Goal: Task Accomplishment & Management: Complete application form

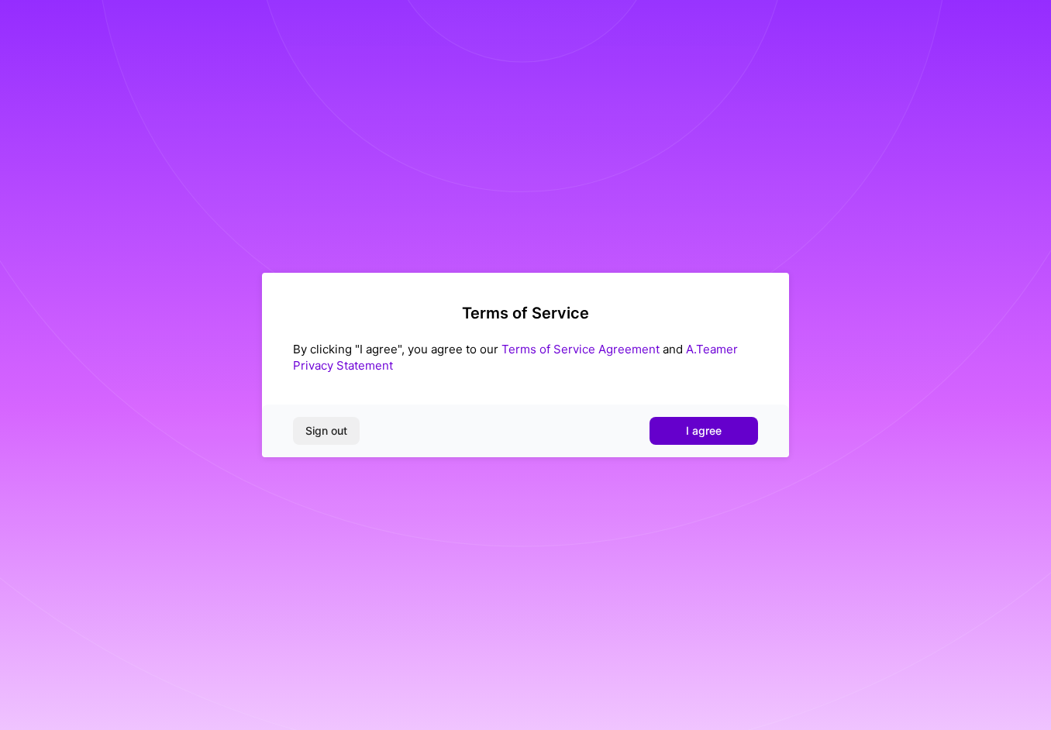
click at [703, 429] on span "I agree" at bounding box center [704, 431] width 36 height 16
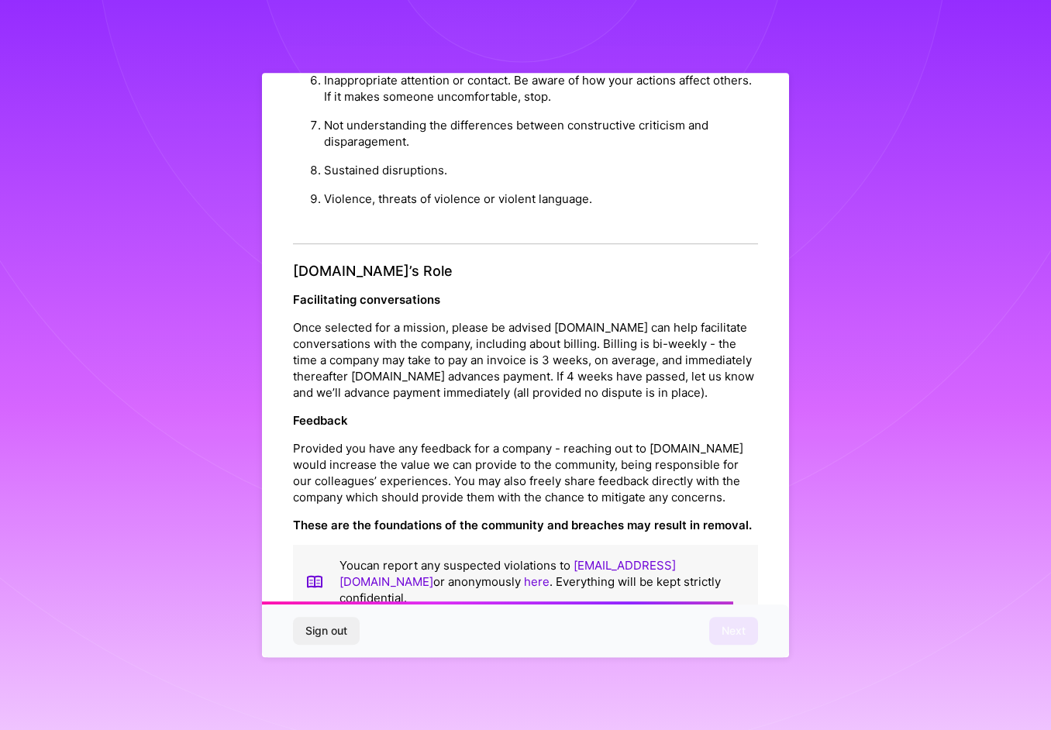
scroll to position [1656, 0]
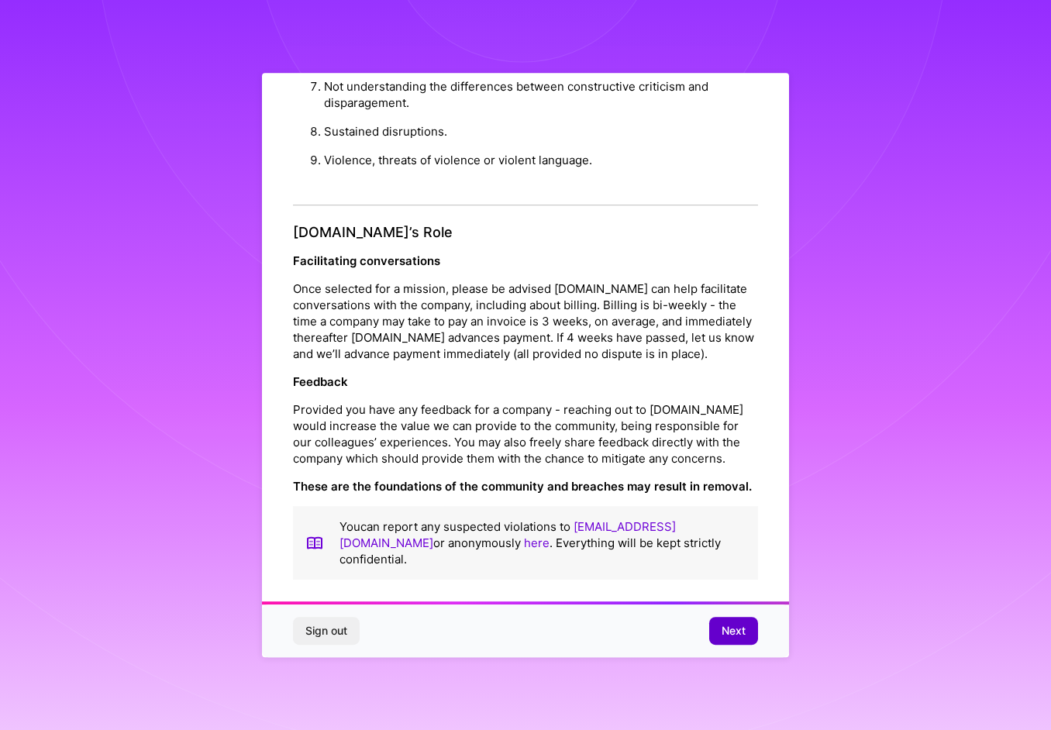
click at [732, 629] on span "Next" at bounding box center [734, 631] width 24 height 16
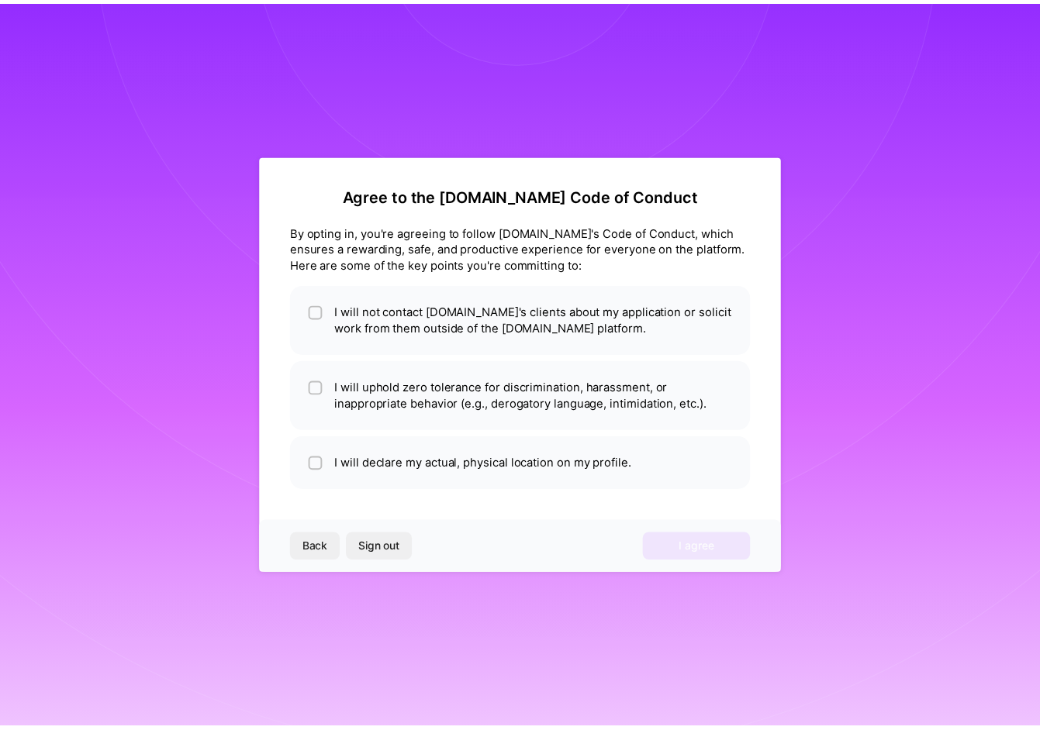
scroll to position [0, 0]
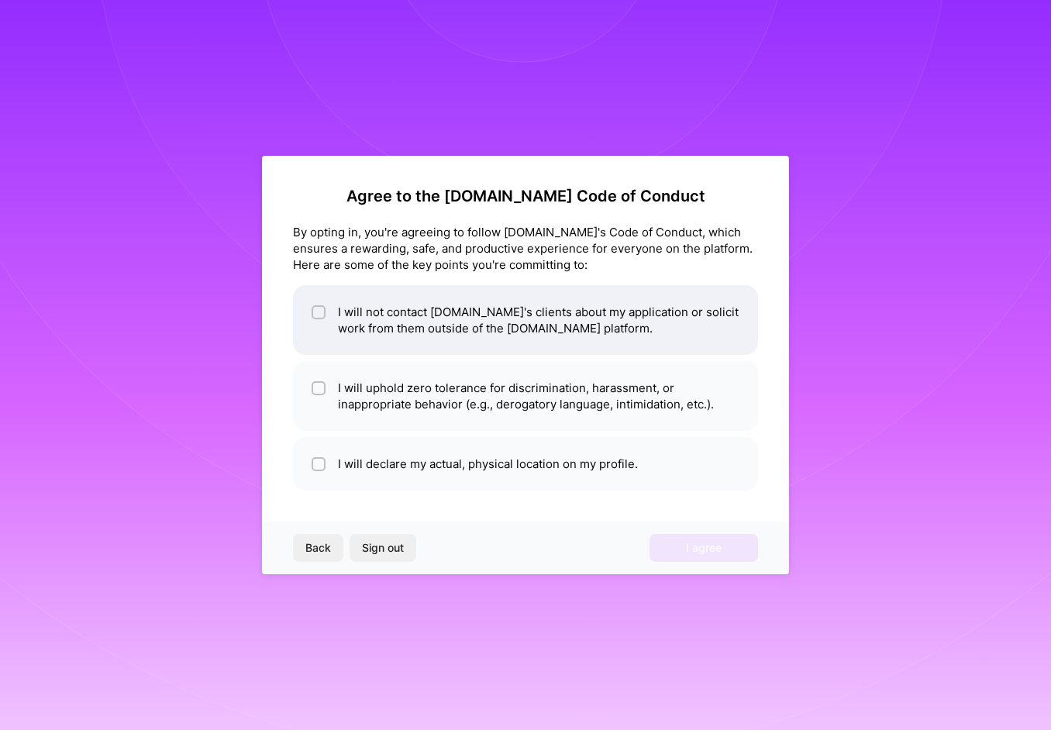
click at [454, 312] on li "I will not contact [DOMAIN_NAME]'s clients about my application or solicit work…" at bounding box center [525, 320] width 465 height 70
checkbox input "true"
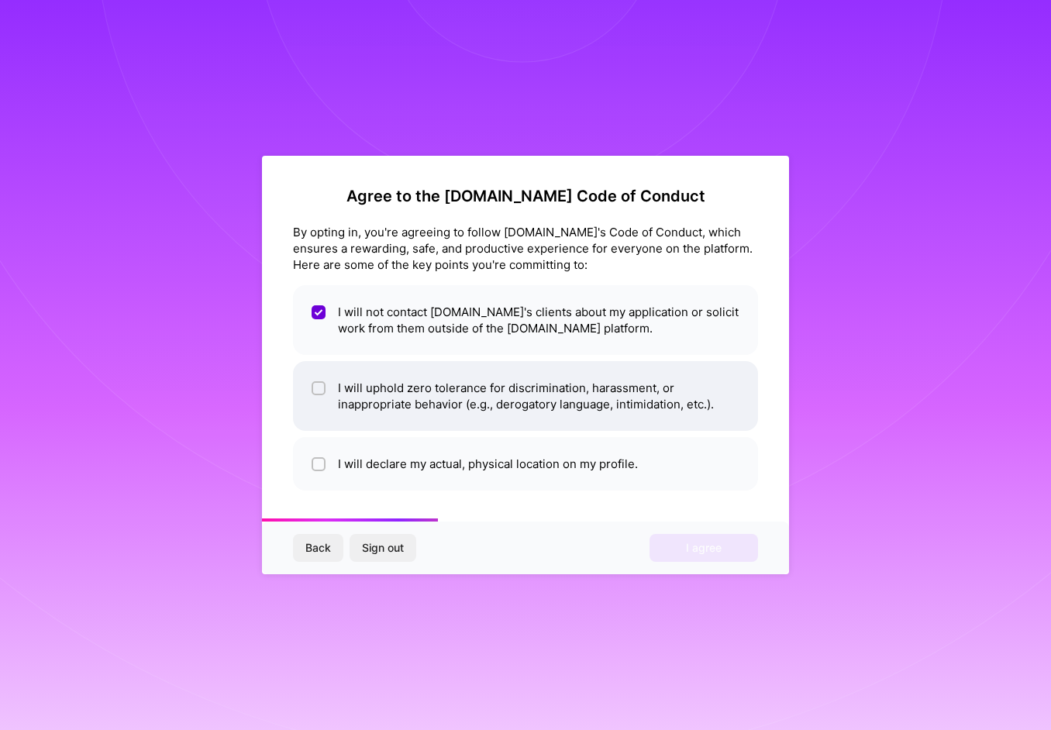
click at [388, 388] on li "I will uphold zero tolerance for discrimination, harassment, or inappropriate b…" at bounding box center [525, 396] width 465 height 70
checkbox input "true"
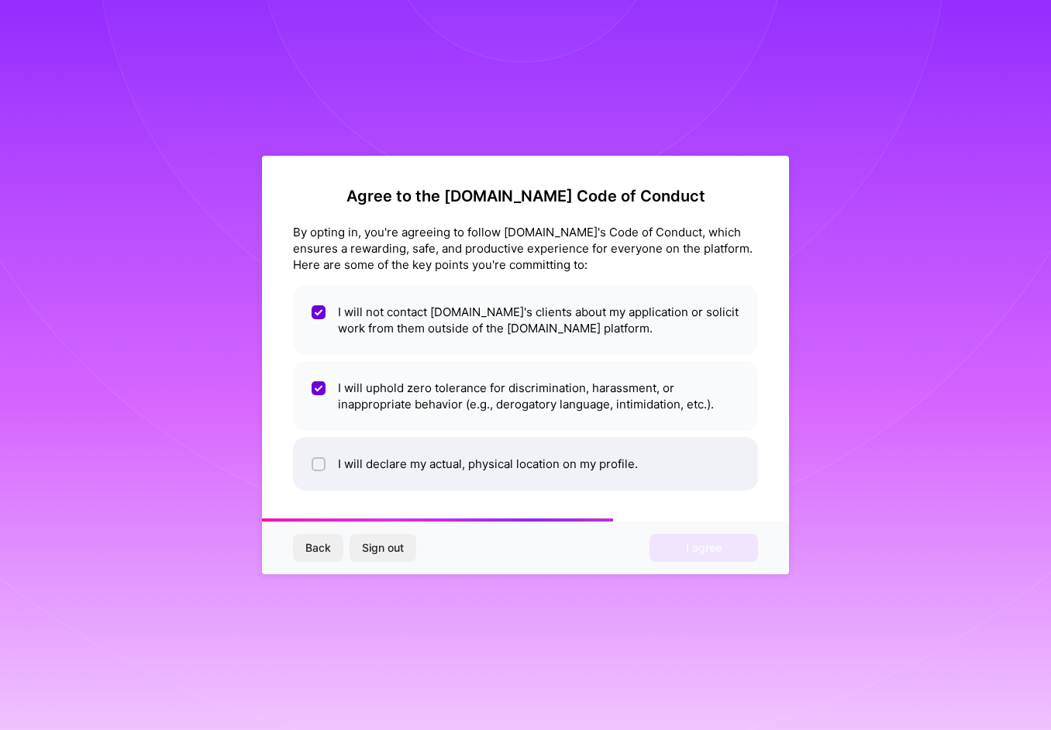
click at [487, 462] on li "I will declare my actual, physical location on my profile." at bounding box center [525, 464] width 465 height 54
checkbox input "true"
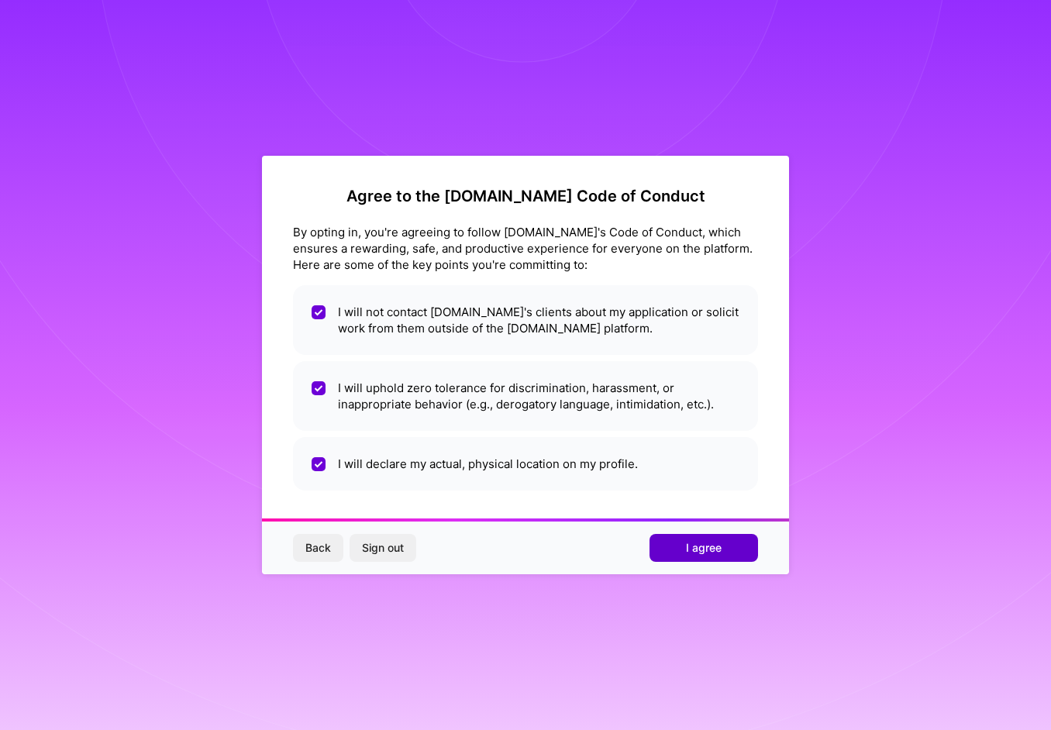
click at [694, 542] on span "I agree" at bounding box center [704, 548] width 36 height 16
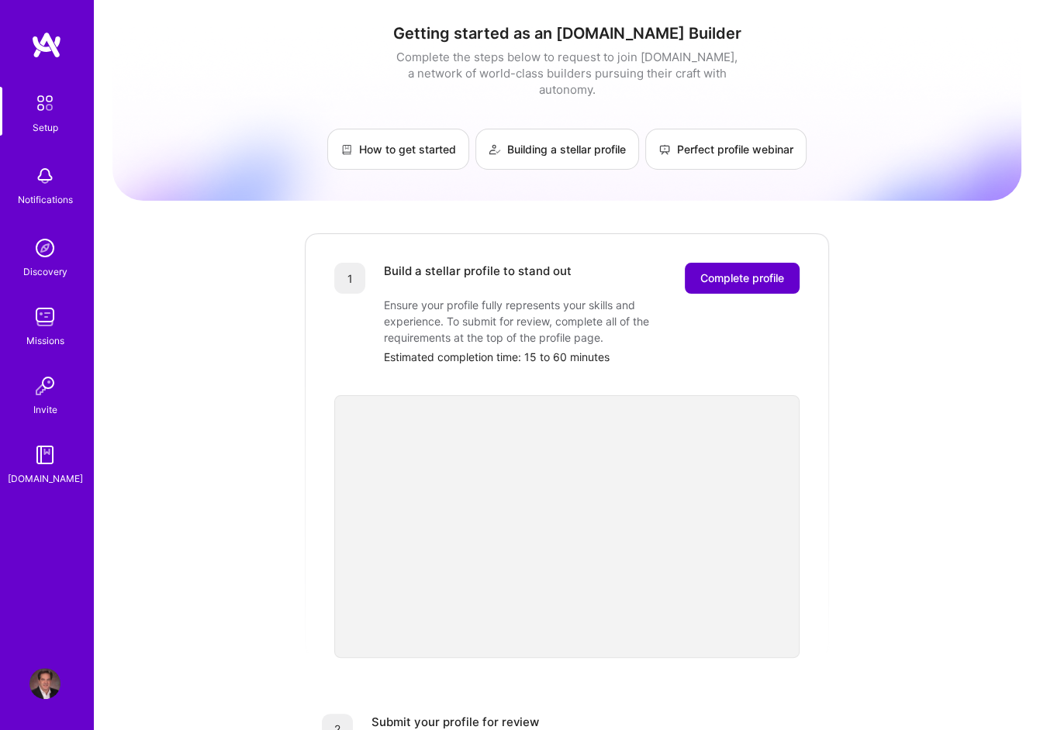
click at [737, 271] on span "Complete profile" at bounding box center [742, 279] width 84 height 16
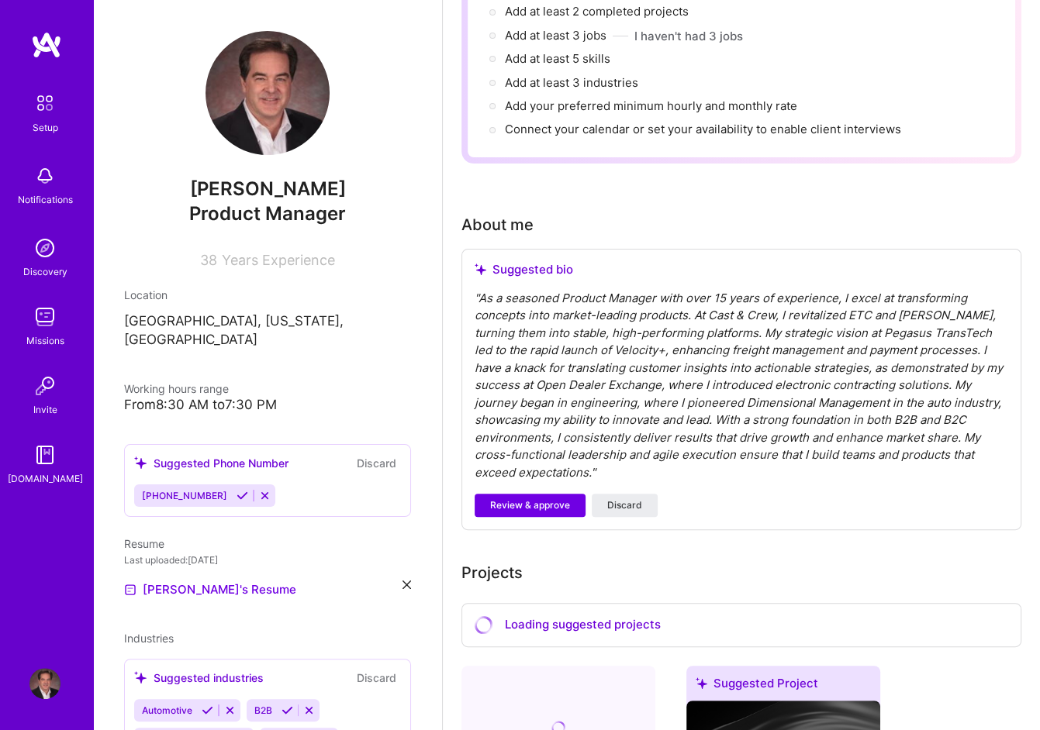
scroll to position [233, 0]
click at [534, 498] on span "Review & approve" at bounding box center [530, 505] width 80 height 14
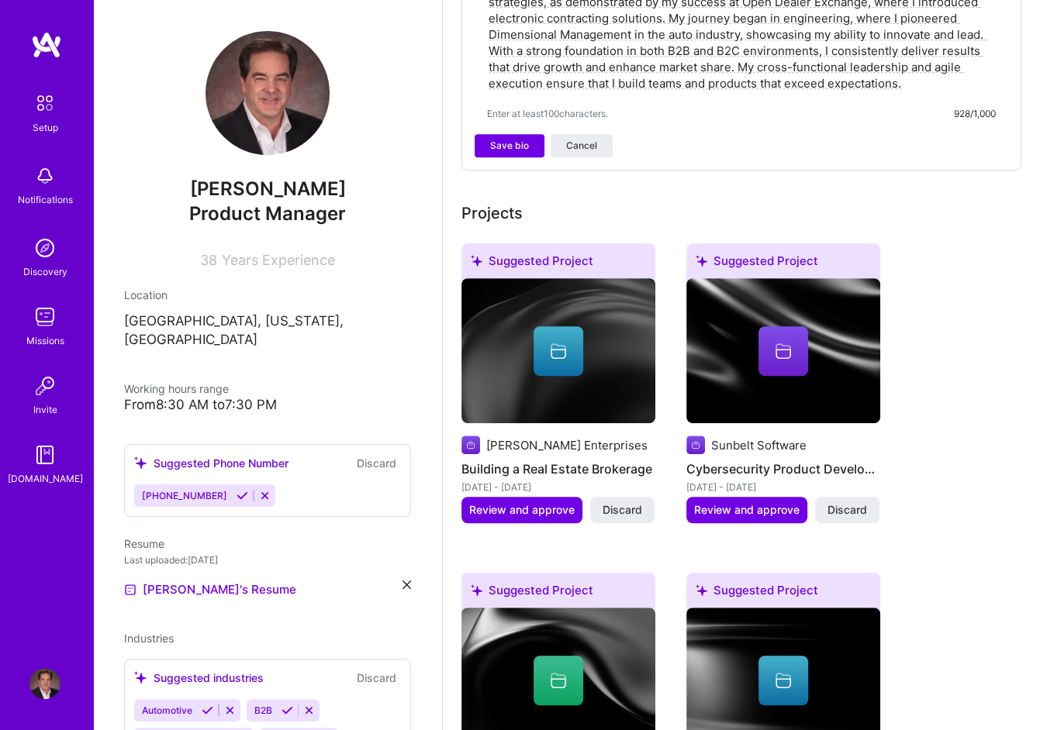
scroll to position [620, 0]
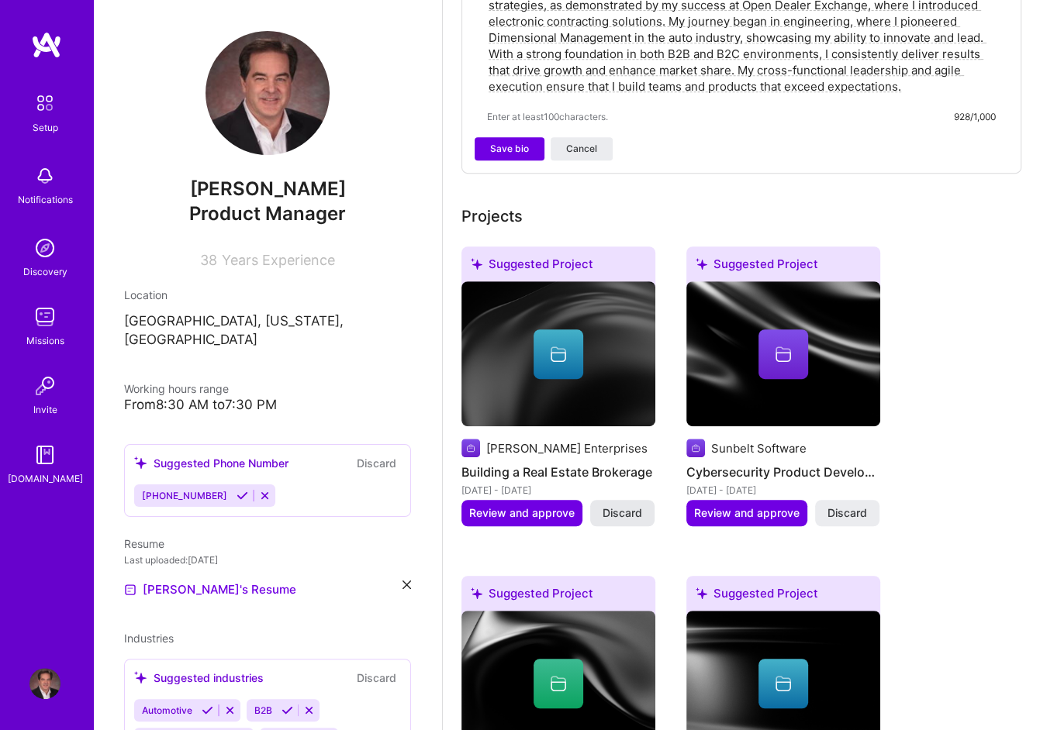
click at [623, 506] on span "Discard" at bounding box center [622, 514] width 40 height 16
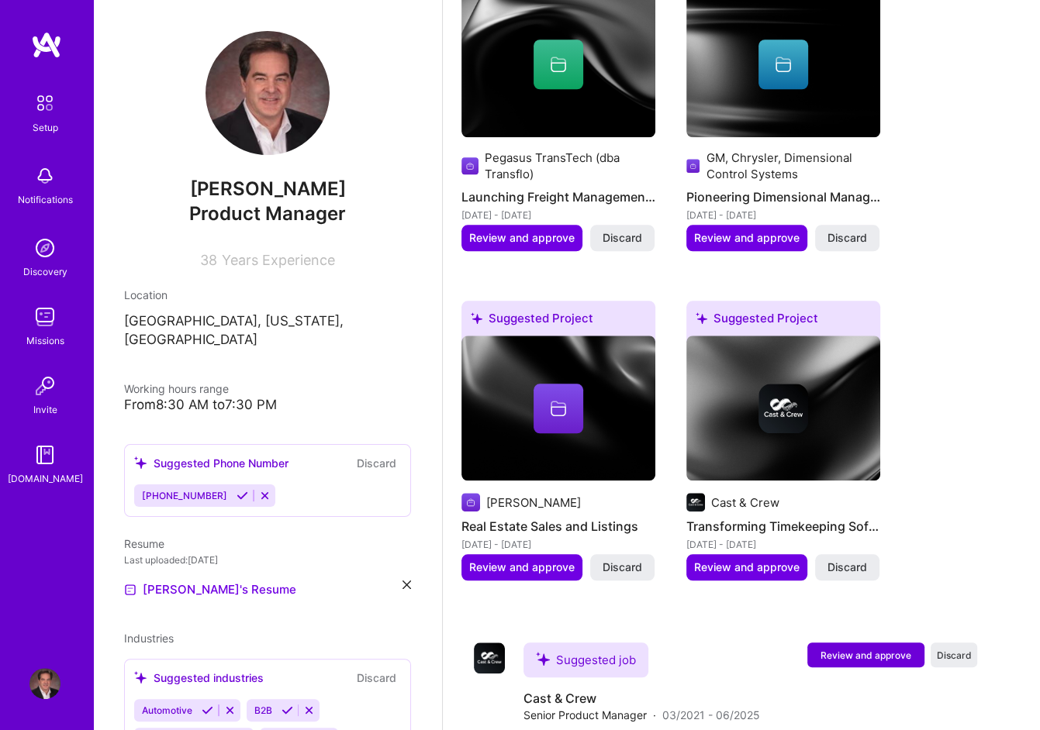
scroll to position [1241, 0]
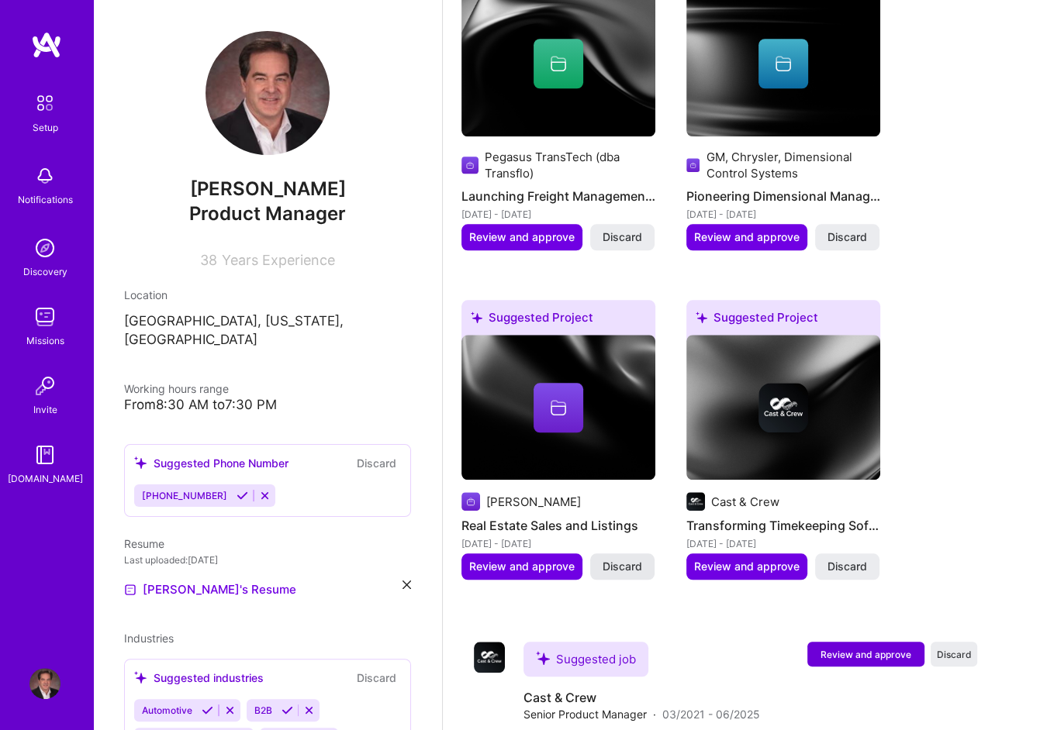
click at [626, 564] on span "Discard" at bounding box center [622, 567] width 40 height 16
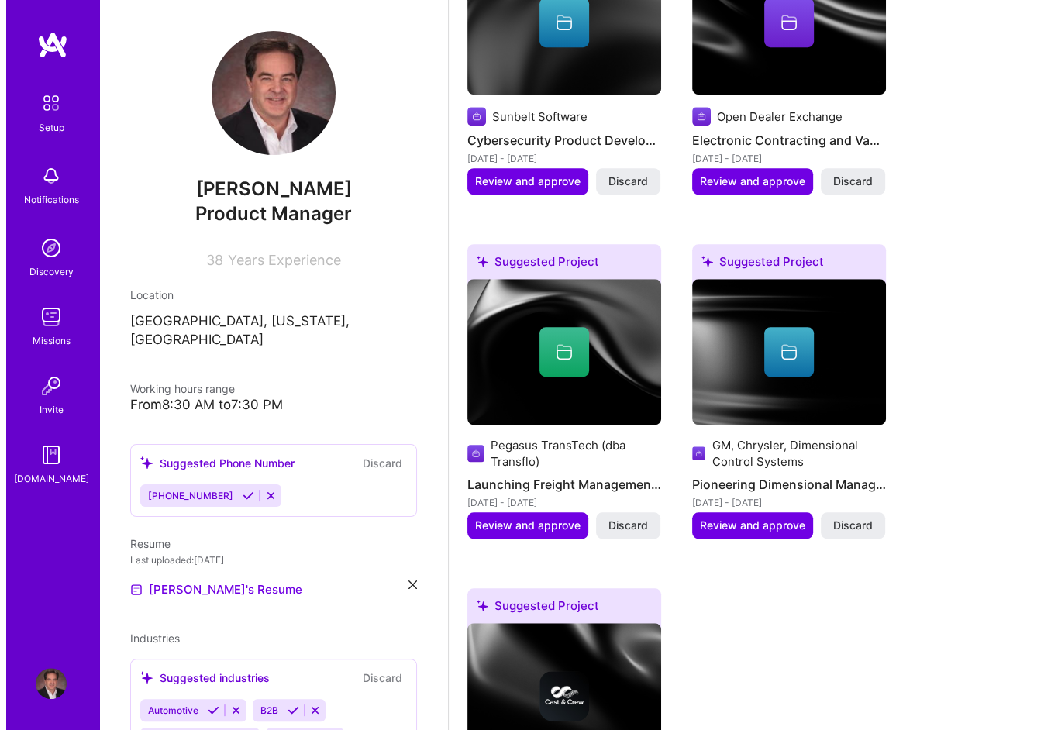
scroll to position [698, 0]
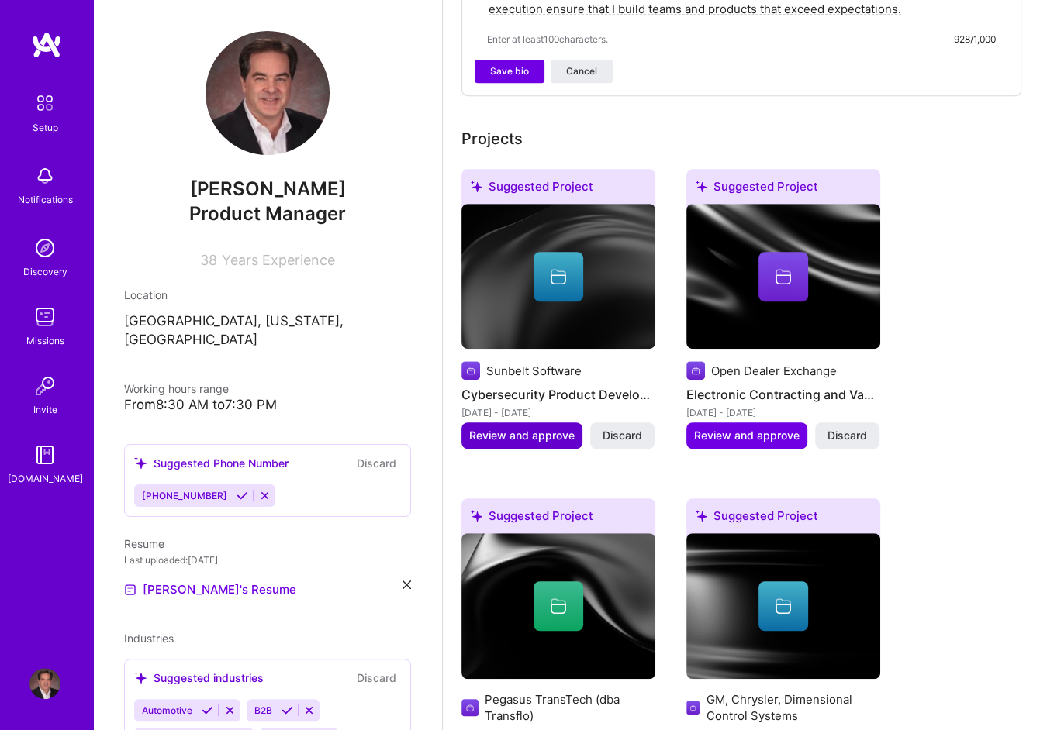
click at [517, 428] on span "Review and approve" at bounding box center [521, 436] width 105 height 16
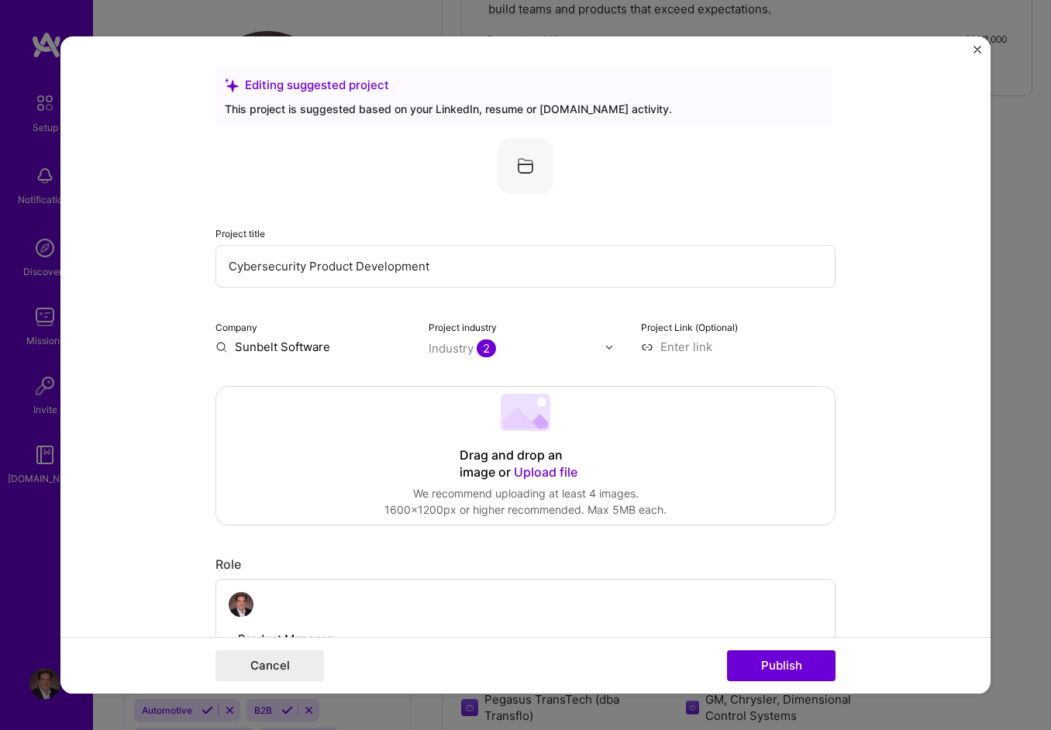
click at [541, 471] on span "Upload file" at bounding box center [546, 472] width 64 height 16
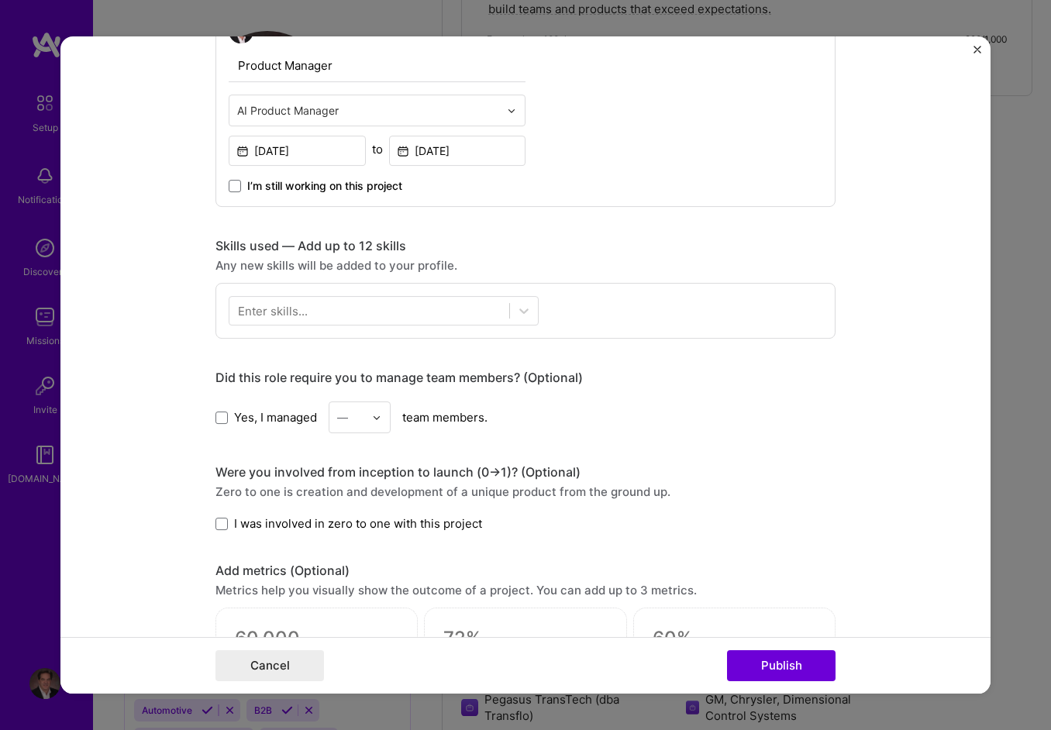
scroll to position [930, 0]
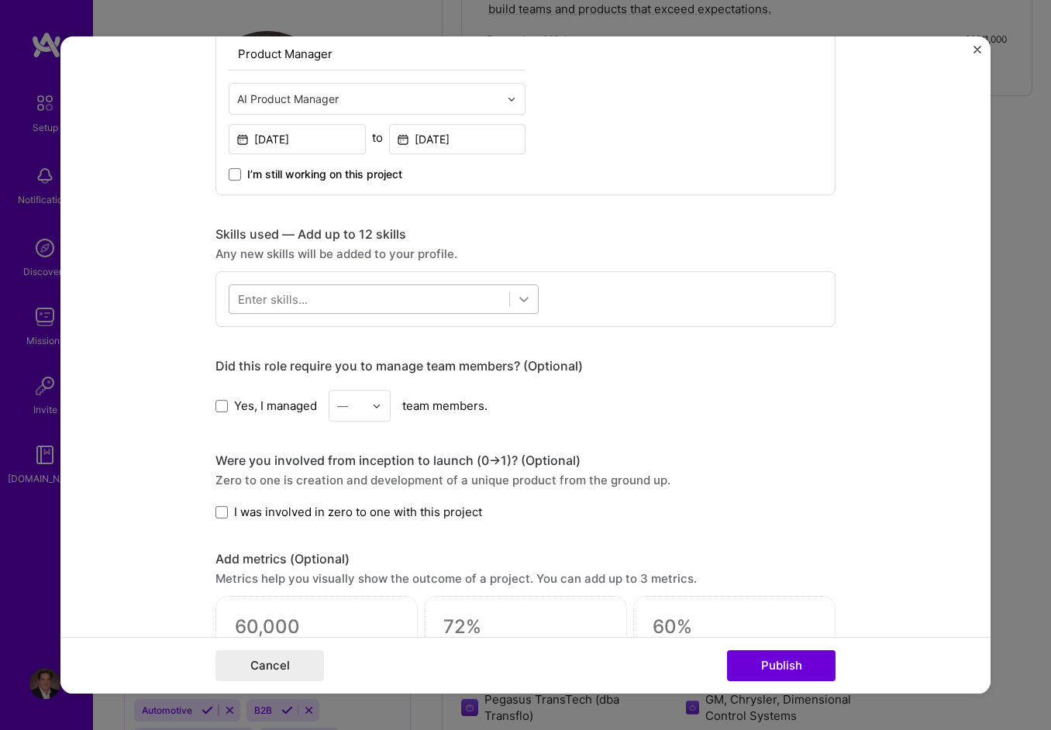
click at [516, 302] on icon at bounding box center [524, 300] width 16 height 16
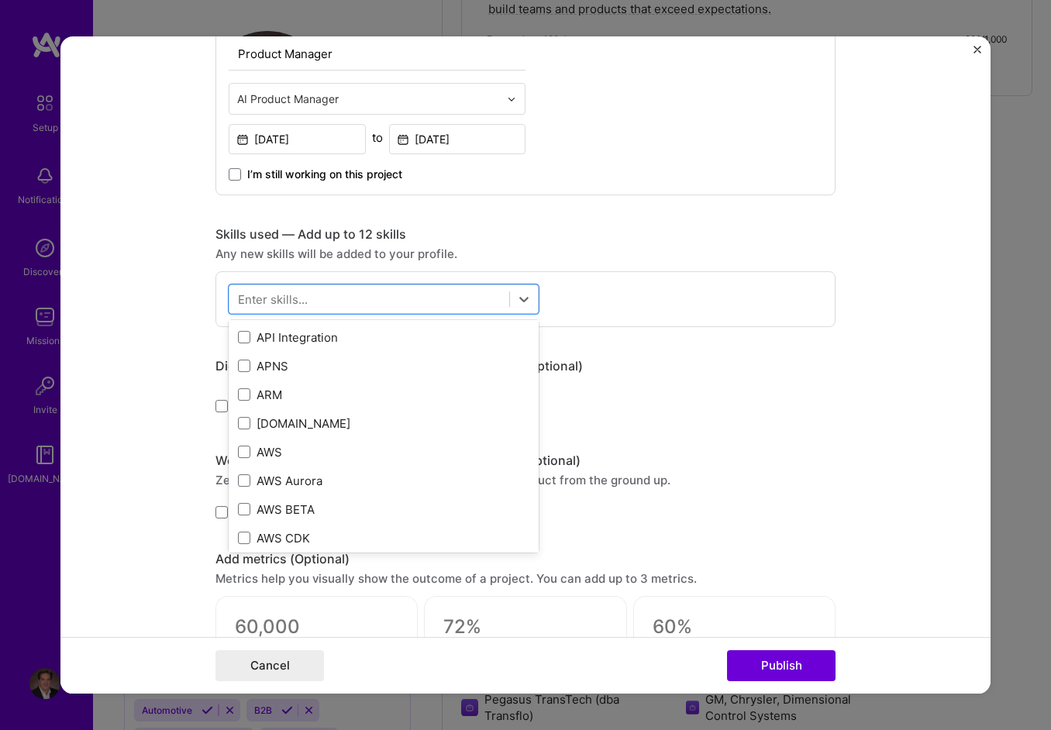
scroll to position [155, 0]
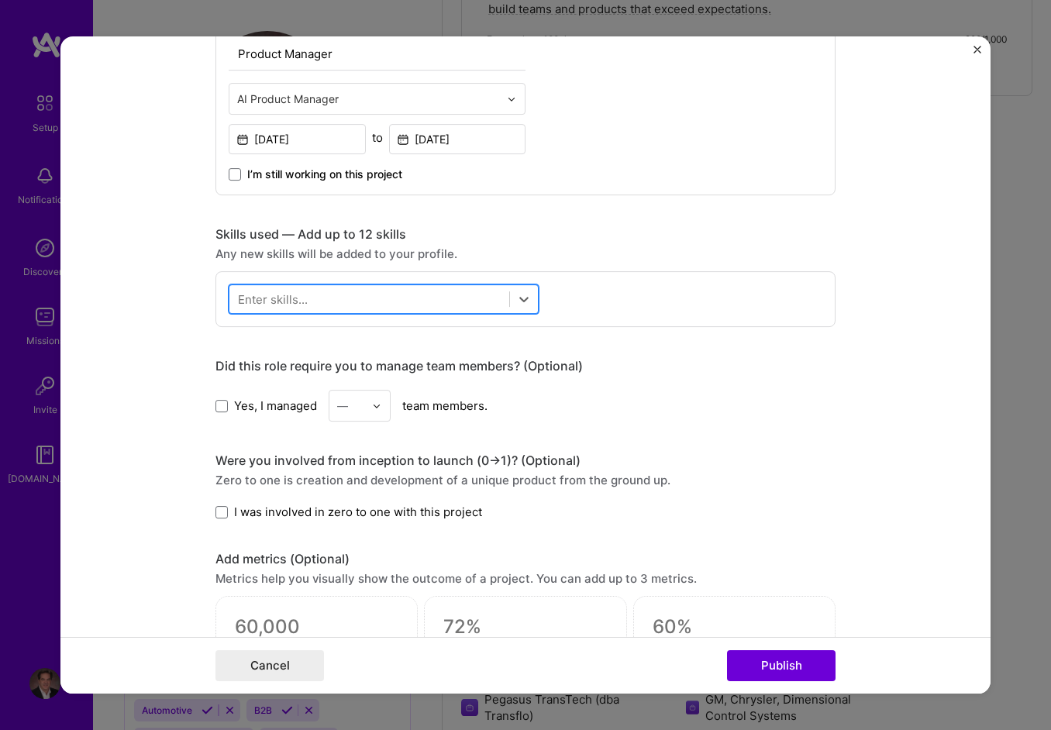
click at [378, 298] on div at bounding box center [370, 300] width 280 height 26
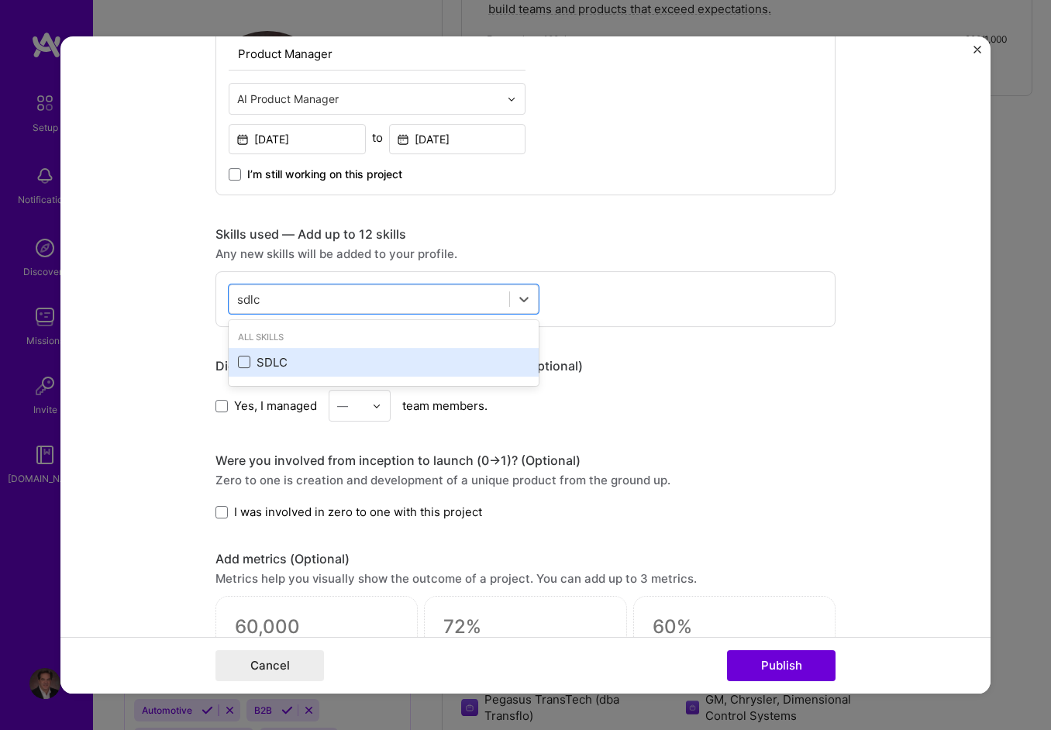
click at [240, 357] on span at bounding box center [244, 362] width 12 height 12
click at [0, 0] on input "checkbox" at bounding box center [0, 0] width 0 height 0
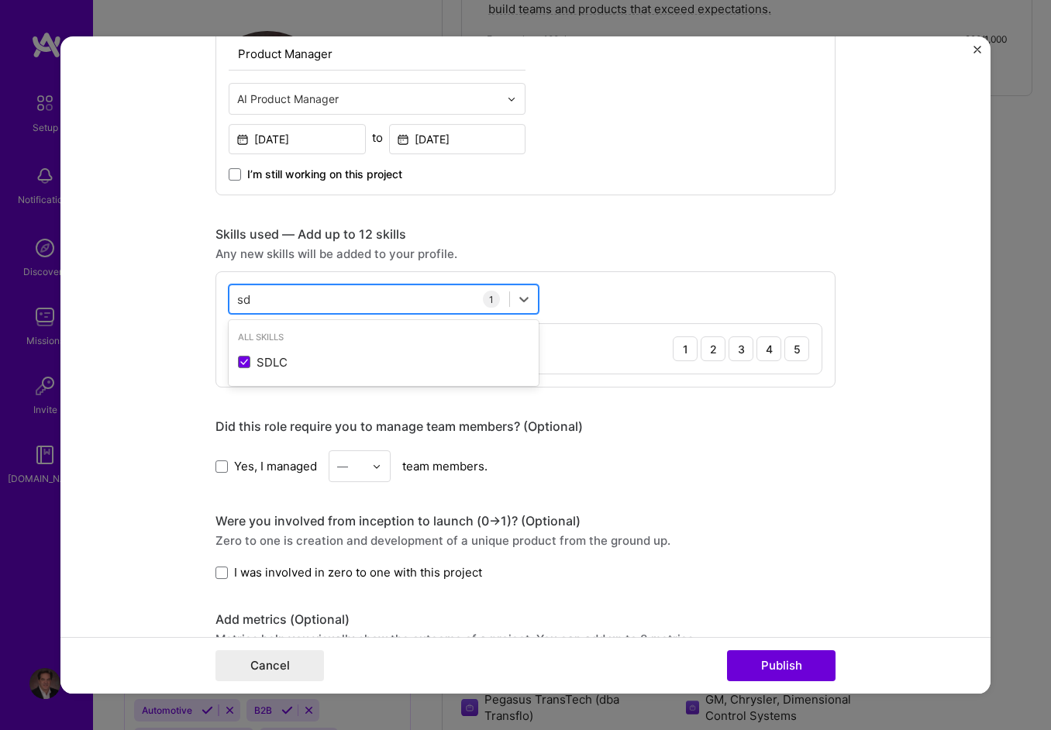
type input "s"
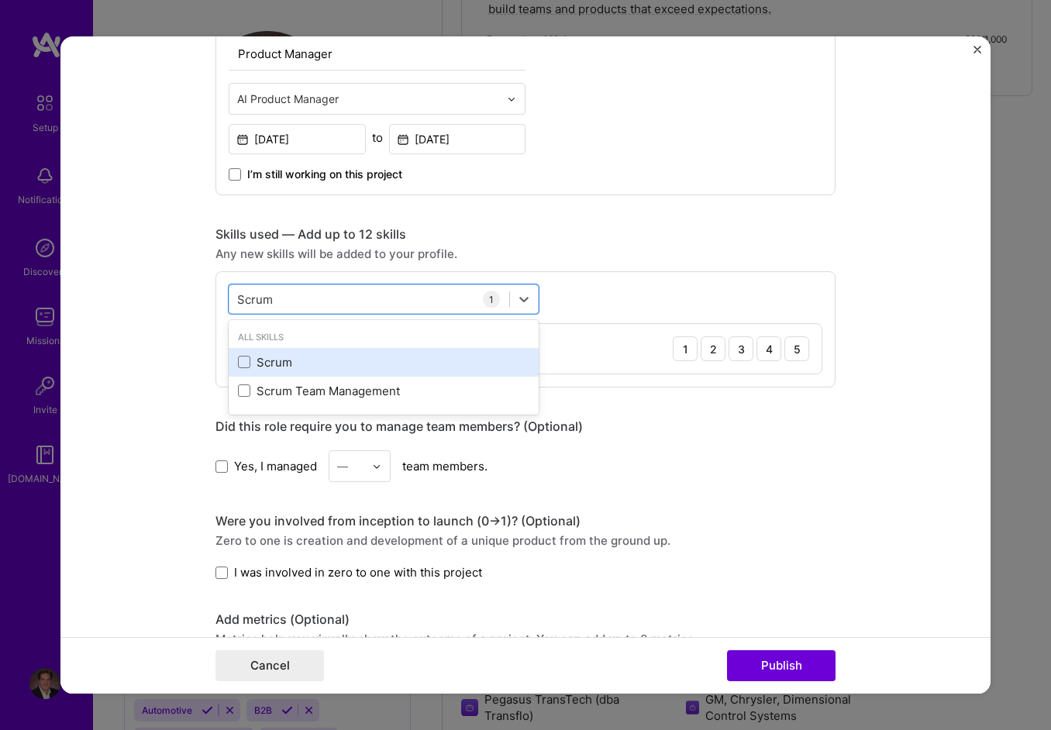
click at [242, 354] on div "Scrum" at bounding box center [384, 362] width 292 height 16
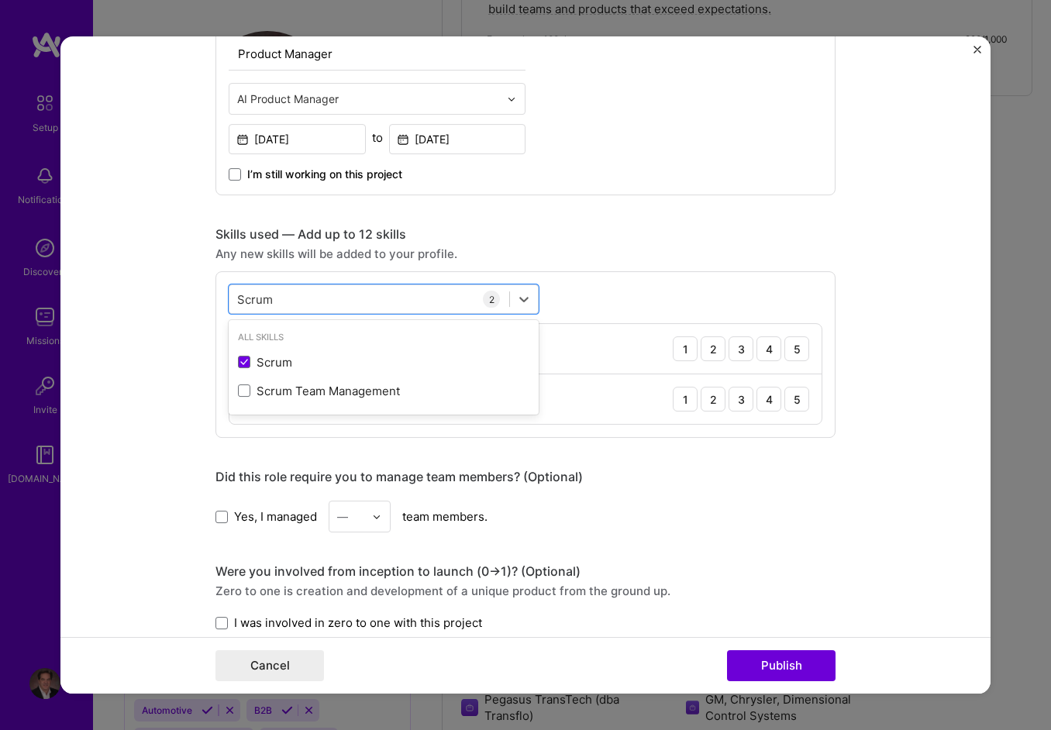
click at [575, 288] on div "option Scrum, selected. option Scrum selected, 0 of 2. 2 results available for …" at bounding box center [526, 354] width 620 height 167
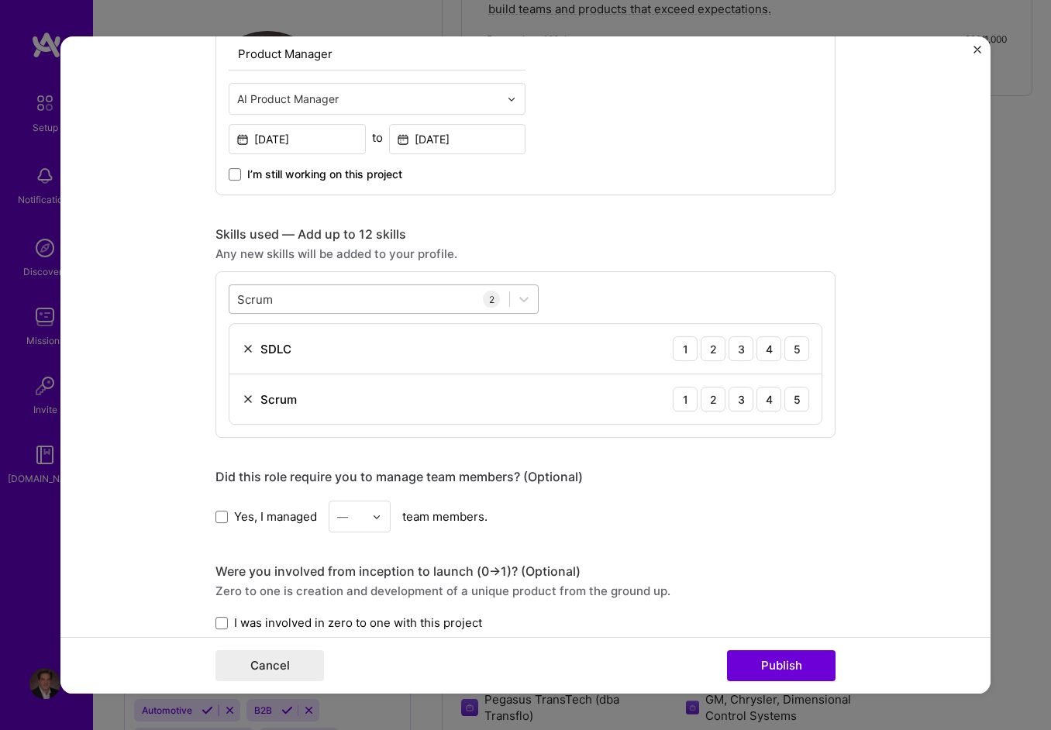
click at [329, 294] on div "Scrum Scrum" at bounding box center [370, 300] width 280 height 26
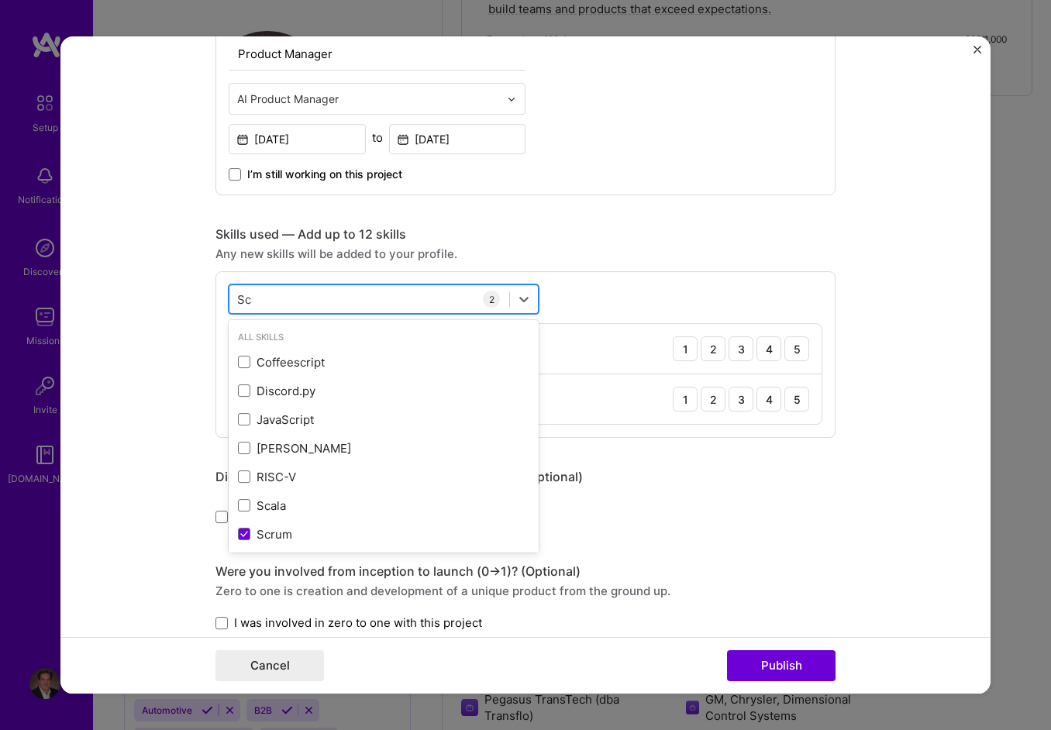
type input "S"
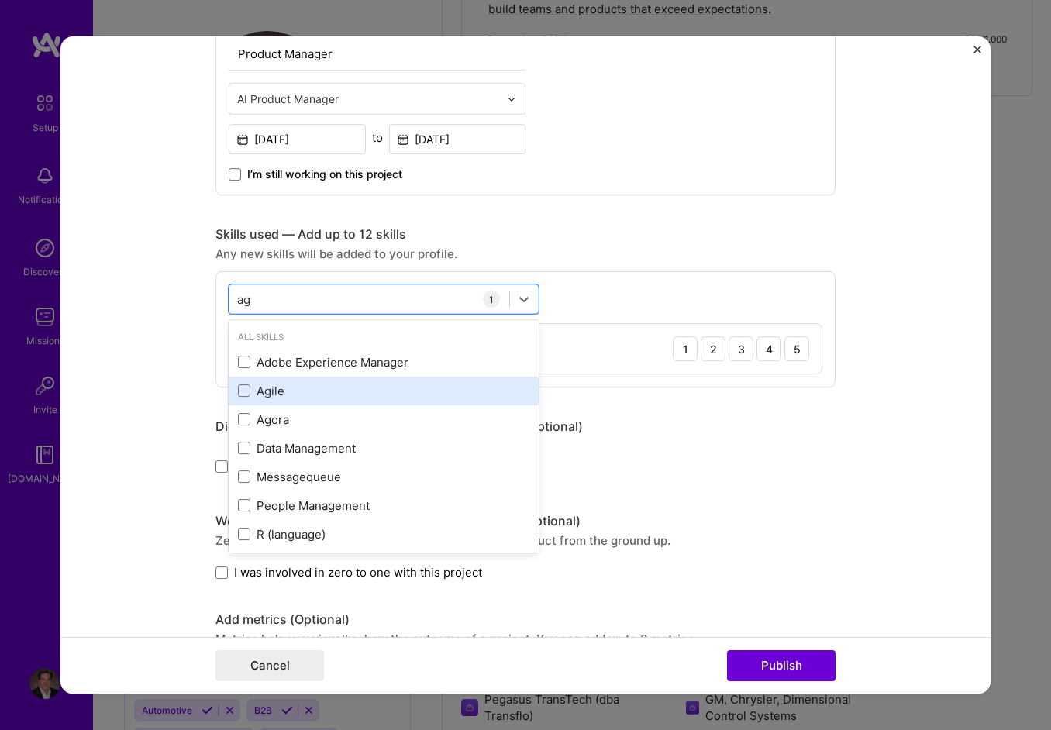
click at [243, 385] on label at bounding box center [244, 391] width 12 height 12
click at [0, 0] on input "checkbox" at bounding box center [0, 0] width 0 height 0
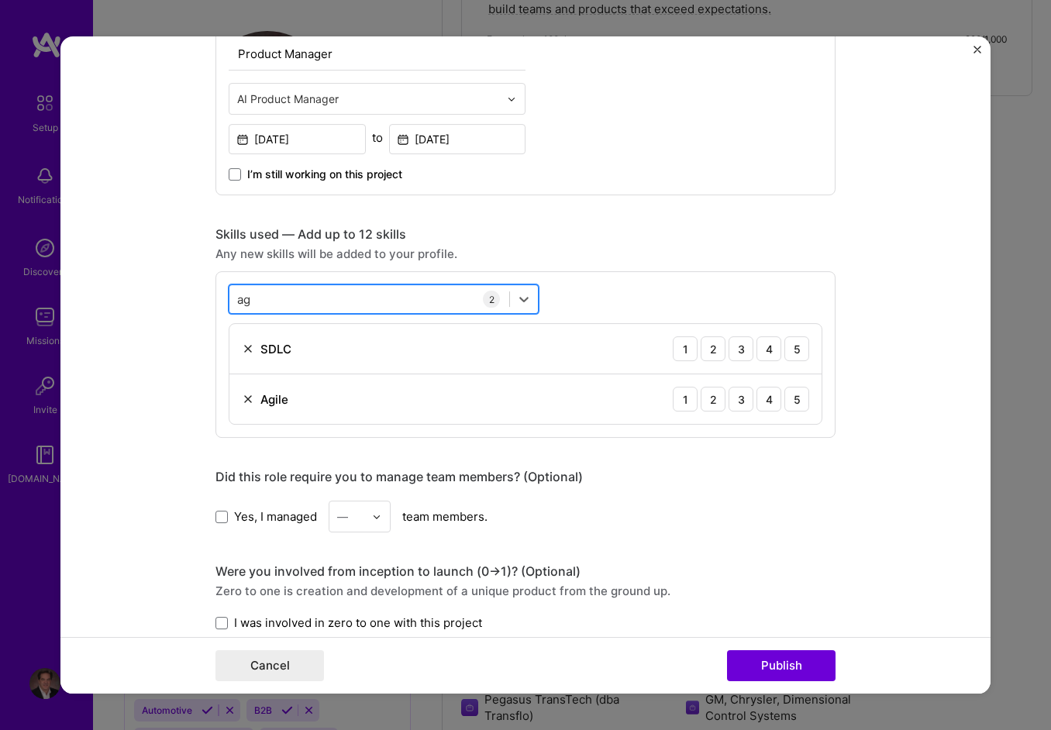
click at [329, 292] on div "ag ag" at bounding box center [370, 300] width 280 height 26
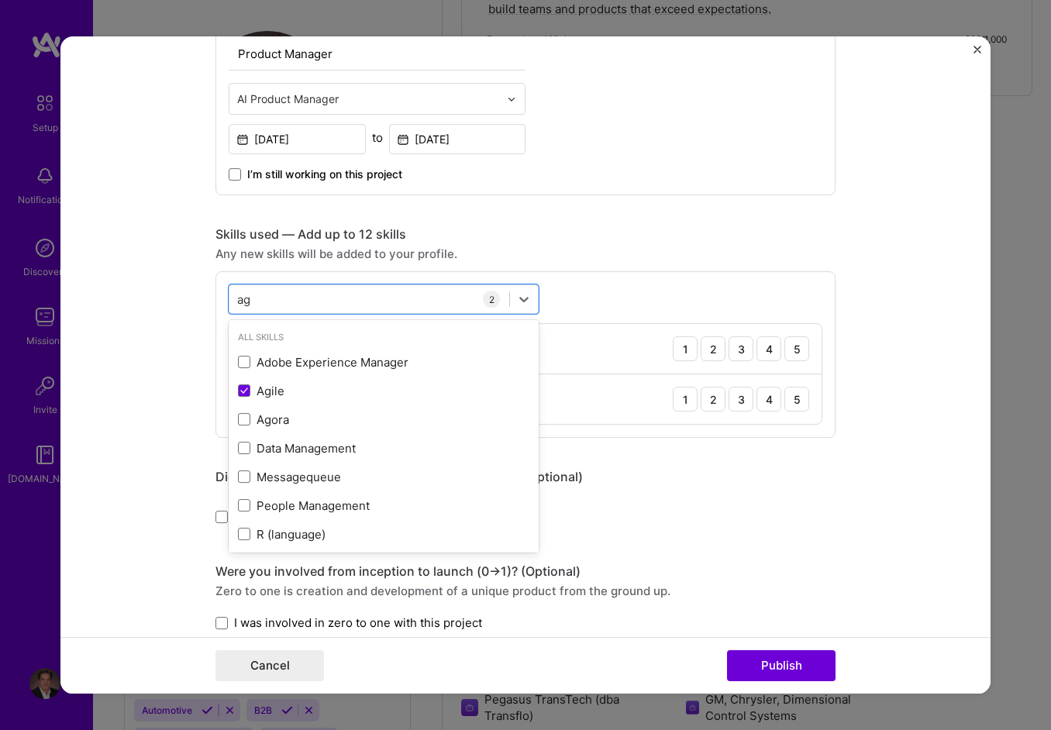
drag, startPoint x: 304, startPoint y: 294, endPoint x: 189, endPoint y: 297, distance: 114.8
click at [189, 297] on form "Editing suggested project This project is suggested based on your LinkedIn, res…" at bounding box center [525, 365] width 930 height 658
type input "a"
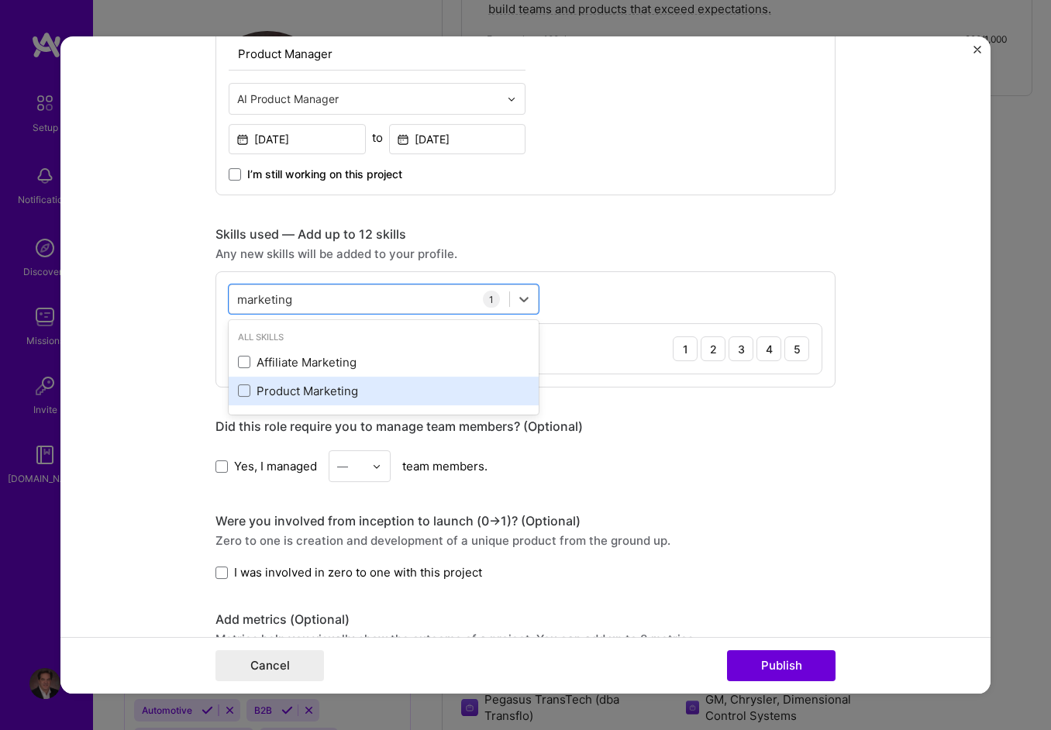
click at [258, 388] on div "Product Marketing" at bounding box center [384, 391] width 292 height 16
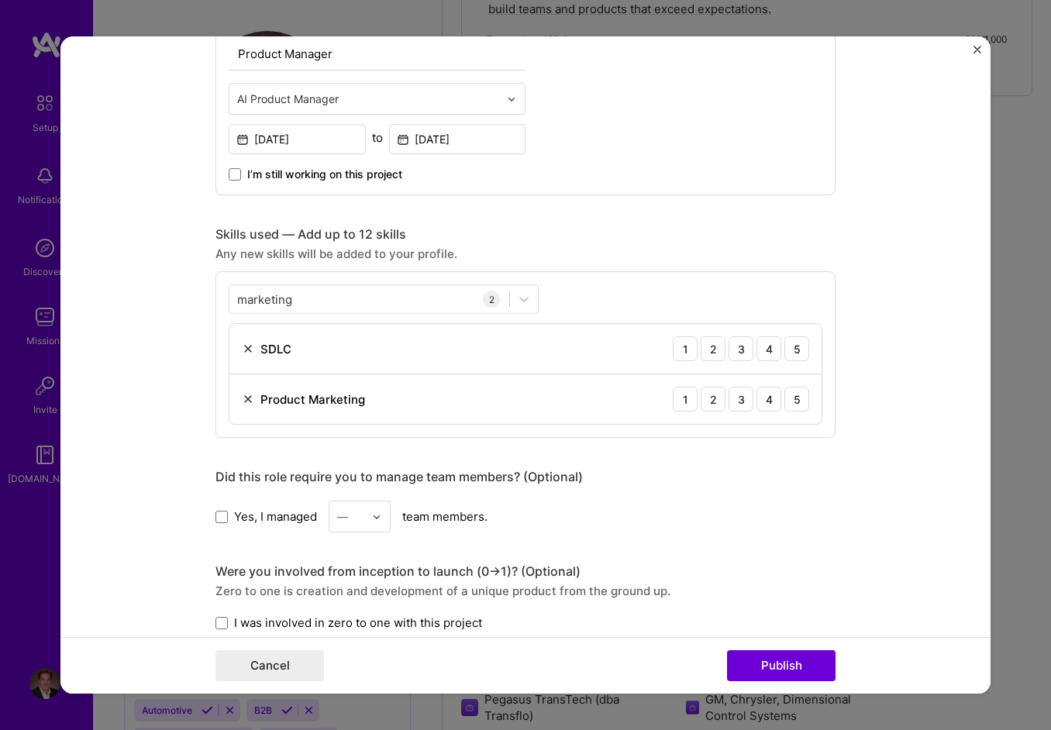
click at [637, 205] on div "Editing suggested project This project is suggested based on your LinkedIn, res…" at bounding box center [526, 177] width 620 height 2080
click at [312, 287] on div "marketing marketing" at bounding box center [370, 300] width 280 height 26
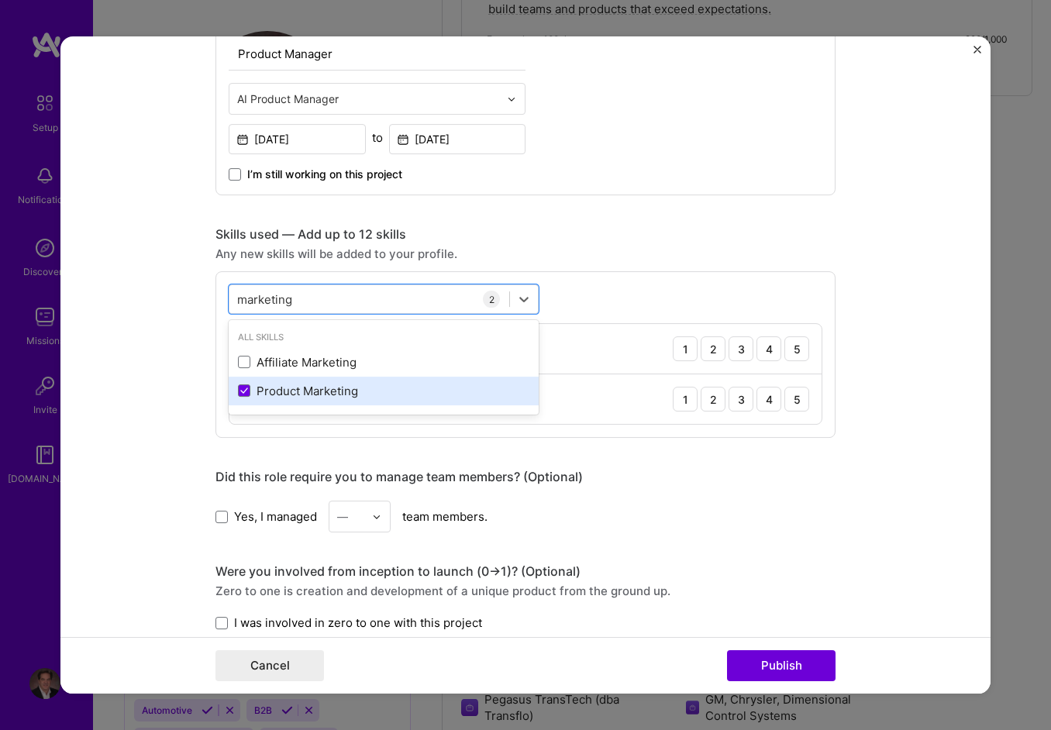
click at [323, 392] on div "Product Marketing" at bounding box center [384, 391] width 292 height 16
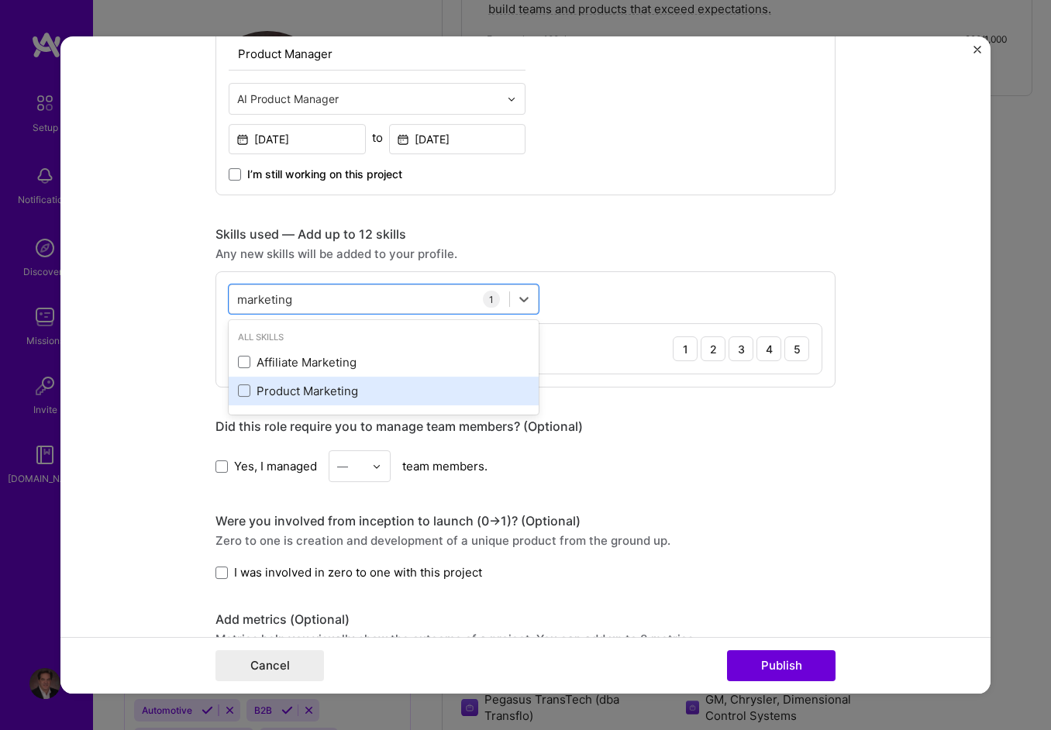
click at [323, 392] on div "Product Marketing" at bounding box center [384, 391] width 292 height 16
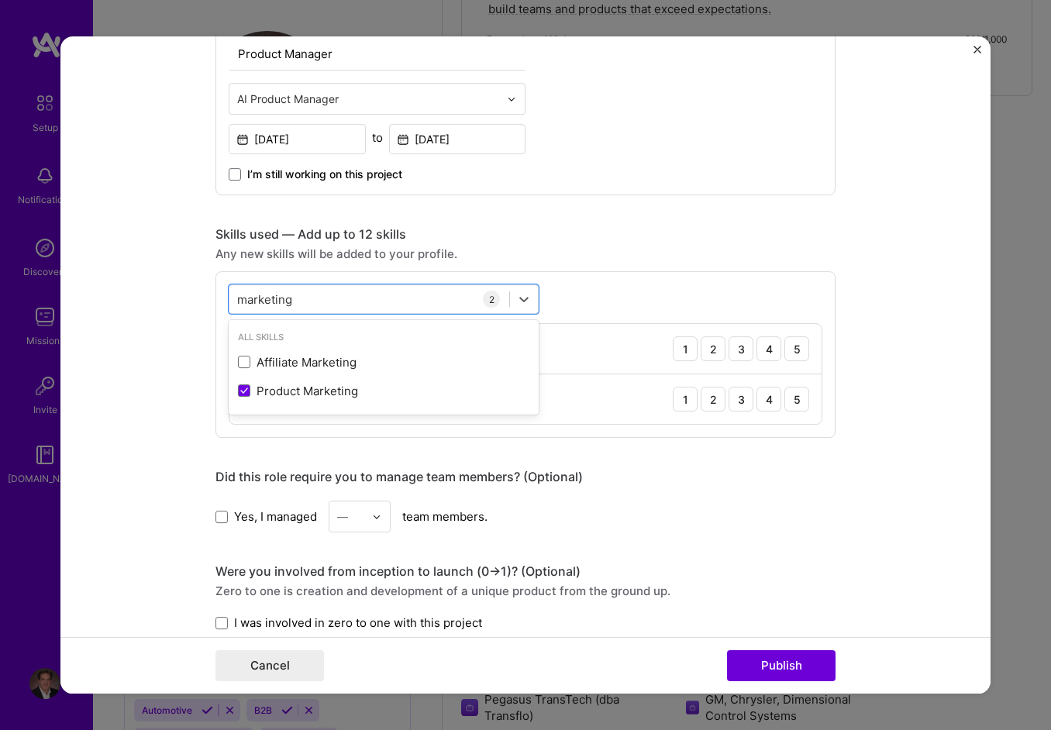
click at [693, 233] on div "Skills used — Add up to 12 skills" at bounding box center [526, 234] width 620 height 16
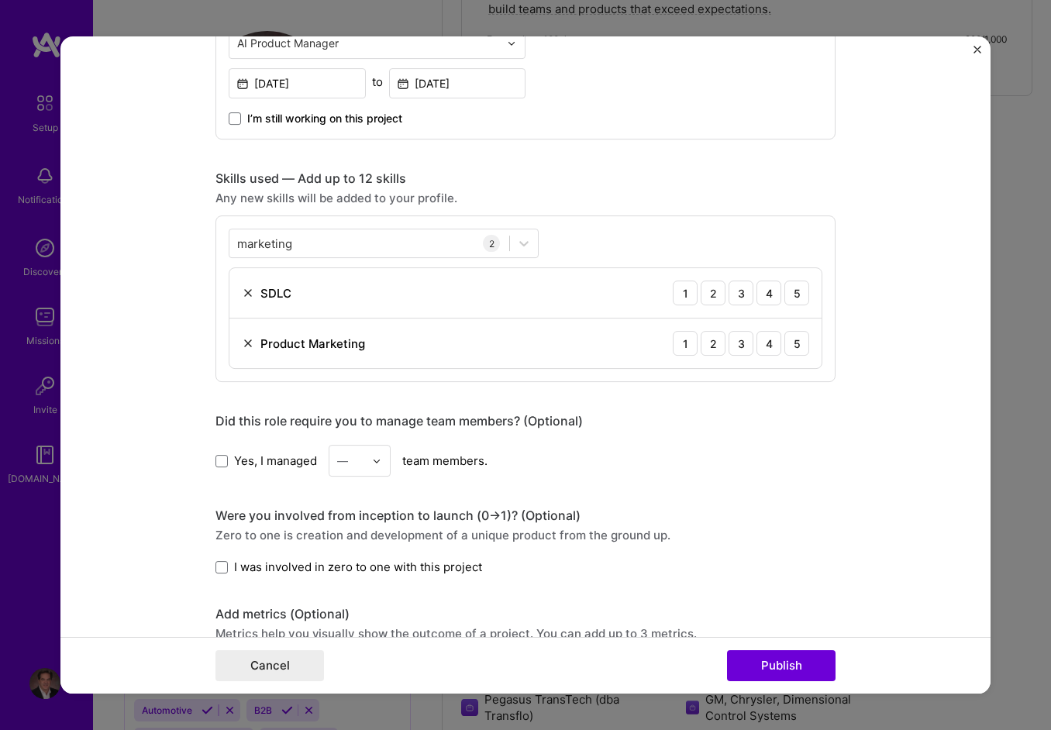
scroll to position [930, 0]
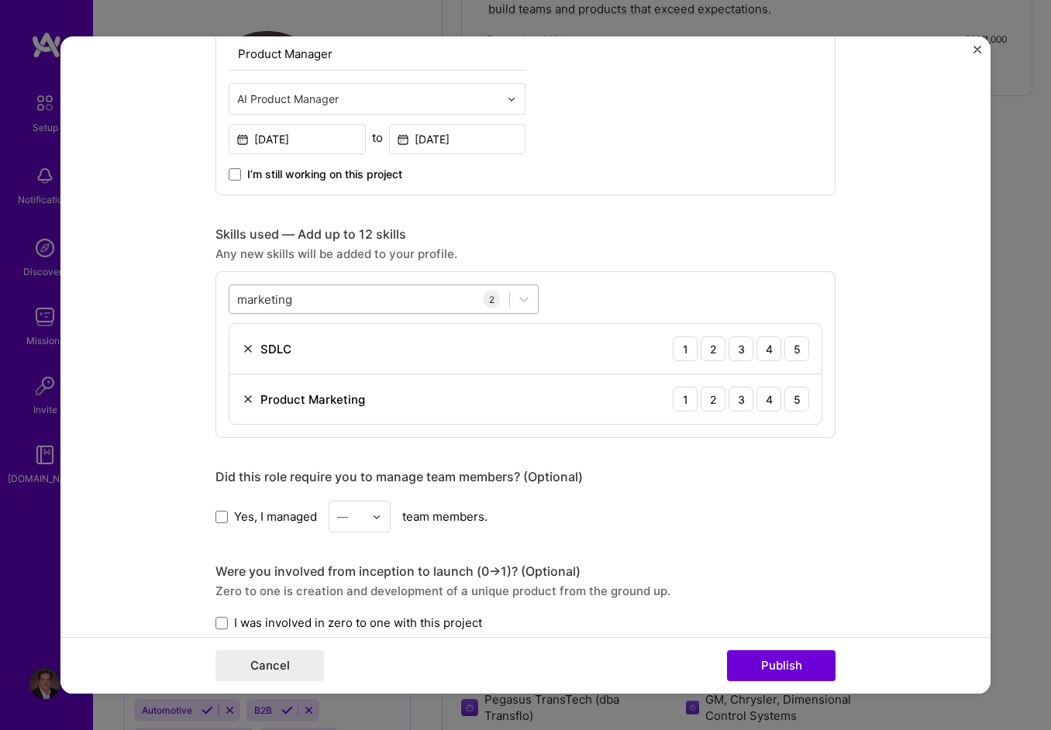
click at [326, 292] on div "marketing marketing" at bounding box center [370, 300] width 280 height 26
drag, startPoint x: 324, startPoint y: 298, endPoint x: 167, endPoint y: 288, distance: 157.0
click at [167, 288] on form "Editing suggested project This project is suggested based on your LinkedIn, res…" at bounding box center [525, 365] width 930 height 658
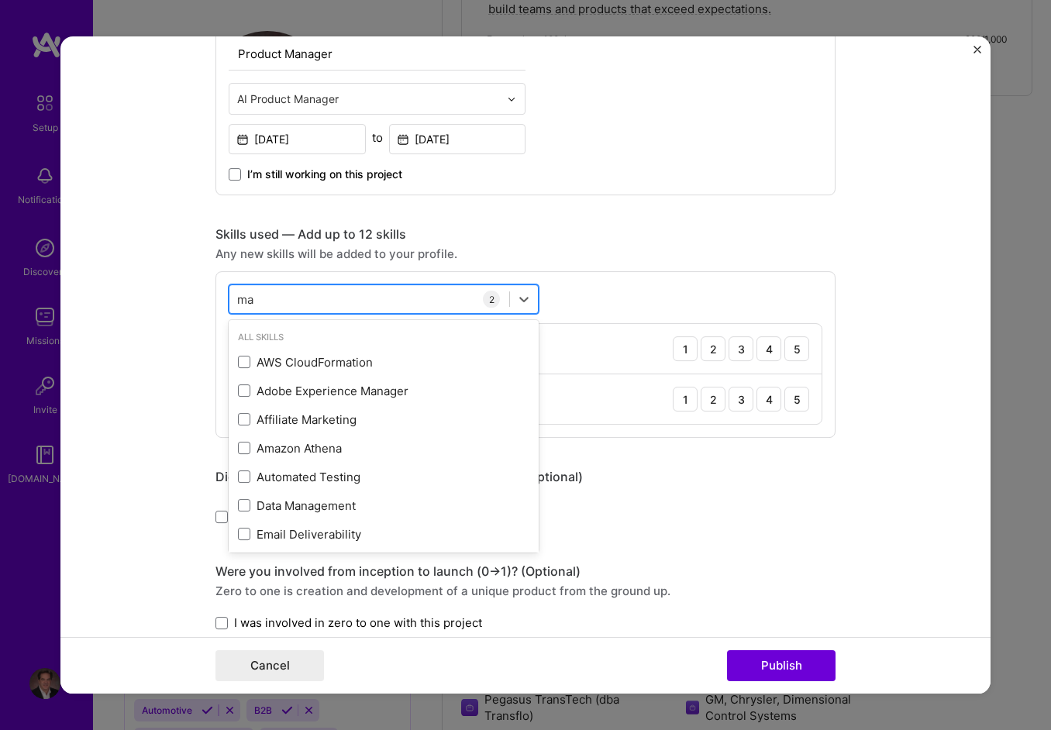
type input "m"
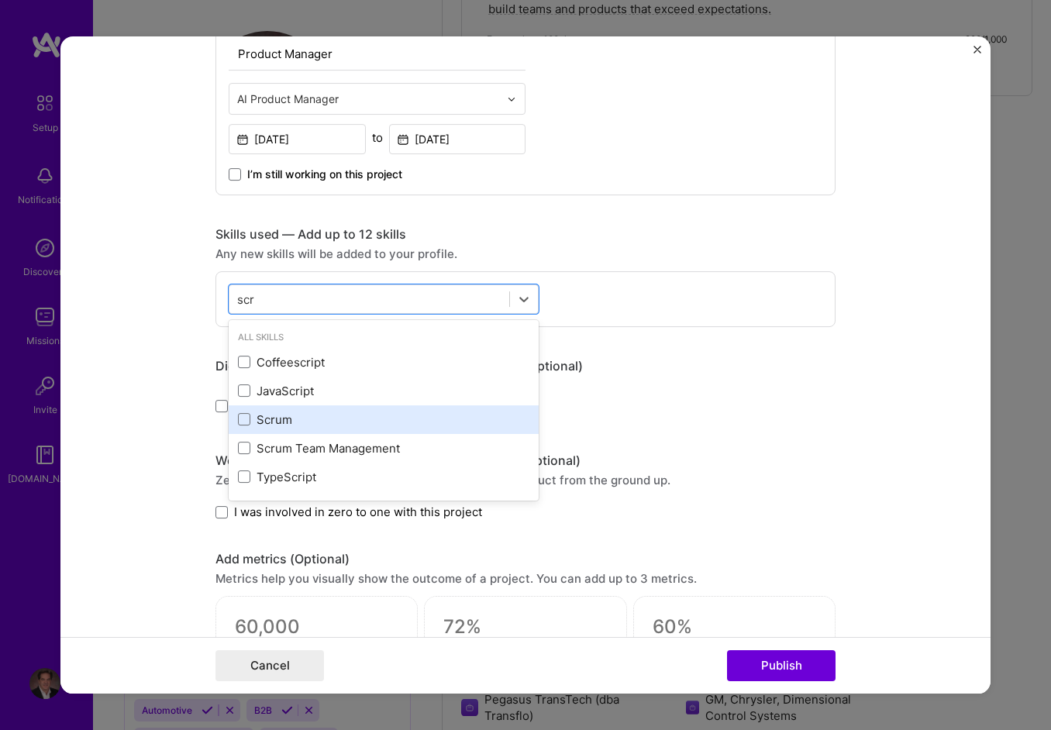
click at [243, 412] on div "Scrum" at bounding box center [384, 420] width 292 height 16
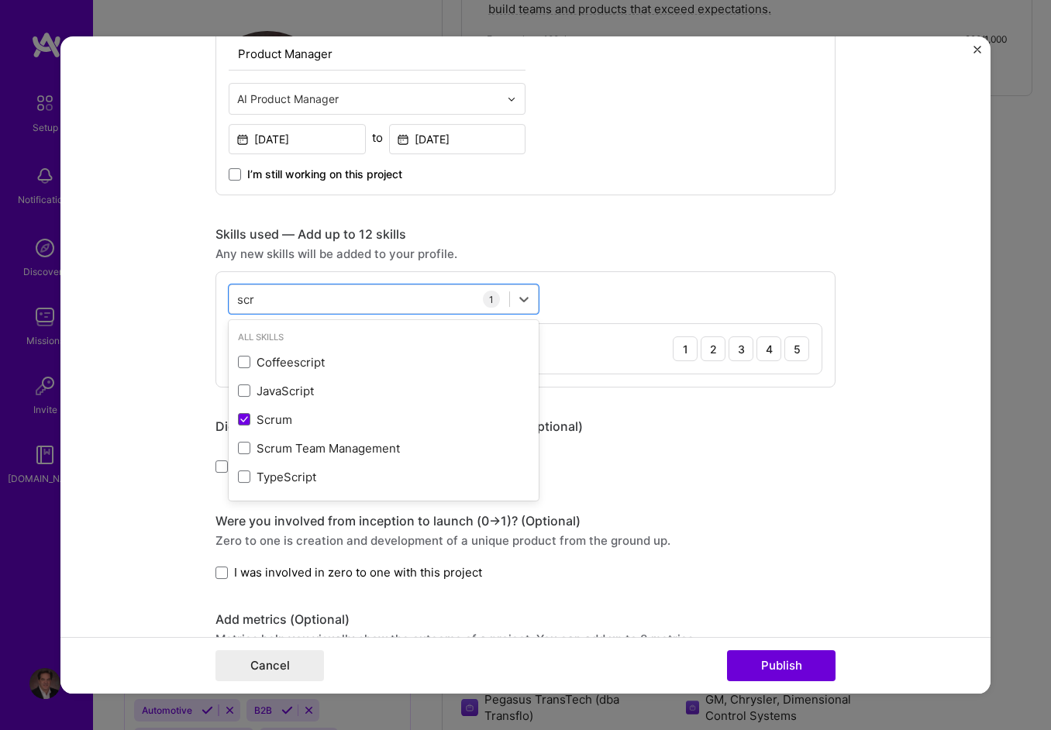
click at [755, 202] on div "Editing suggested project This project is suggested based on your LinkedIn, res…" at bounding box center [526, 151] width 620 height 2029
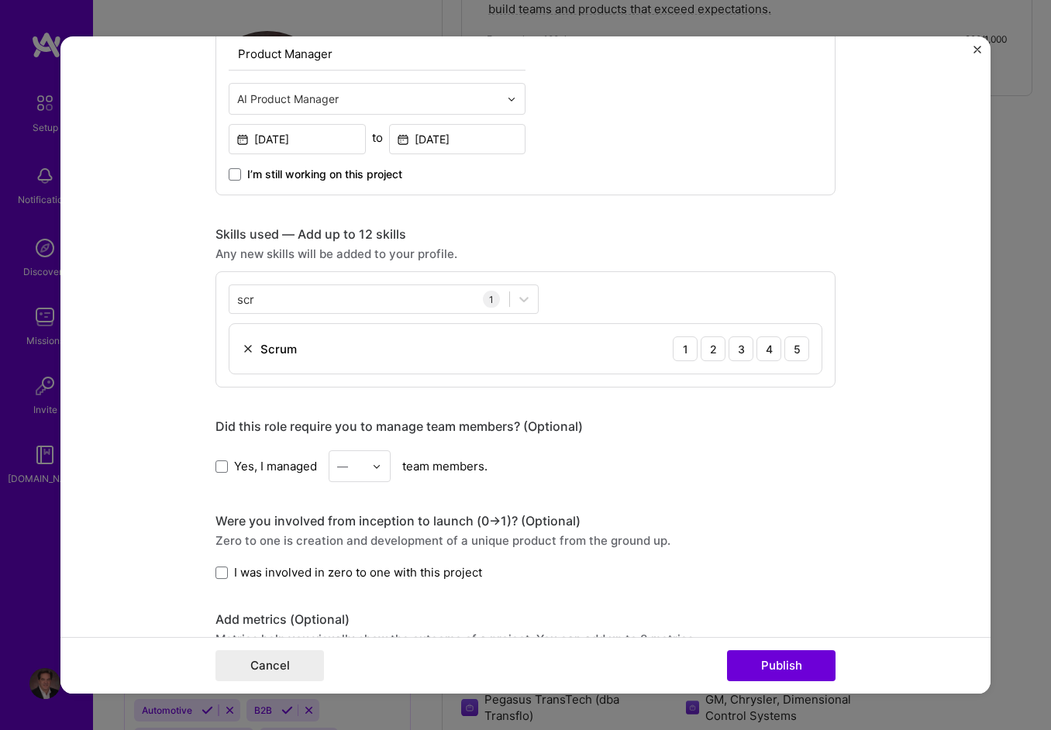
click at [574, 386] on div "Editing suggested project This project is suggested based on your LinkedIn, res…" at bounding box center [526, 151] width 620 height 2029
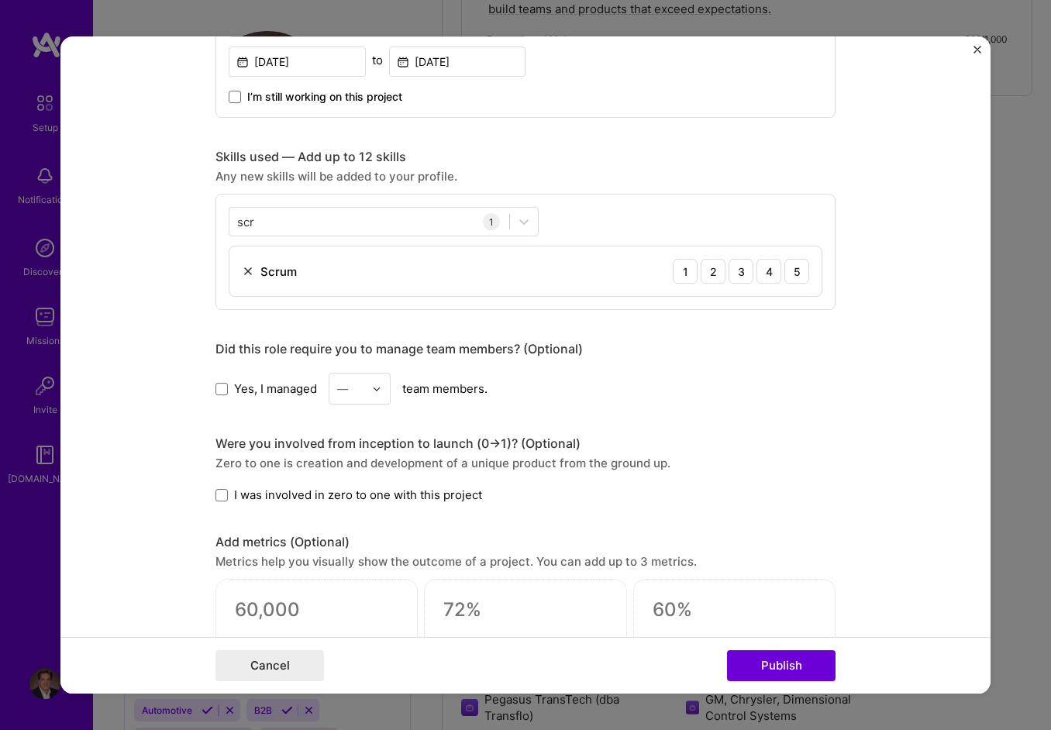
click at [516, 322] on div "Editing suggested project This project is suggested based on your LinkedIn, res…" at bounding box center [526, 73] width 620 height 2029
click at [372, 390] on img at bounding box center [376, 389] width 9 height 9
click at [354, 509] on div "12" at bounding box center [359, 513] width 53 height 29
click at [216, 492] on span at bounding box center [222, 495] width 12 height 12
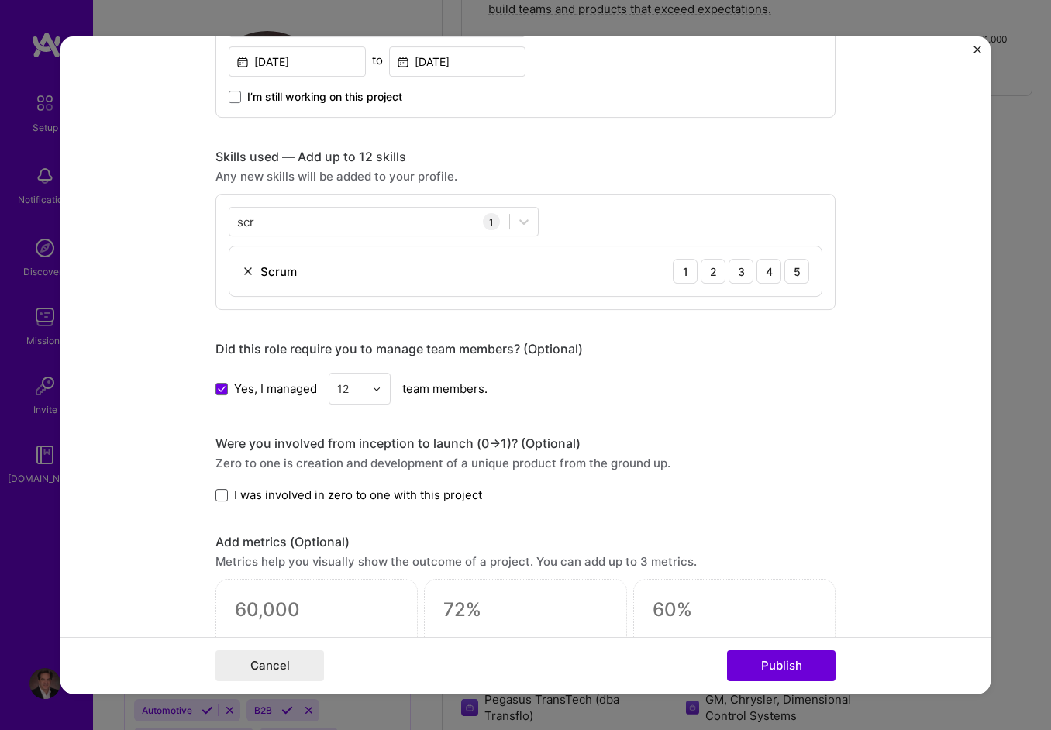
click at [0, 0] on input "I was involved in zero to one with this project" at bounding box center [0, 0] width 0 height 0
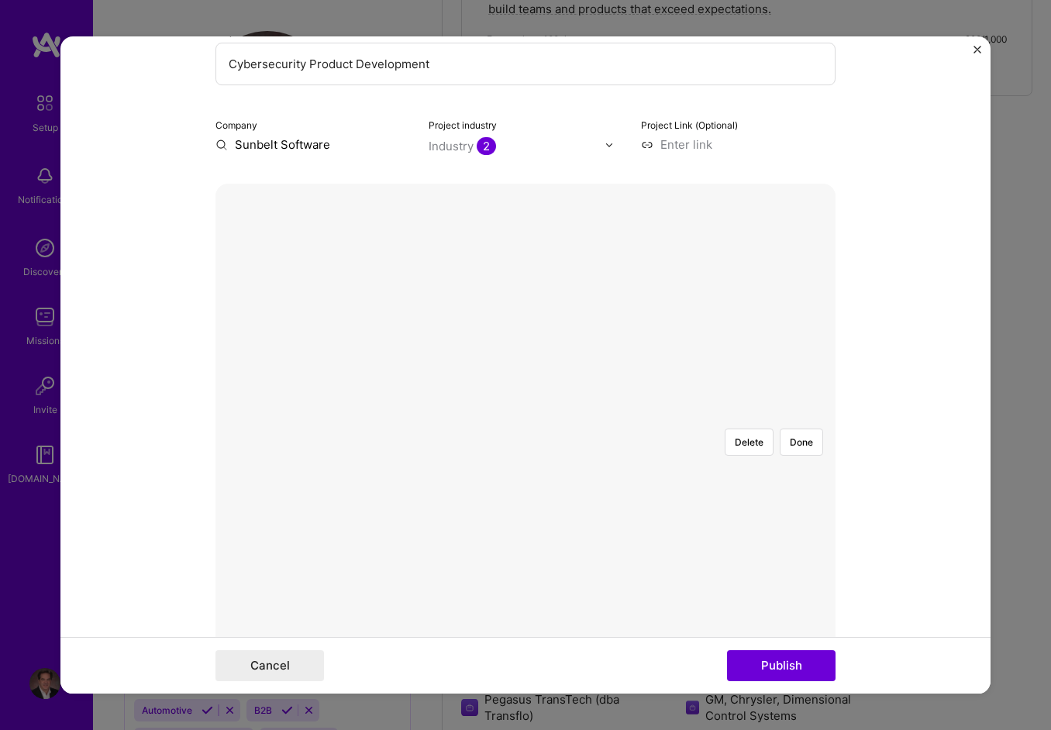
scroll to position [167, 0]
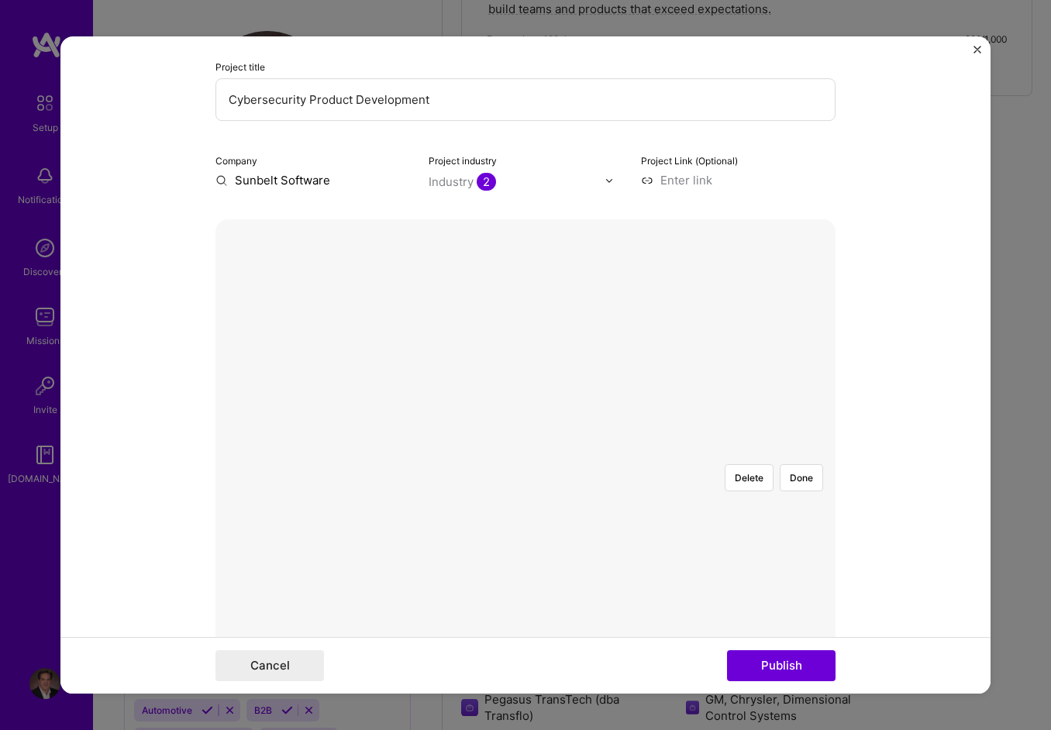
click at [939, 250] on form "Editing suggested project This project is suggested based on your LinkedIn, res…" at bounding box center [525, 365] width 930 height 658
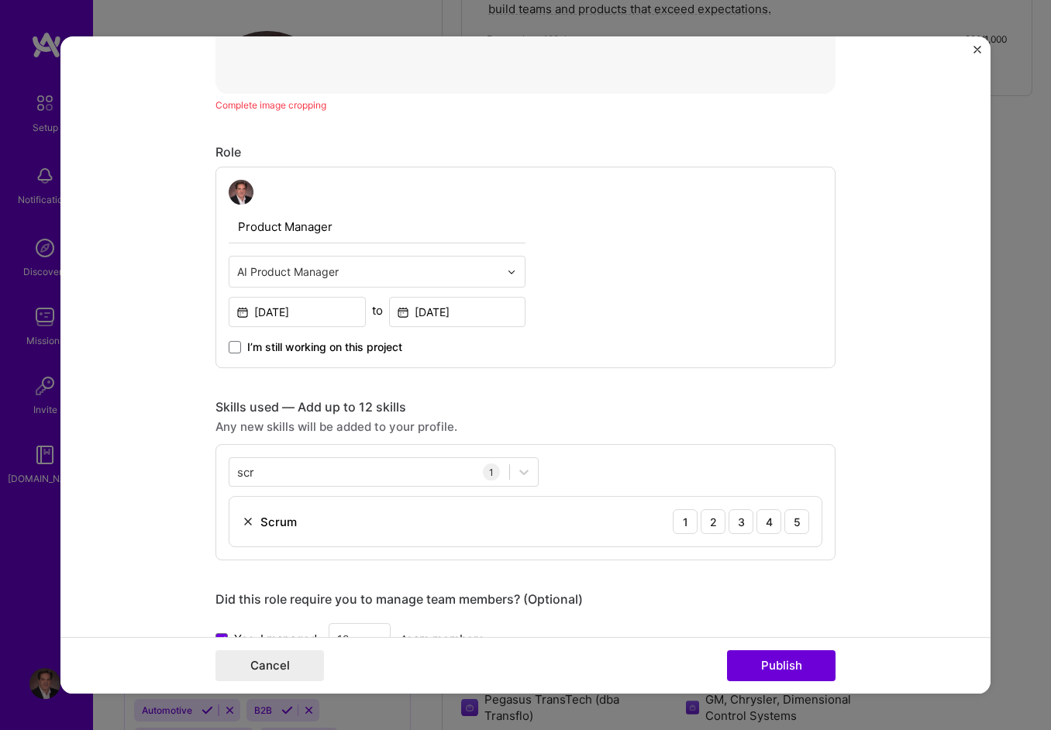
scroll to position [787, 0]
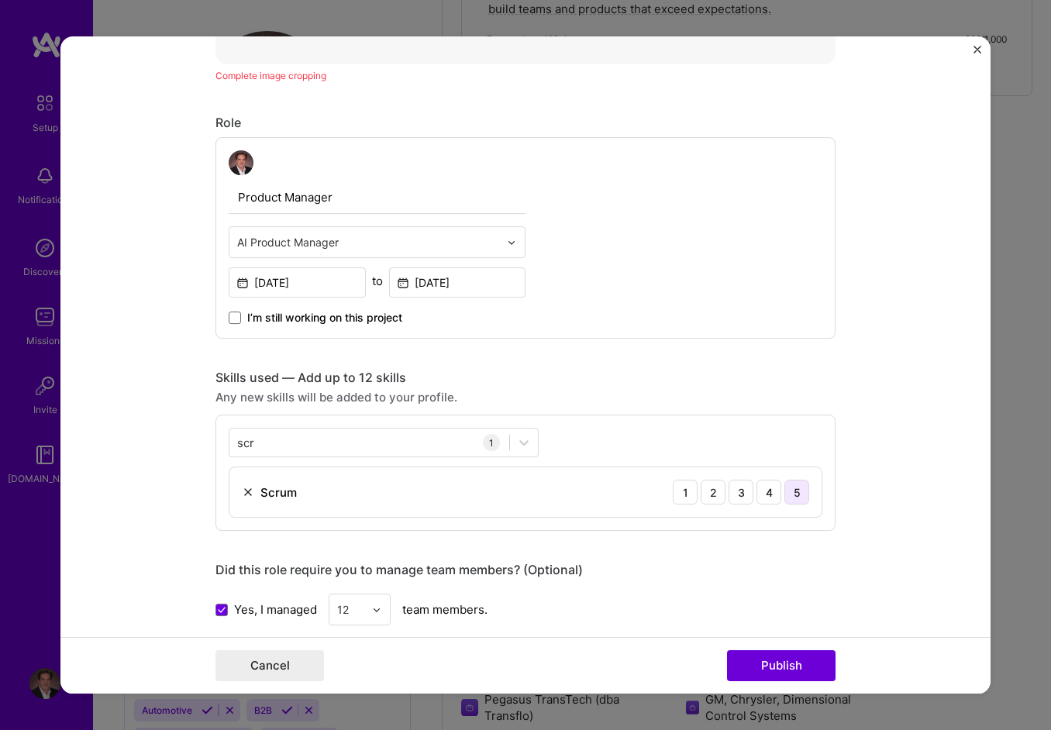
click at [791, 492] on div "5" at bounding box center [797, 492] width 25 height 25
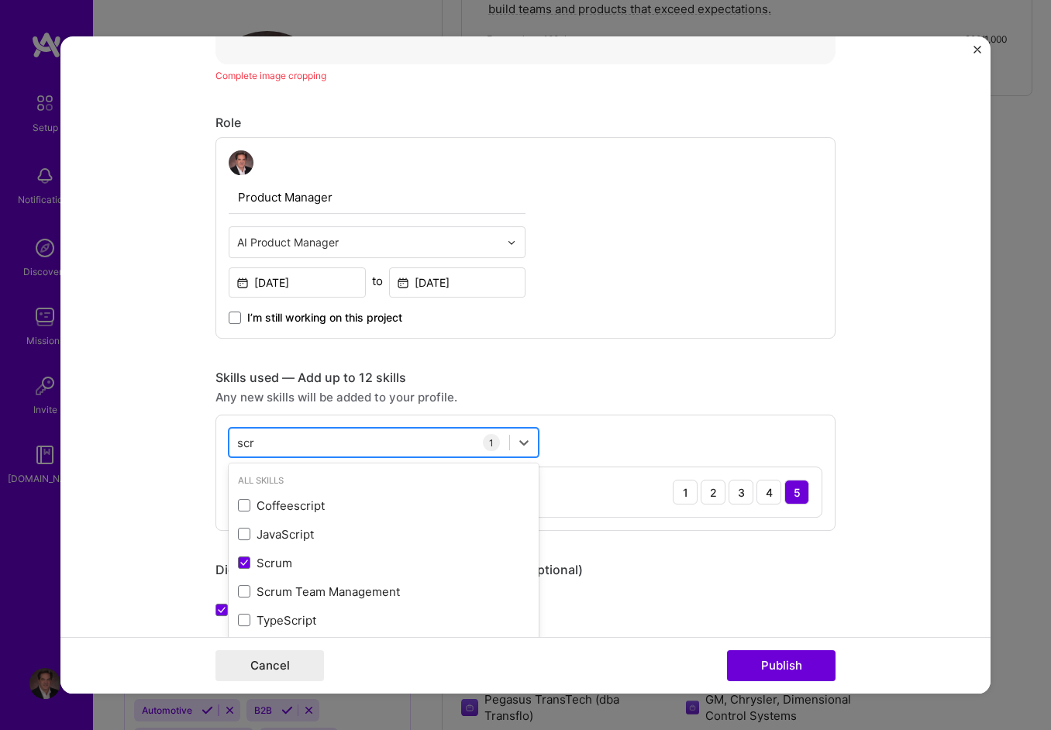
click at [295, 433] on div "scr scr" at bounding box center [370, 443] width 280 height 26
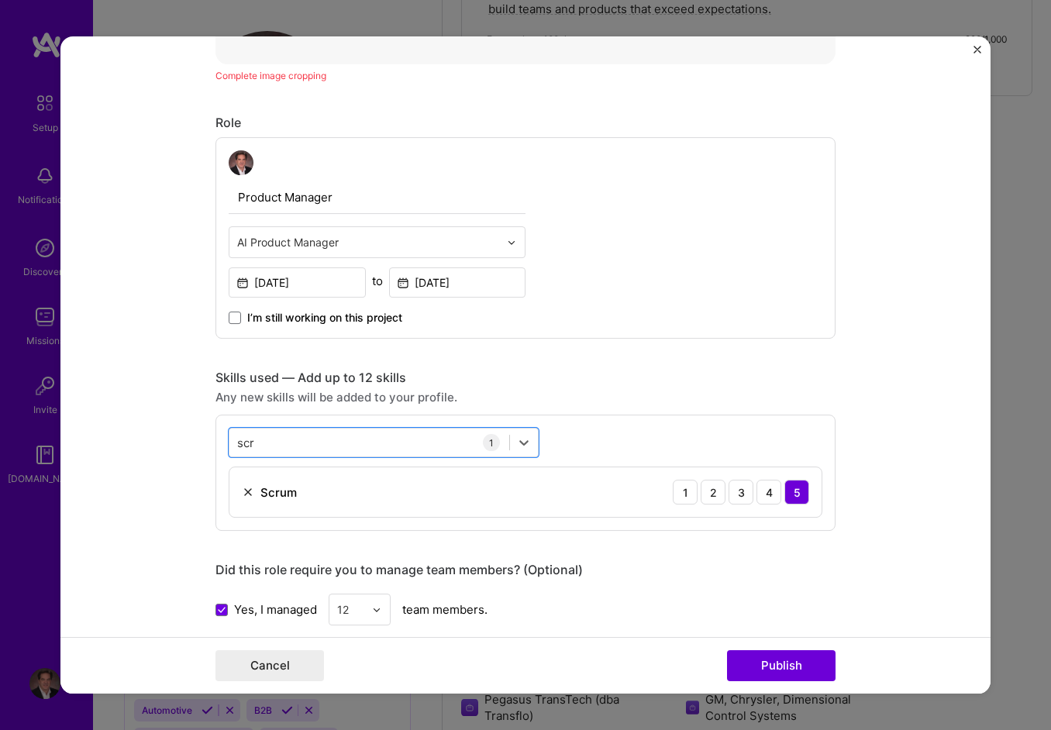
drag, startPoint x: 271, startPoint y: 439, endPoint x: 167, endPoint y: 429, distance: 105.2
click at [167, 429] on form "Editing suggested project This project is suggested based on your LinkedIn, res…" at bounding box center [525, 365] width 930 height 658
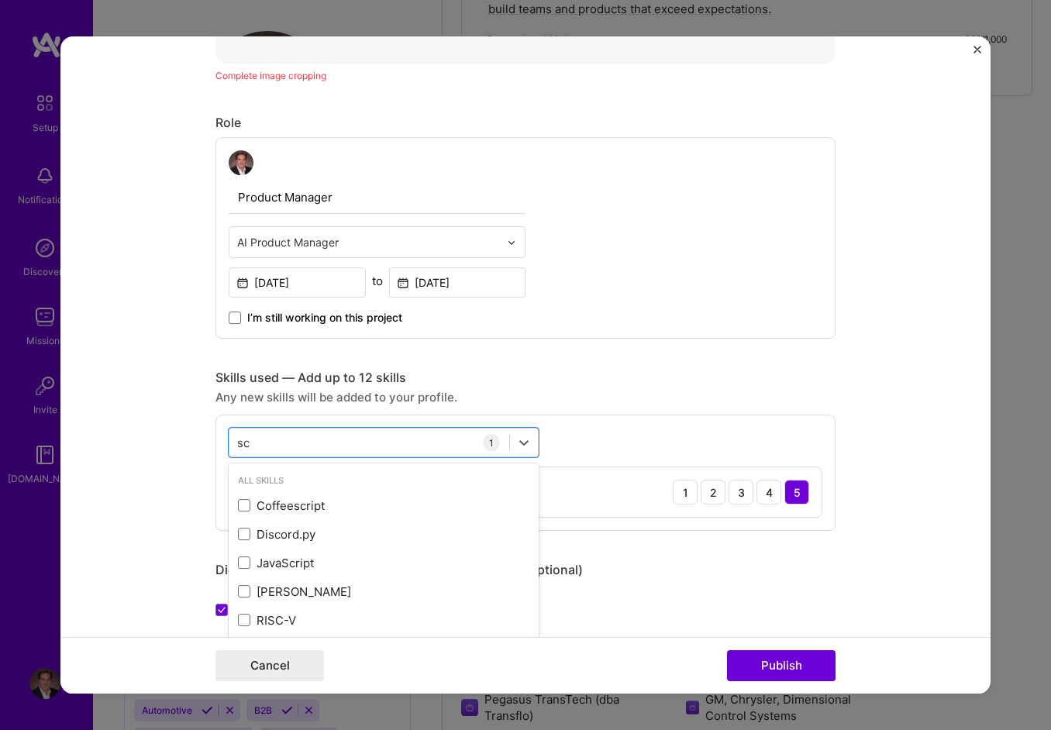
type input "s"
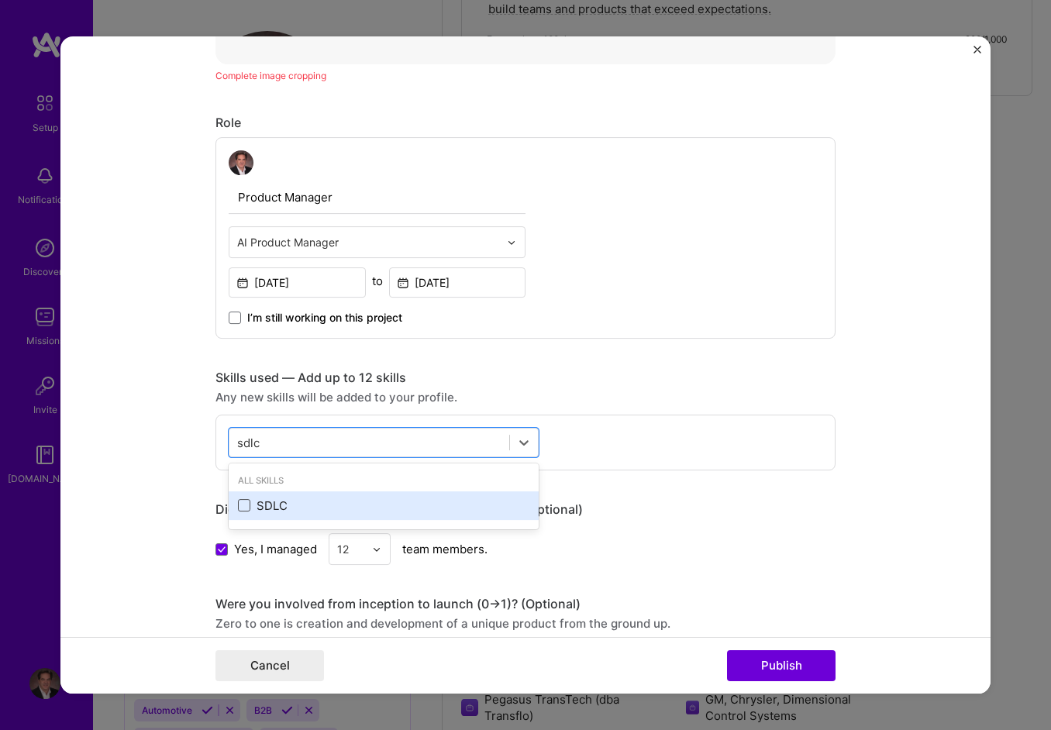
click at [232, 505] on div "SDLC" at bounding box center [384, 506] width 310 height 29
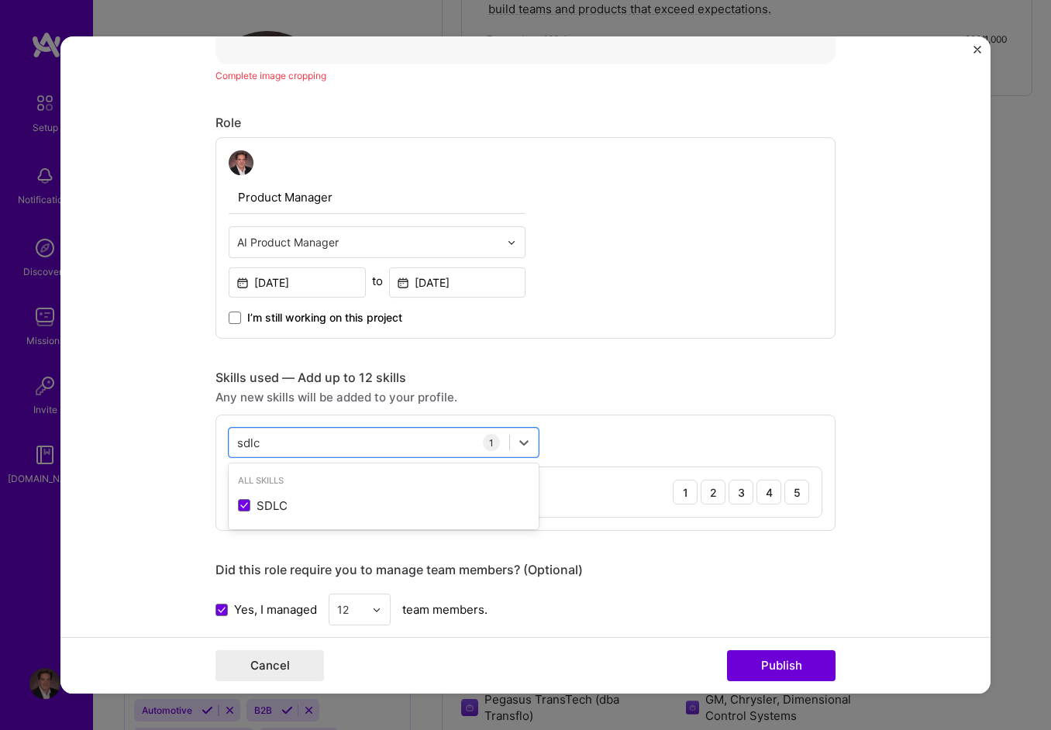
type input "sdlc"
click at [520, 380] on div "Skills used — Add up to 12 skills" at bounding box center [526, 378] width 620 height 16
click at [791, 485] on div "5" at bounding box center [797, 492] width 25 height 25
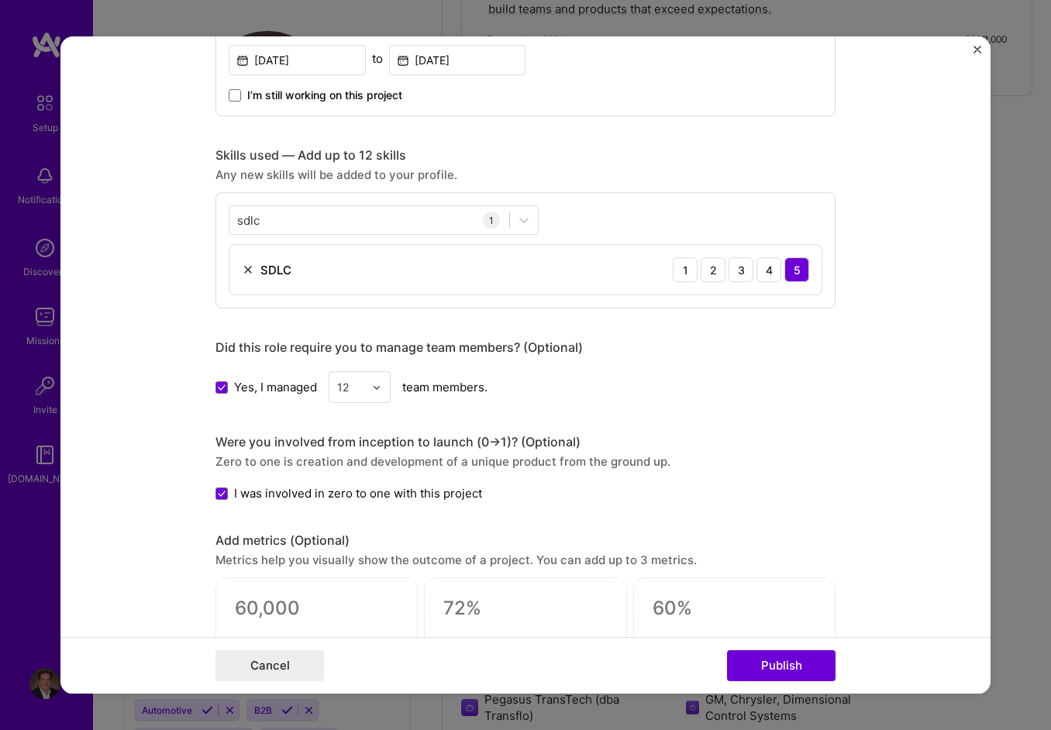
scroll to position [1020, 0]
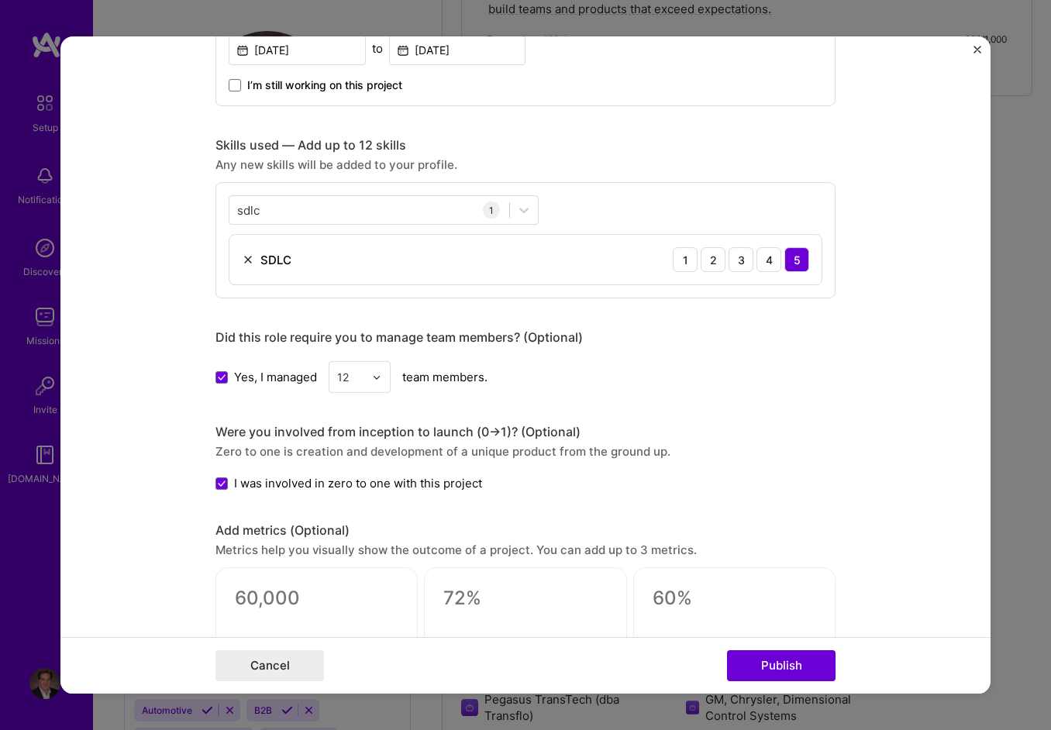
click at [698, 375] on div "Yes, I managed 12 team members." at bounding box center [526, 377] width 620 height 32
click at [299, 208] on div "sdlc sdlc" at bounding box center [370, 211] width 280 height 26
drag, startPoint x: 295, startPoint y: 208, endPoint x: 188, endPoint y: 205, distance: 107.8
click at [188, 205] on form "Editing suggested project This project is suggested based on your LinkedIn, res…" at bounding box center [525, 365] width 930 height 658
click at [516, 206] on icon at bounding box center [524, 210] width 16 height 16
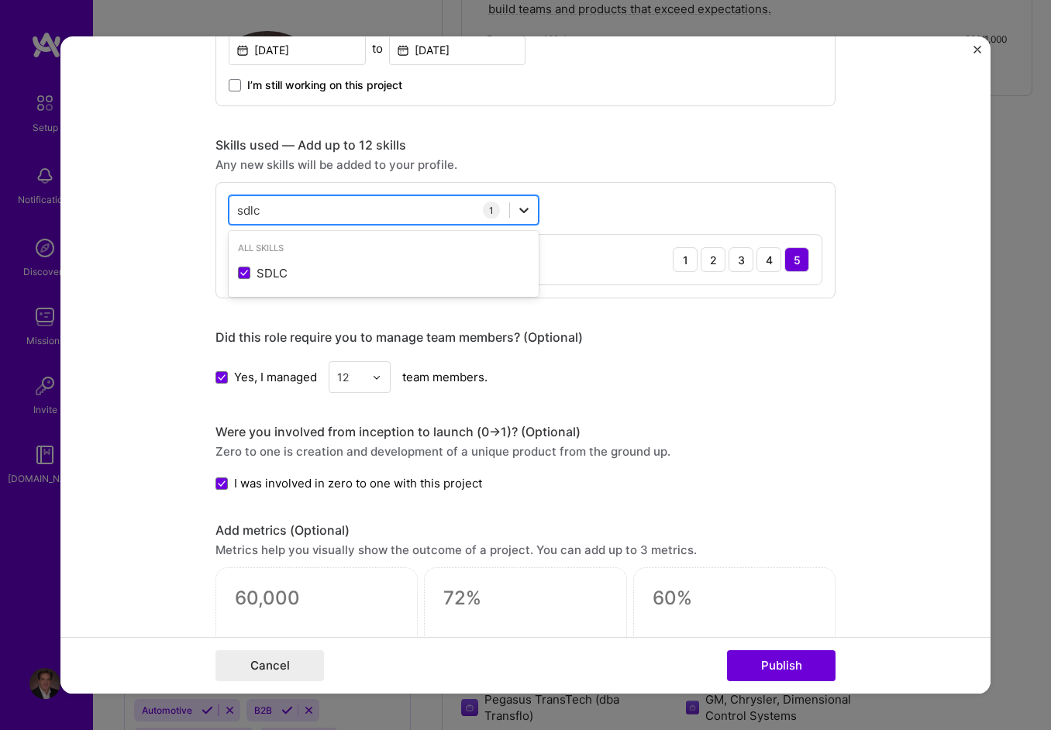
click at [517, 207] on icon at bounding box center [524, 210] width 16 height 16
click at [247, 250] on div "All Skills" at bounding box center [384, 248] width 310 height 16
click at [254, 244] on div "All Skills" at bounding box center [384, 248] width 310 height 16
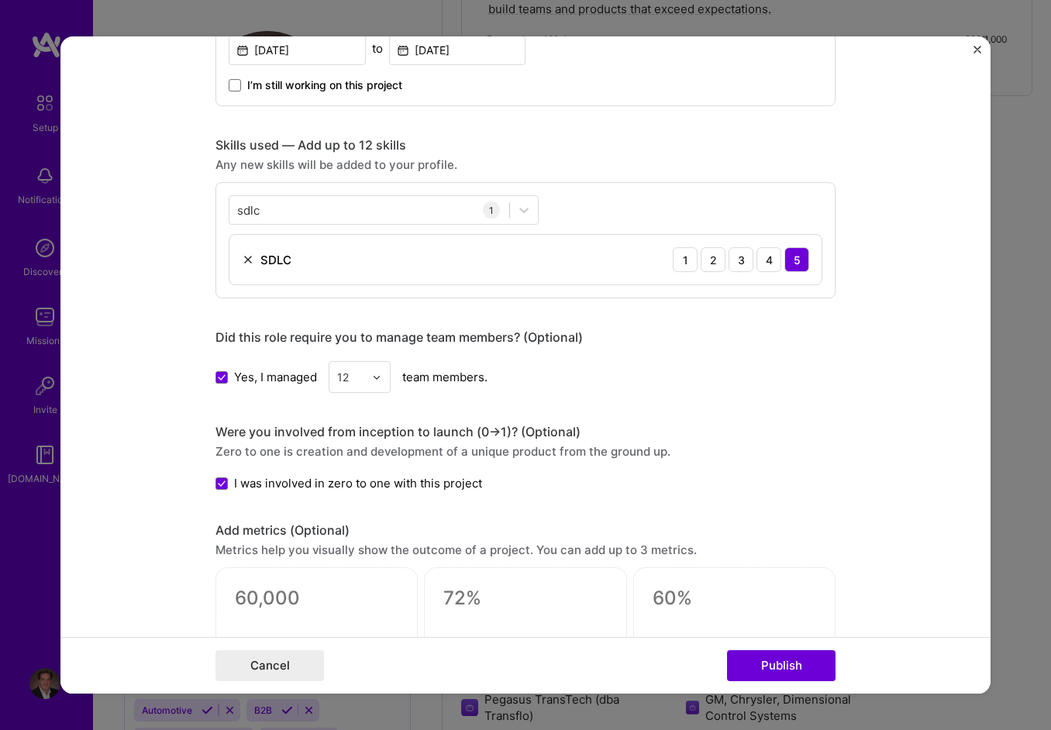
click at [607, 167] on div "Any new skills will be added to your profile." at bounding box center [526, 165] width 620 height 16
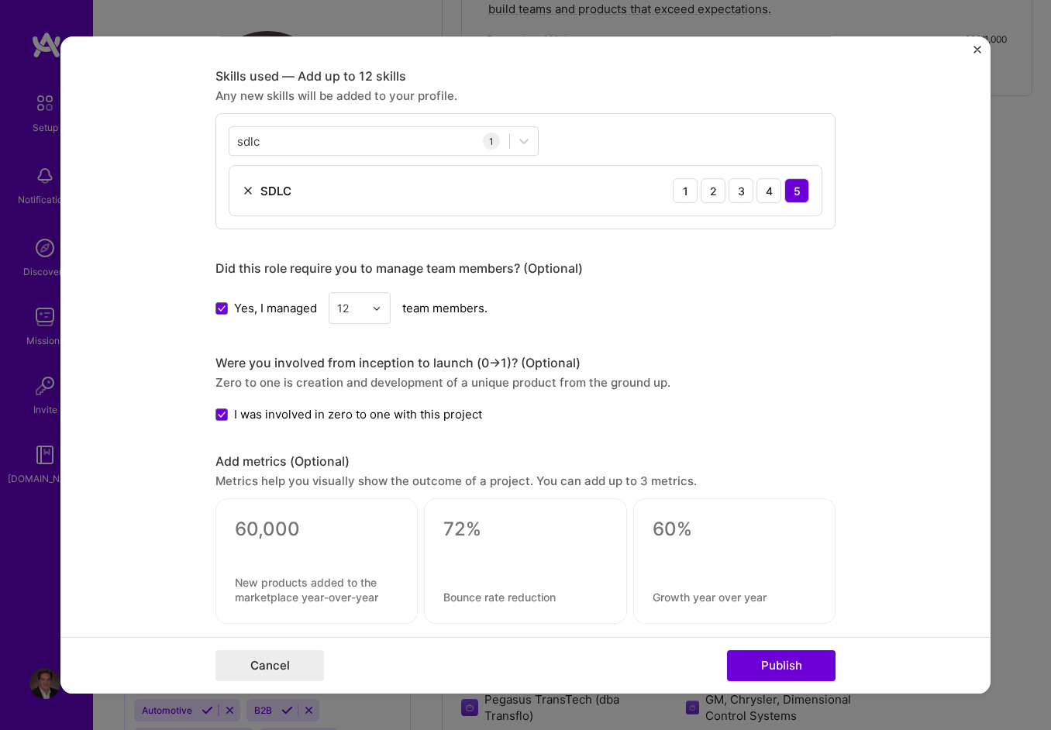
scroll to position [1097, 0]
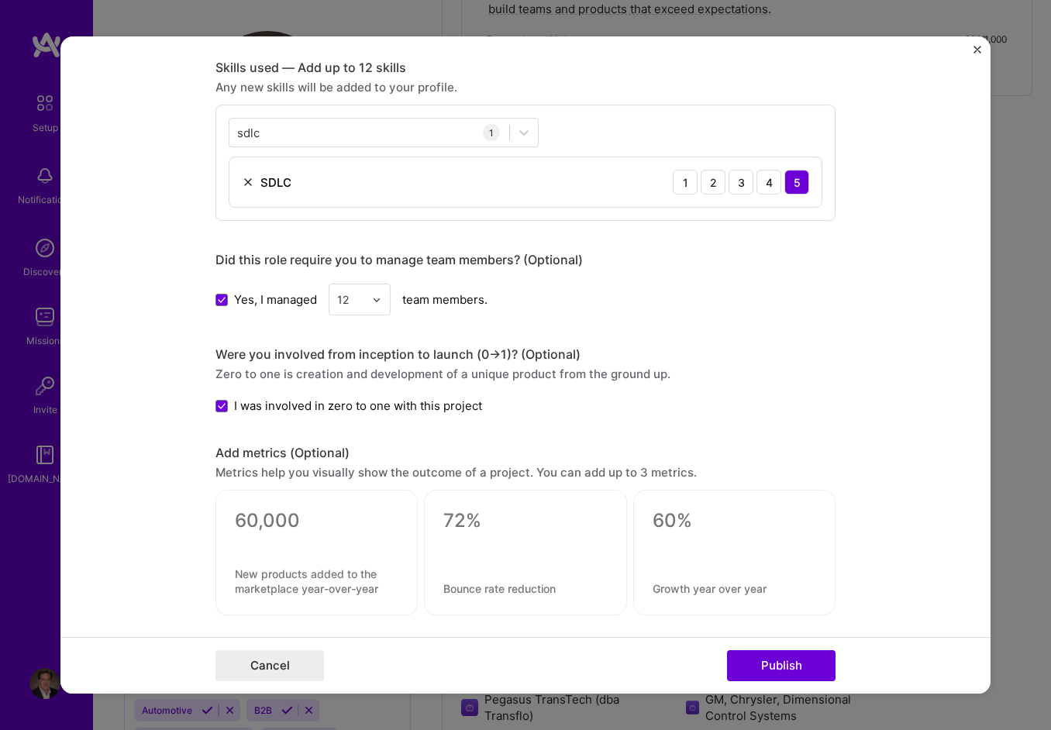
click at [381, 213] on div "sdlc sdlc 1 SDLC 1 2 3 4 5" at bounding box center [526, 163] width 620 height 116
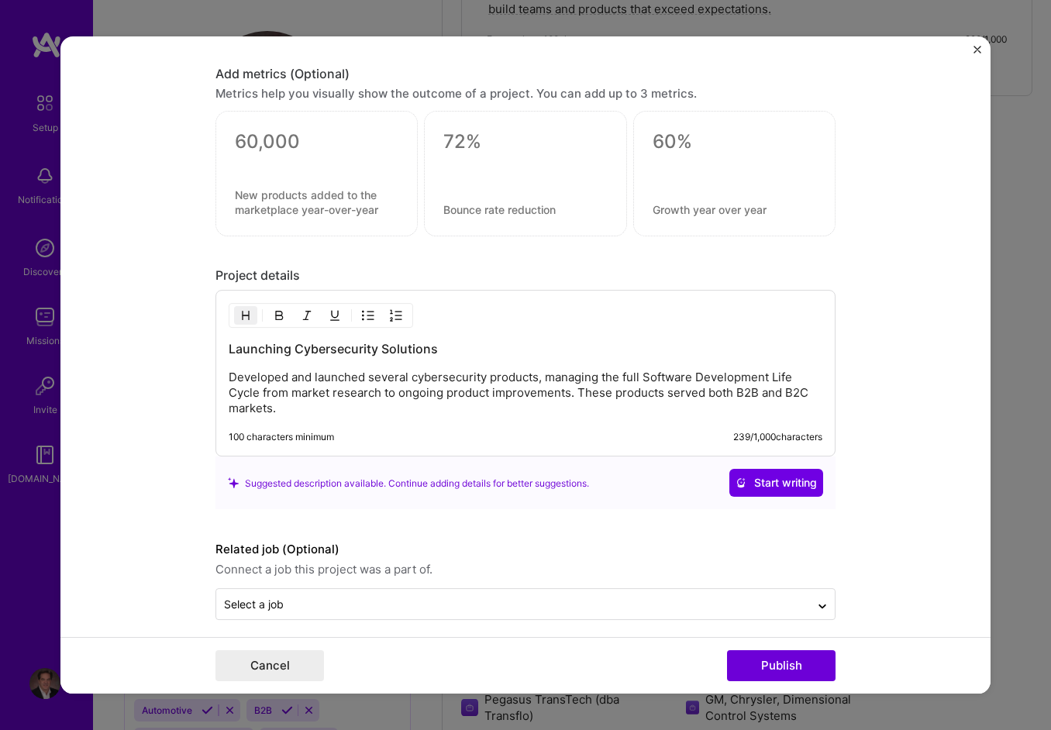
scroll to position [1485, 0]
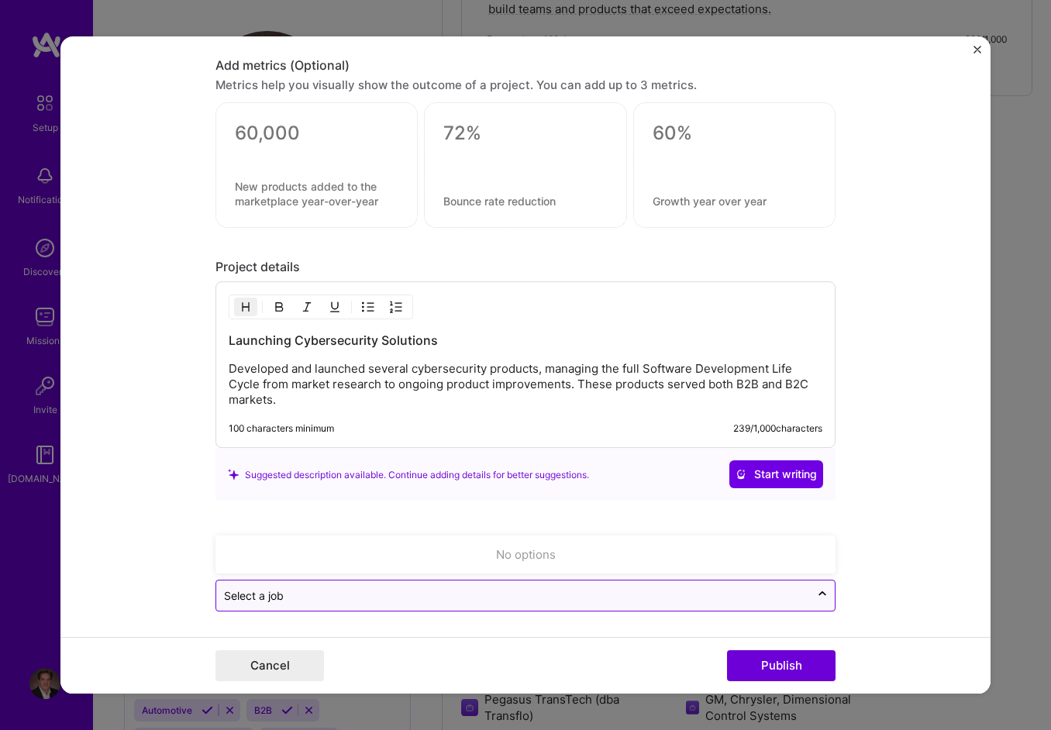
click at [360, 592] on input "text" at bounding box center [513, 597] width 578 height 16
click at [374, 544] on div "No options" at bounding box center [525, 555] width 611 height 29
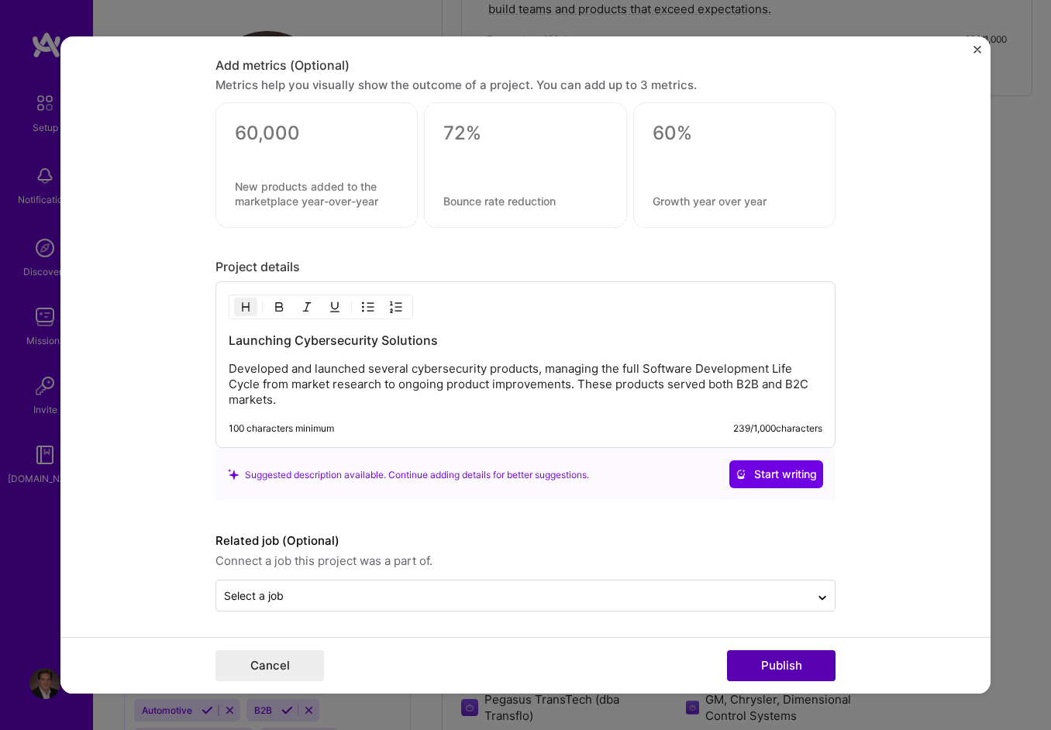
click at [765, 663] on button "Publish" at bounding box center [781, 666] width 109 height 31
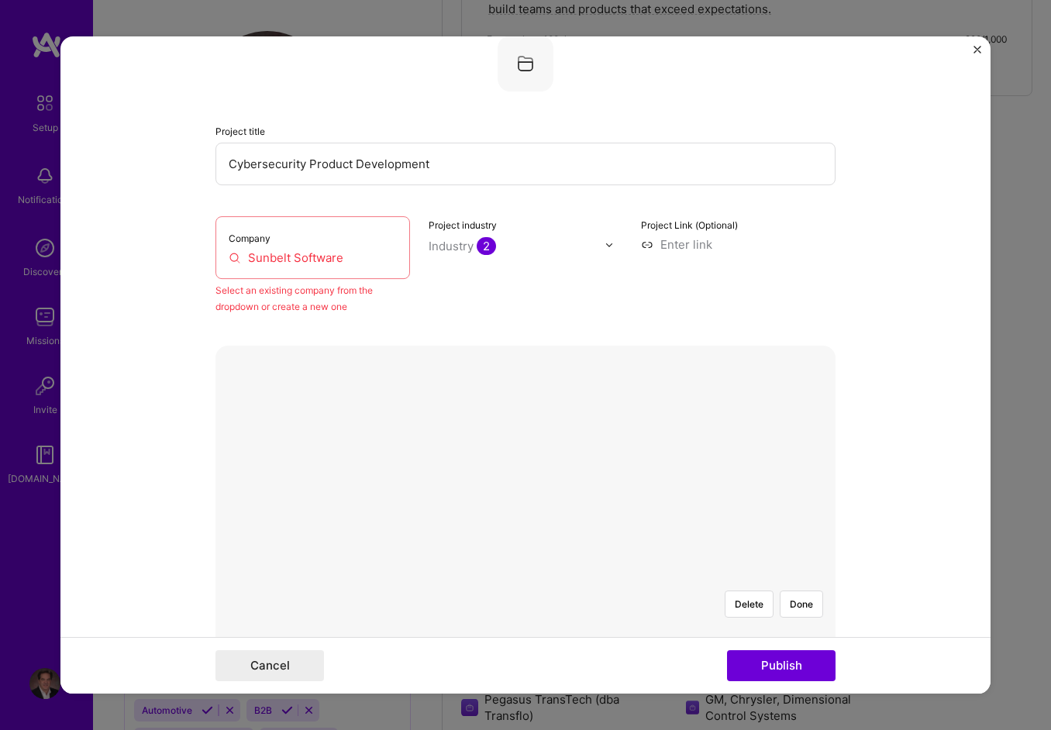
scroll to position [102, 0]
click at [343, 257] on input "Sunbelt Software" at bounding box center [313, 258] width 168 height 16
click at [283, 254] on input "Sunbelt Software" at bounding box center [313, 258] width 168 height 16
click at [416, 303] on div "Company Sunbelt Software Select an existing company from the dropdown or create…" at bounding box center [526, 266] width 620 height 98
click at [444, 247] on div "Industry 2" at bounding box center [462, 247] width 67 height 16
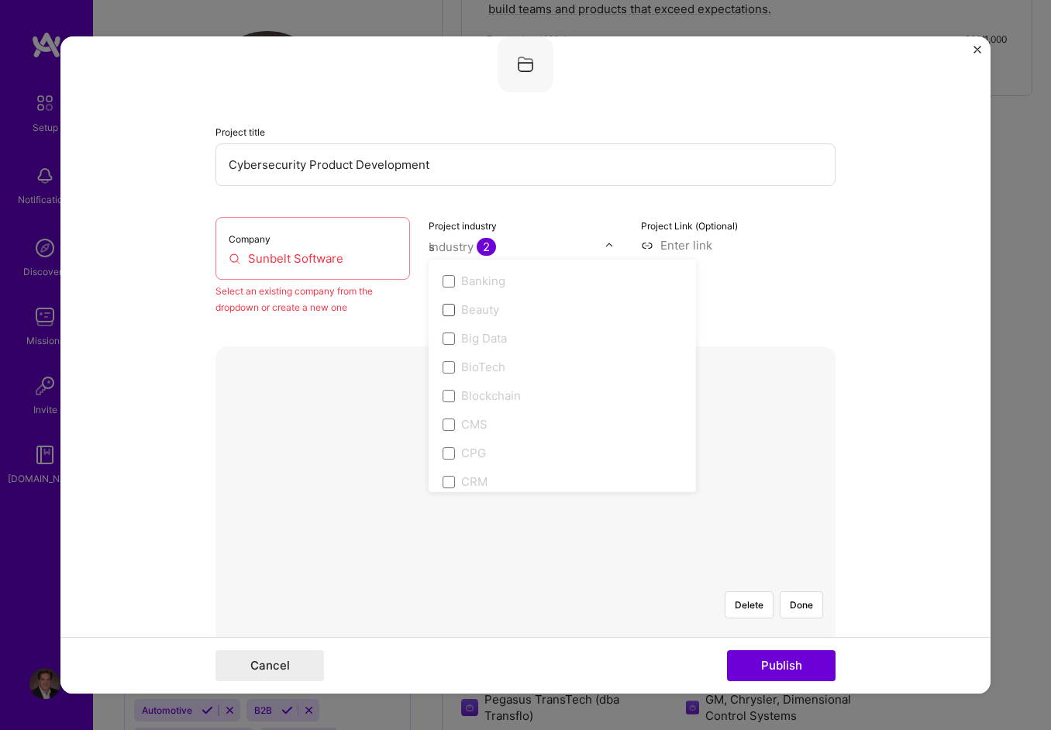
scroll to position [54, 0]
type input "se"
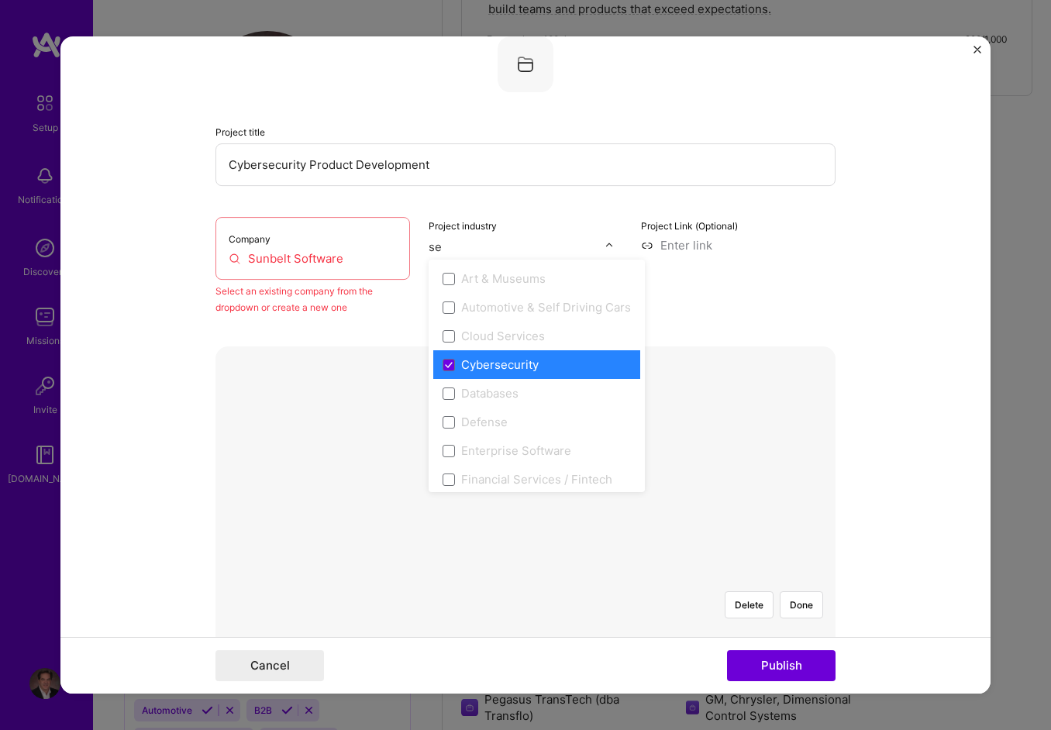
click at [482, 362] on div "Cybersecurity" at bounding box center [500, 365] width 78 height 16
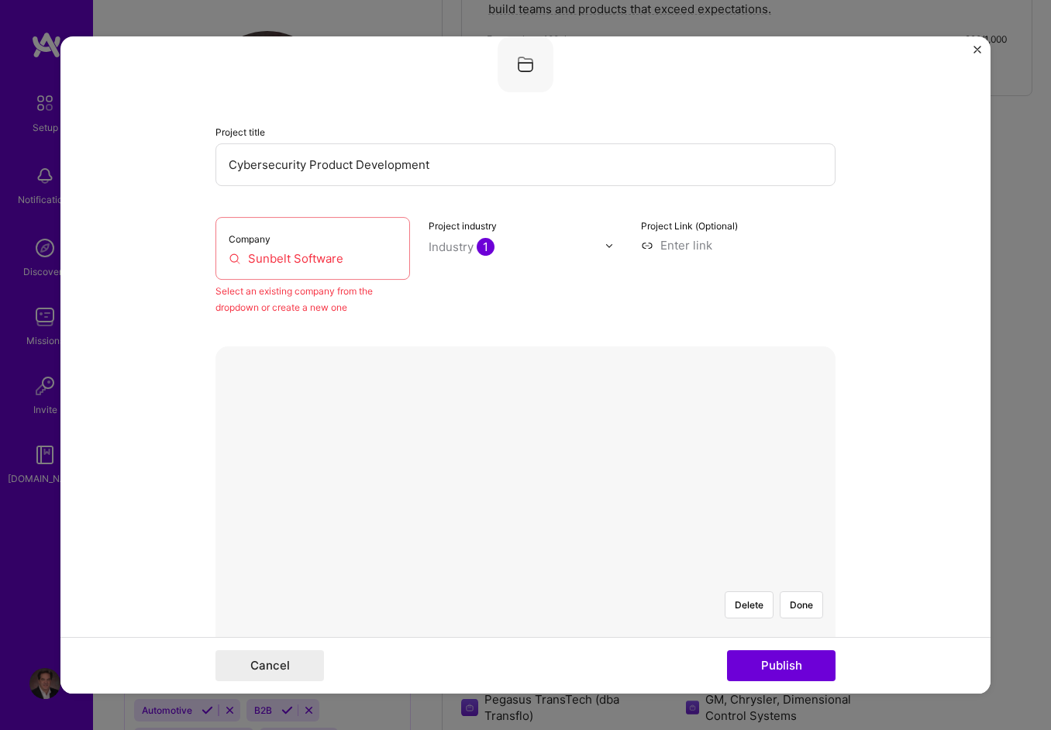
click at [447, 240] on div "Industry 1" at bounding box center [462, 247] width 66 height 16
click at [264, 270] on div "Company Sunbelt Software" at bounding box center [313, 248] width 195 height 63
click at [229, 259] on input "Sunbelt Software" at bounding box center [313, 258] width 168 height 16
click at [301, 264] on input "Sunbelt Software" at bounding box center [313, 258] width 168 height 16
click at [352, 253] on input "Sunbelt Software" at bounding box center [313, 258] width 168 height 16
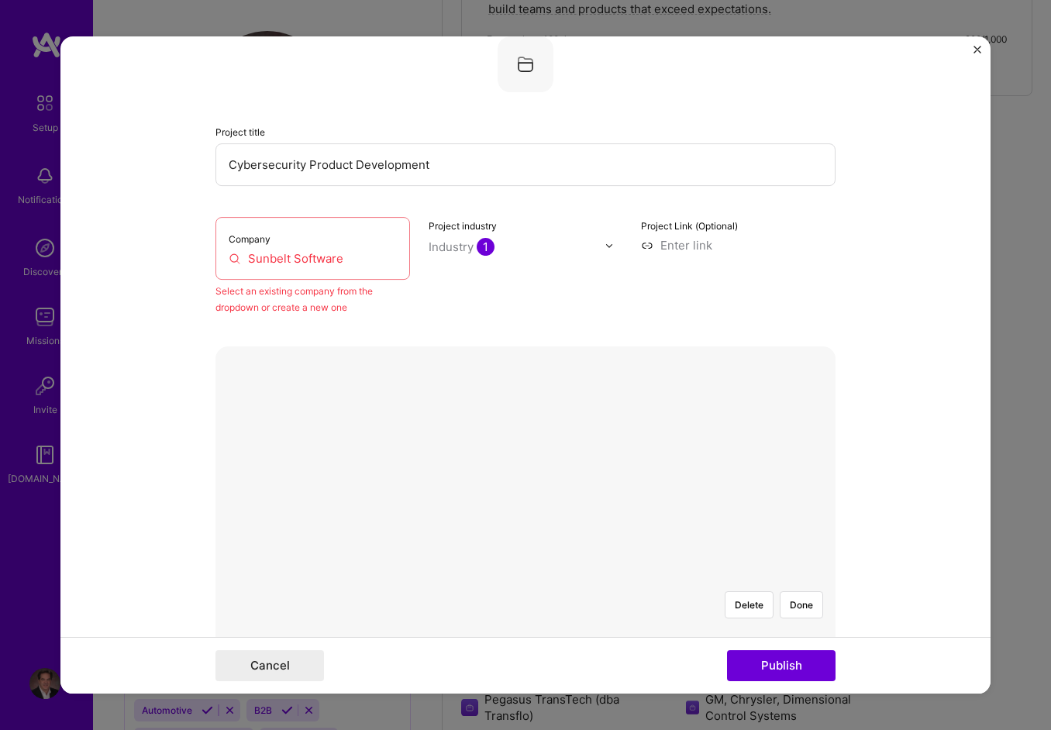
drag, startPoint x: 352, startPoint y: 253, endPoint x: 178, endPoint y: 254, distance: 173.7
click at [178, 254] on form "Editing suggested project This project is suggested based on your LinkedIn, res…" at bounding box center [525, 365] width 930 height 658
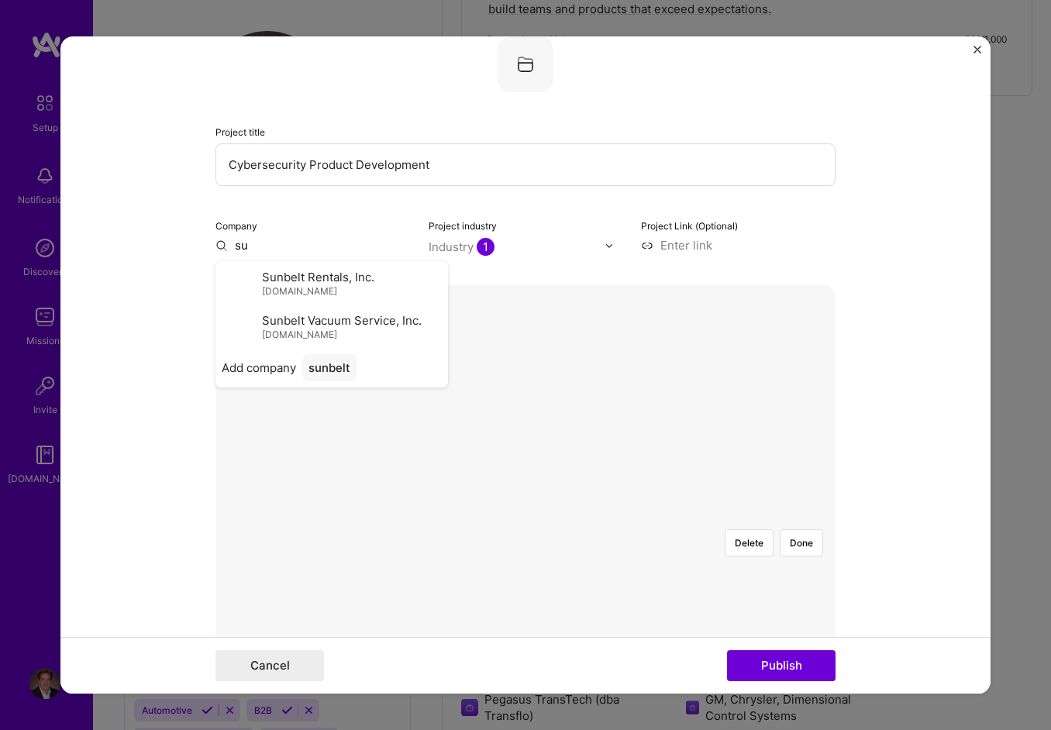
type input "s"
type input "Sunbelt Software"
click at [332, 278] on div "Sunbelt Software" at bounding box center [357, 281] width 111 height 27
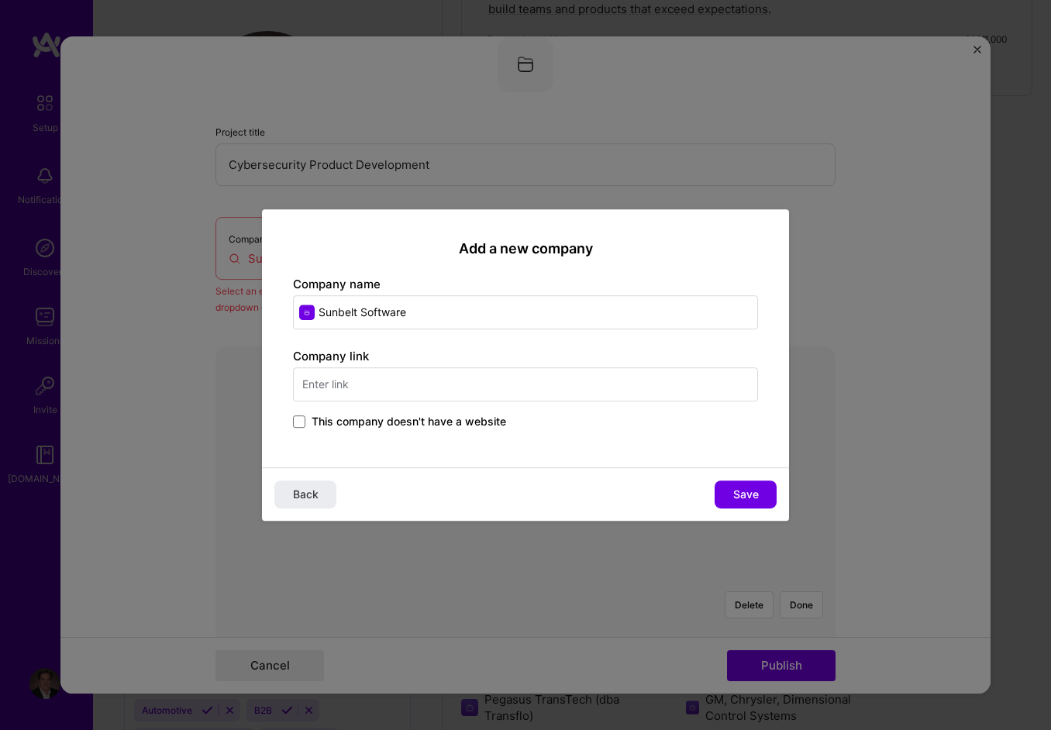
click at [440, 424] on span "This company doesn't have a website" at bounding box center [409, 422] width 195 height 16
click at [0, 0] on input "This company doesn't have a website" at bounding box center [0, 0] width 0 height 0
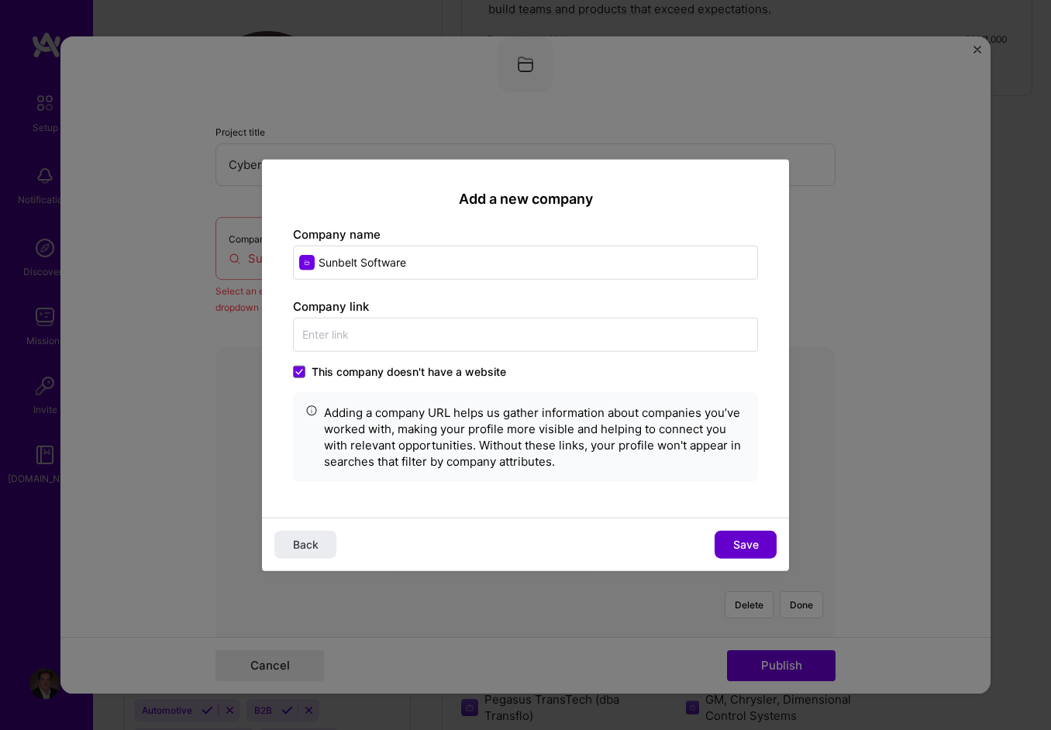
click at [749, 537] on span "Save" at bounding box center [747, 545] width 26 height 16
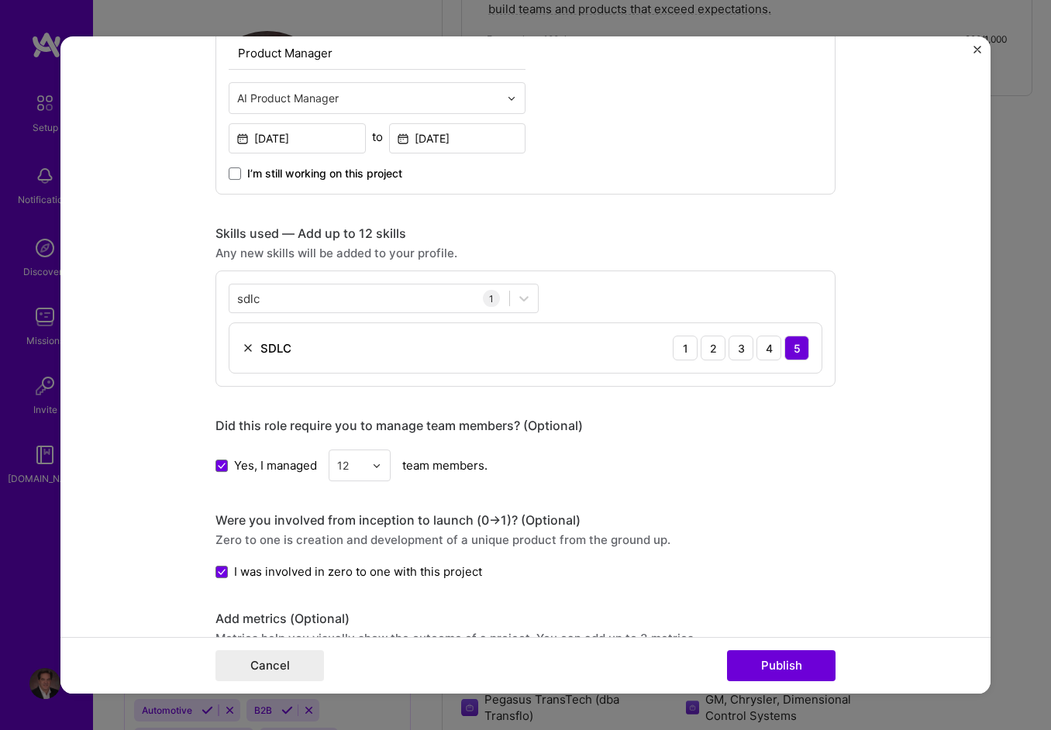
scroll to position [955, 0]
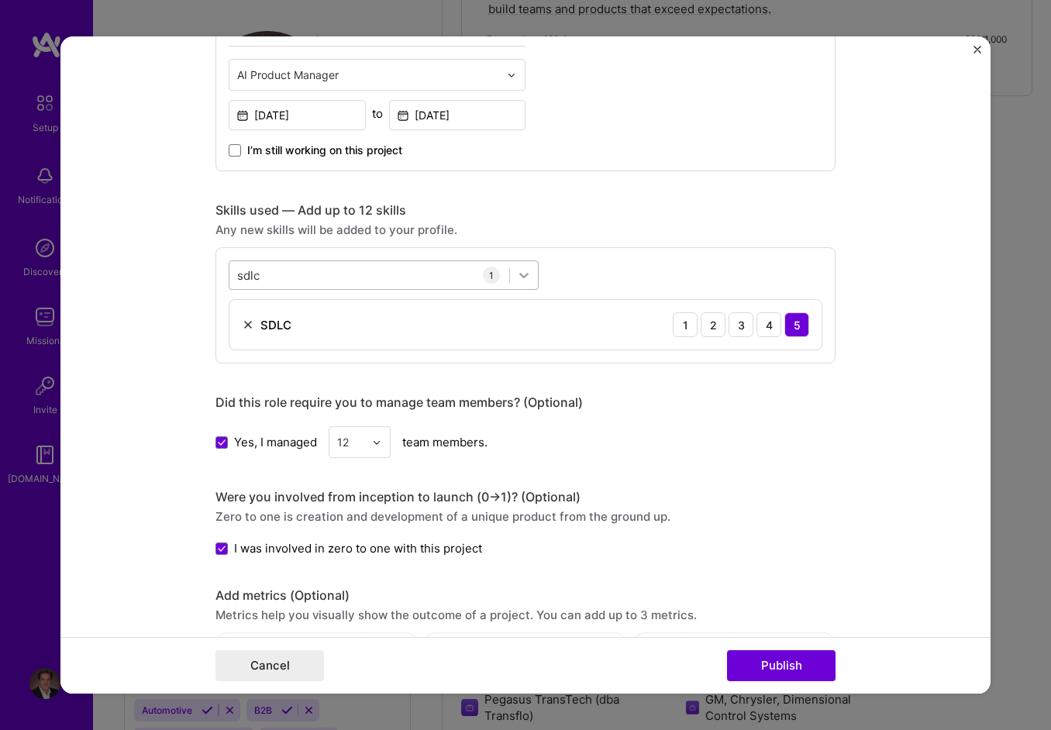
click at [520, 273] on icon at bounding box center [524, 275] width 9 height 5
click at [485, 274] on div "1" at bounding box center [491, 275] width 17 height 17
click at [265, 269] on div "sdlc sdlc" at bounding box center [370, 276] width 280 height 26
drag, startPoint x: 264, startPoint y: 269, endPoint x: 179, endPoint y: 269, distance: 84.5
click at [179, 269] on form "Editing suggested project This project is suggested based on your LinkedIn, res…" at bounding box center [525, 365] width 930 height 658
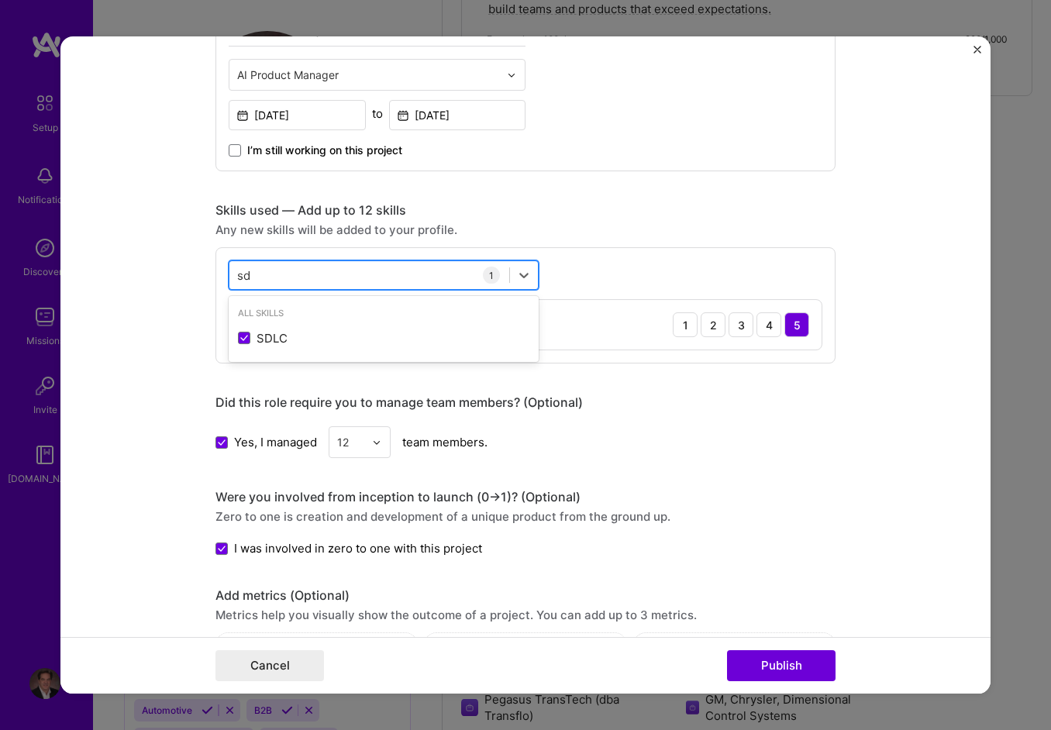
type input "s"
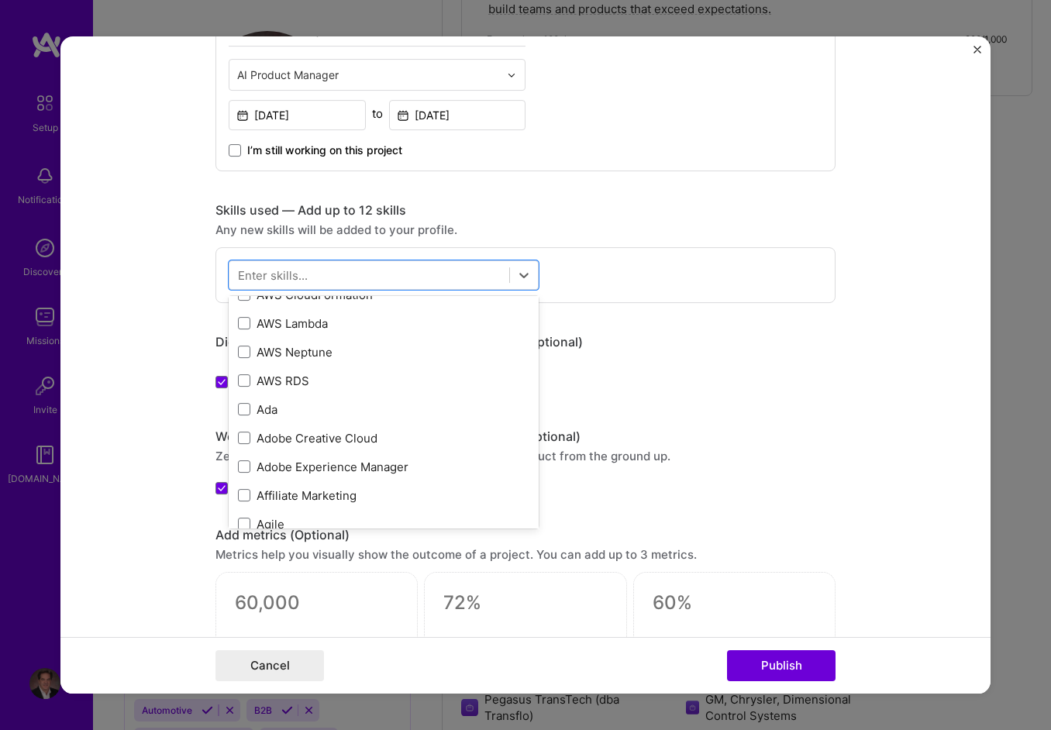
scroll to position [543, 0]
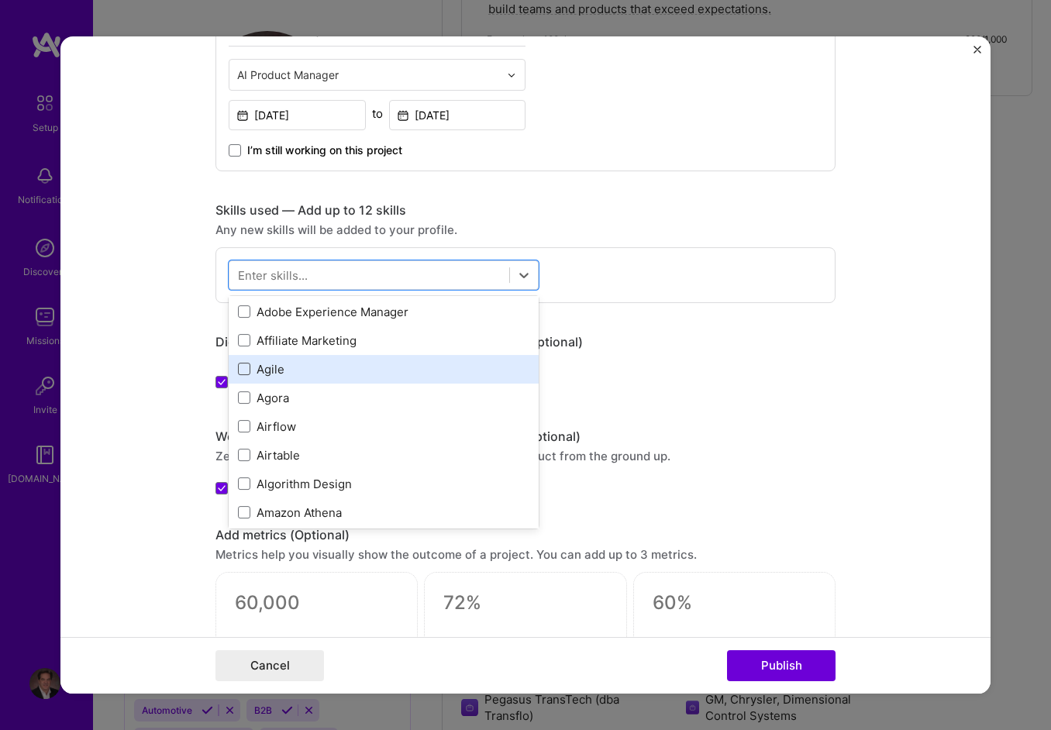
click at [242, 363] on span at bounding box center [244, 369] width 12 height 12
click at [0, 0] on input "checkbox" at bounding box center [0, 0] width 0 height 0
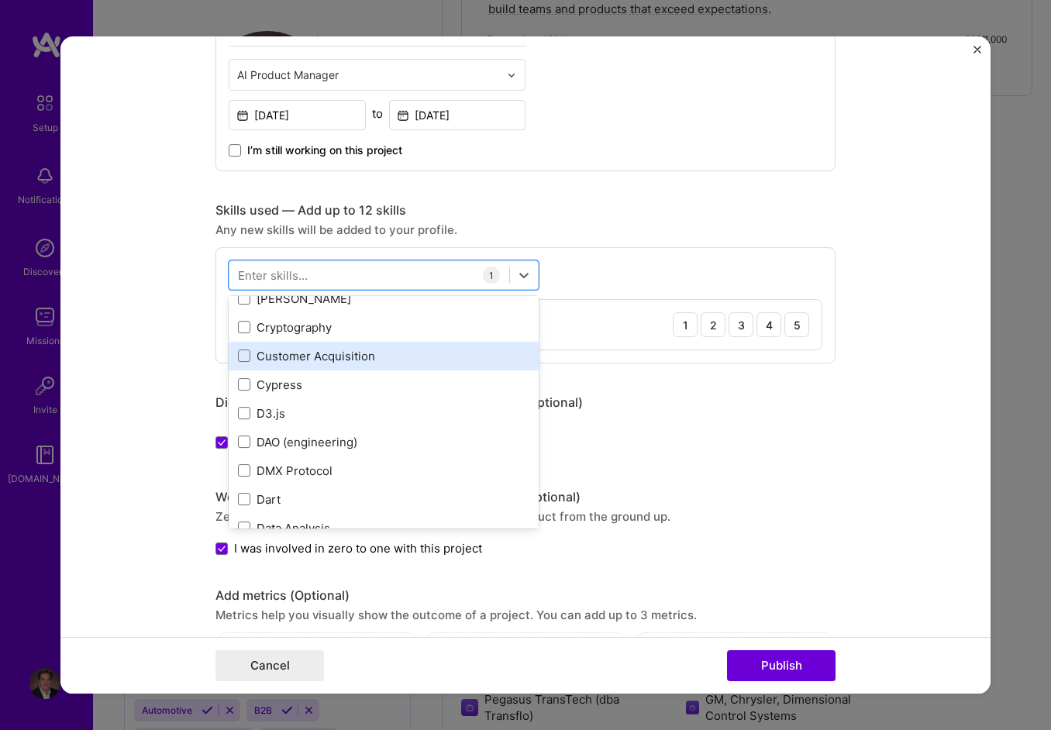
scroll to position [2171, 0]
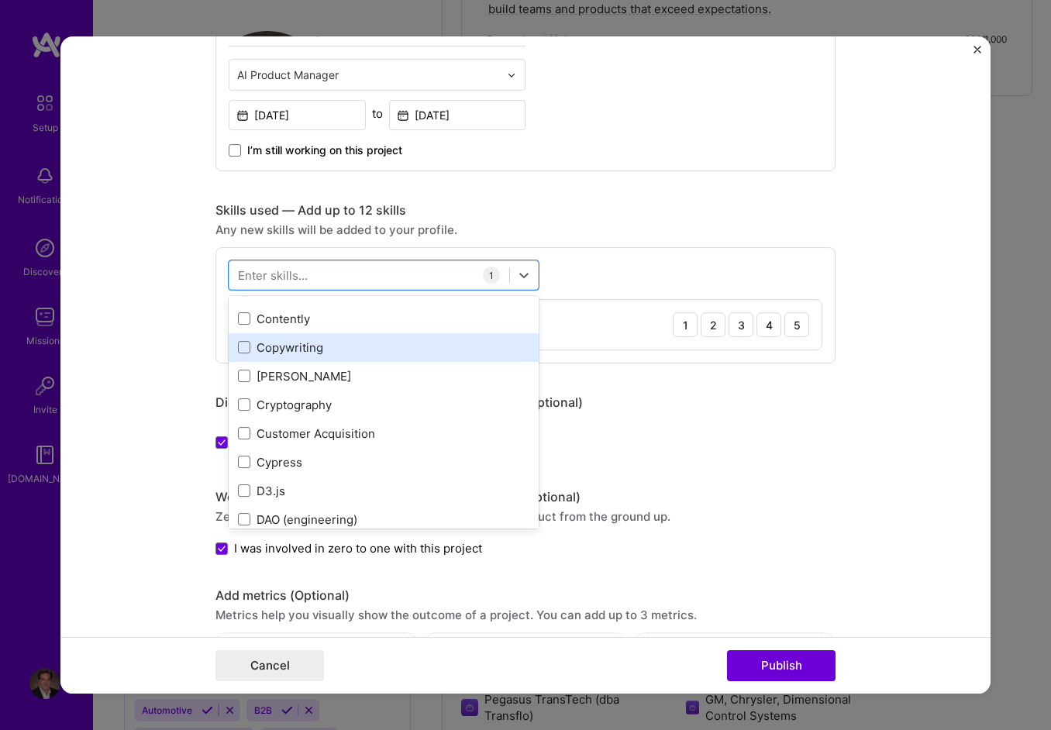
click at [319, 342] on div "Copywriting" at bounding box center [384, 348] width 292 height 16
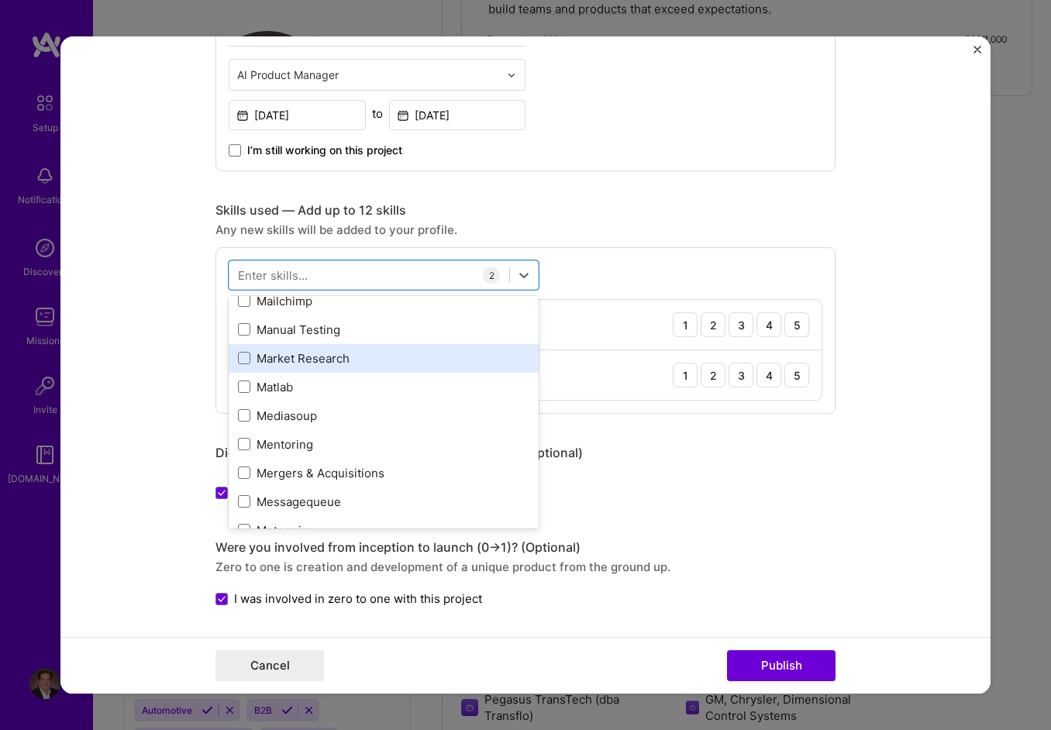
scroll to position [5583, 0]
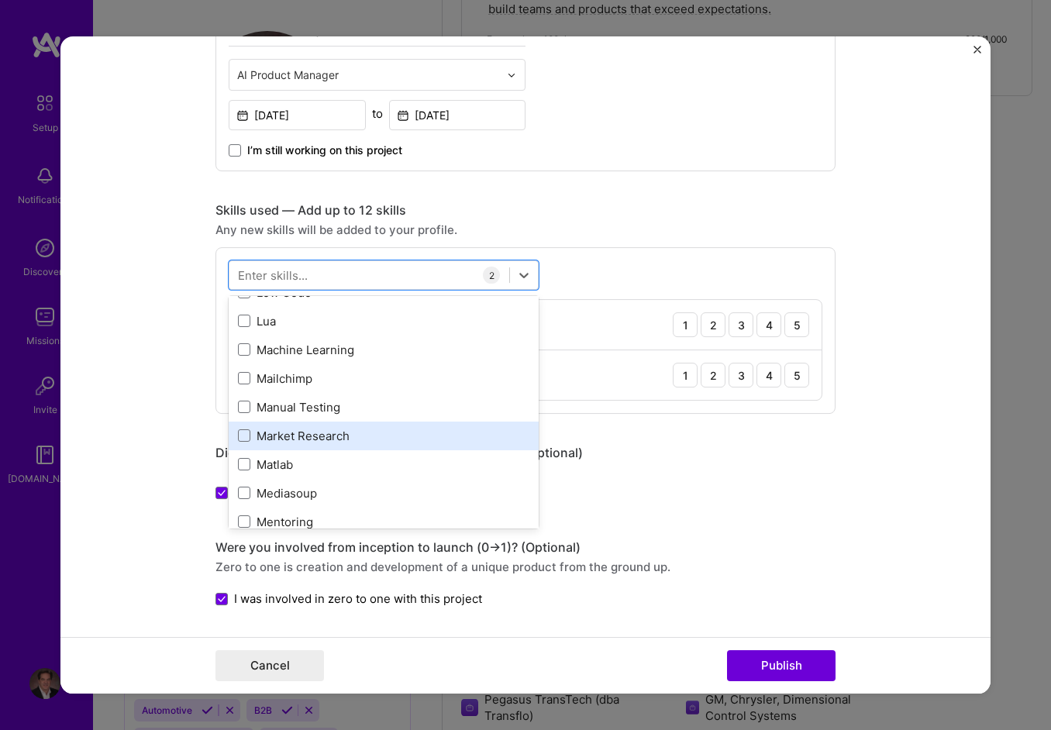
click at [304, 428] on div "Market Research" at bounding box center [384, 436] width 292 height 16
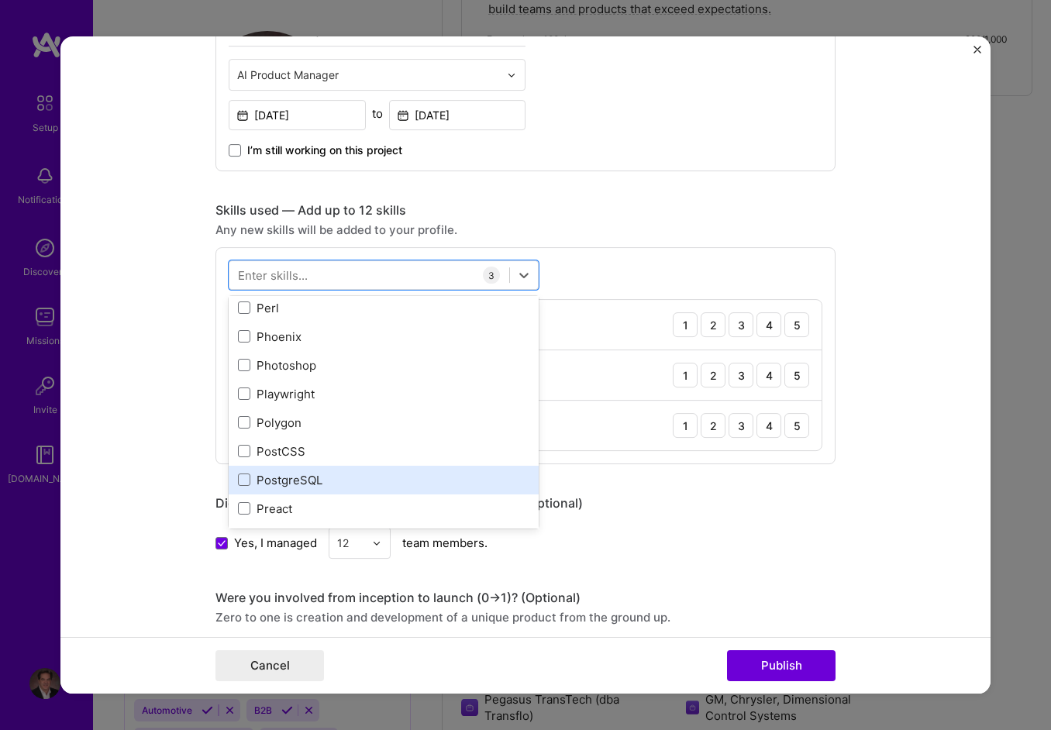
scroll to position [6823, 0]
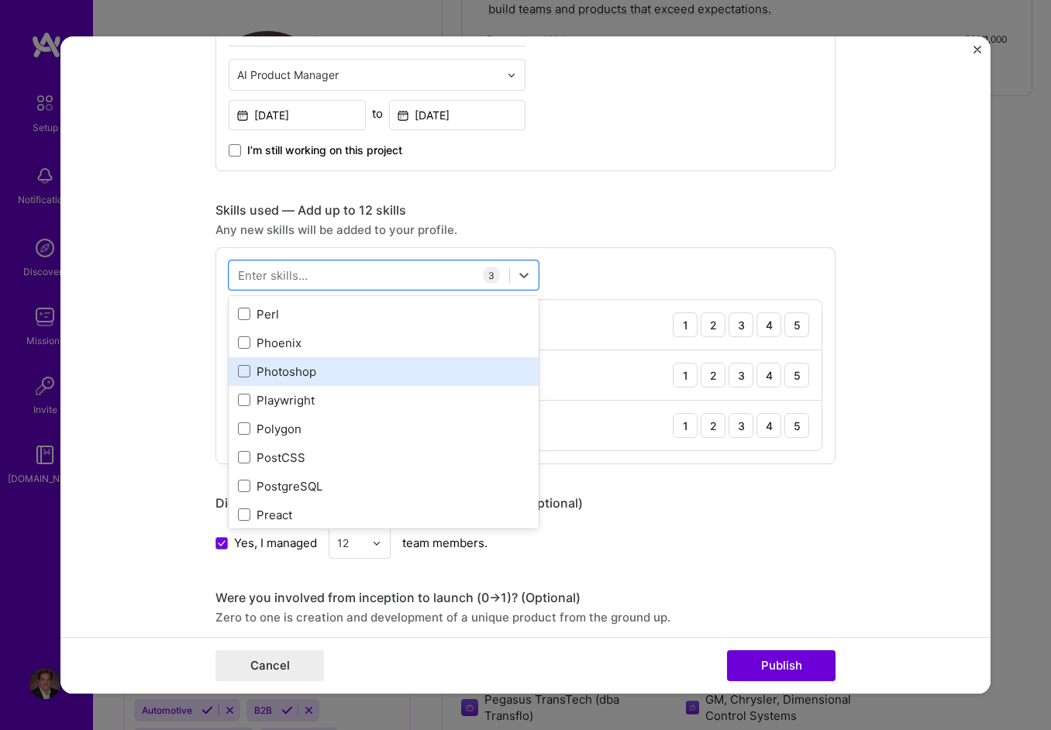
click at [304, 369] on div "Photoshop" at bounding box center [384, 372] width 292 height 16
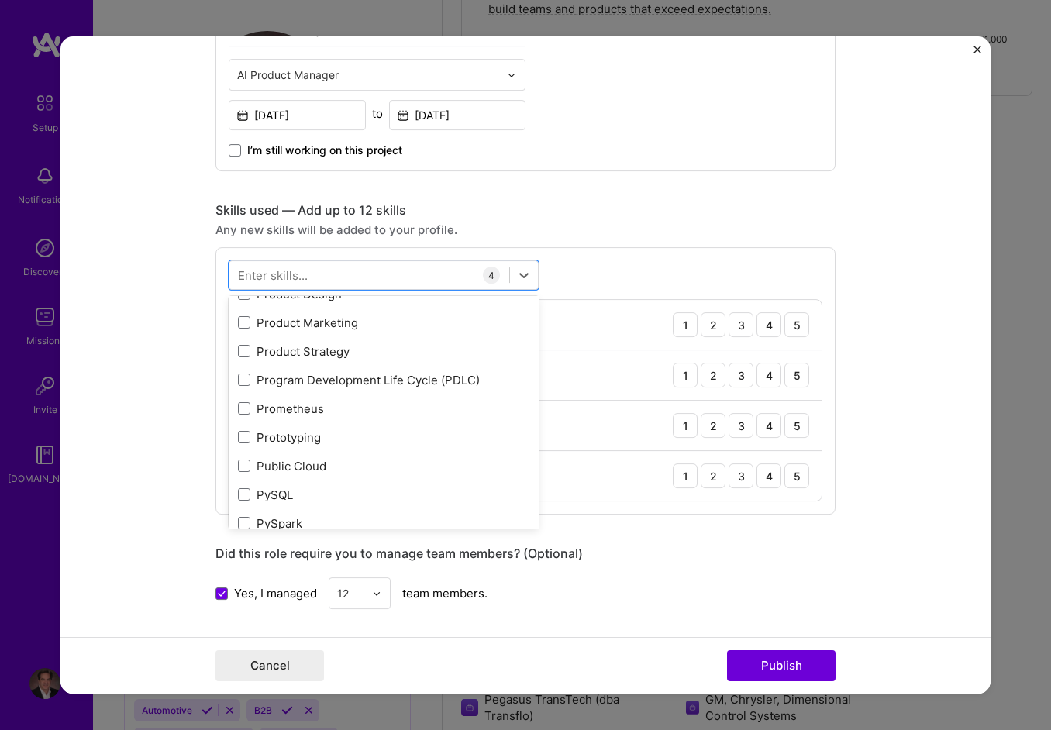
scroll to position [7211, 0]
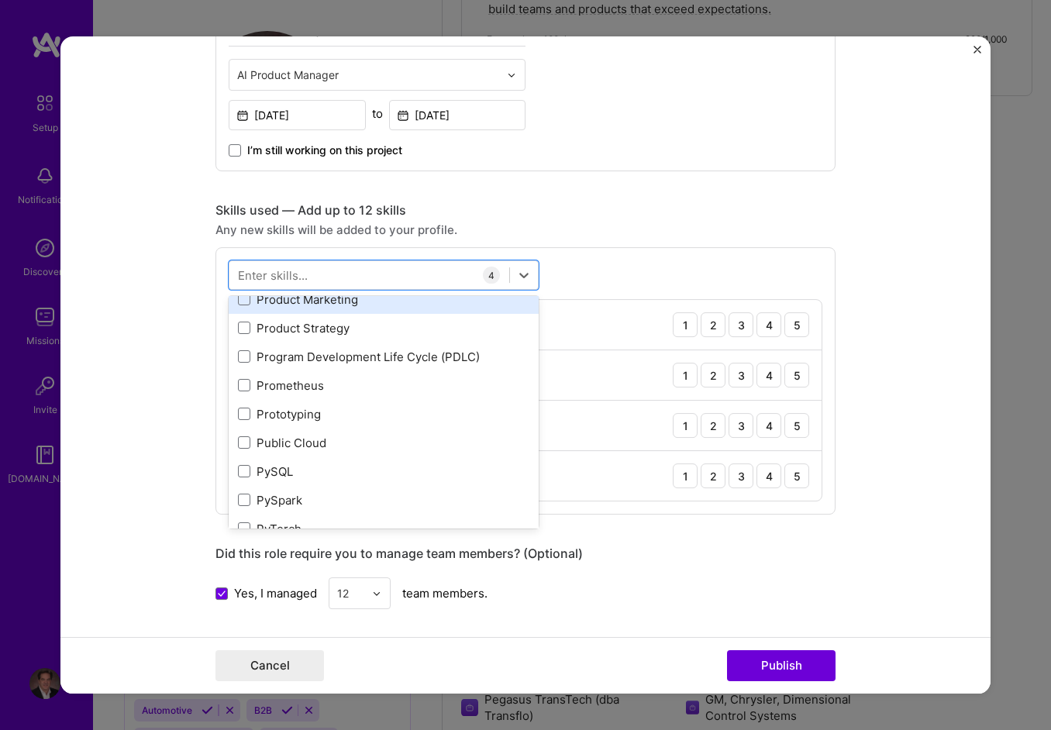
click at [340, 300] on div "Product Marketing" at bounding box center [384, 300] width 292 height 16
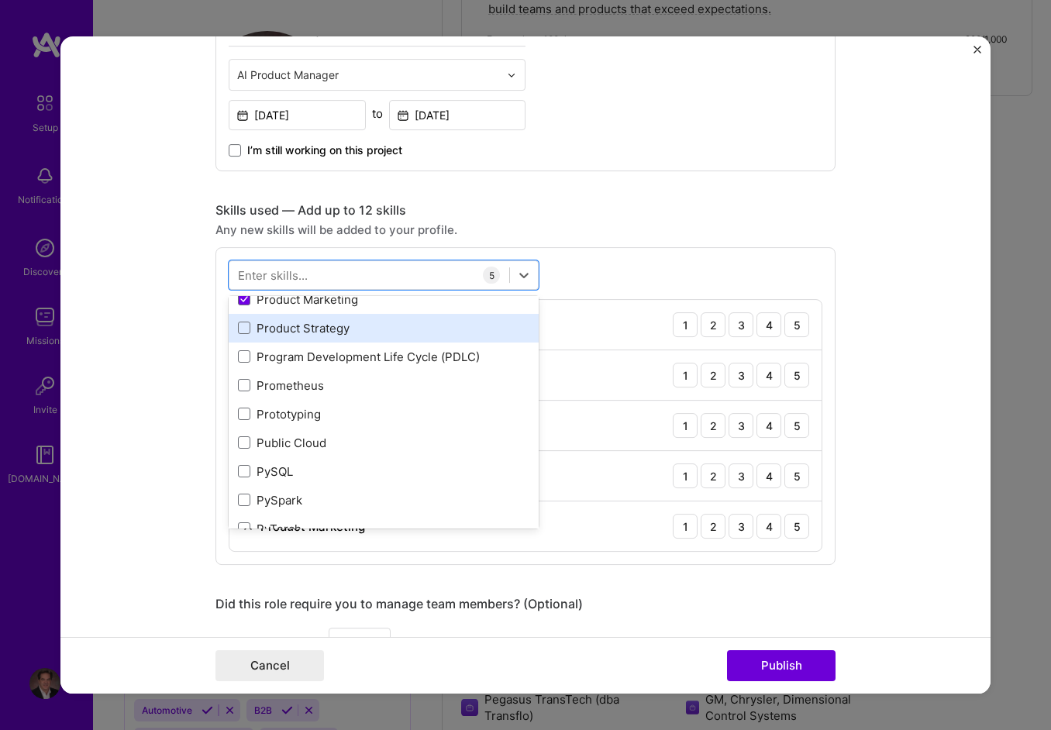
click at [334, 326] on div "Product Strategy" at bounding box center [384, 328] width 292 height 16
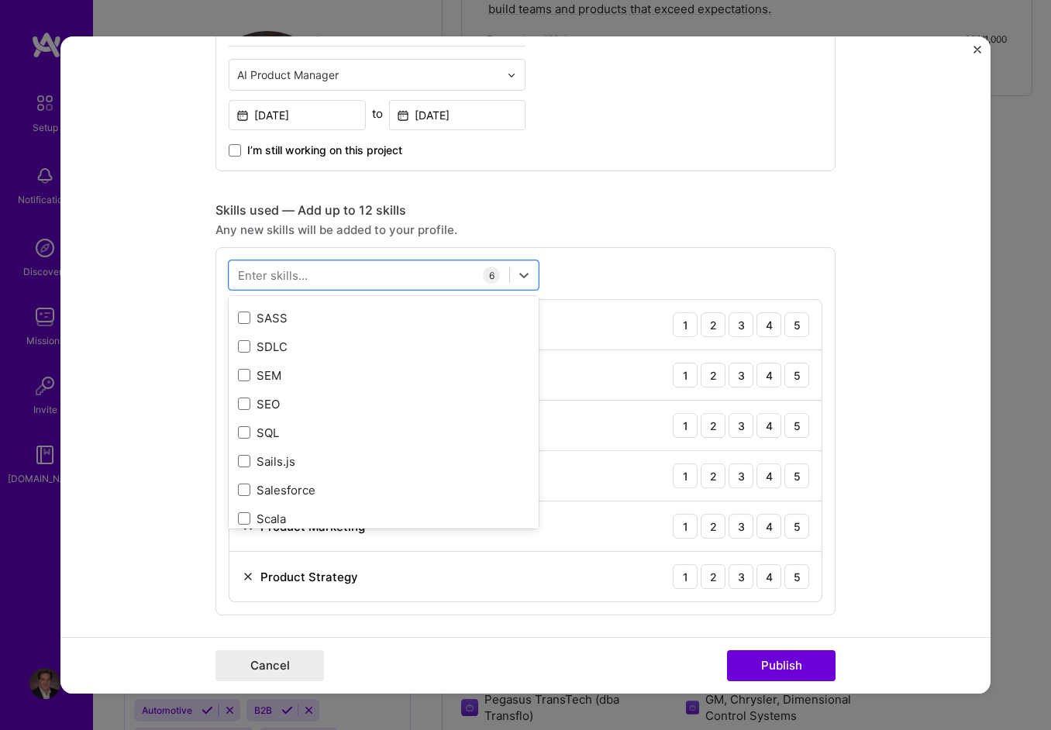
scroll to position [8219, 0]
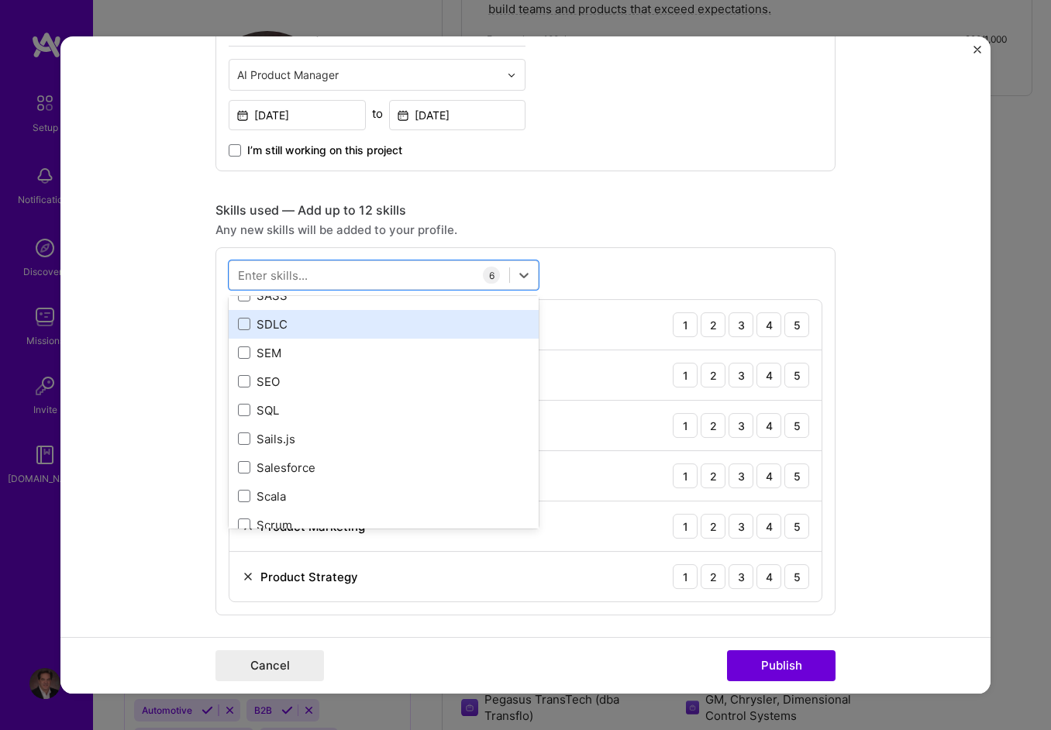
click at [399, 316] on div "SDLC" at bounding box center [384, 324] width 292 height 16
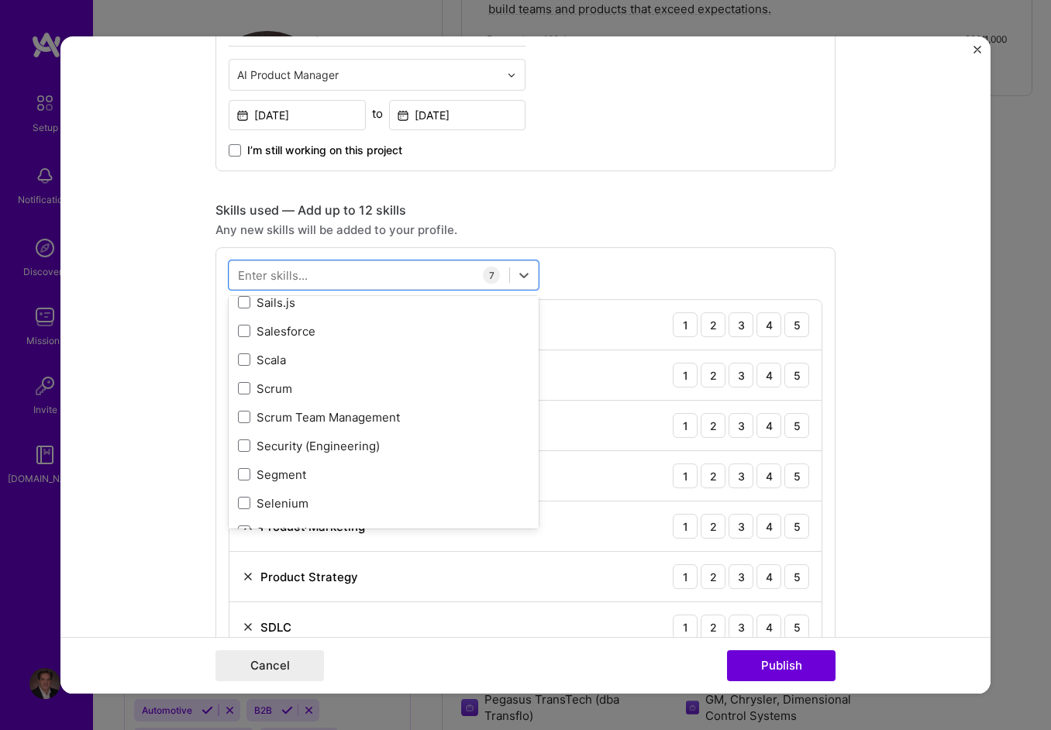
scroll to position [8374, 0]
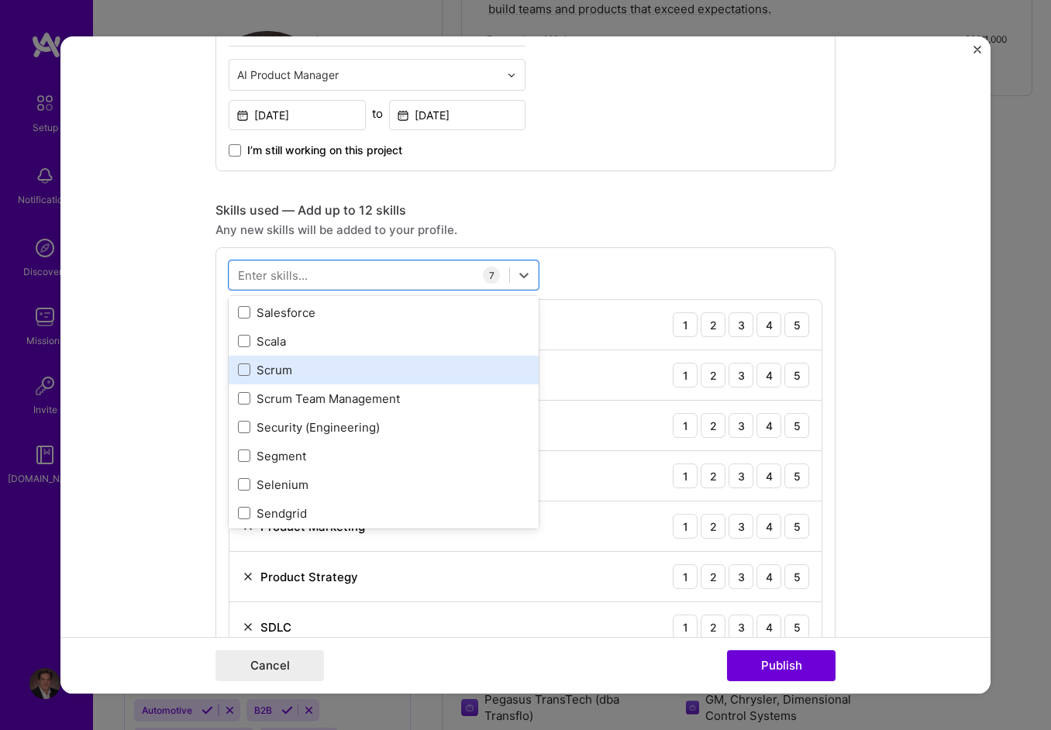
click at [286, 364] on div "Scrum" at bounding box center [384, 370] width 292 height 16
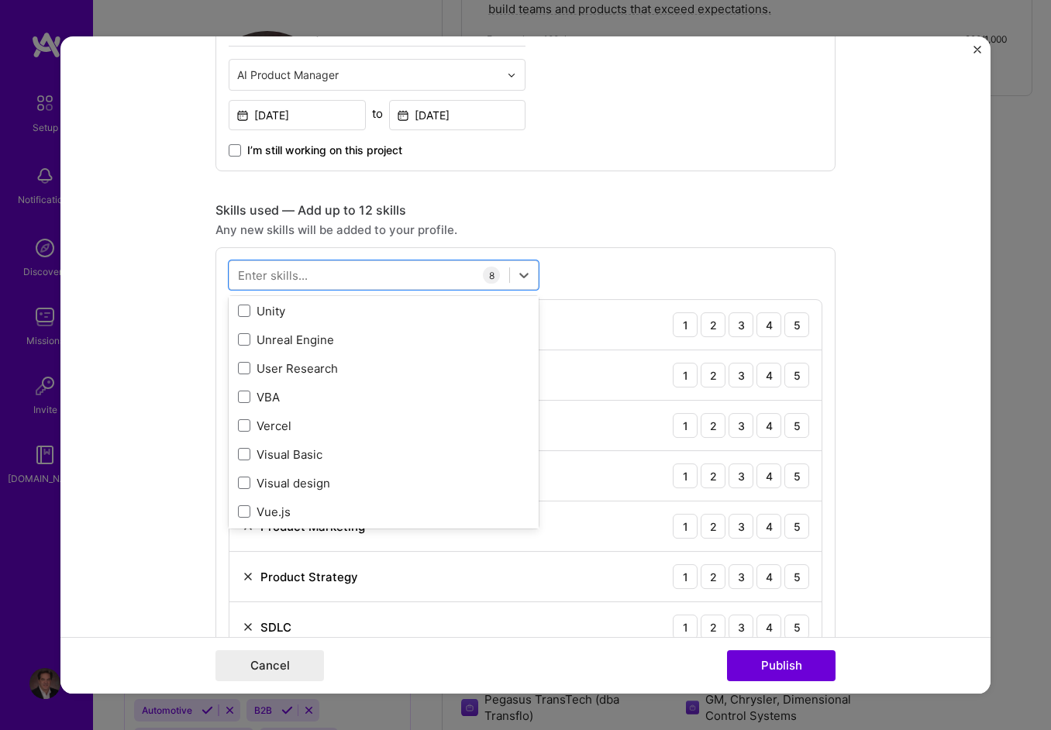
scroll to position [9847, 0]
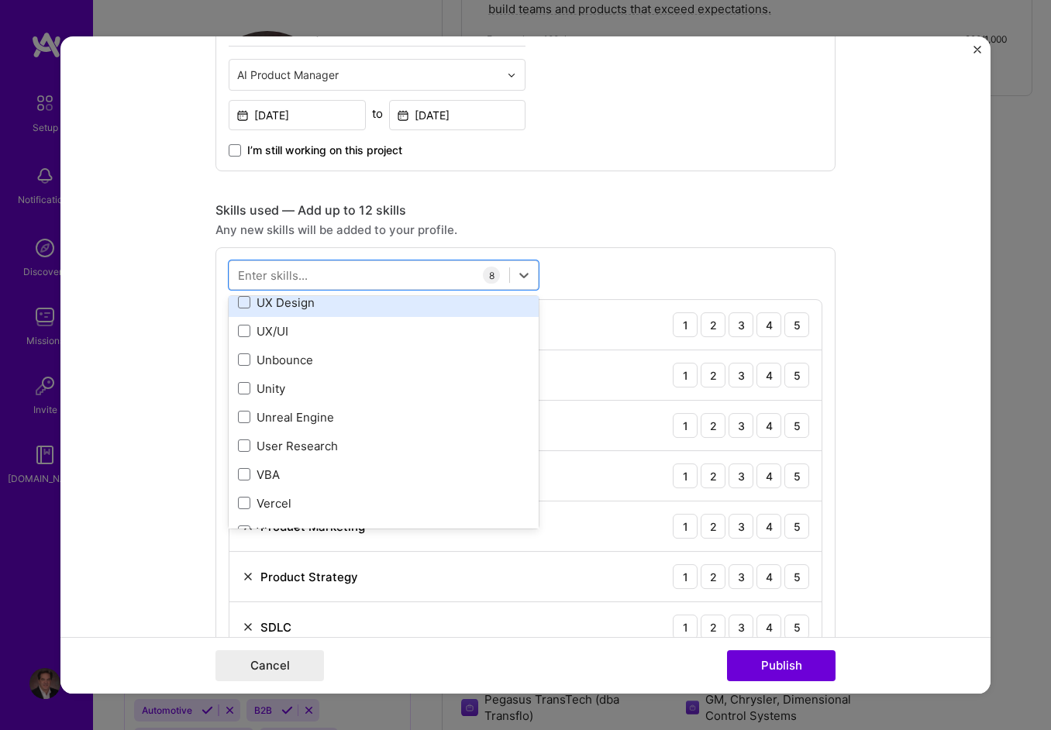
click at [291, 300] on div "UX Design" at bounding box center [384, 303] width 292 height 16
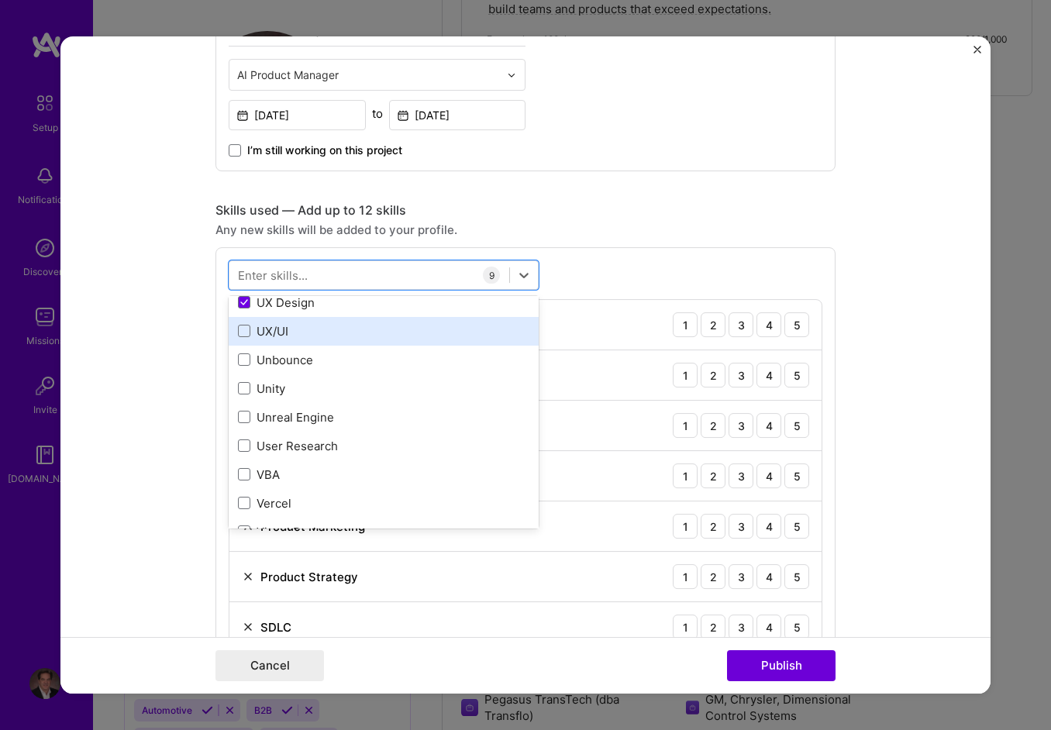
click at [278, 323] on div "UX/UI" at bounding box center [384, 331] width 292 height 16
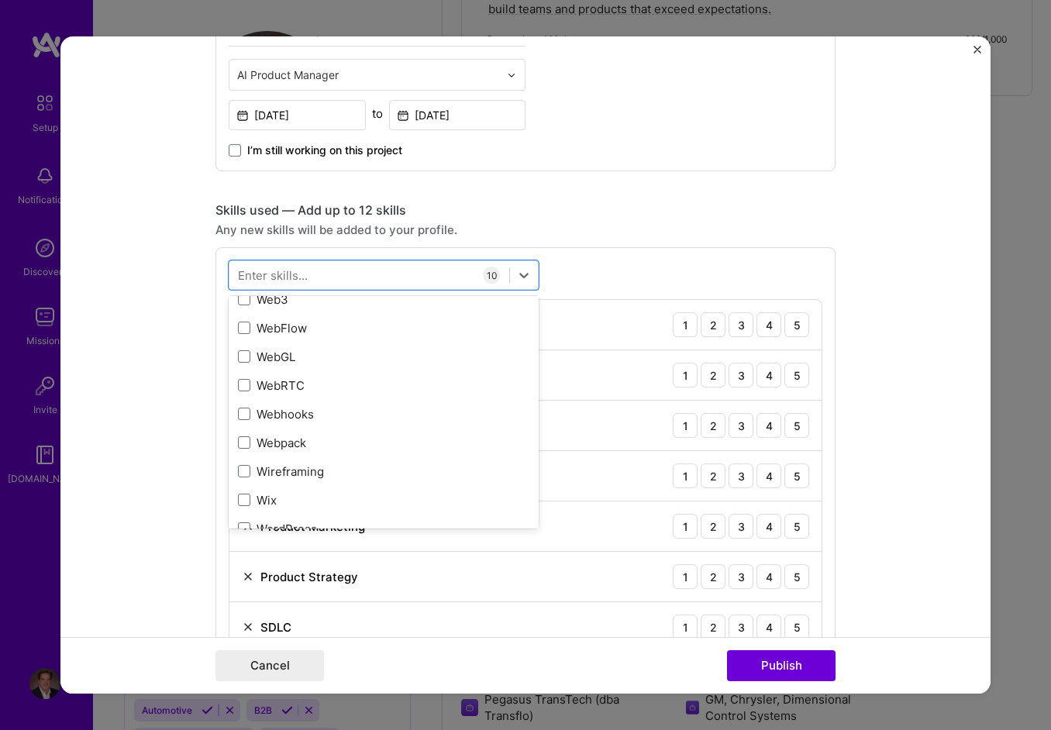
scroll to position [10313, 0]
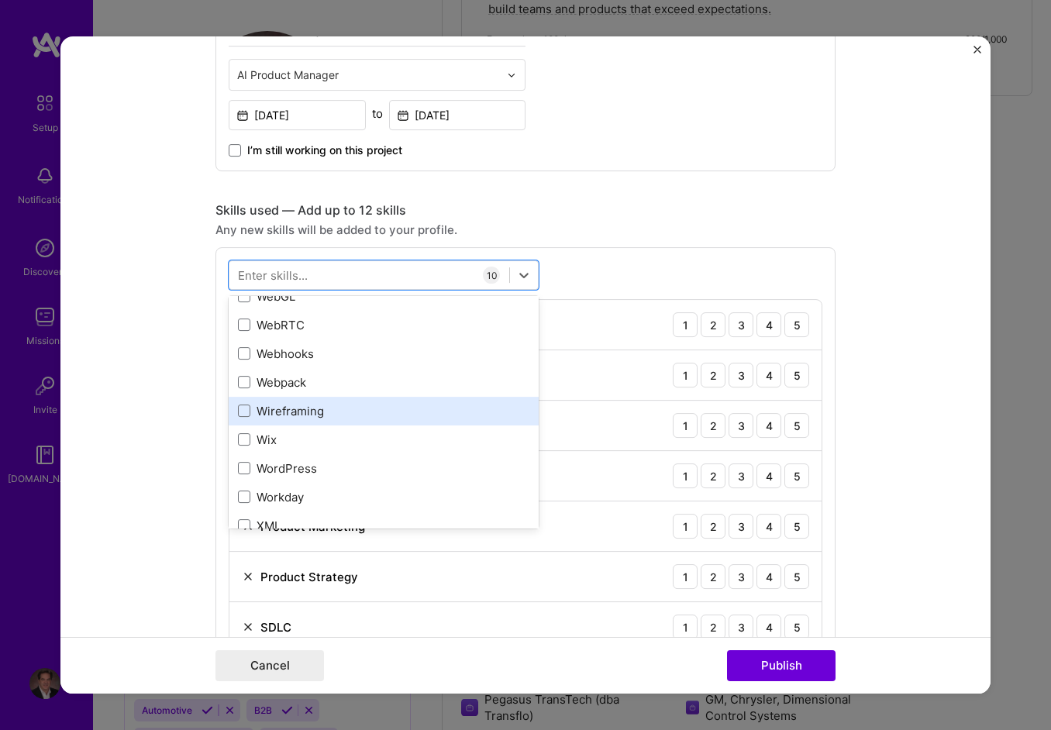
click at [353, 403] on div "Wireframing" at bounding box center [384, 411] width 292 height 16
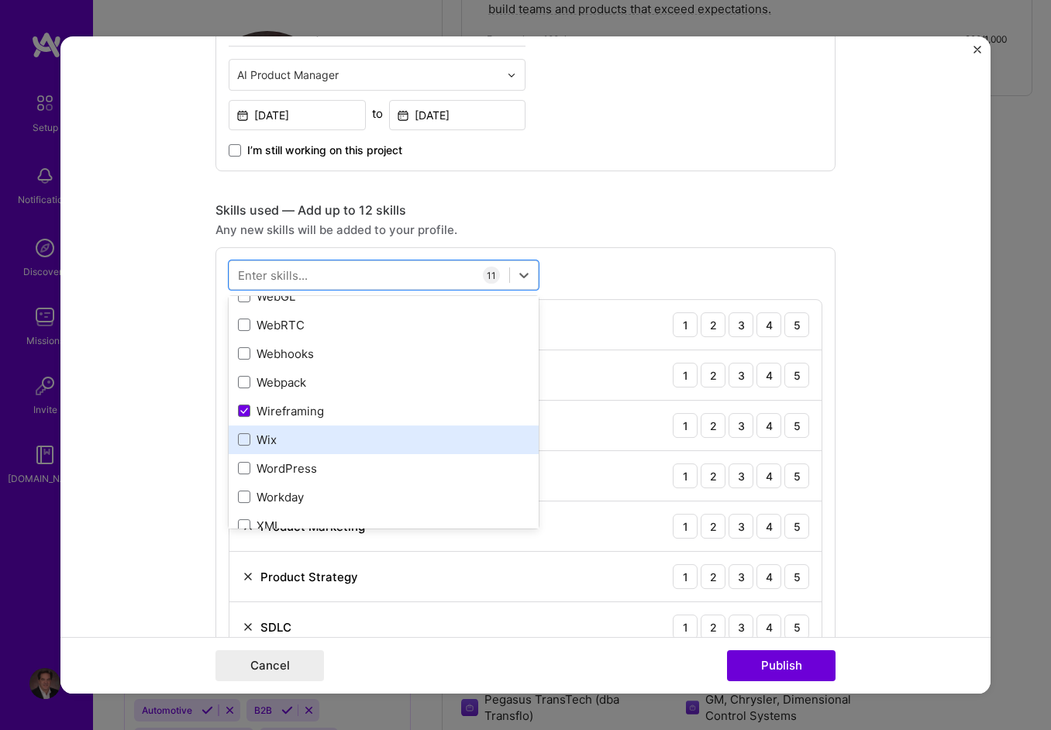
drag, startPoint x: 353, startPoint y: 402, endPoint x: 354, endPoint y: 443, distance: 40.3
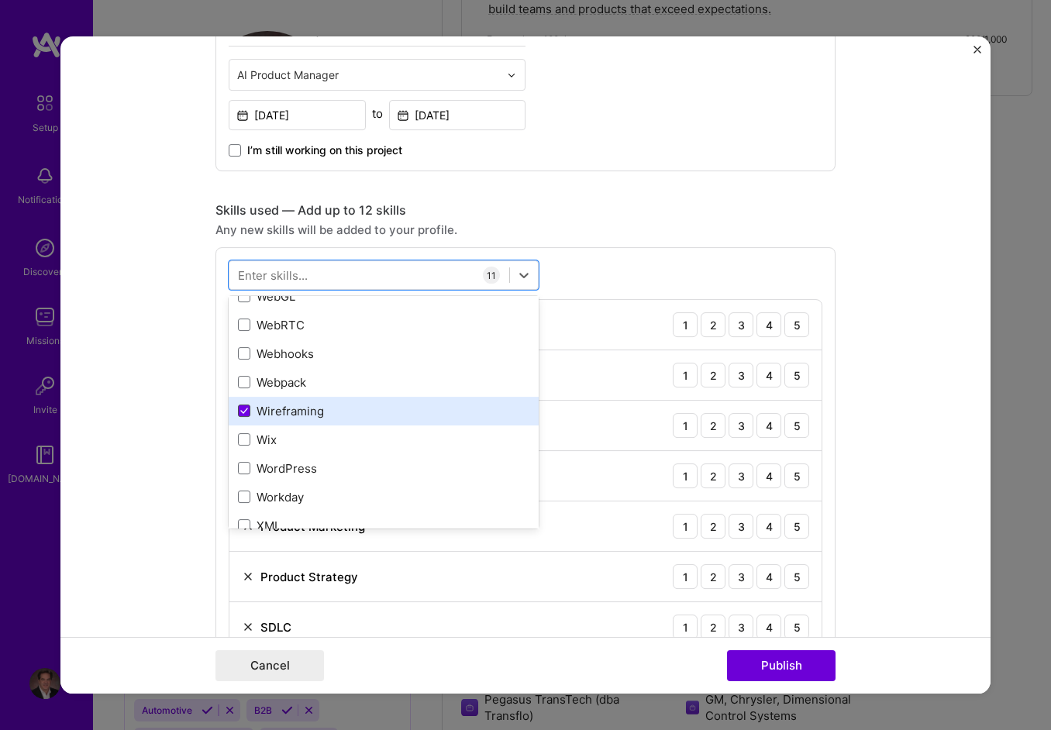
click at [239, 405] on span at bounding box center [244, 411] width 12 height 12
click at [0, 0] on input "checkbox" at bounding box center [0, 0] width 0 height 0
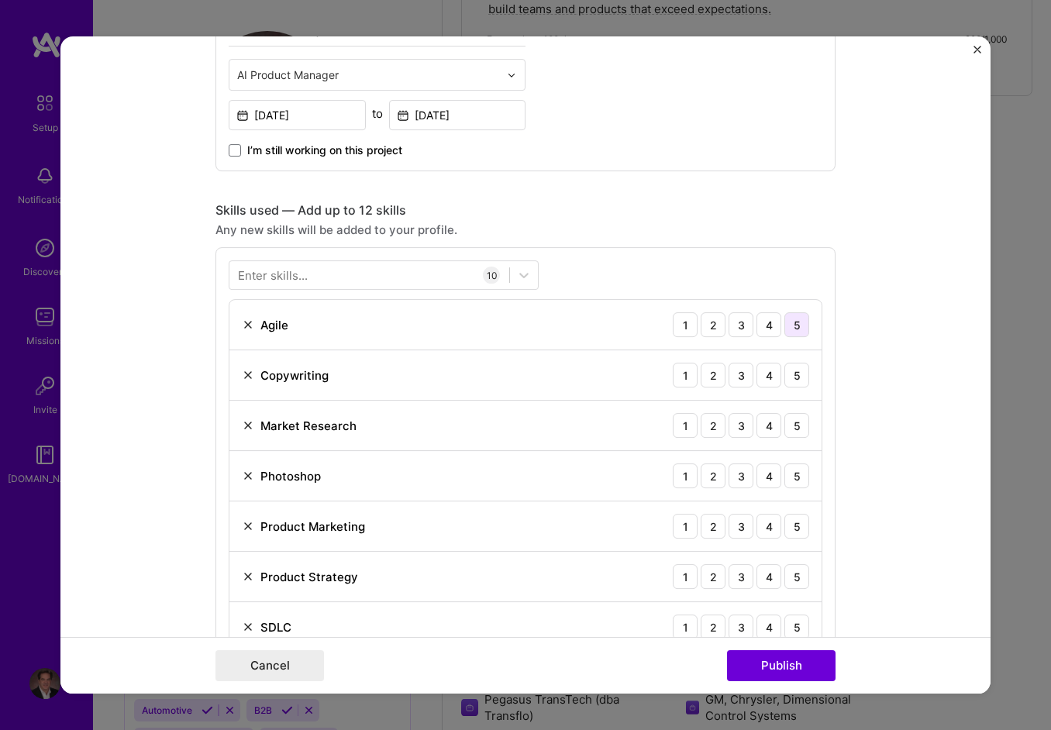
click at [795, 316] on div "5" at bounding box center [797, 324] width 25 height 25
click at [795, 370] on div "5" at bounding box center [797, 375] width 25 height 25
click at [790, 418] on div "5" at bounding box center [797, 425] width 25 height 25
click at [792, 475] on div "5" at bounding box center [797, 476] width 25 height 25
click at [789, 518] on div "5" at bounding box center [797, 526] width 25 height 25
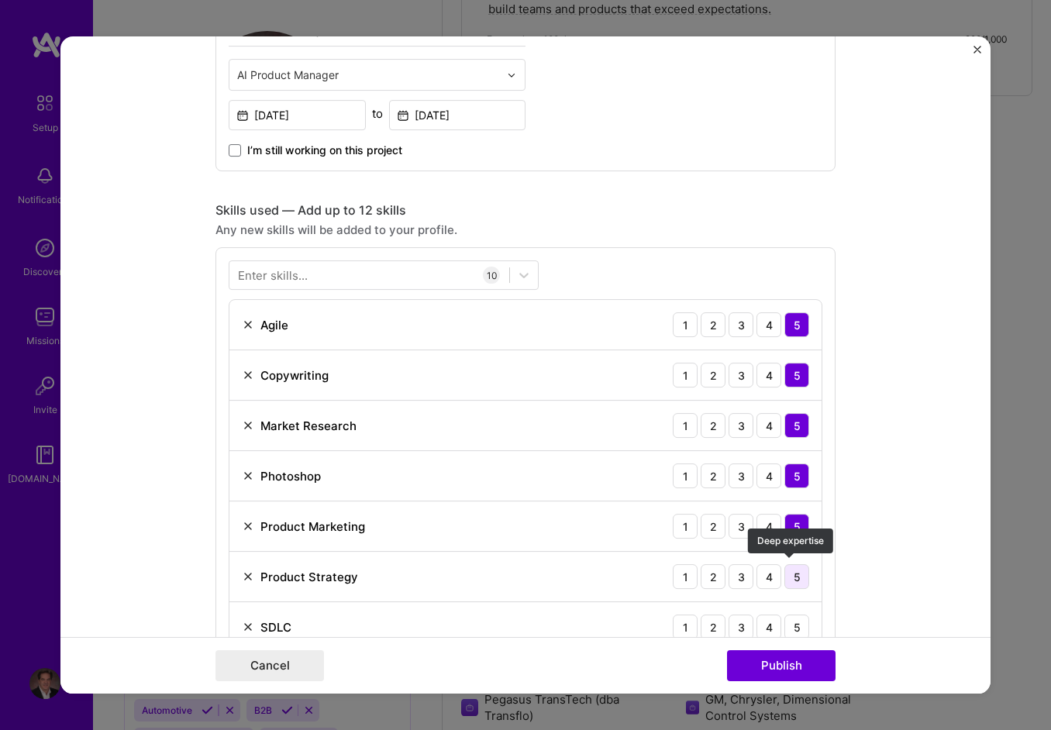
click at [787, 578] on div "5" at bounding box center [797, 576] width 25 height 25
click at [785, 630] on div "5" at bounding box center [797, 627] width 25 height 25
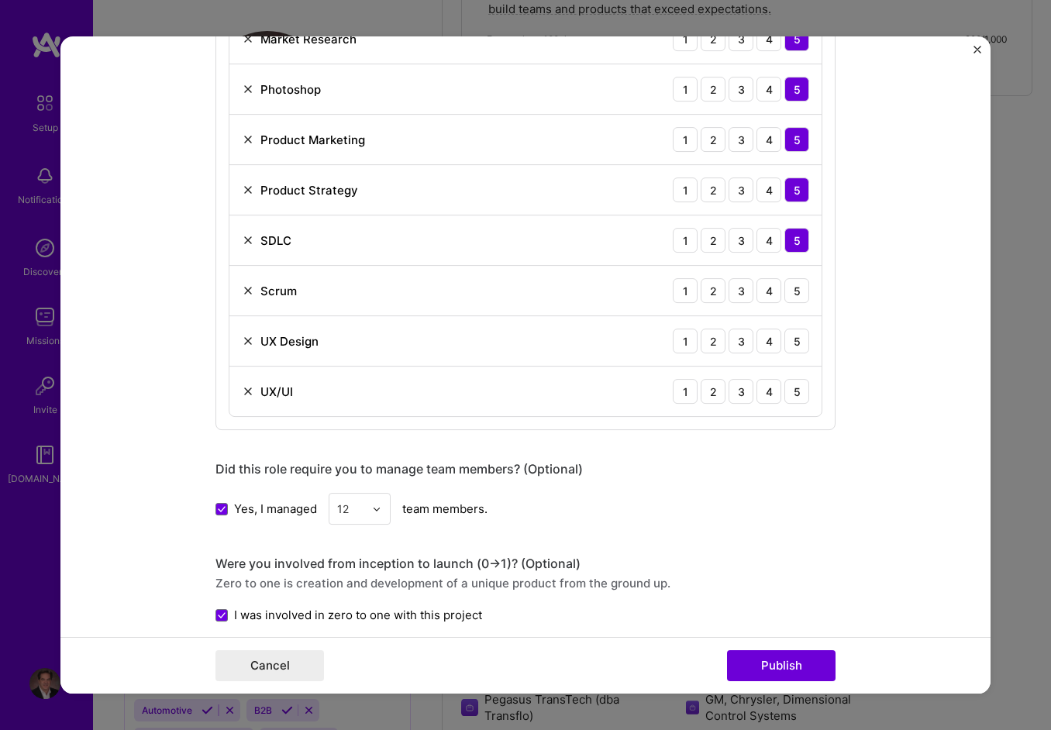
scroll to position [1342, 0]
click at [797, 286] on div "5" at bounding box center [797, 290] width 25 height 25
click at [796, 339] on div "5" at bounding box center [797, 340] width 25 height 25
click at [797, 387] on div "5" at bounding box center [797, 390] width 25 height 25
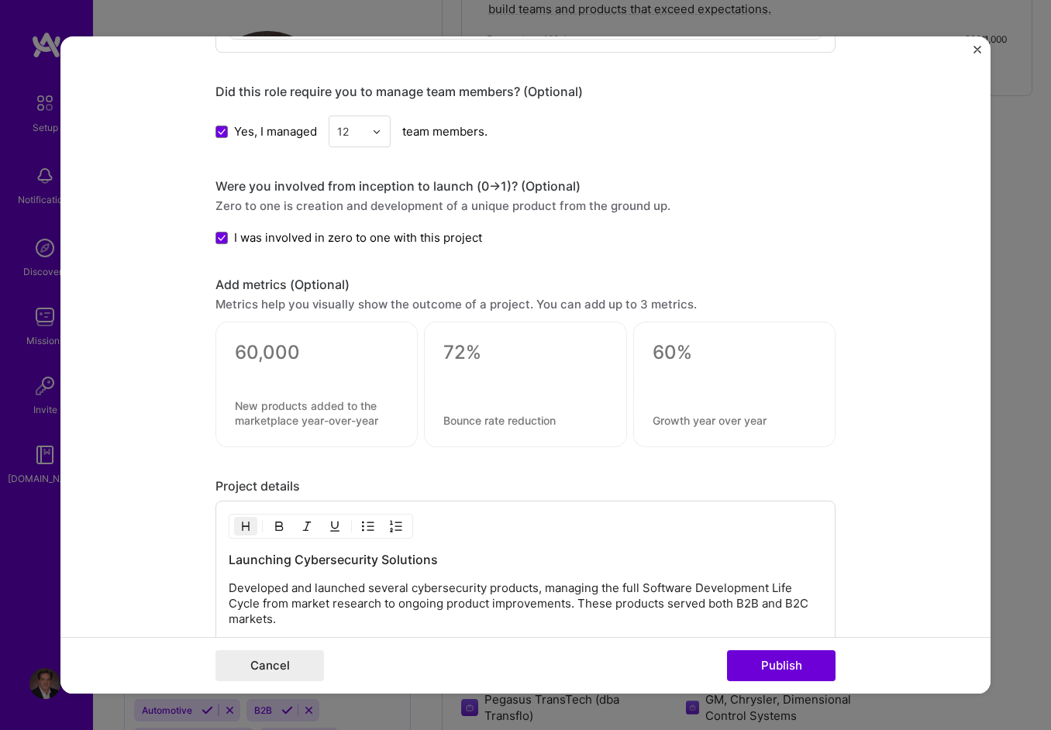
scroll to position [1963, 0]
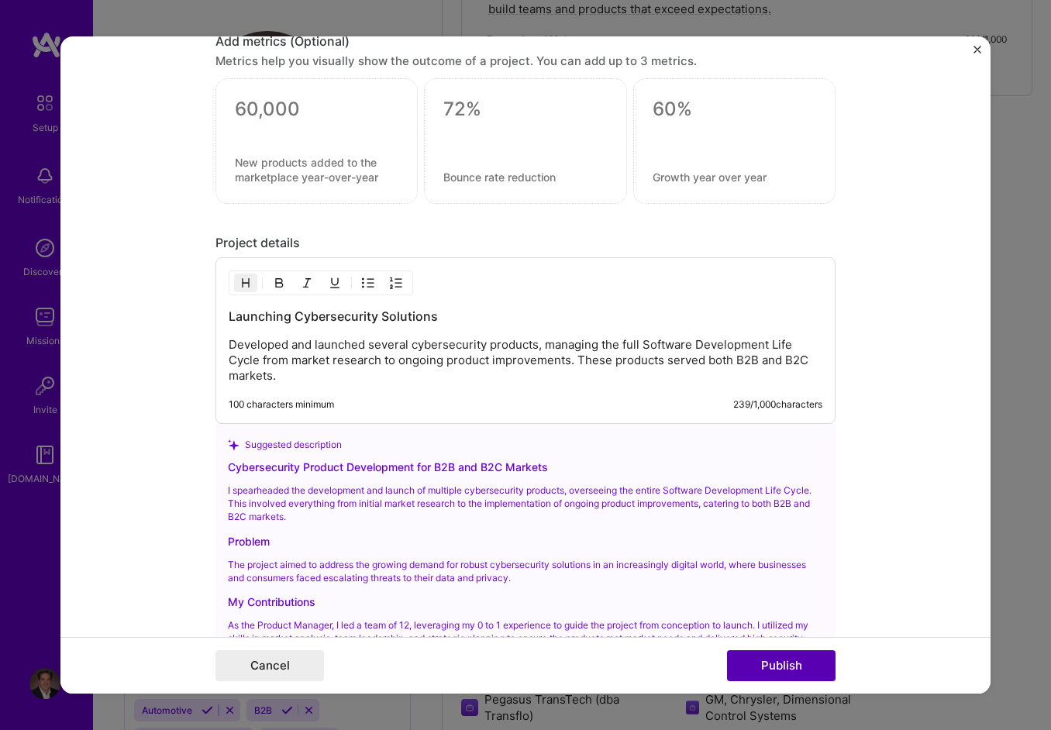
click at [766, 658] on button "Publish" at bounding box center [781, 666] width 109 height 31
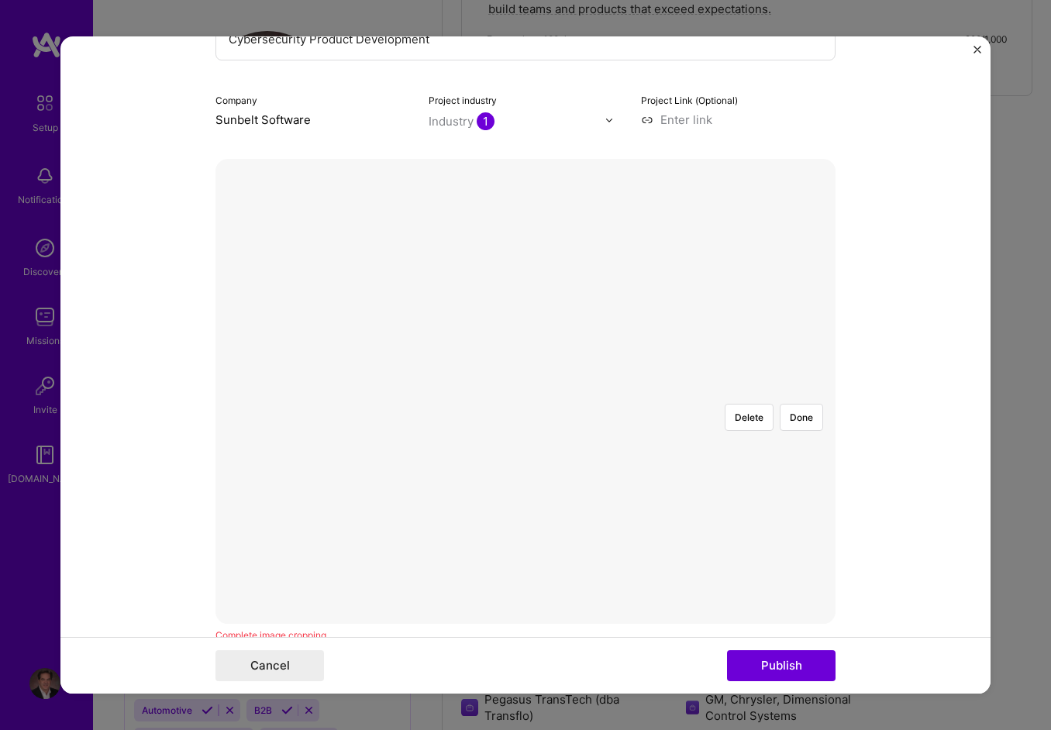
scroll to position [233, 0]
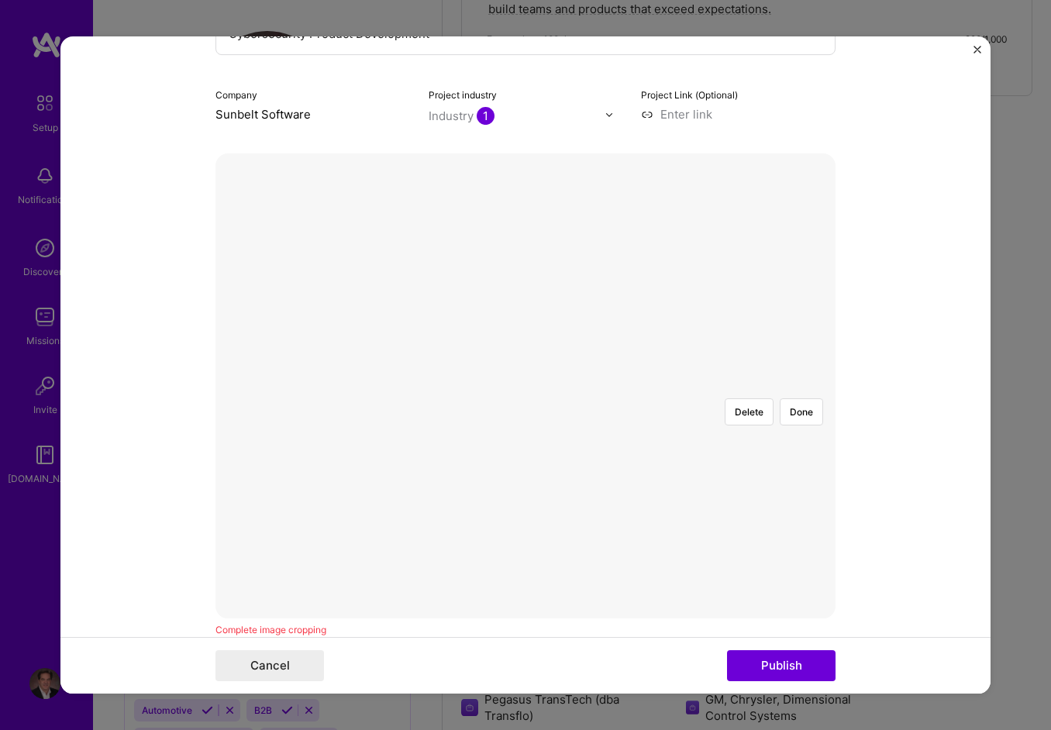
click at [847, 495] on form "Editing suggested project This project is suggested based on your LinkedIn, res…" at bounding box center [525, 365] width 930 height 658
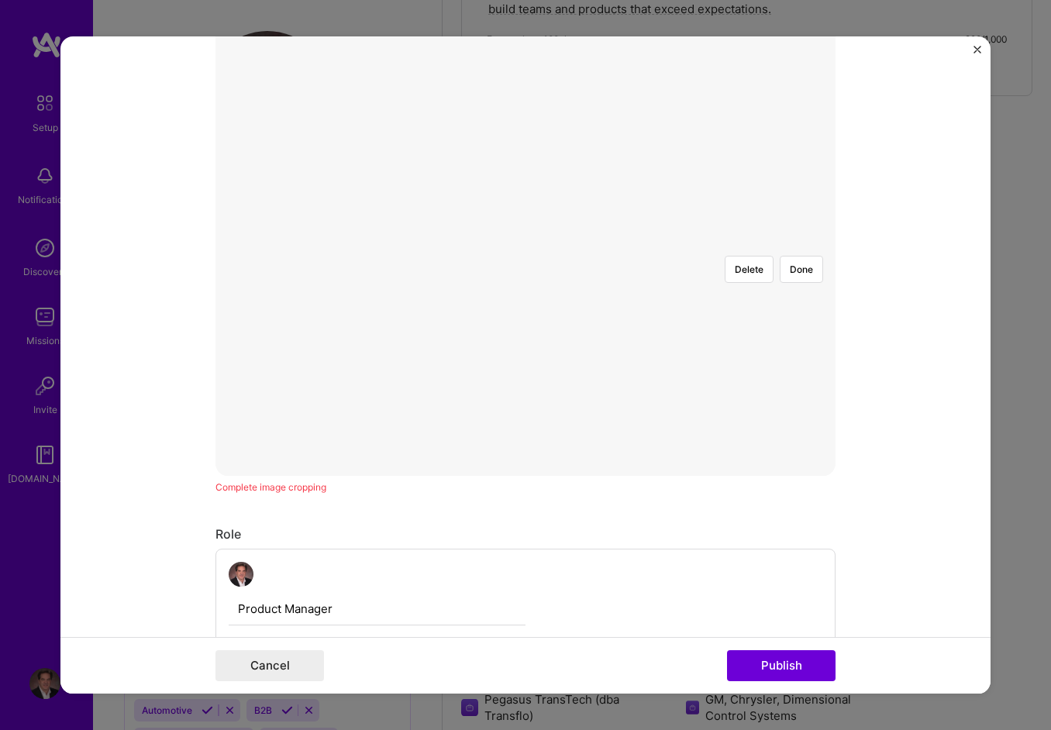
scroll to position [388, 0]
click at [248, 478] on div "Complete image cropping" at bounding box center [526, 475] width 620 height 16
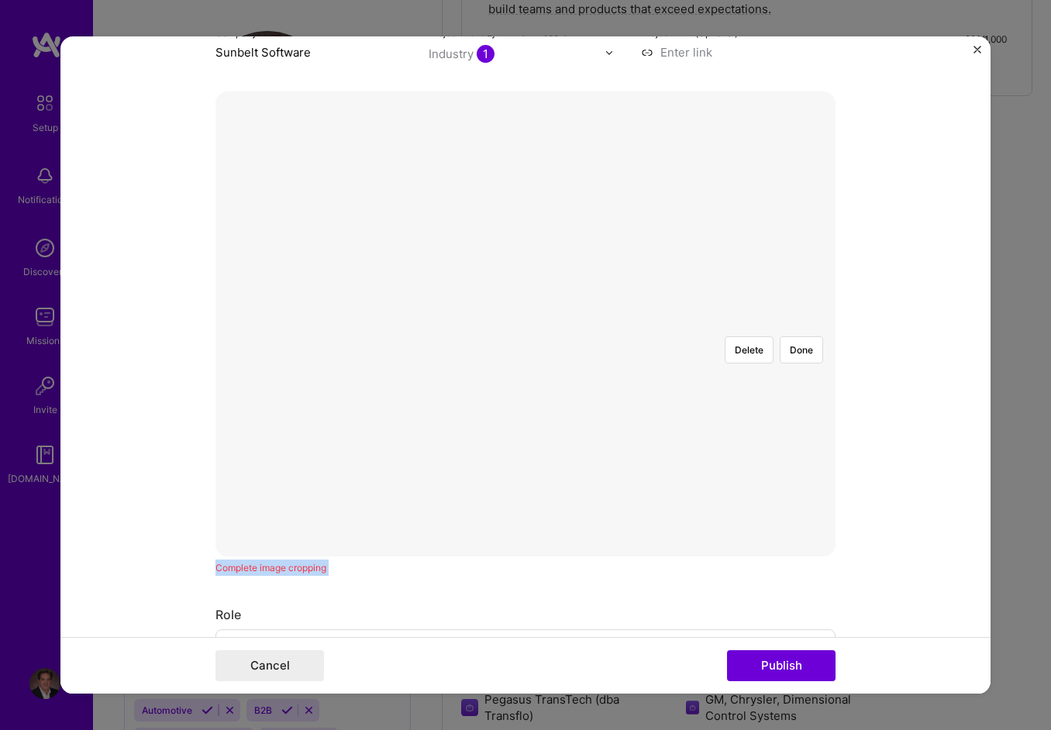
scroll to position [310, 0]
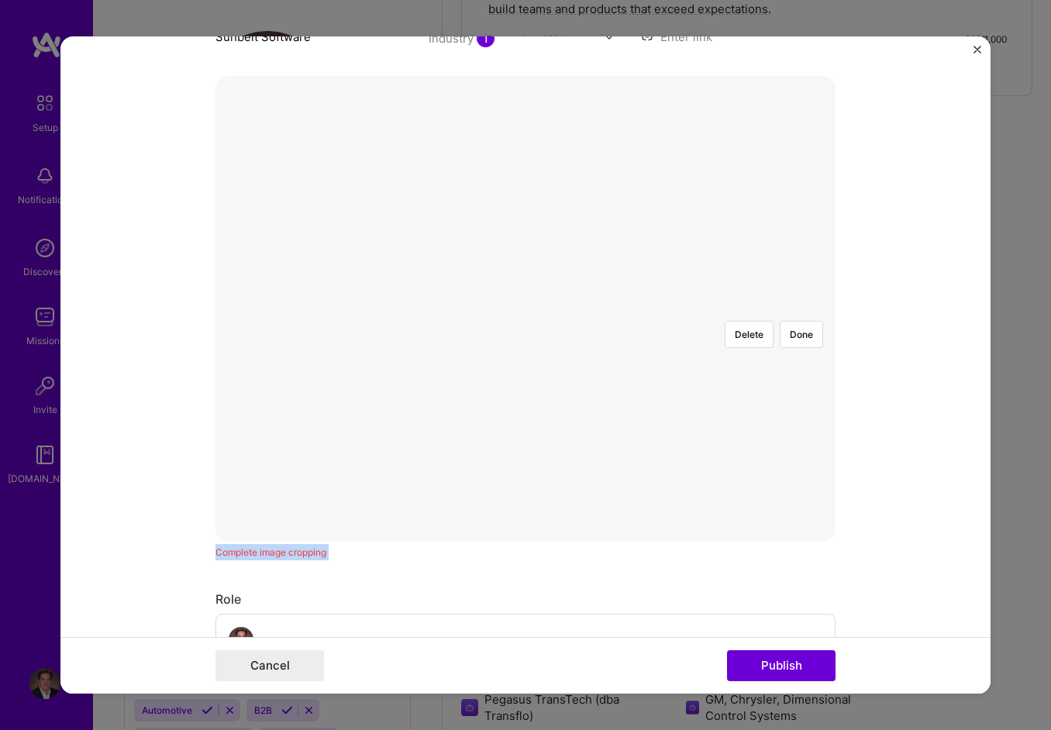
click at [598, 309] on div at bounding box center [720, 455] width 388 height 292
click at [801, 657] on button "Publish" at bounding box center [781, 666] width 109 height 31
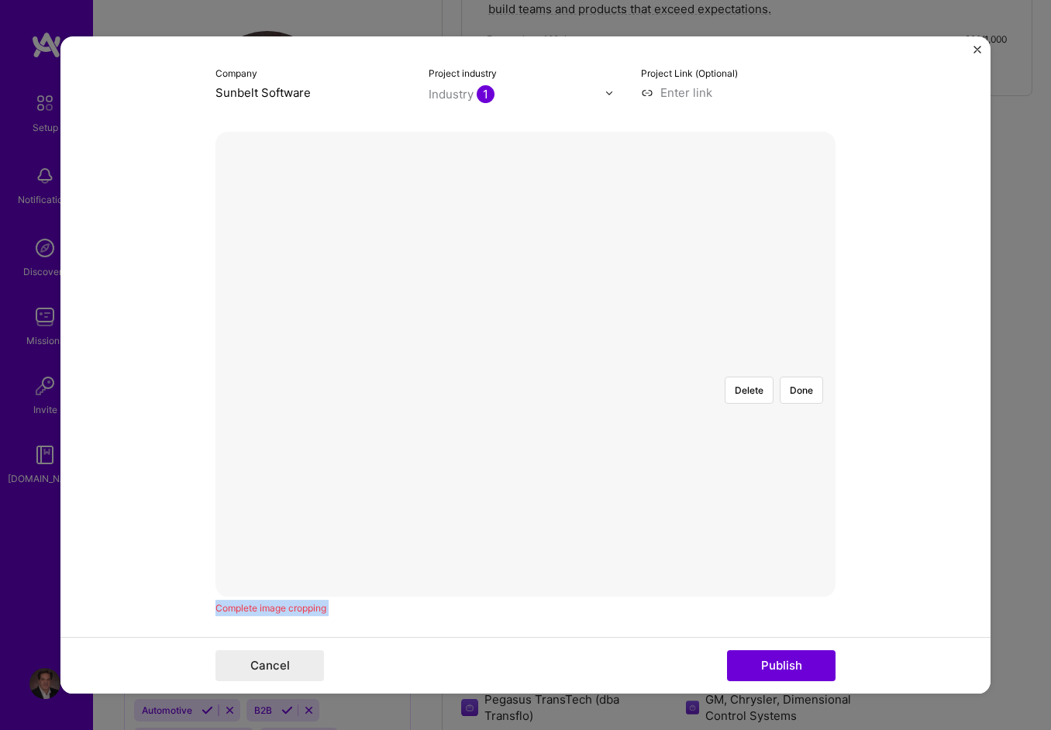
scroll to position [116, 0]
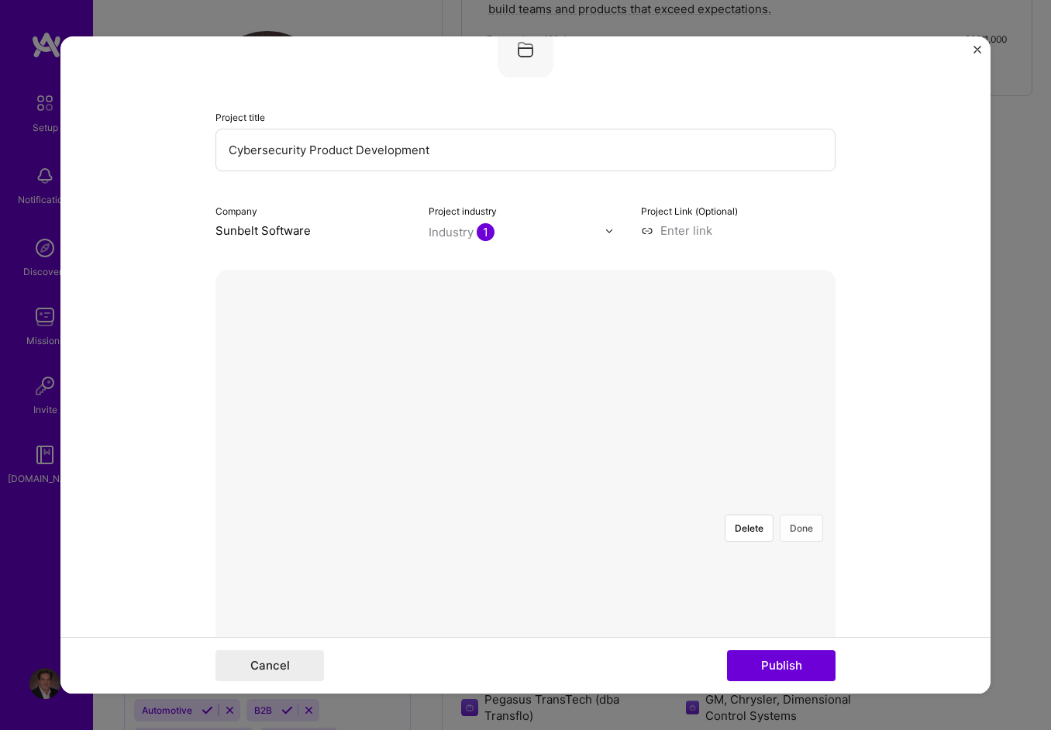
click at [803, 515] on button "Done" at bounding box center [801, 528] width 43 height 27
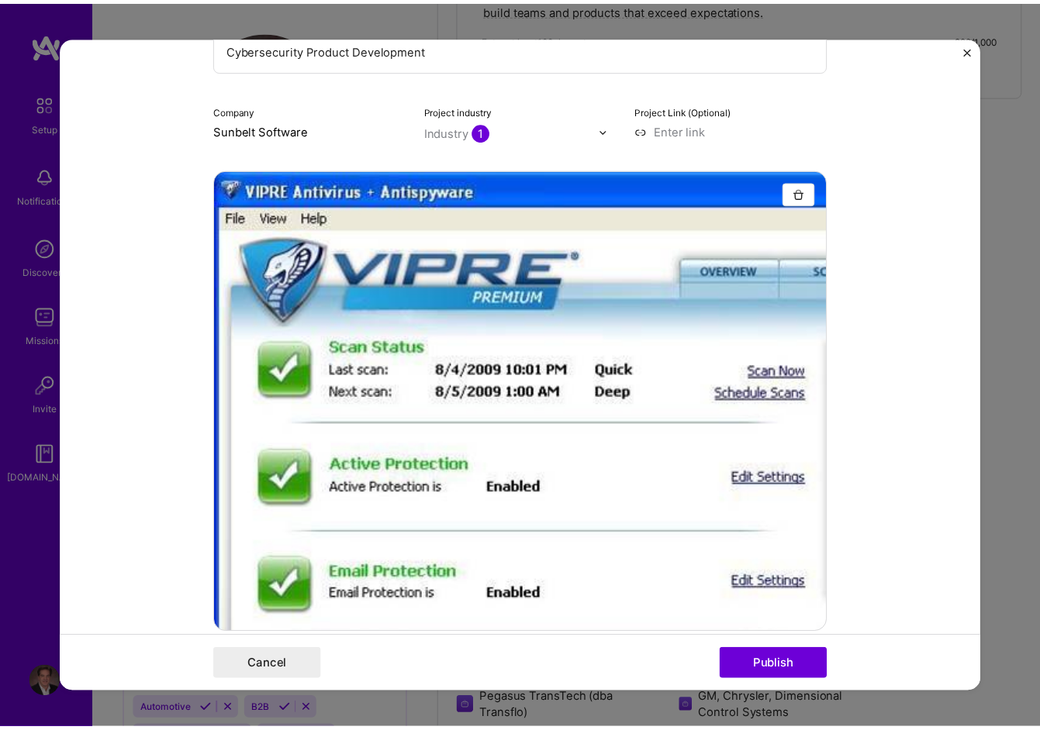
scroll to position [426, 0]
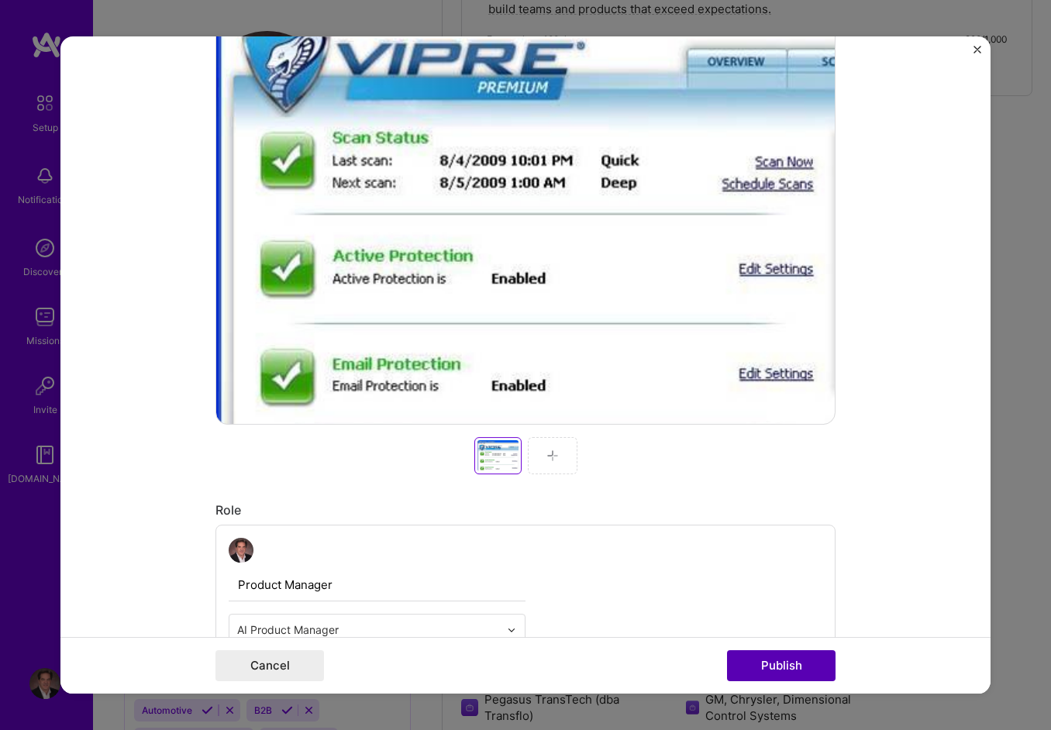
click at [785, 658] on button "Publish" at bounding box center [781, 666] width 109 height 31
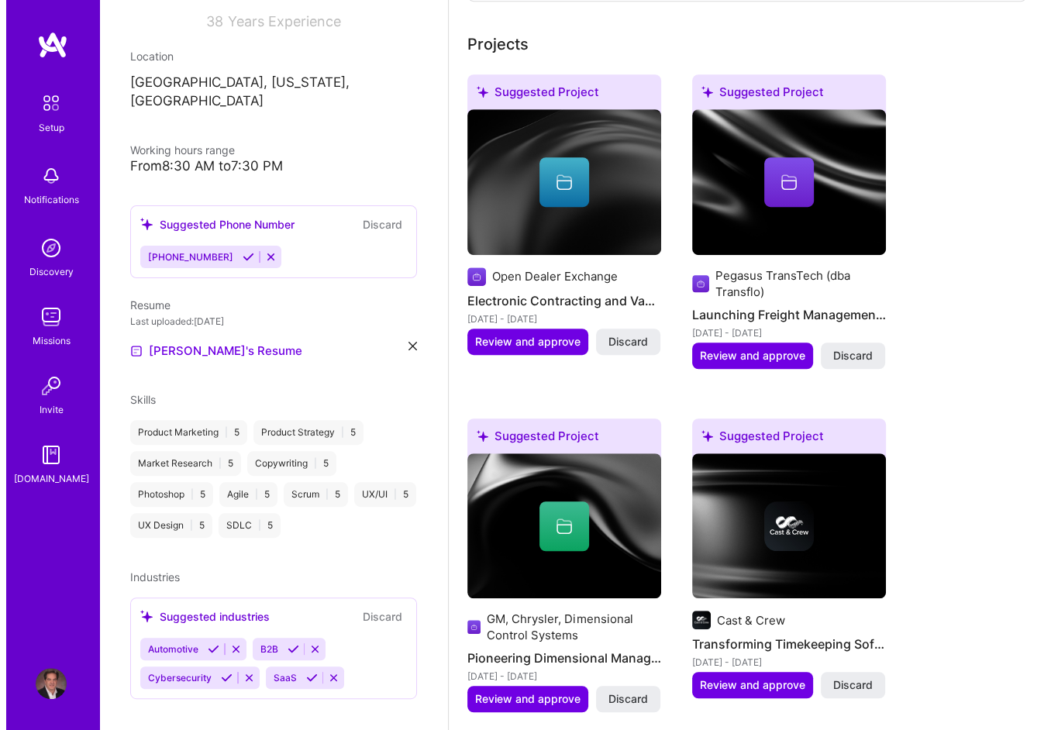
scroll to position [775, 0]
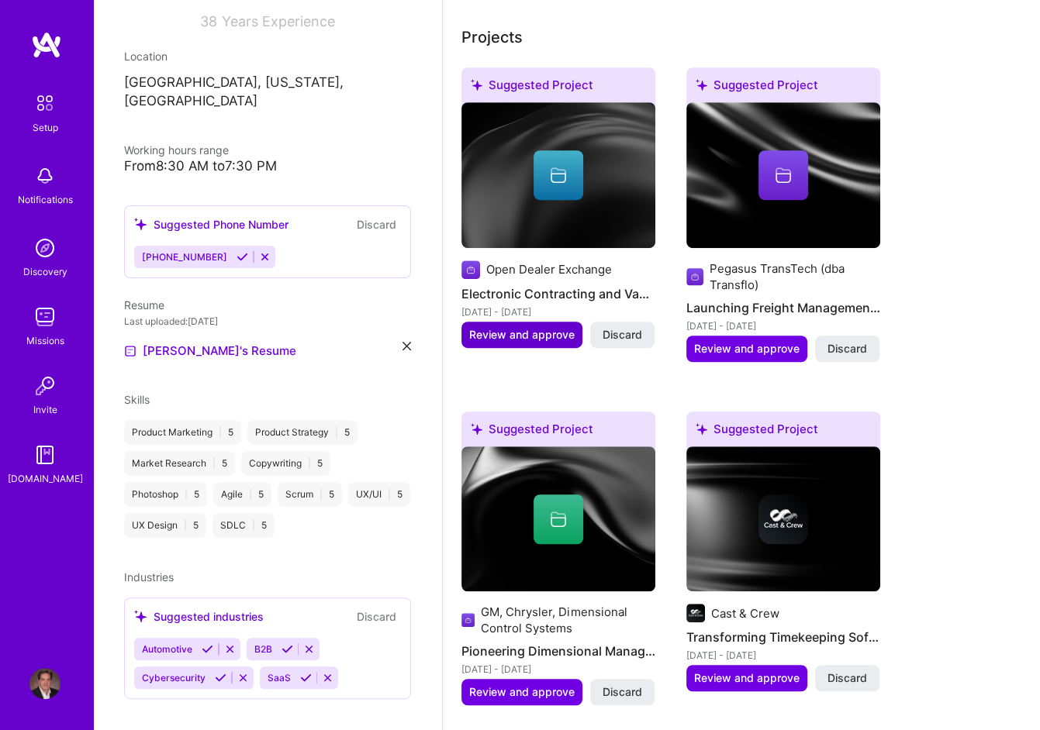
click at [517, 327] on span "Review and approve" at bounding box center [521, 335] width 105 height 16
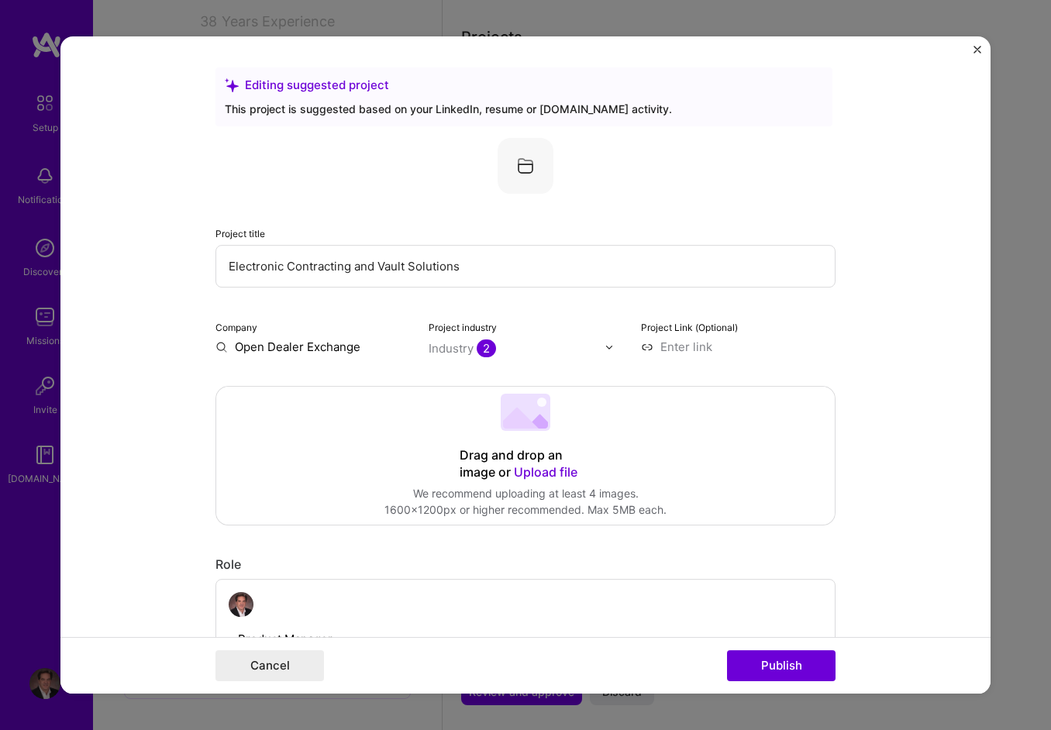
click at [541, 471] on span "Upload file" at bounding box center [546, 472] width 64 height 16
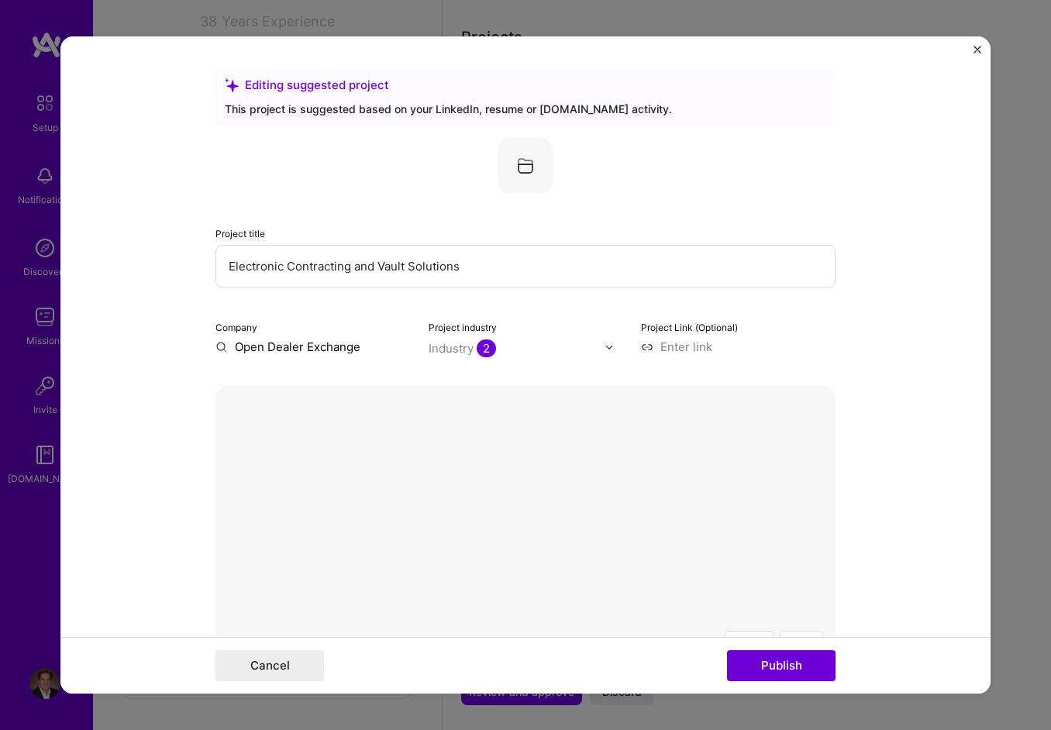
click at [803, 631] on button "Done" at bounding box center [801, 644] width 43 height 27
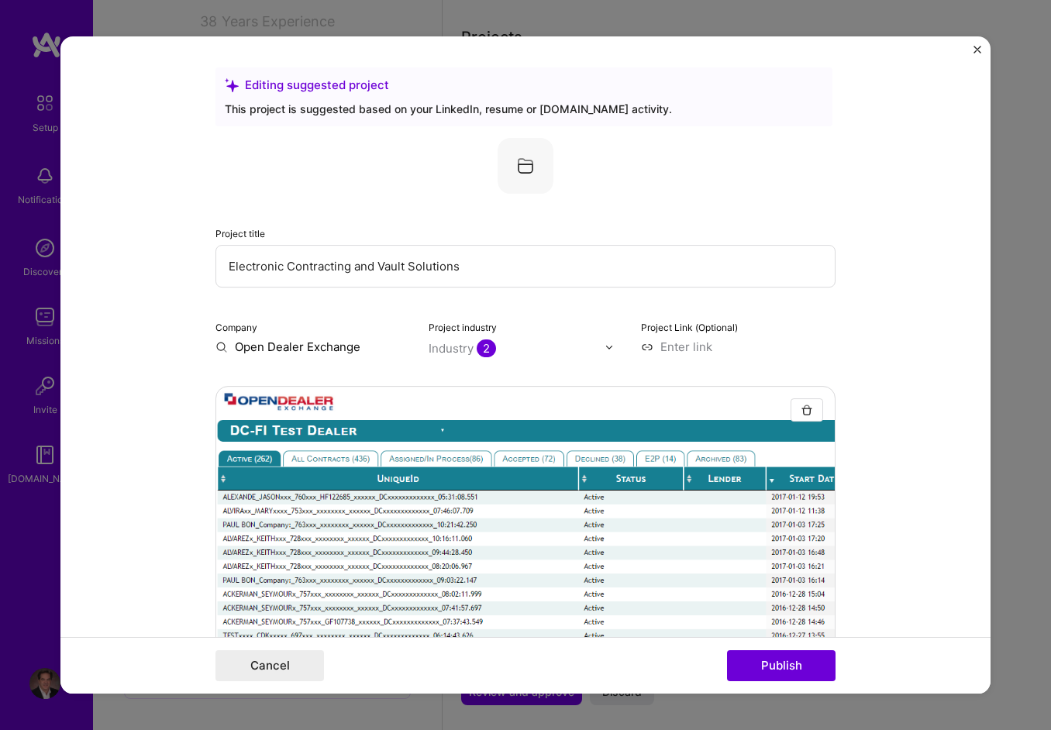
click at [455, 346] on div "Industry 2" at bounding box center [462, 348] width 67 height 16
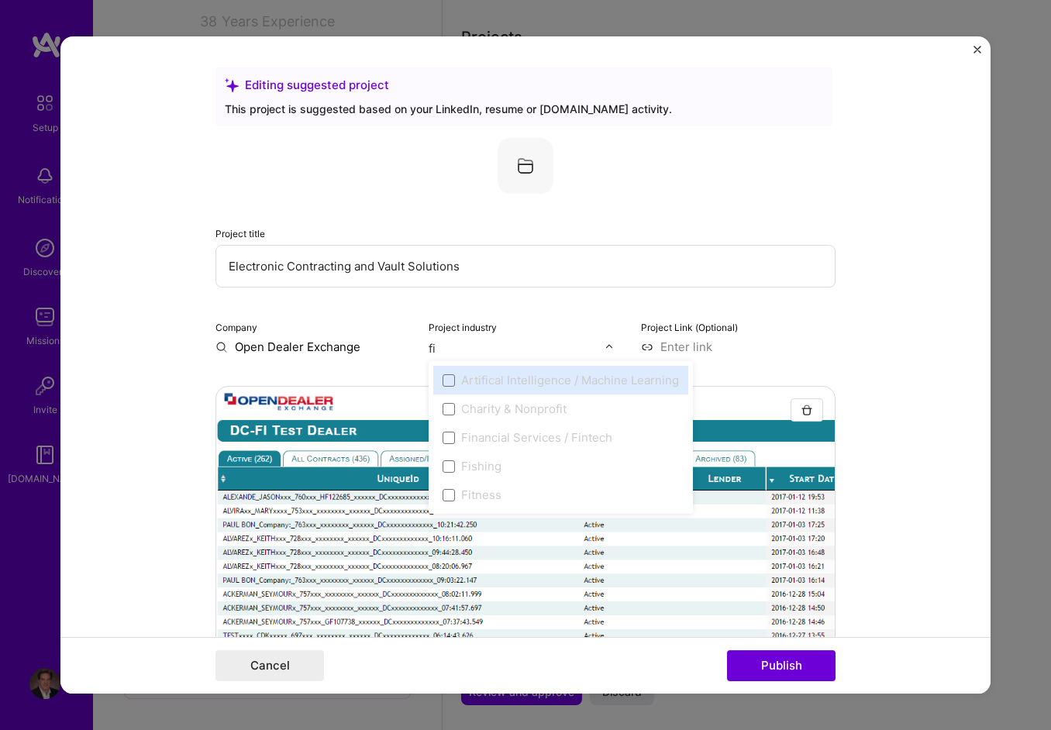
type input "fin"
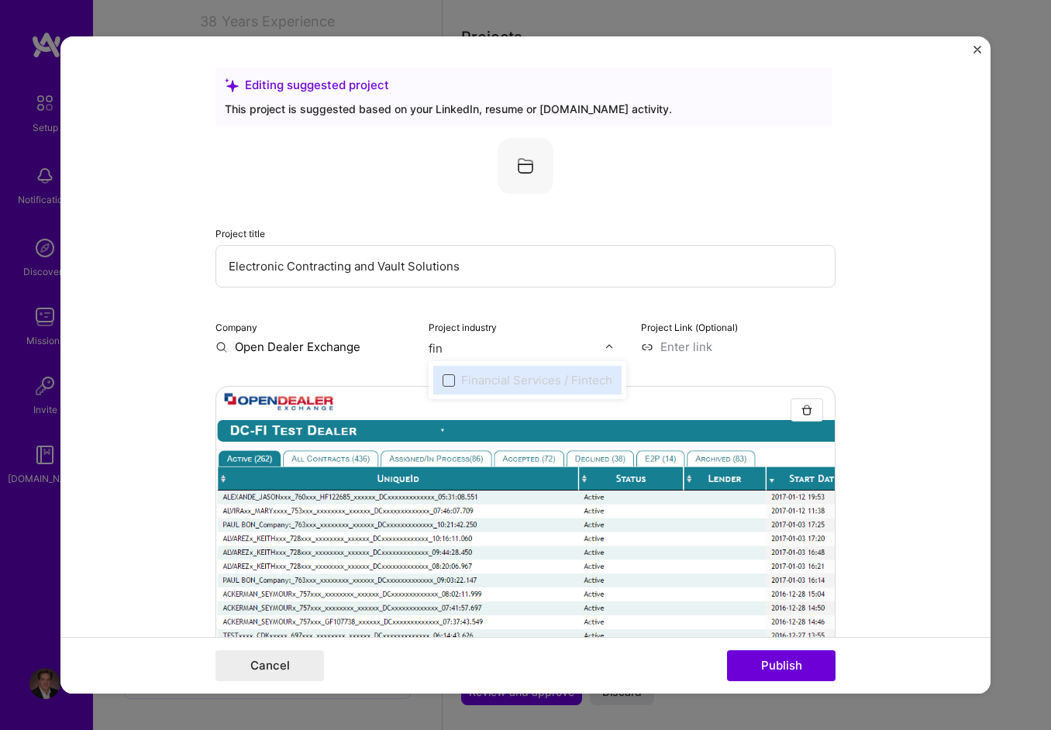
click at [443, 378] on span at bounding box center [449, 381] width 12 height 12
click at [444, 378] on span at bounding box center [449, 381] width 12 height 12
click at [503, 379] on div "Financial Services / Fintech" at bounding box center [536, 380] width 151 height 16
click at [443, 380] on span at bounding box center [449, 381] width 12 height 12
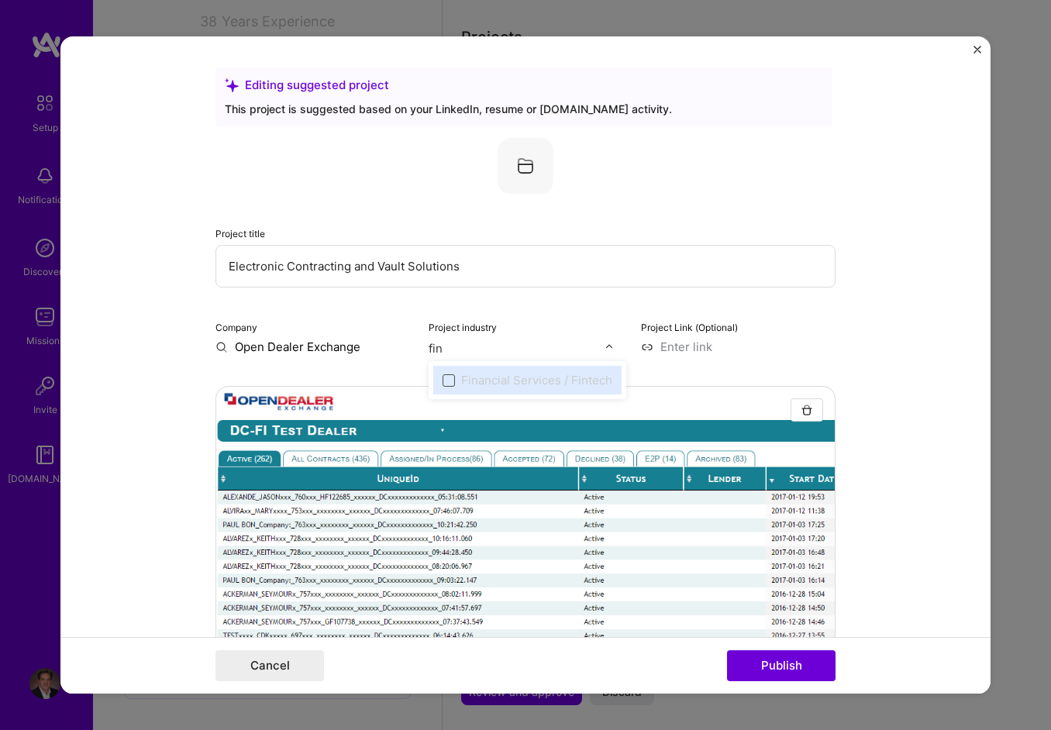
click at [443, 380] on span at bounding box center [449, 381] width 12 height 12
click at [605, 346] on img at bounding box center [609, 347] width 9 height 9
click at [471, 375] on div "Financial Services / Fintech" at bounding box center [536, 380] width 151 height 16
click at [444, 375] on span at bounding box center [449, 381] width 12 height 12
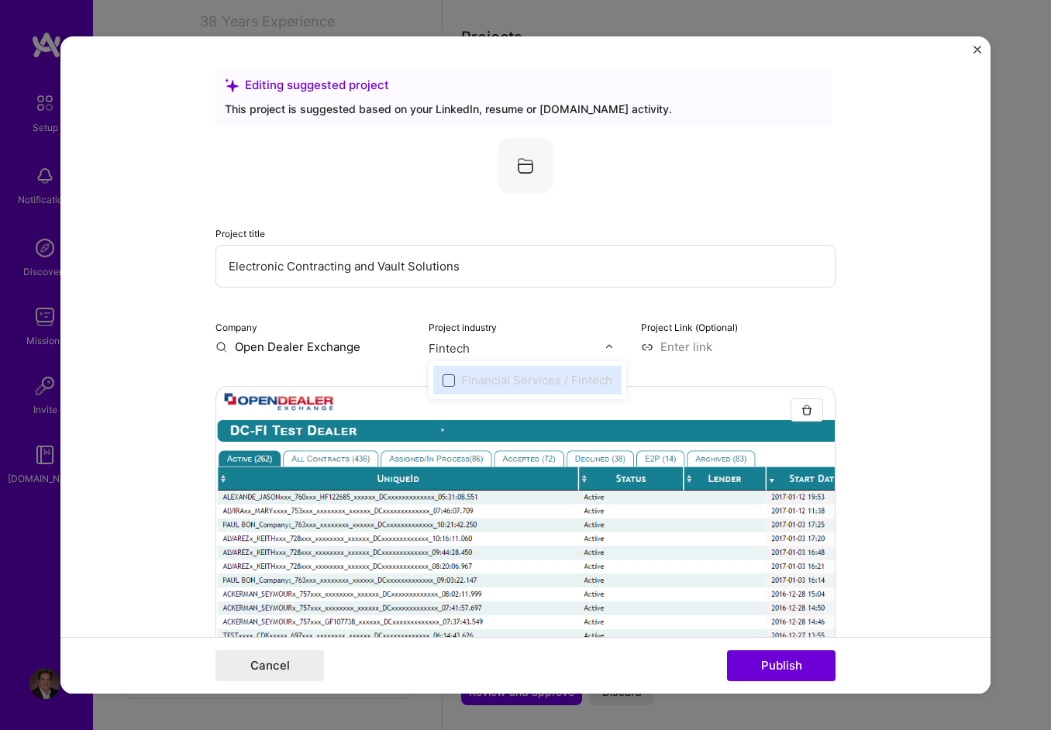
click at [444, 375] on span at bounding box center [449, 381] width 12 height 12
click at [493, 342] on input "Fintech" at bounding box center [517, 348] width 177 height 16
type input "Fintech"
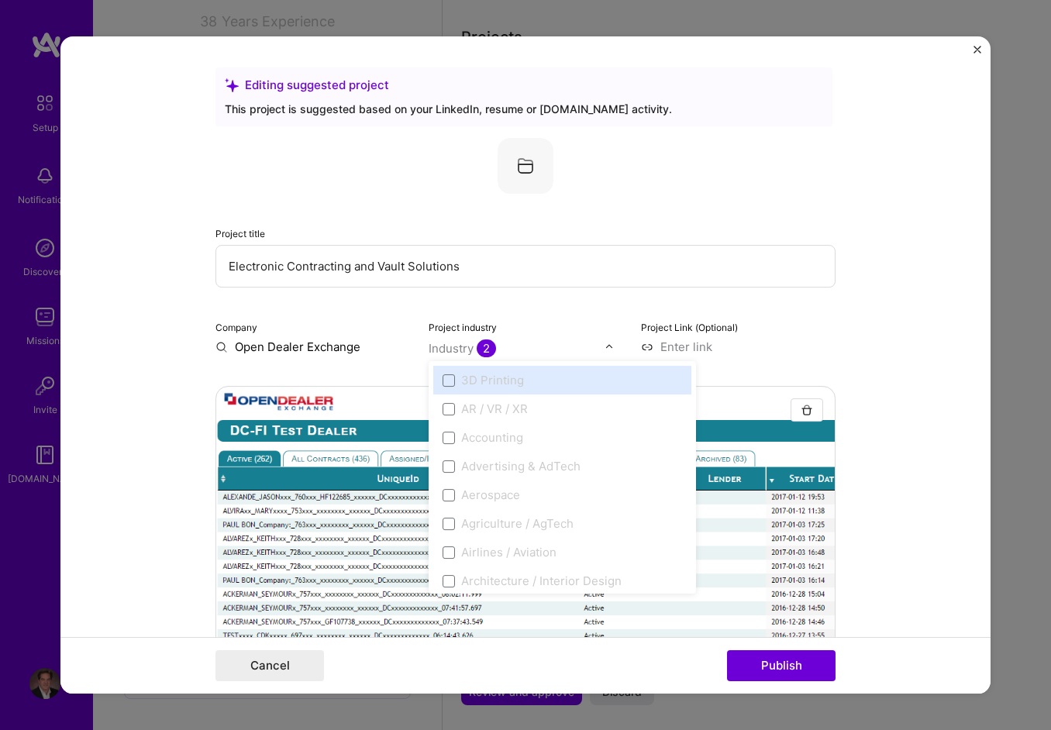
click at [458, 347] on div "Industry 2" at bounding box center [462, 348] width 67 height 16
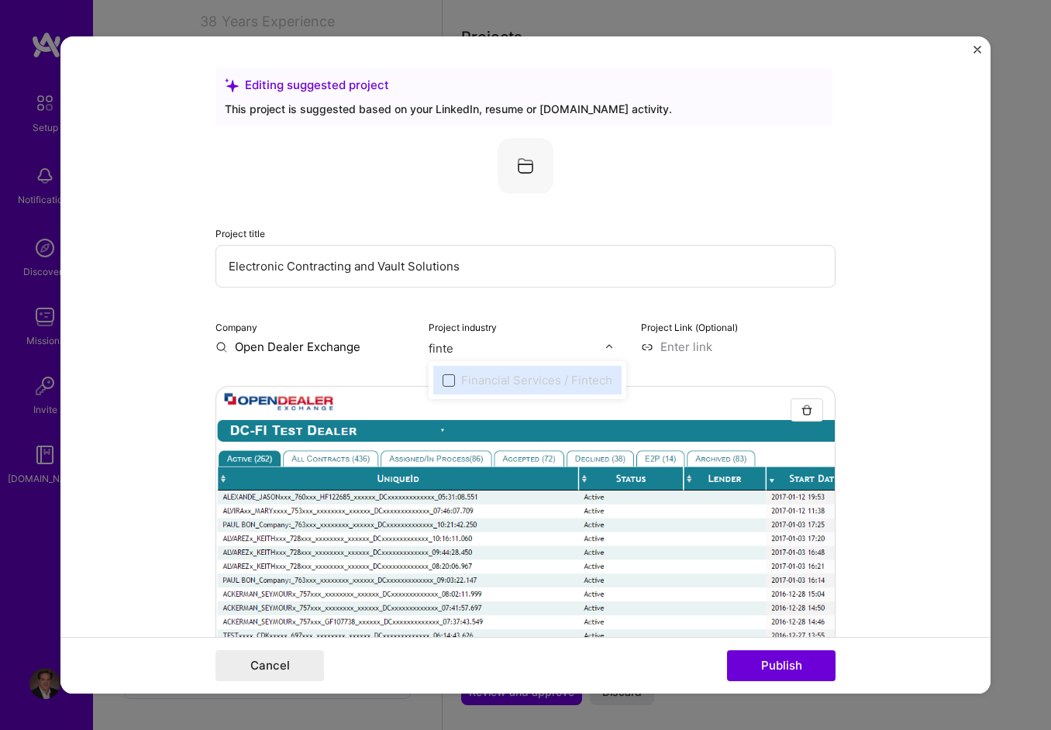
click at [443, 378] on span at bounding box center [449, 381] width 12 height 12
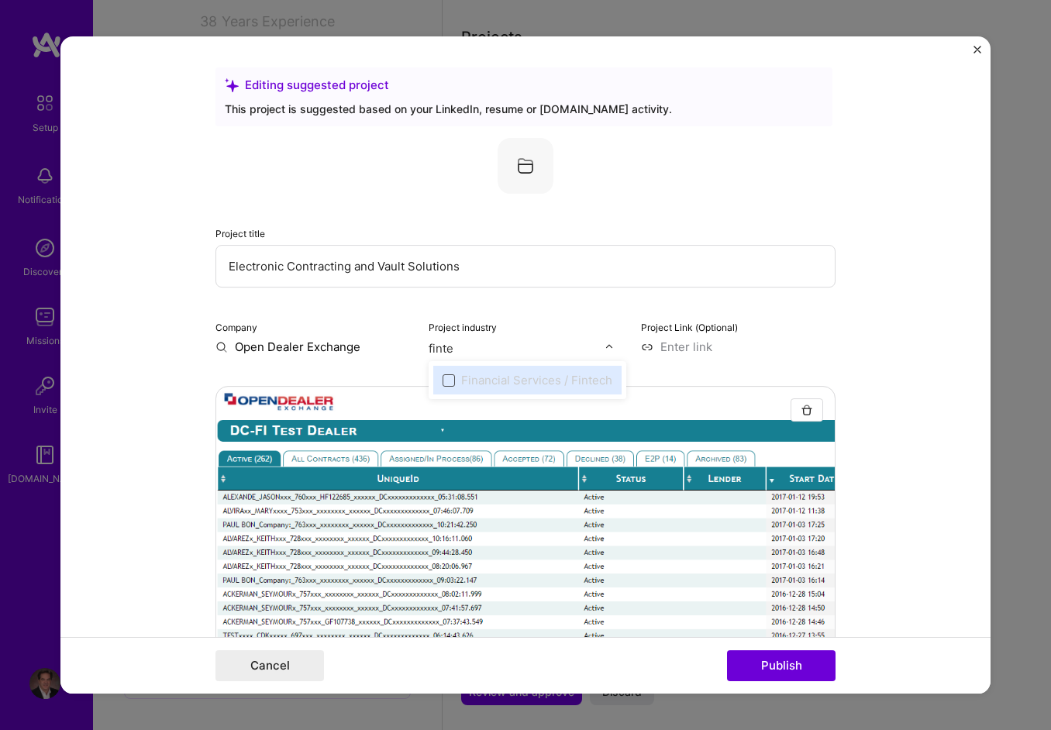
click at [443, 378] on span at bounding box center [449, 381] width 12 height 12
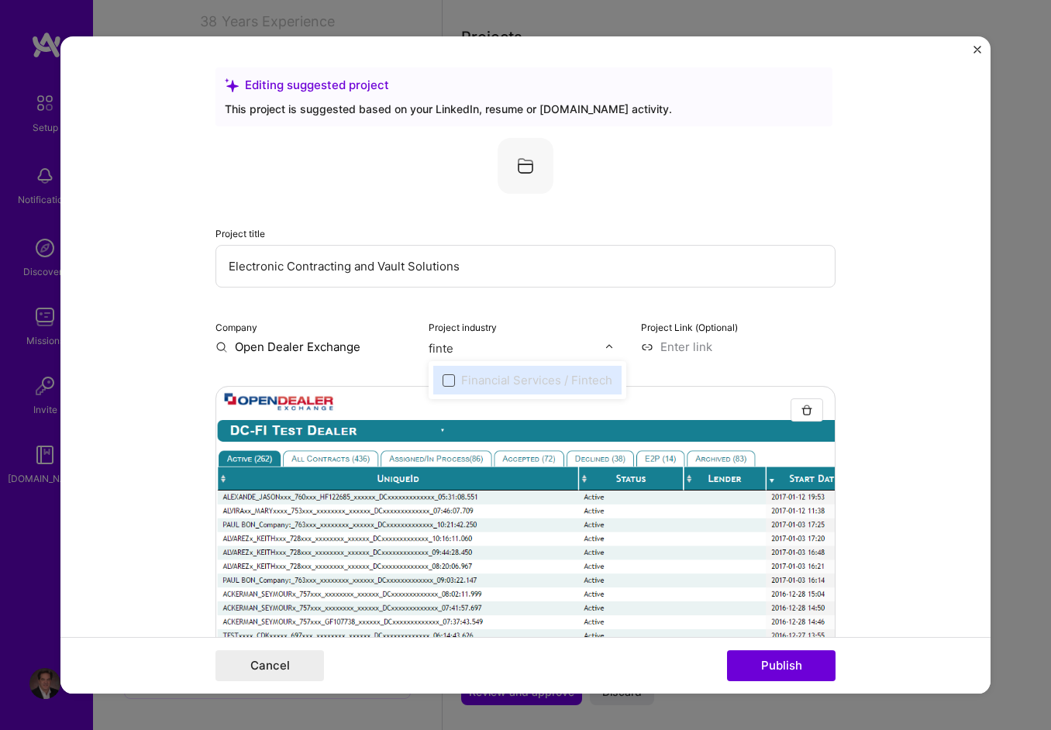
click at [443, 378] on span at bounding box center [449, 381] width 12 height 12
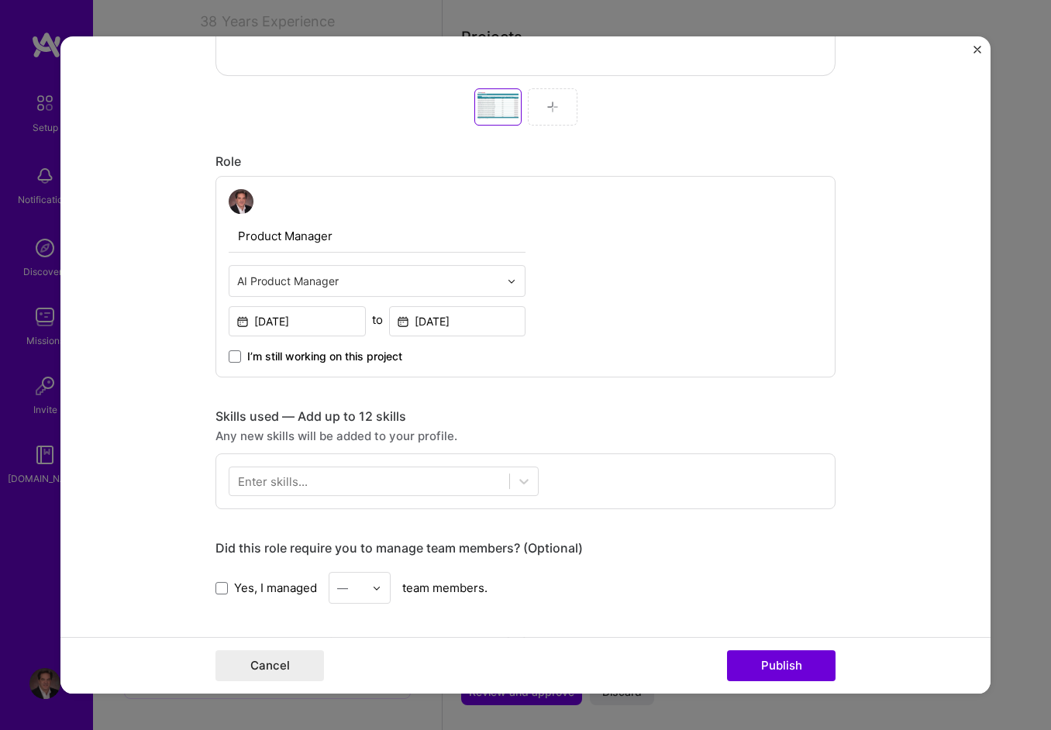
type input "finte"
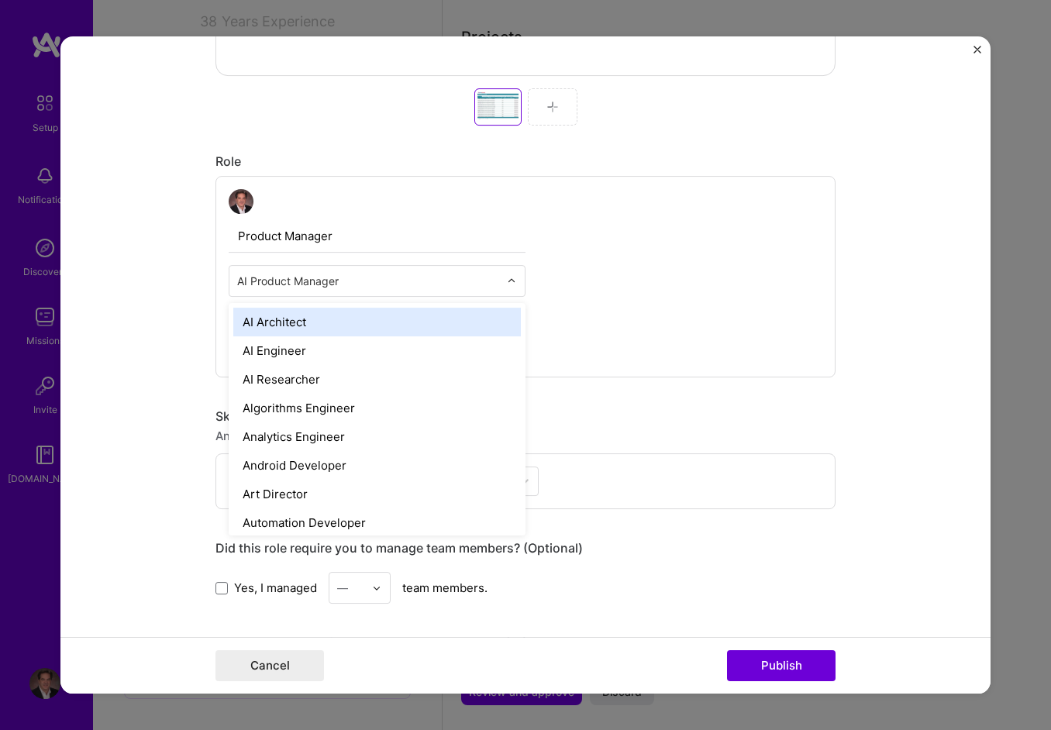
click at [507, 280] on img at bounding box center [511, 281] width 9 height 9
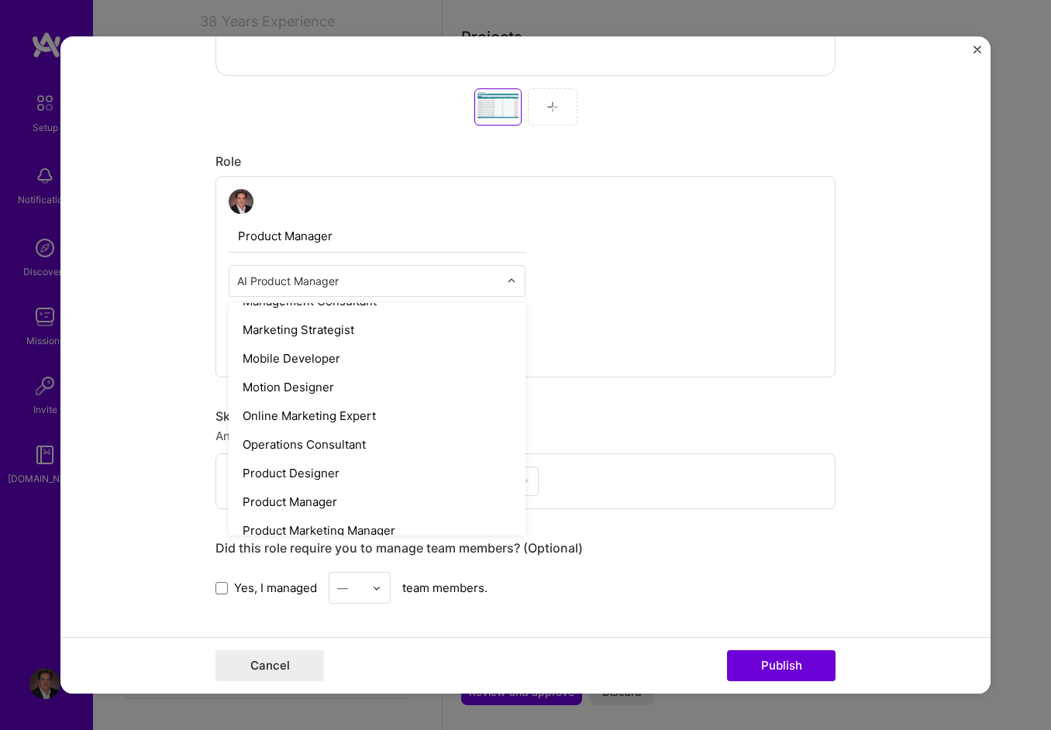
scroll to position [1232, 0]
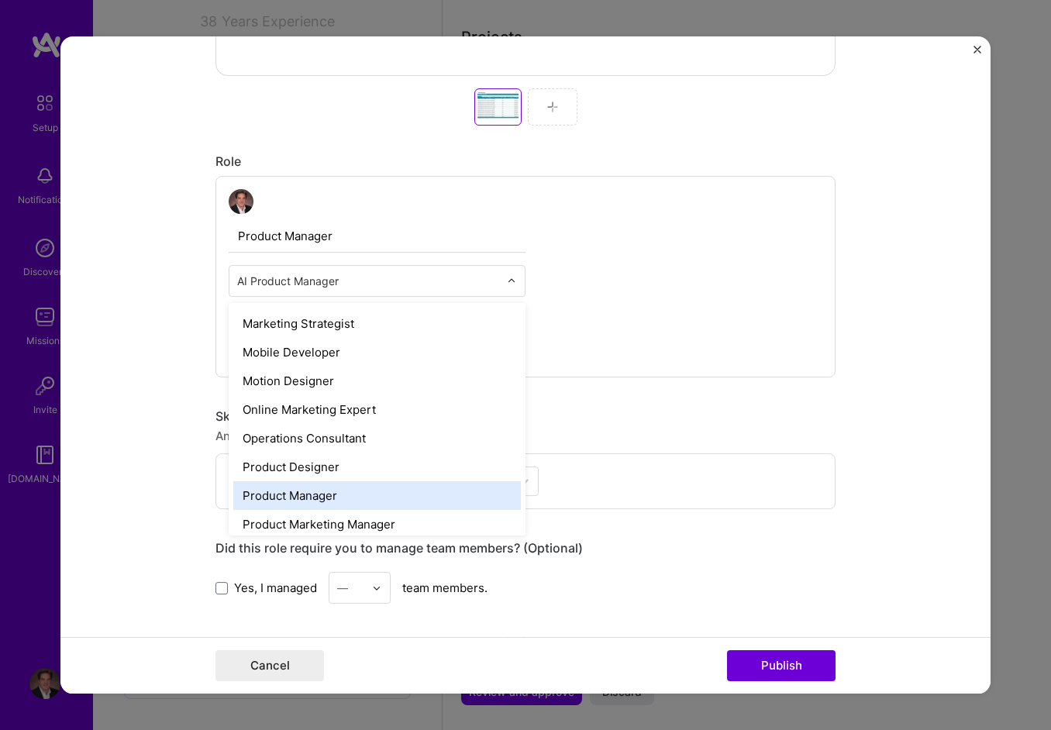
click at [326, 488] on div "Product Manager" at bounding box center [377, 496] width 288 height 29
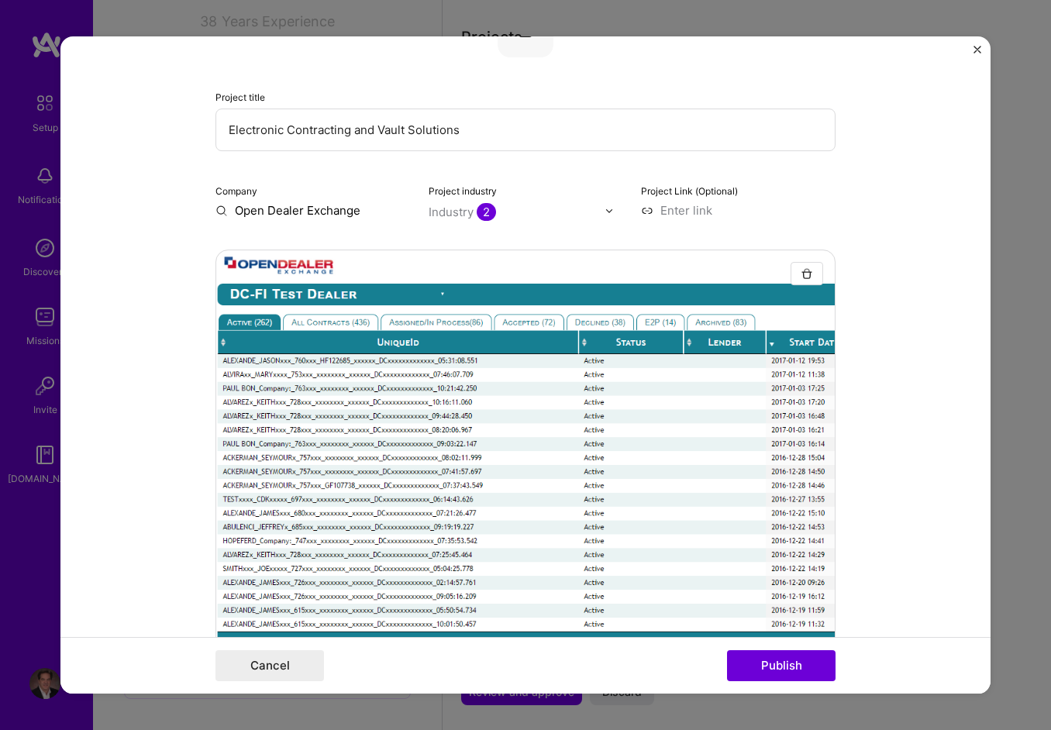
scroll to position [0, 0]
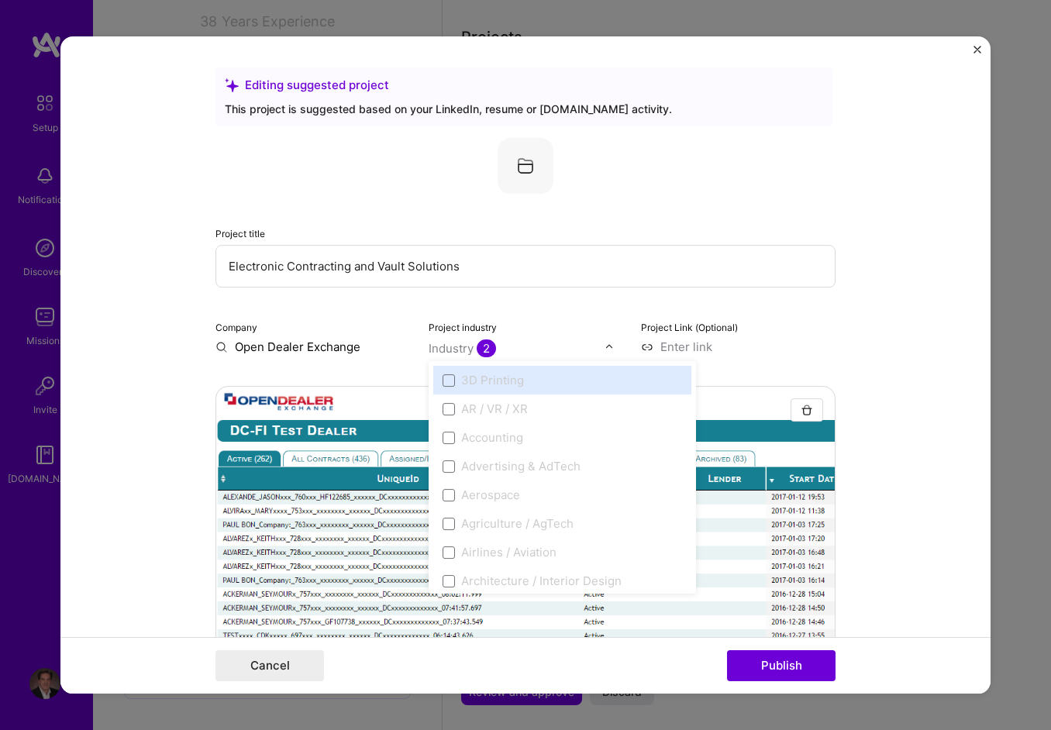
click at [483, 347] on span "2" at bounding box center [486, 349] width 19 height 18
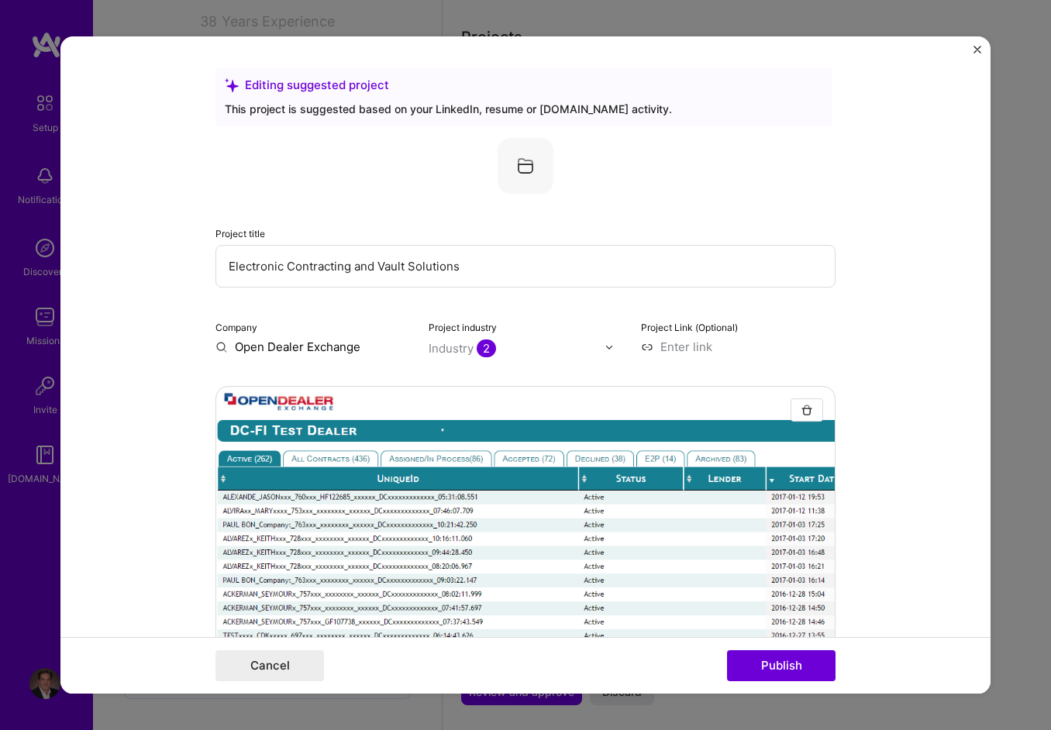
click at [605, 343] on img at bounding box center [609, 347] width 9 height 9
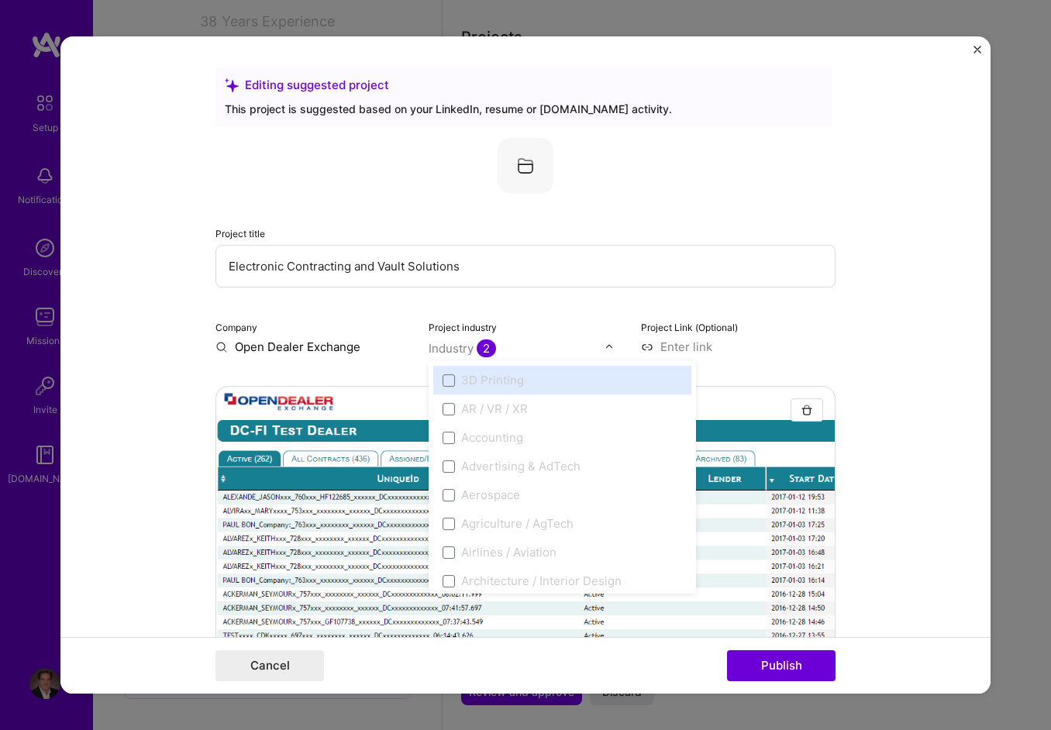
click at [605, 343] on img at bounding box center [609, 347] width 9 height 9
click at [527, 349] on input "text" at bounding box center [517, 348] width 177 height 16
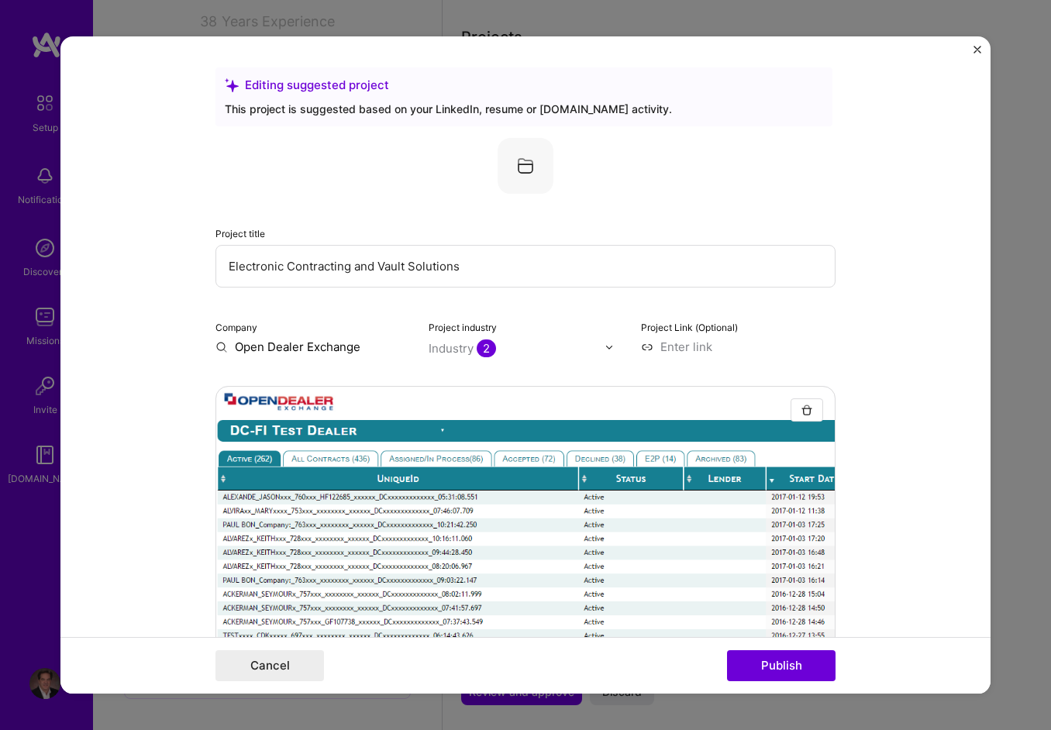
click at [361, 345] on input "Open Dealer Exchange" at bounding box center [313, 347] width 195 height 16
click at [309, 344] on input "Open Dealer Exchange" at bounding box center [313, 347] width 195 height 16
click at [217, 343] on input "Open Dealer Exchange" at bounding box center [313, 347] width 195 height 16
click at [216, 343] on input "Open Dealer Exchange" at bounding box center [313, 347] width 195 height 16
click at [284, 342] on input "Open Dealer Exchange" at bounding box center [313, 347] width 195 height 16
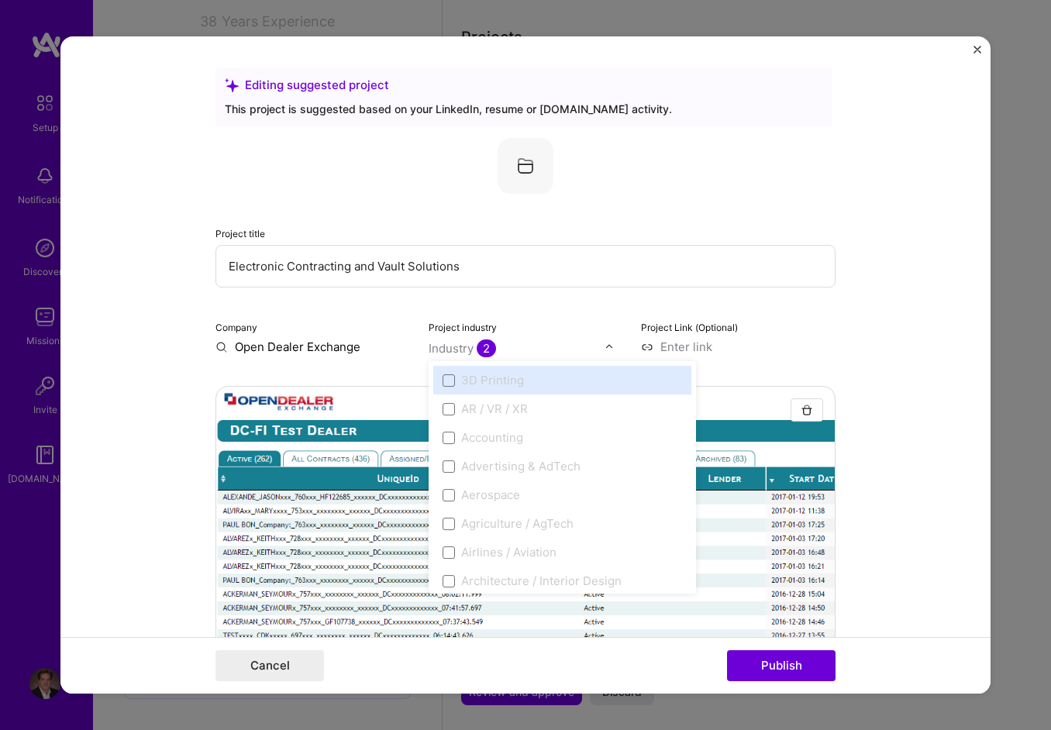
click at [460, 350] on div "Industry 2" at bounding box center [462, 348] width 67 height 16
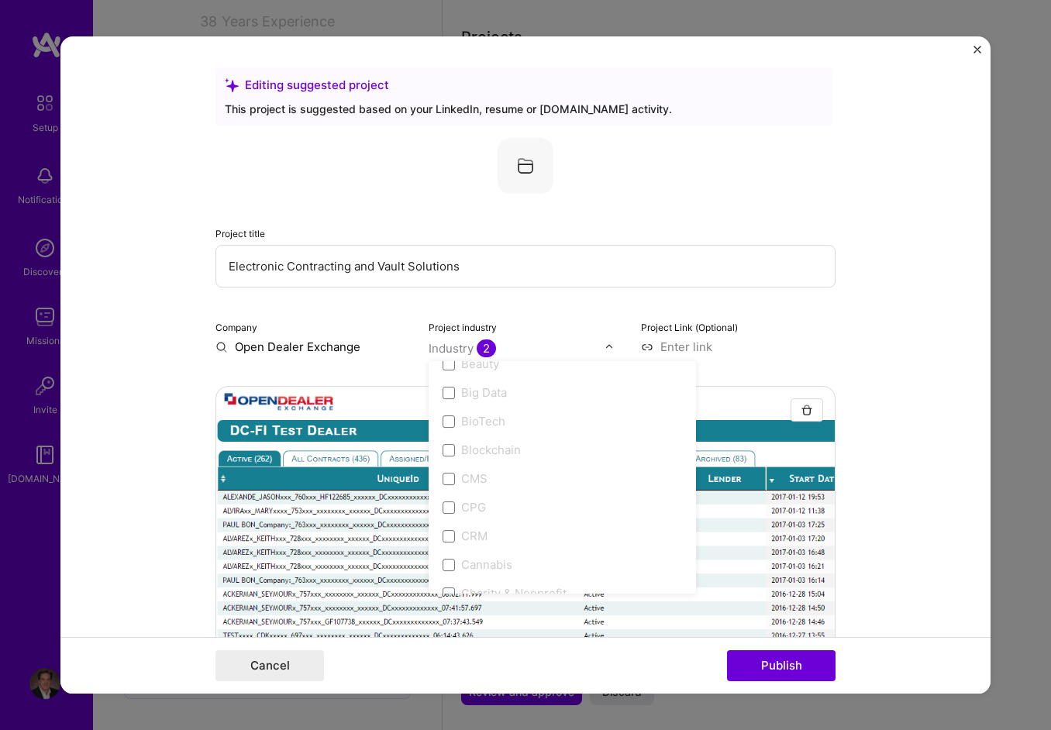
scroll to position [620, 0]
click at [443, 474] on span at bounding box center [449, 477] width 12 height 12
click at [444, 474] on span at bounding box center [449, 477] width 12 height 12
click at [449, 509] on label "CRM" at bounding box center [563, 506] width 240 height 16
click at [525, 335] on div "Project industry option 3D Printing focused disabled, 1 of 120. 120 results ava…" at bounding box center [526, 337] width 195 height 36
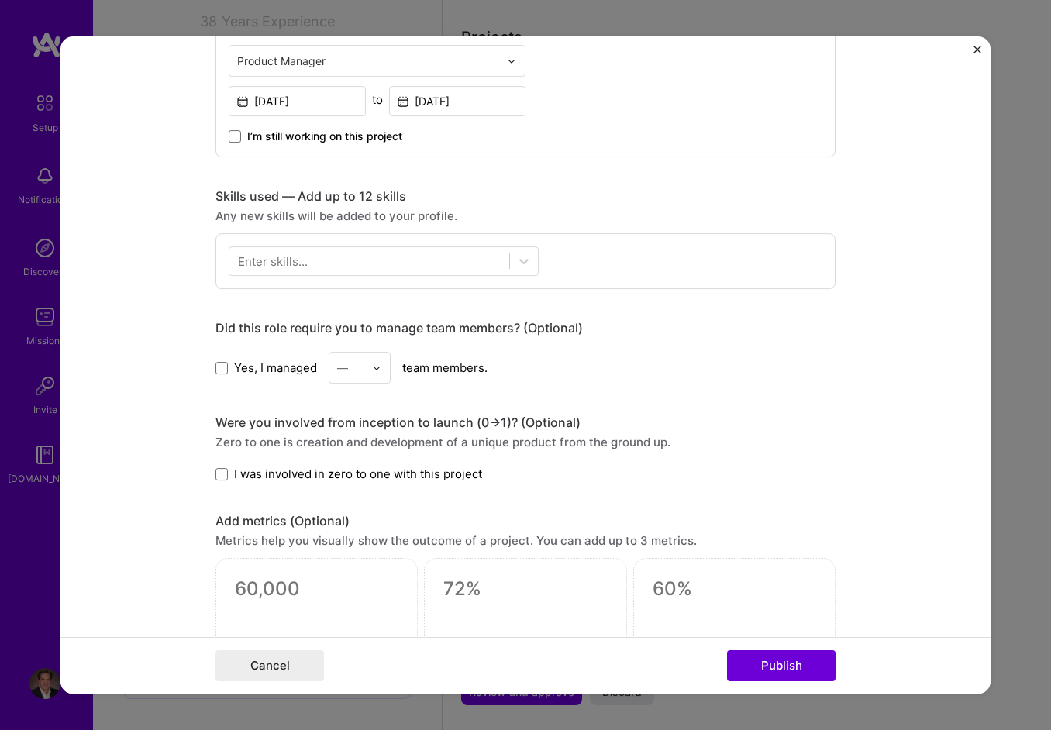
scroll to position [1008, 0]
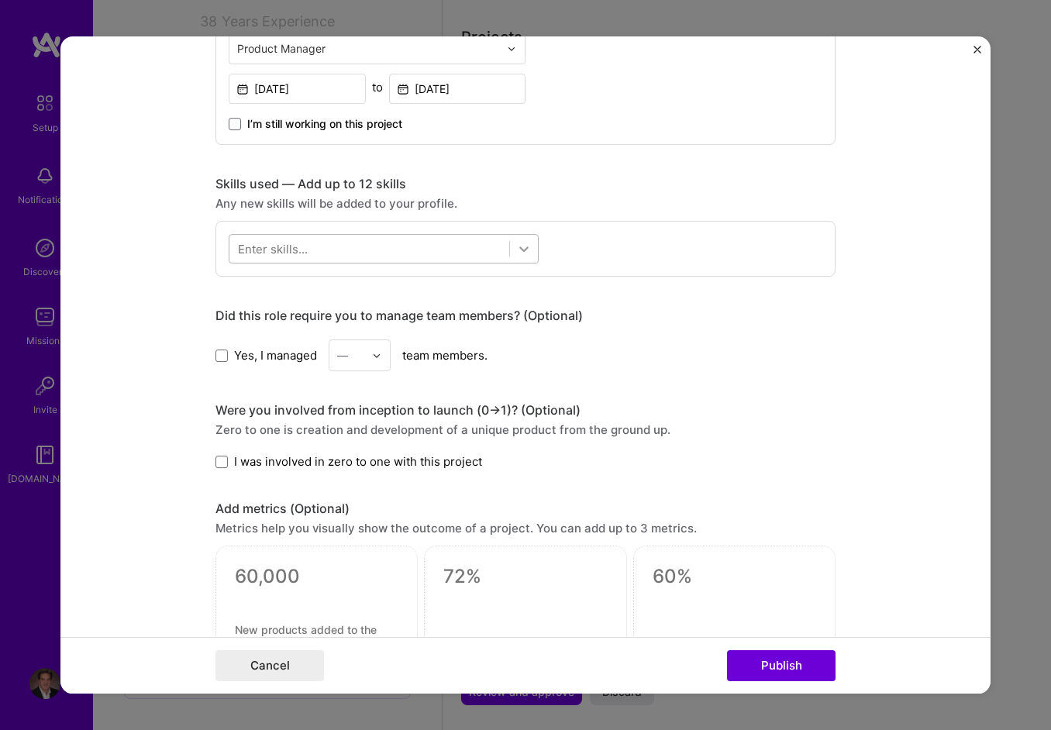
click at [521, 247] on icon at bounding box center [524, 249] width 9 height 5
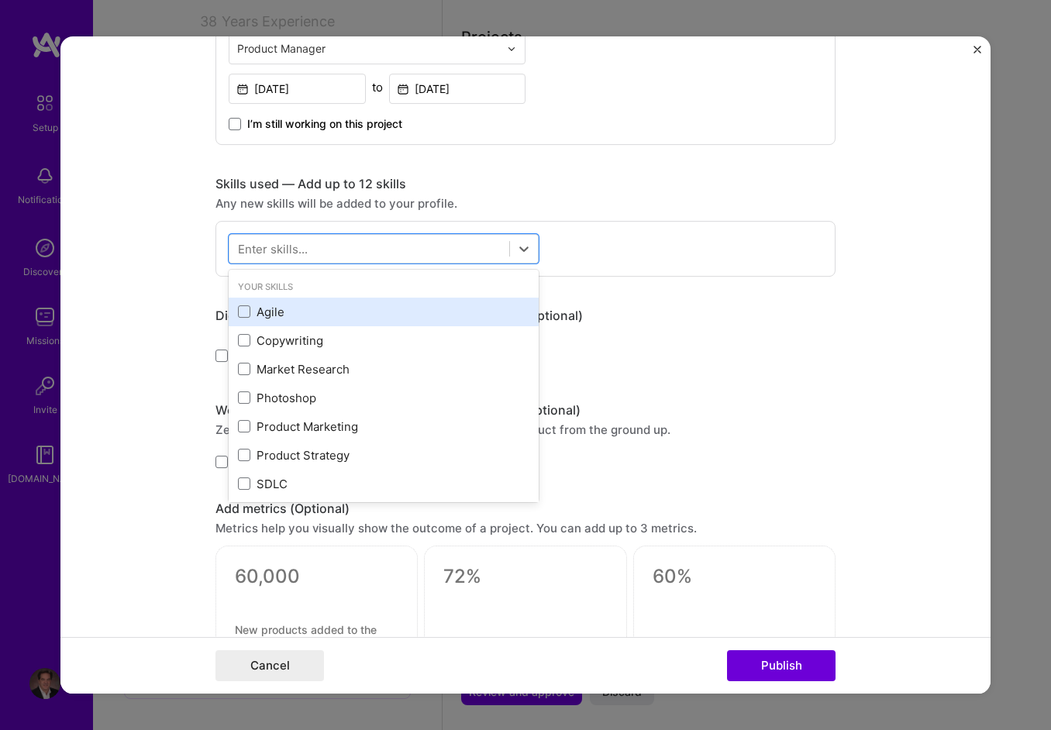
click at [274, 311] on div "Agile" at bounding box center [384, 312] width 292 height 16
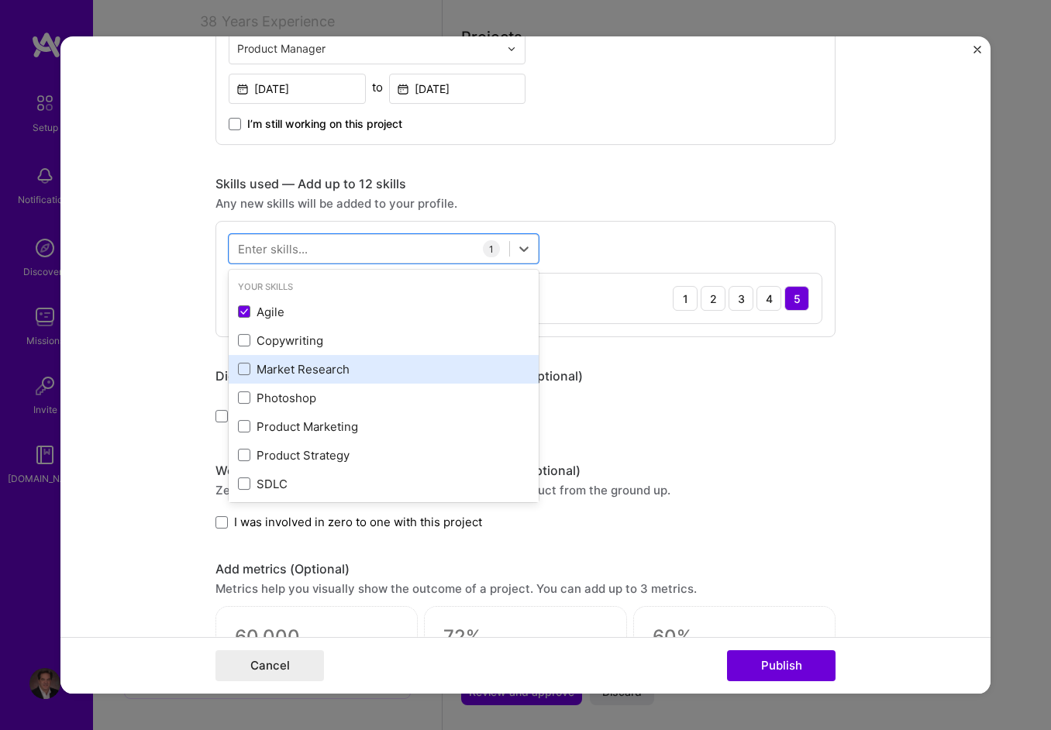
click at [327, 362] on div "Market Research" at bounding box center [384, 369] width 292 height 16
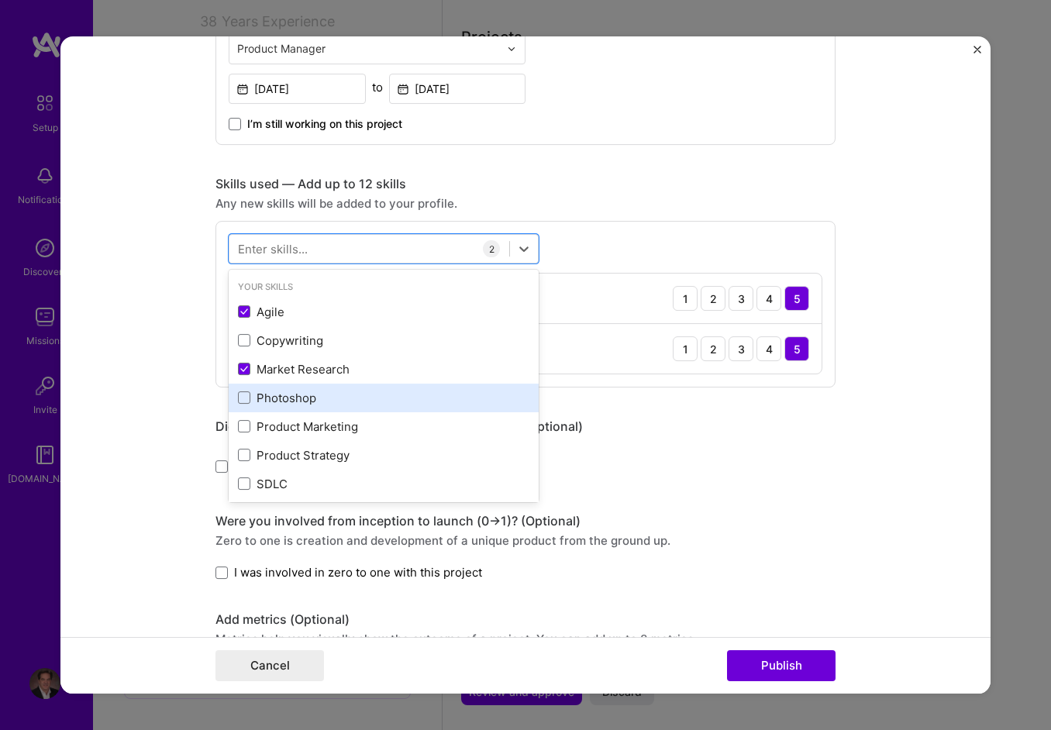
click at [291, 395] on div "Photoshop" at bounding box center [384, 398] width 292 height 16
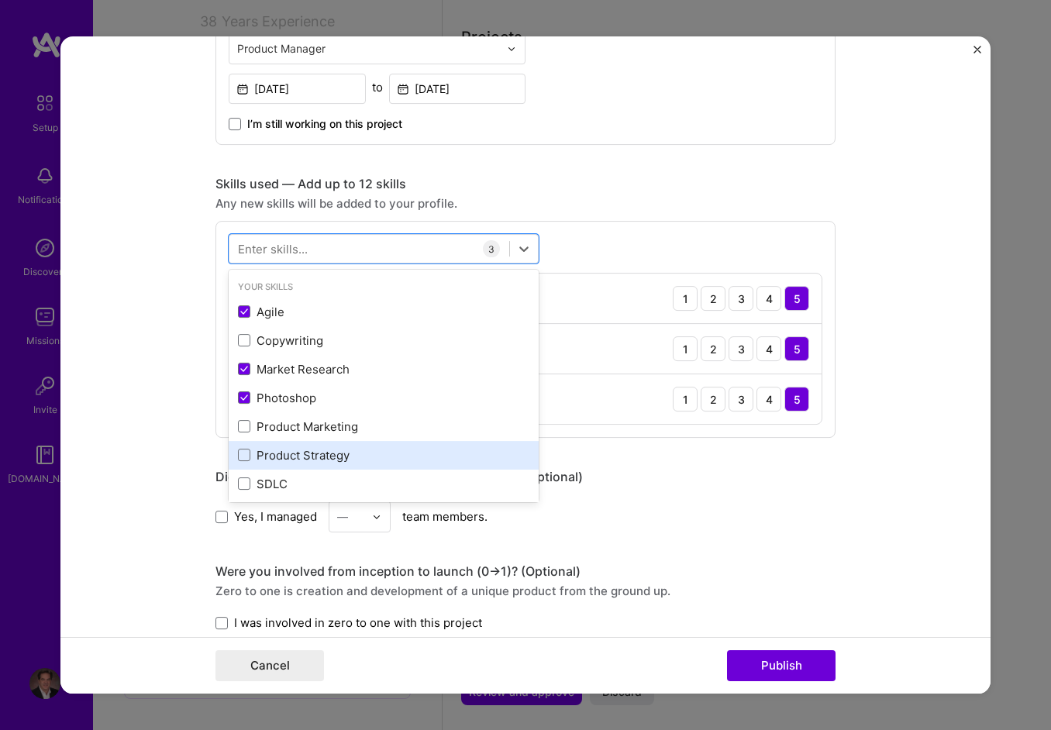
click at [331, 454] on div "Product Strategy" at bounding box center [384, 455] width 292 height 16
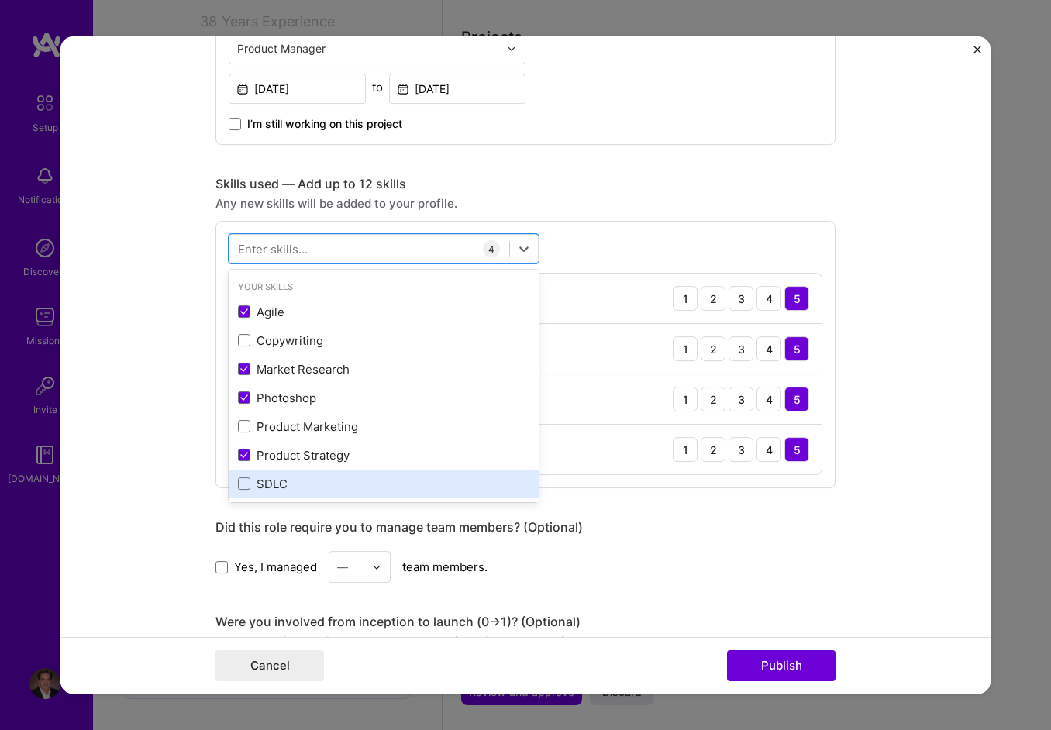
click at [268, 480] on div "SDLC" at bounding box center [384, 484] width 292 height 16
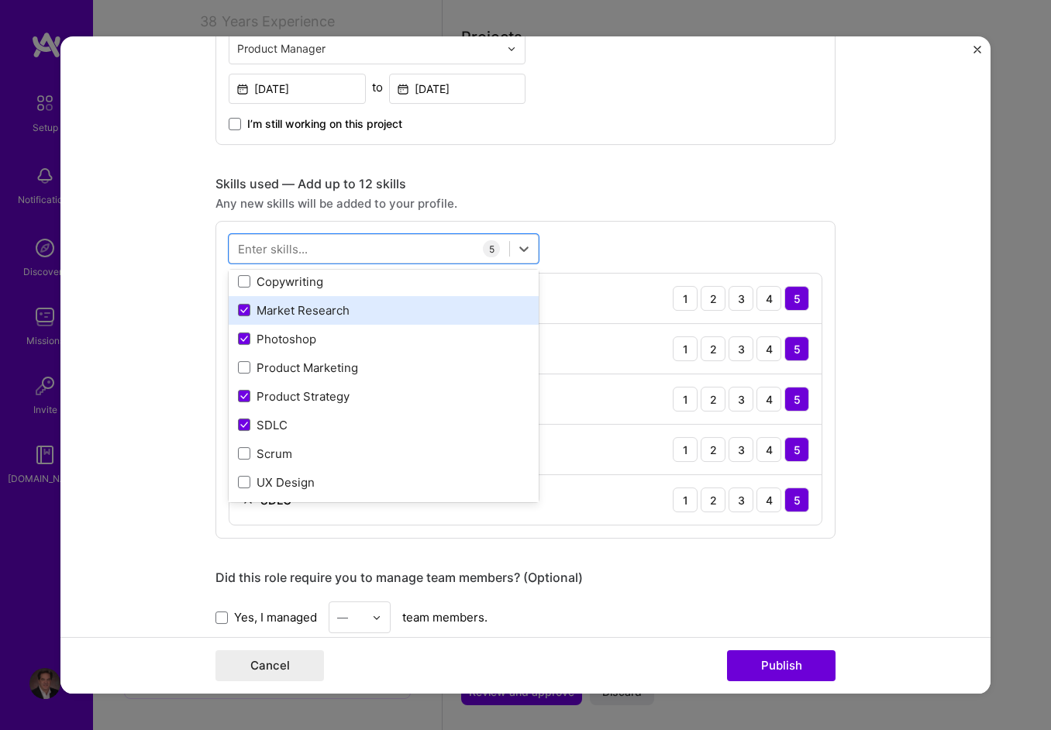
scroll to position [78, 0]
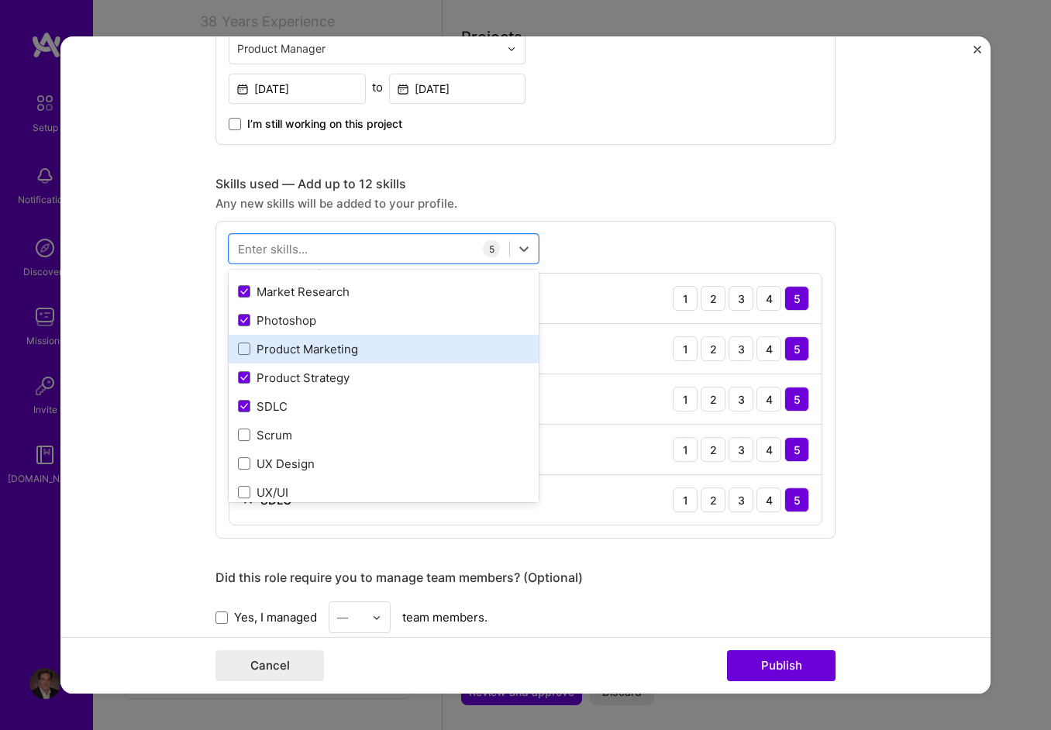
click at [326, 346] on div "Product Marketing" at bounding box center [384, 349] width 292 height 16
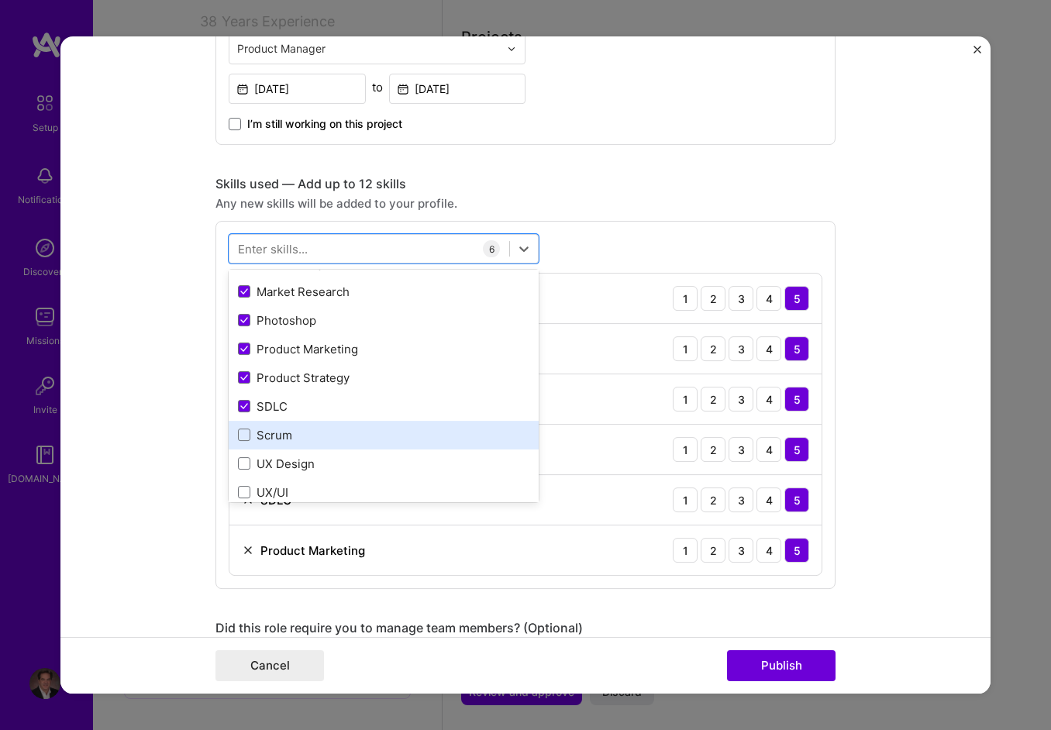
click at [268, 437] on div "Scrum" at bounding box center [384, 435] width 292 height 16
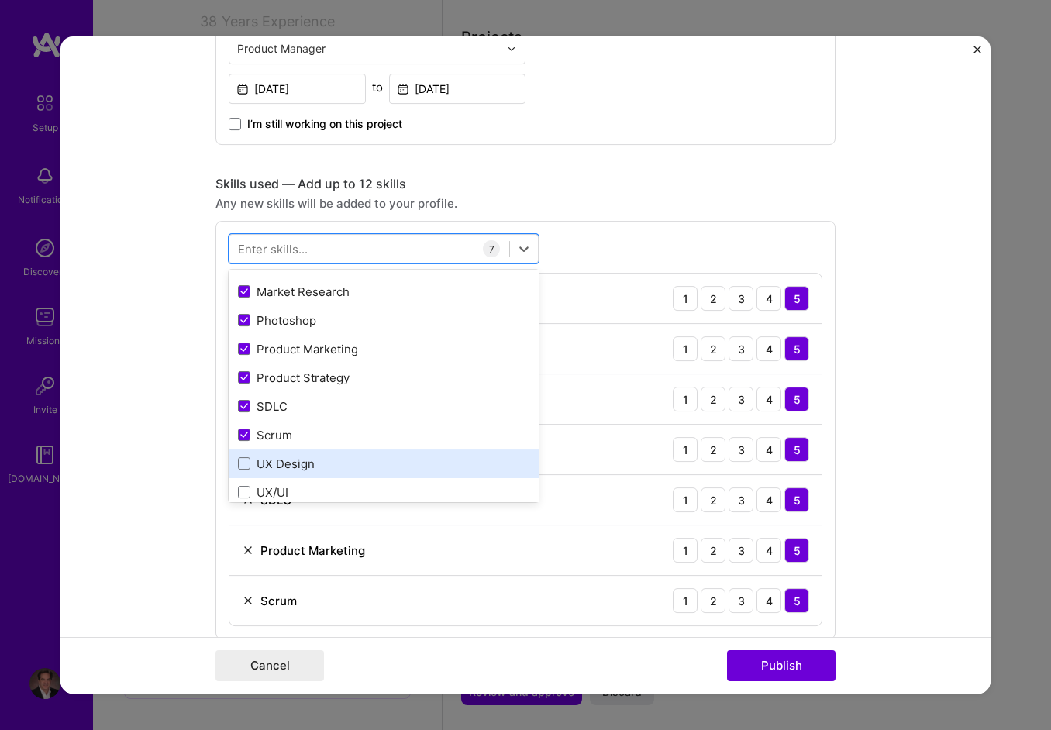
click at [271, 456] on div "UX Design" at bounding box center [384, 464] width 292 height 16
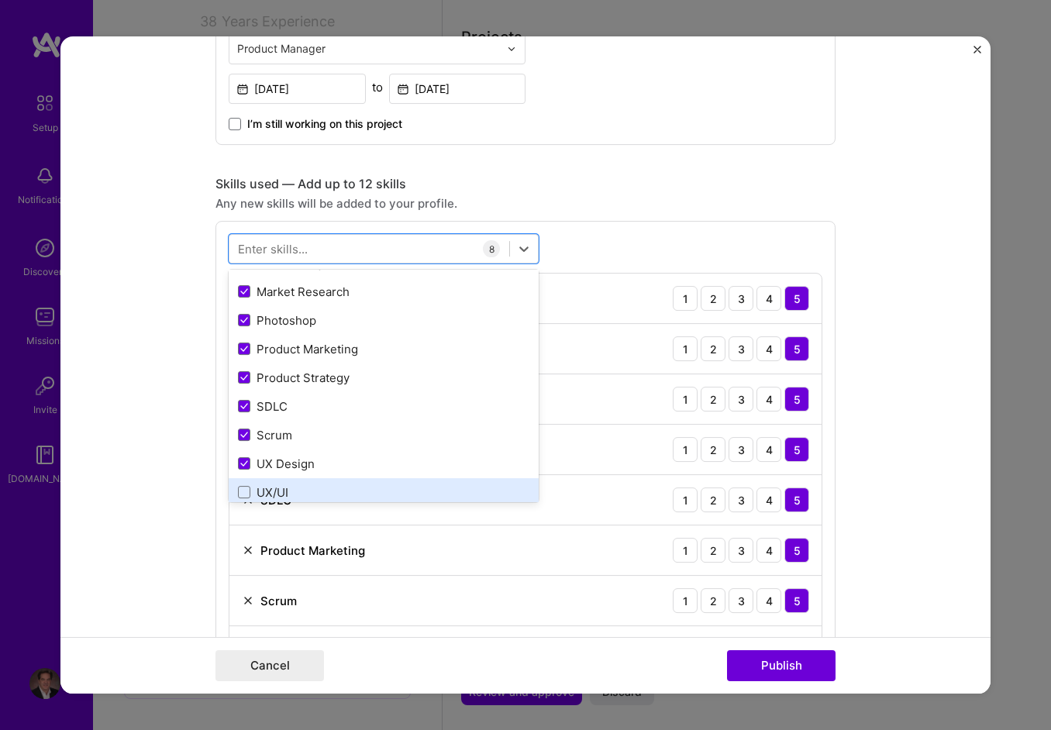
click at [267, 486] on div "UX/UI" at bounding box center [384, 493] width 292 height 16
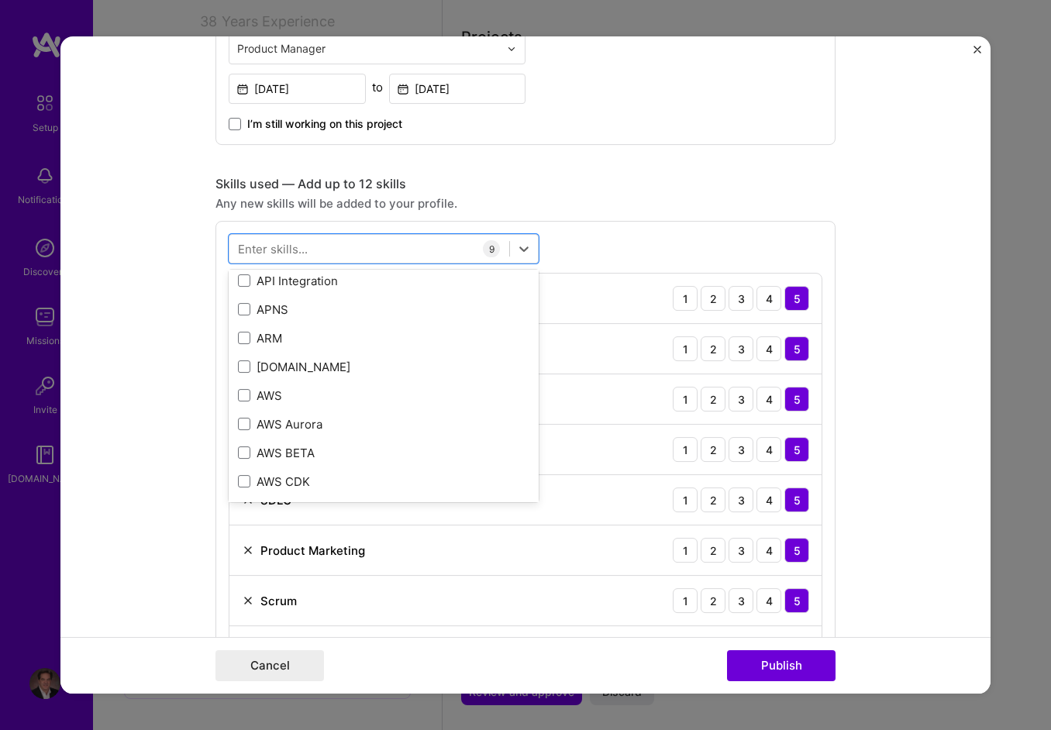
scroll to position [465, 0]
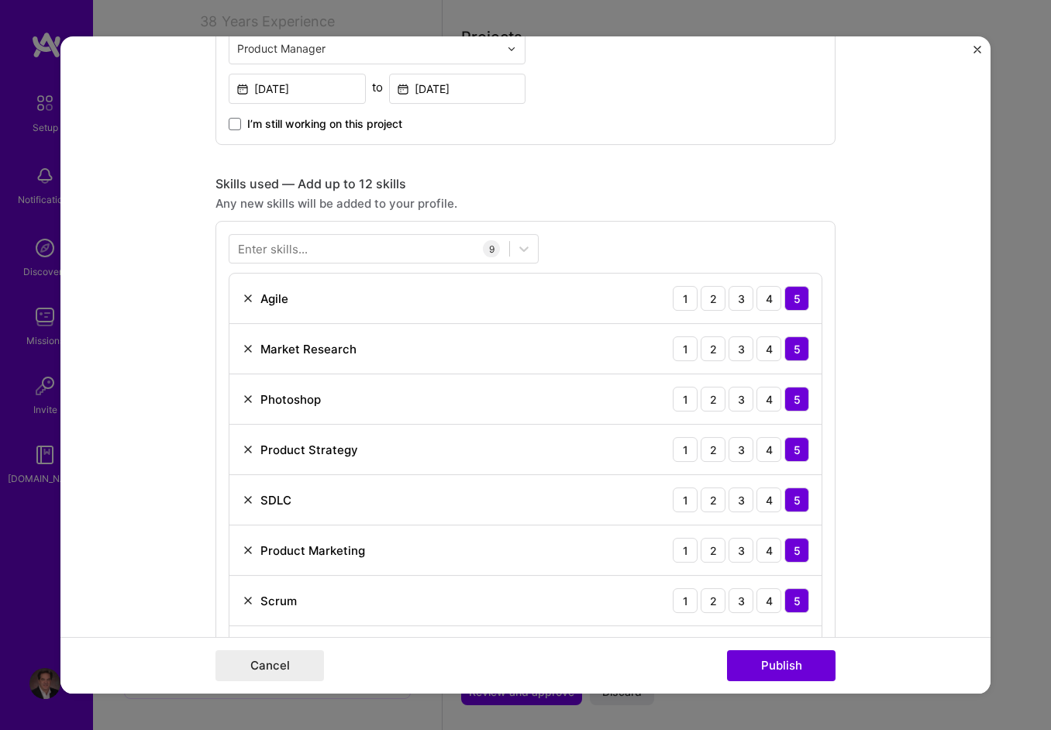
click at [468, 526] on div "Product Marketing 1 2 3 4 5" at bounding box center [526, 551] width 592 height 50
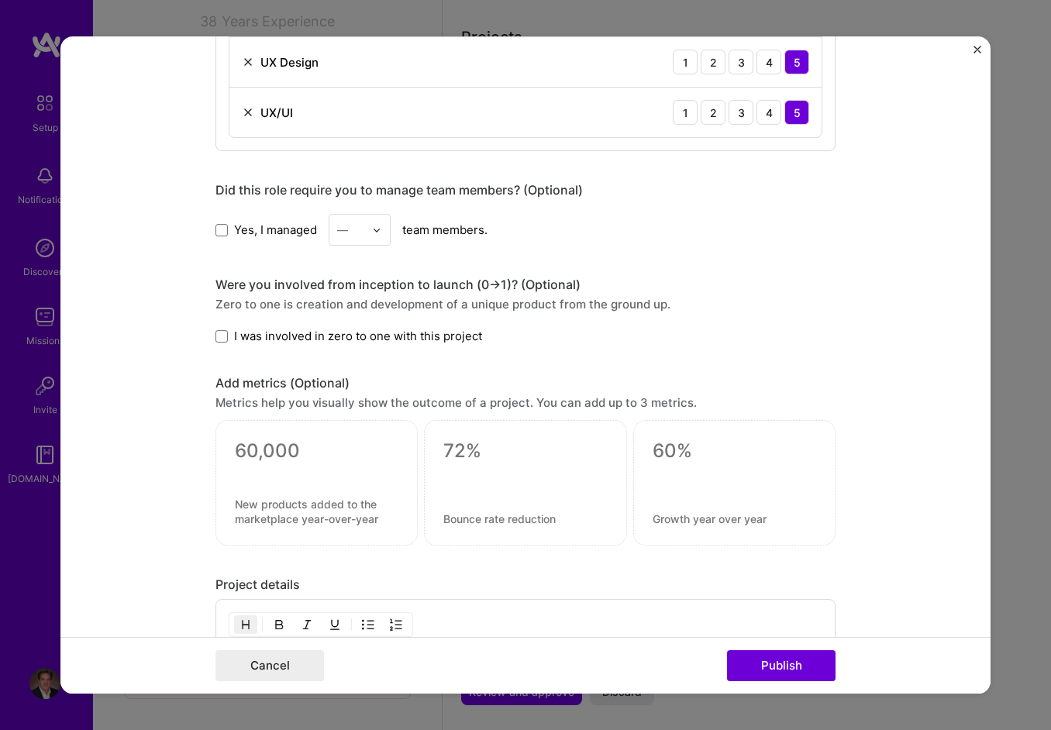
scroll to position [1628, 0]
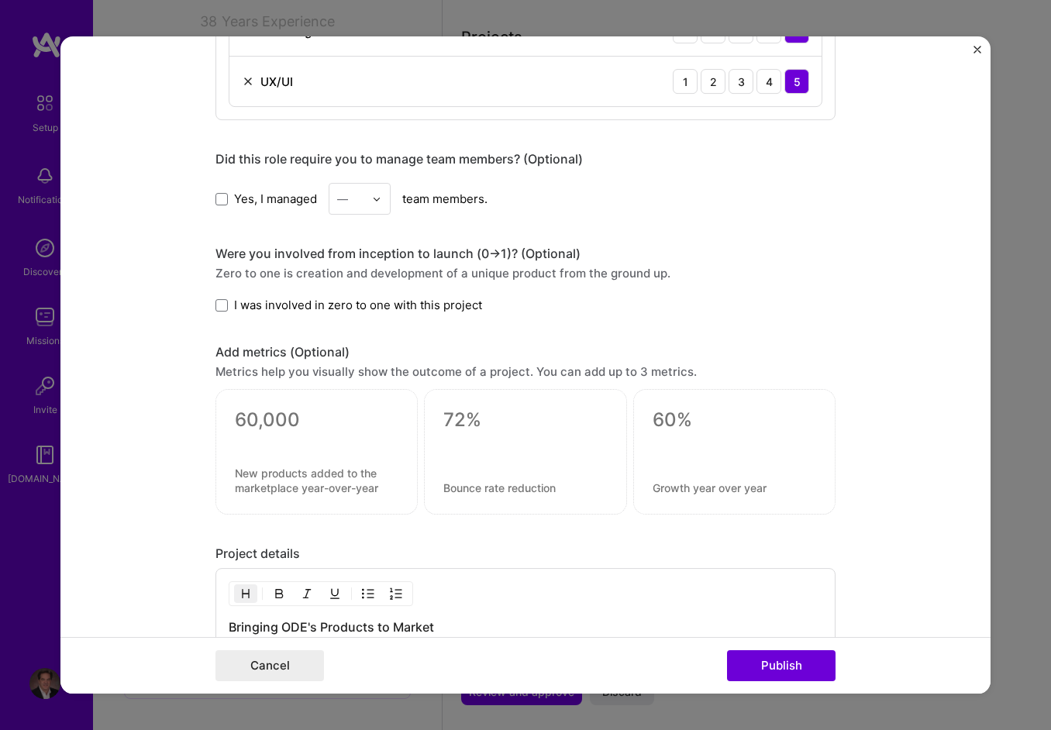
click at [421, 302] on span "I was involved in zero to one with this project" at bounding box center [358, 305] width 248 height 16
click at [0, 0] on input "I was involved in zero to one with this project" at bounding box center [0, 0] width 0 height 0
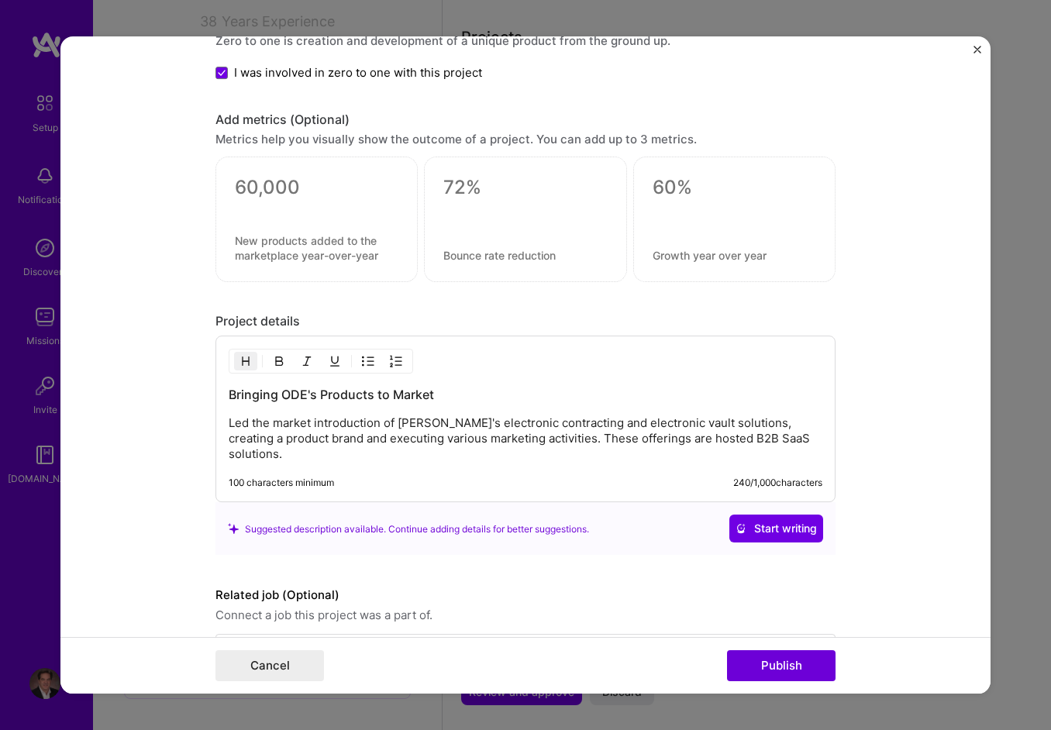
scroll to position [1898, 0]
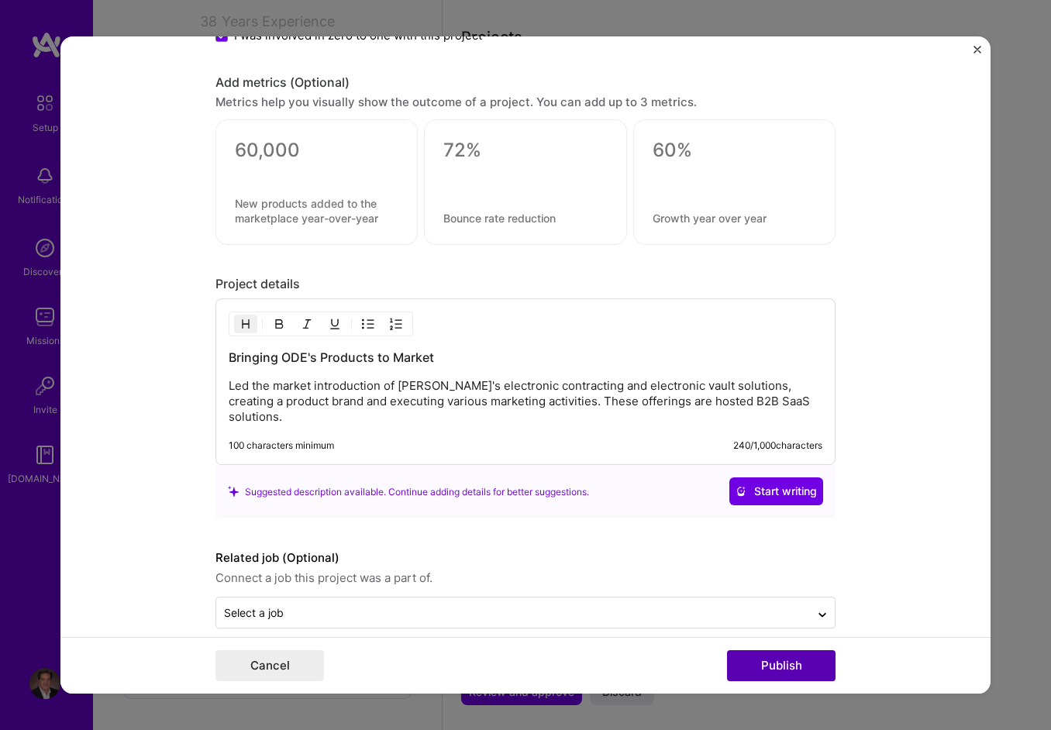
click at [776, 657] on button "Publish" at bounding box center [781, 666] width 109 height 31
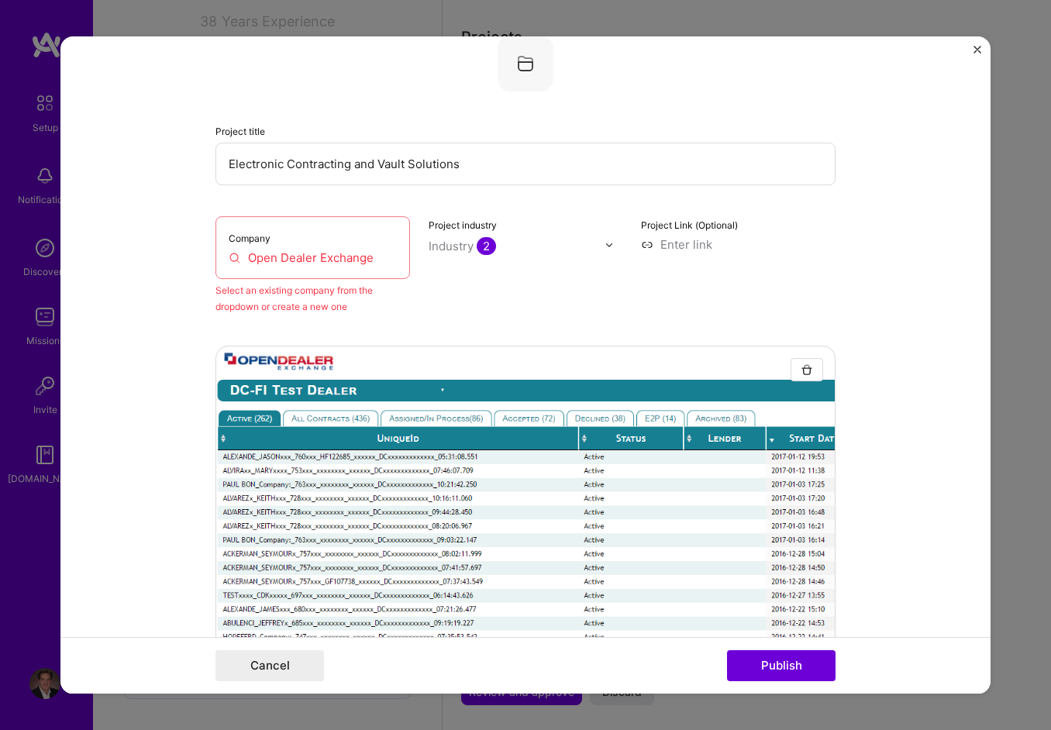
scroll to position [102, 0]
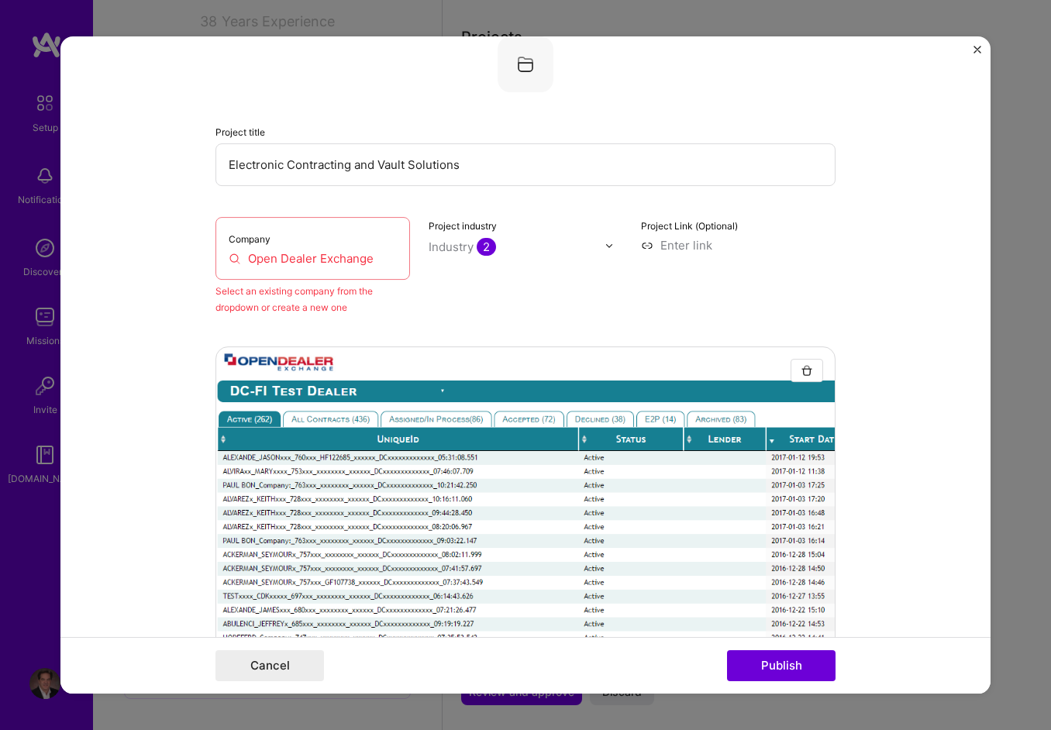
click at [342, 257] on input "Open Dealer Exchange" at bounding box center [313, 258] width 168 height 16
click at [341, 257] on input "Open Dealer Exchange" at bounding box center [313, 258] width 168 height 16
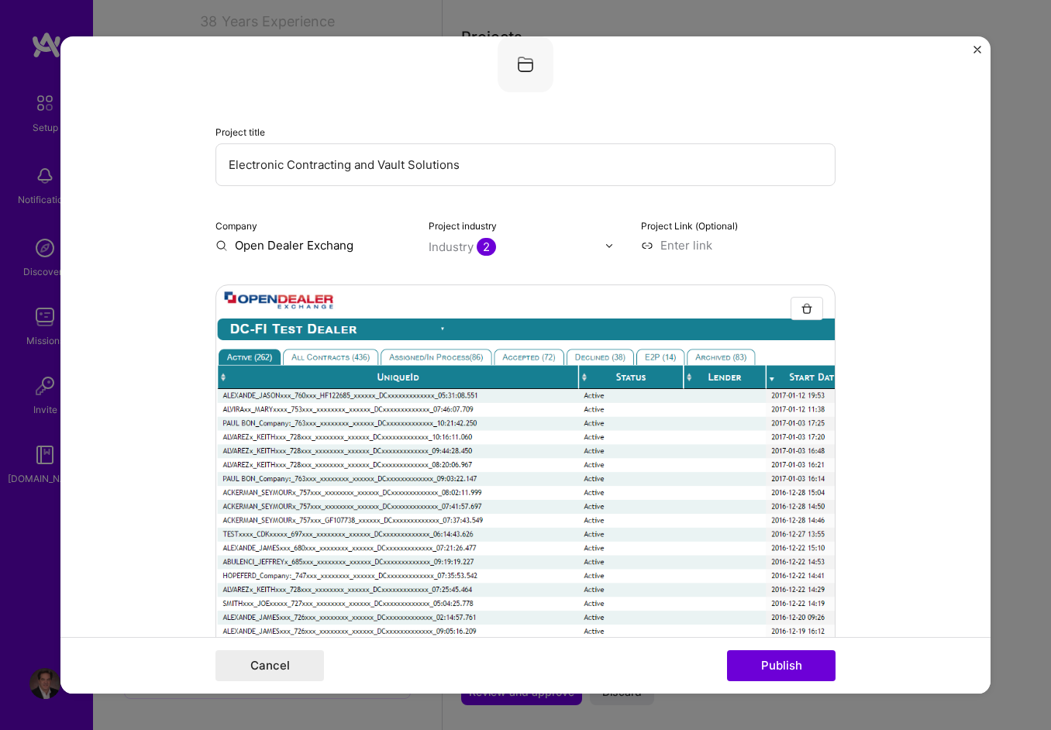
type input "Open Dealer Exchange"
click at [338, 290] on div "Open Dealer Exchange" at bounding box center [372, 289] width 140 height 42
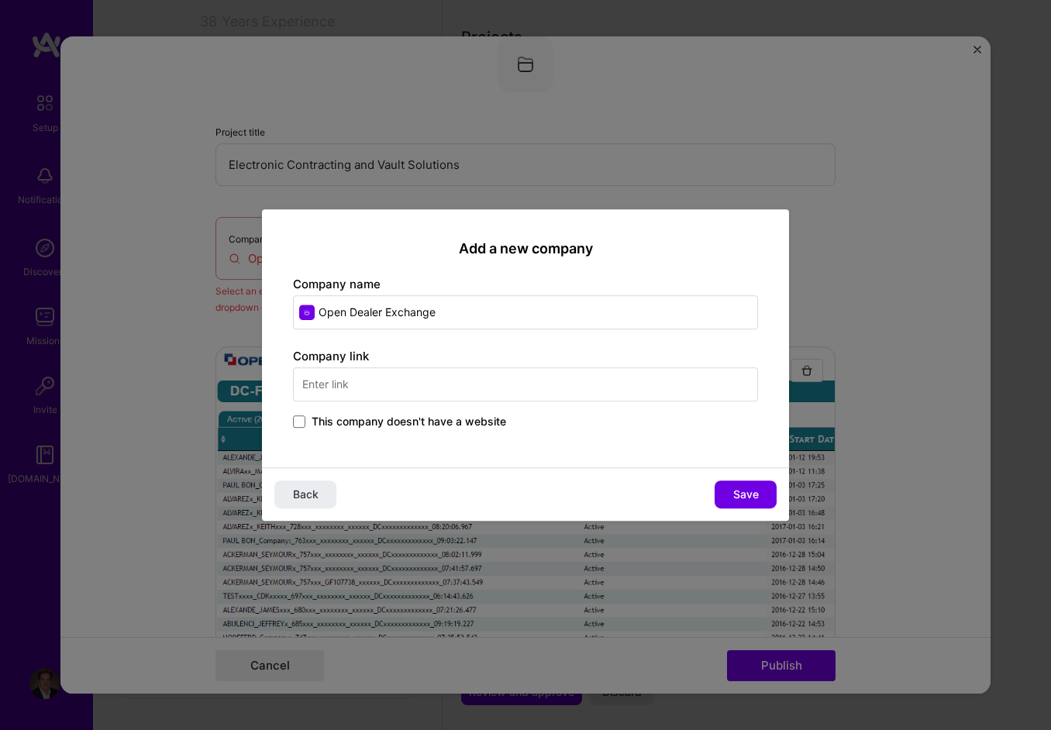
click at [392, 379] on input "text" at bounding box center [525, 385] width 465 height 34
type input "[URL][DOMAIN_NAME]"
click at [747, 492] on span "Save" at bounding box center [747, 495] width 26 height 16
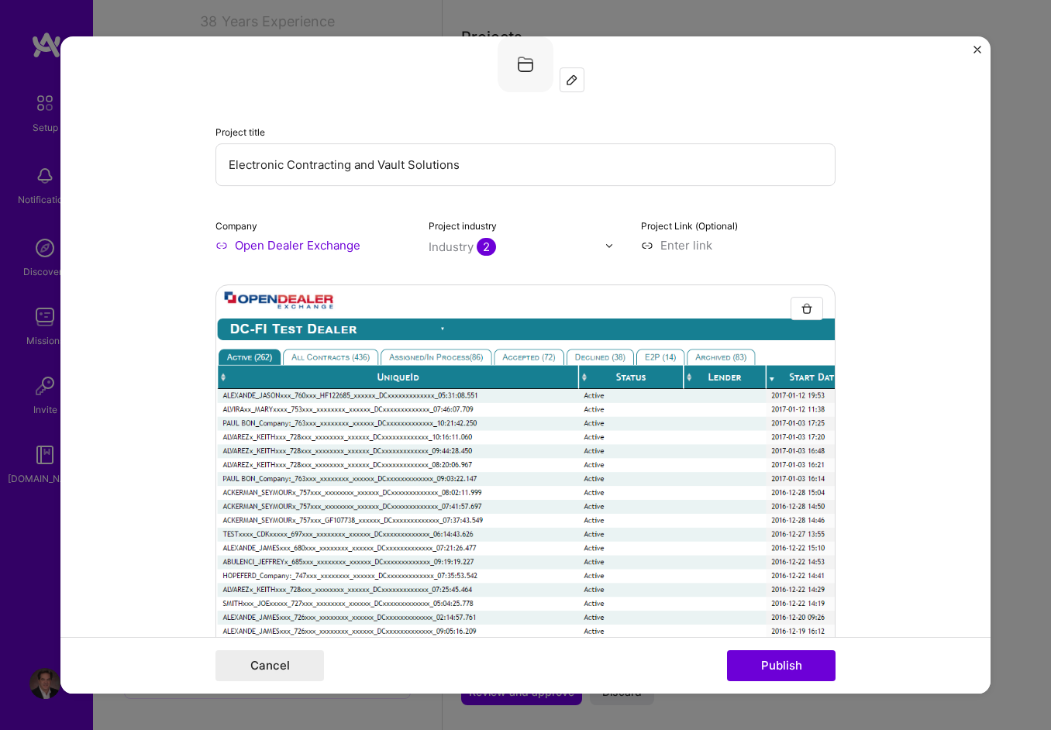
click at [452, 247] on div "Industry 2" at bounding box center [462, 247] width 67 height 16
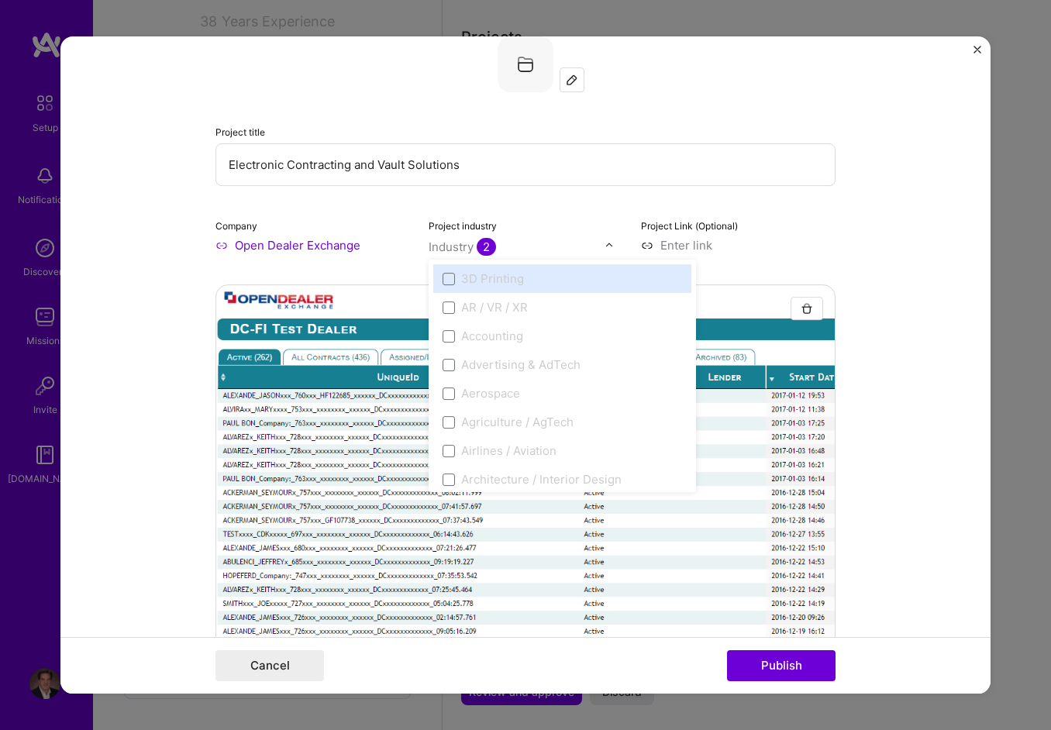
click at [447, 381] on div "Aerospace" at bounding box center [562, 393] width 258 height 29
click at [448, 393] on span at bounding box center [449, 394] width 12 height 12
click at [443, 393] on span at bounding box center [449, 394] width 12 height 12
click at [506, 237] on div at bounding box center [517, 246] width 177 height 19
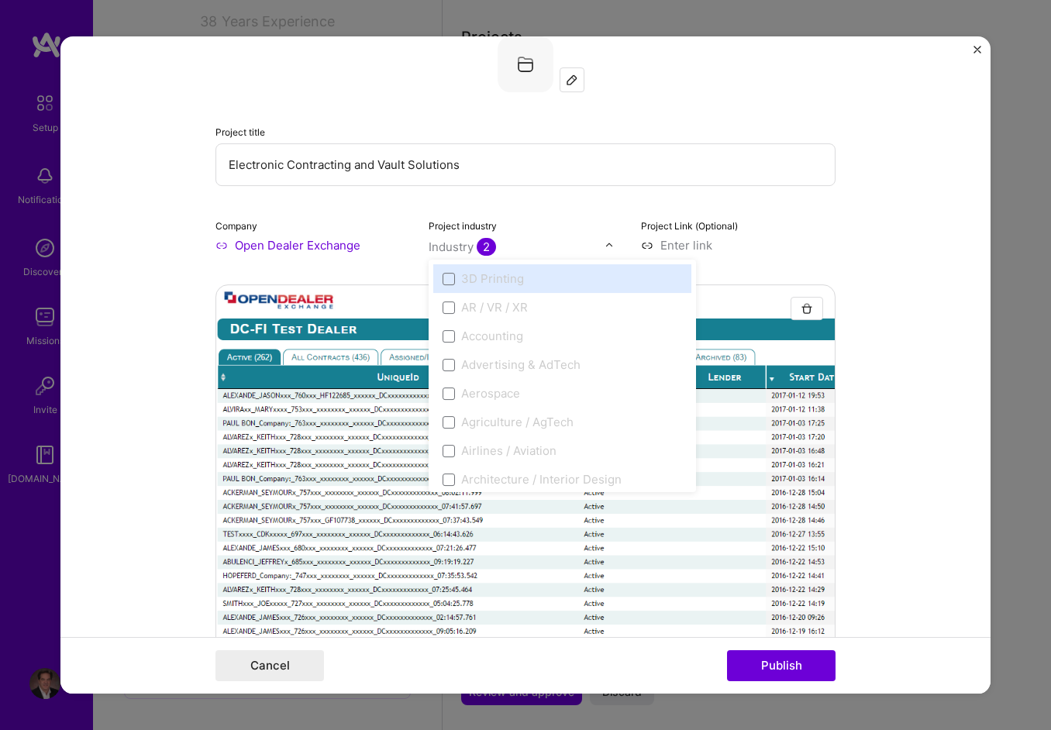
click at [493, 247] on input "text" at bounding box center [517, 247] width 177 height 16
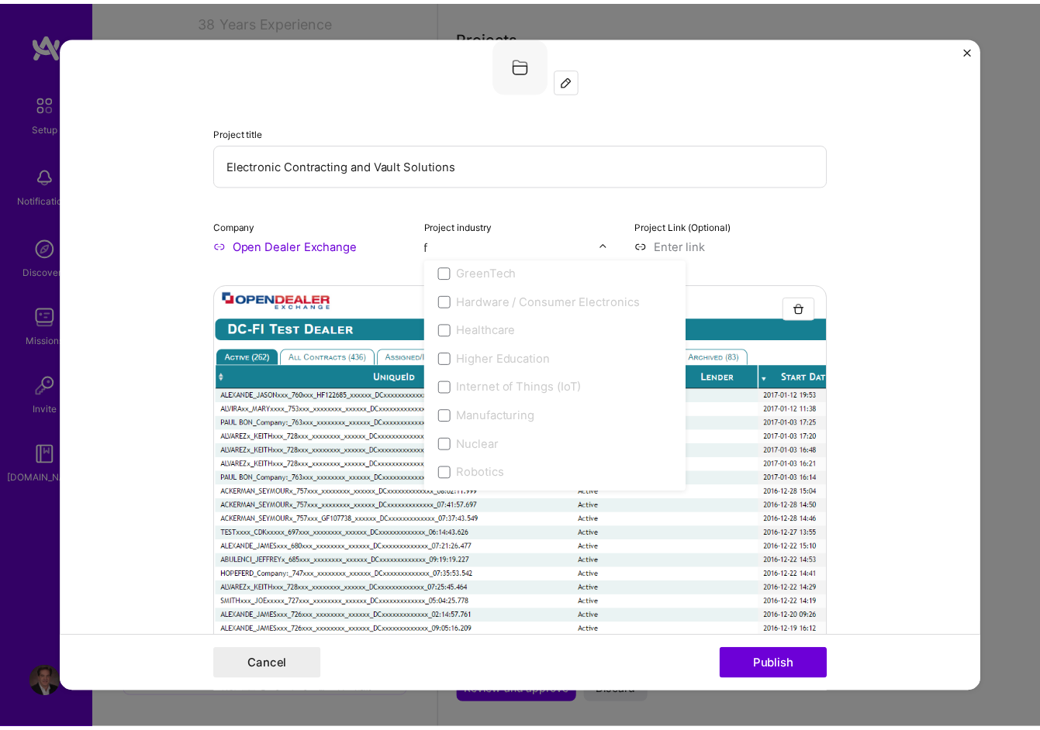
scroll to position [130, 0]
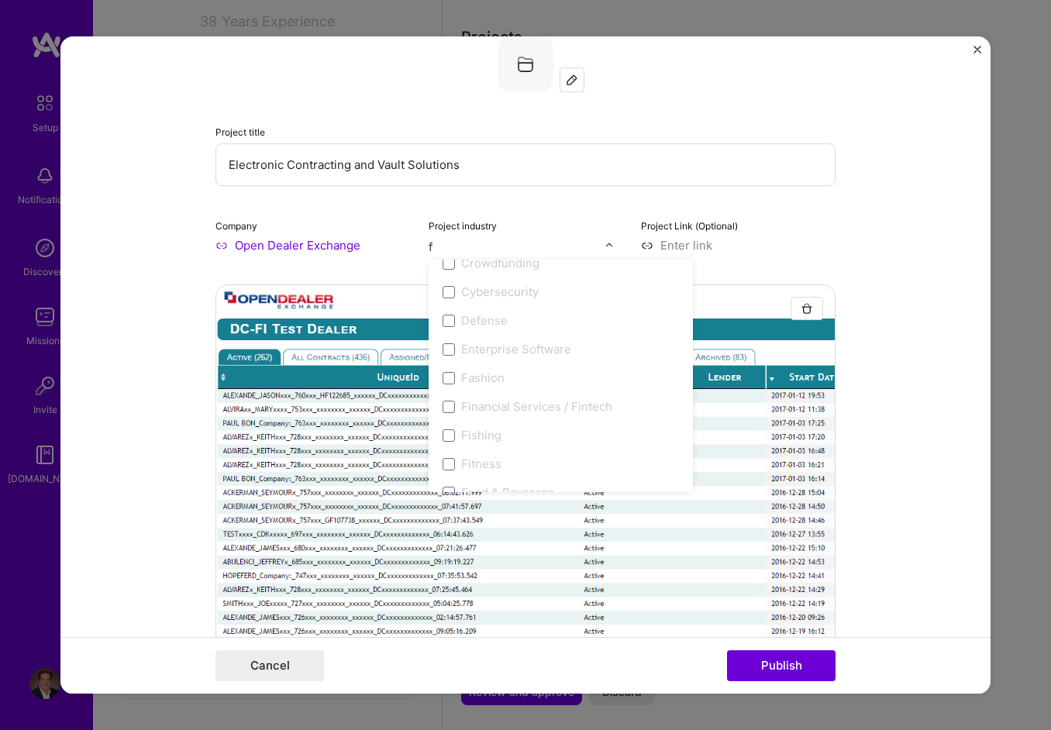
click at [481, 402] on div "Financial Services / Fintech" at bounding box center [536, 407] width 151 height 16
click at [445, 401] on span at bounding box center [449, 407] width 12 height 12
click at [444, 402] on span at bounding box center [449, 407] width 12 height 12
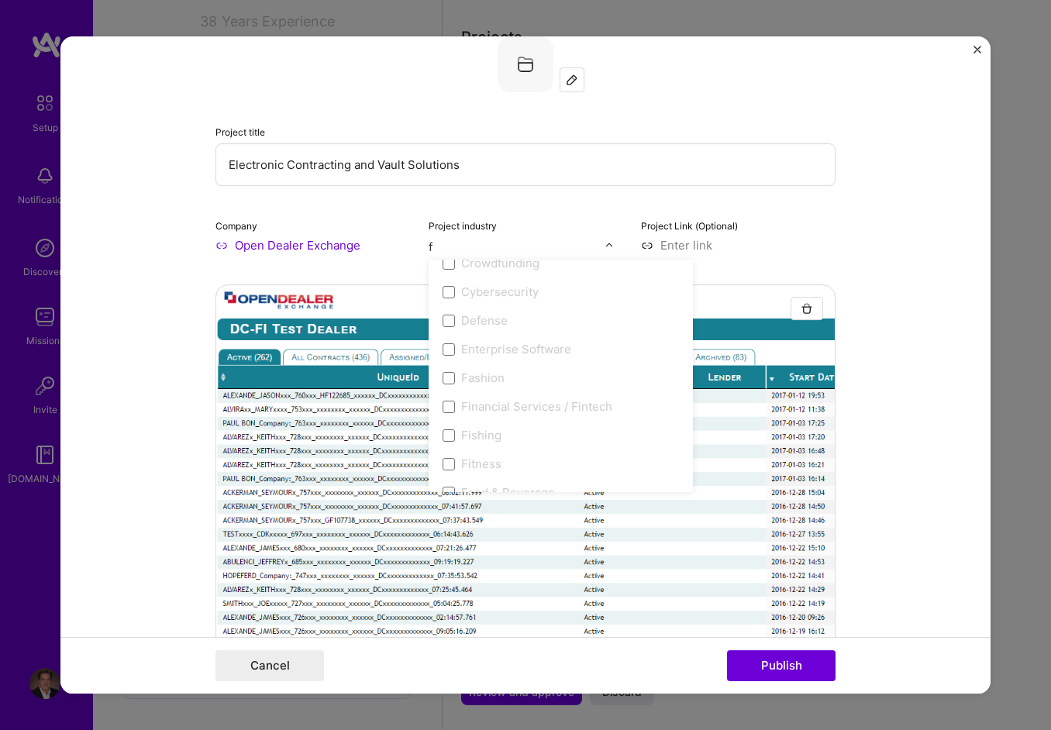
type input "f"
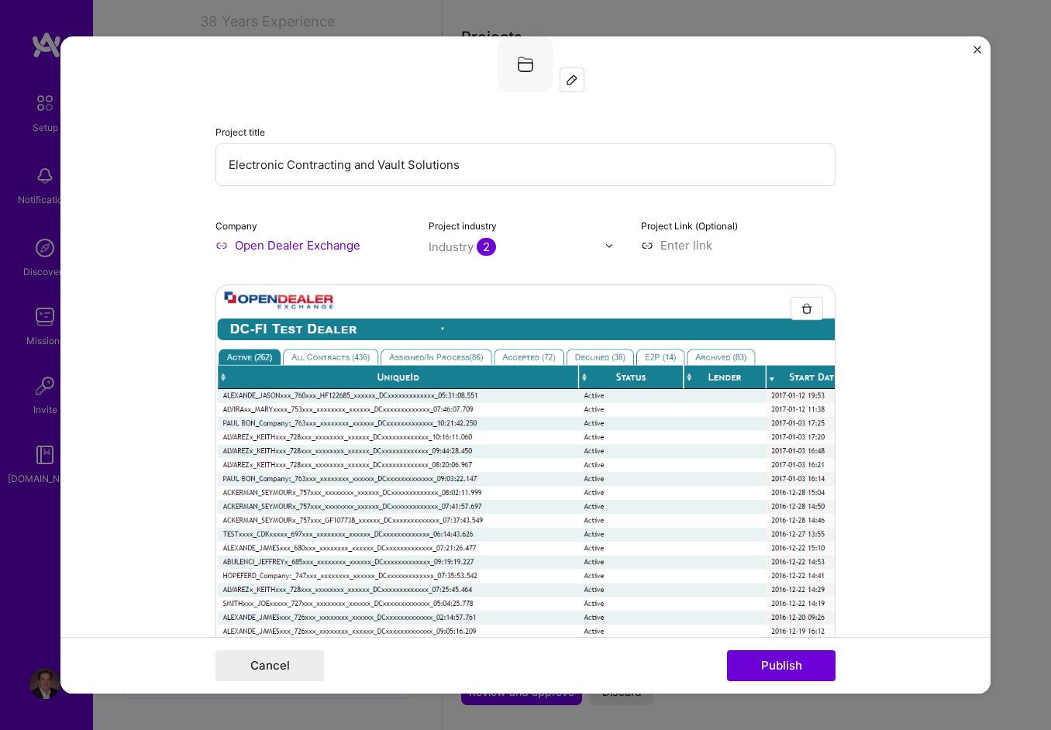
click at [805, 229] on div "Project Link (Optional)" at bounding box center [738, 235] width 195 height 36
click at [789, 664] on button "Publish" at bounding box center [781, 666] width 109 height 31
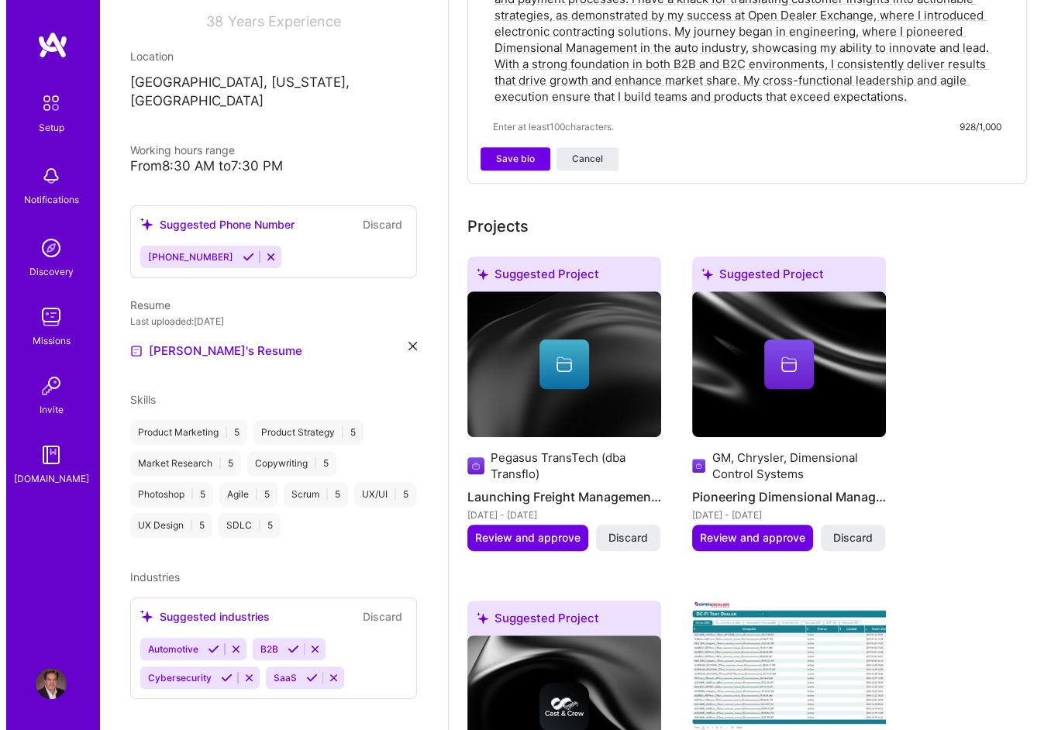
scroll to position [543, 0]
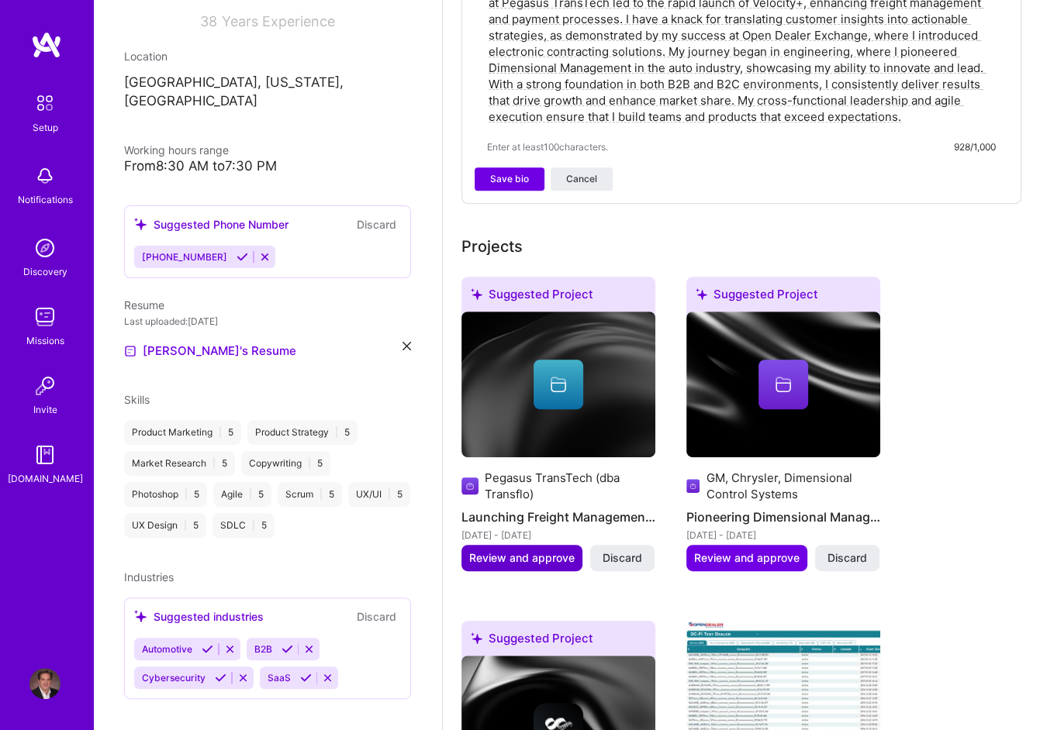
click at [540, 551] on span "Review and approve" at bounding box center [521, 559] width 105 height 16
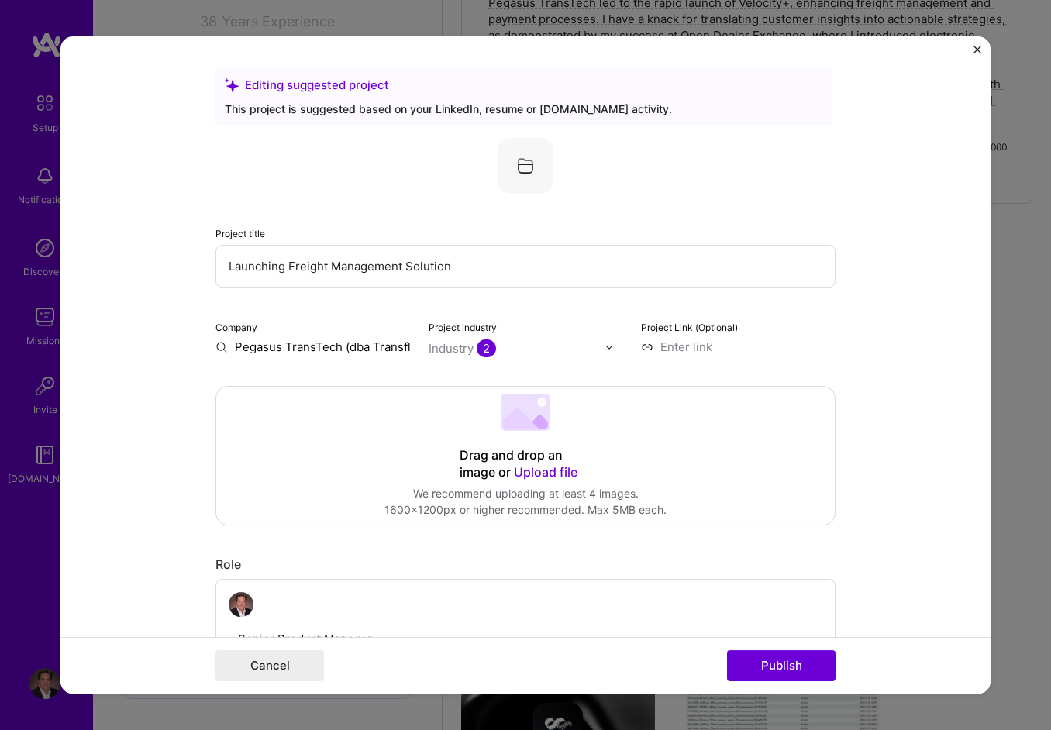
click at [318, 340] on input "Pegasus TransTech (dba Transflo)" at bounding box center [313, 347] width 195 height 16
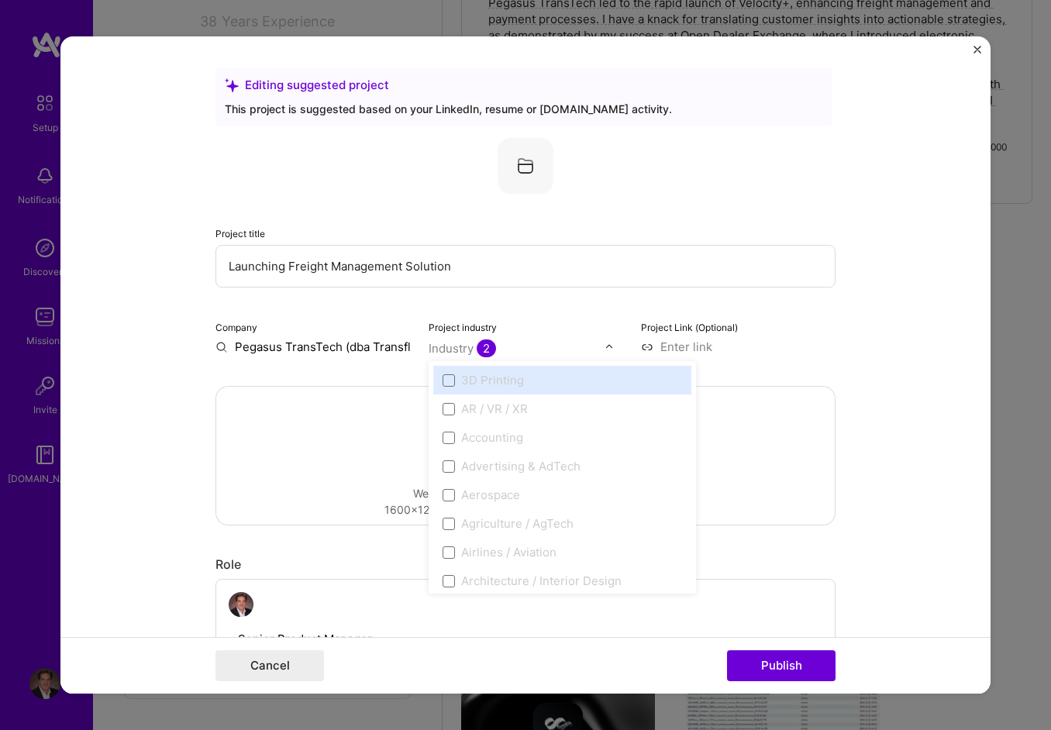
click at [453, 344] on div "Industry 2" at bounding box center [462, 348] width 67 height 16
click at [443, 375] on span at bounding box center [449, 381] width 12 height 12
click at [443, 378] on span at bounding box center [449, 381] width 12 height 12
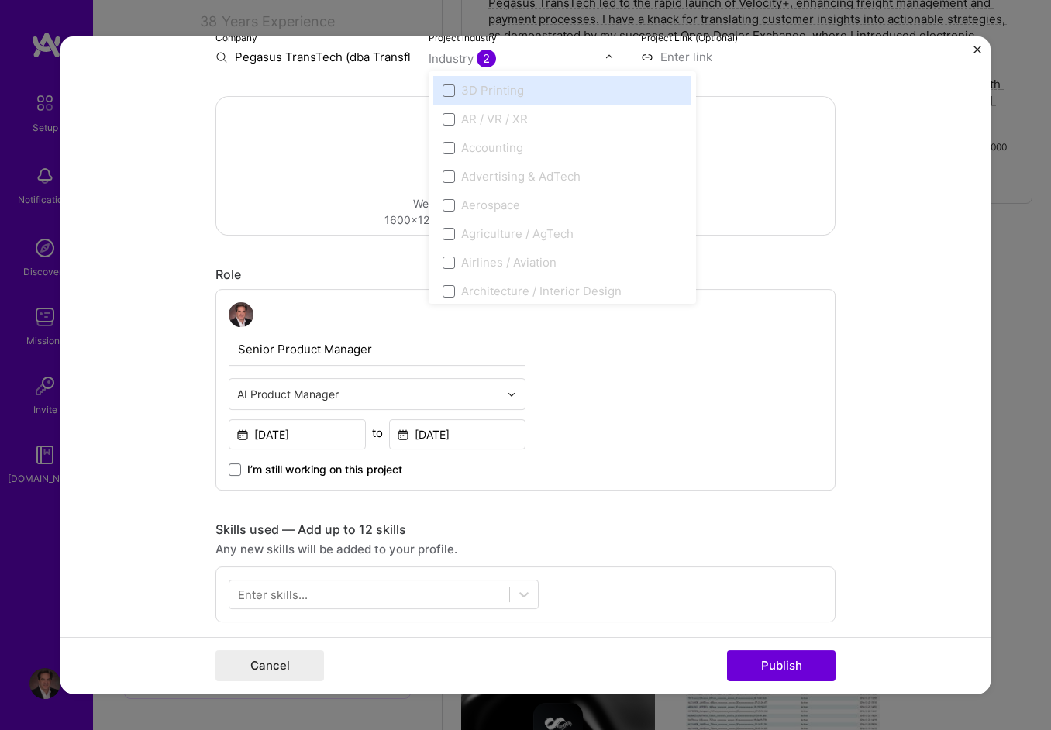
scroll to position [310, 0]
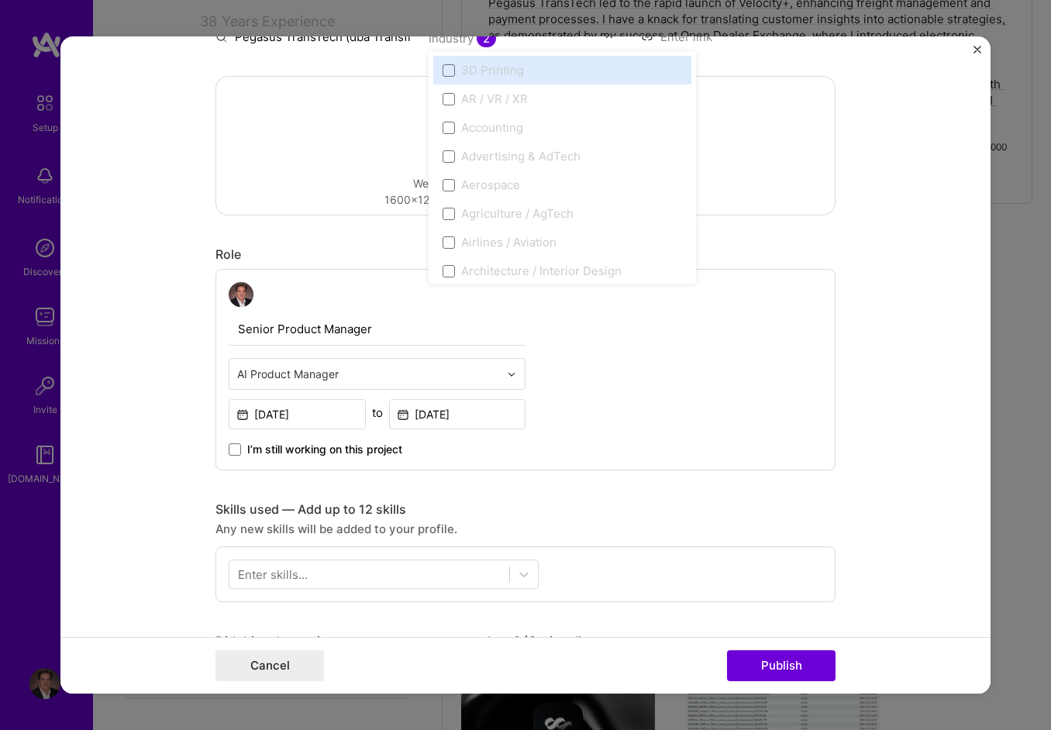
click at [302, 220] on div "Editing suggested project This project is suggested based on your LinkedIn, res…" at bounding box center [526, 569] width 620 height 1624
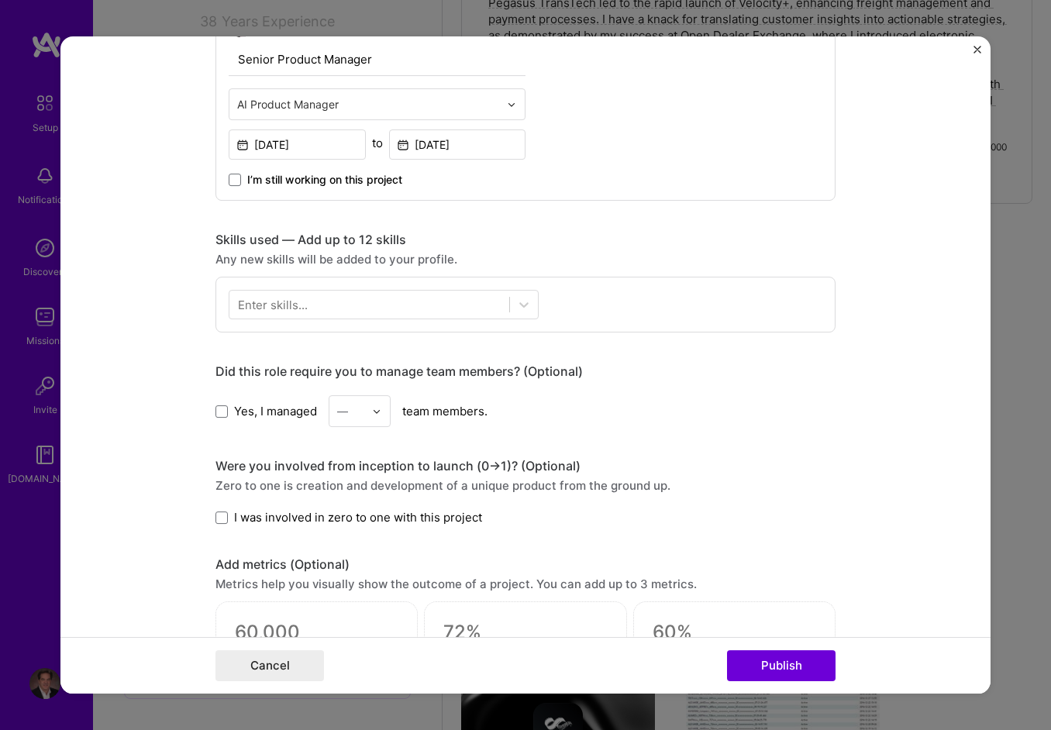
scroll to position [155, 0]
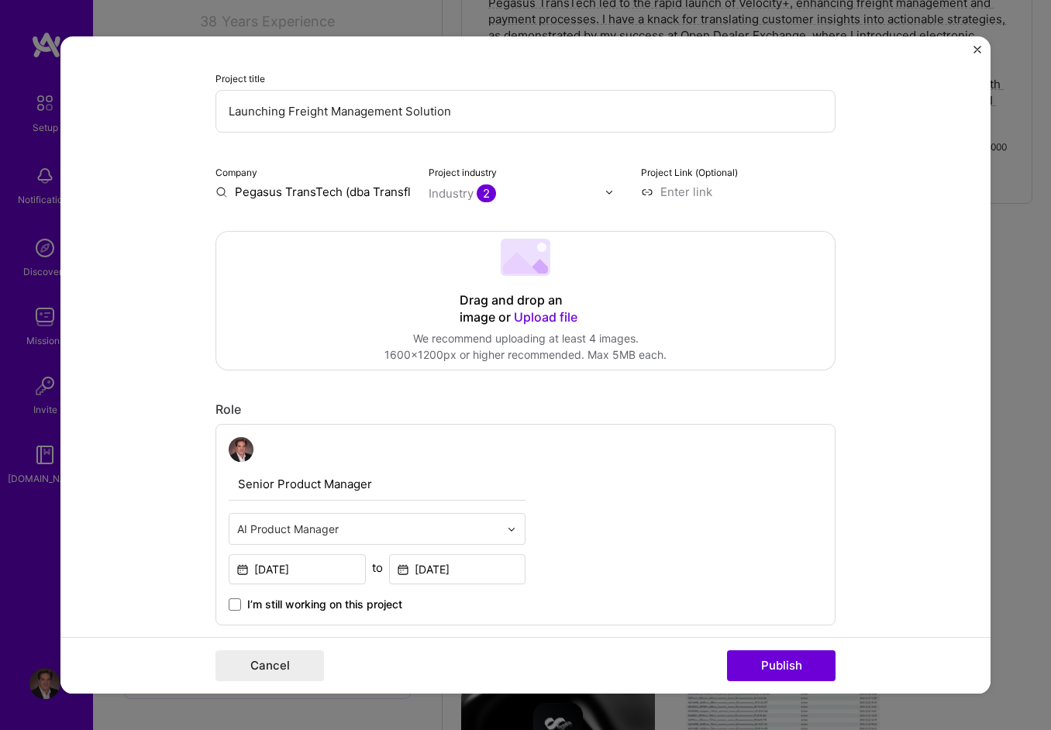
click at [557, 315] on span "Upload file" at bounding box center [546, 317] width 64 height 16
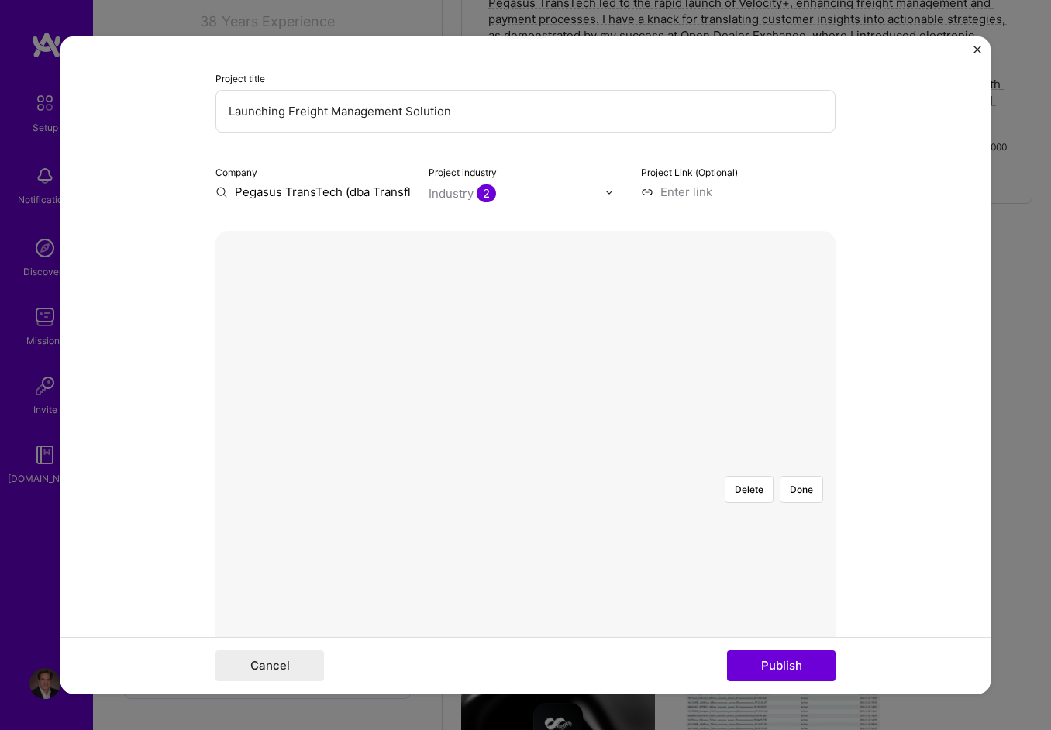
scroll to position [310, 0]
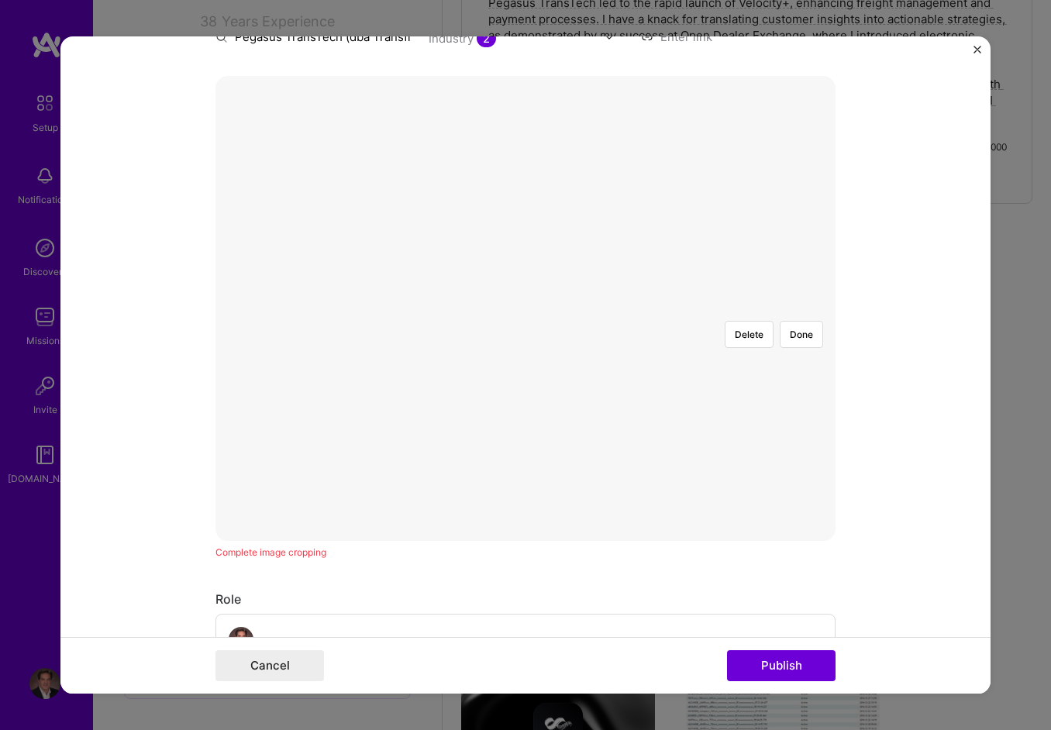
click at [732, 343] on div at bounding box center [786, 539] width 520 height 392
click at [798, 321] on button "Done" at bounding box center [801, 334] width 43 height 27
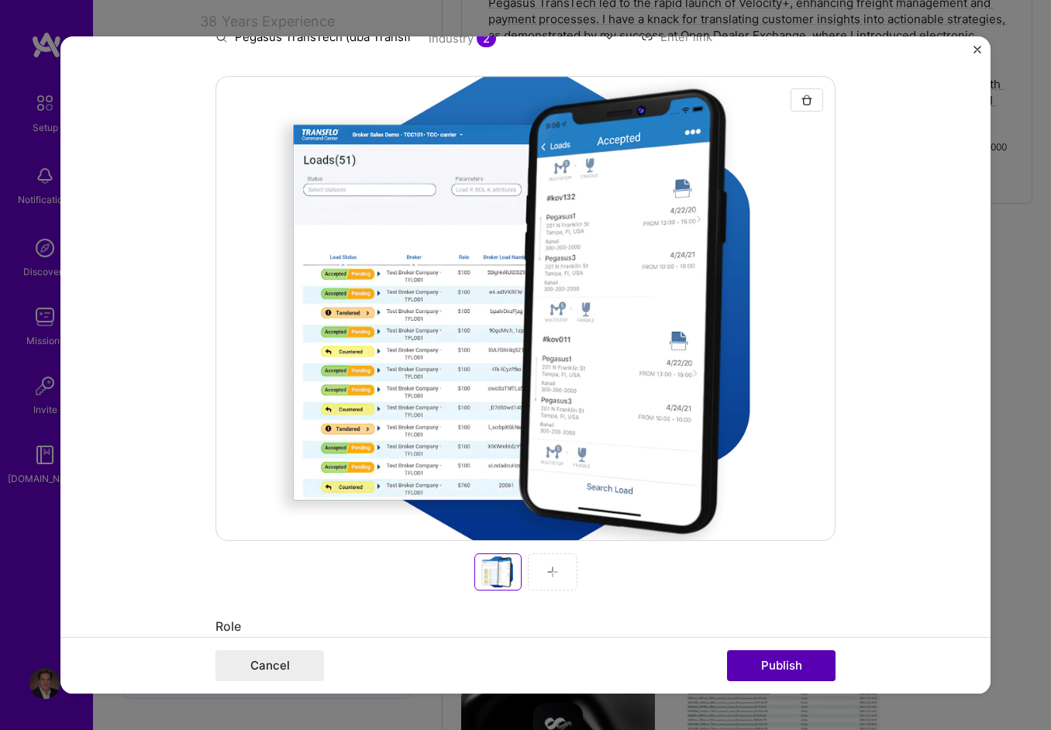
click at [785, 660] on button "Publish" at bounding box center [781, 666] width 109 height 31
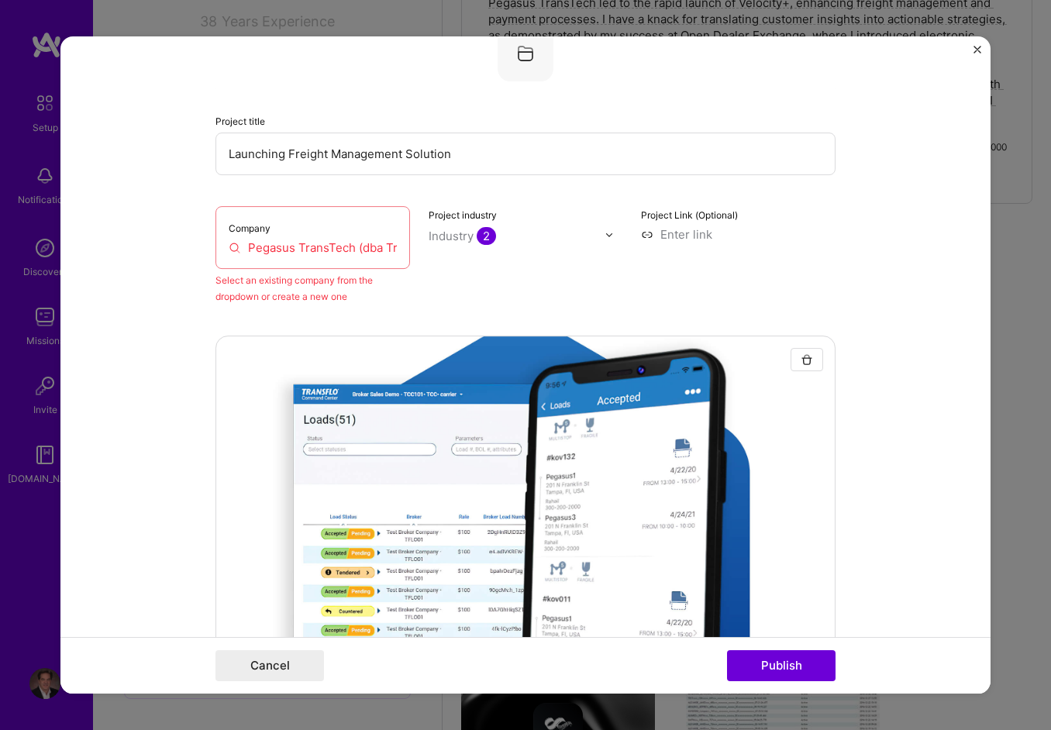
scroll to position [102, 0]
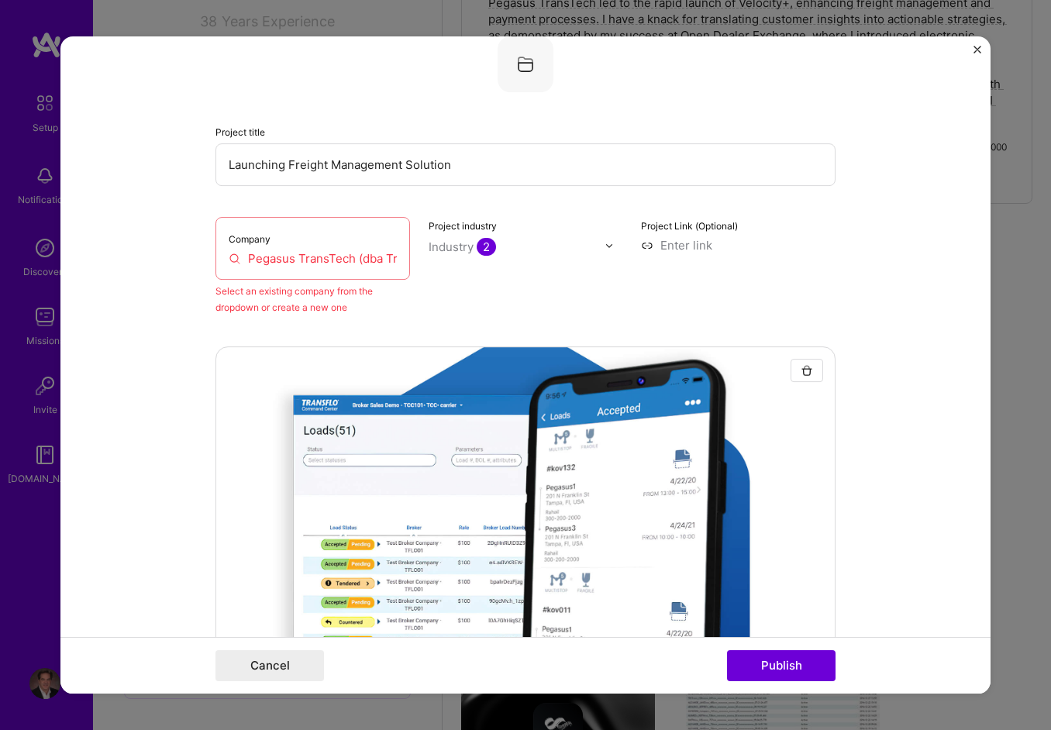
click at [347, 250] on input "Pegasus TransTech (dba Transflo)" at bounding box center [313, 258] width 168 height 16
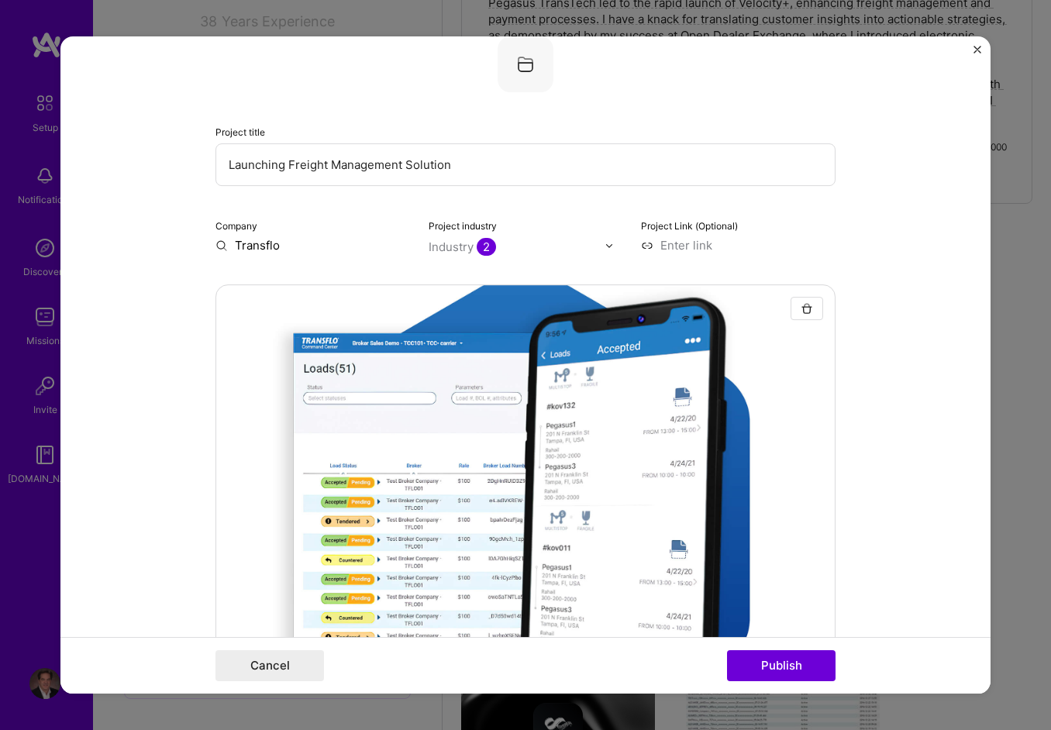
type input "Transflo"
click at [345, 281] on div "Transflo" at bounding box center [331, 281] width 59 height 27
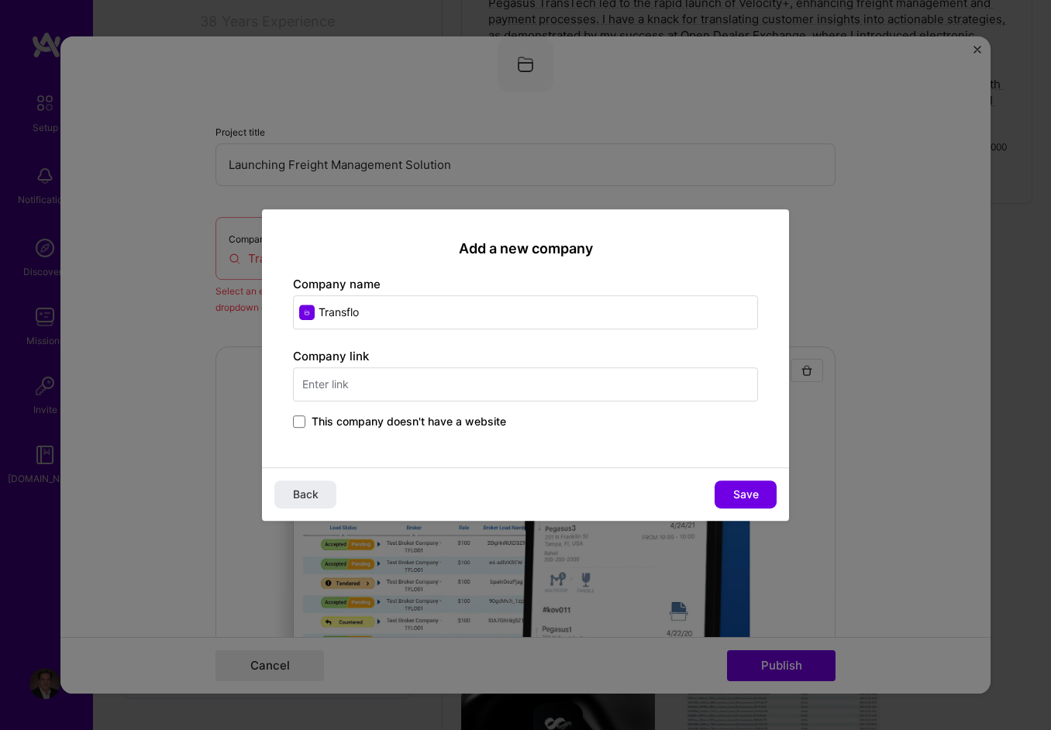
click at [394, 378] on input "text" at bounding box center [525, 385] width 465 height 34
type input "[URL][DOMAIN_NAME]"
click at [747, 488] on span "Save" at bounding box center [747, 495] width 26 height 16
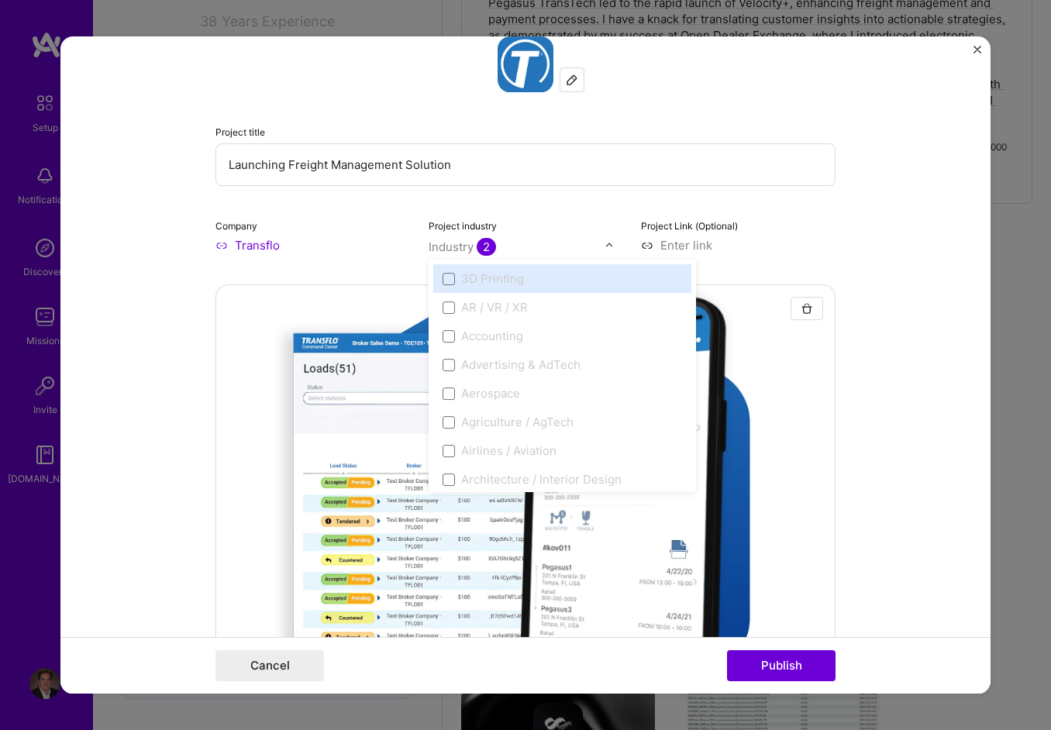
click at [445, 244] on div "Industry 2" at bounding box center [462, 247] width 67 height 16
click at [443, 333] on span at bounding box center [449, 336] width 12 height 12
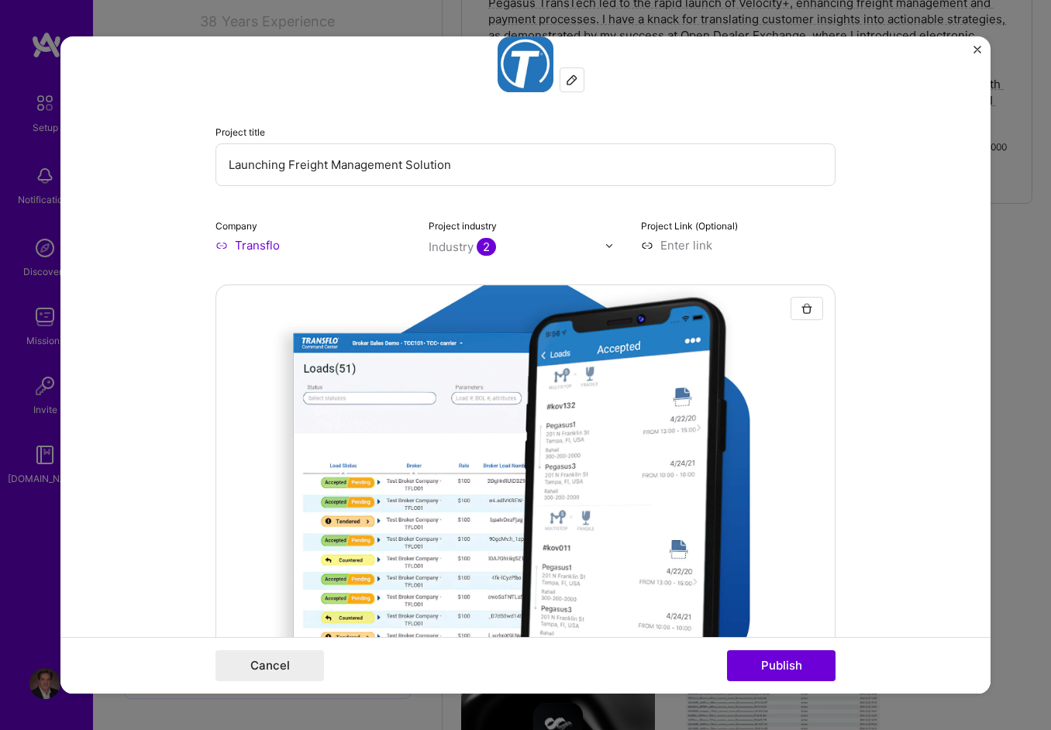
click at [561, 214] on div "Project title Launching Freight Management Solution Company Transflo Project in…" at bounding box center [526, 144] width 620 height 217
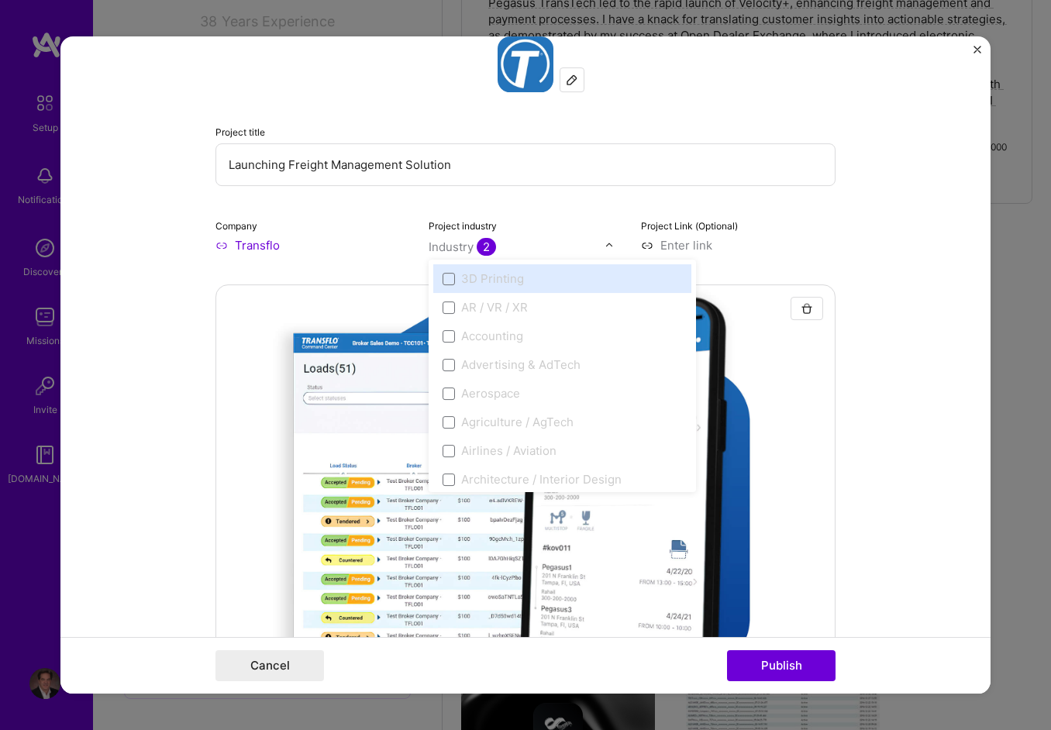
click at [477, 245] on span "2" at bounding box center [486, 247] width 19 height 18
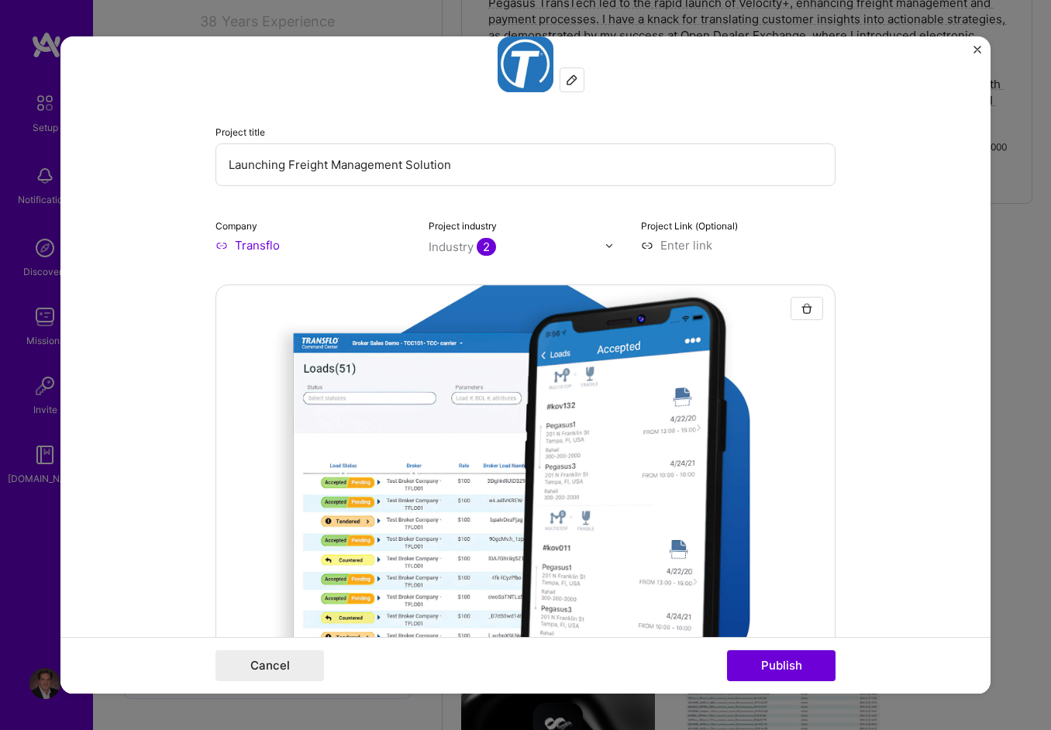
click at [477, 245] on span "2" at bounding box center [486, 247] width 19 height 18
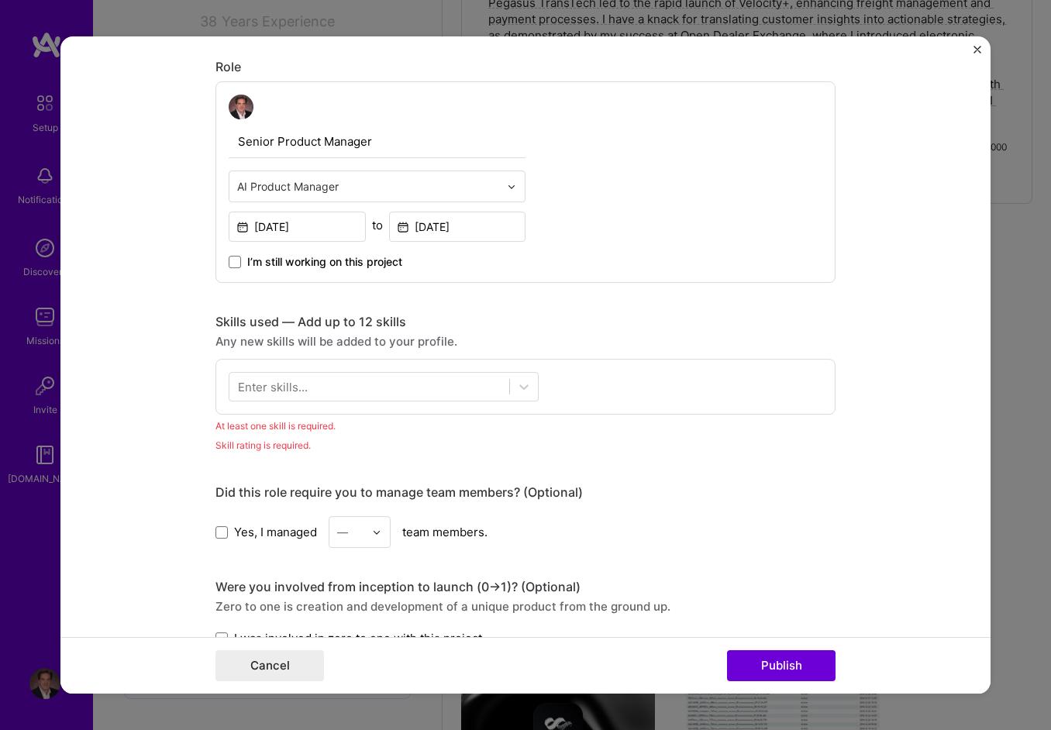
scroll to position [877, 0]
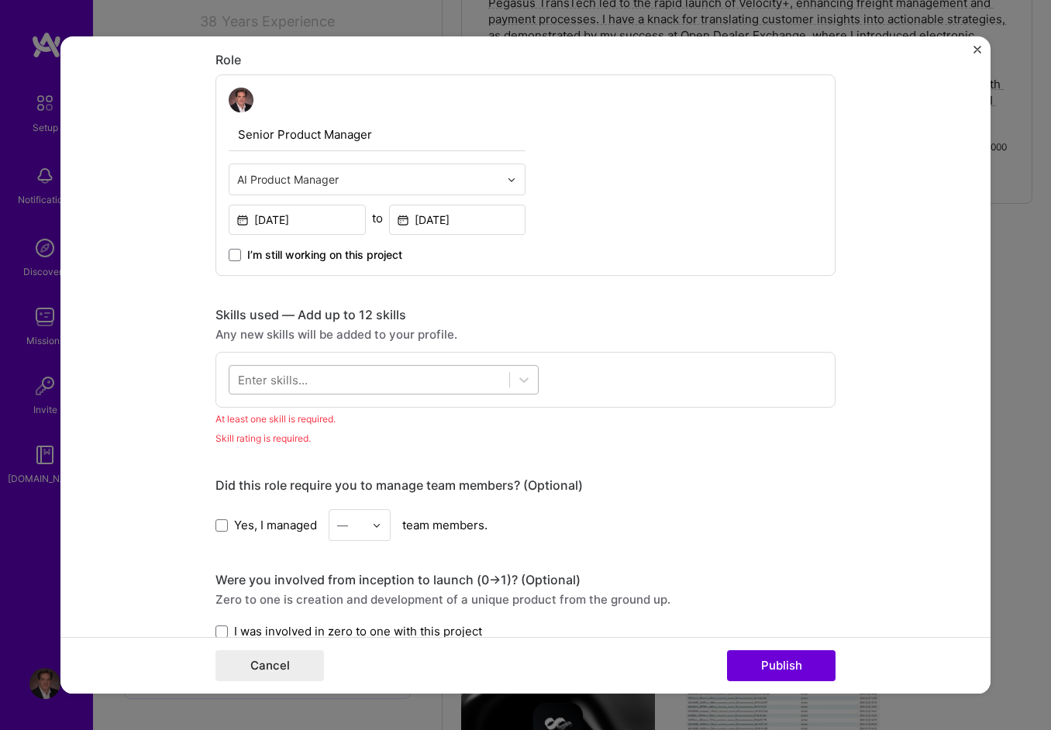
click at [367, 382] on div at bounding box center [370, 381] width 280 height 26
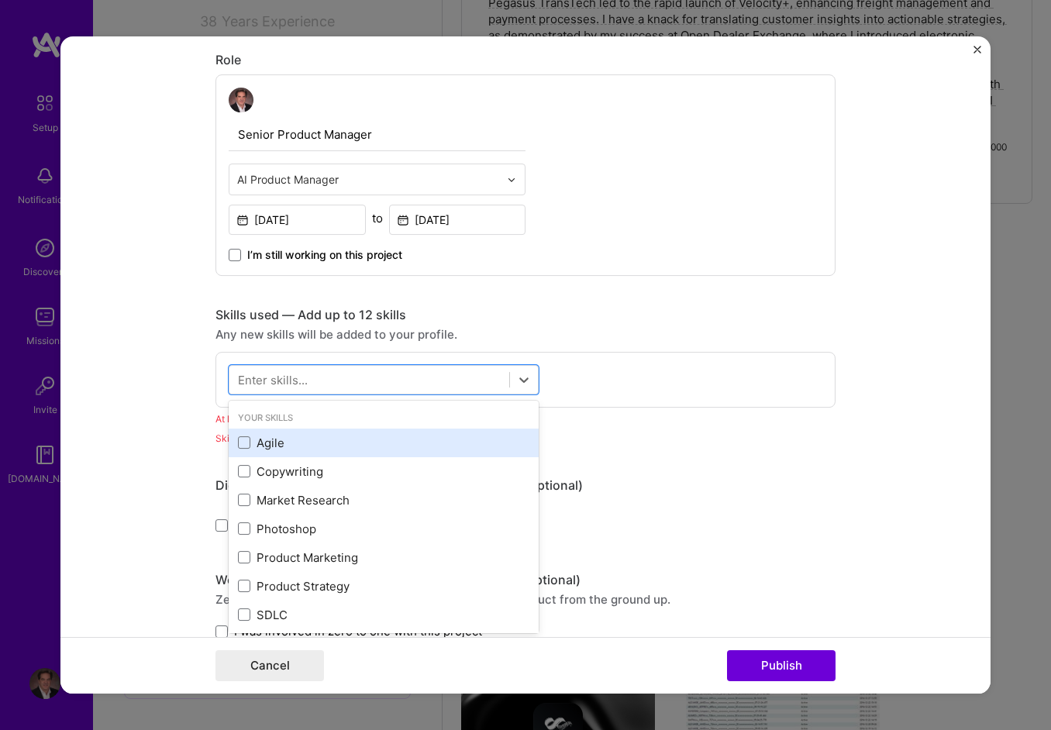
click at [262, 437] on div "Agile" at bounding box center [384, 443] width 292 height 16
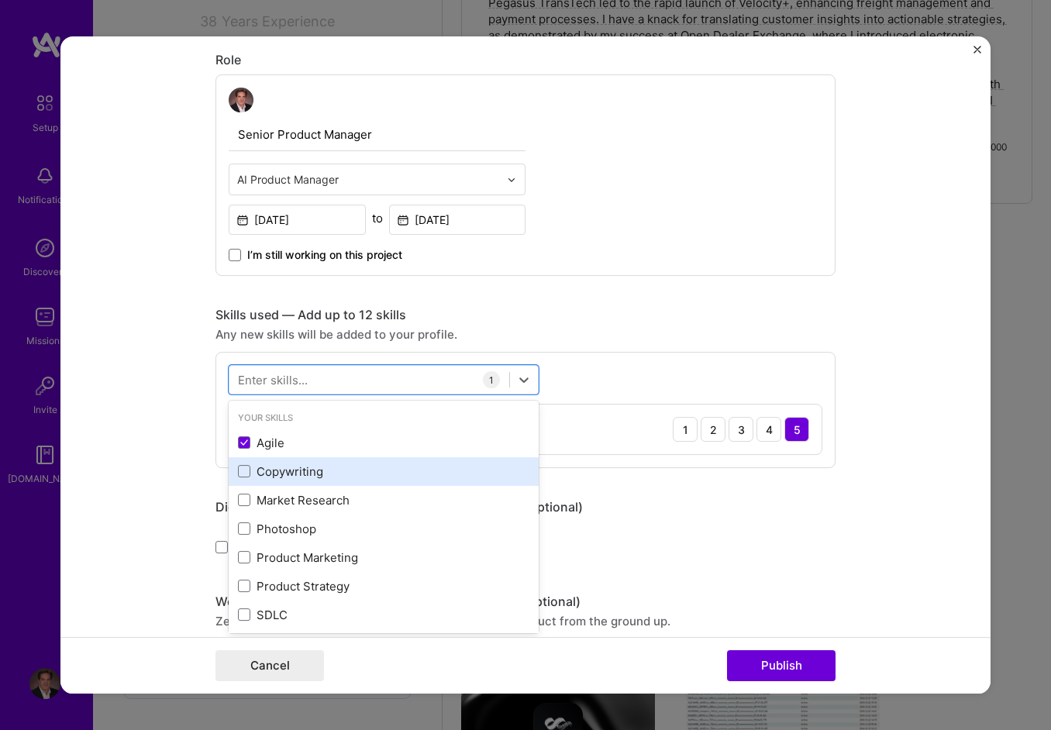
click at [274, 475] on div "Copywriting" at bounding box center [384, 472] width 292 height 16
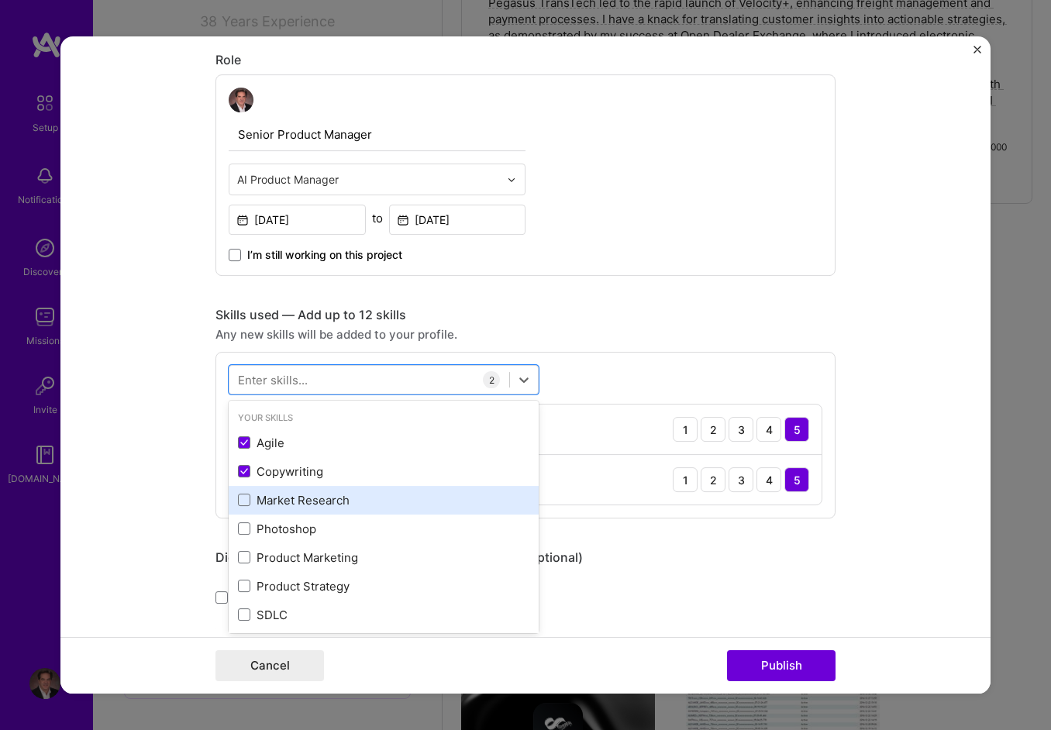
click at [274, 492] on div "Market Research" at bounding box center [384, 500] width 292 height 16
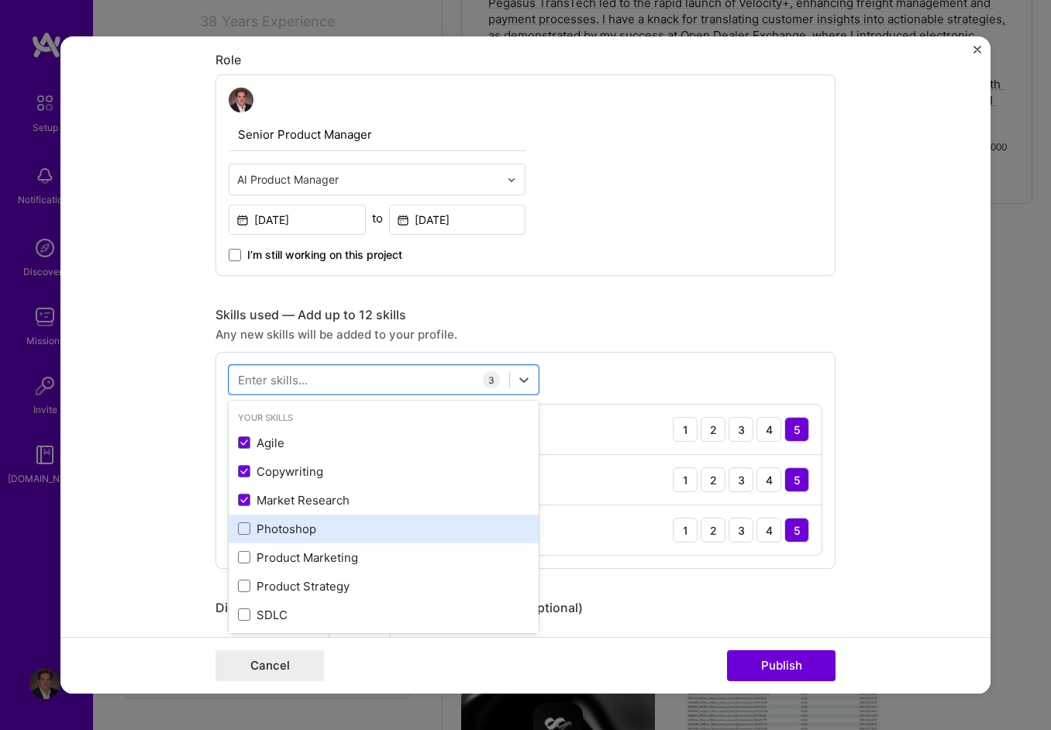
click at [273, 521] on div "Photoshop" at bounding box center [384, 529] width 292 height 16
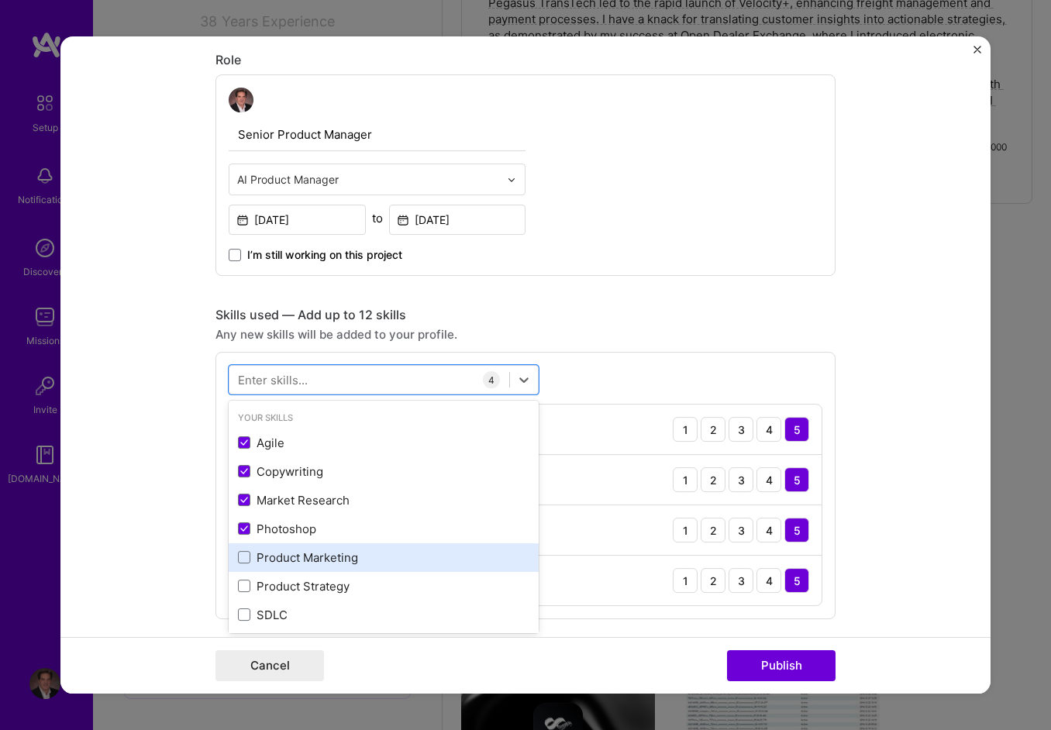
click at [274, 545] on div "Product Marketing" at bounding box center [384, 558] width 310 height 29
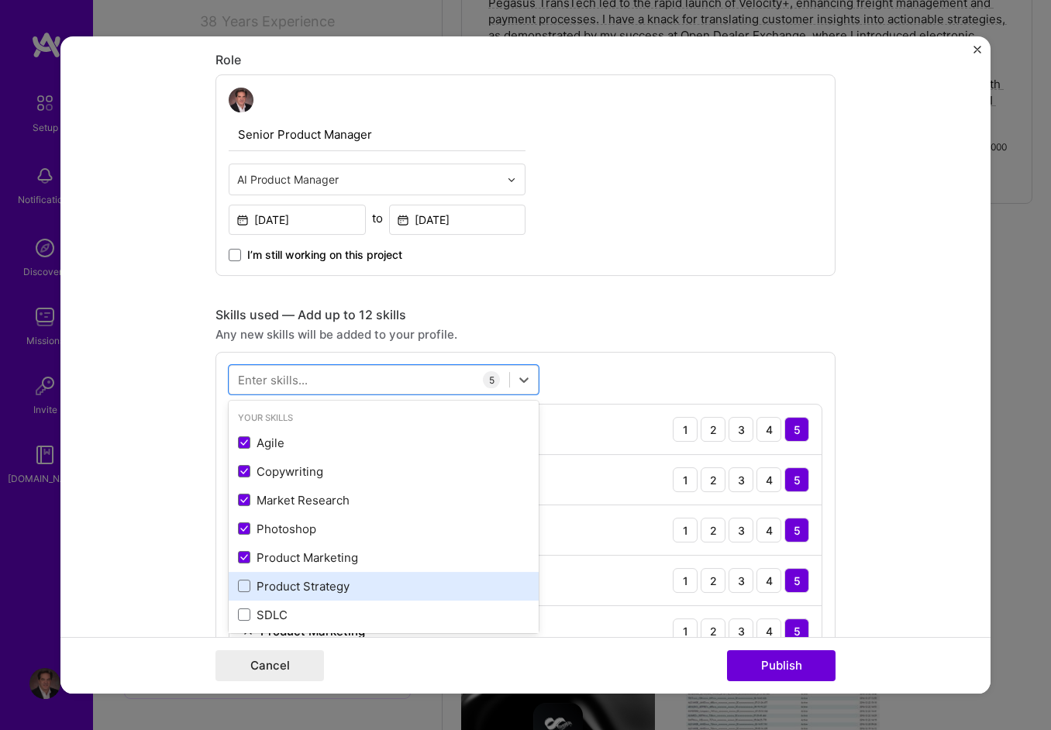
click at [279, 575] on div "Product Strategy" at bounding box center [384, 586] width 310 height 29
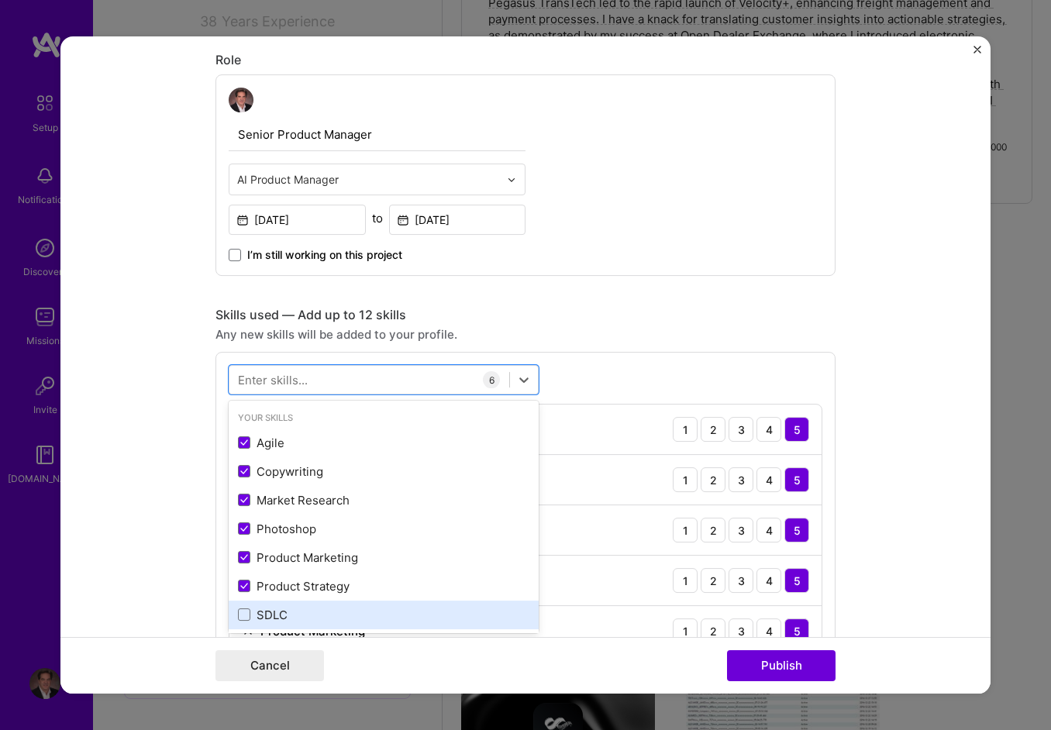
click at [271, 607] on div "SDLC" at bounding box center [384, 615] width 292 height 16
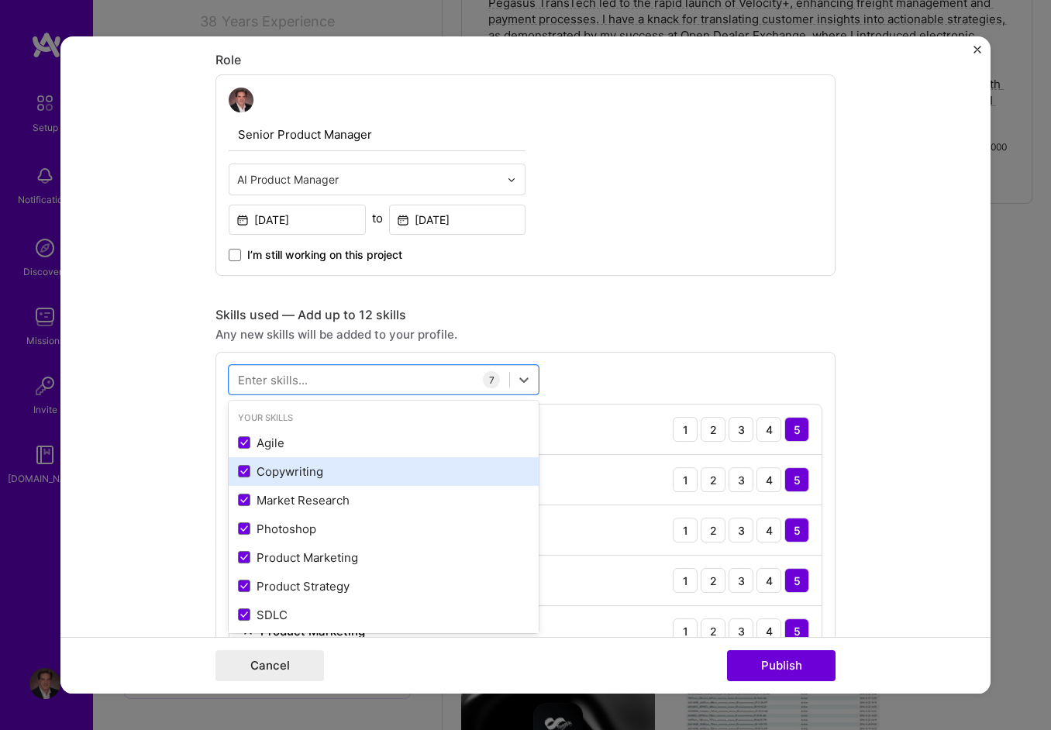
click at [270, 468] on div "Copywriting" at bounding box center [384, 472] width 292 height 16
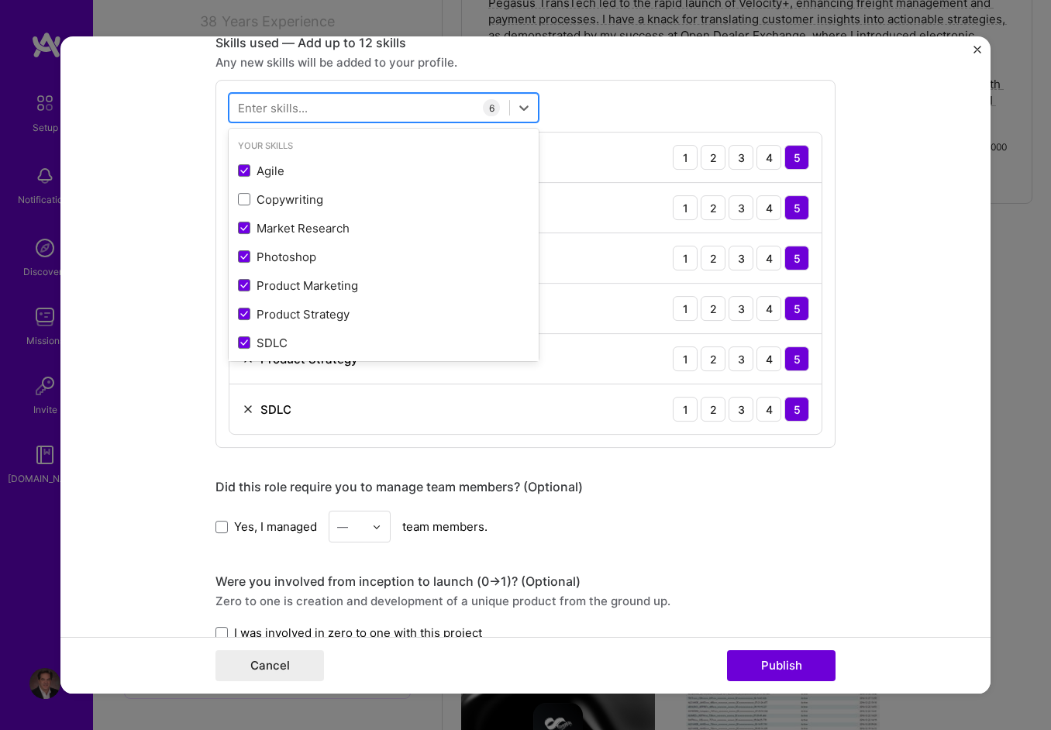
scroll to position [1187, 0]
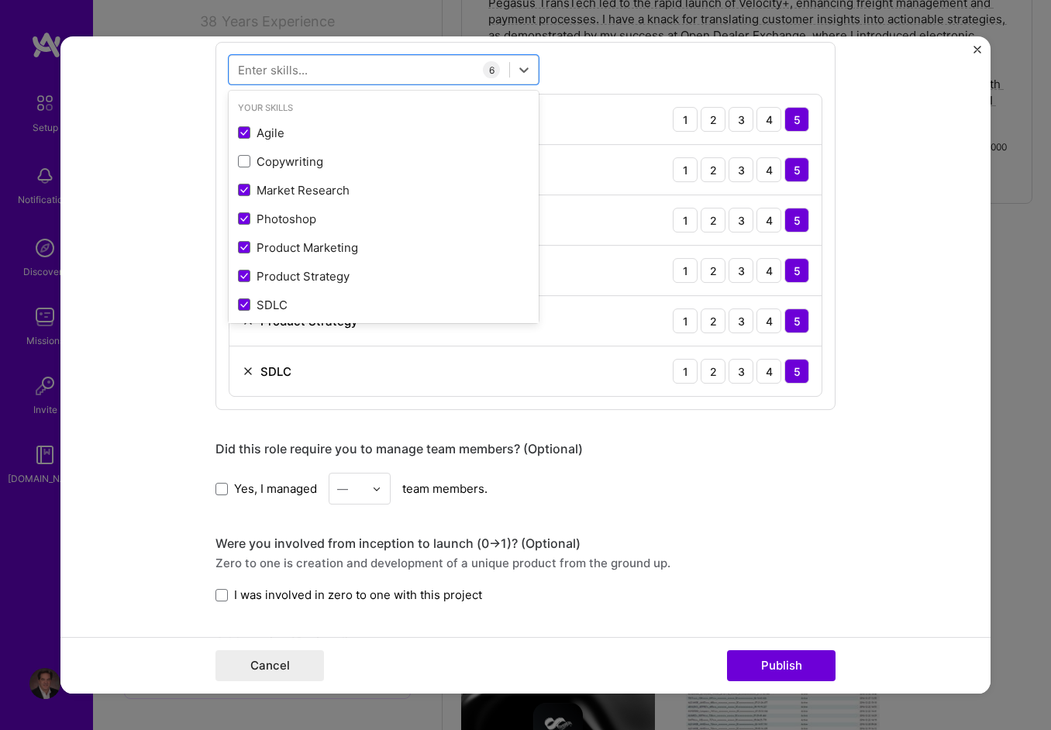
click at [530, 371] on div "SDLC 1 2 3 4 5" at bounding box center [526, 372] width 592 height 50
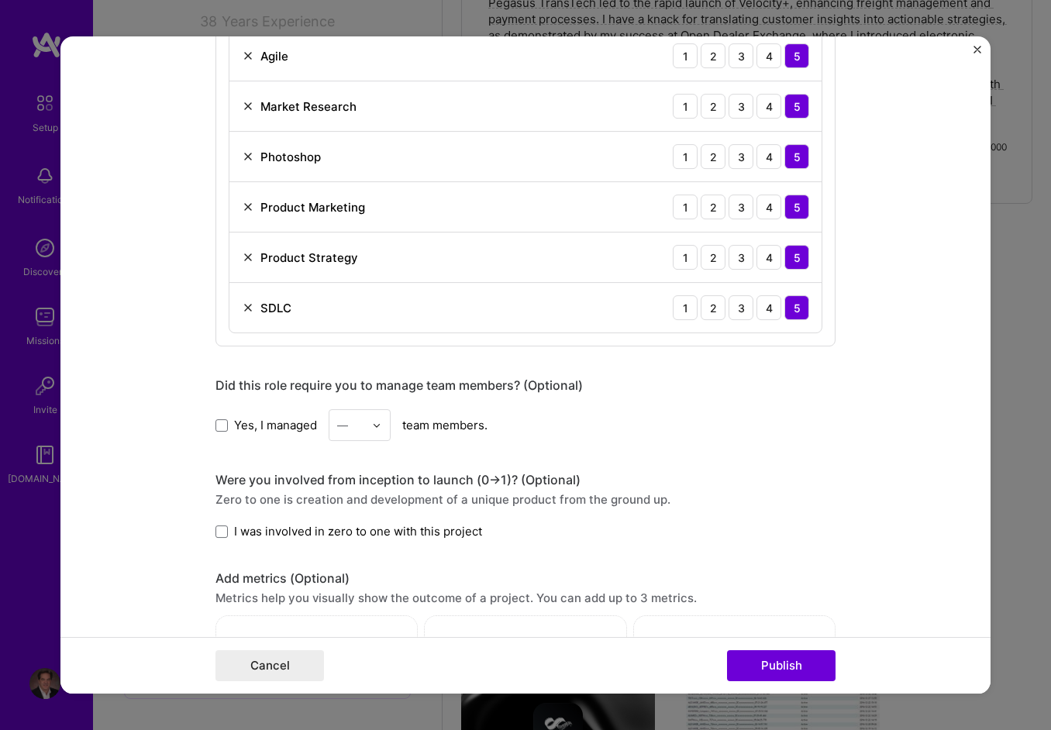
scroll to position [1342, 0]
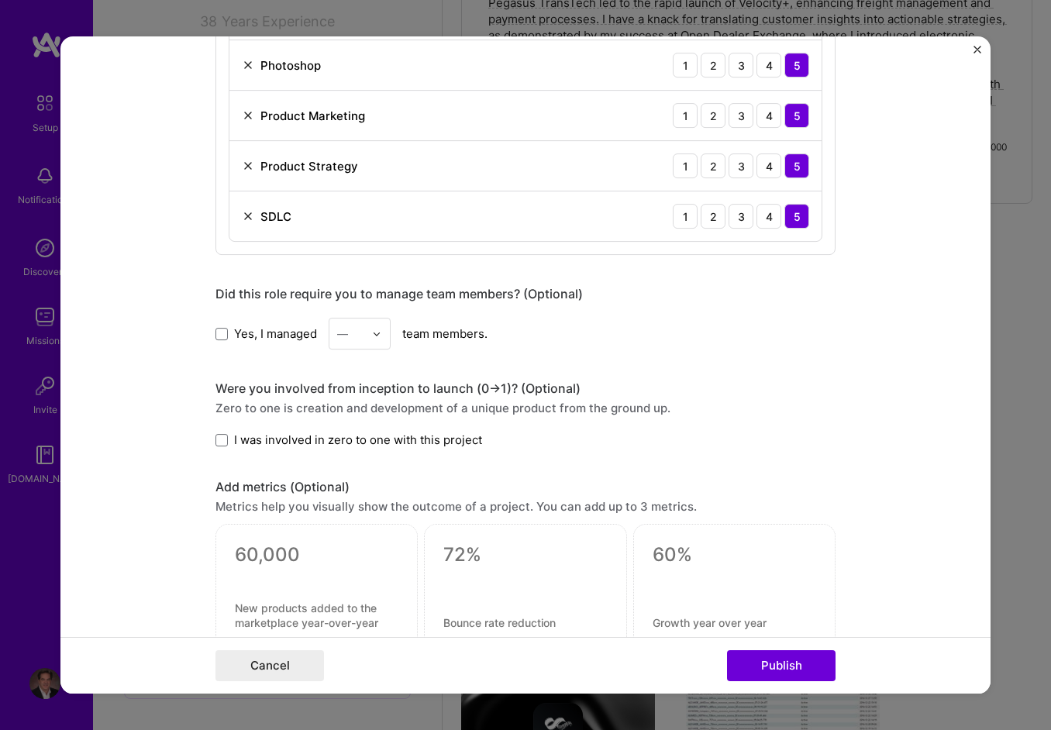
click at [354, 328] on input "text" at bounding box center [350, 334] width 27 height 16
click at [343, 574] on div "8" at bounding box center [359, 575] width 53 height 29
click at [262, 432] on span "I was involved in zero to one with this project" at bounding box center [358, 440] width 248 height 16
click at [0, 0] on input "I was involved in zero to one with this project" at bounding box center [0, 0] width 0 height 0
click at [800, 669] on button "Publish" at bounding box center [781, 666] width 109 height 31
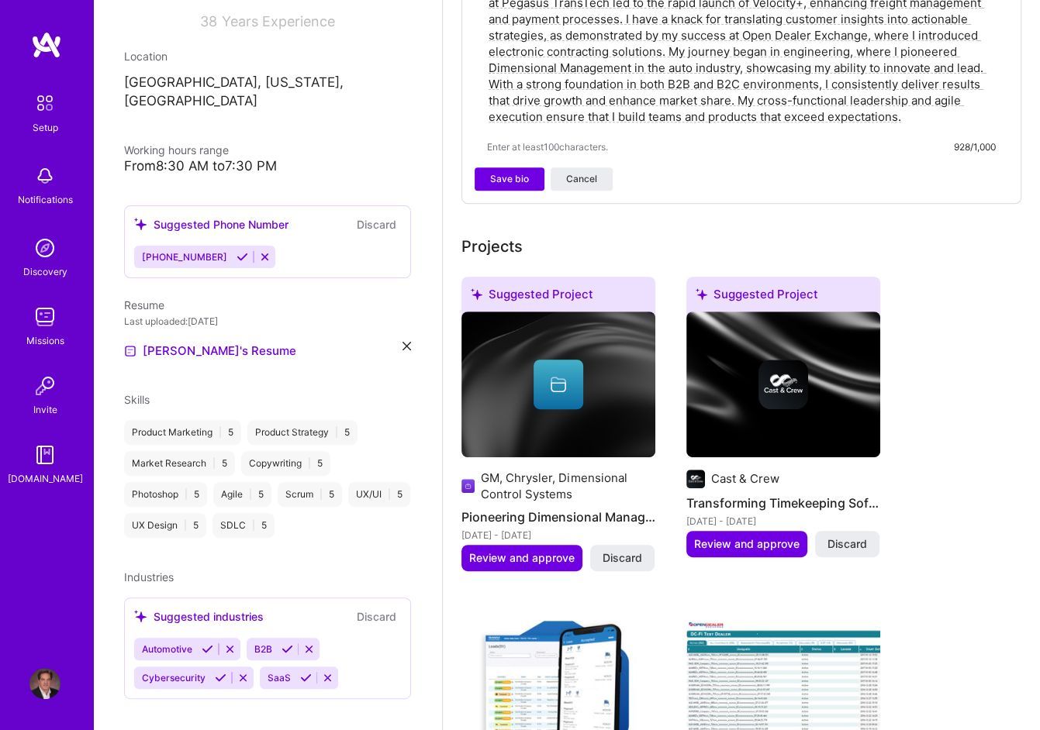
click at [559, 383] on icon at bounding box center [558, 384] width 19 height 19
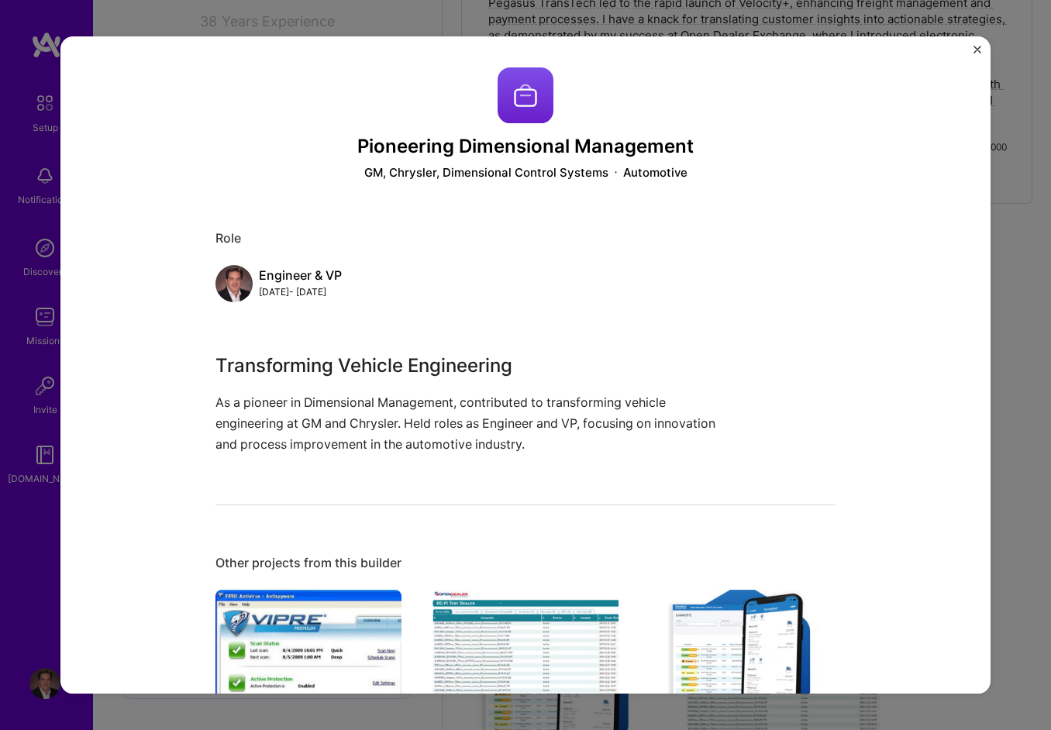
click at [979, 44] on div "Pioneering Dimensional Management GM, Chrysler, Dimensional Control Systems Aut…" at bounding box center [525, 365] width 930 height 658
click at [979, 52] on img "Close" at bounding box center [978, 50] width 8 height 8
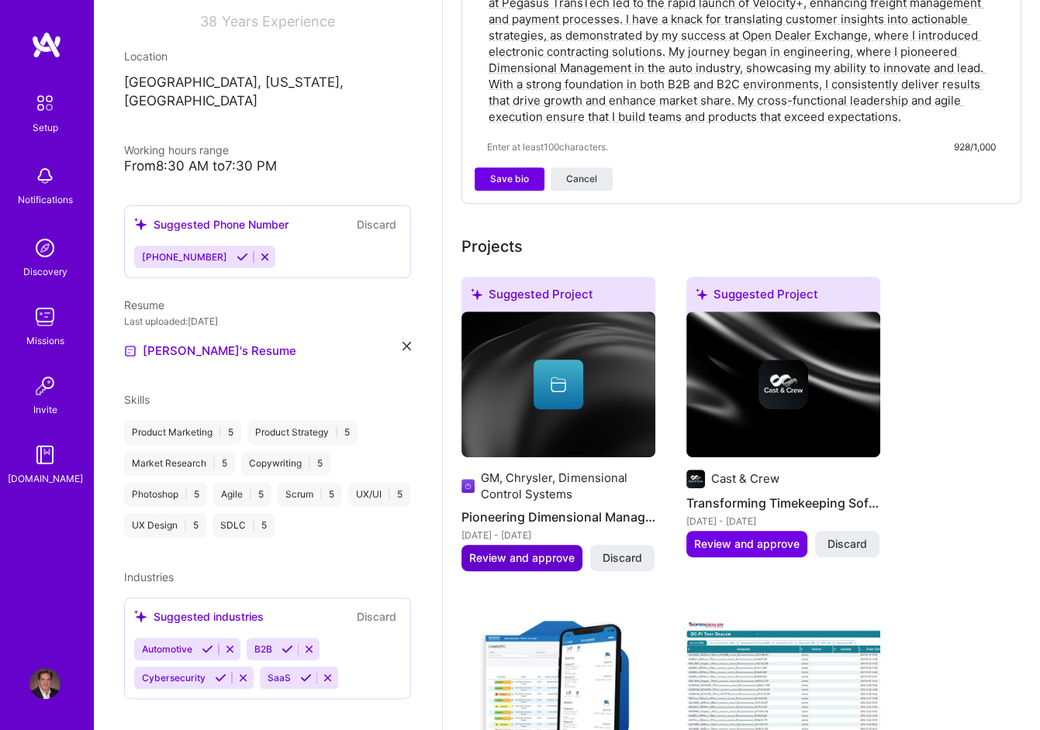
click at [525, 551] on span "Review and approve" at bounding box center [521, 559] width 105 height 16
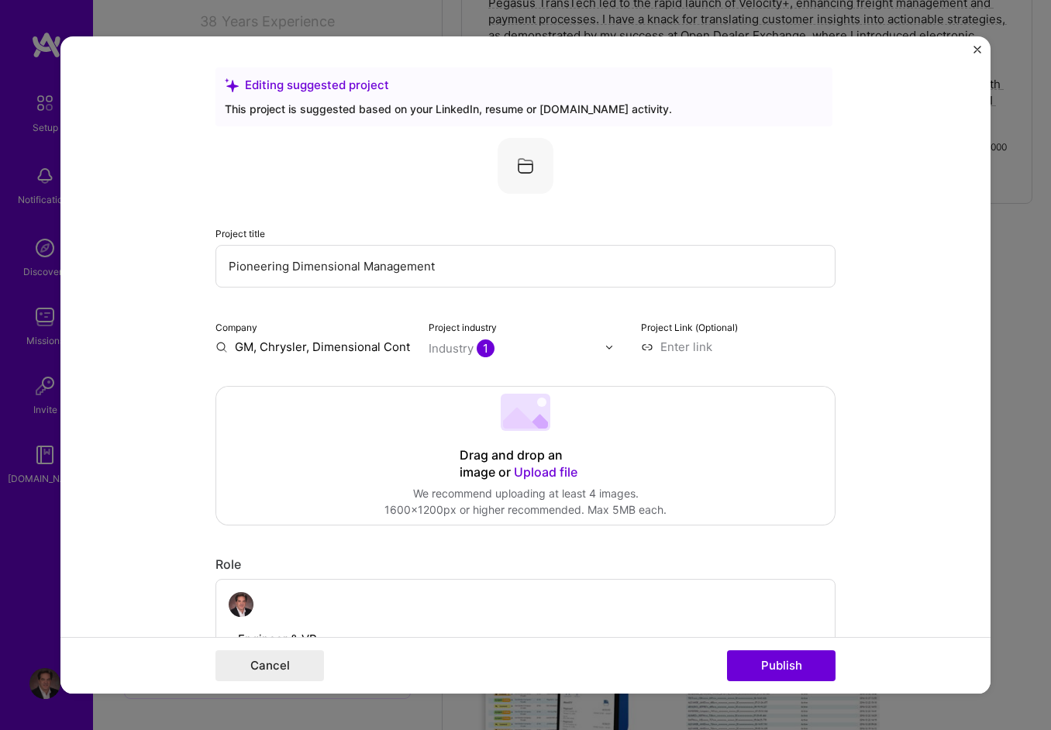
click at [549, 471] on span "Upload file" at bounding box center [546, 472] width 64 height 16
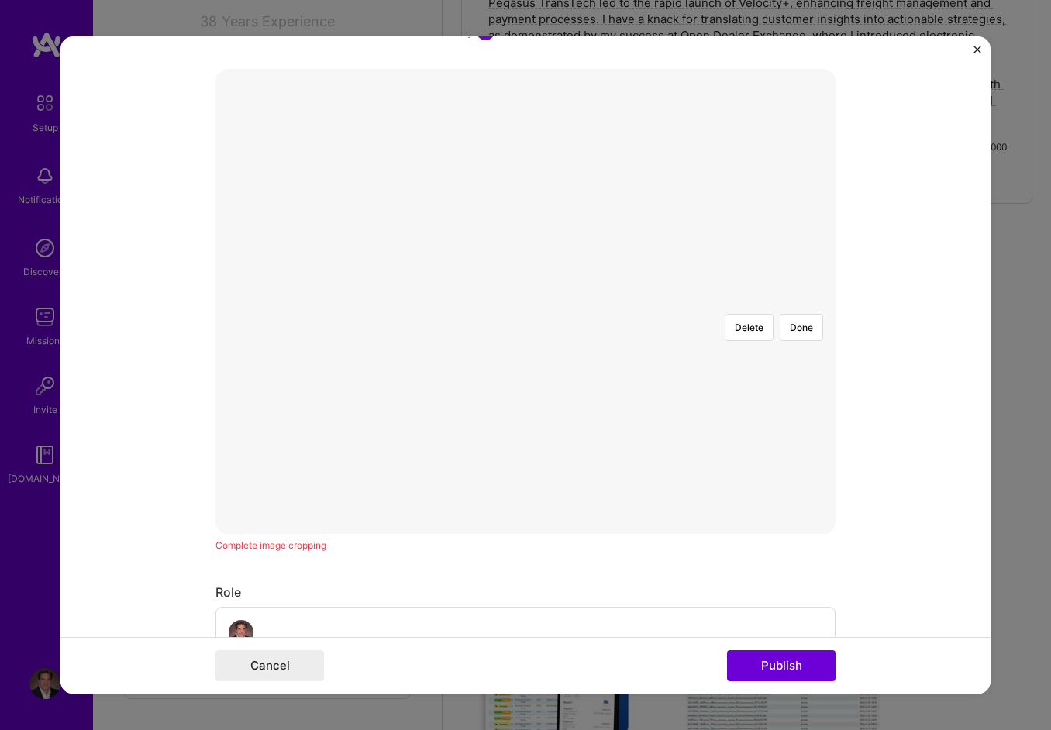
scroll to position [310, 0]
click at [872, 536] on form "Editing suggested project This project is suggested based on your LinkedIn, res…" at bounding box center [525, 365] width 930 height 658
click at [797, 321] on button "Done" at bounding box center [801, 334] width 43 height 27
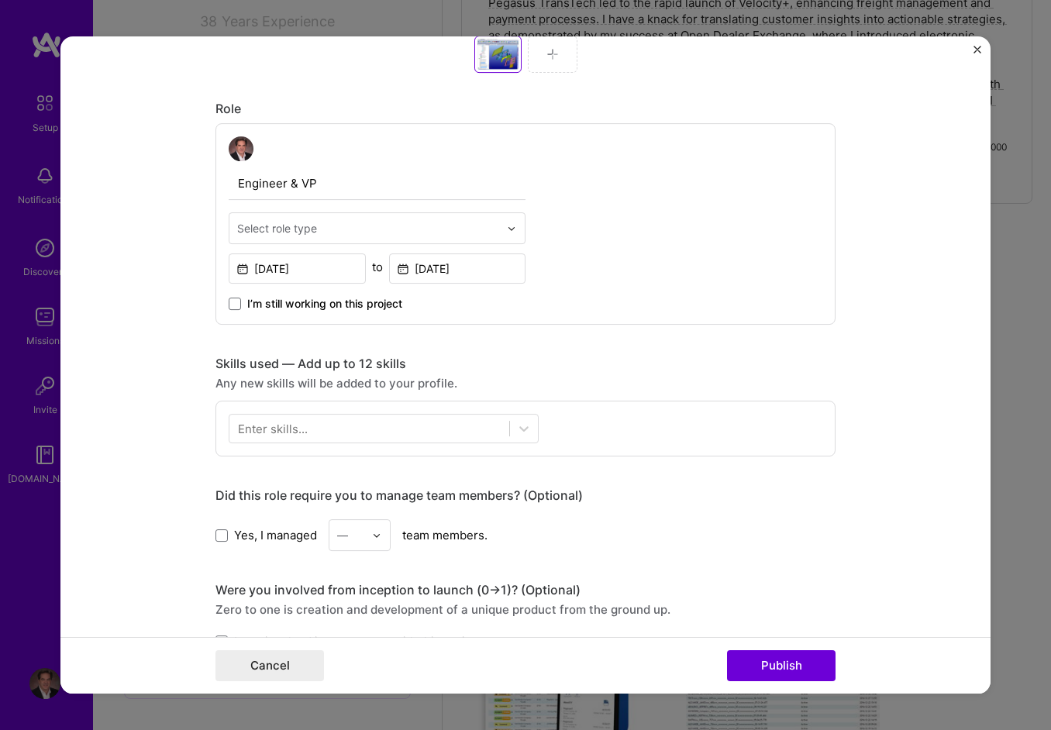
scroll to position [853, 0]
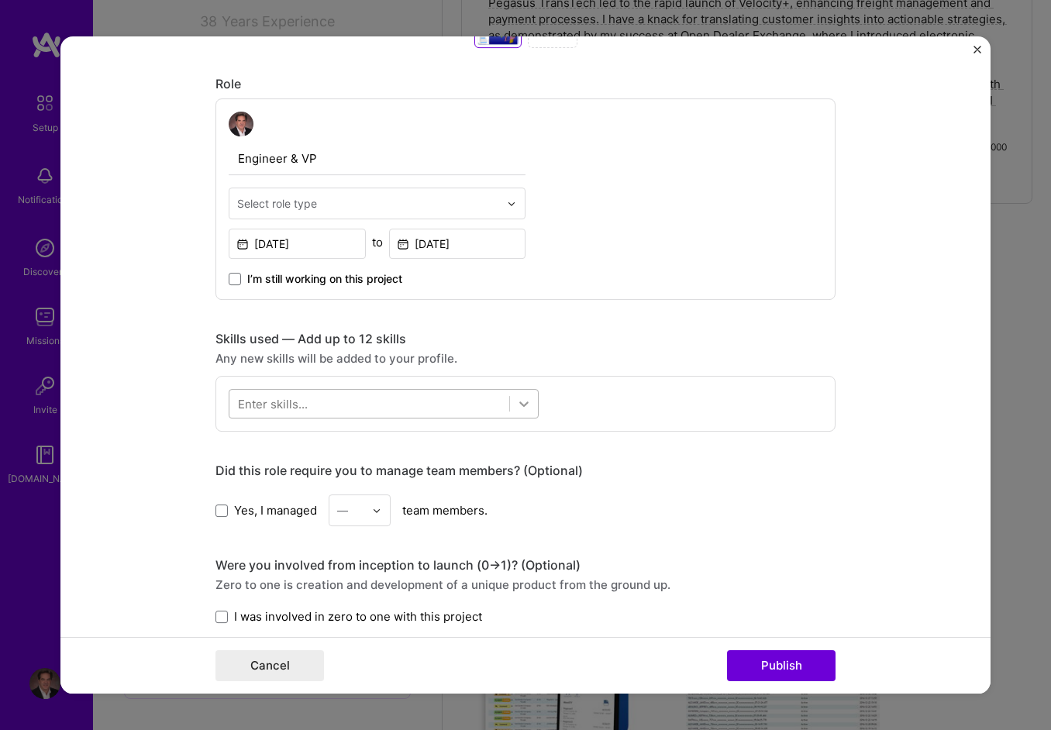
click at [516, 397] on icon at bounding box center [524, 404] width 16 height 16
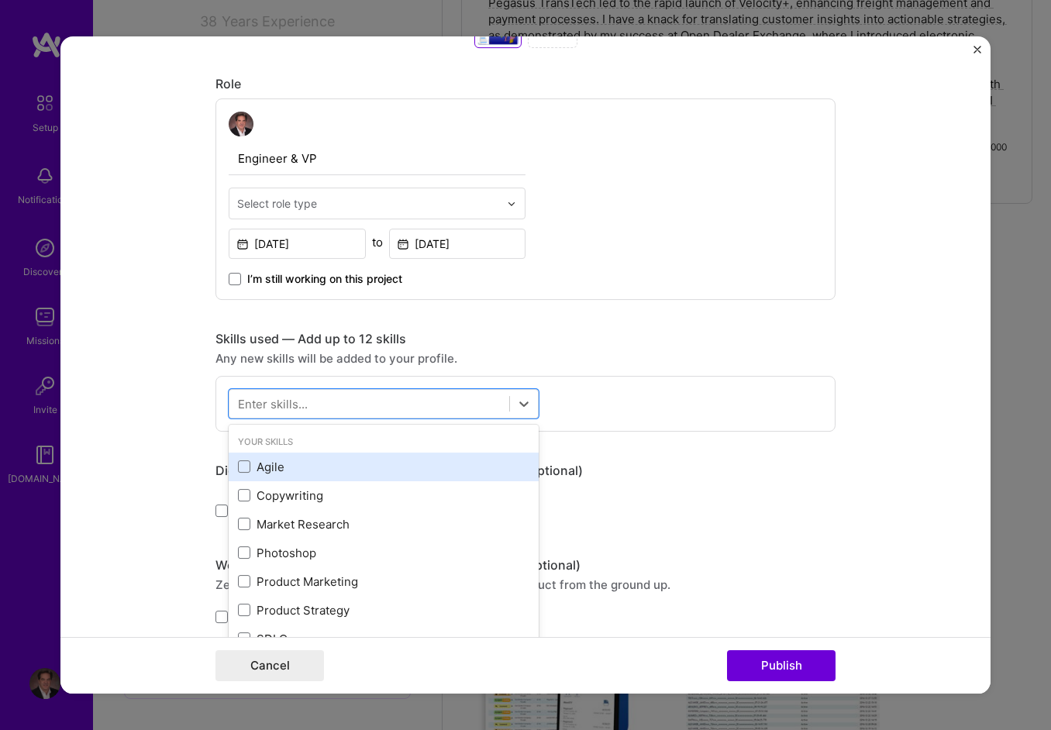
click at [251, 469] on div "Agile" at bounding box center [384, 467] width 292 height 16
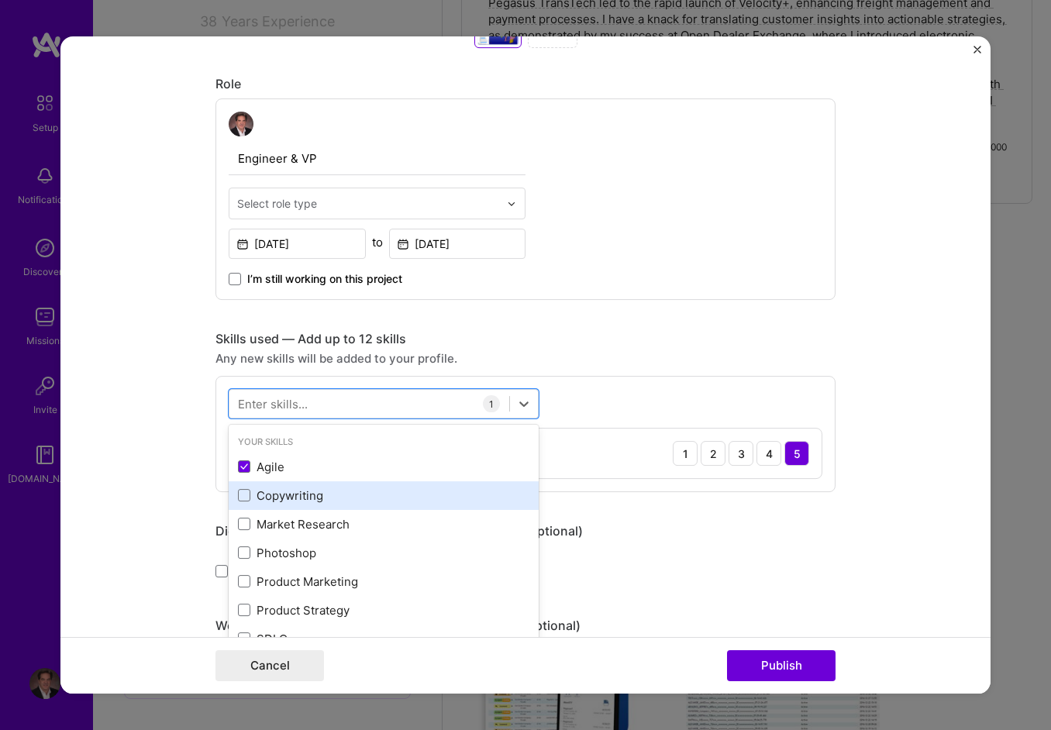
click at [254, 495] on div "Copywriting" at bounding box center [384, 496] width 292 height 16
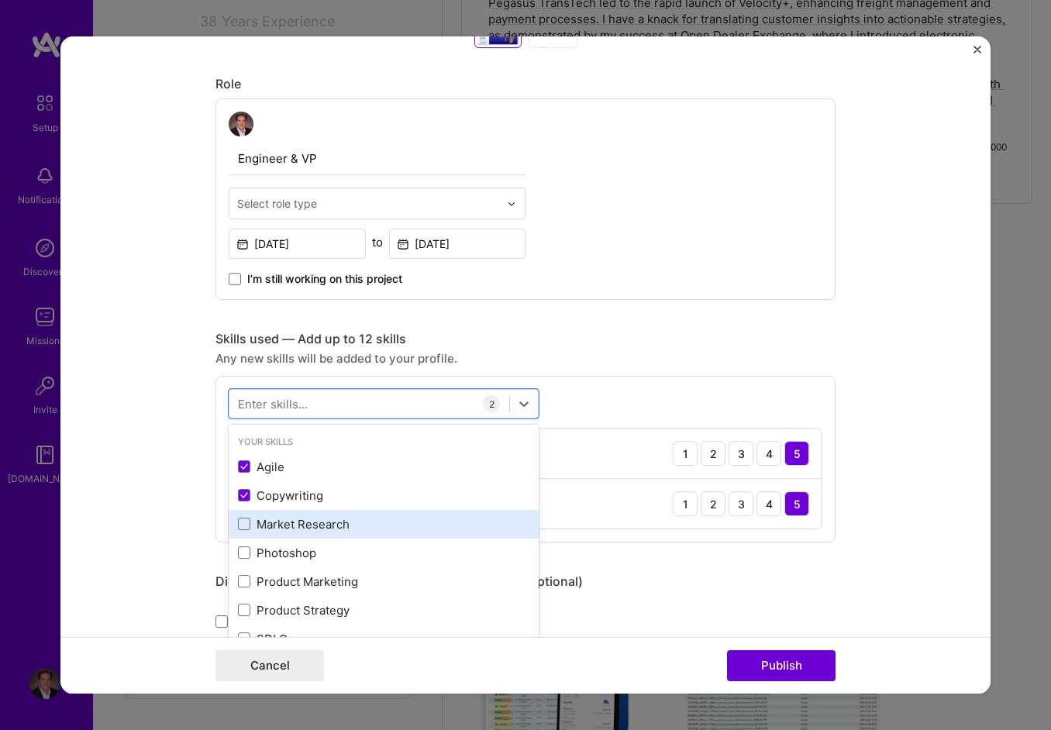
click at [257, 526] on div "Market Research" at bounding box center [384, 524] width 292 height 16
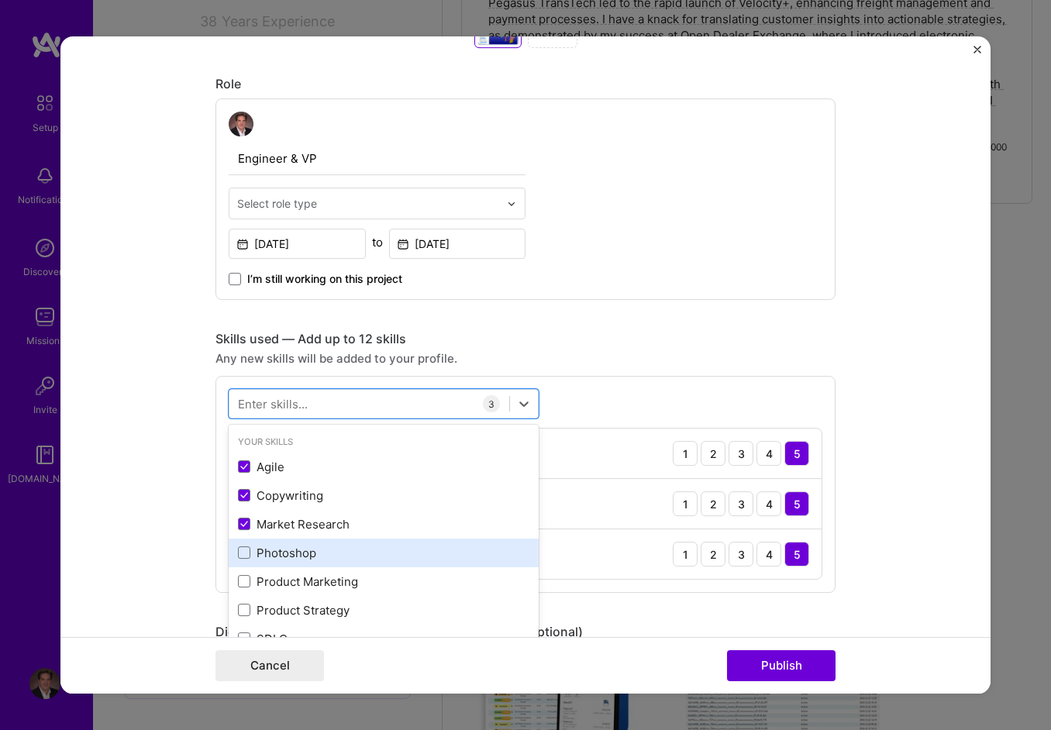
click at [259, 548] on div "Photoshop" at bounding box center [384, 553] width 292 height 16
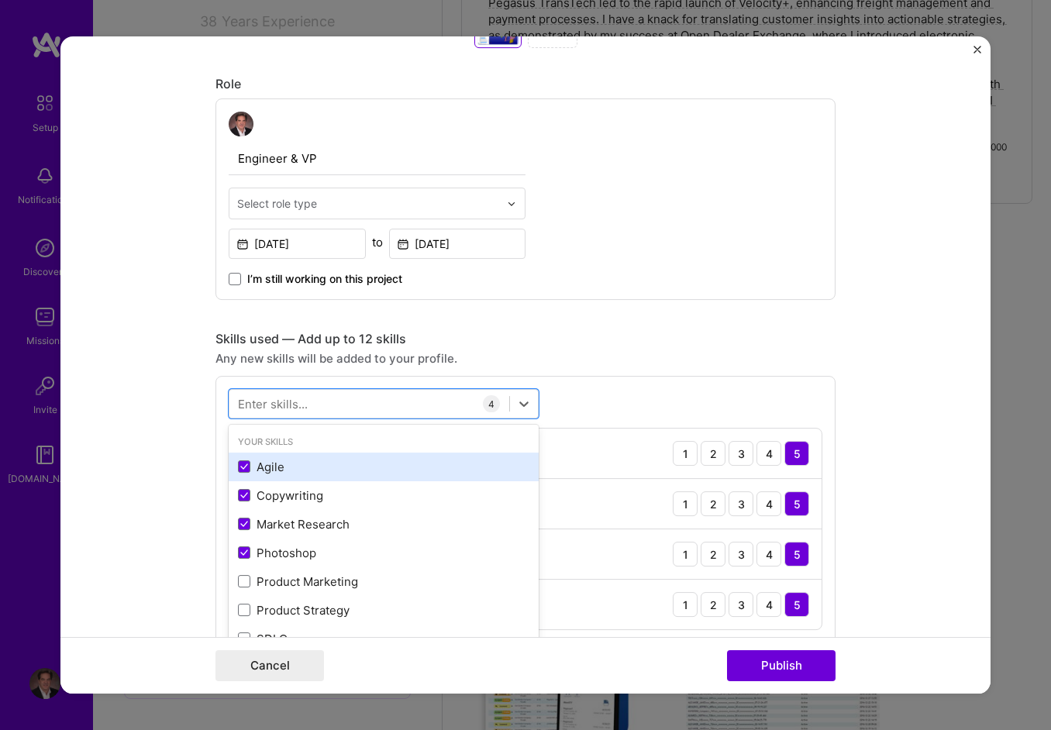
scroll to position [155, 0]
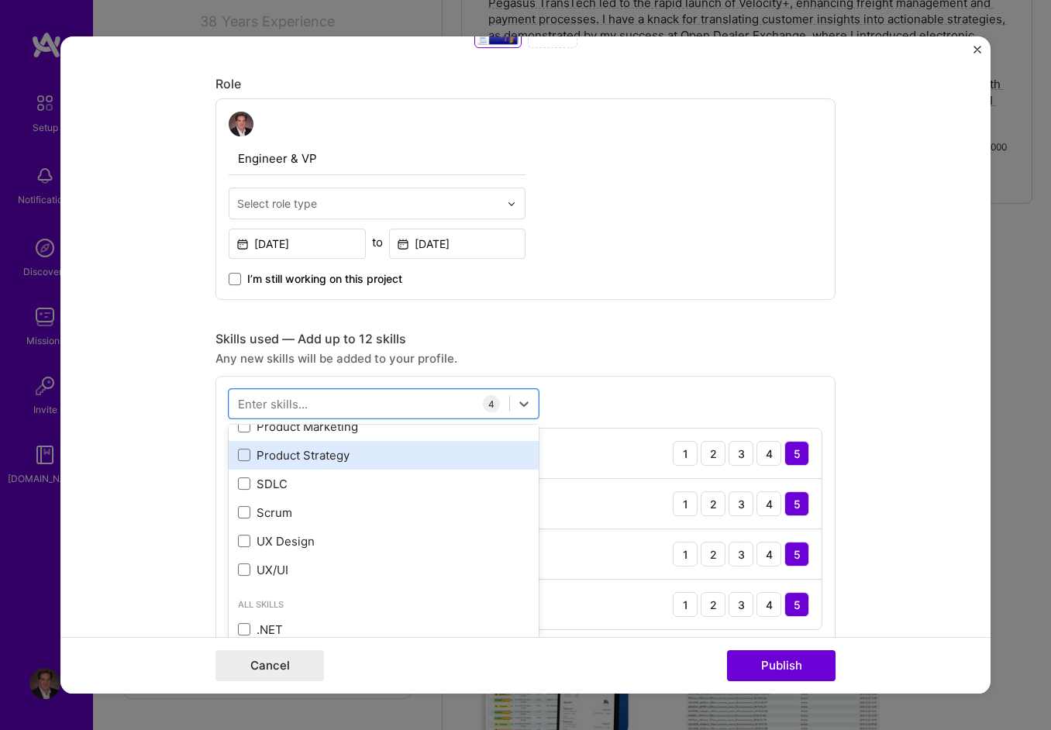
click at [289, 447] on div "Product Strategy" at bounding box center [384, 455] width 292 height 16
click at [254, 426] on div "Product Marketing" at bounding box center [384, 427] width 292 height 16
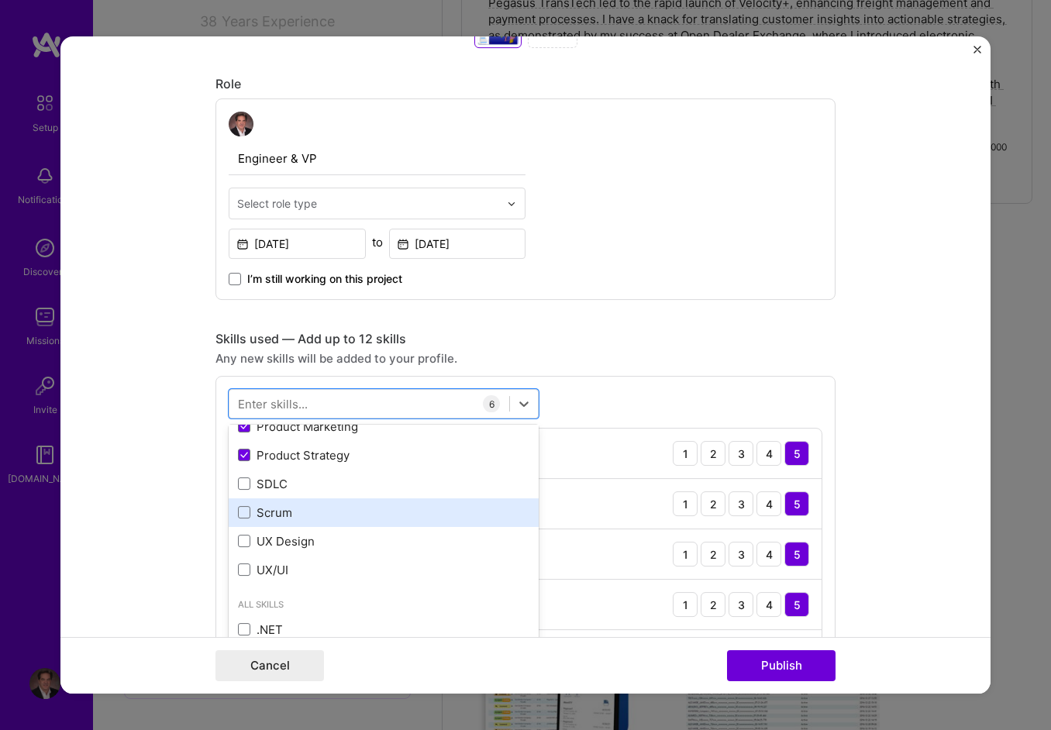
click at [257, 506] on div "Scrum" at bounding box center [384, 513] width 292 height 16
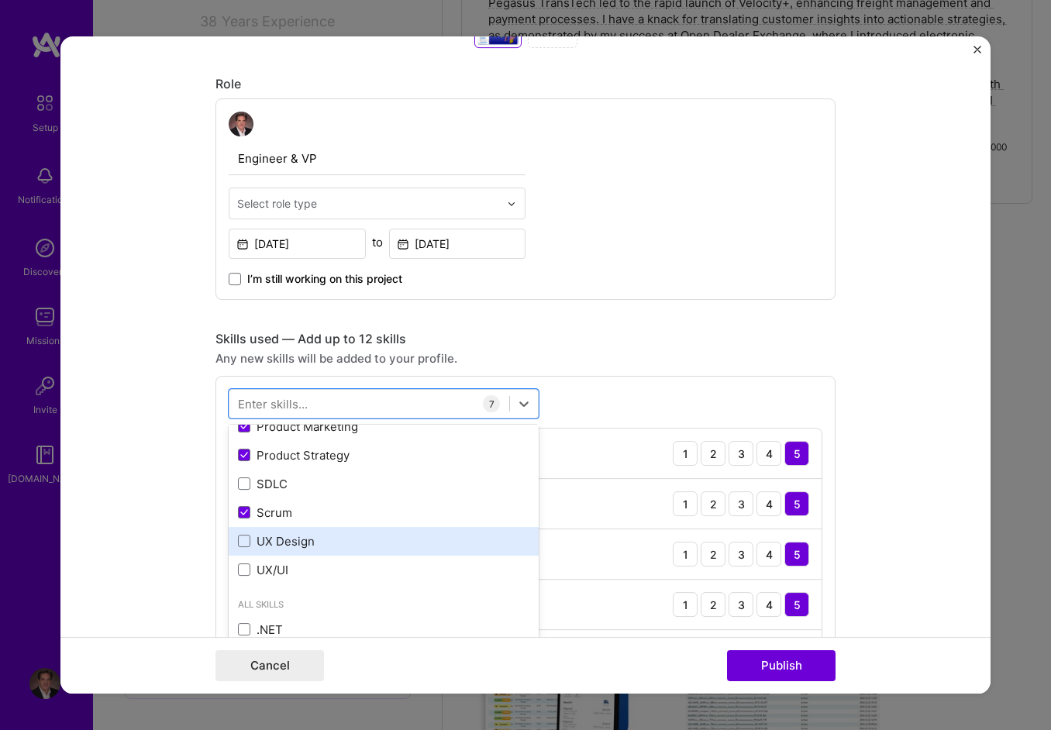
click at [254, 537] on div "UX Design" at bounding box center [384, 541] width 292 height 16
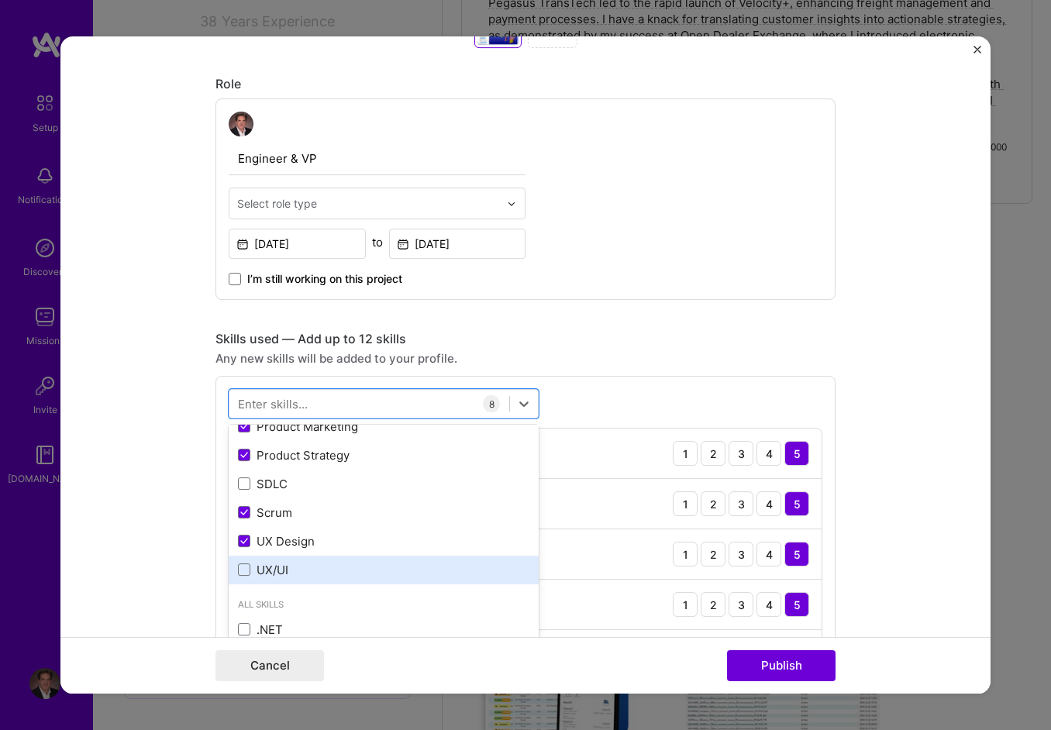
click at [257, 562] on div "UX/UI" at bounding box center [384, 570] width 292 height 16
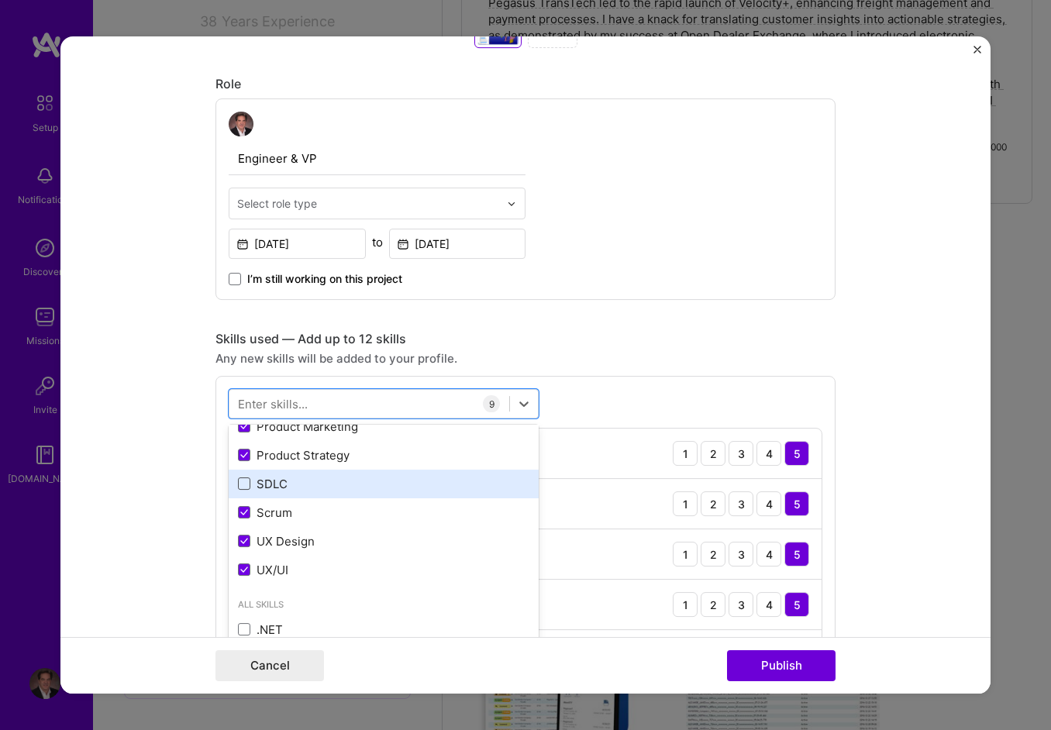
click at [240, 488] on span at bounding box center [244, 484] width 12 height 12
click at [0, 0] on input "checkbox" at bounding box center [0, 0] width 0 height 0
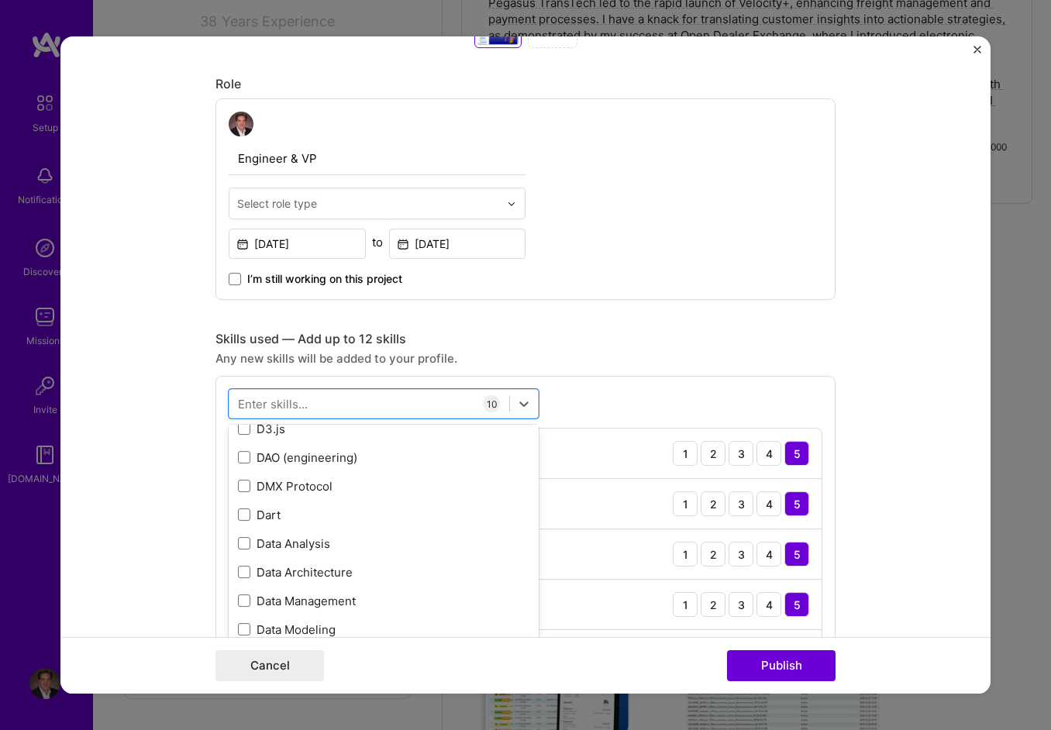
scroll to position [0, 0]
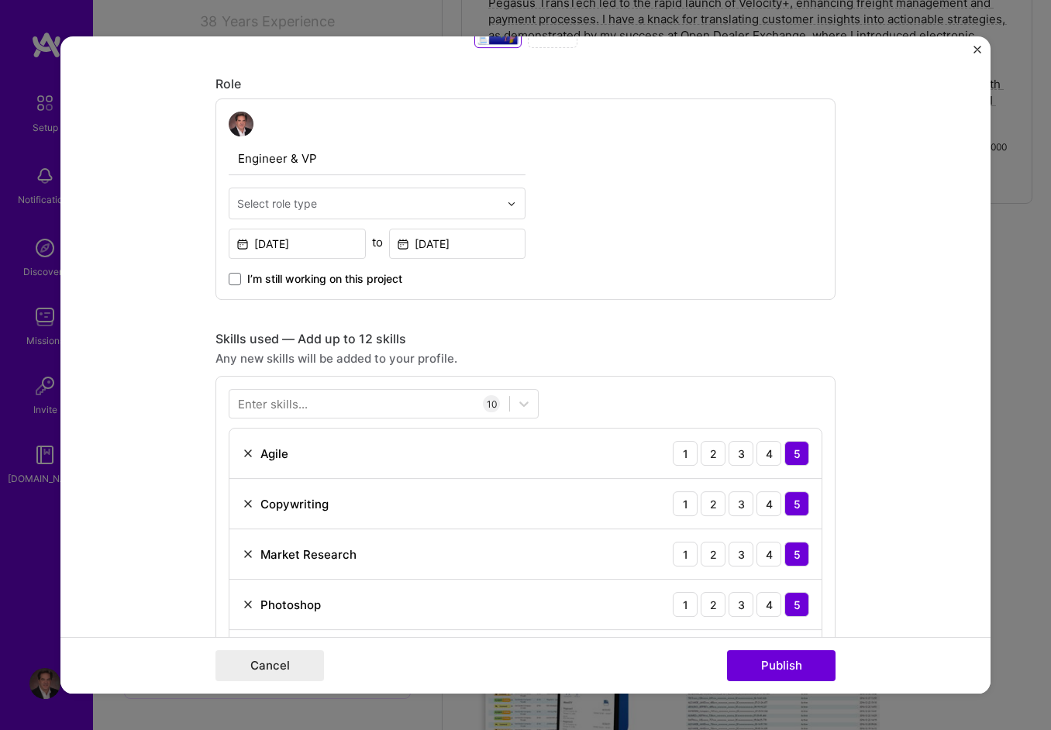
click at [604, 312] on div "Editing suggested project This project is suggested based on your LinkedIn, res…" at bounding box center [526, 470] width 620 height 2510
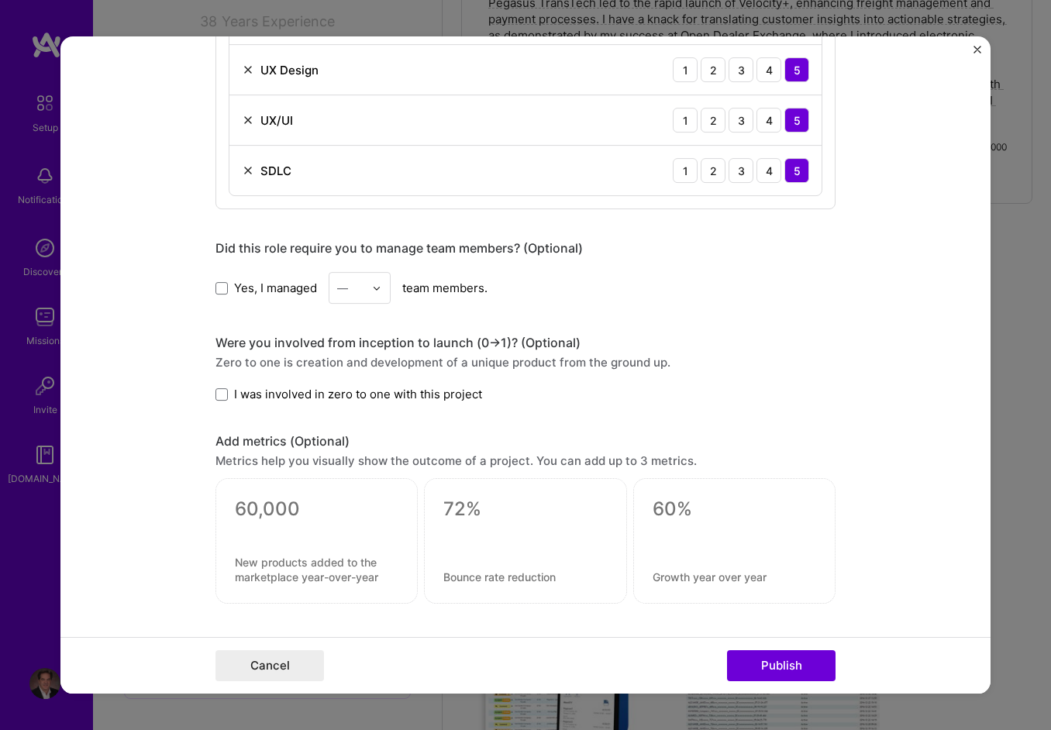
scroll to position [1628, 0]
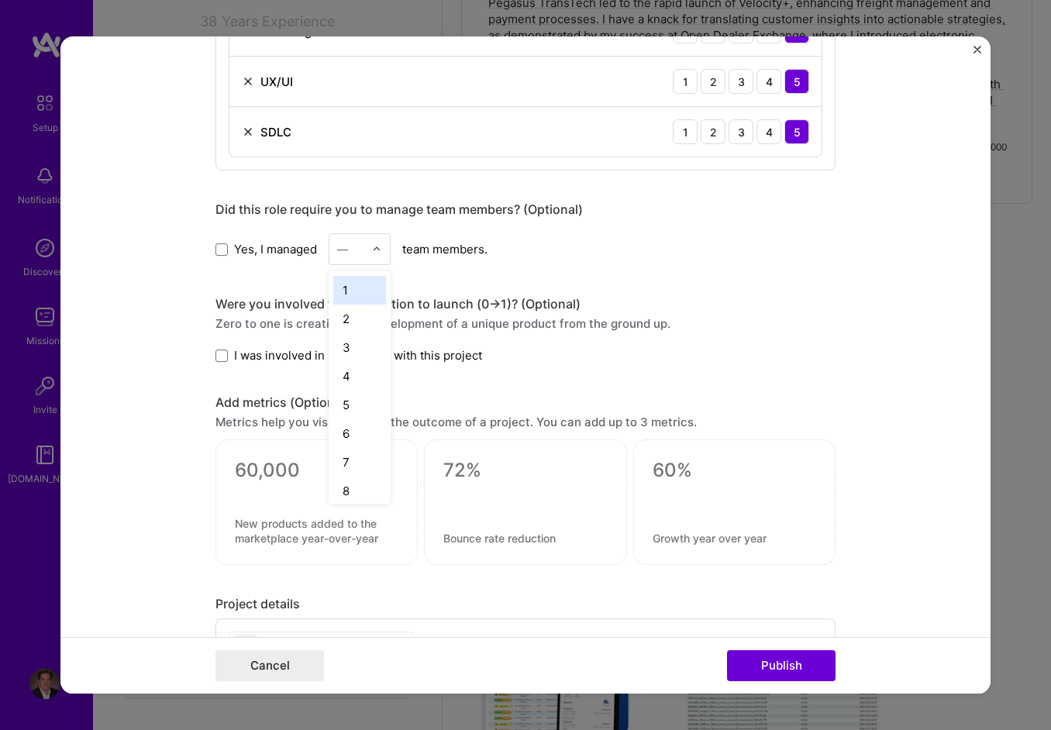
click at [344, 244] on input "text" at bounding box center [350, 249] width 27 height 16
type input "70"
click at [518, 258] on div "Yes, I managed — team members." at bounding box center [526, 249] width 620 height 32
click at [372, 245] on img at bounding box center [376, 249] width 9 height 9
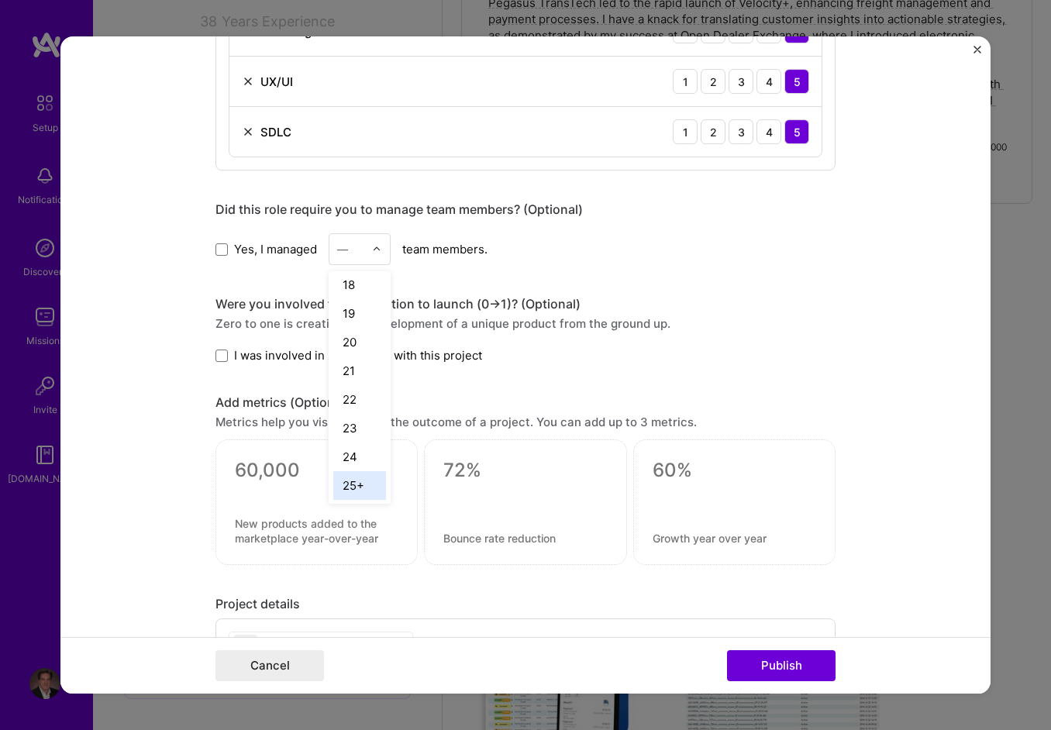
click at [344, 472] on div "25+" at bounding box center [359, 485] width 53 height 29
click at [385, 347] on span "I was involved in zero to one with this project" at bounding box center [358, 355] width 248 height 16
click at [0, 0] on input "I was involved in zero to one with this project" at bounding box center [0, 0] width 0 height 0
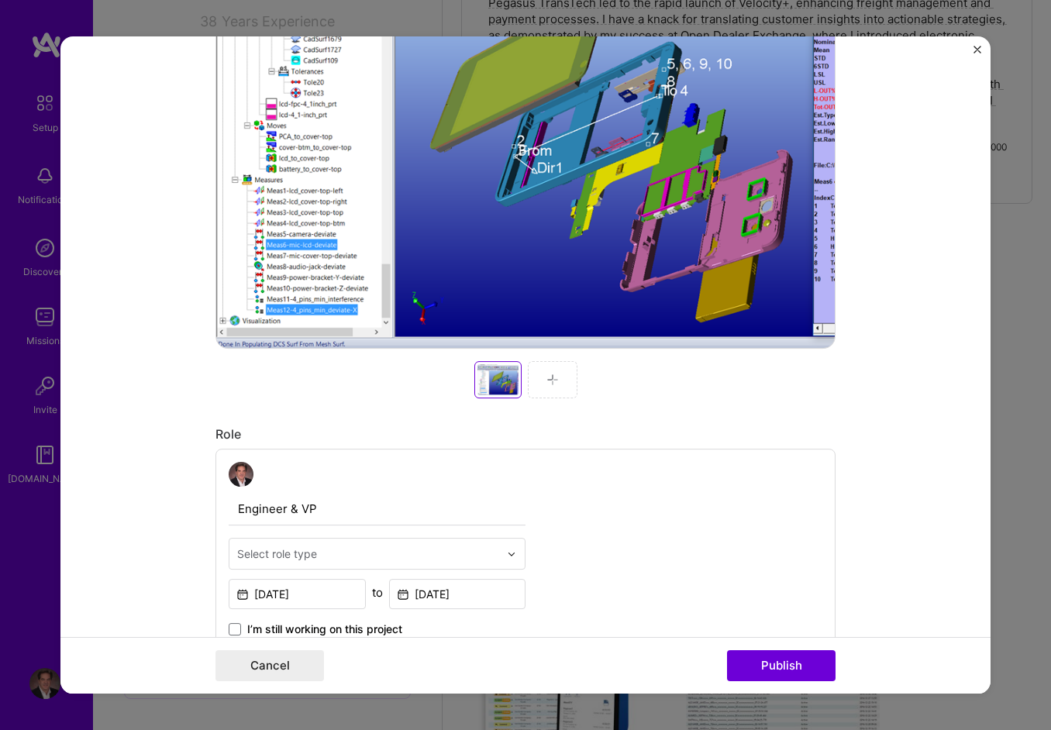
scroll to position [878, 0]
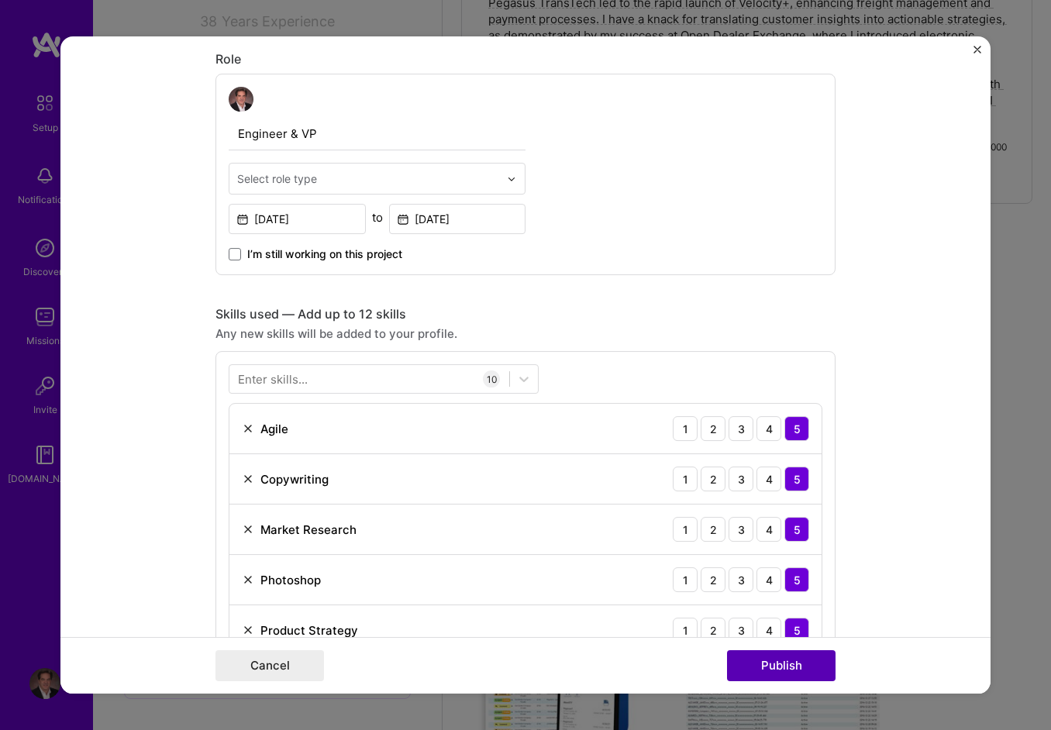
click at [788, 668] on button "Publish" at bounding box center [781, 666] width 109 height 31
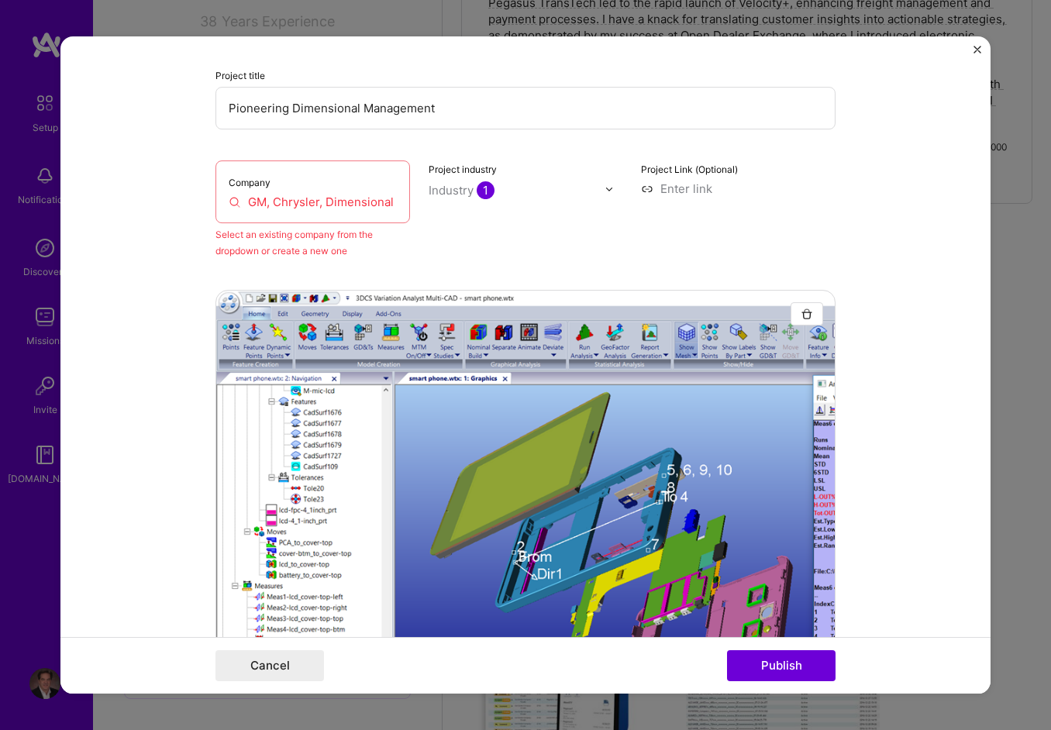
scroll to position [102, 0]
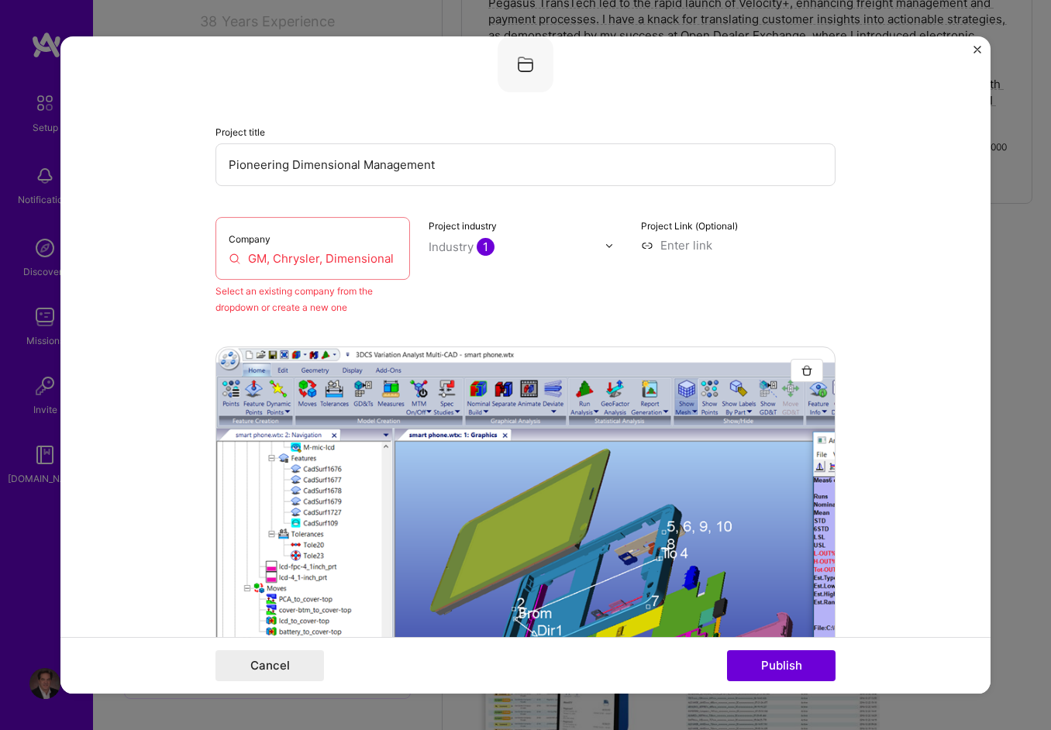
click at [315, 259] on input "GM, Chrysler, Dimensional Control Systems" at bounding box center [313, 258] width 168 height 16
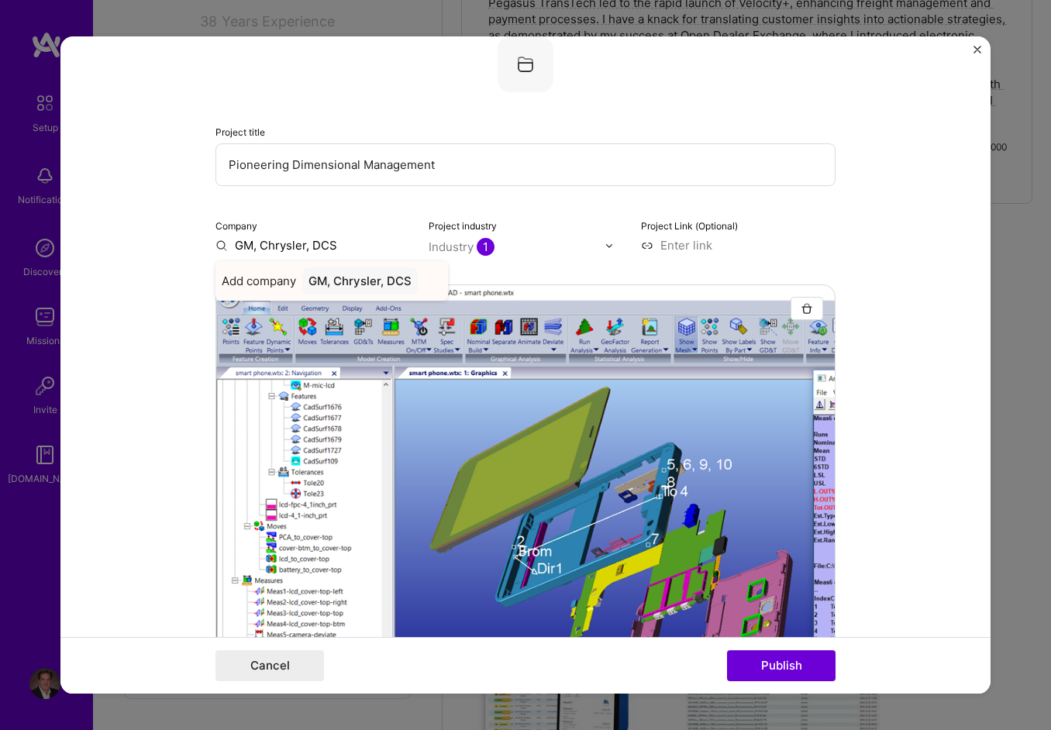
type input "GM, Chrysler, DCS"
click at [378, 281] on div "GM, Chrysler, DCS" at bounding box center [360, 281] width 116 height 27
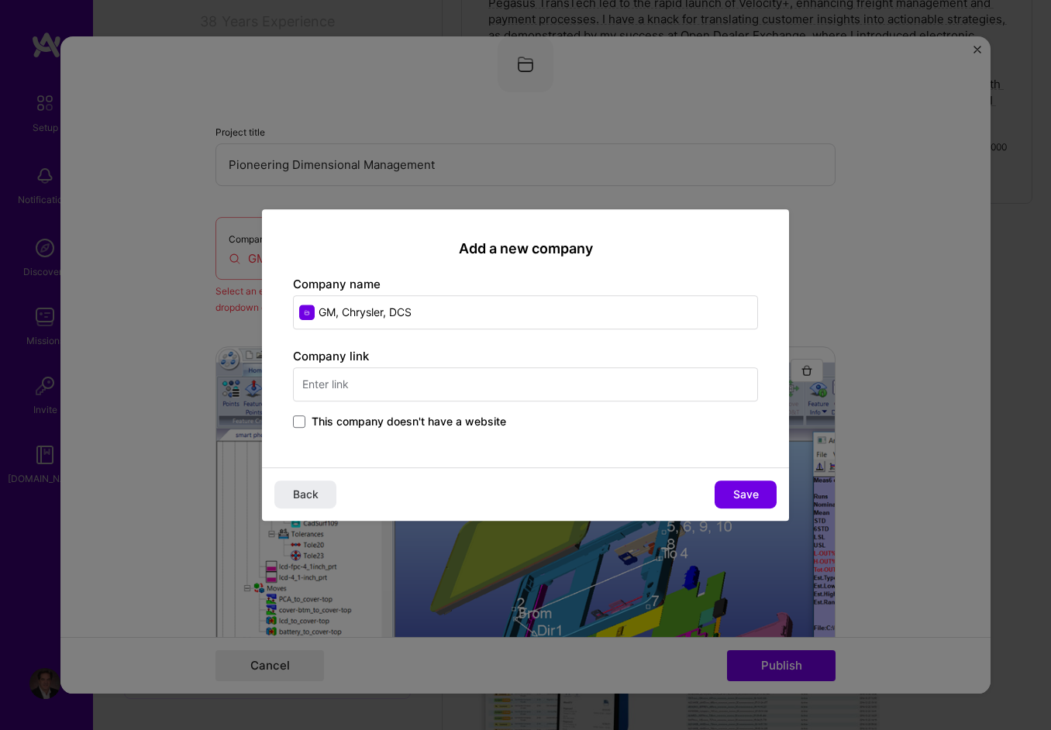
click at [419, 387] on input "text" at bounding box center [525, 385] width 465 height 34
type input "[DOMAIN_NAME]"
click at [752, 488] on span "Save" at bounding box center [747, 495] width 26 height 16
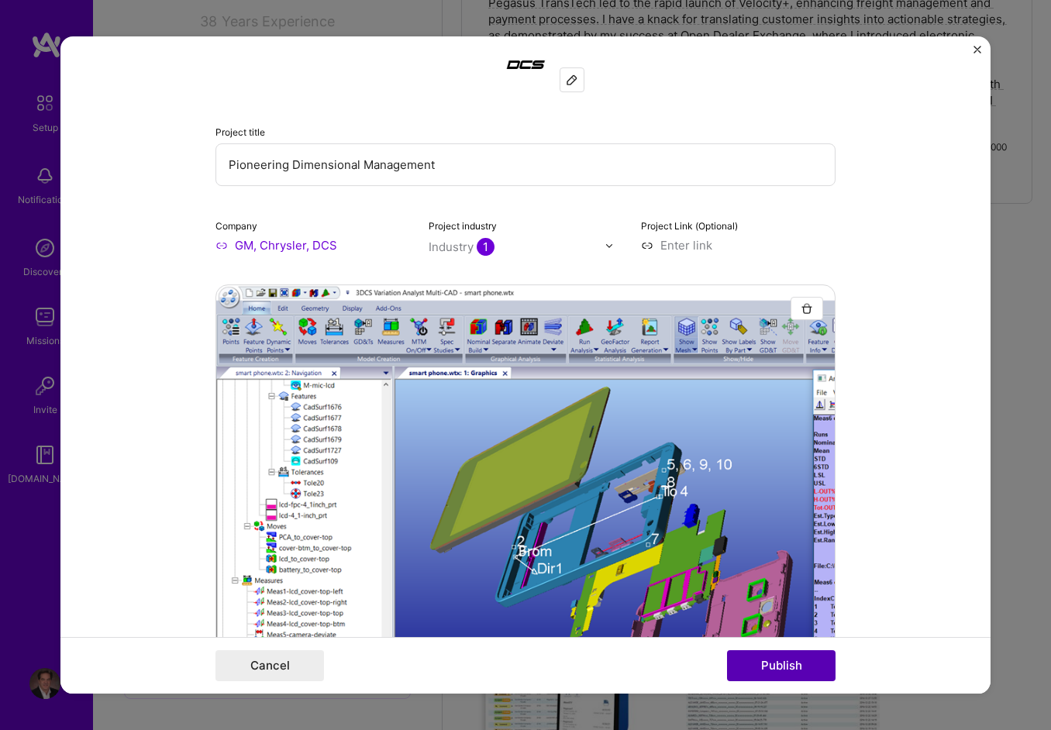
click at [794, 661] on button "Publish" at bounding box center [781, 666] width 109 height 31
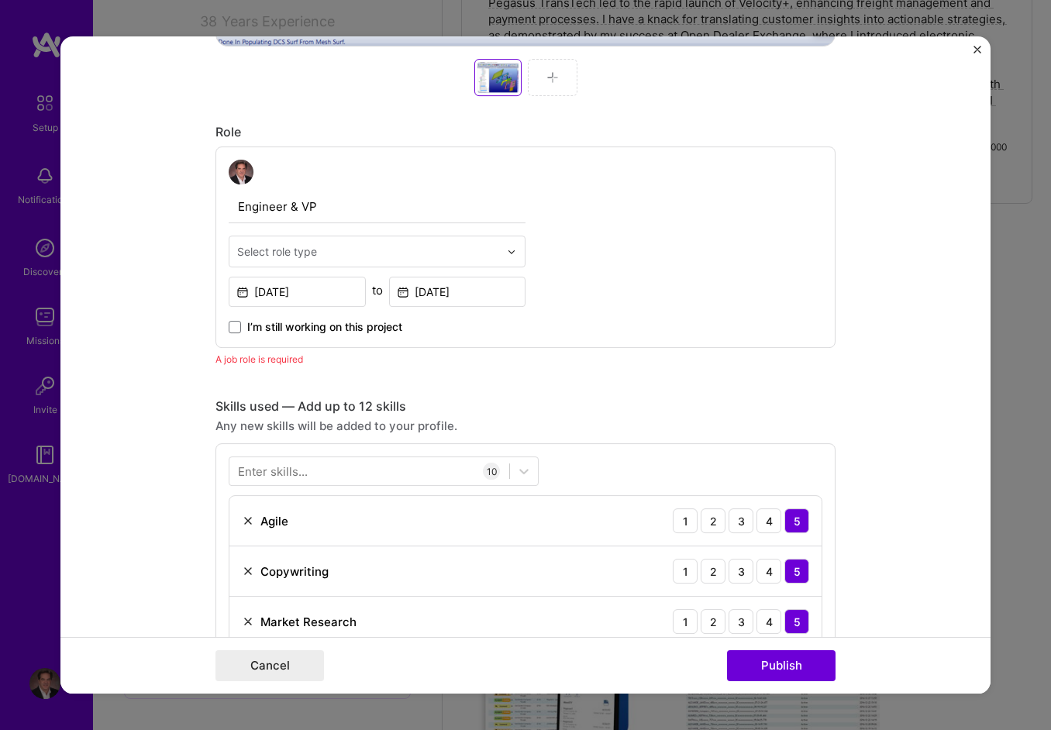
scroll to position [737, 0]
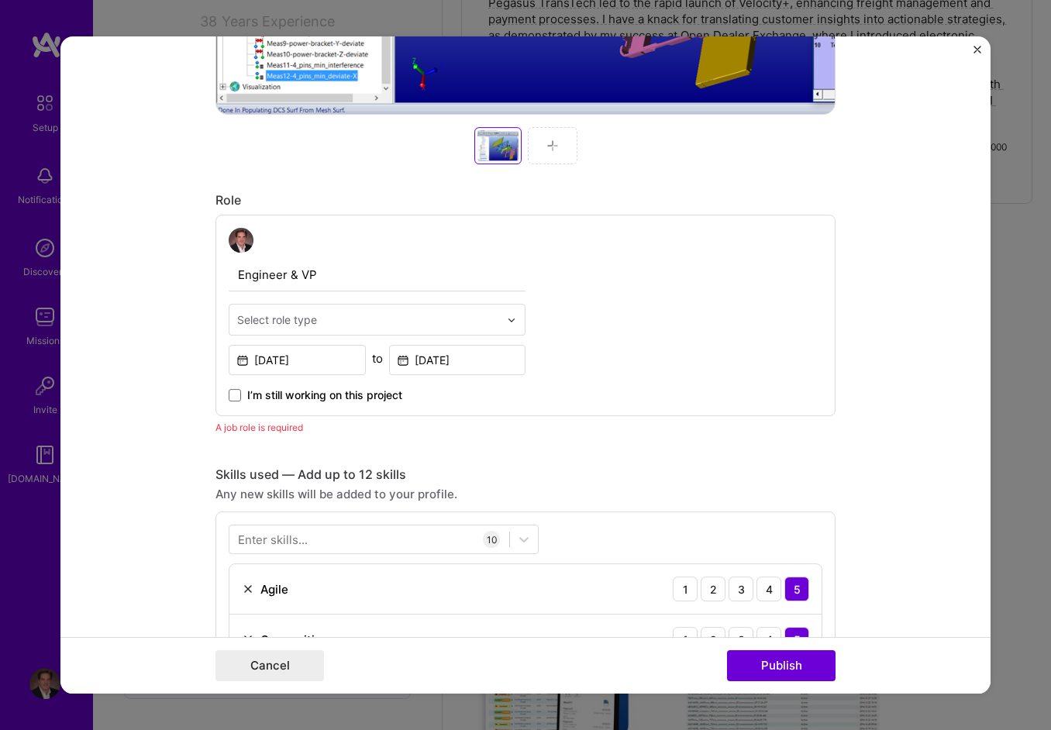
click at [453, 312] on input "text" at bounding box center [368, 320] width 262 height 16
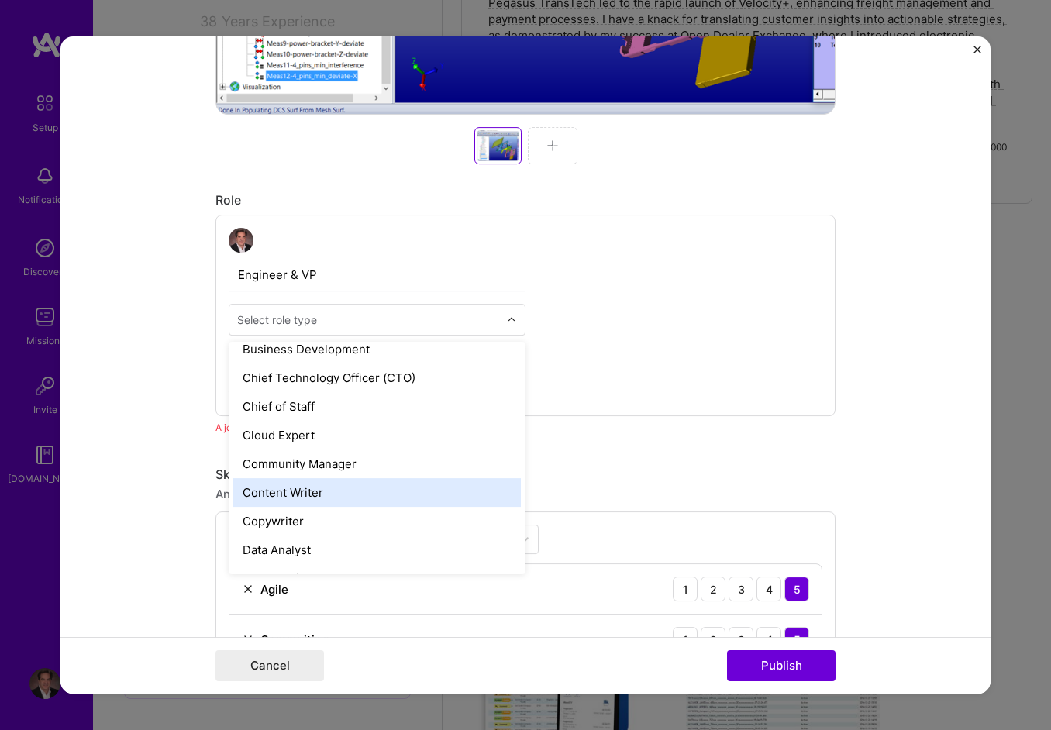
scroll to position [310, 0]
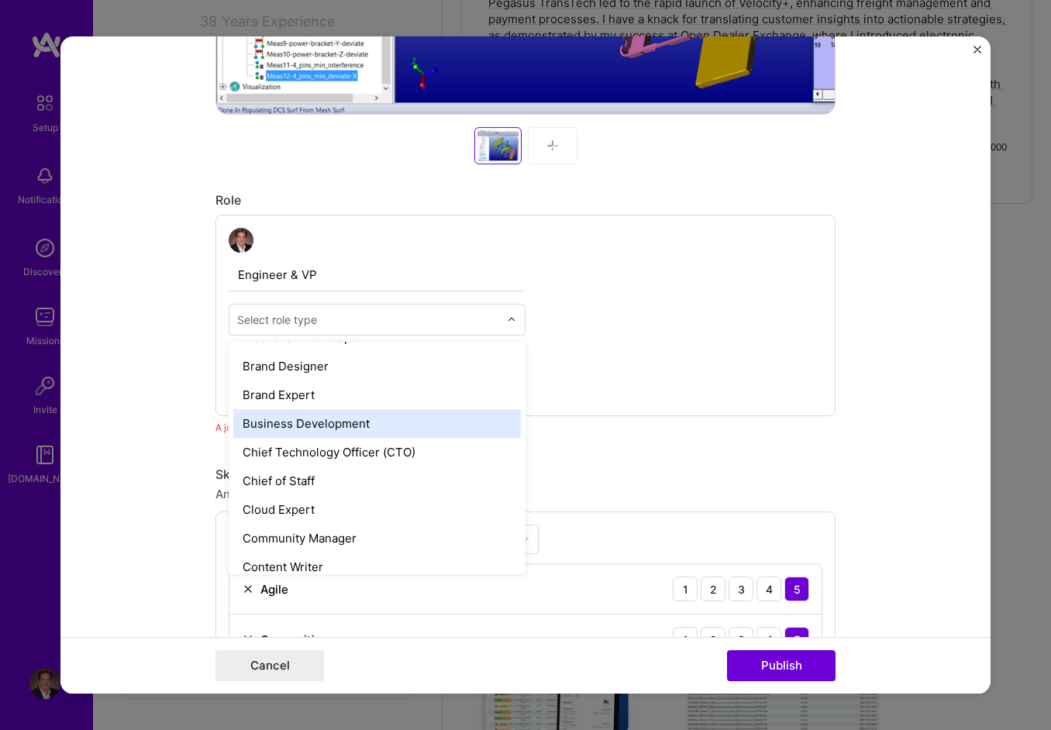
click at [362, 419] on div "Business Development" at bounding box center [377, 423] width 288 height 29
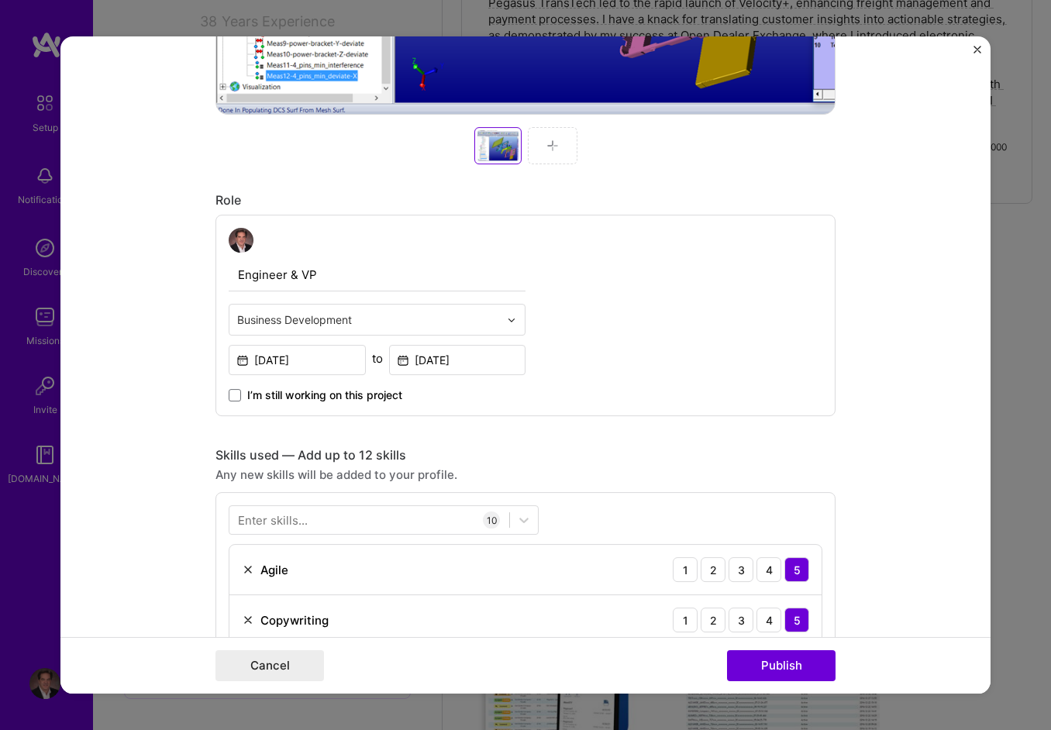
click at [394, 315] on input "text" at bounding box center [368, 320] width 262 height 16
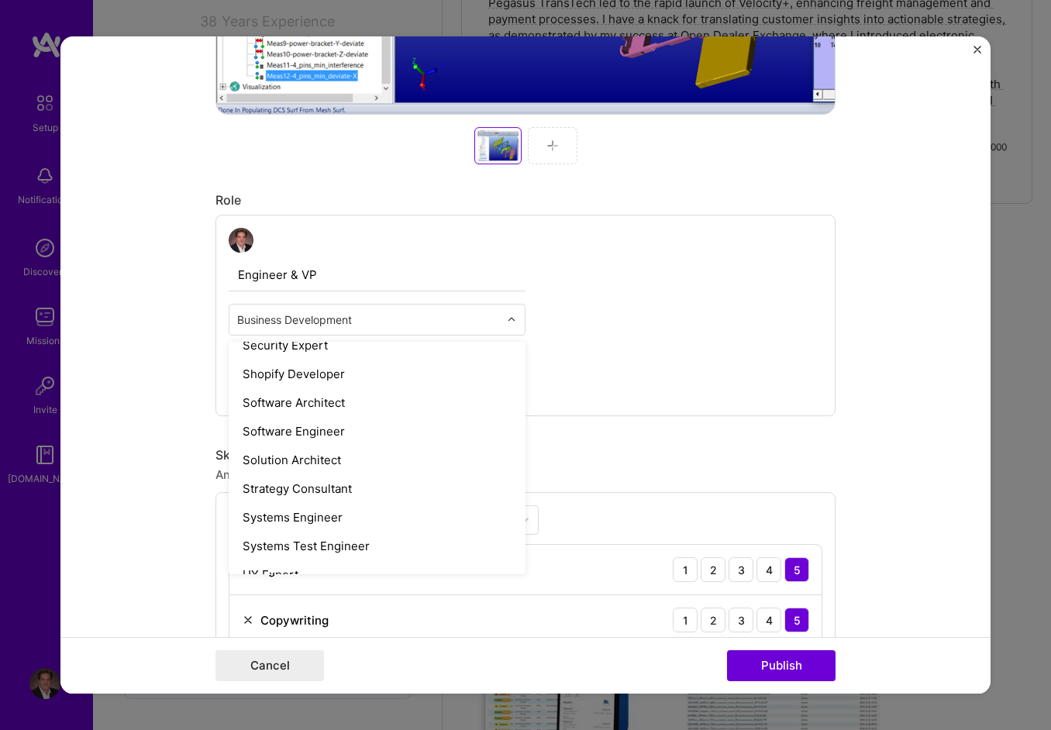
scroll to position [1628, 0]
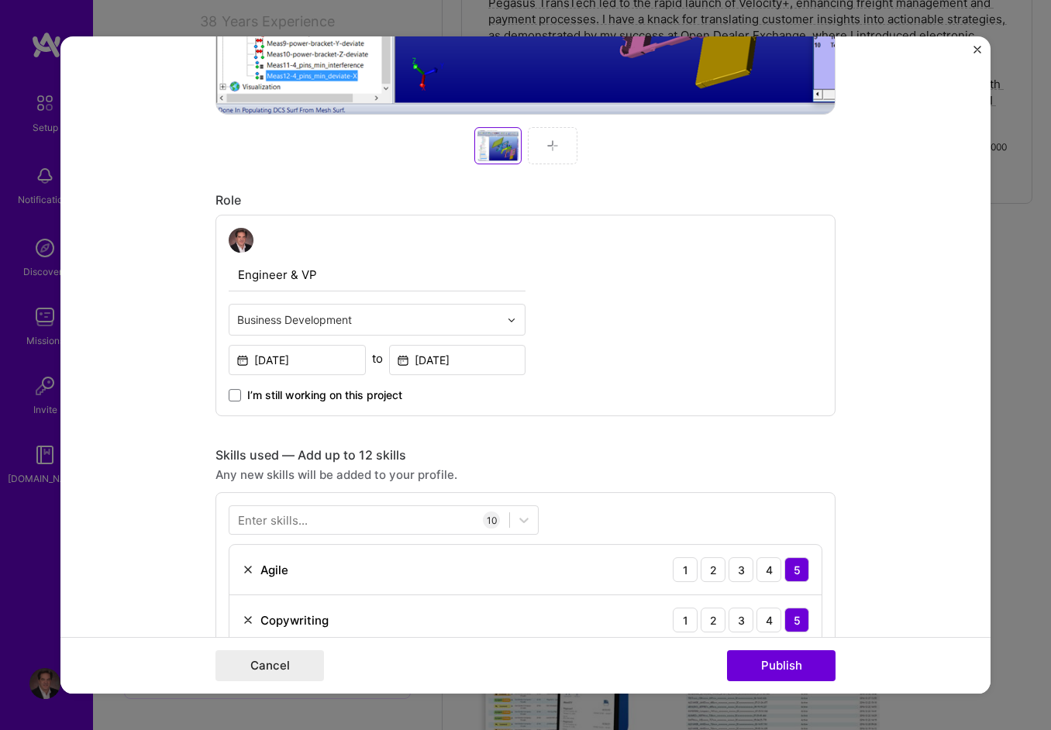
click at [644, 296] on div "Engineer & VP Business Development [DATE] to [DATE] I’m still working on this p…" at bounding box center [526, 316] width 620 height 202
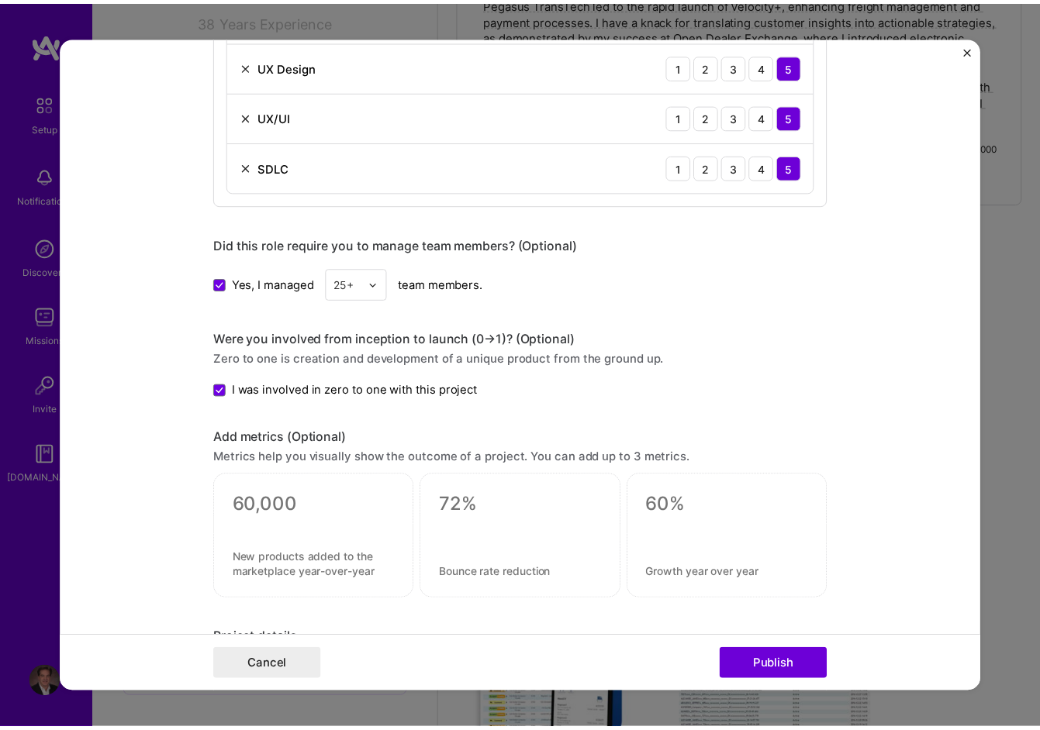
scroll to position [1963, 0]
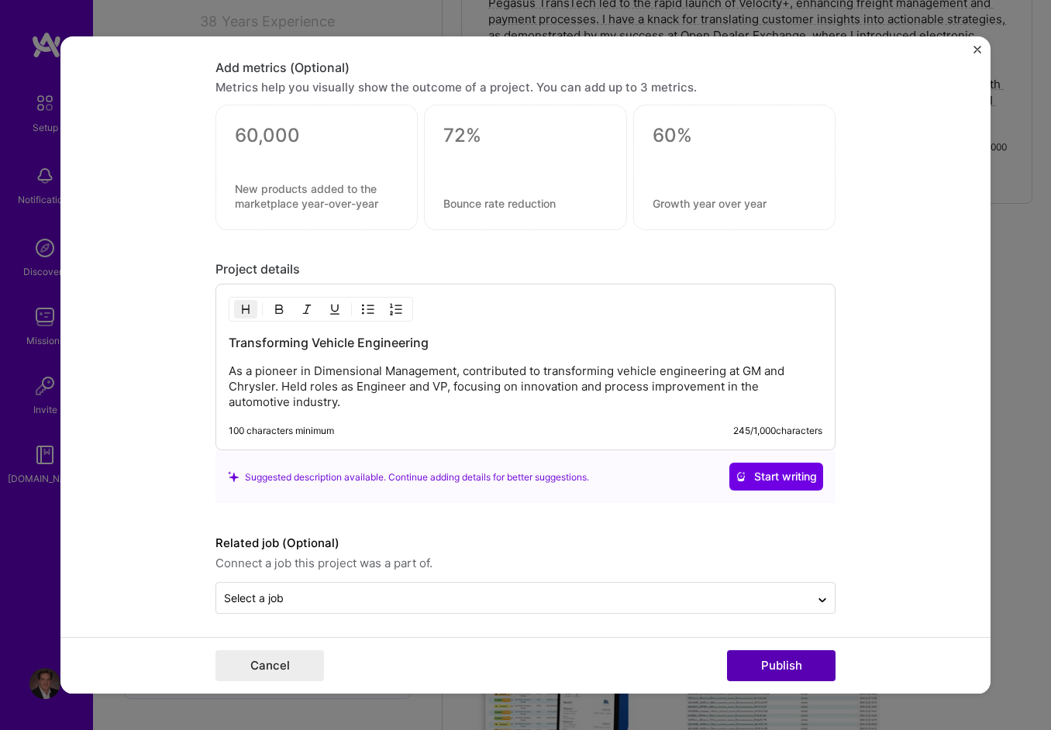
click at [796, 661] on button "Publish" at bounding box center [781, 666] width 109 height 31
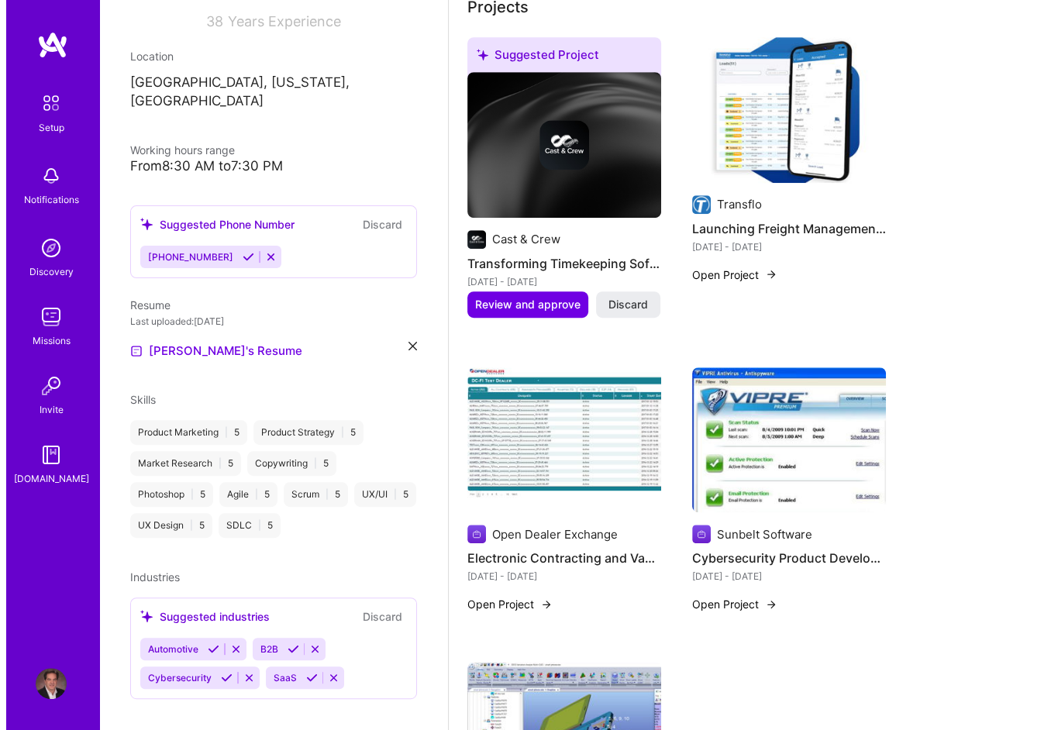
scroll to position [543, 0]
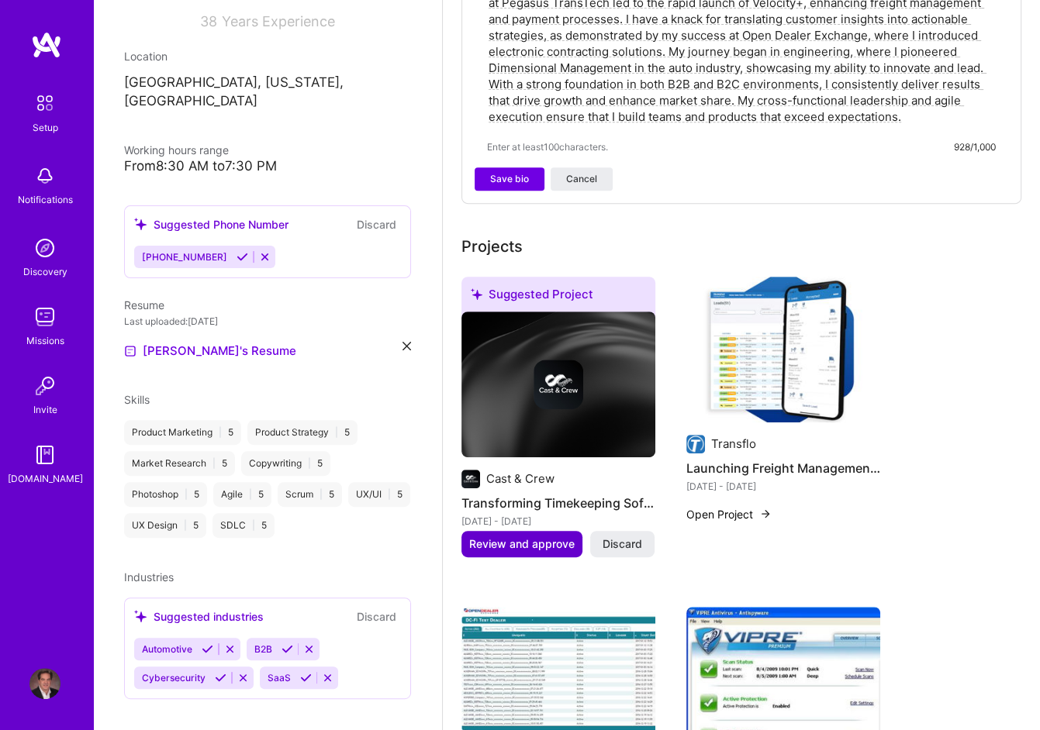
click at [546, 531] on button "Review and approve" at bounding box center [521, 544] width 121 height 26
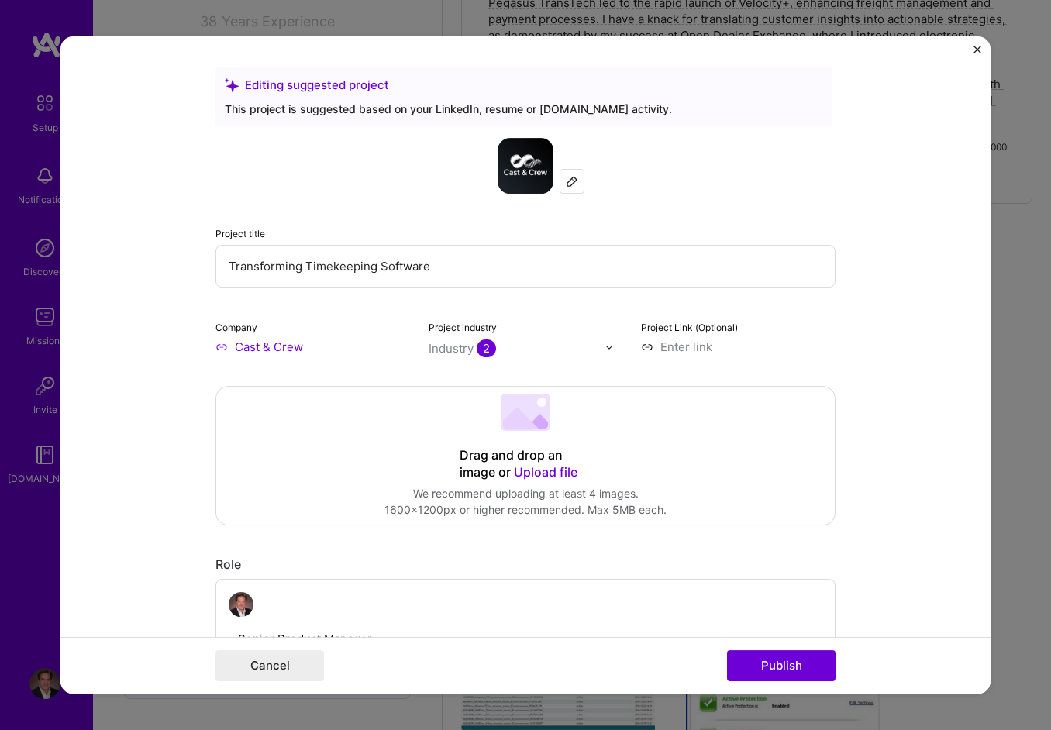
click at [548, 471] on span "Upload file" at bounding box center [546, 472] width 64 height 16
click at [546, 471] on span "Upload file" at bounding box center [546, 472] width 64 height 16
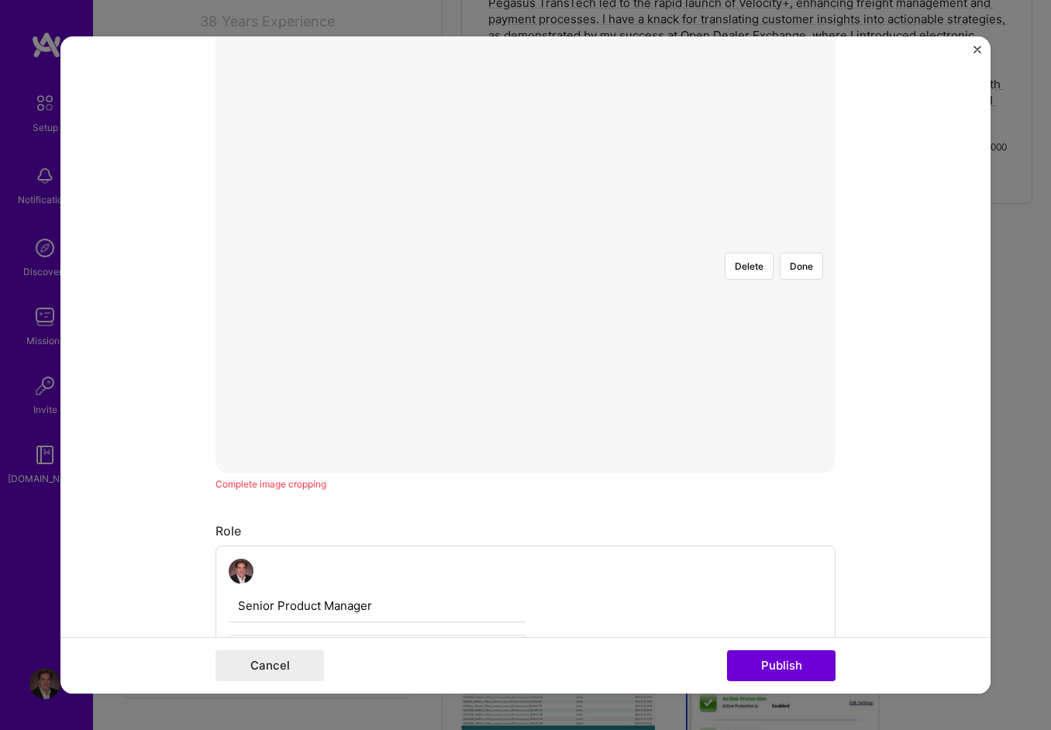
scroll to position [310, 0]
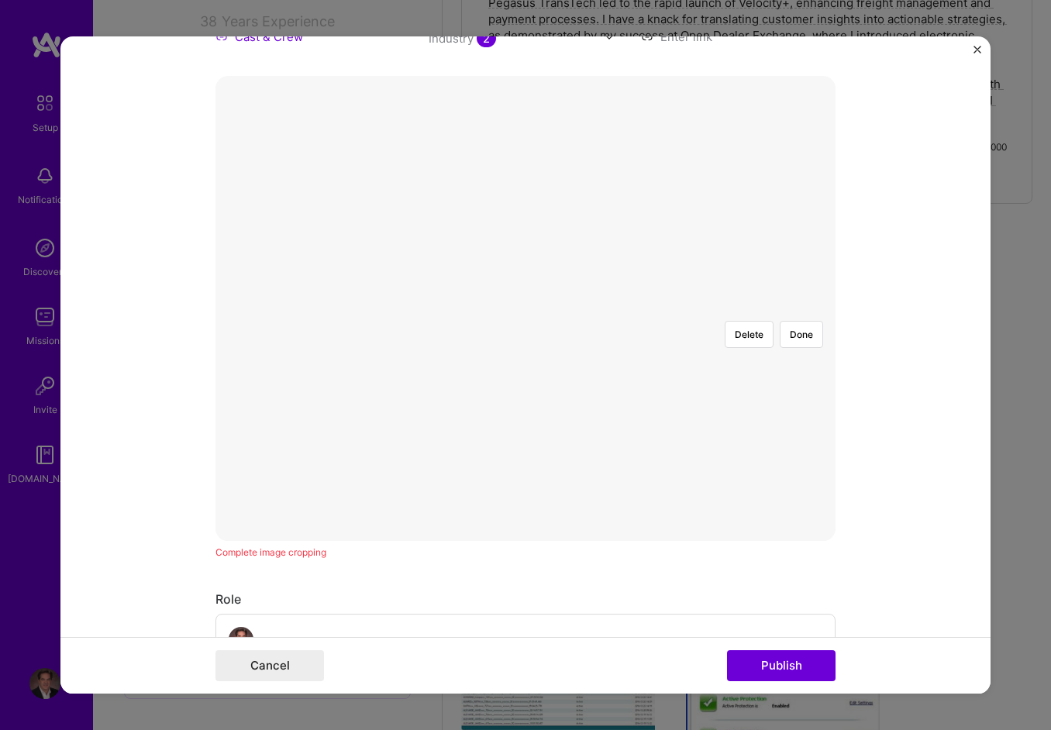
click at [778, 504] on div "Delete Done" at bounding box center [526, 308] width 620 height 465
click at [794, 321] on button "Done" at bounding box center [801, 334] width 43 height 27
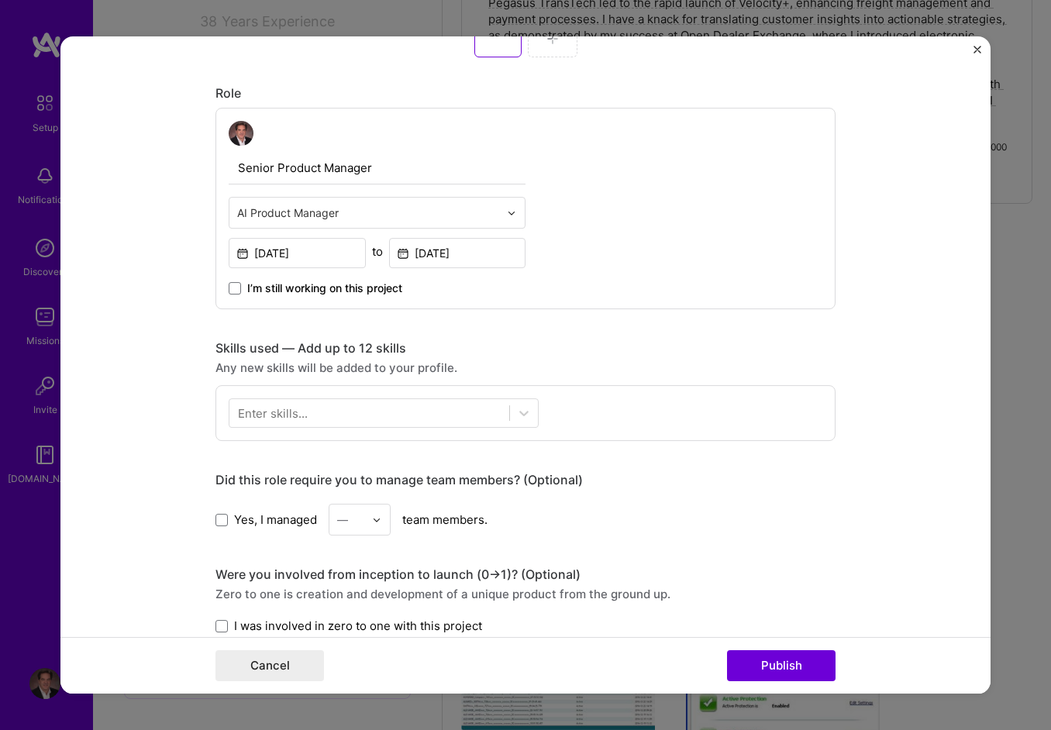
scroll to position [853, 0]
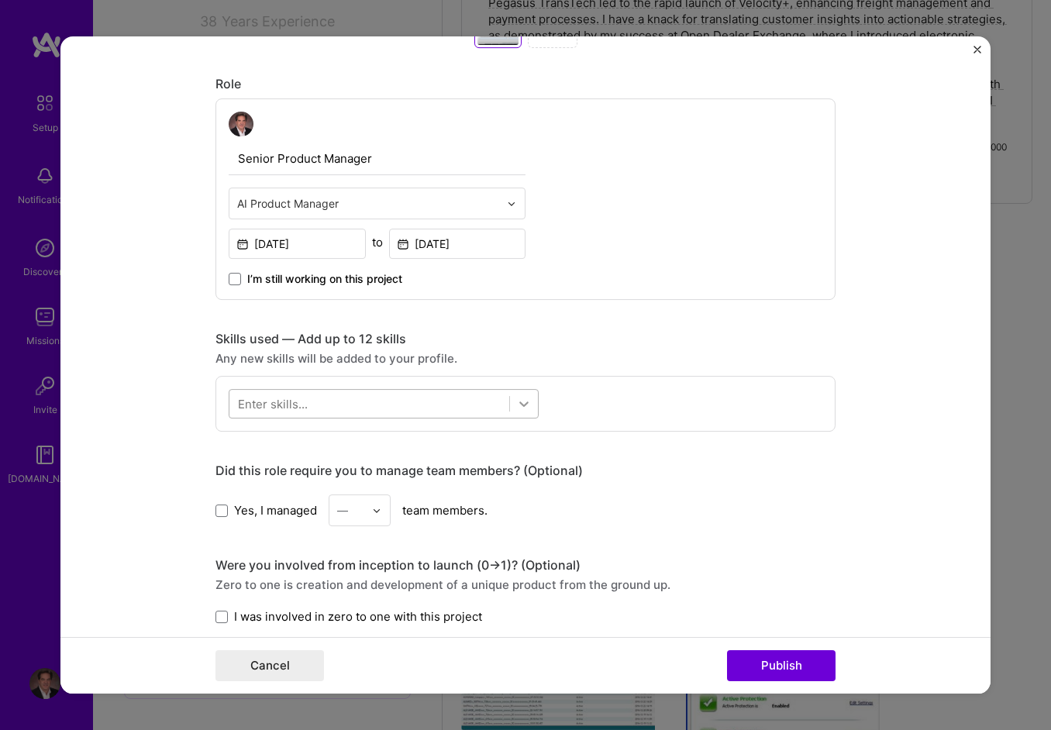
click at [518, 406] on icon at bounding box center [524, 404] width 16 height 16
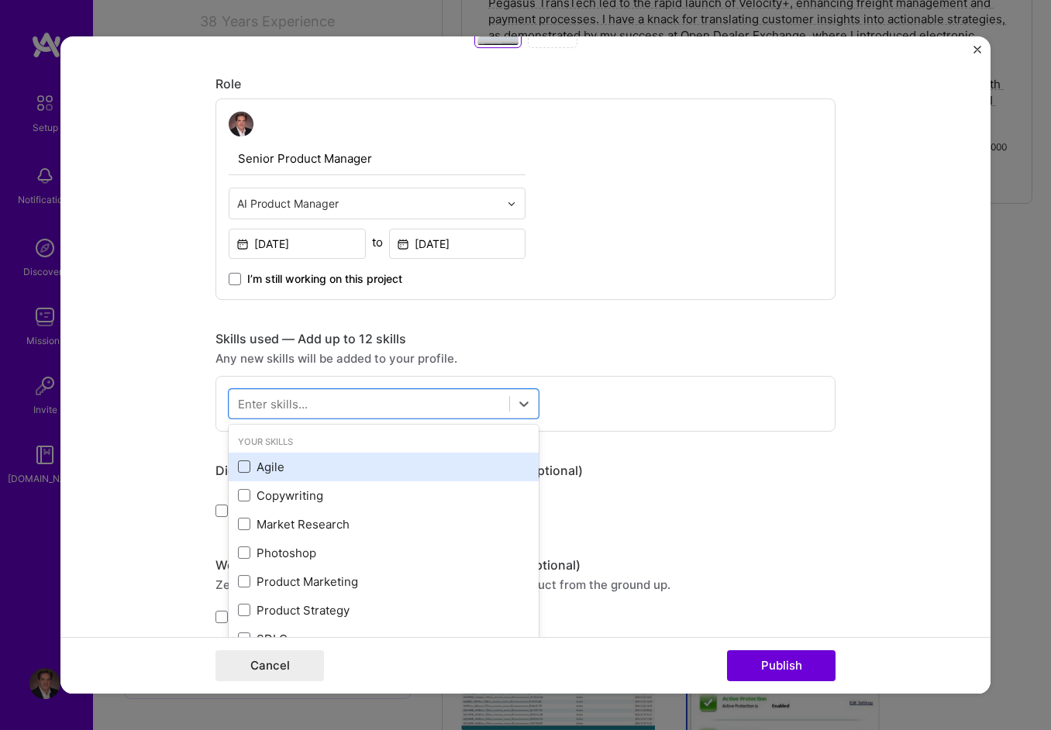
click at [242, 468] on span at bounding box center [244, 467] width 12 height 12
click at [0, 0] on input "checkbox" at bounding box center [0, 0] width 0 height 0
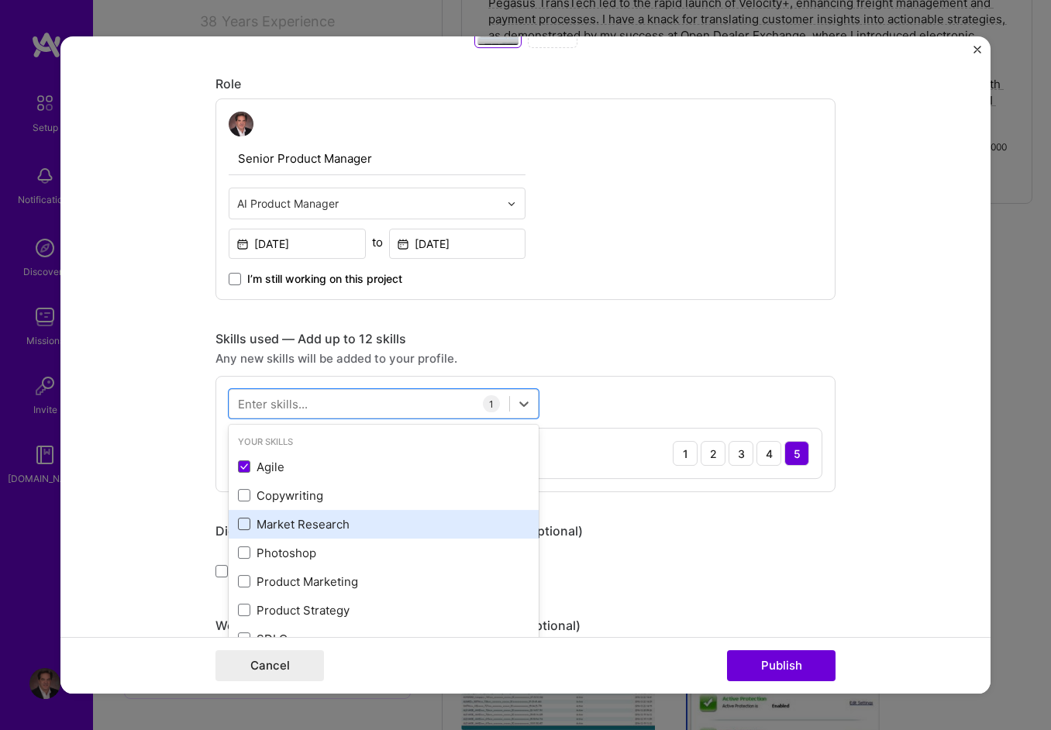
click at [241, 520] on span at bounding box center [244, 524] width 12 height 12
click at [0, 0] on input "checkbox" at bounding box center [0, 0] width 0 height 0
click at [240, 522] on icon at bounding box center [244, 524] width 8 height 6
click at [0, 0] on input "checkbox" at bounding box center [0, 0] width 0 height 0
click at [238, 550] on span at bounding box center [244, 553] width 12 height 12
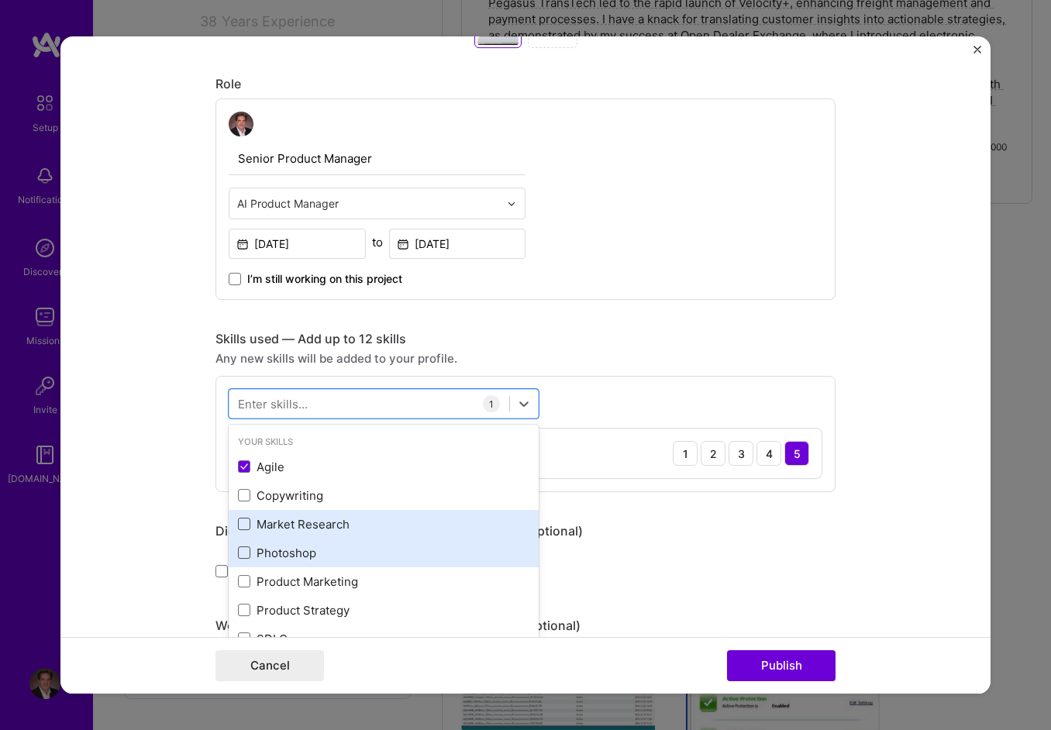
click at [0, 0] on input "checkbox" at bounding box center [0, 0] width 0 height 0
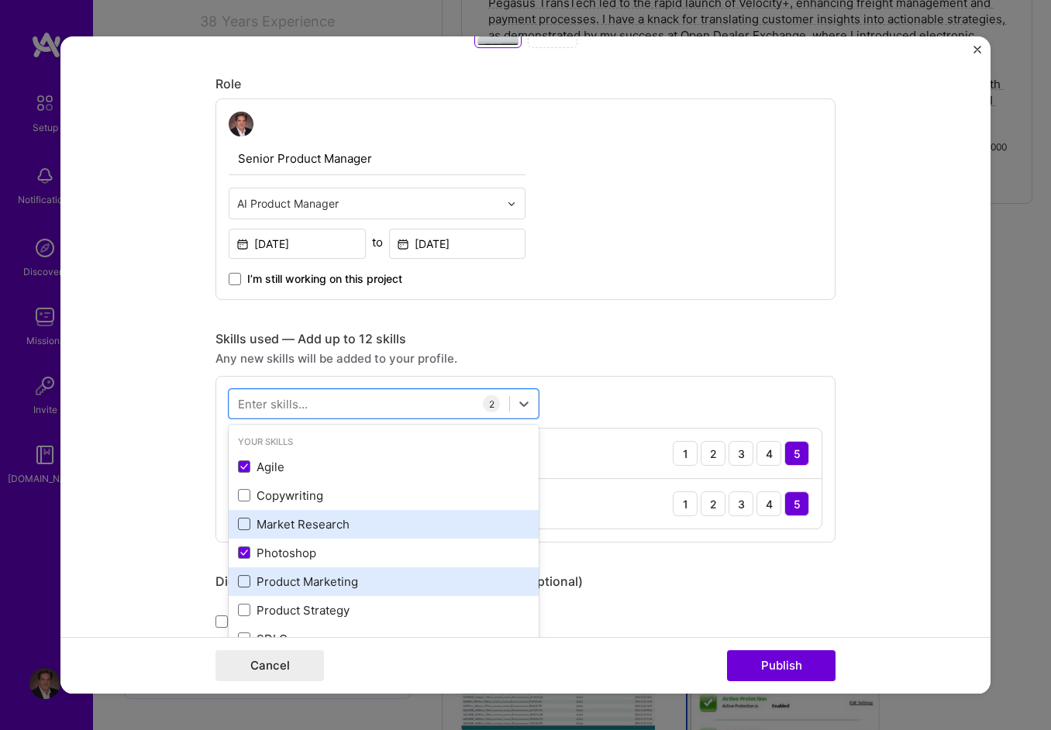
click at [240, 575] on span at bounding box center [244, 581] width 12 height 12
click at [0, 0] on input "checkbox" at bounding box center [0, 0] width 0 height 0
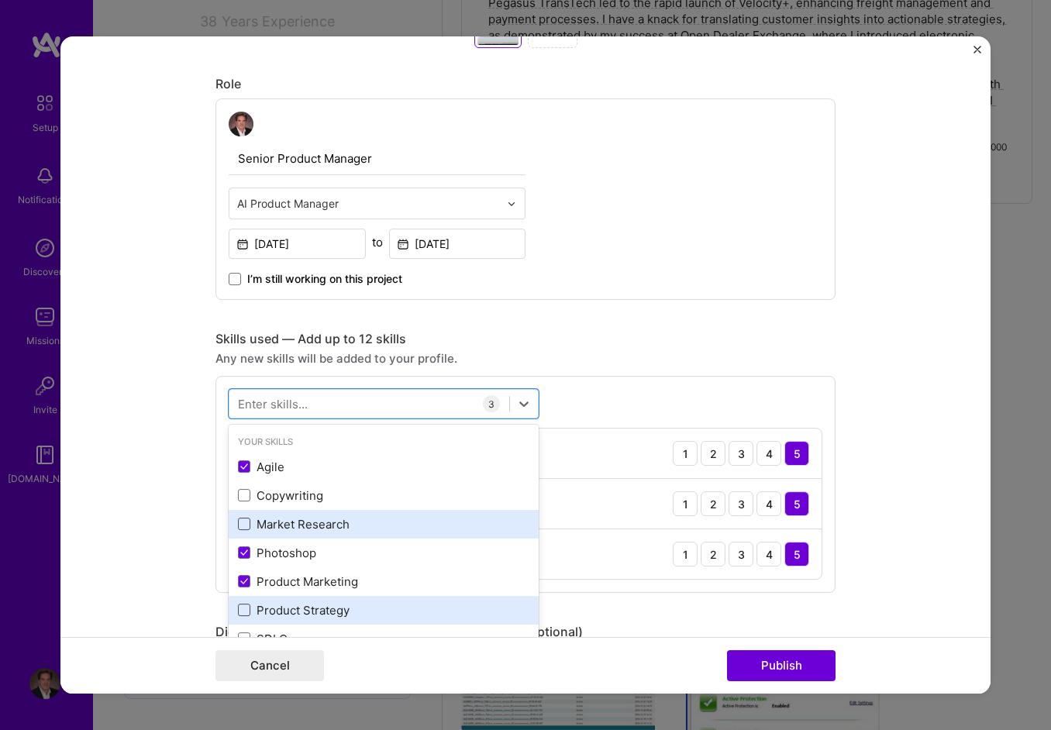
click at [240, 614] on span at bounding box center [244, 610] width 12 height 12
click at [0, 0] on input "checkbox" at bounding box center [0, 0] width 0 height 0
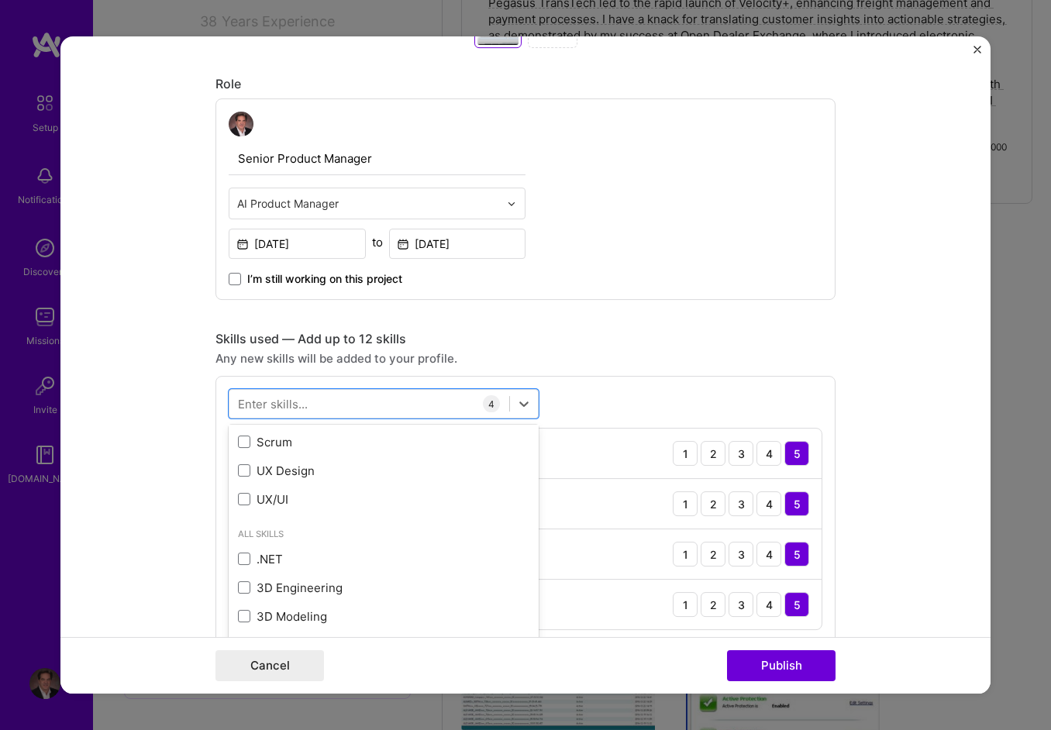
scroll to position [233, 0]
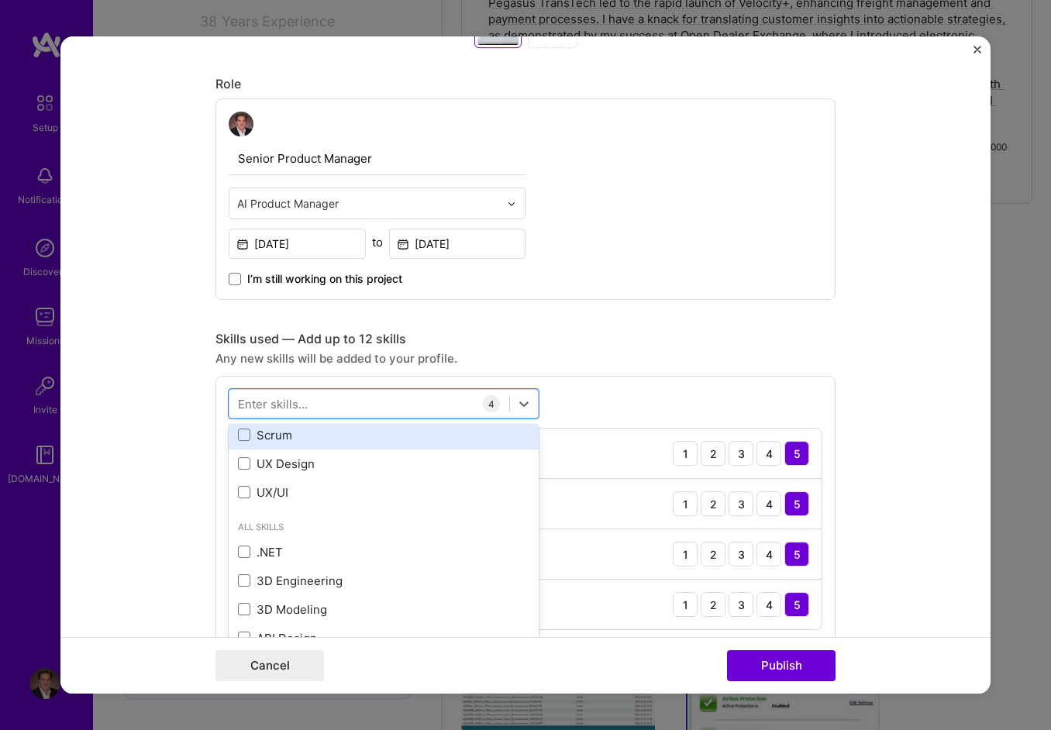
click at [245, 427] on div "Scrum" at bounding box center [384, 435] width 292 height 16
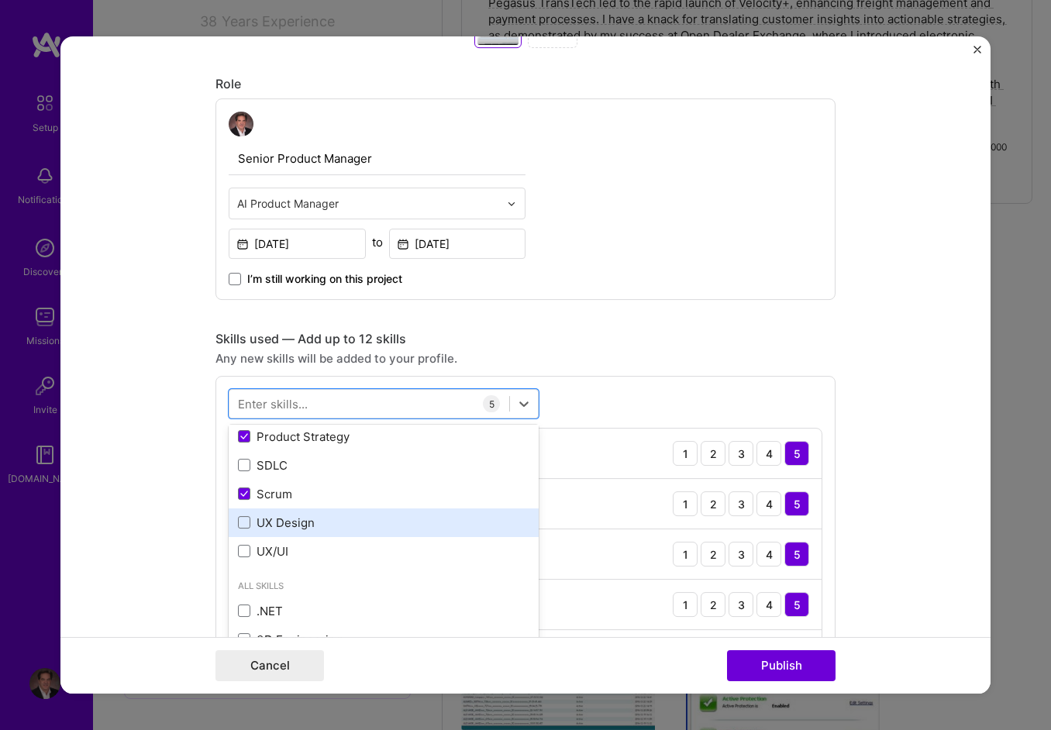
scroll to position [155, 0]
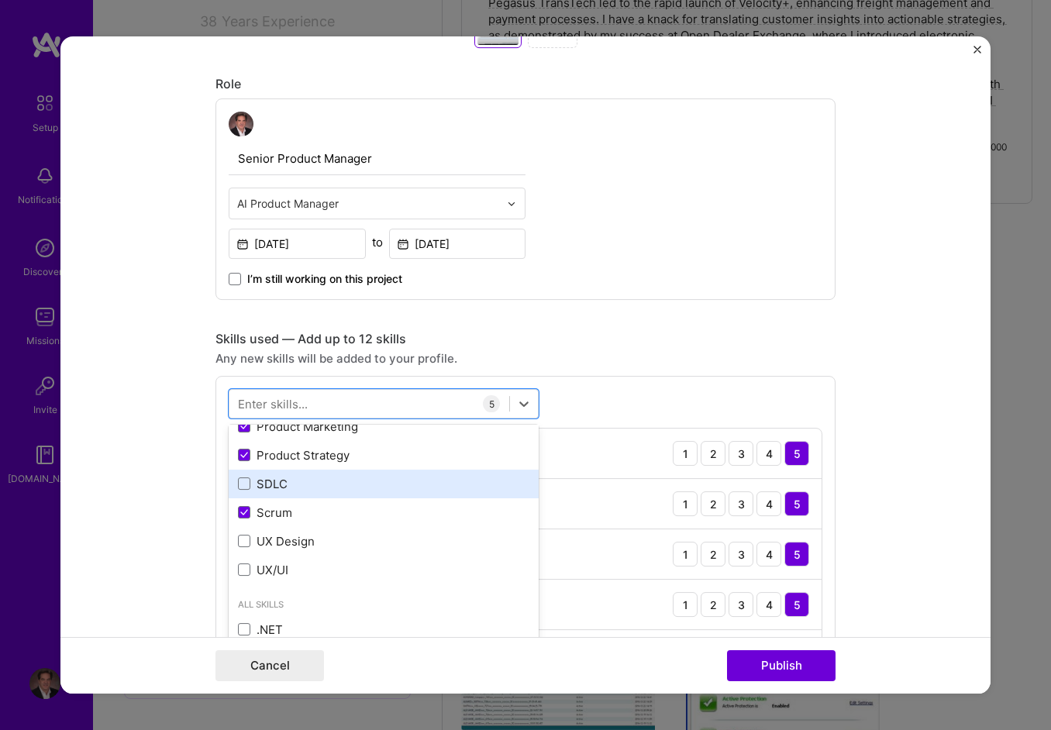
click at [270, 480] on div "SDLC" at bounding box center [384, 484] width 292 height 16
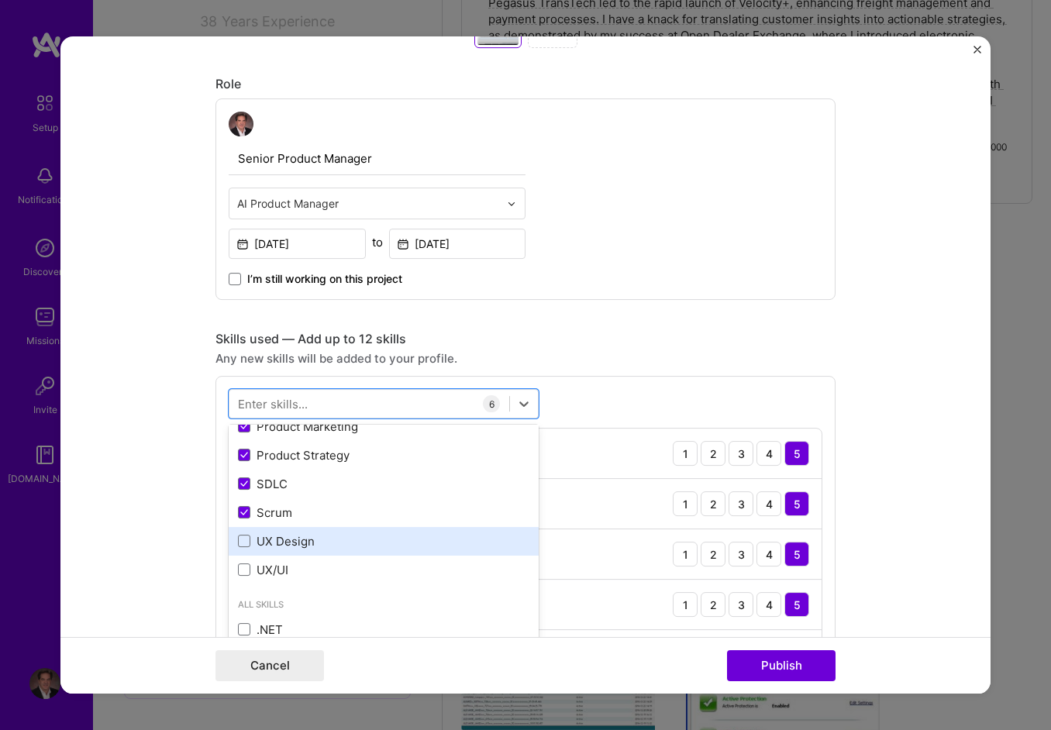
click at [271, 539] on div "UX Design" at bounding box center [384, 541] width 292 height 16
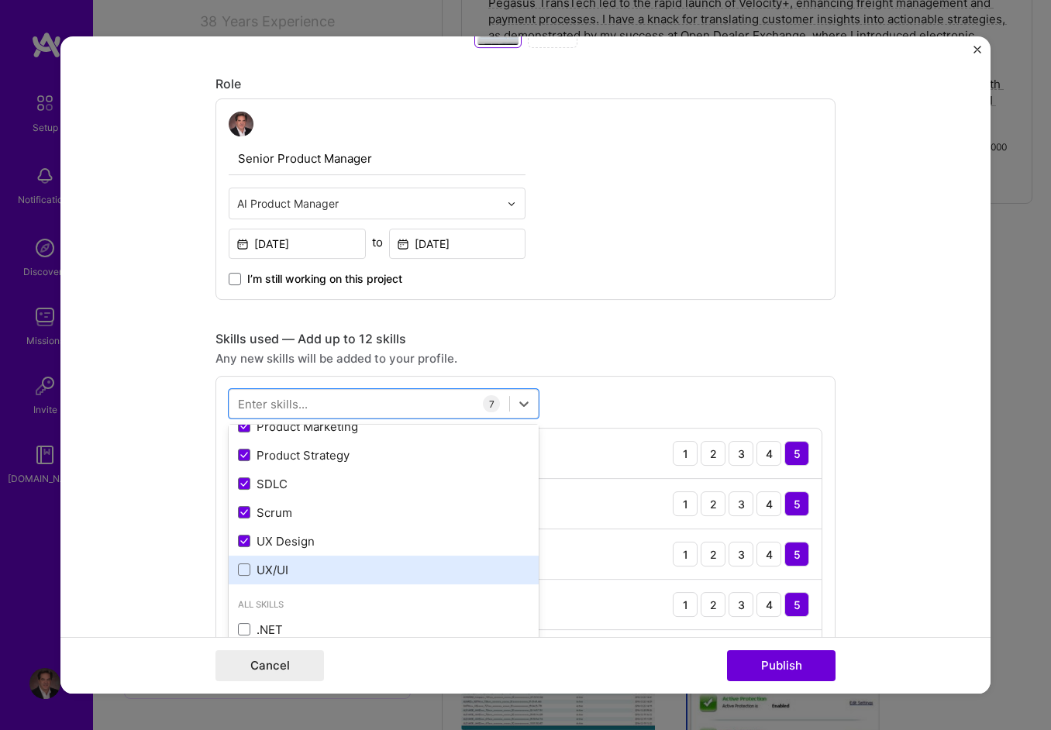
click at [264, 569] on div "UX/UI" at bounding box center [384, 570] width 292 height 16
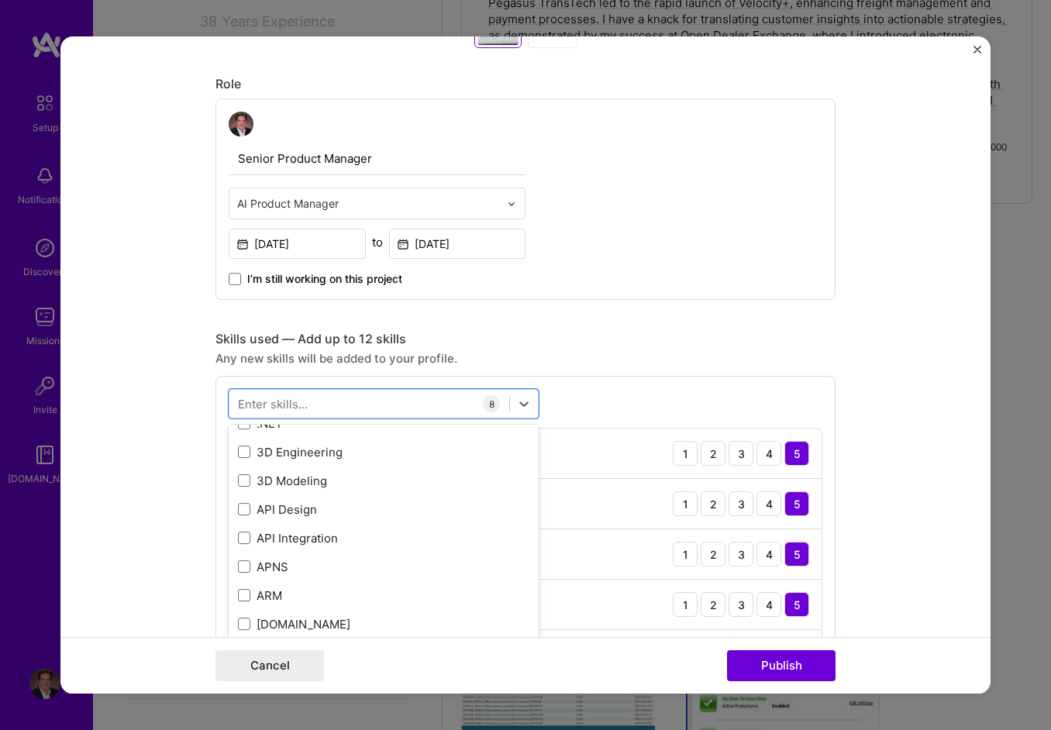
scroll to position [388, 0]
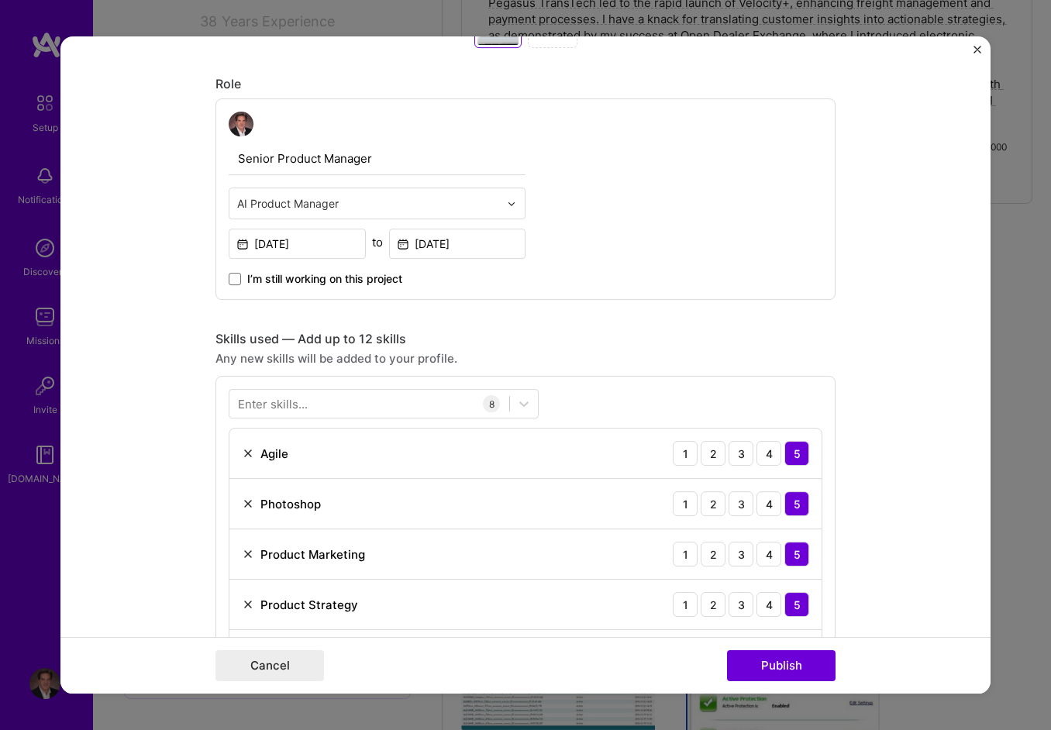
click at [676, 281] on div "Senior Product Manager AI Product Manager [DATE] to [DATE] I’m still working on…" at bounding box center [526, 199] width 620 height 202
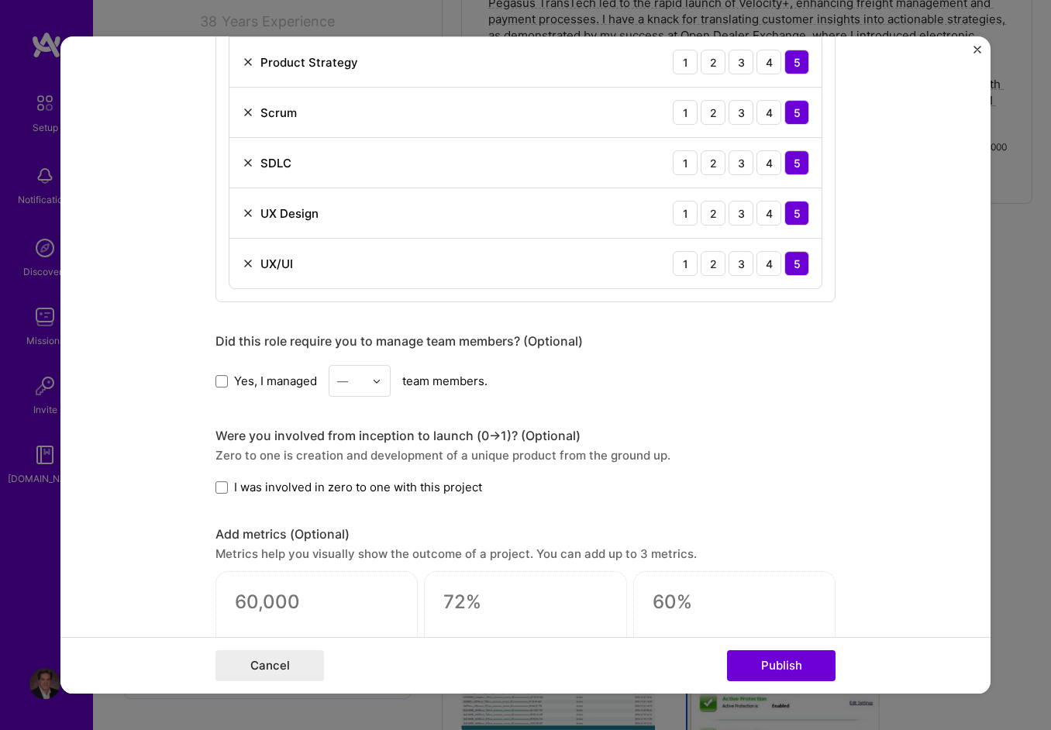
scroll to position [1628, 0]
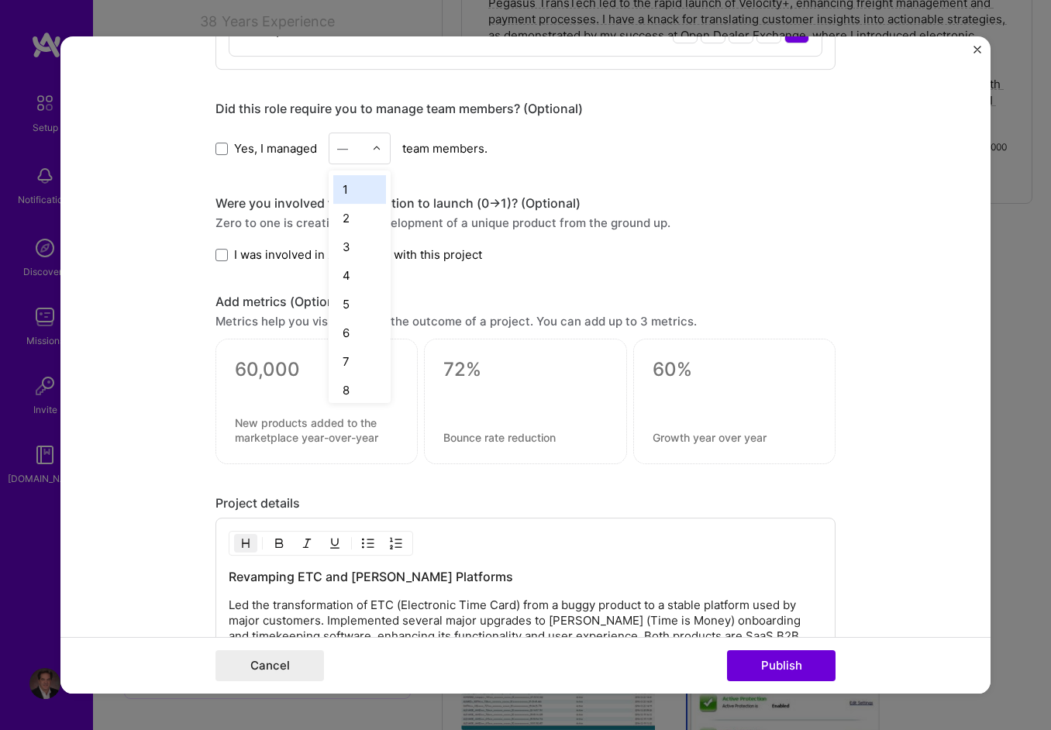
click at [372, 144] on img at bounding box center [376, 148] width 9 height 9
click at [350, 381] on div "8" at bounding box center [359, 390] width 53 height 29
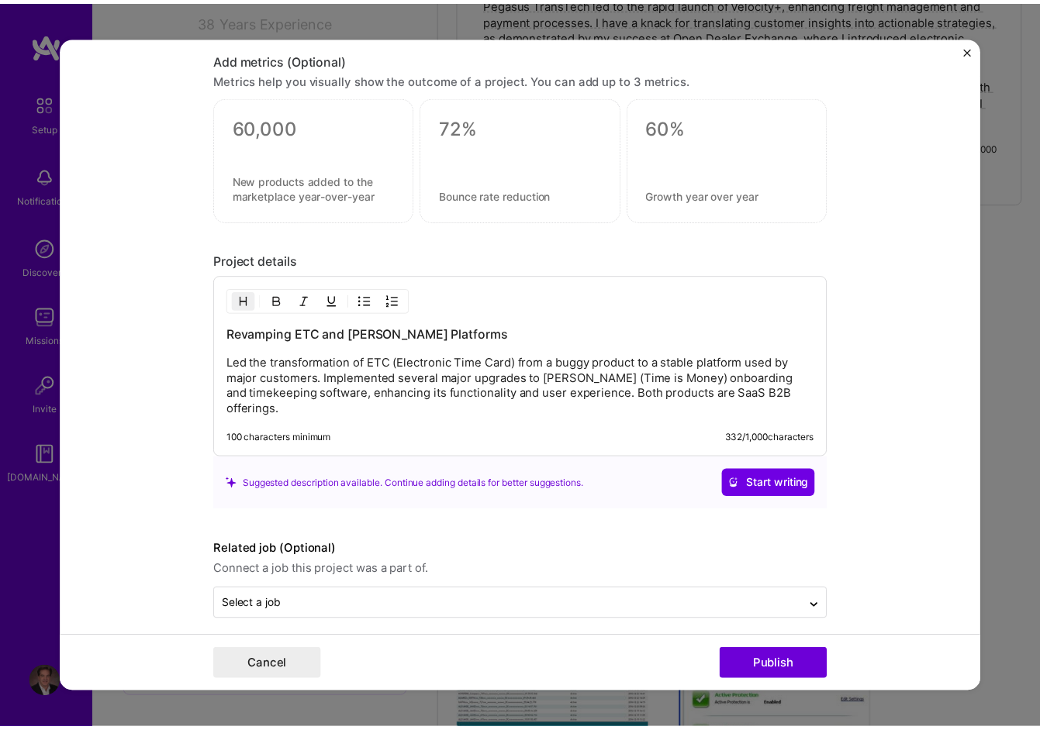
scroll to position [1879, 0]
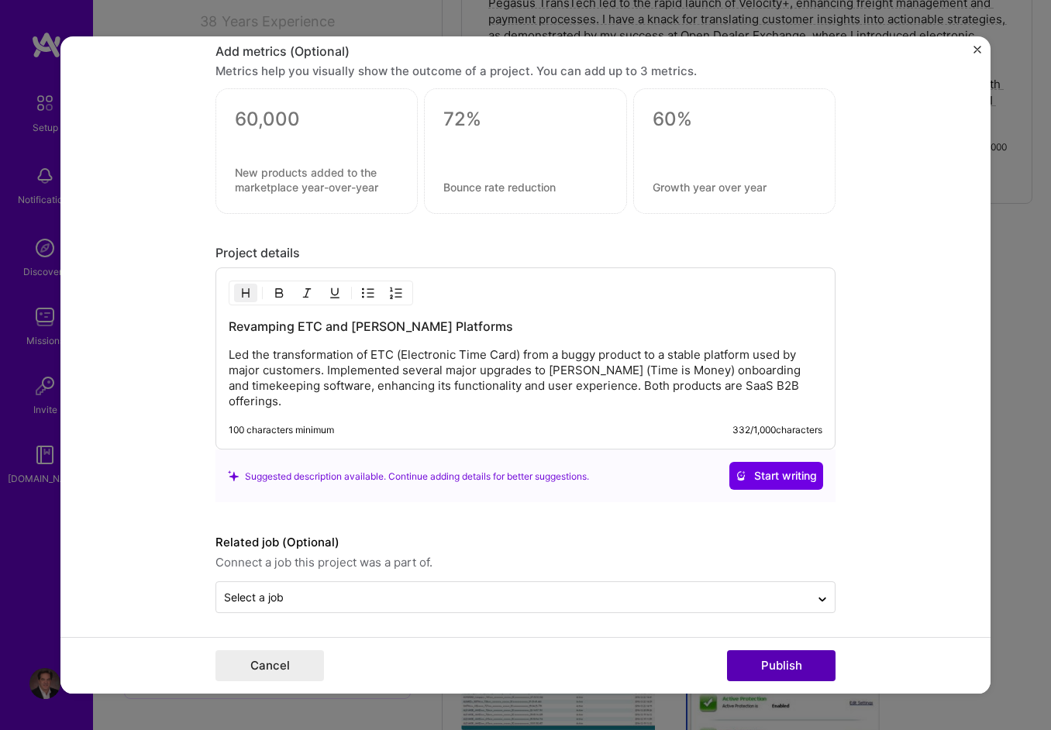
click at [799, 661] on button "Publish" at bounding box center [781, 666] width 109 height 31
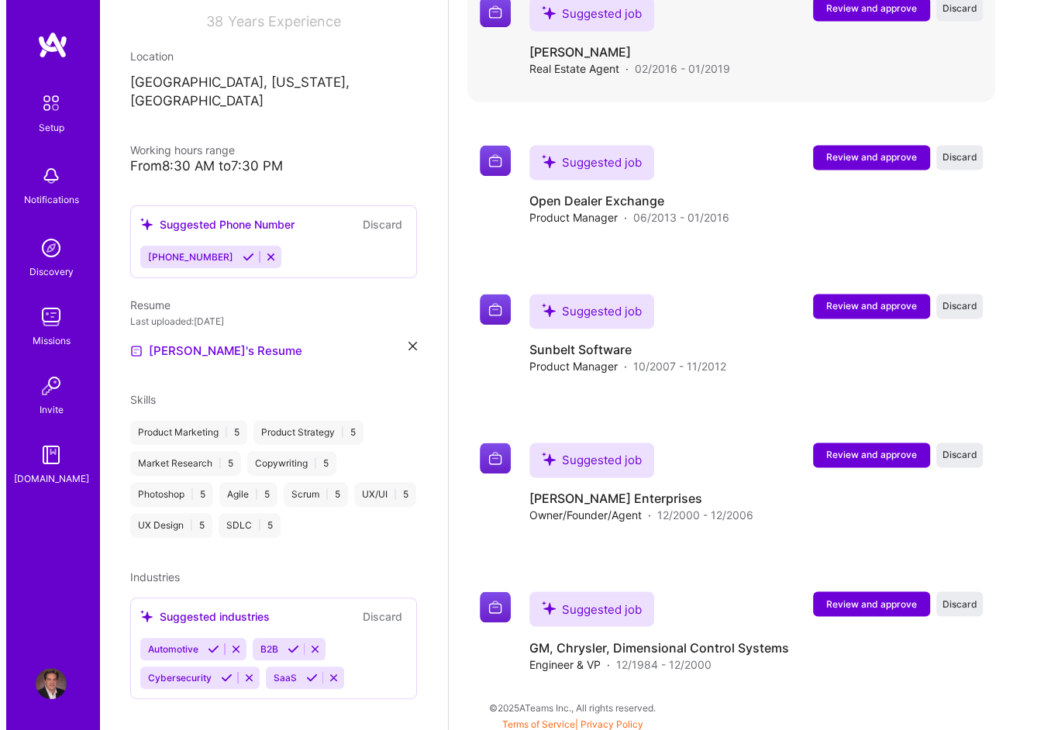
scroll to position [1786, 0]
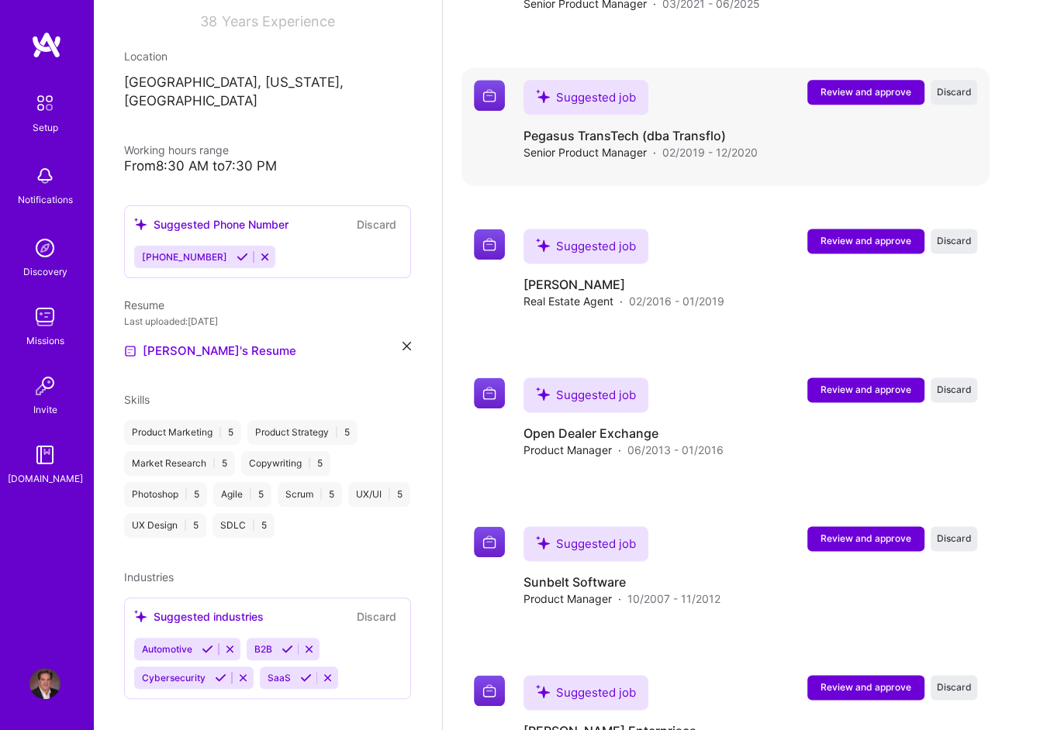
click at [885, 80] on button "Review and approve" at bounding box center [865, 92] width 117 height 25
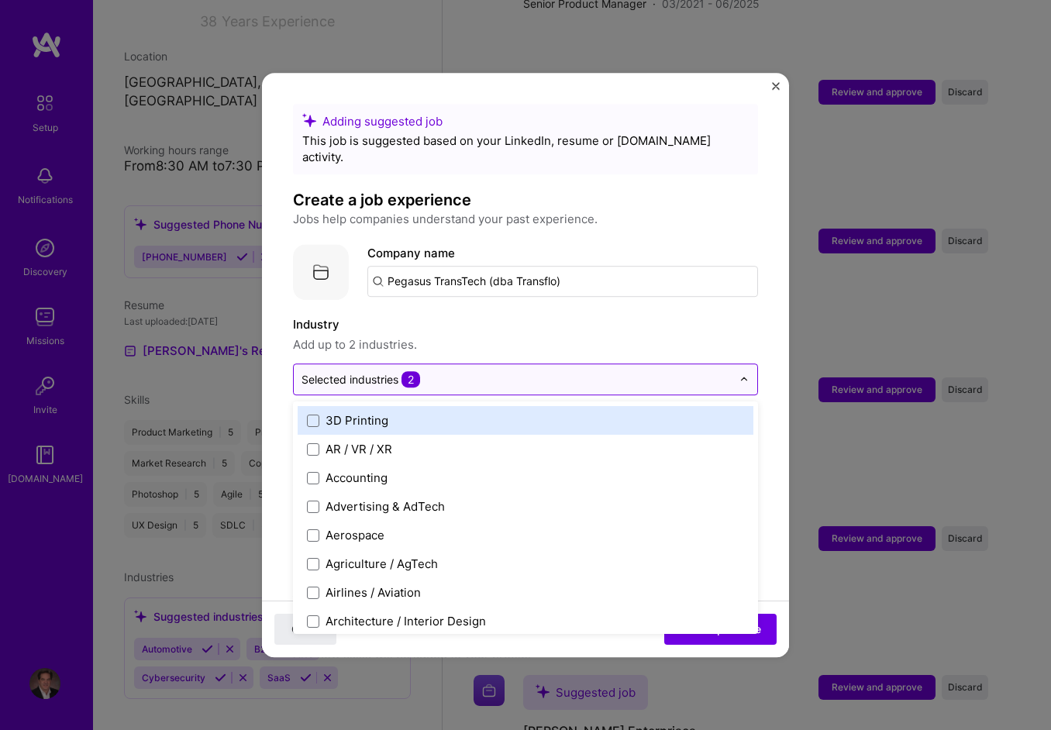
click at [471, 371] on input "text" at bounding box center [517, 379] width 430 height 16
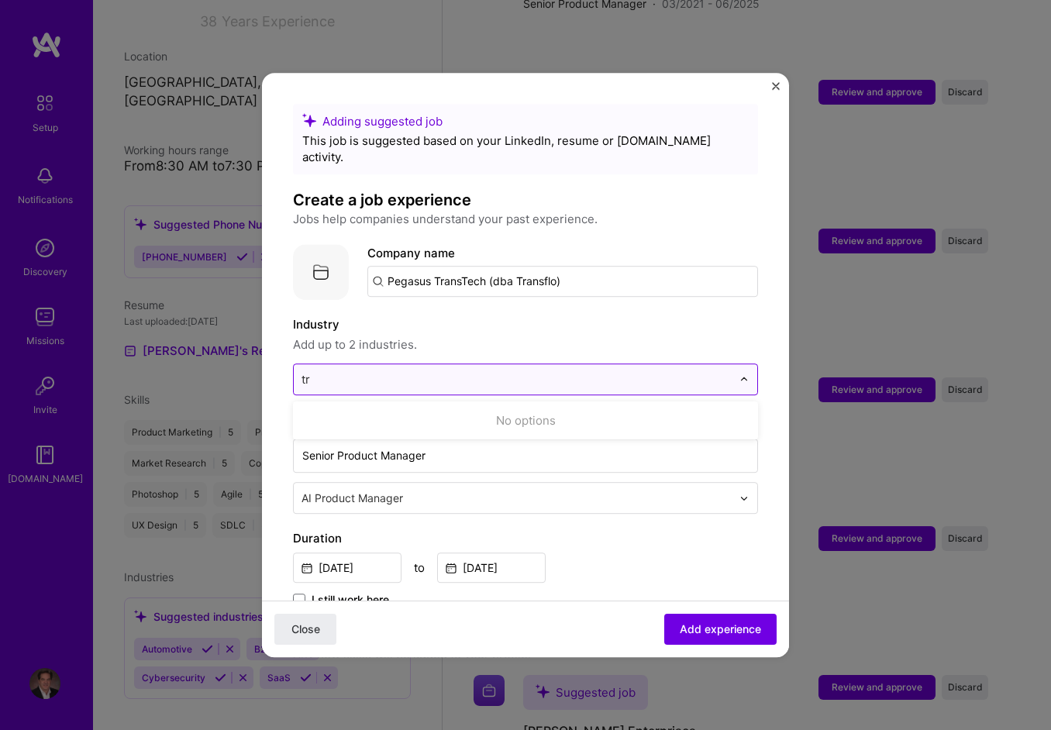
type input "t"
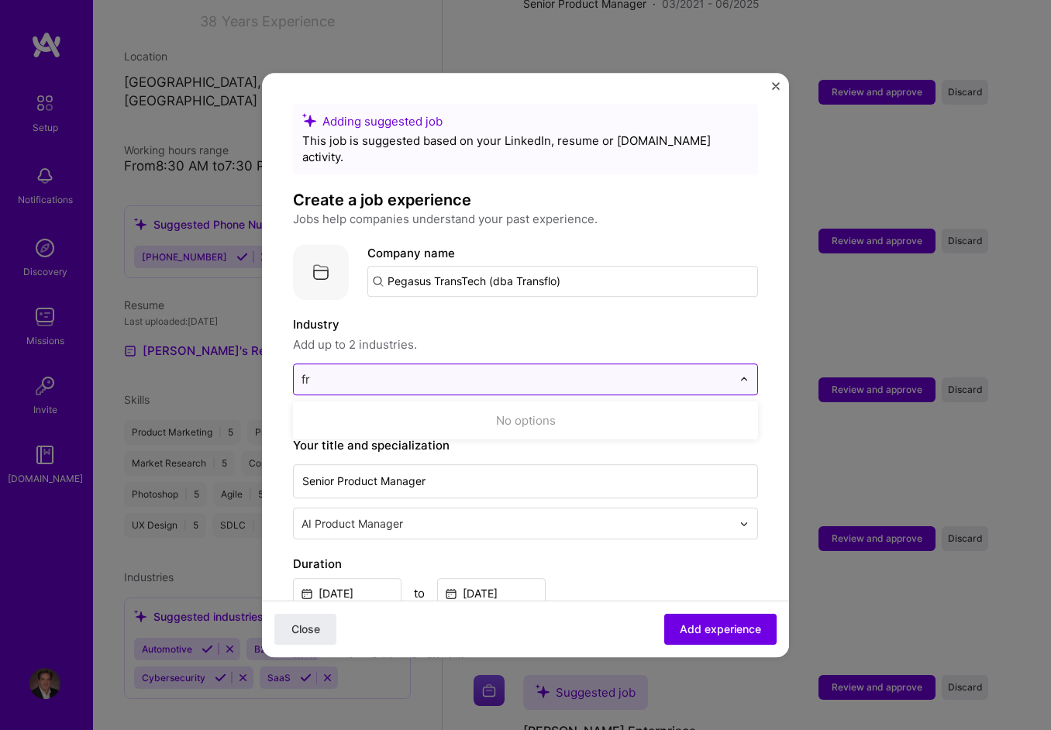
type input "f"
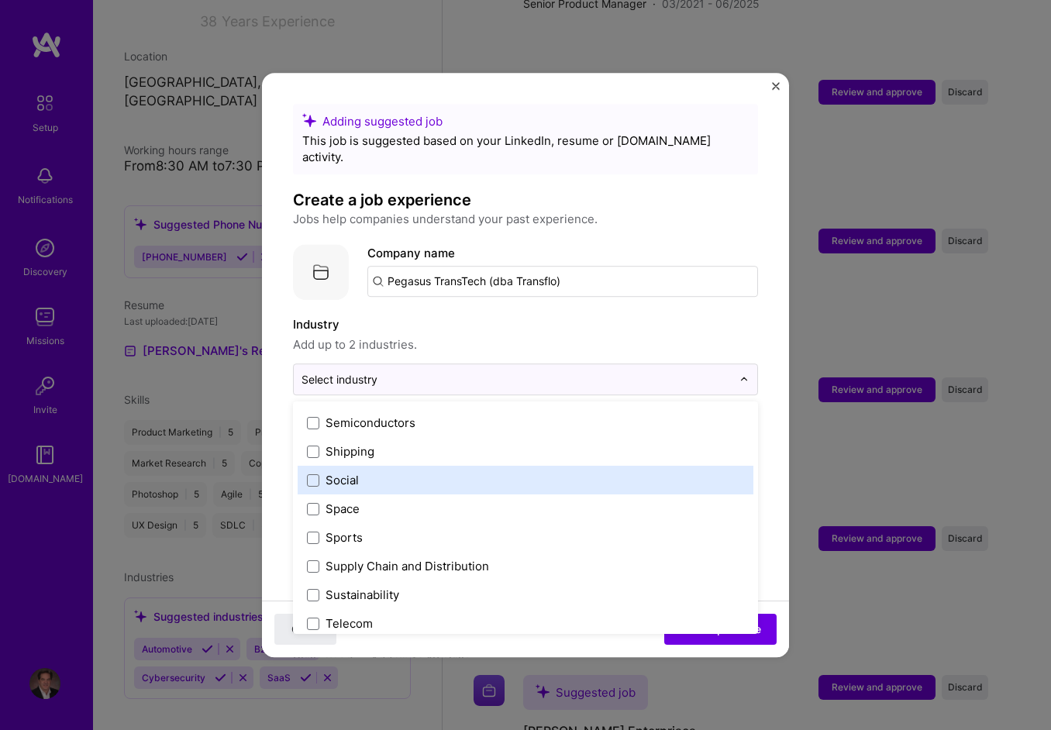
scroll to position [3219, 0]
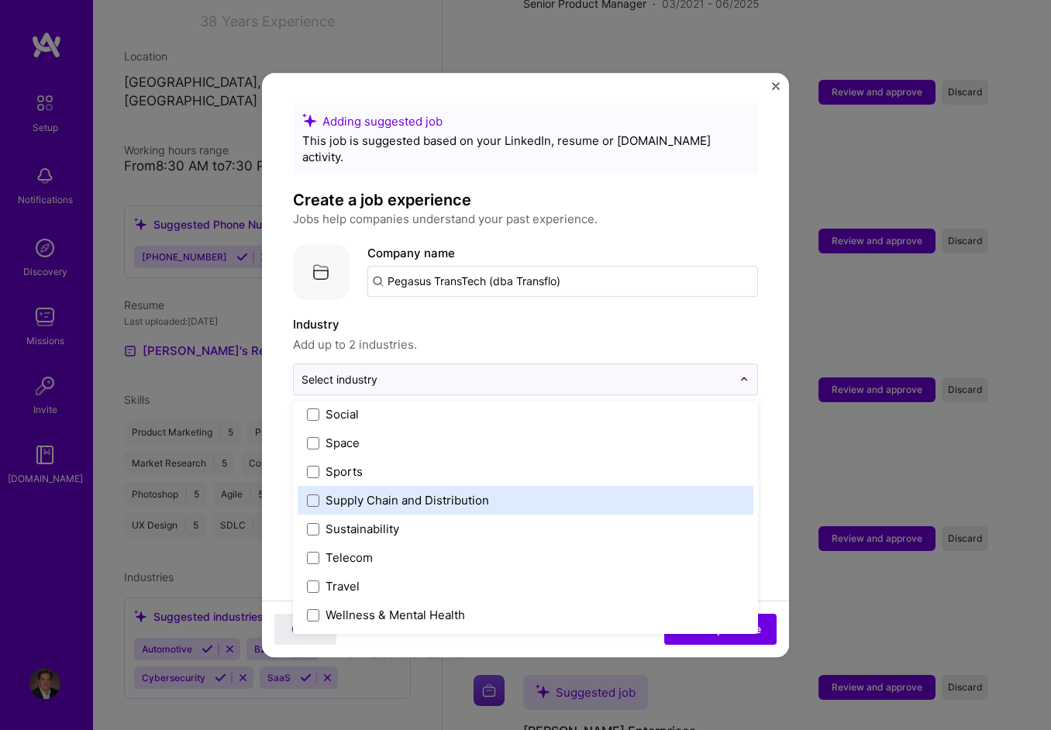
click at [482, 492] on div "Supply Chain and Distribution" at bounding box center [408, 500] width 164 height 16
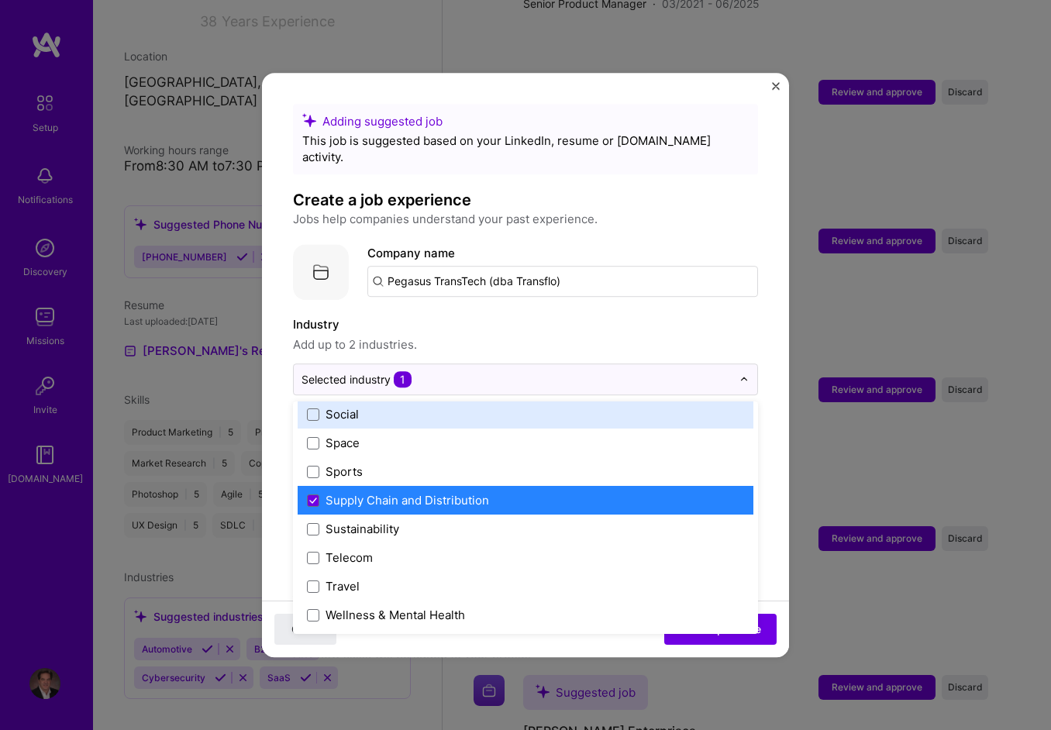
click at [569, 316] on label "Industry" at bounding box center [525, 325] width 465 height 19
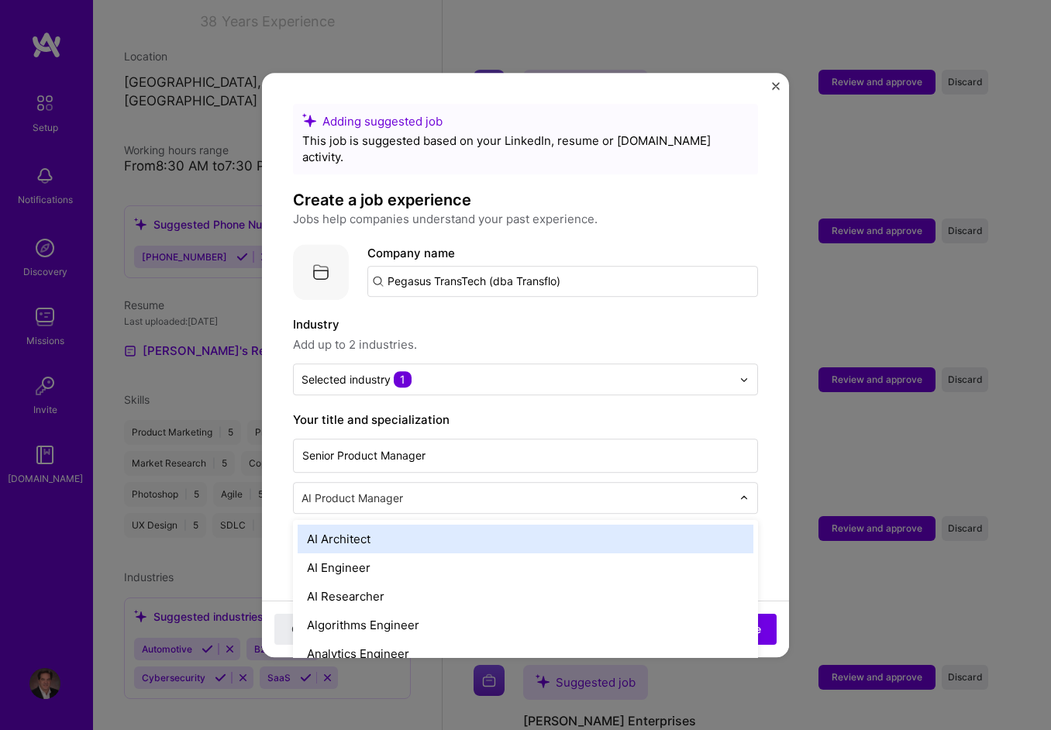
click at [422, 490] on input "text" at bounding box center [518, 498] width 433 height 16
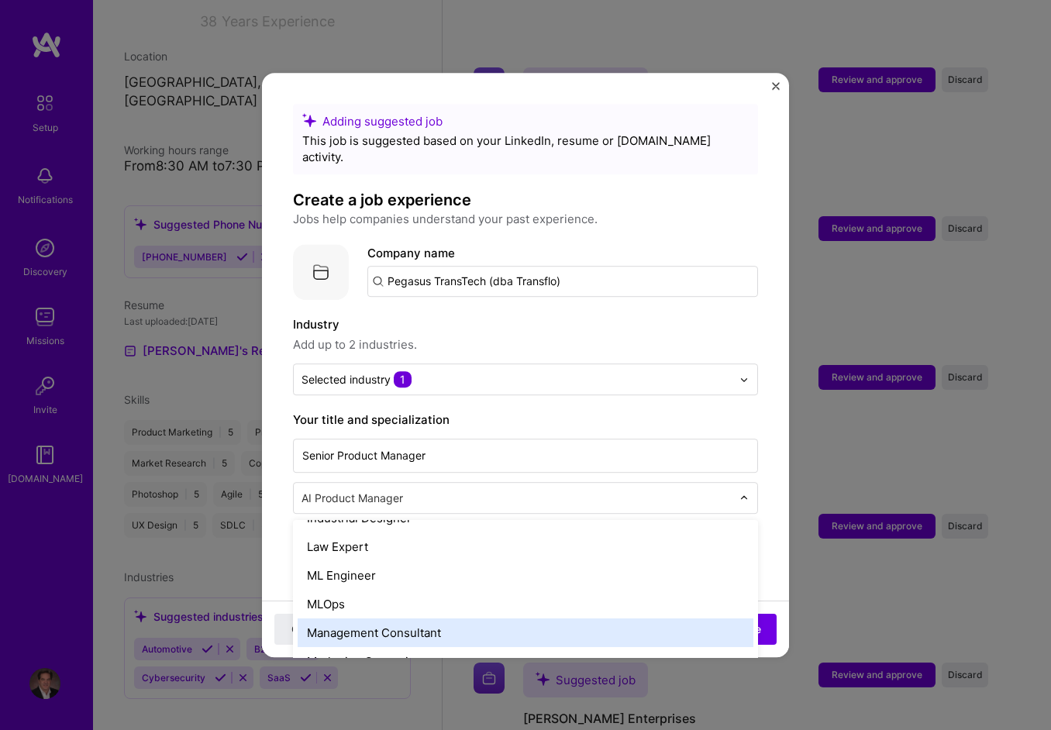
scroll to position [1318, 0]
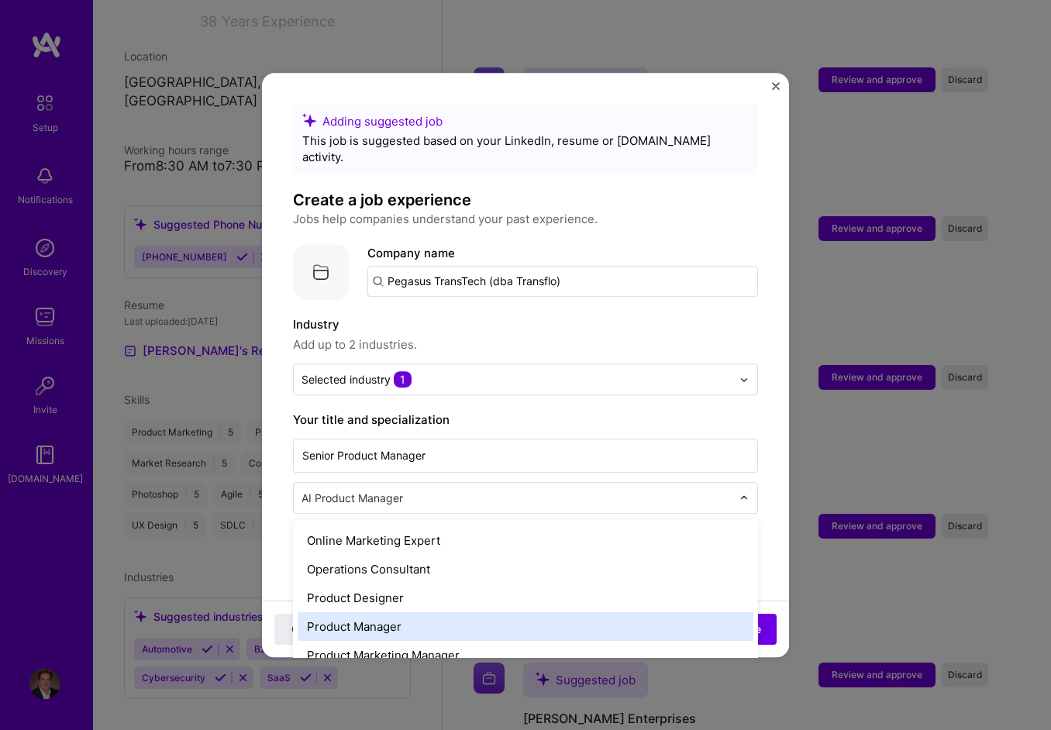
click at [388, 613] on div "Product Manager" at bounding box center [526, 627] width 456 height 29
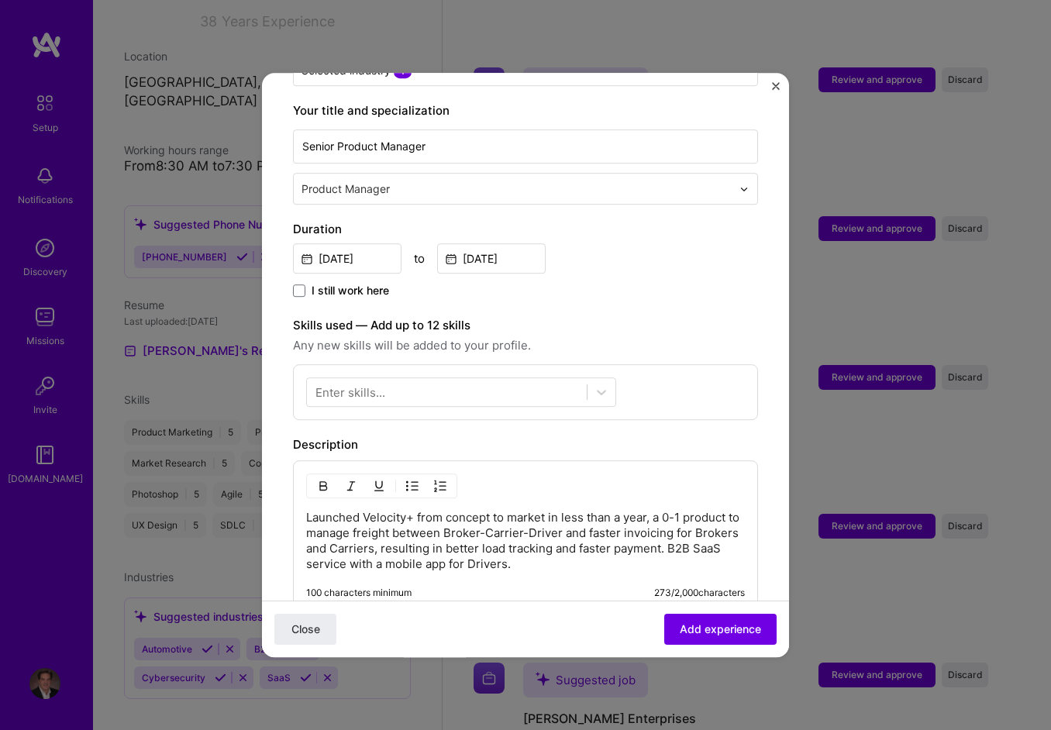
scroll to position [310, 0]
click at [530, 379] on div at bounding box center [447, 392] width 280 height 26
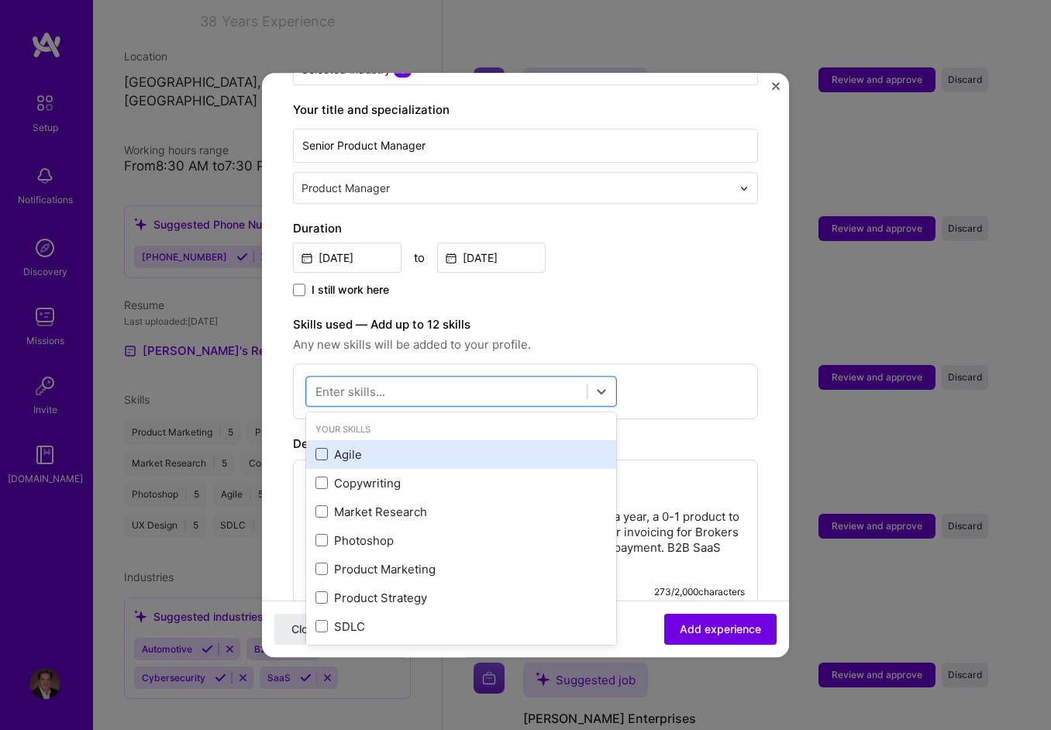
click at [319, 449] on span at bounding box center [322, 455] width 12 height 12
click at [0, 0] on input "checkbox" at bounding box center [0, 0] width 0 height 0
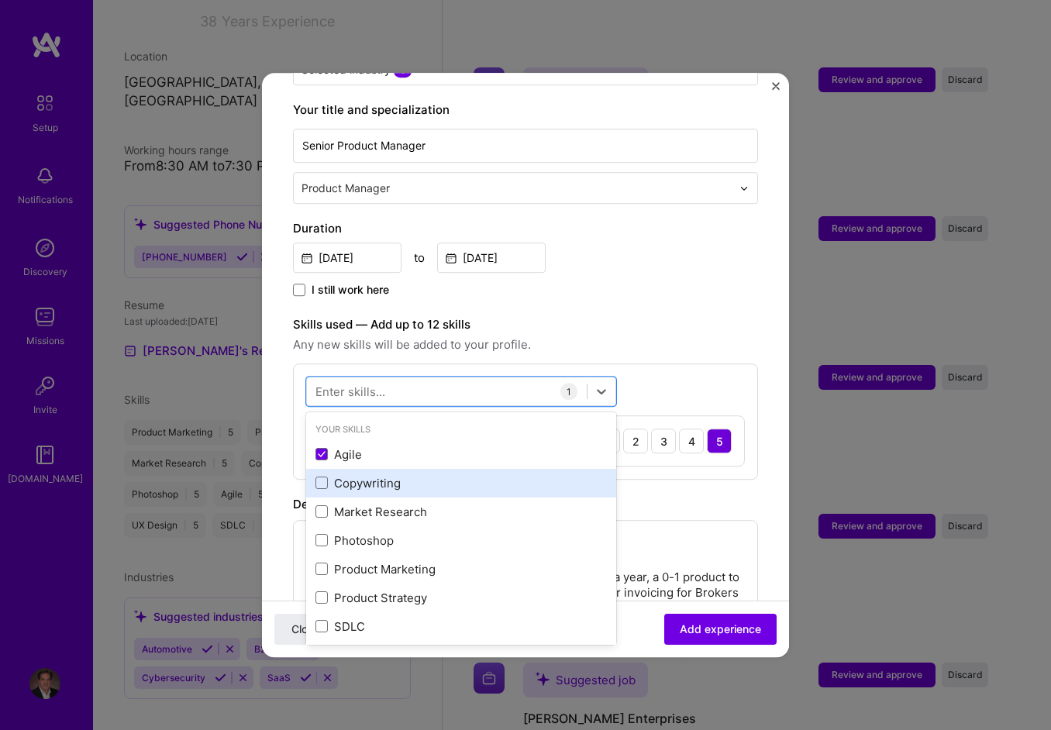
click at [333, 475] on div "Copywriting" at bounding box center [461, 483] width 310 height 29
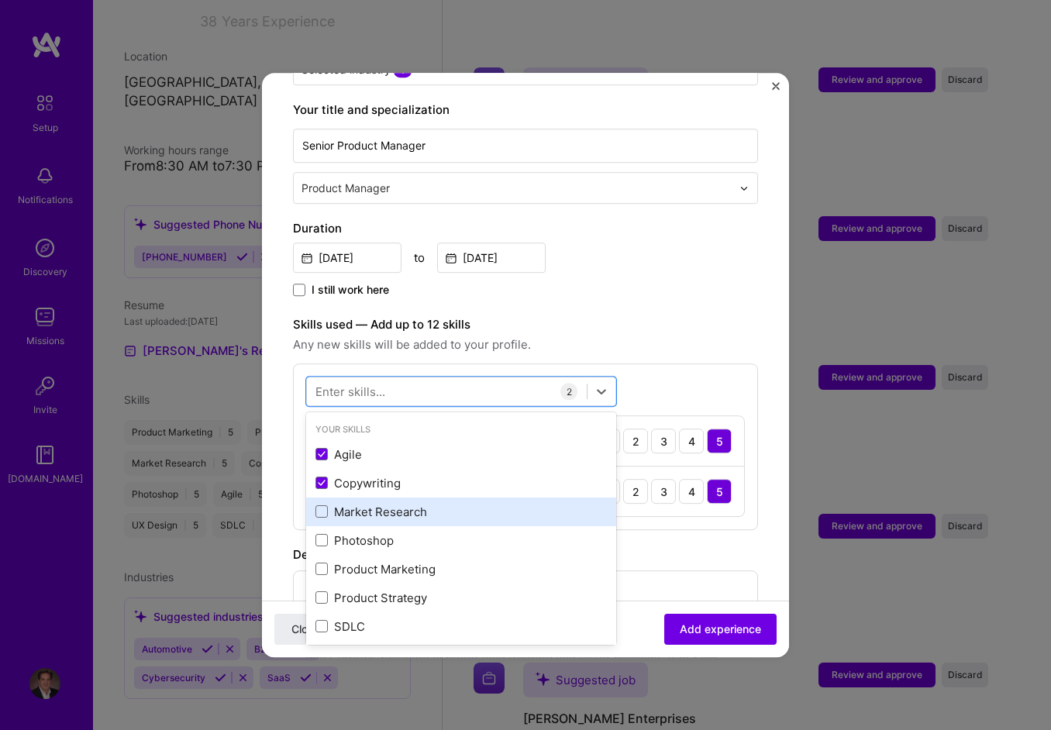
click at [333, 504] on div "Market Research" at bounding box center [462, 512] width 292 height 16
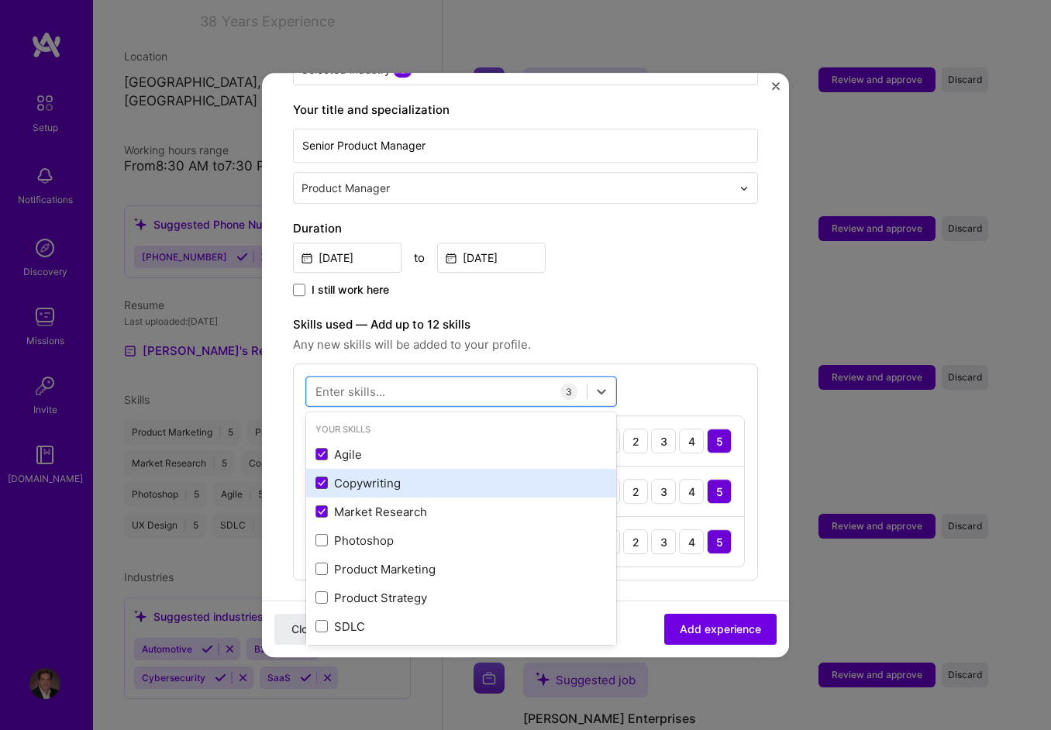
click at [320, 478] on span at bounding box center [322, 484] width 12 height 12
click at [0, 0] on input "checkbox" at bounding box center [0, 0] width 0 height 0
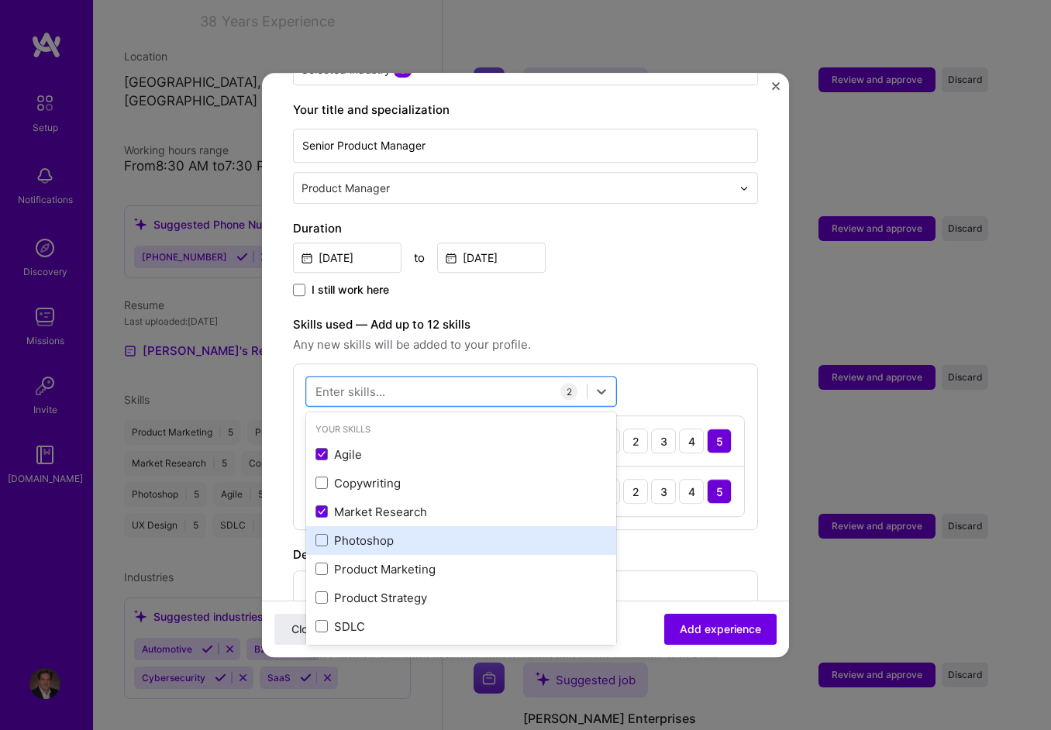
click at [336, 533] on div "Photoshop" at bounding box center [462, 541] width 292 height 16
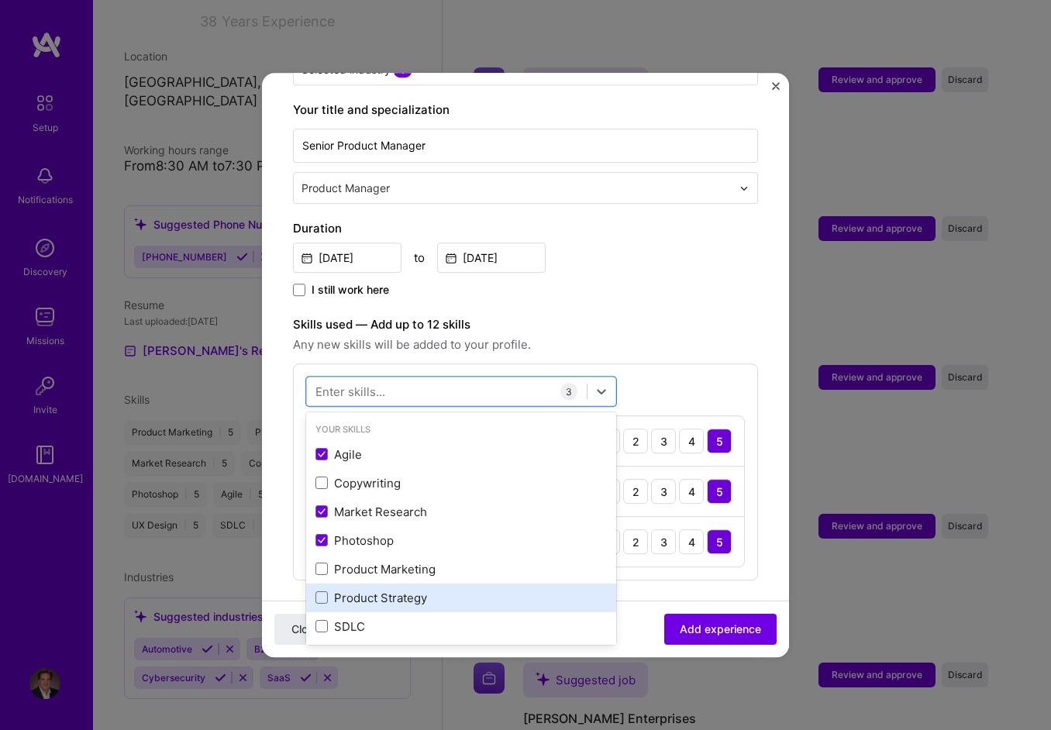
click at [342, 590] on div "Product Strategy" at bounding box center [462, 598] width 292 height 16
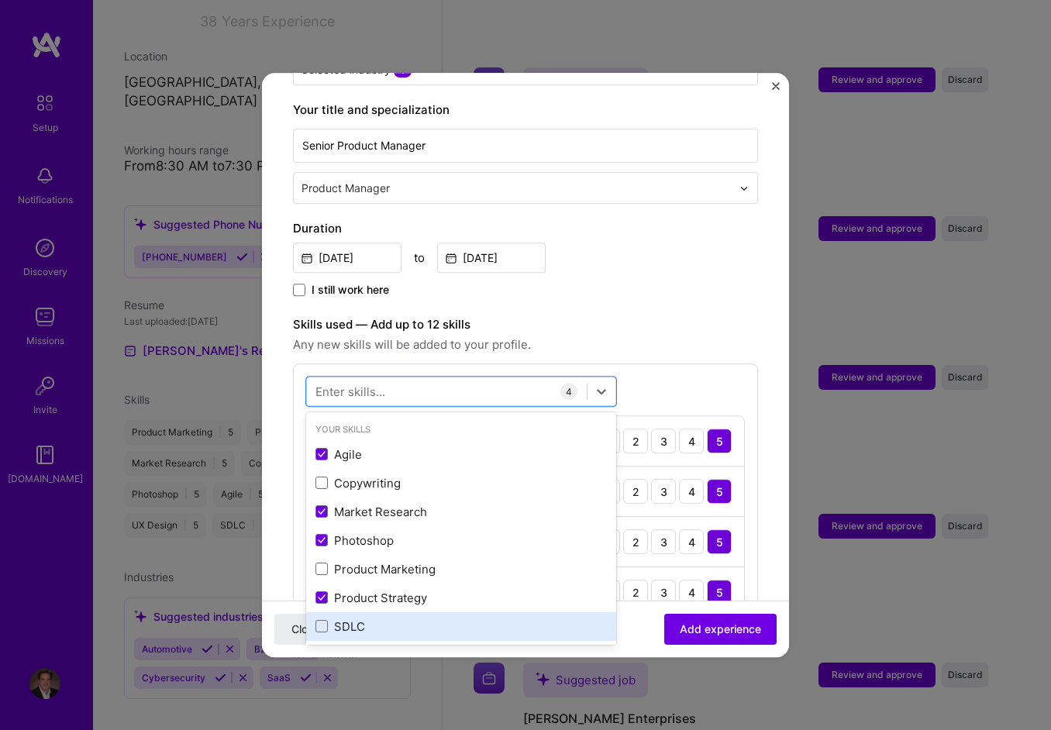
click at [340, 619] on div "SDLC" at bounding box center [462, 627] width 292 height 16
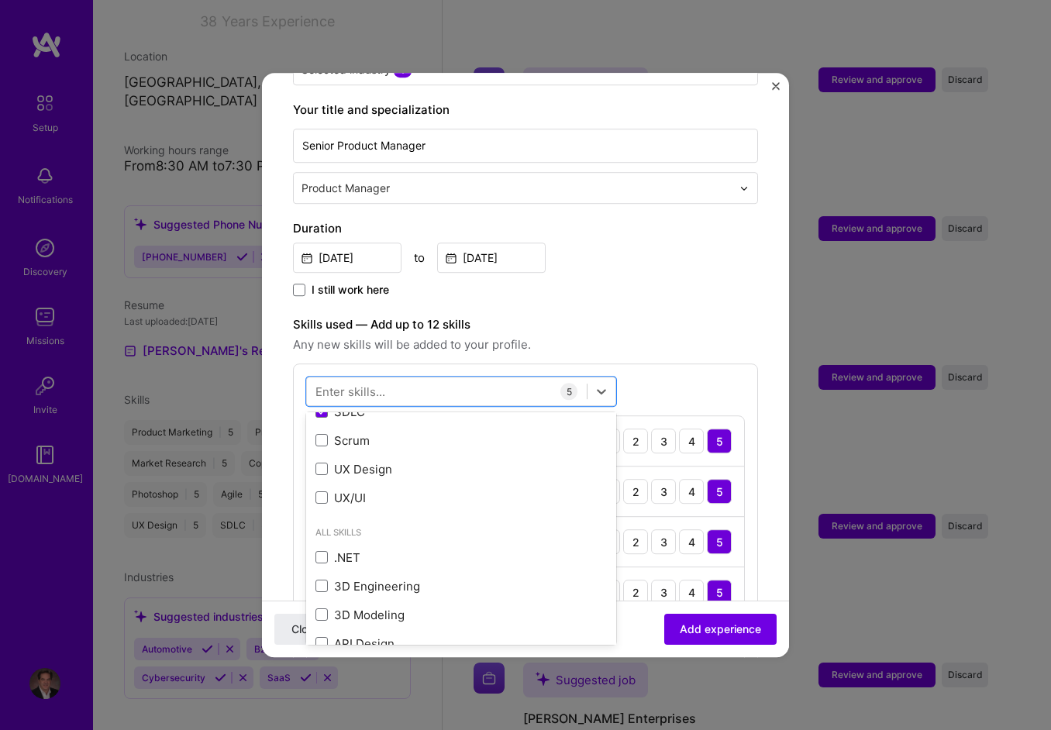
scroll to position [233, 0]
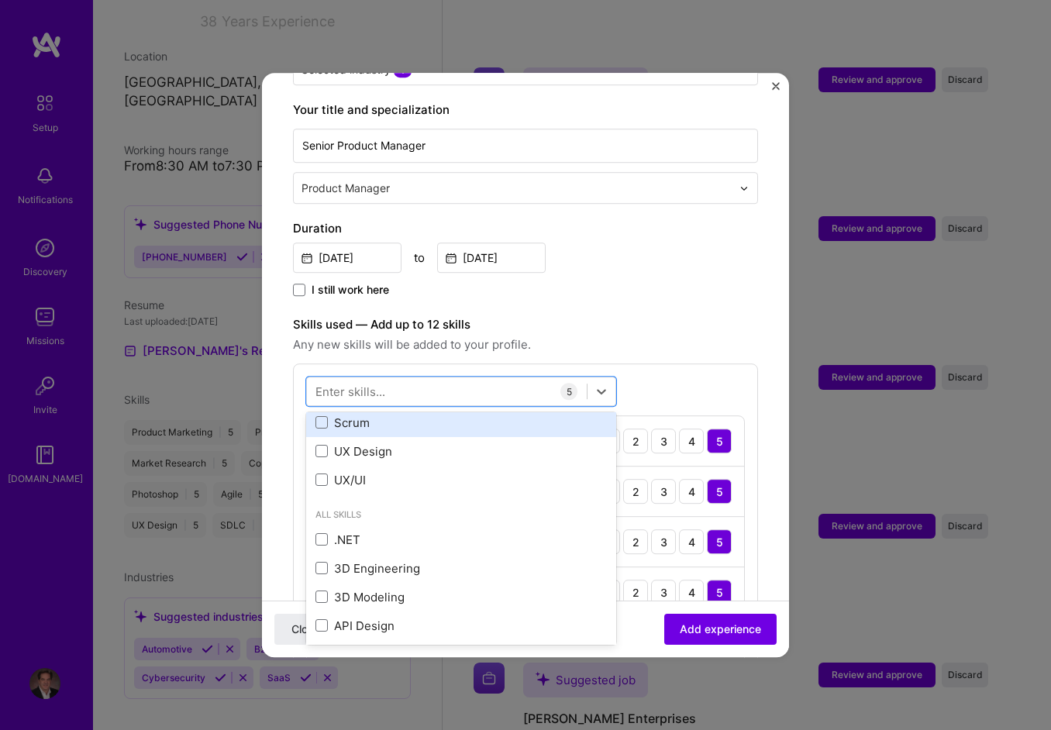
click at [340, 415] on div "Scrum" at bounding box center [462, 423] width 292 height 16
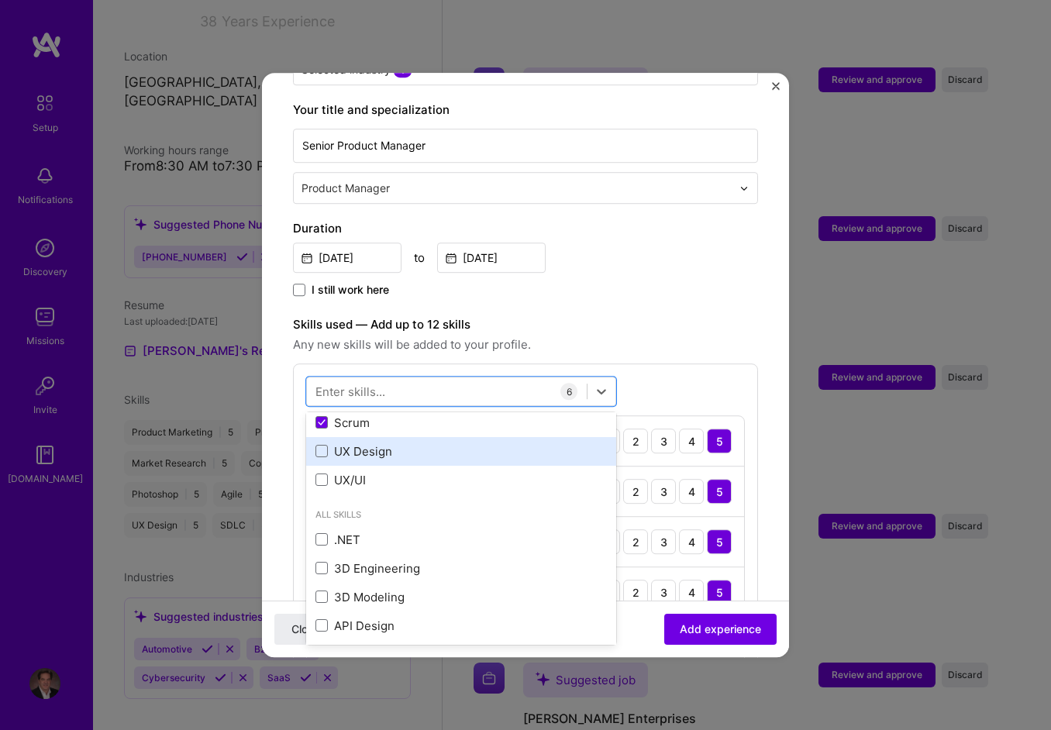
click at [347, 444] on div "UX Design" at bounding box center [462, 452] width 292 height 16
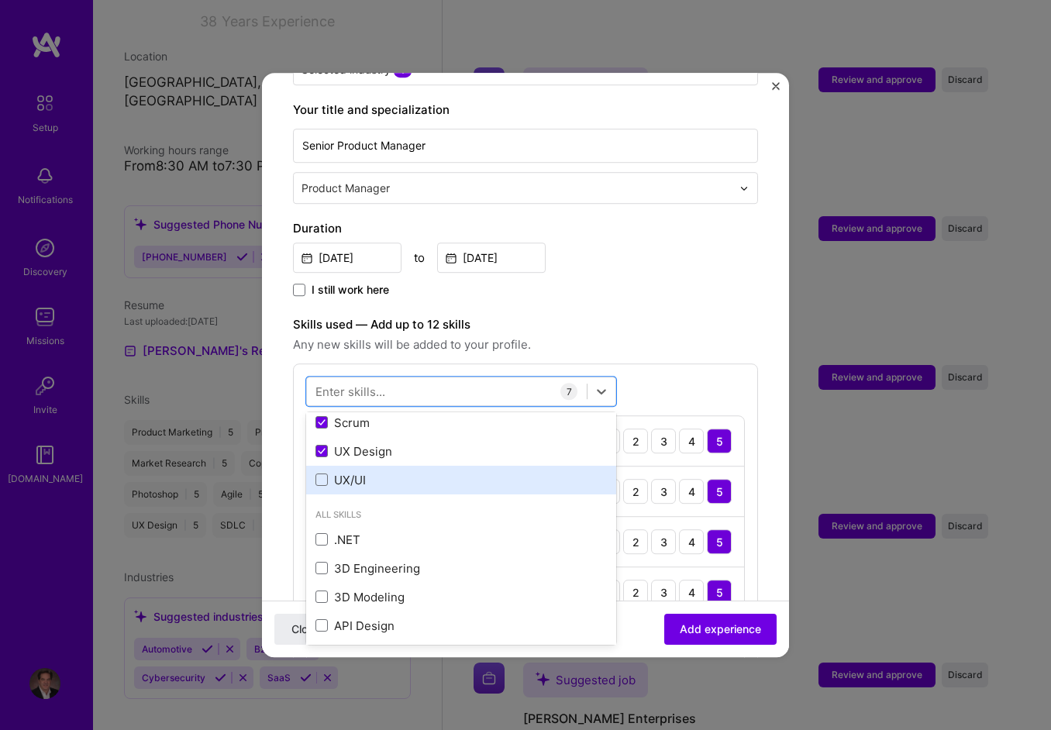
click at [351, 472] on div "UX/UI" at bounding box center [462, 480] width 292 height 16
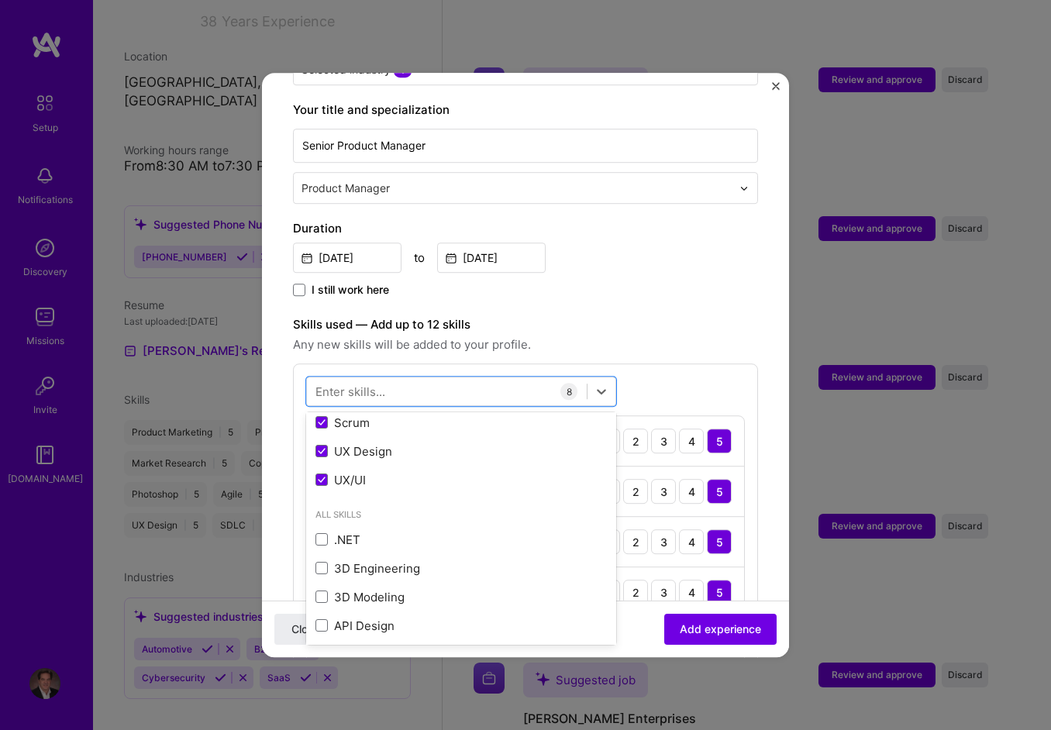
click at [699, 316] on label "Skills used — Add up to 12 skills" at bounding box center [525, 325] width 465 height 19
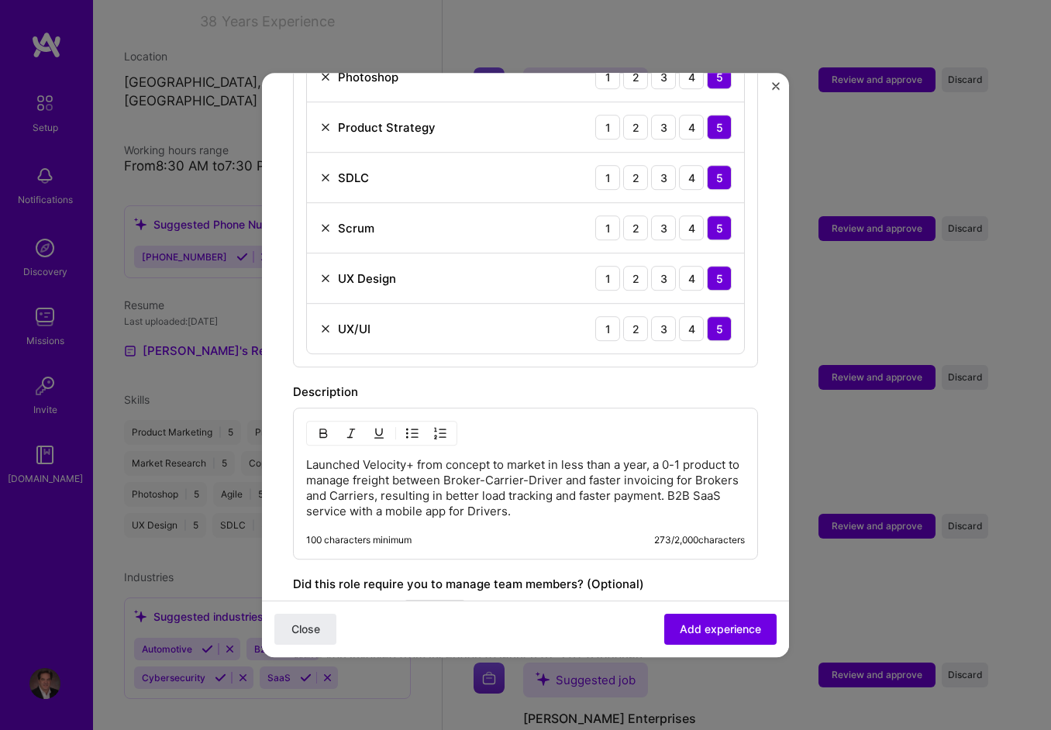
scroll to position [993, 0]
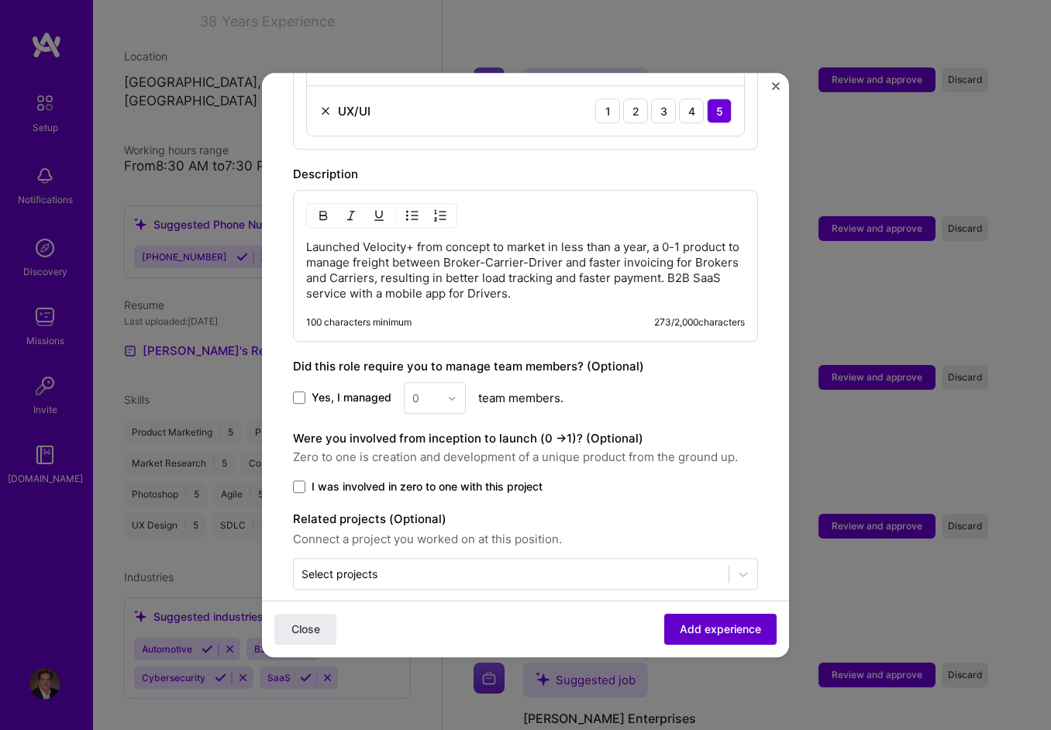
click at [716, 625] on span "Add experience" at bounding box center [720, 630] width 81 height 16
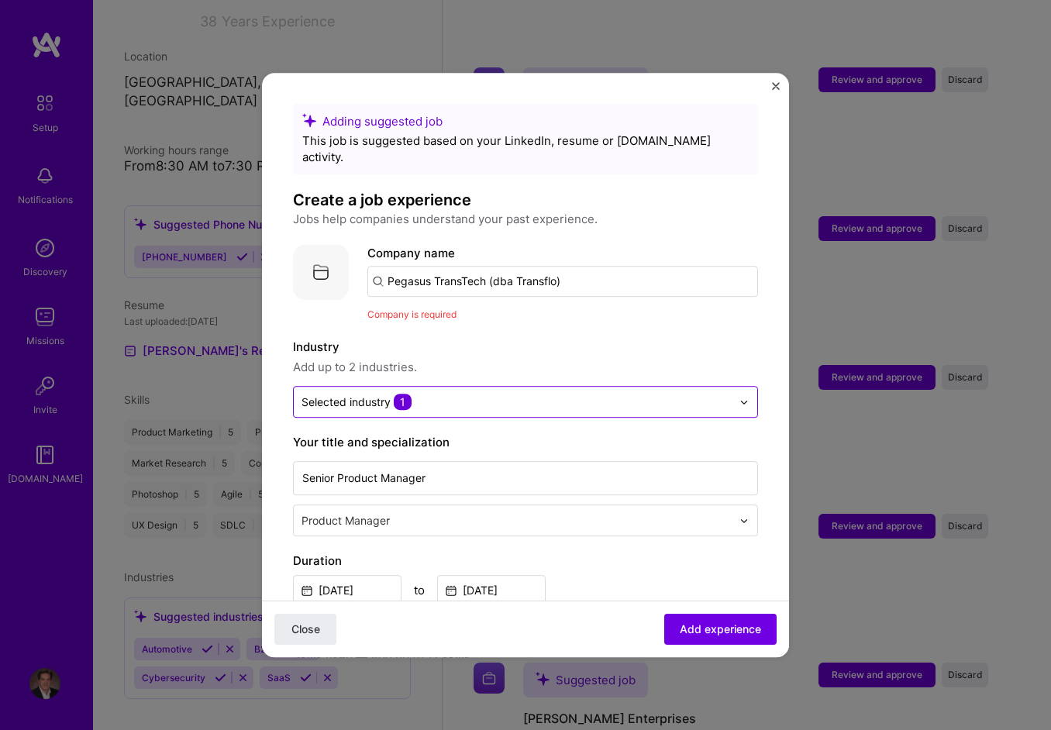
scroll to position [0, 0]
drag, startPoint x: 600, startPoint y: 271, endPoint x: 195, endPoint y: 278, distance: 405.6
click at [195, 278] on div "Adding suggested job This job is suggested based on your LinkedIn, resume or [D…" at bounding box center [525, 365] width 1051 height 730
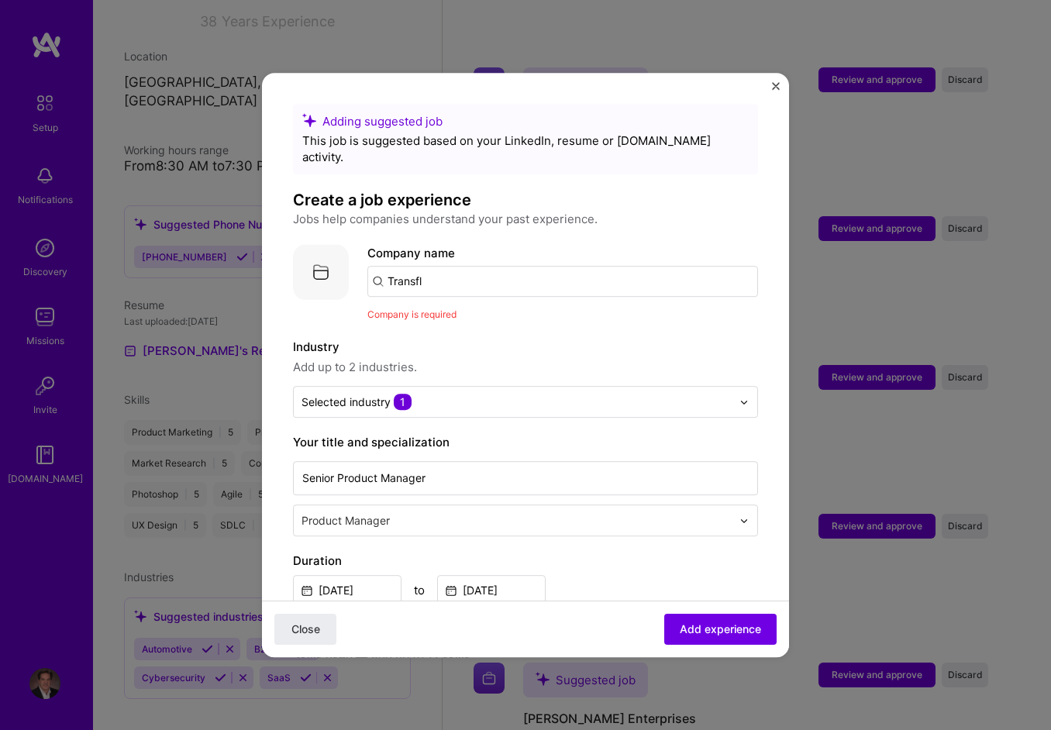
type input "Transflo"
click button "Close" at bounding box center [305, 629] width 62 height 31
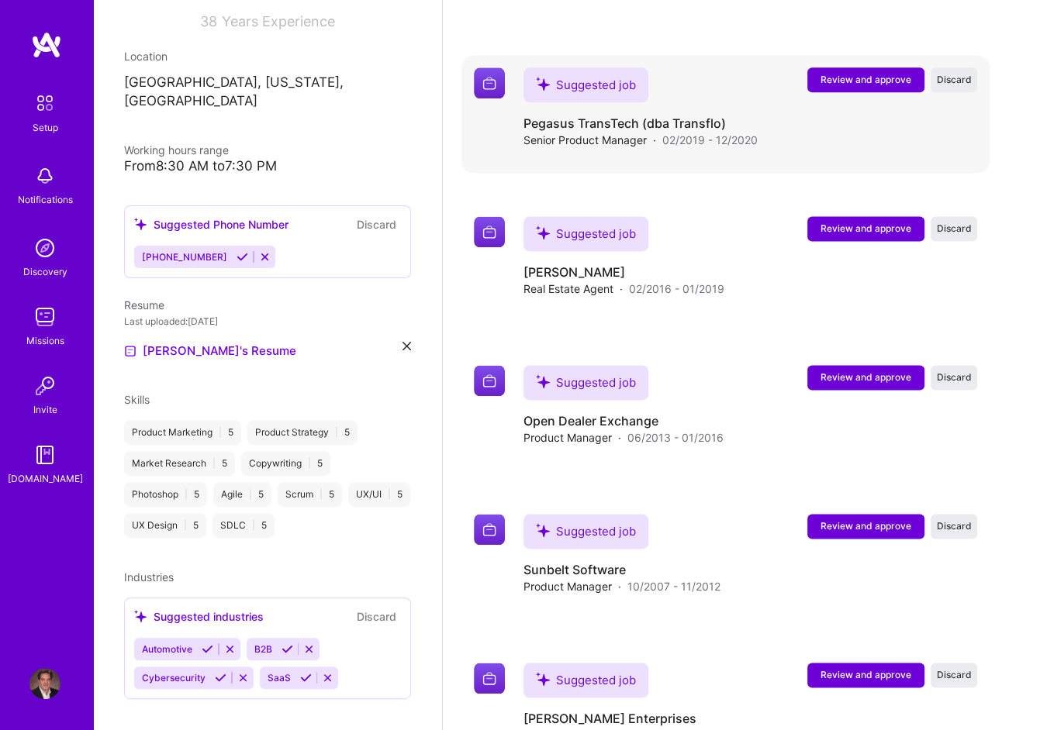
click at [874, 78] on span "Review and approve" at bounding box center [865, 79] width 91 height 13
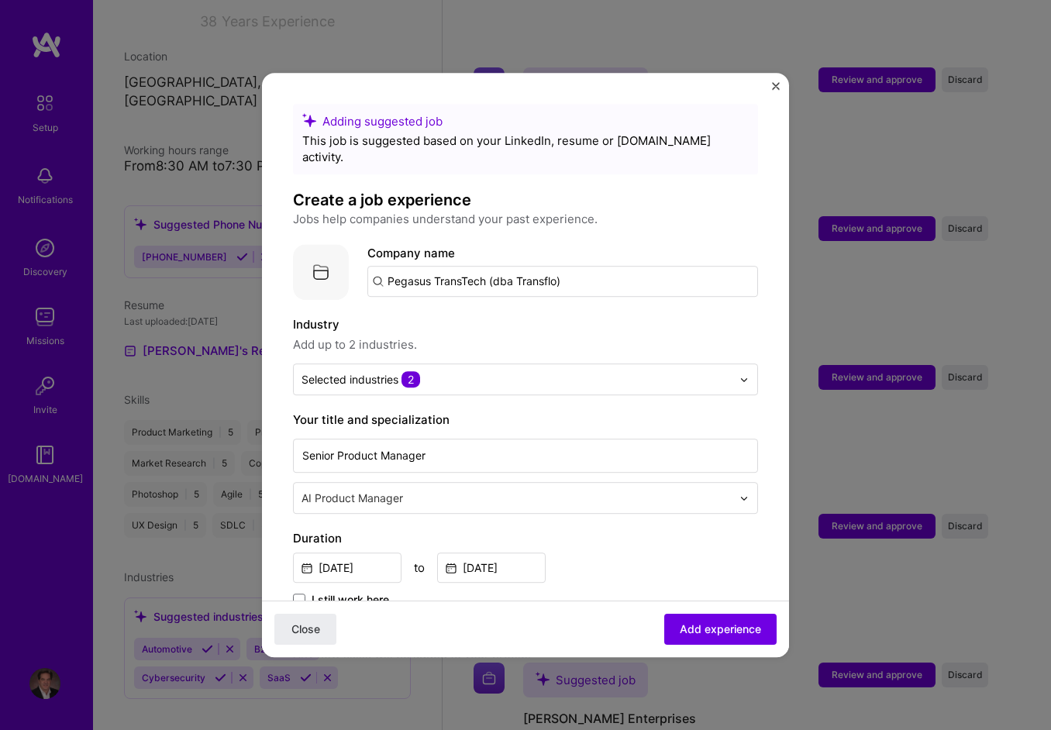
click at [623, 266] on input "Pegasus TransTech (dba Transflo)" at bounding box center [563, 281] width 391 height 31
drag, startPoint x: 618, startPoint y: 266, endPoint x: 268, endPoint y: 261, distance: 349.7
click at [268, 261] on form "Adding suggested job This job is suggested based on your LinkedIn, resume or [D…" at bounding box center [525, 681] width 527 height 1154
type input "Transflo"
click button "Close" at bounding box center [305, 629] width 62 height 31
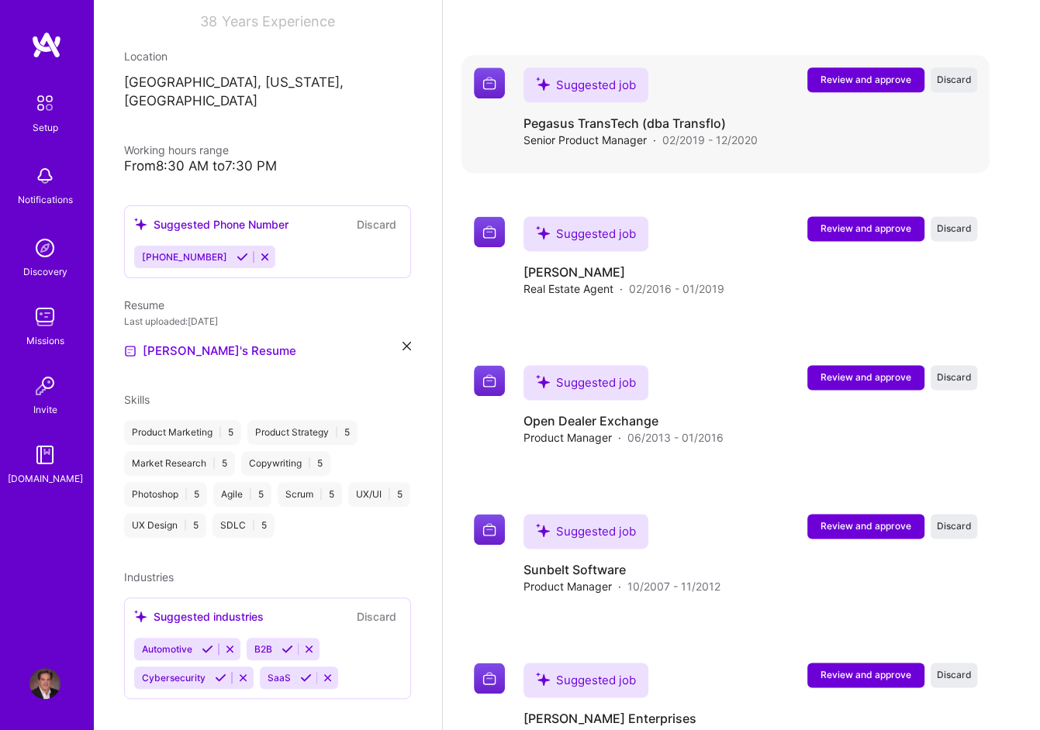
click at [874, 73] on span "Review and approve" at bounding box center [865, 79] width 91 height 13
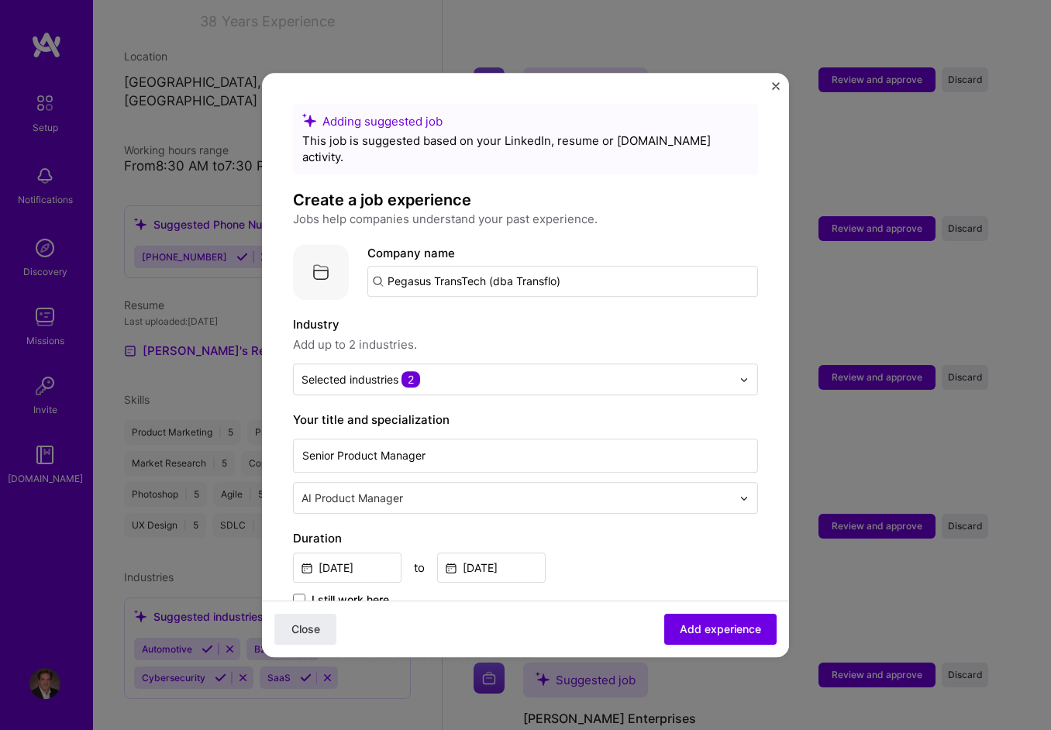
drag, startPoint x: 574, startPoint y: 263, endPoint x: 278, endPoint y: 257, distance: 296.3
click at [278, 257] on form "Adding suggested job This job is suggested based on your LinkedIn, resume or [D…" at bounding box center [525, 681] width 527 height 1154
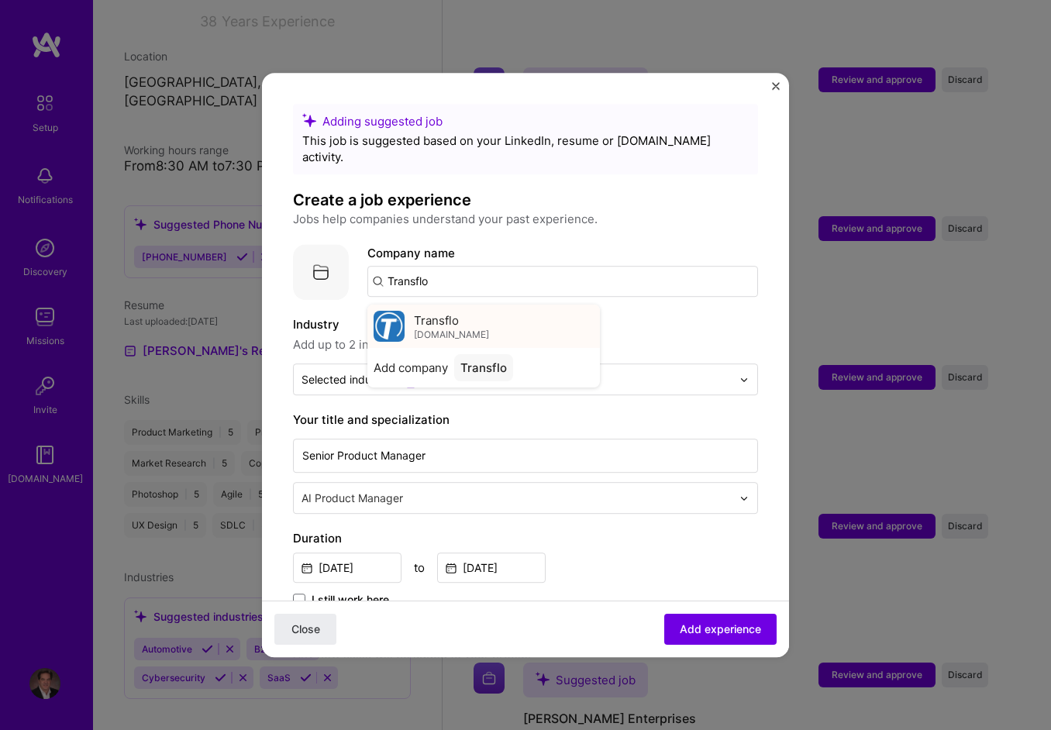
type input "Transflo"
click at [386, 311] on img at bounding box center [389, 326] width 31 height 31
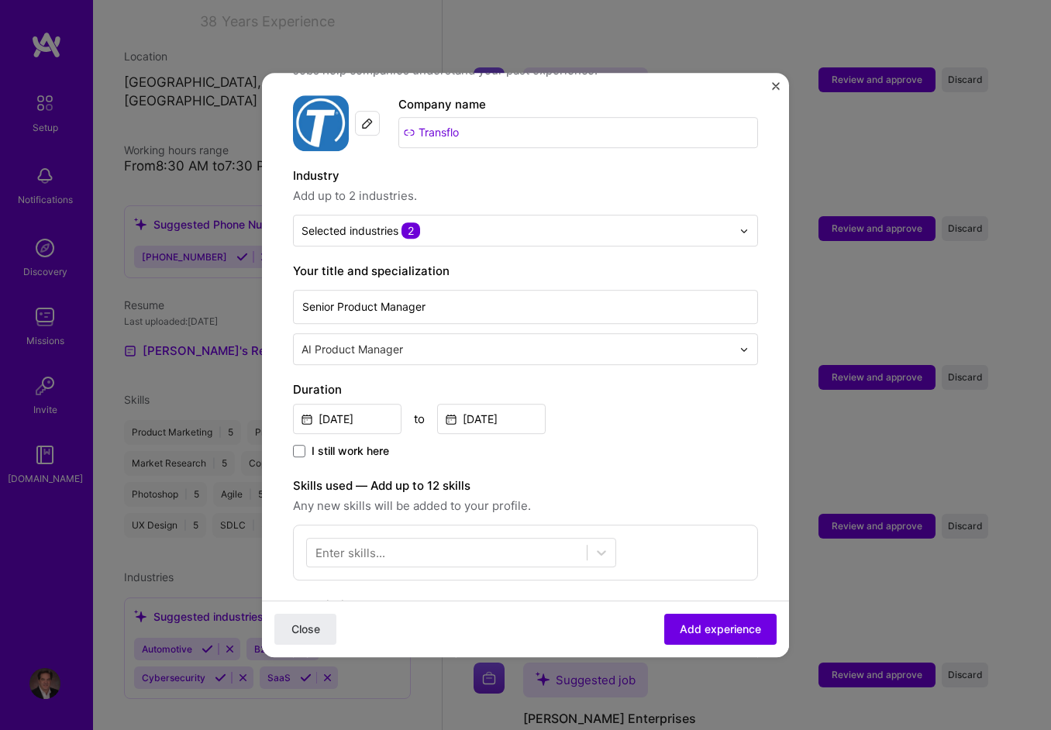
scroll to position [155, 0]
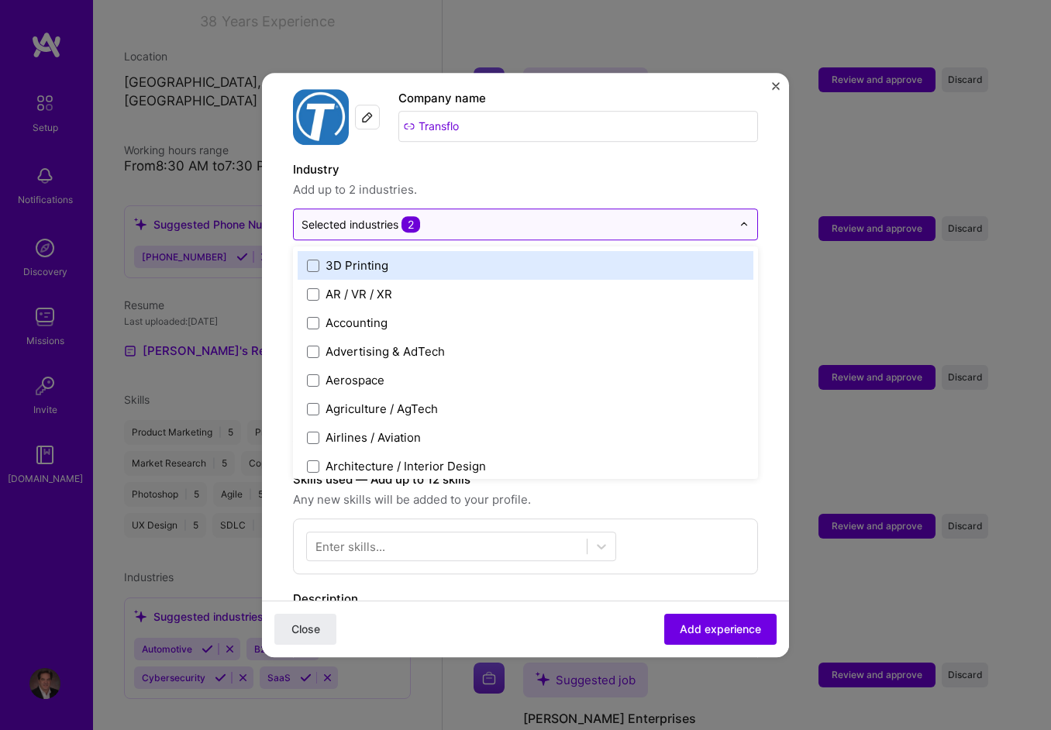
click at [448, 216] on input "text" at bounding box center [517, 224] width 430 height 16
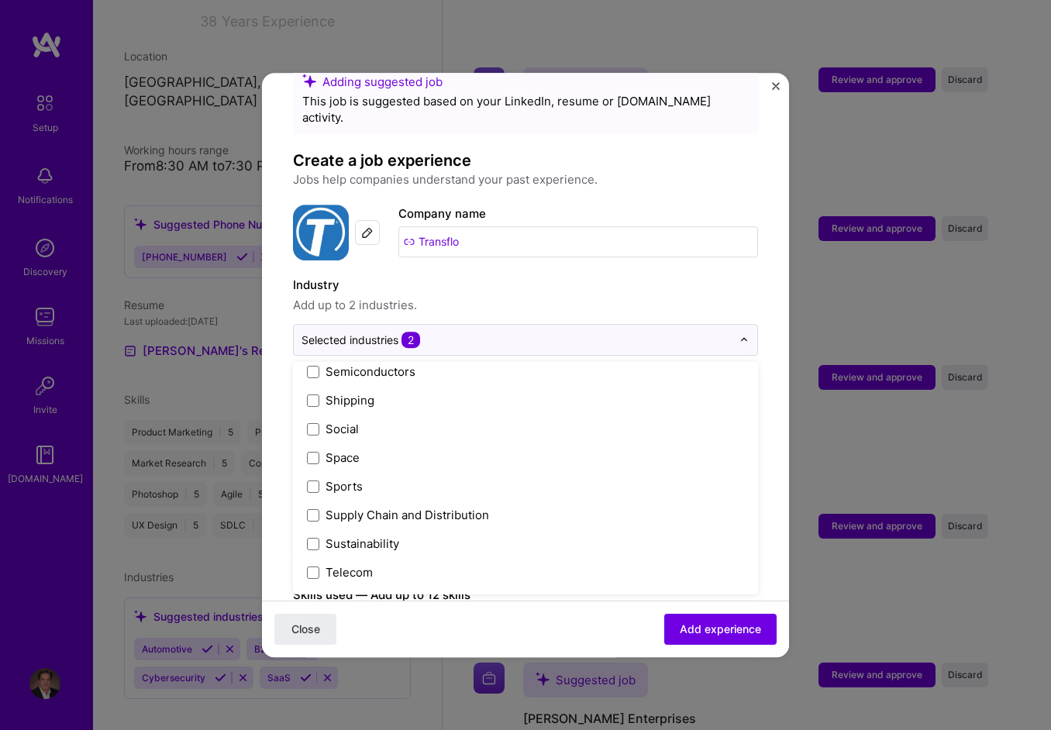
scroll to position [3219, 0]
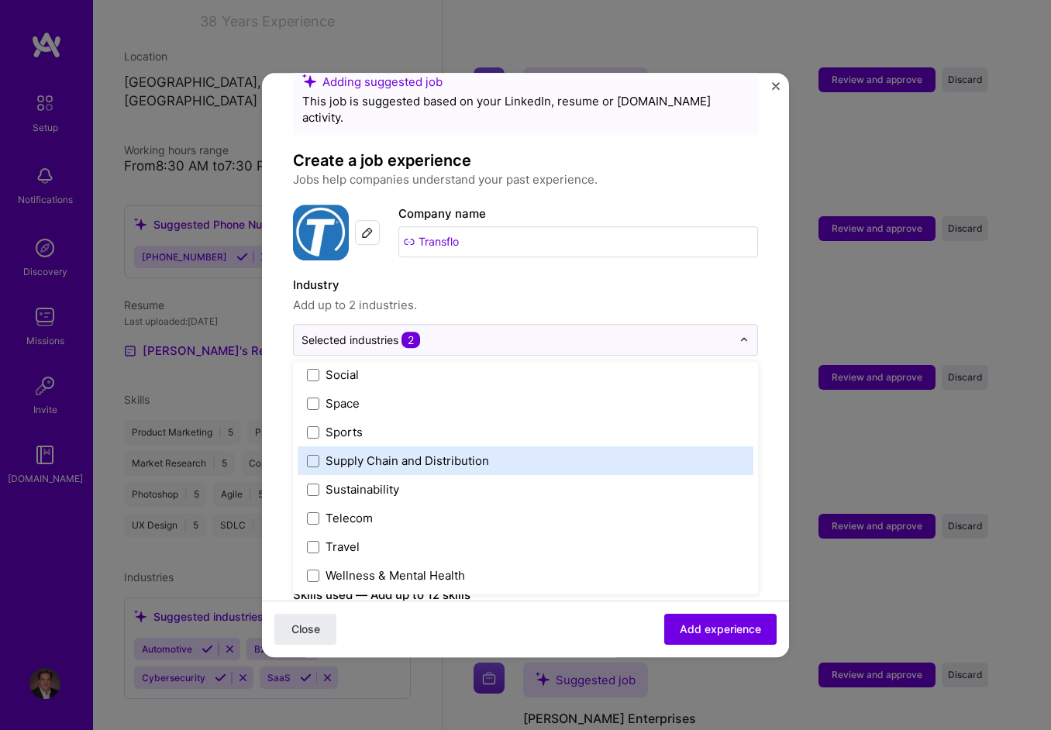
click at [460, 447] on div "Supply Chain and Distribution" at bounding box center [526, 461] width 456 height 29
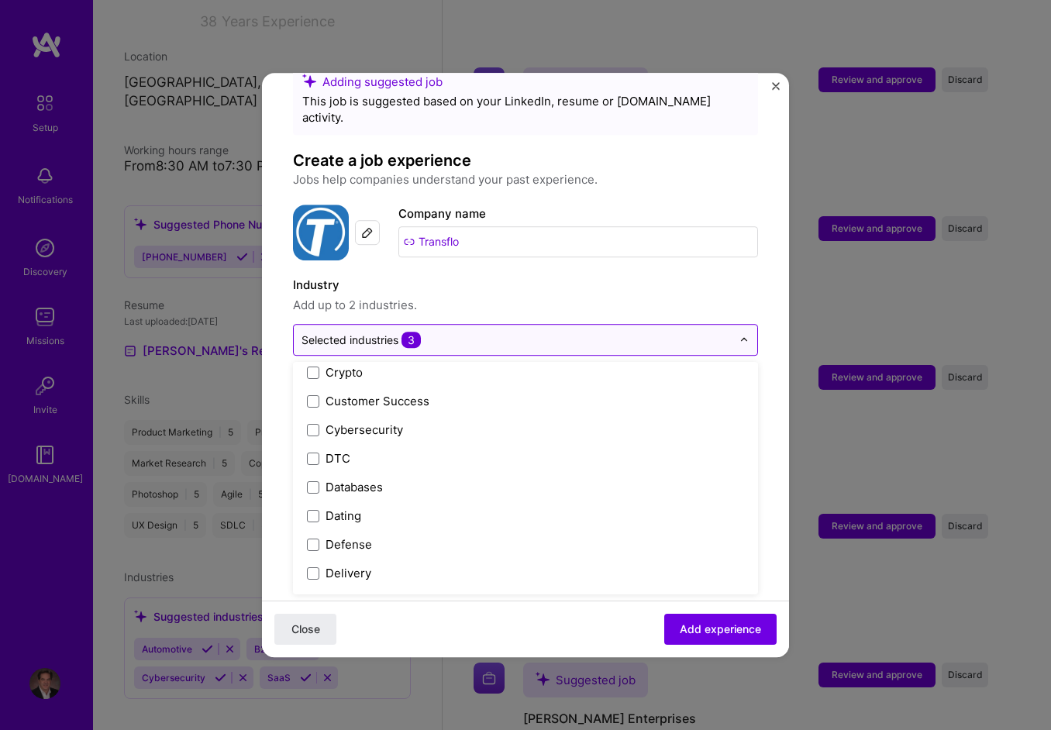
scroll to position [1126, 0]
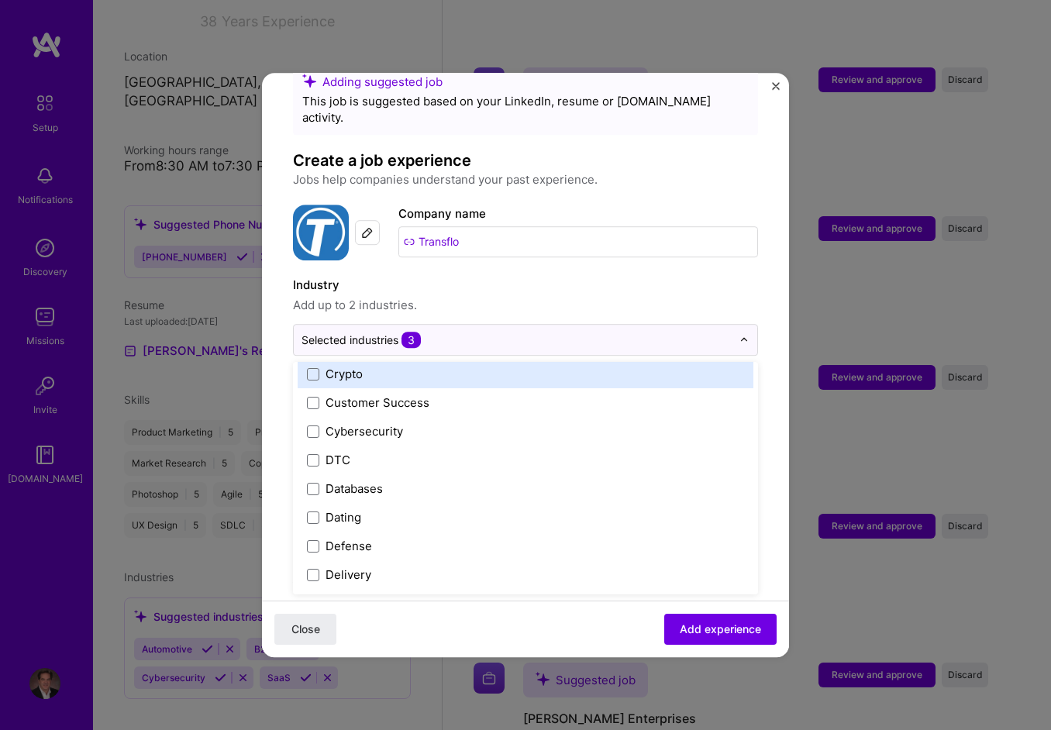
click at [636, 276] on label "Industry" at bounding box center [525, 285] width 465 height 19
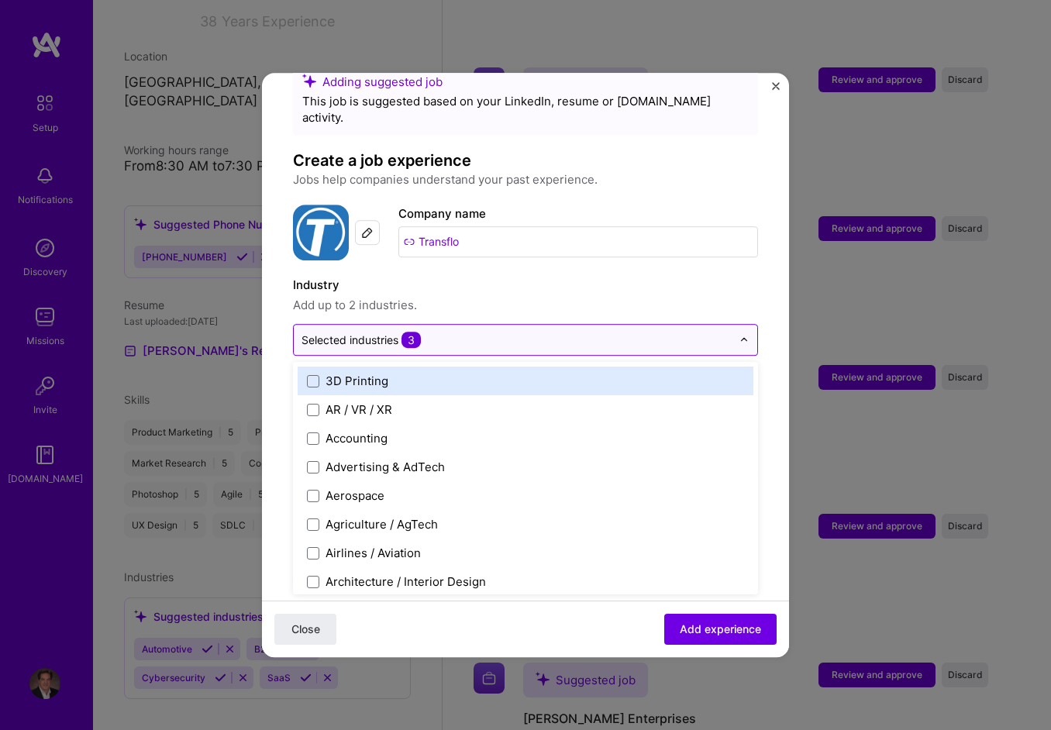
click at [740, 336] on img at bounding box center [744, 340] width 9 height 9
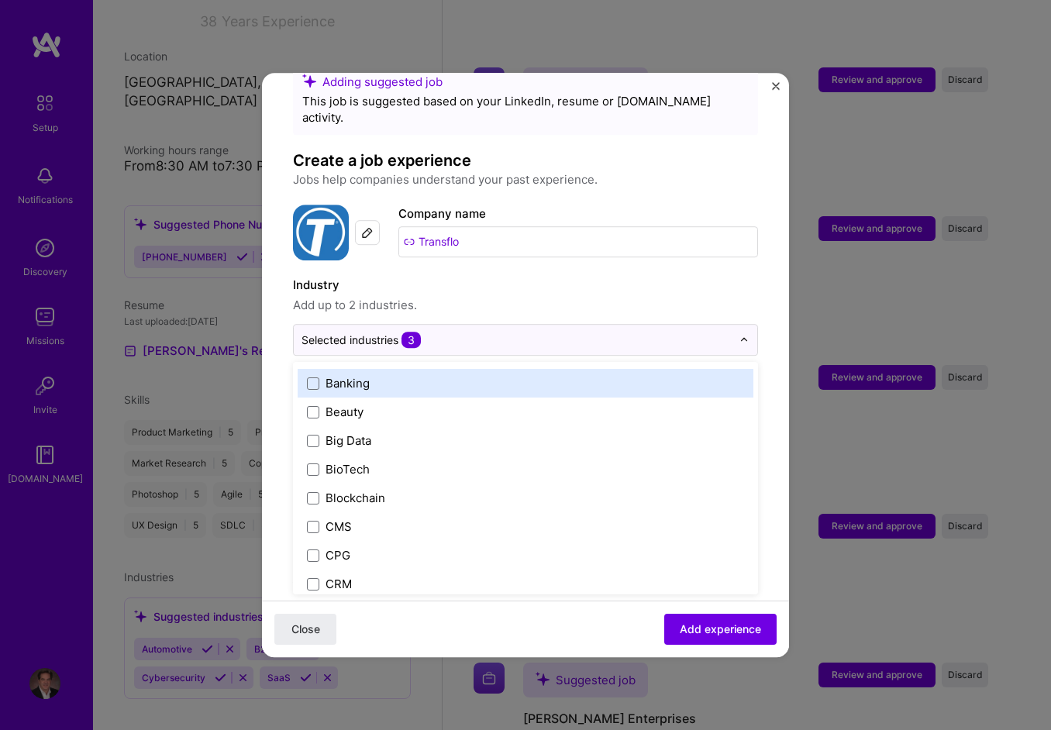
scroll to position [388, 0]
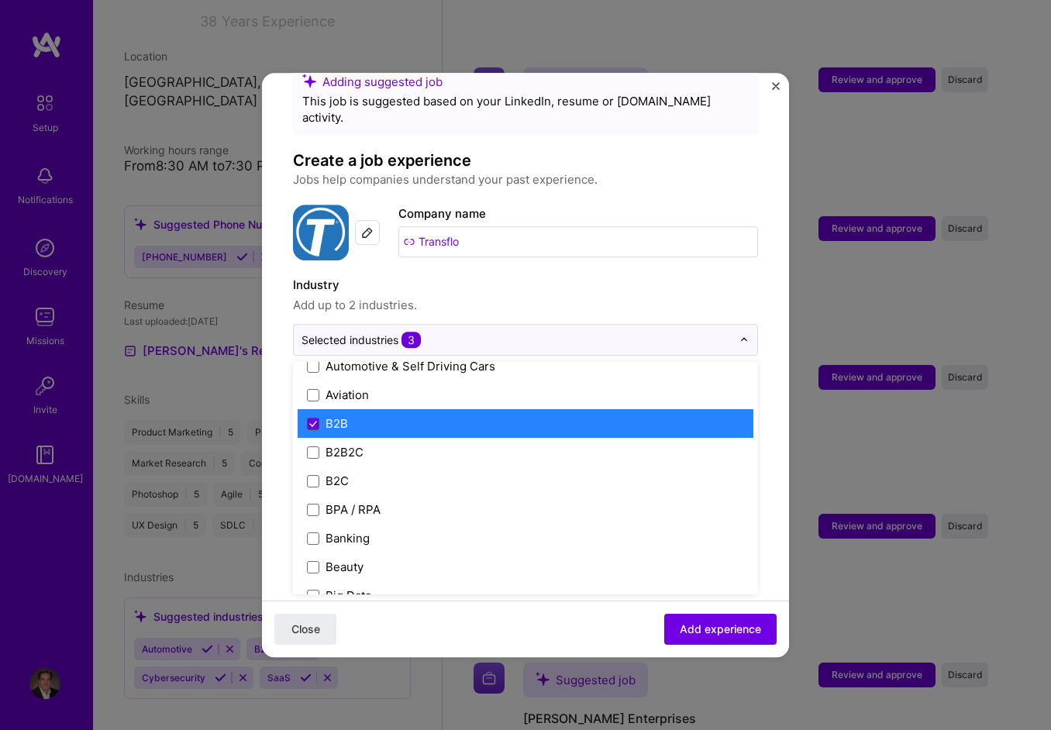
click at [309, 421] on icon at bounding box center [313, 424] width 8 height 6
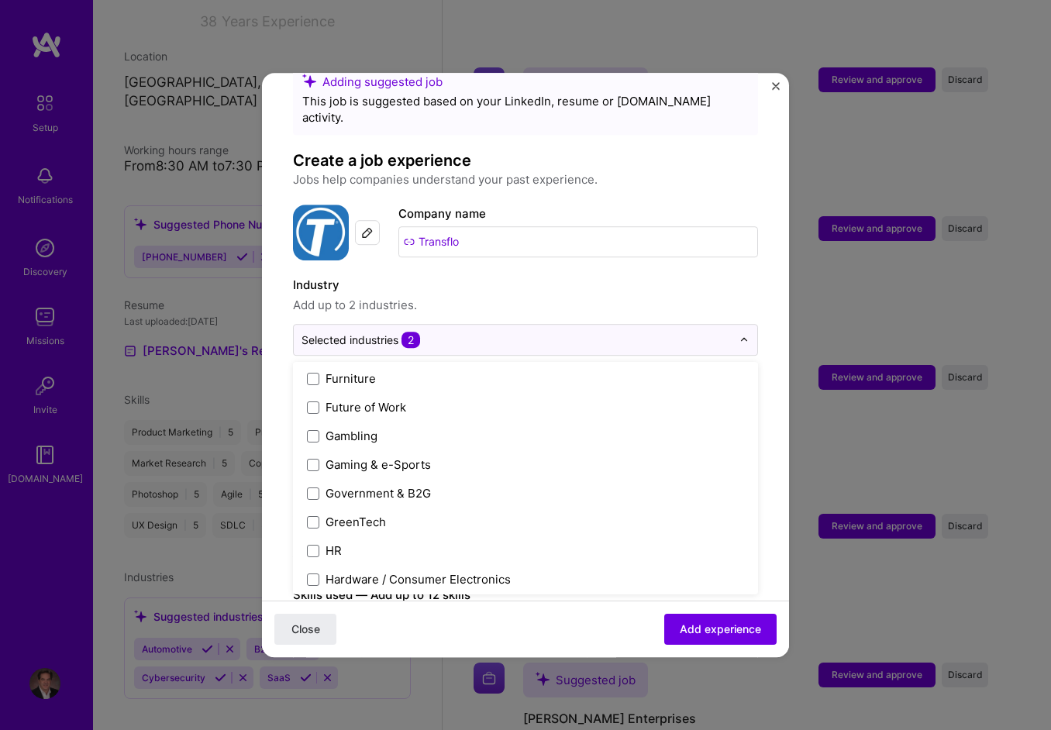
scroll to position [1783, 0]
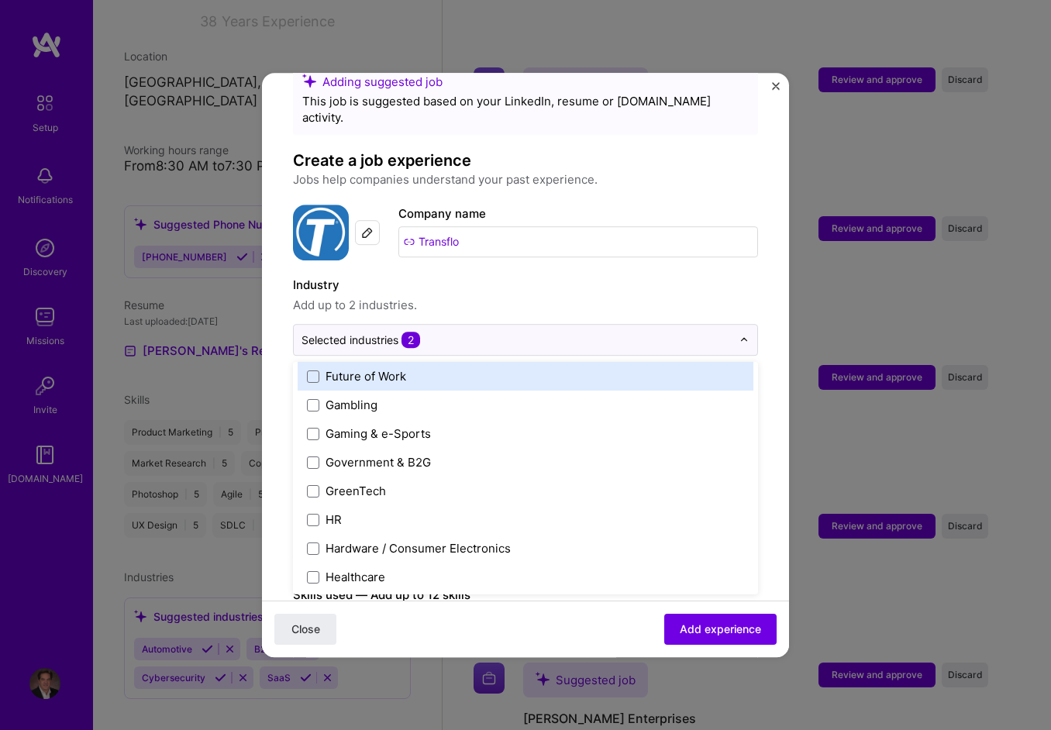
click at [543, 296] on span "Add up to 2 industries." at bounding box center [525, 305] width 465 height 19
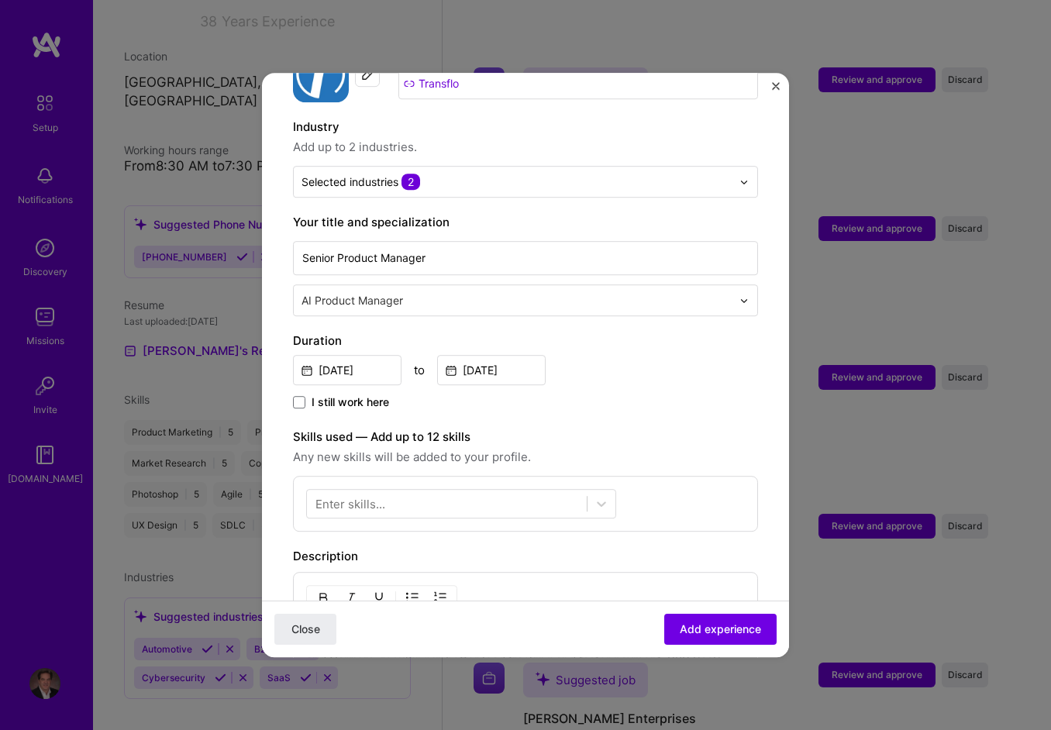
scroll to position [117, 0]
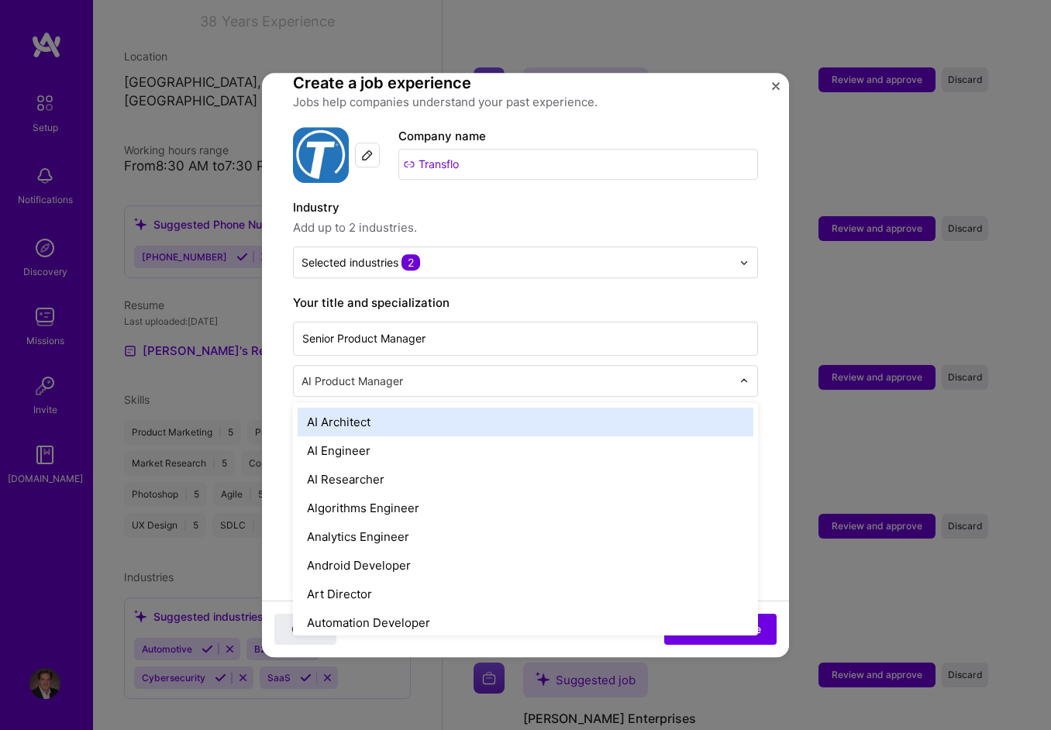
click at [416, 373] on input "text" at bounding box center [518, 381] width 433 height 16
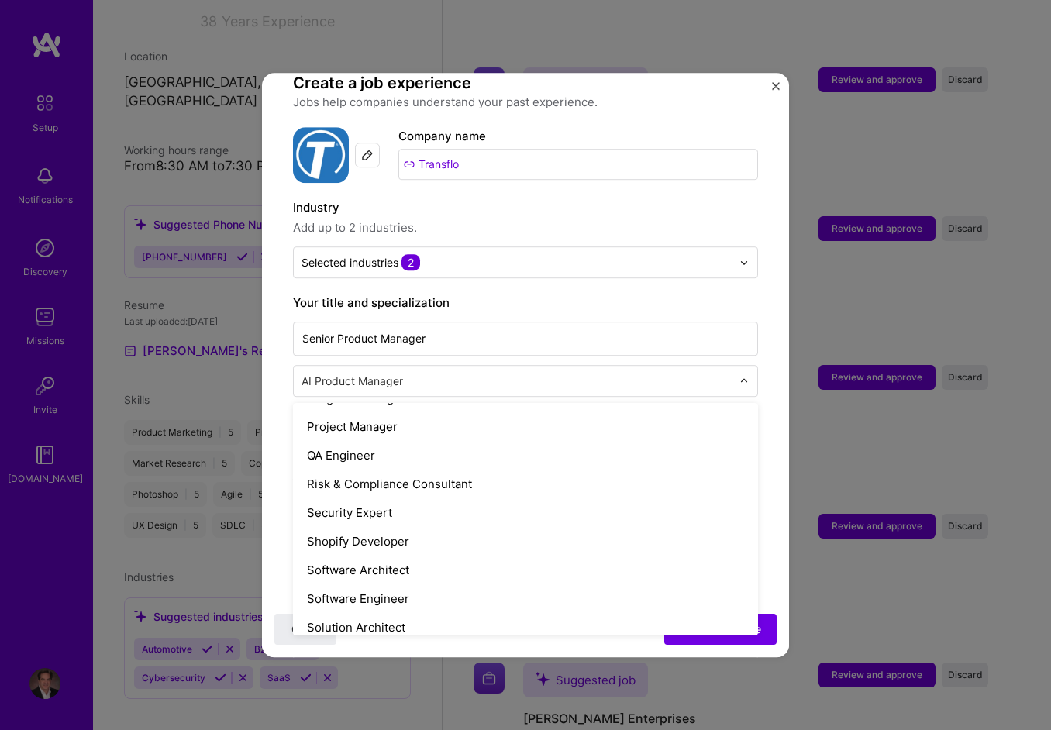
scroll to position [1396, 0]
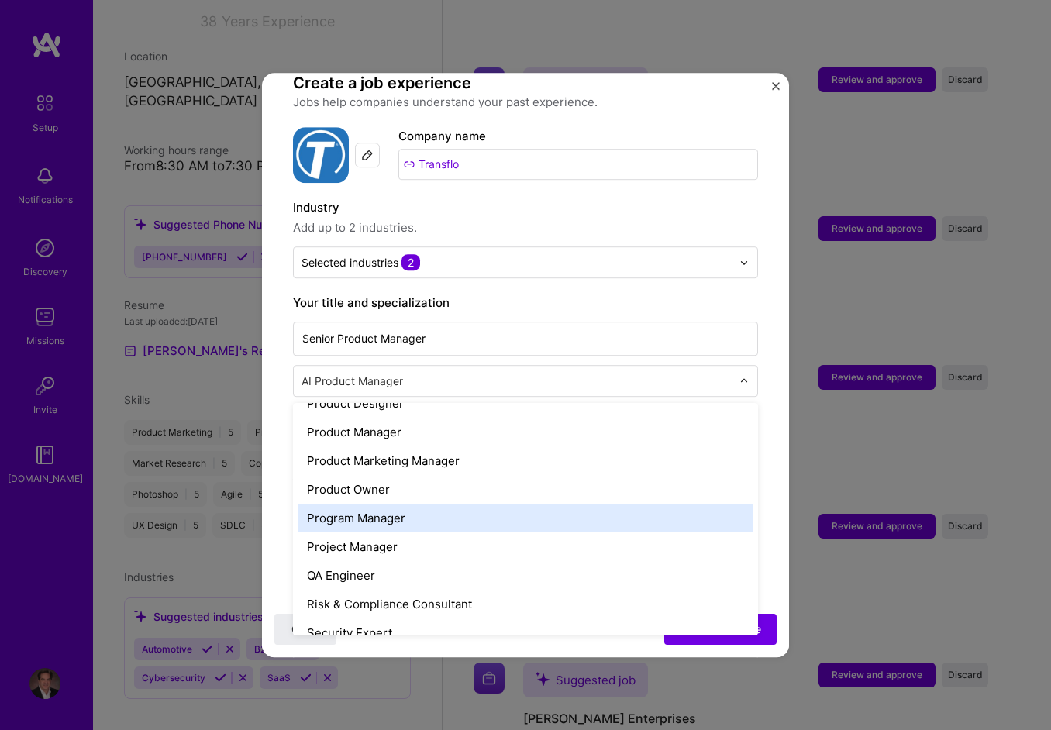
click at [369, 505] on div "Program Manager" at bounding box center [526, 518] width 456 height 29
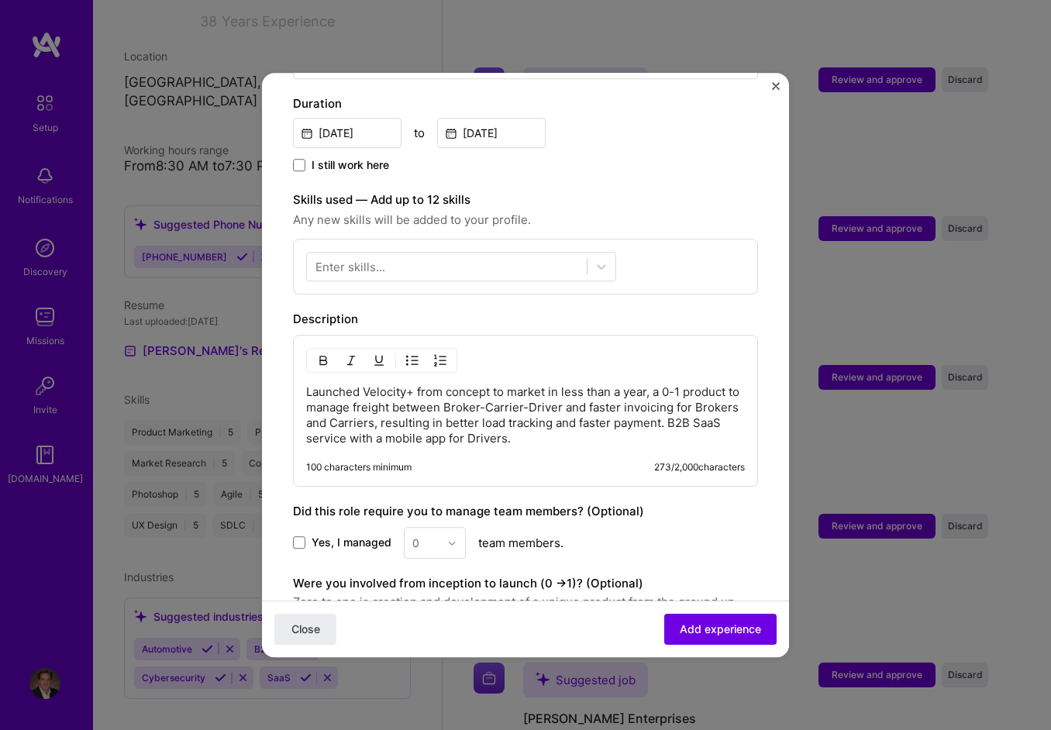
scroll to position [582, 0]
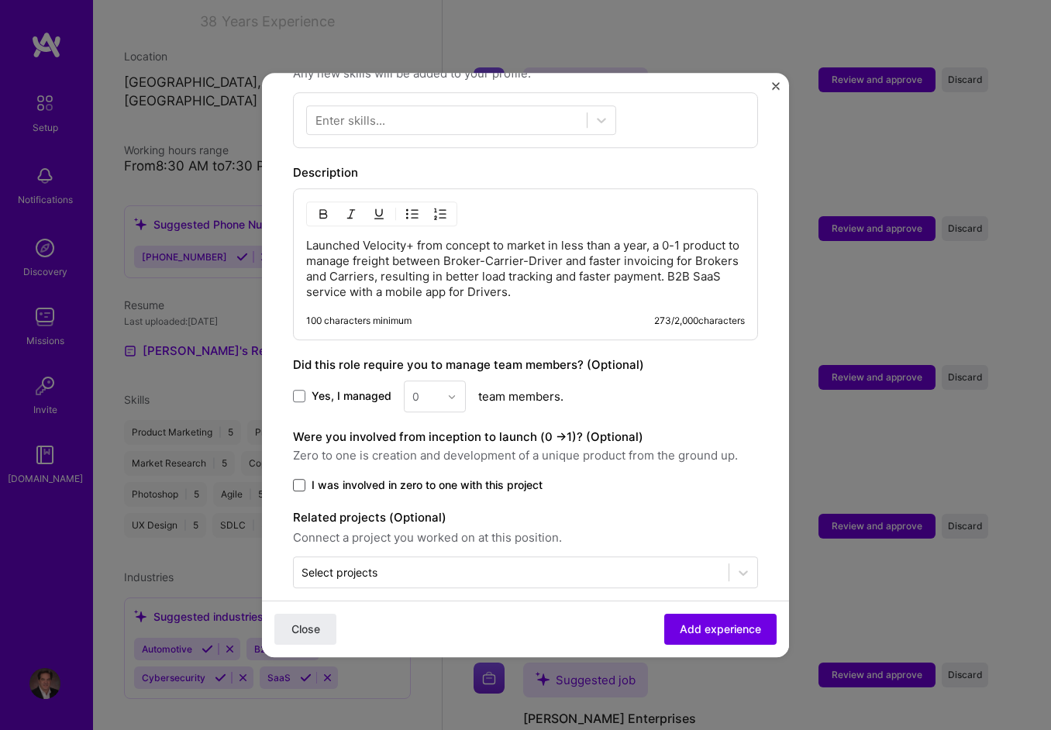
click at [298, 479] on span at bounding box center [299, 485] width 12 height 12
click at [0, 0] on input "I was involved in zero to one with this project" at bounding box center [0, 0] width 0 height 0
click at [451, 381] on div "0" at bounding box center [435, 397] width 62 height 32
click at [299, 391] on span at bounding box center [299, 397] width 12 height 12
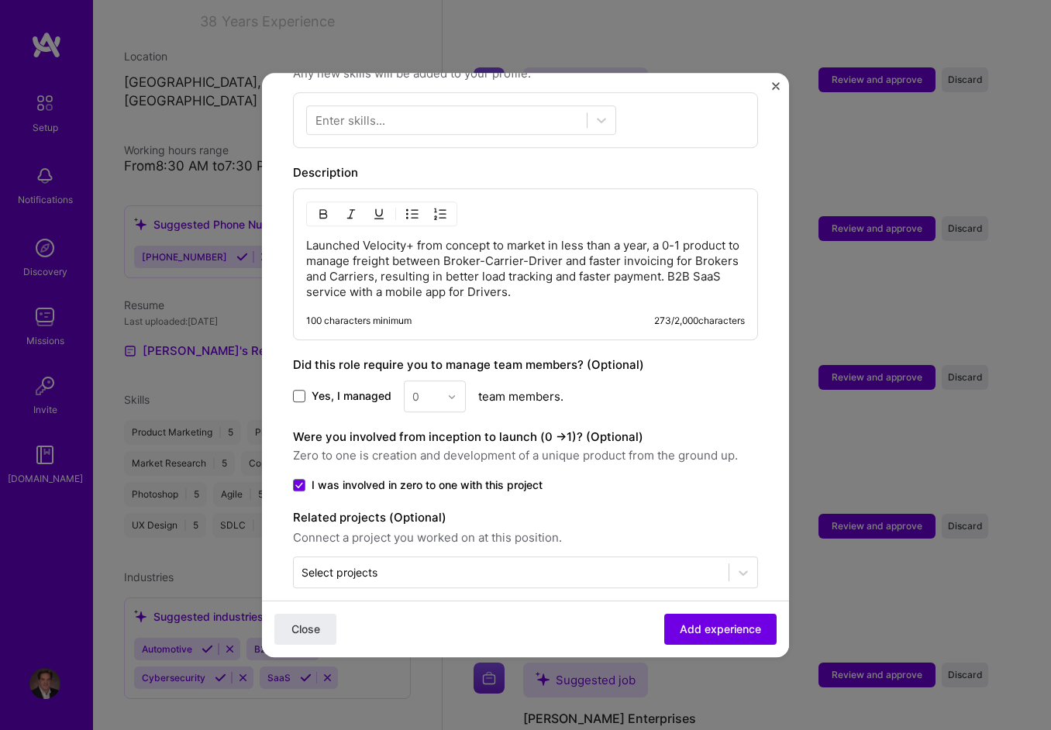
click at [0, 0] on input "Yes, I managed" at bounding box center [0, 0] width 0 height 0
click at [454, 381] on div at bounding box center [456, 396] width 18 height 30
click at [430, 526] on div "10" at bounding box center [435, 540] width 53 height 29
click at [706, 626] on span "Add experience" at bounding box center [720, 630] width 81 height 16
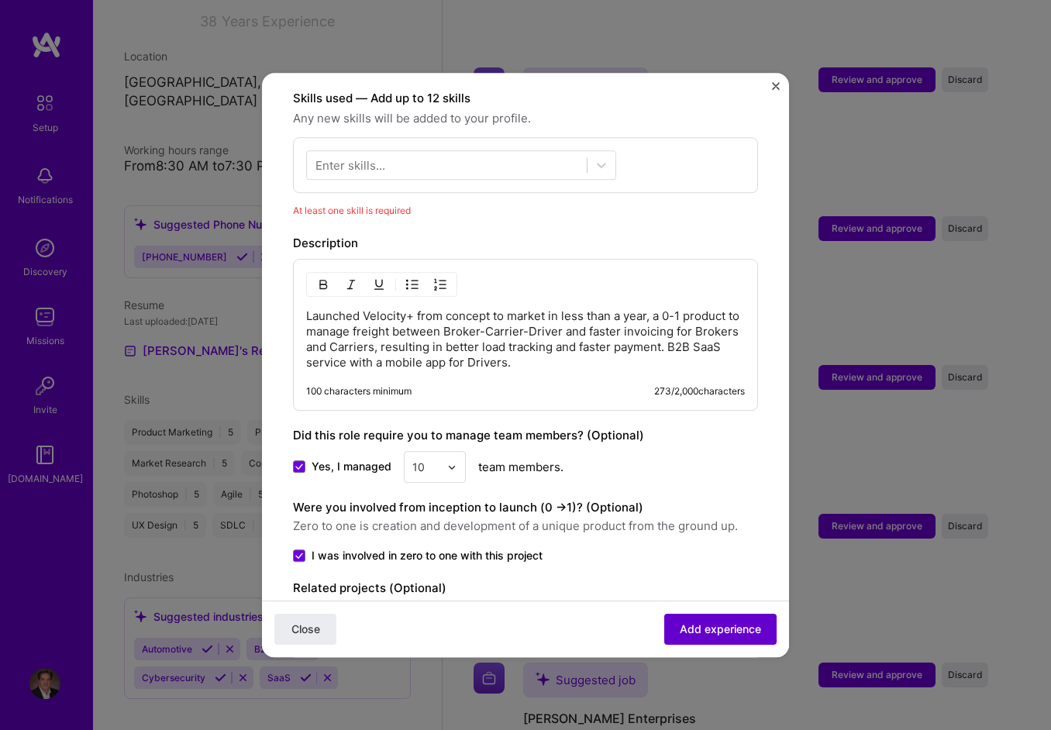
scroll to position [536, 0]
click at [410, 157] on div at bounding box center [447, 167] width 280 height 26
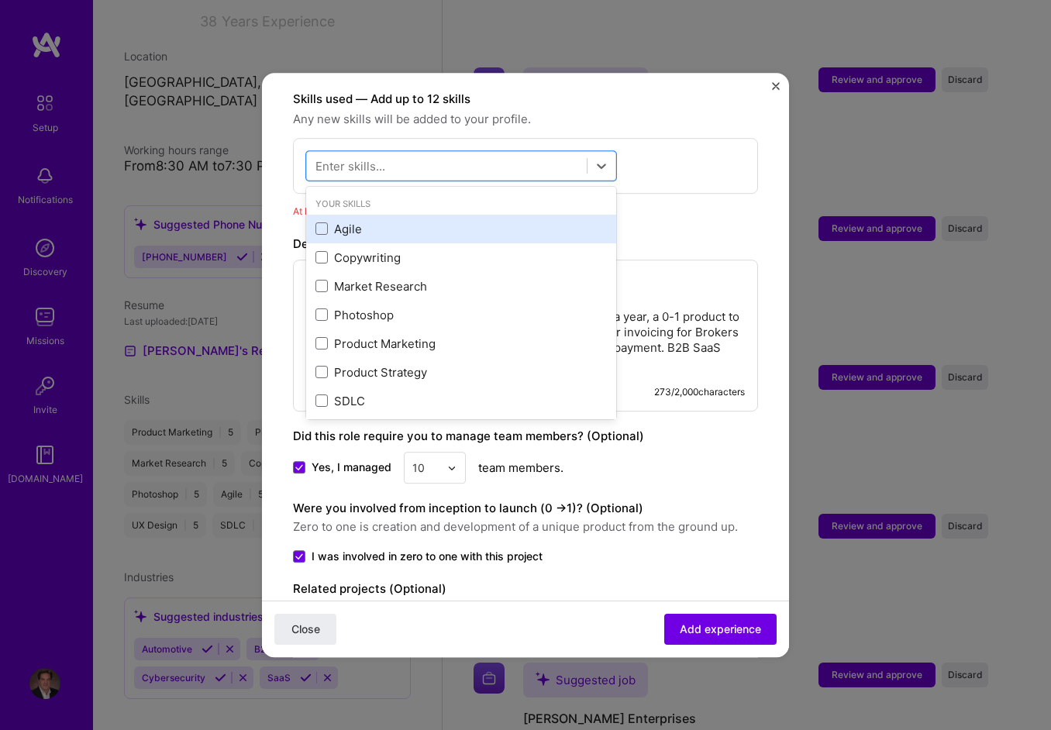
click at [357, 221] on div "Agile" at bounding box center [462, 229] width 292 height 16
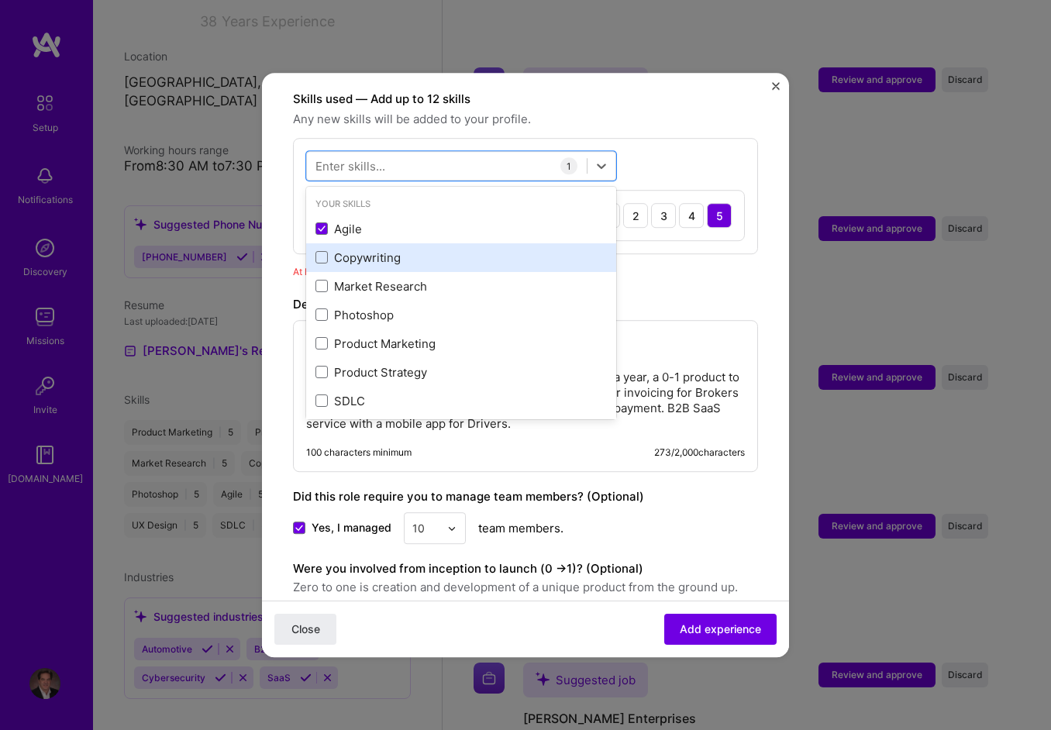
click at [358, 243] on div "Copywriting" at bounding box center [461, 257] width 310 height 29
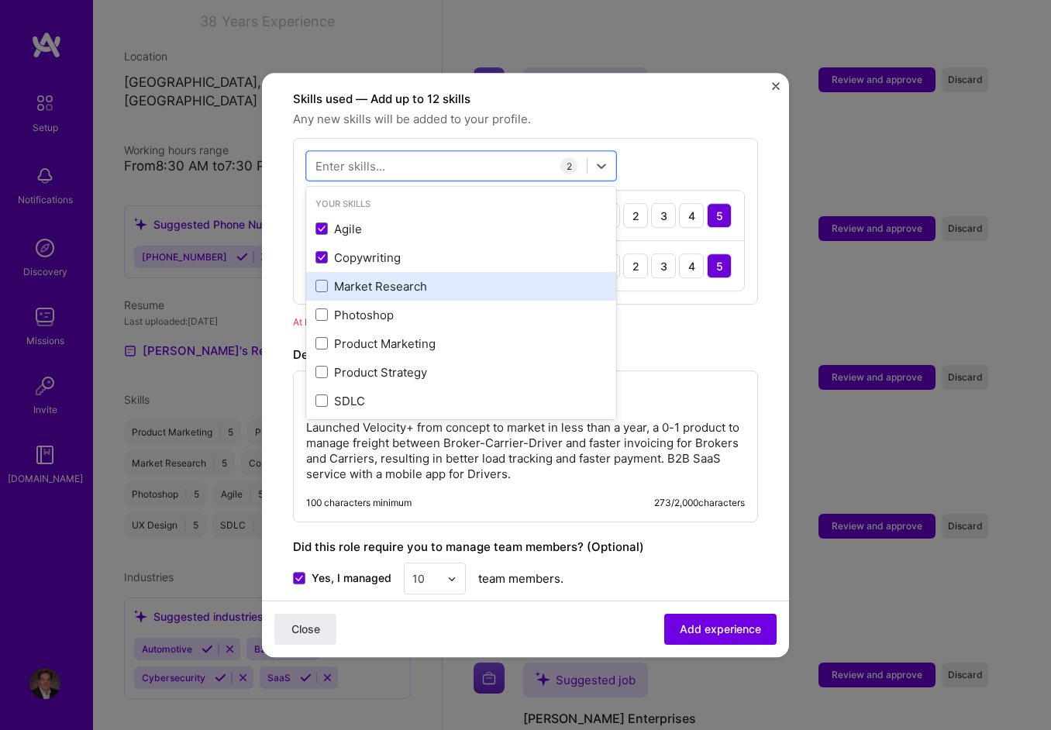
click at [364, 278] on div "Market Research" at bounding box center [462, 286] width 292 height 16
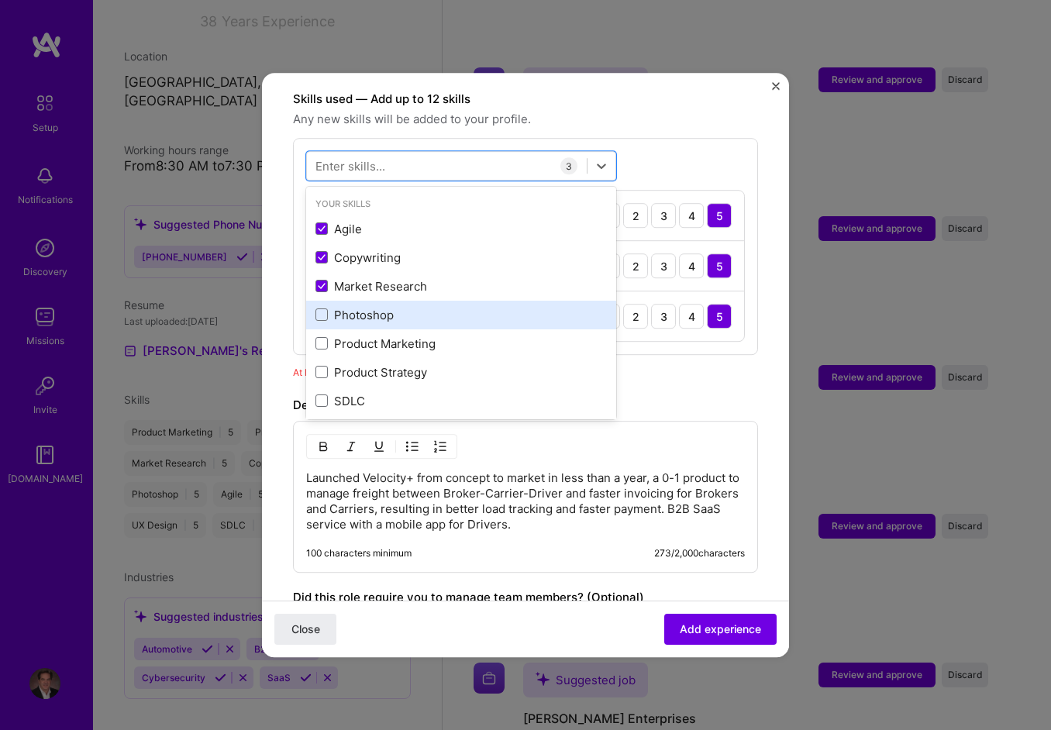
click at [366, 307] on div "Photoshop" at bounding box center [462, 315] width 292 height 16
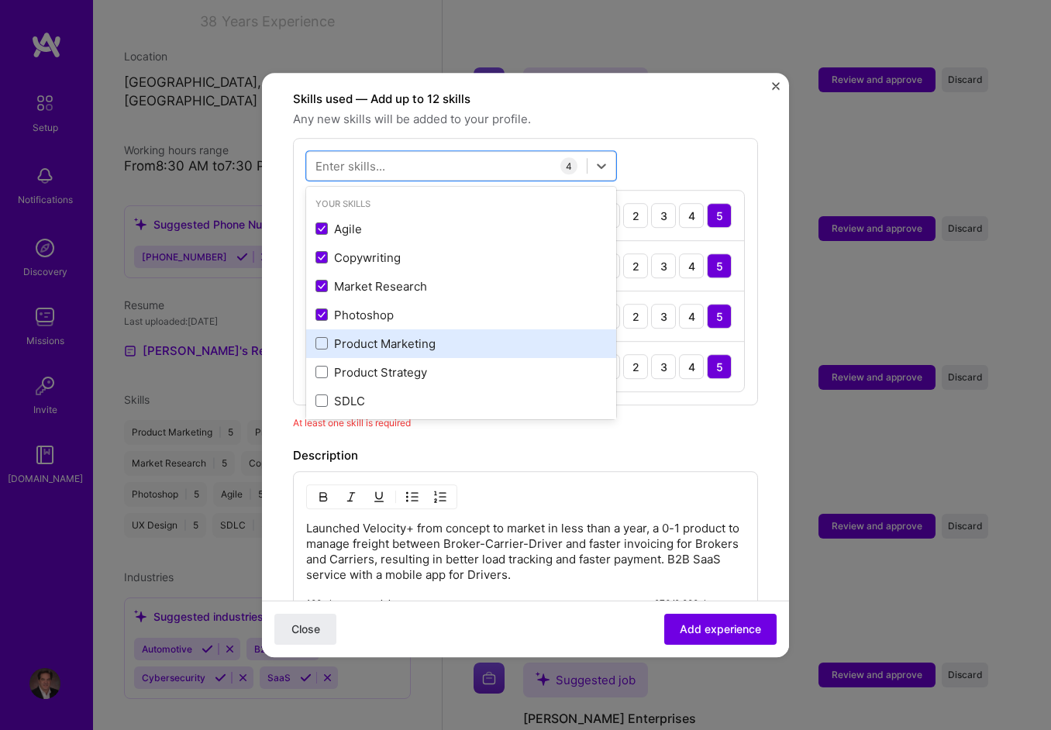
click at [367, 336] on div "Product Marketing" at bounding box center [462, 344] width 292 height 16
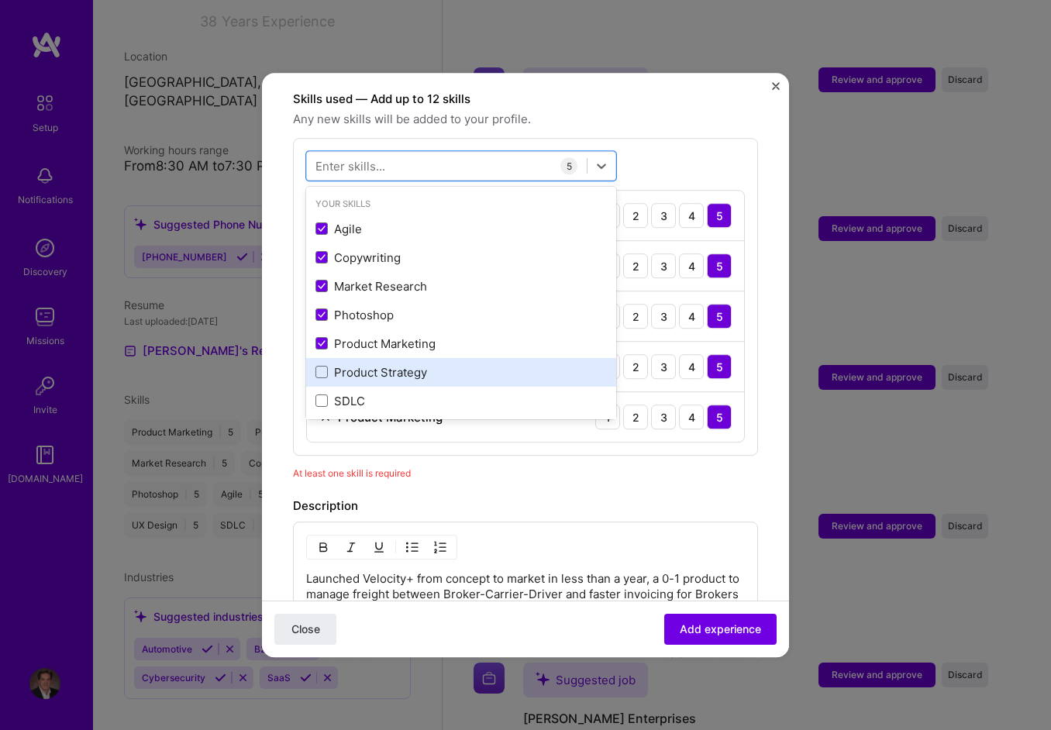
click at [365, 364] on div "Product Strategy" at bounding box center [462, 372] width 292 height 16
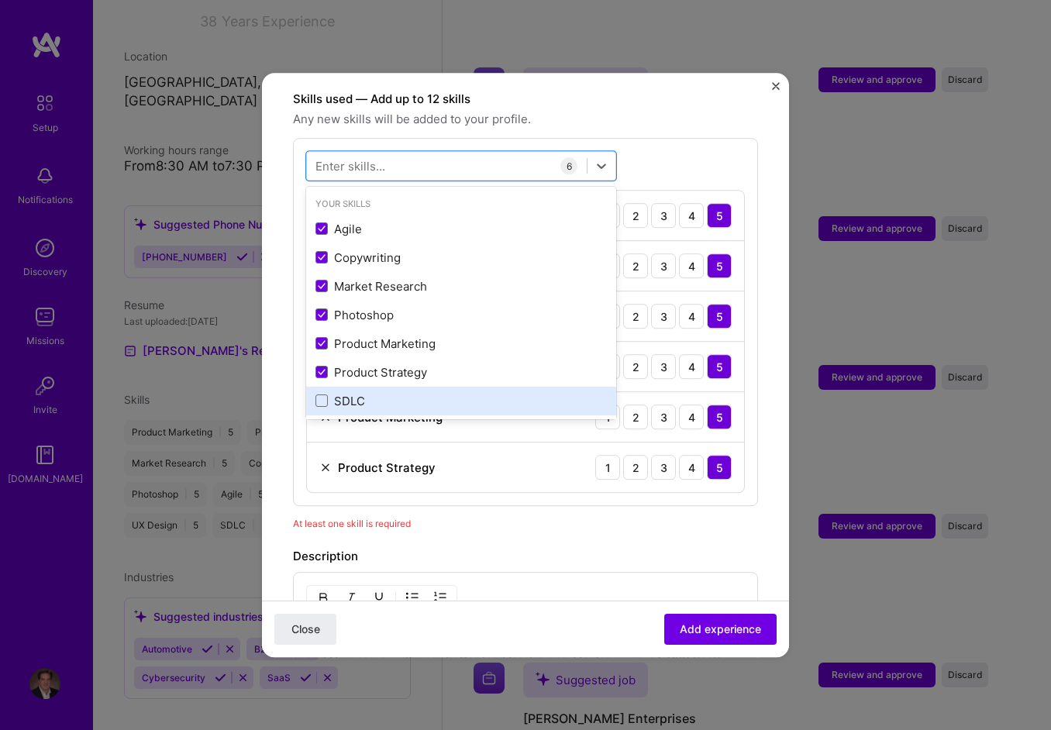
click at [357, 393] on div "SDLC" at bounding box center [462, 401] width 292 height 16
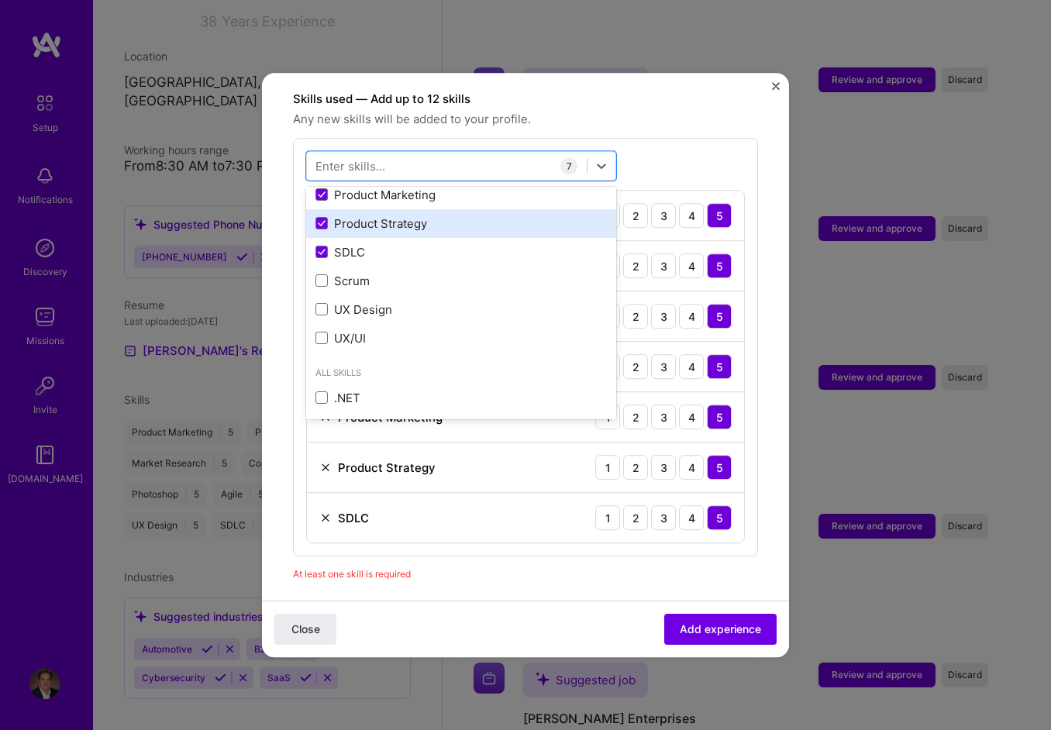
scroll to position [155, 0]
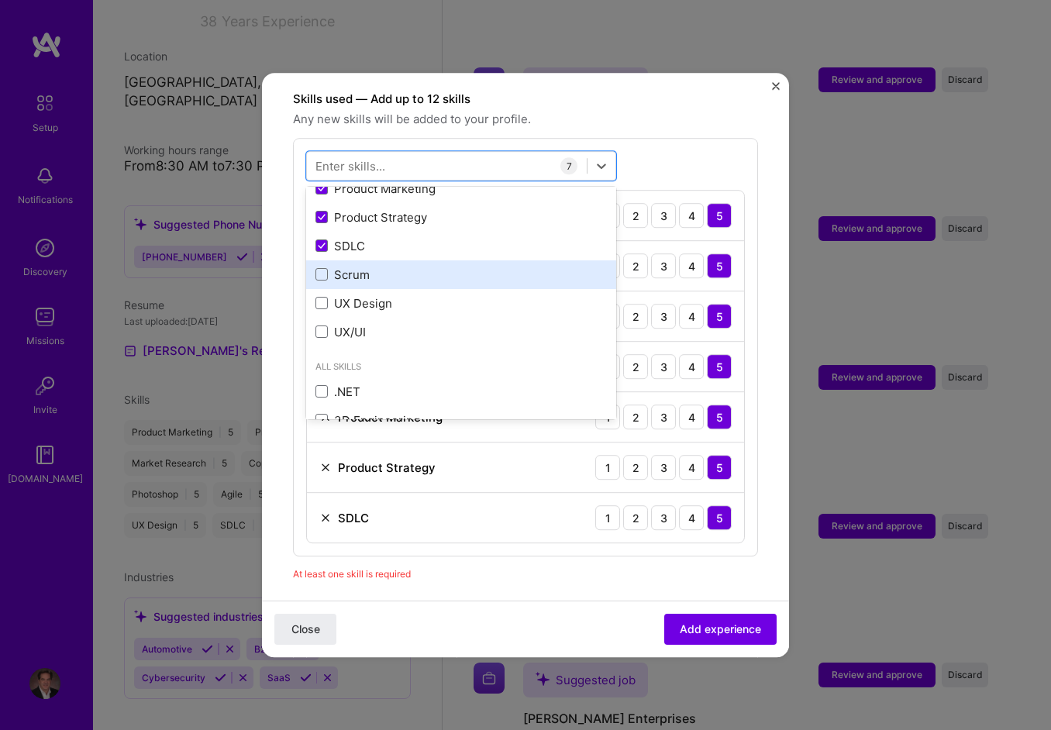
click at [346, 267] on div "Scrum" at bounding box center [462, 275] width 292 height 16
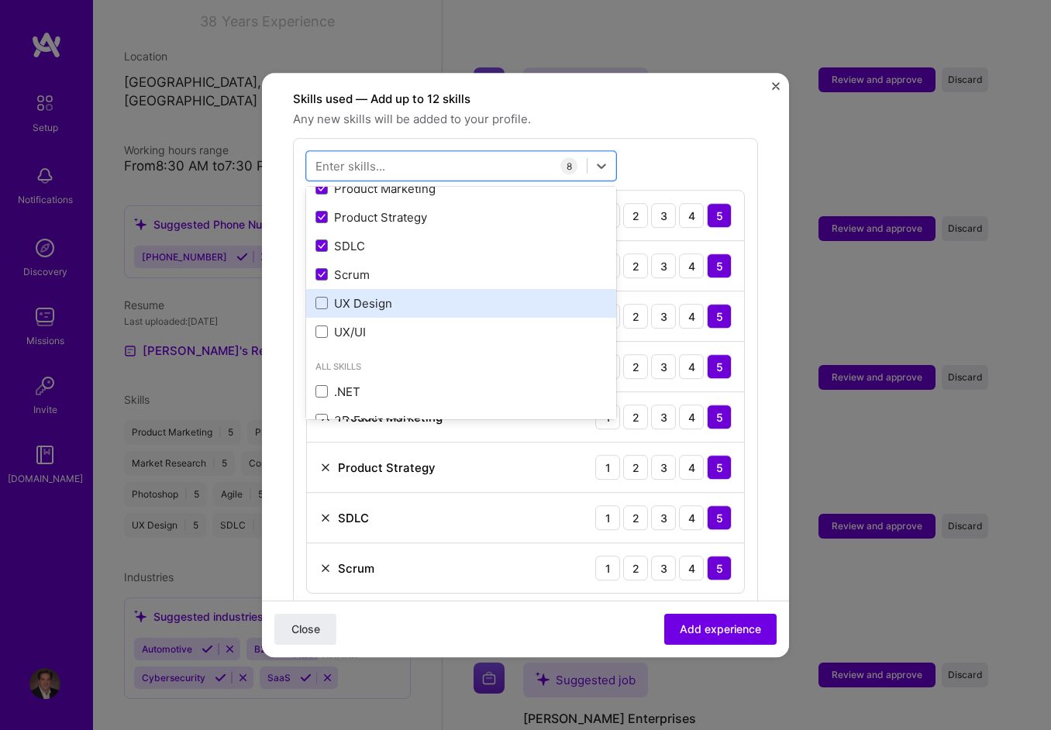
click at [350, 295] on div "UX Design" at bounding box center [462, 303] width 292 height 16
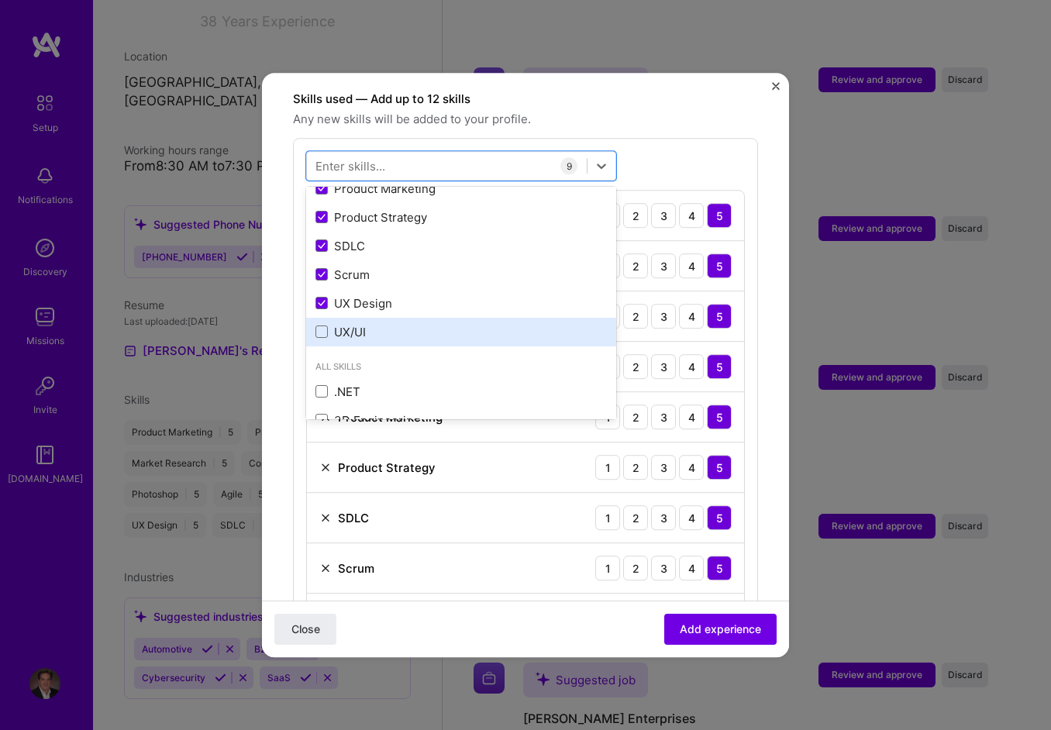
click at [355, 324] on div "UX/UI" at bounding box center [462, 332] width 292 height 16
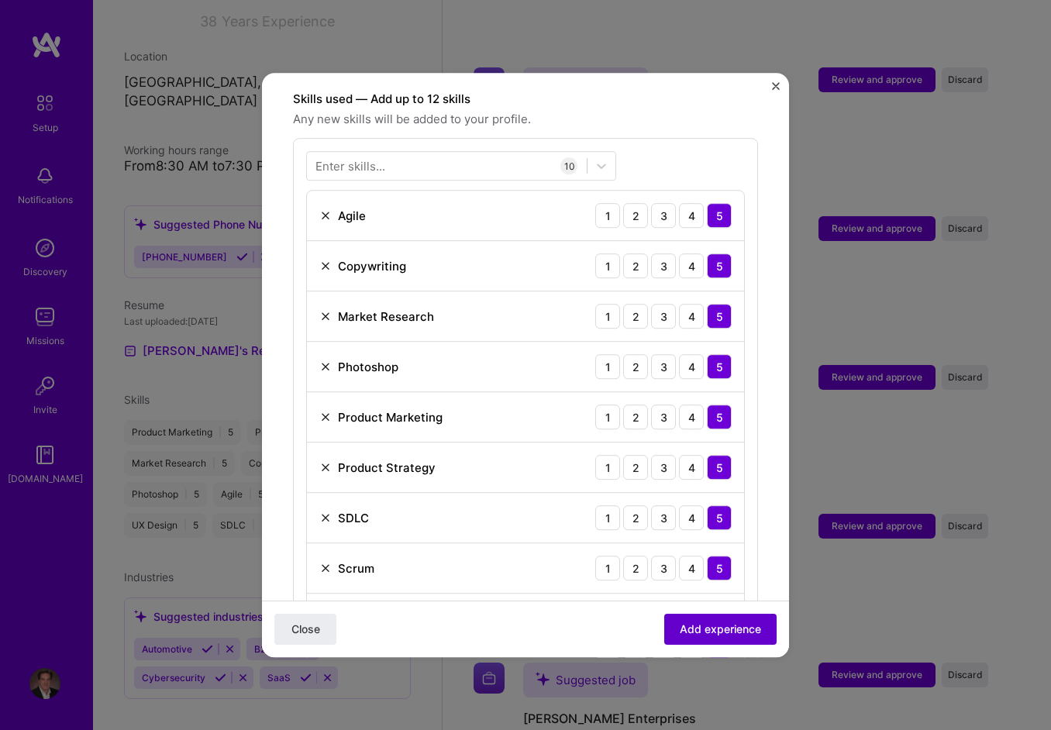
click at [712, 640] on button "Add experience" at bounding box center [721, 629] width 112 height 31
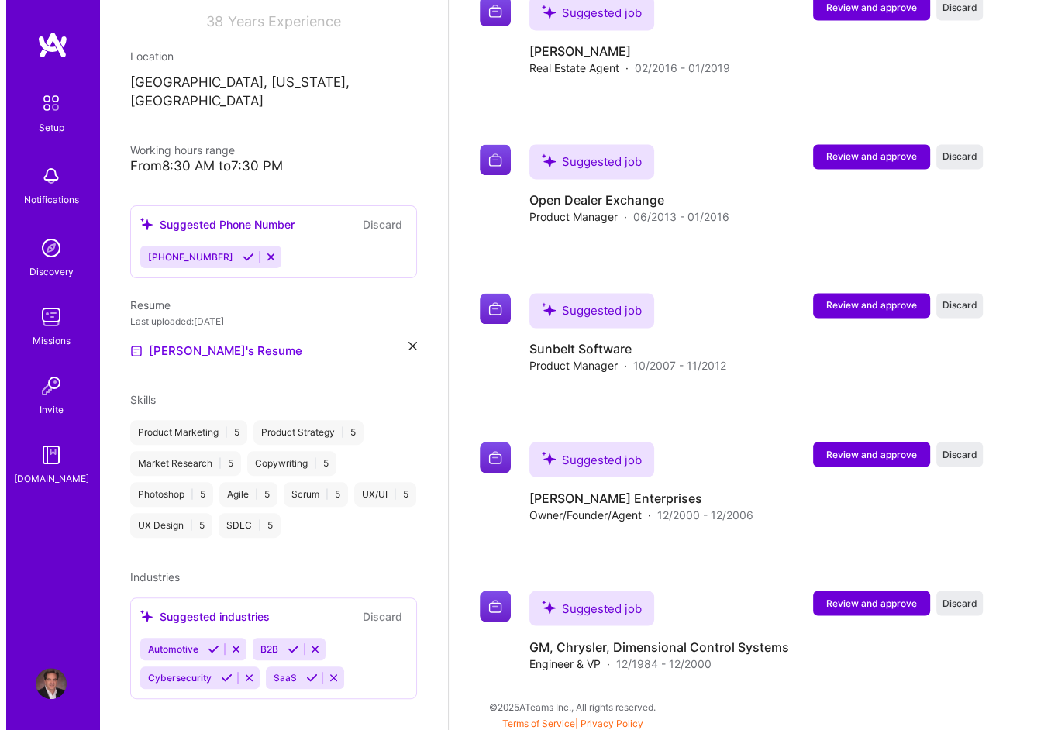
scroll to position [1870, 0]
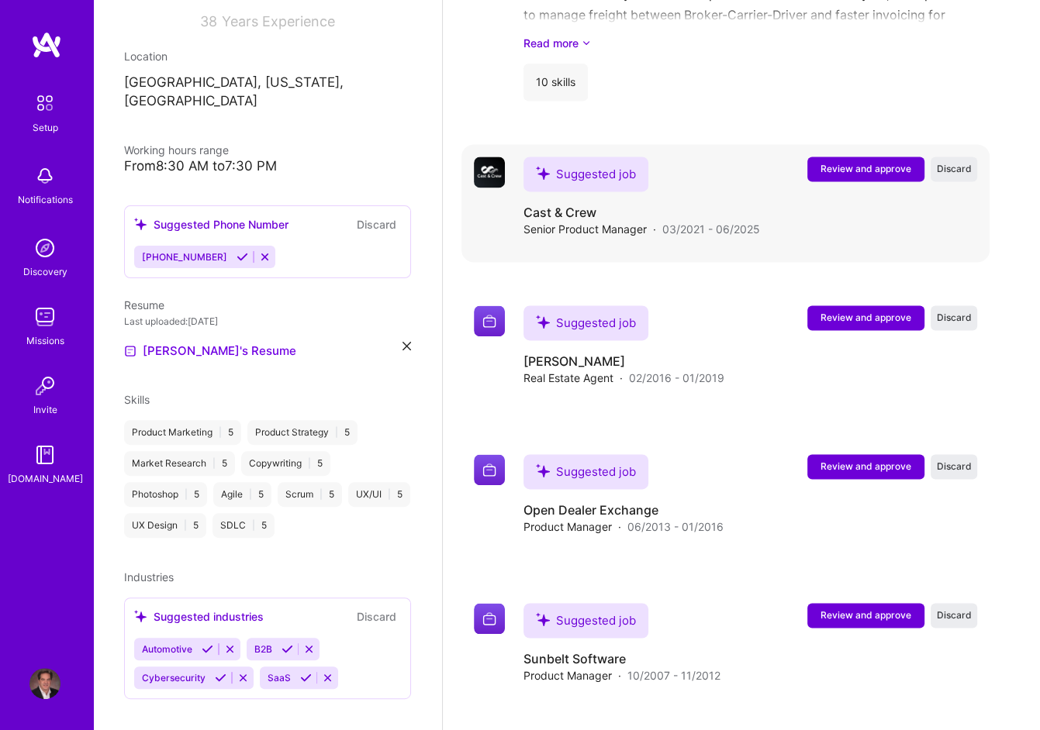
click at [872, 163] on span "Review and approve" at bounding box center [865, 168] width 91 height 13
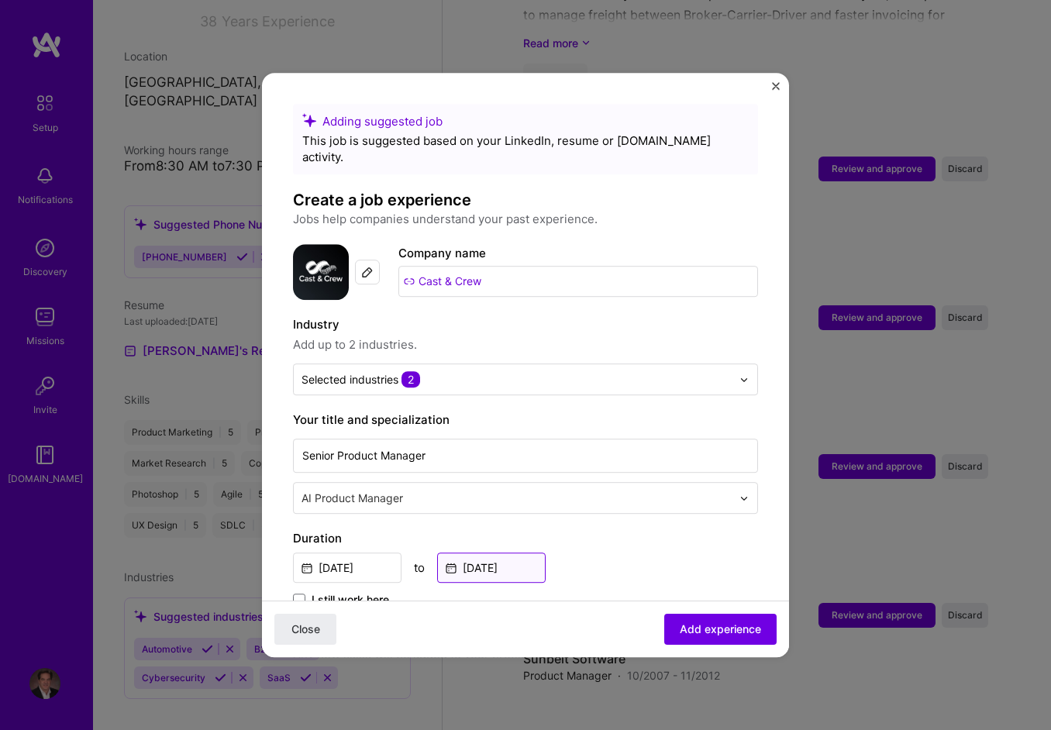
click at [471, 553] on input "[DATE]" at bounding box center [491, 568] width 109 height 30
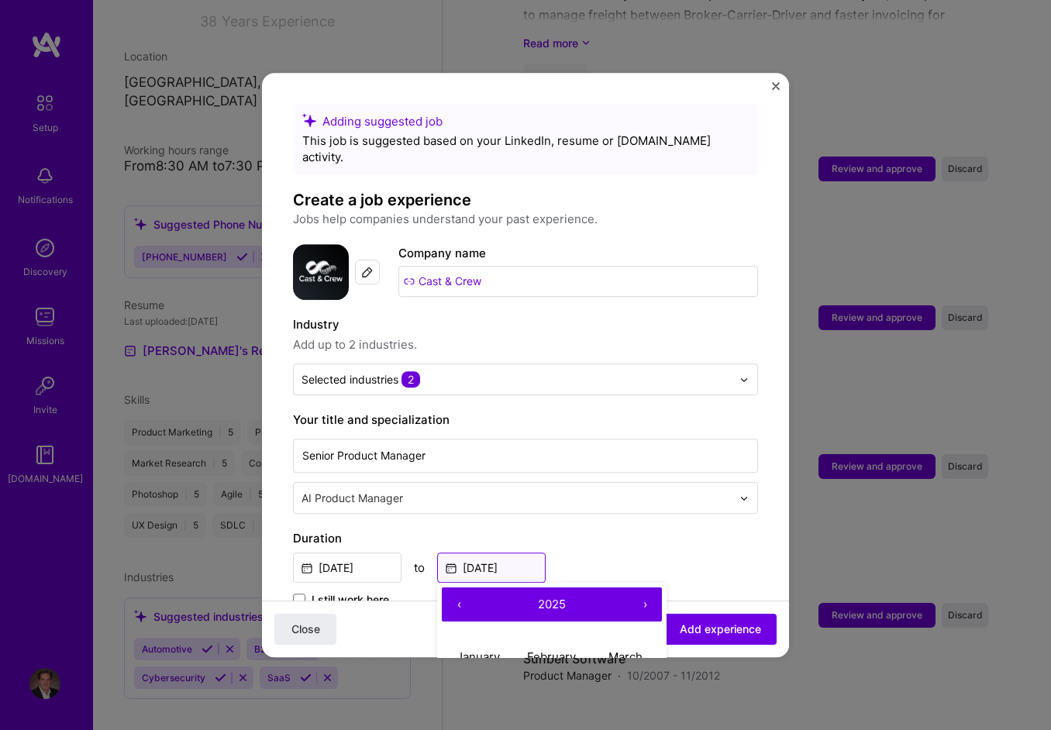
scroll to position [155, 0]
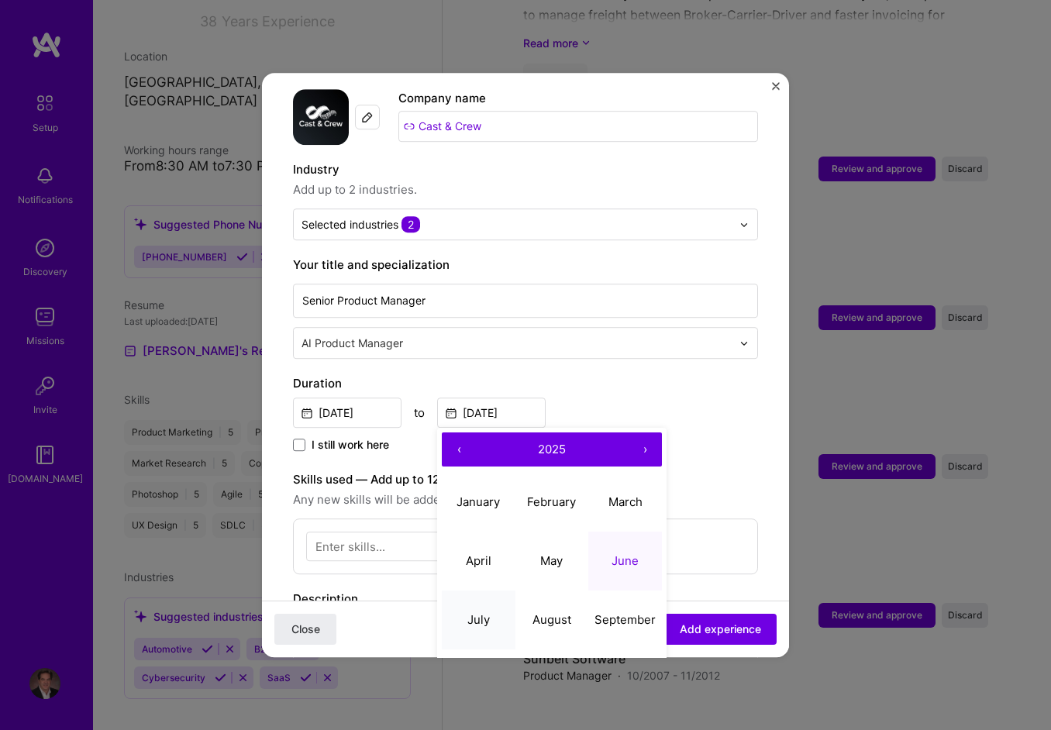
click at [481, 613] on abbr "July" at bounding box center [479, 620] width 22 height 15
type input "[DATE]"
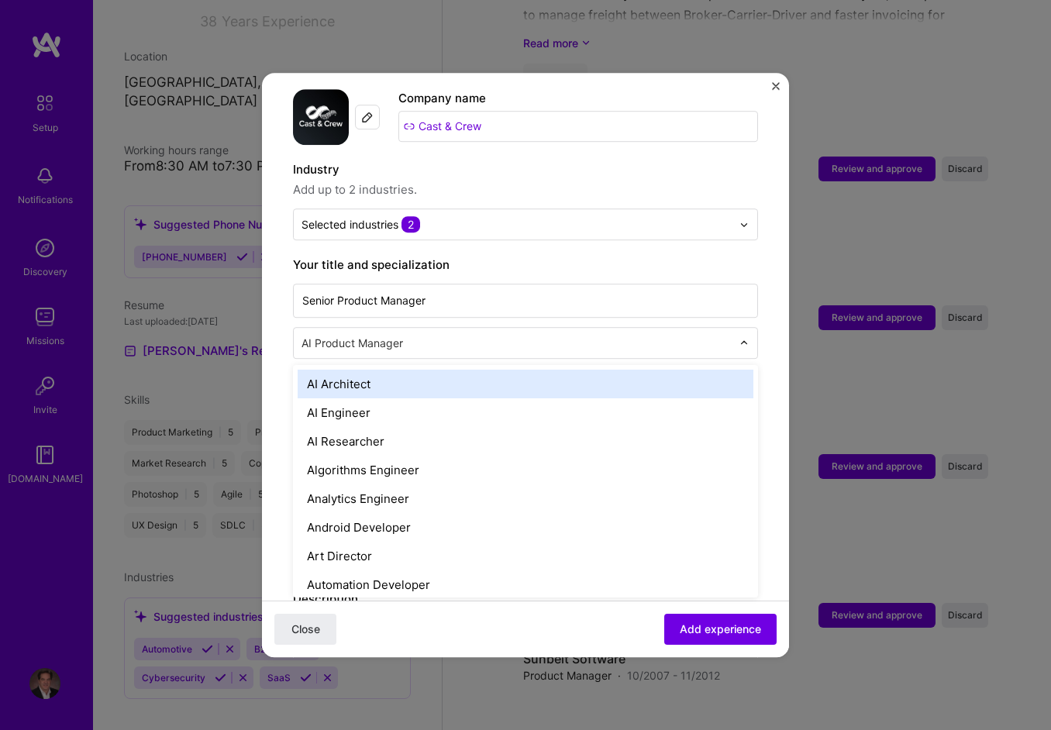
click at [457, 335] on input "text" at bounding box center [518, 343] width 433 height 16
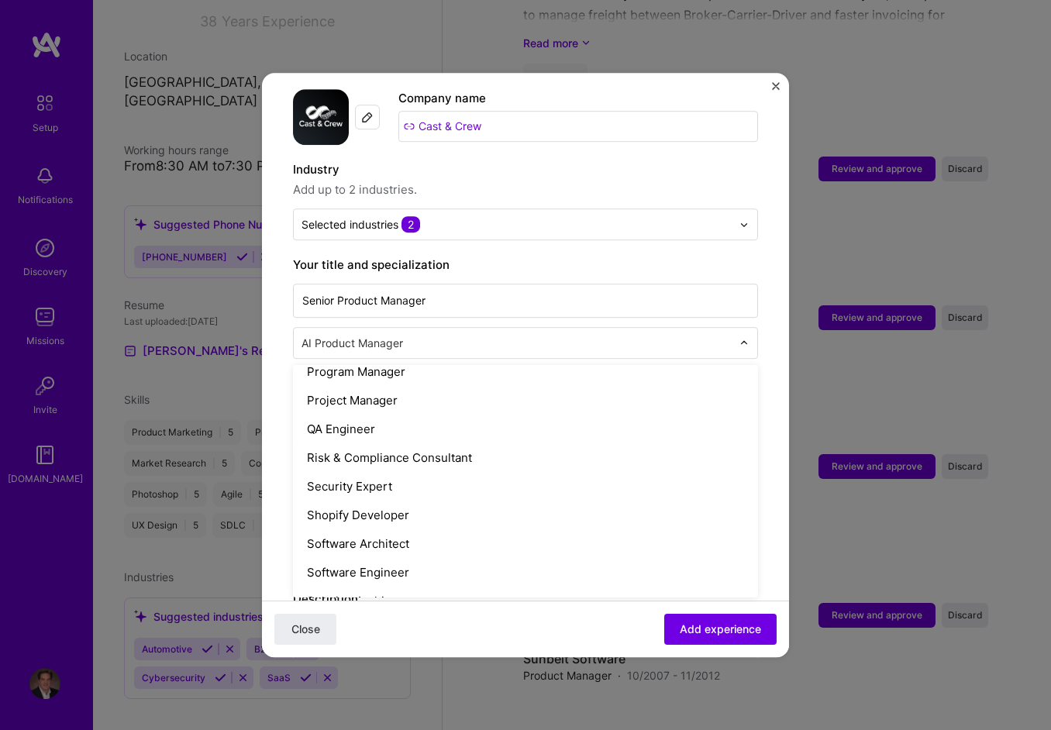
scroll to position [1401, 0]
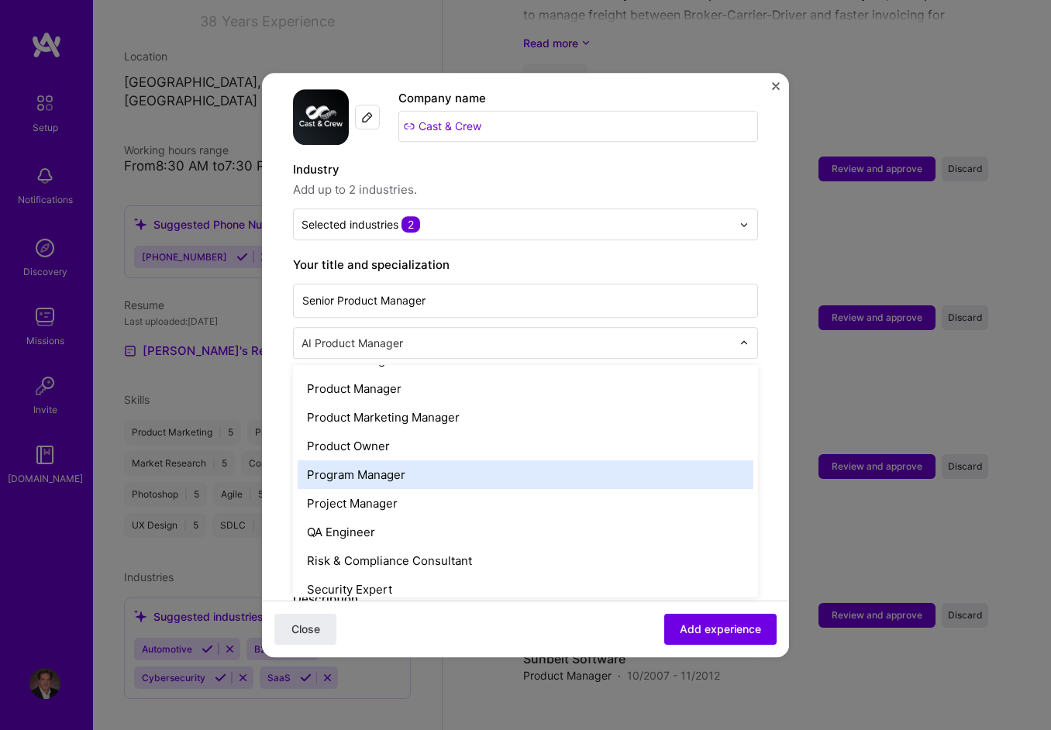
click at [419, 461] on div "Program Manager" at bounding box center [526, 475] width 456 height 29
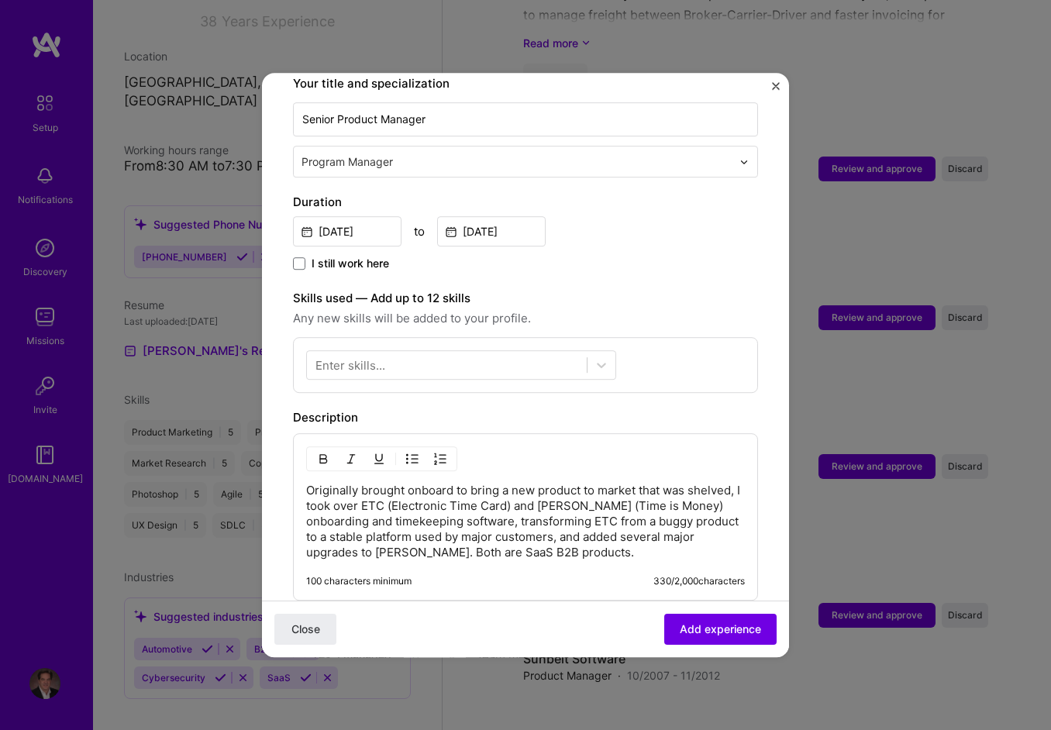
scroll to position [388, 0]
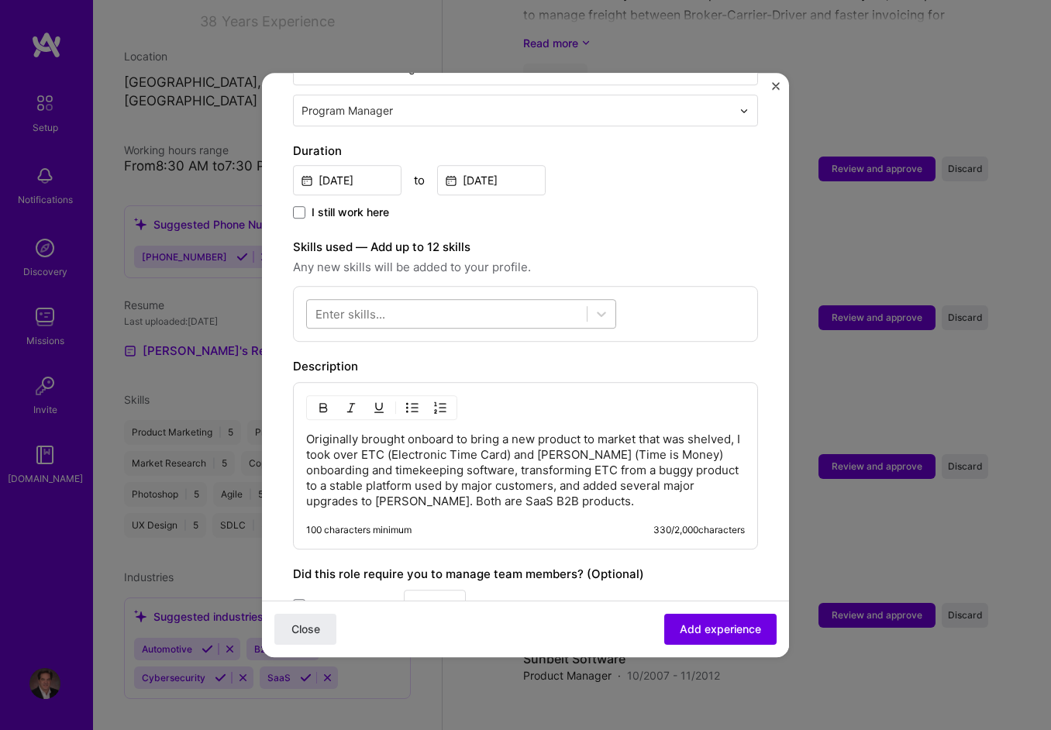
click at [540, 302] on div at bounding box center [447, 315] width 280 height 26
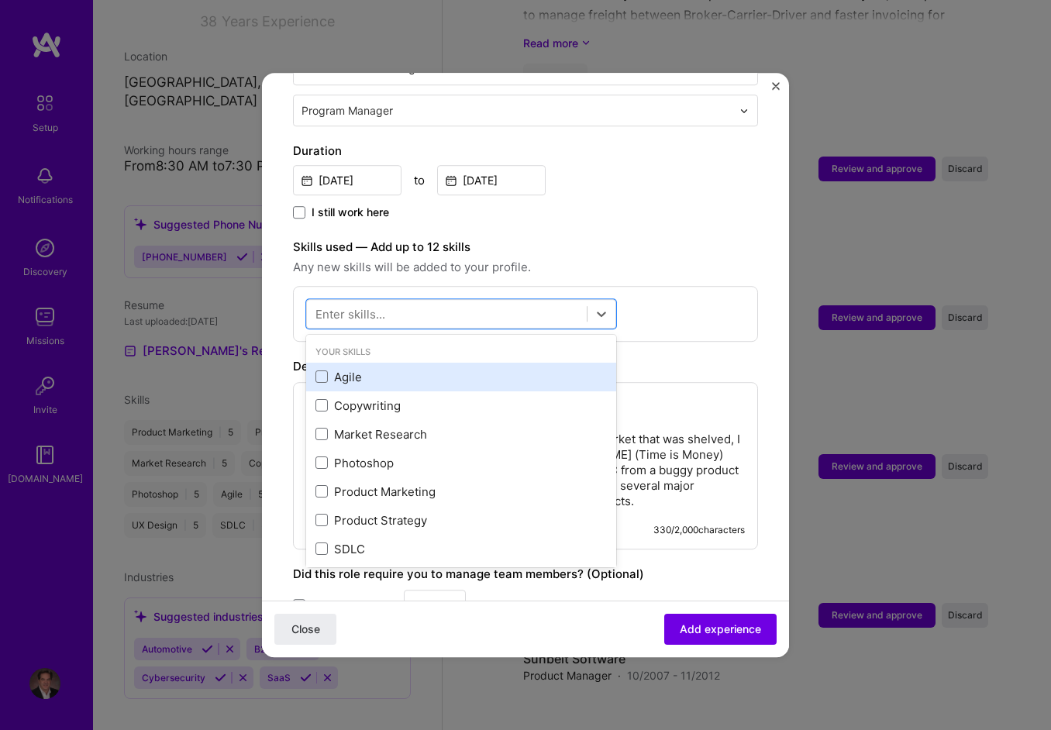
click at [367, 369] on div "Agile" at bounding box center [462, 377] width 292 height 16
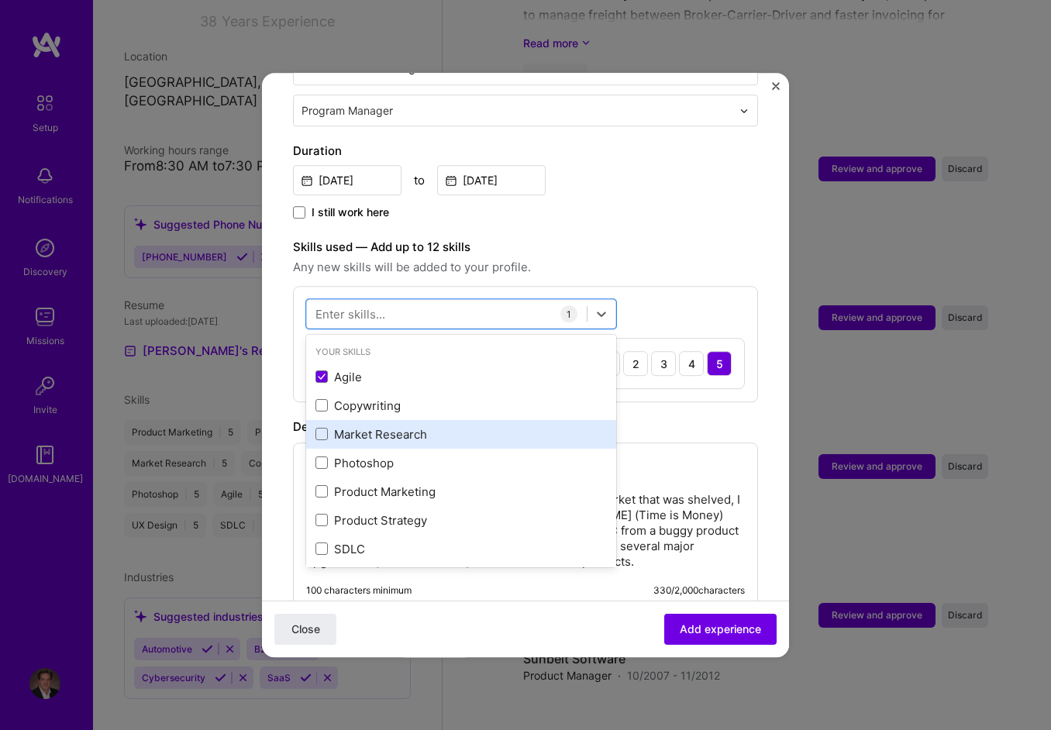
click at [385, 426] on div "Market Research" at bounding box center [462, 434] width 292 height 16
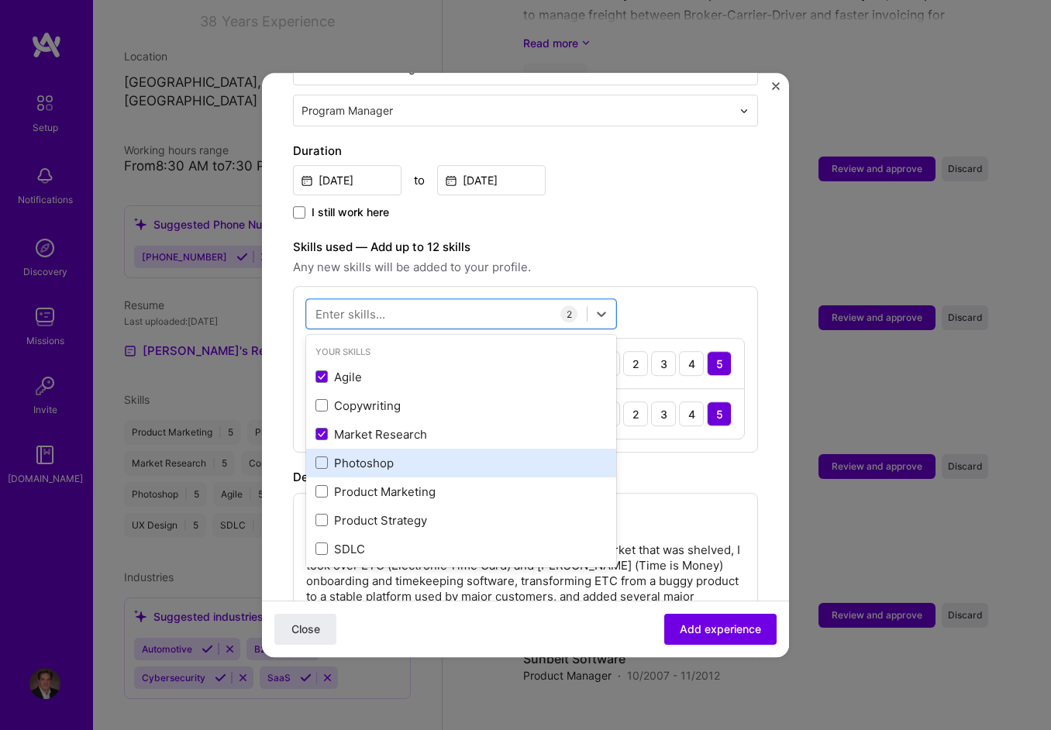
click at [378, 455] on div "Photoshop" at bounding box center [462, 463] width 292 height 16
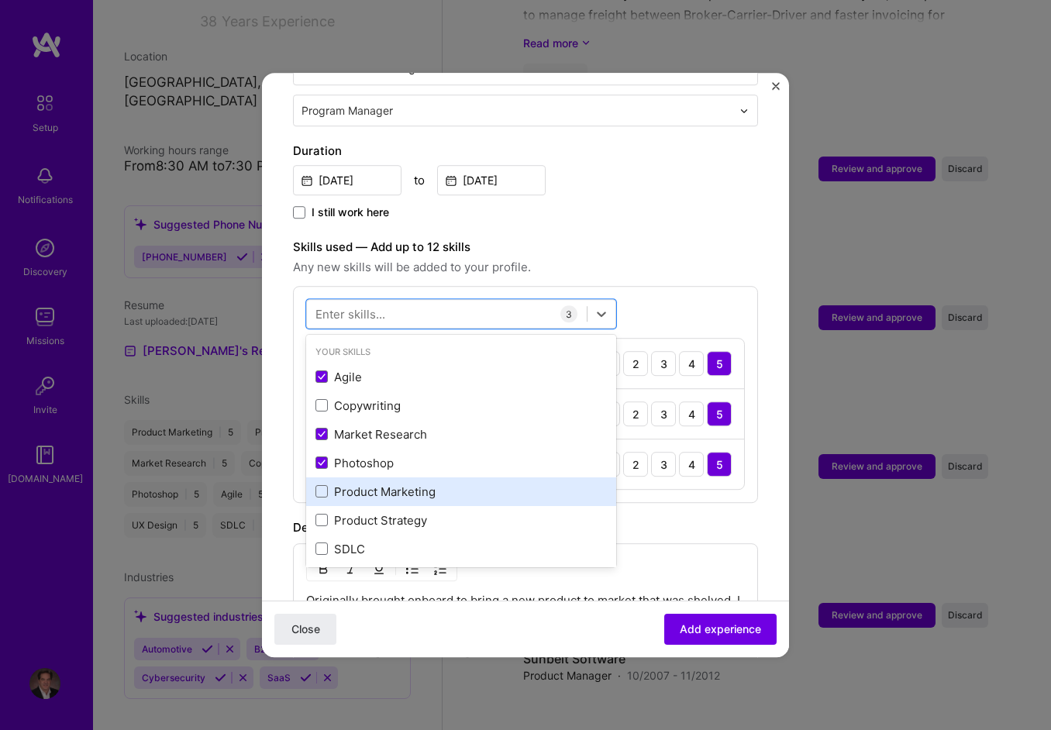
click at [388, 484] on div "Product Marketing" at bounding box center [462, 492] width 292 height 16
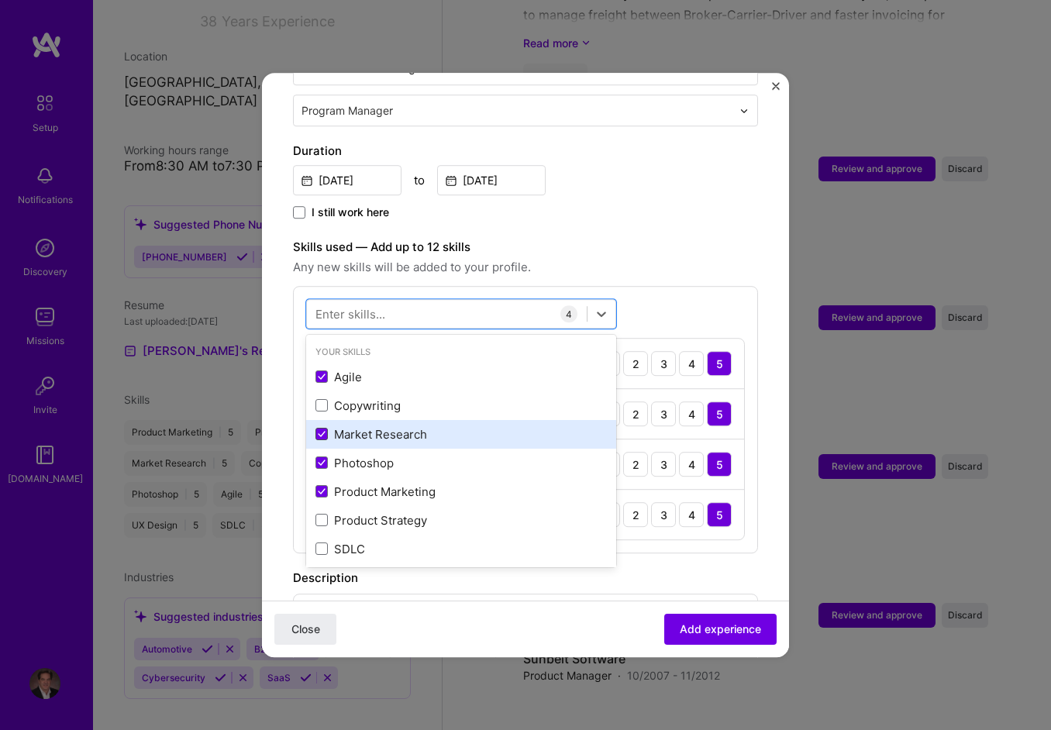
click at [327, 429] on span at bounding box center [322, 435] width 12 height 12
click at [0, 0] on input "checkbox" at bounding box center [0, 0] width 0 height 0
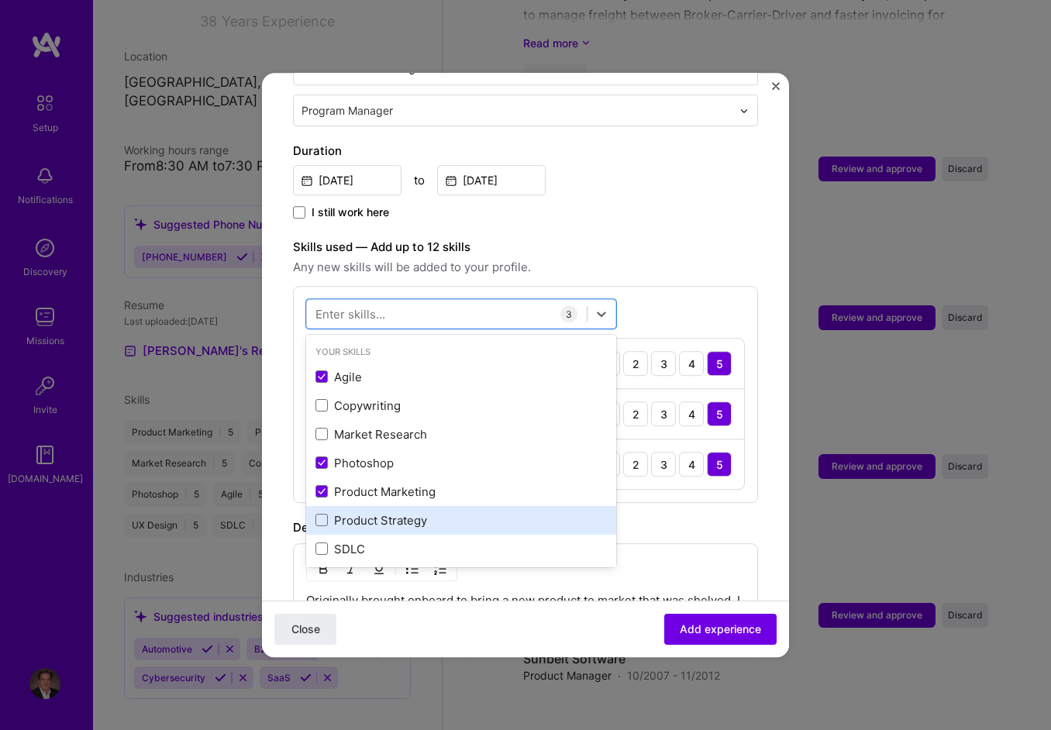
click at [360, 506] on div "Product Strategy" at bounding box center [461, 520] width 310 height 29
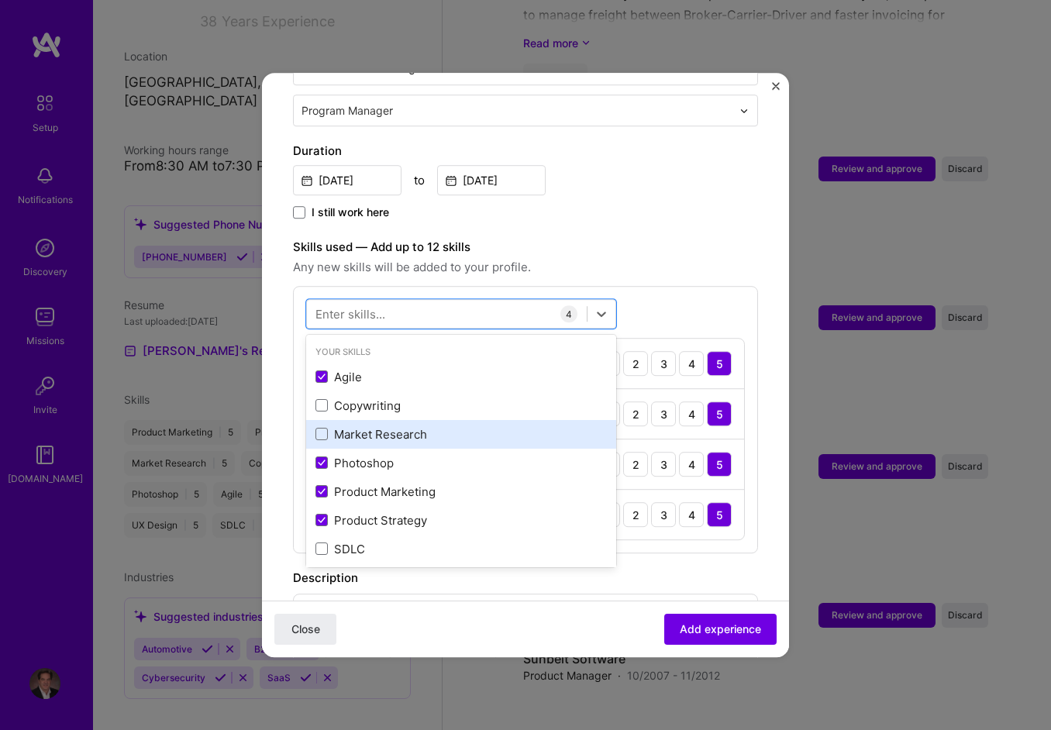
click at [347, 426] on div "Market Research" at bounding box center [462, 434] width 292 height 16
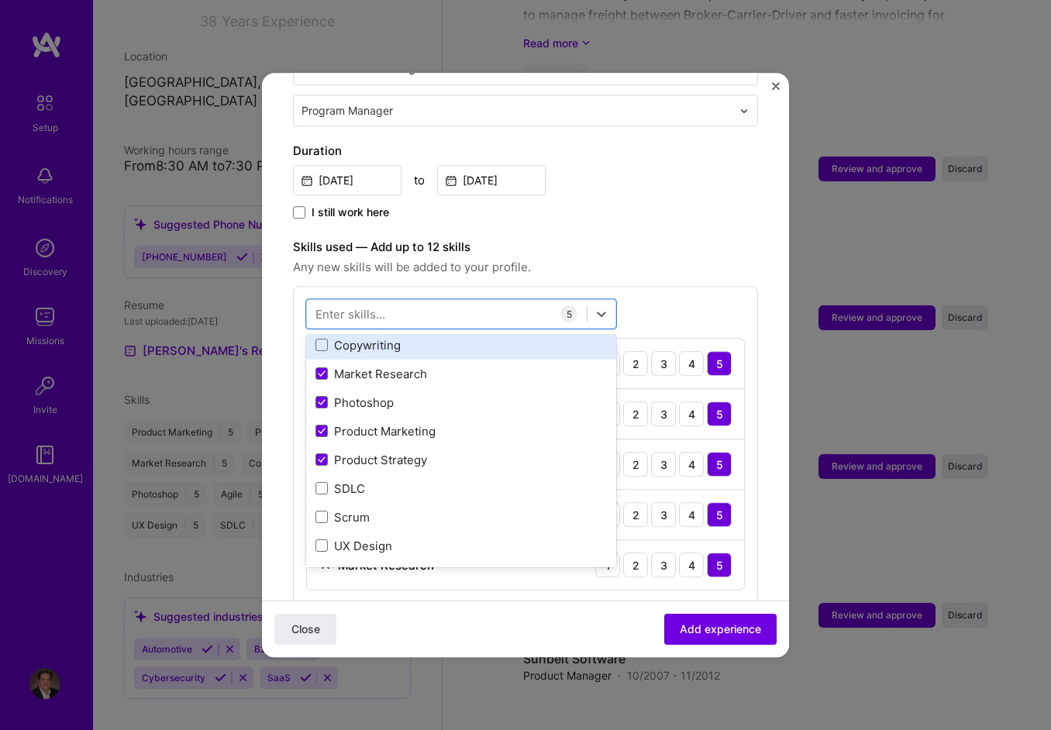
scroll to position [78, 0]
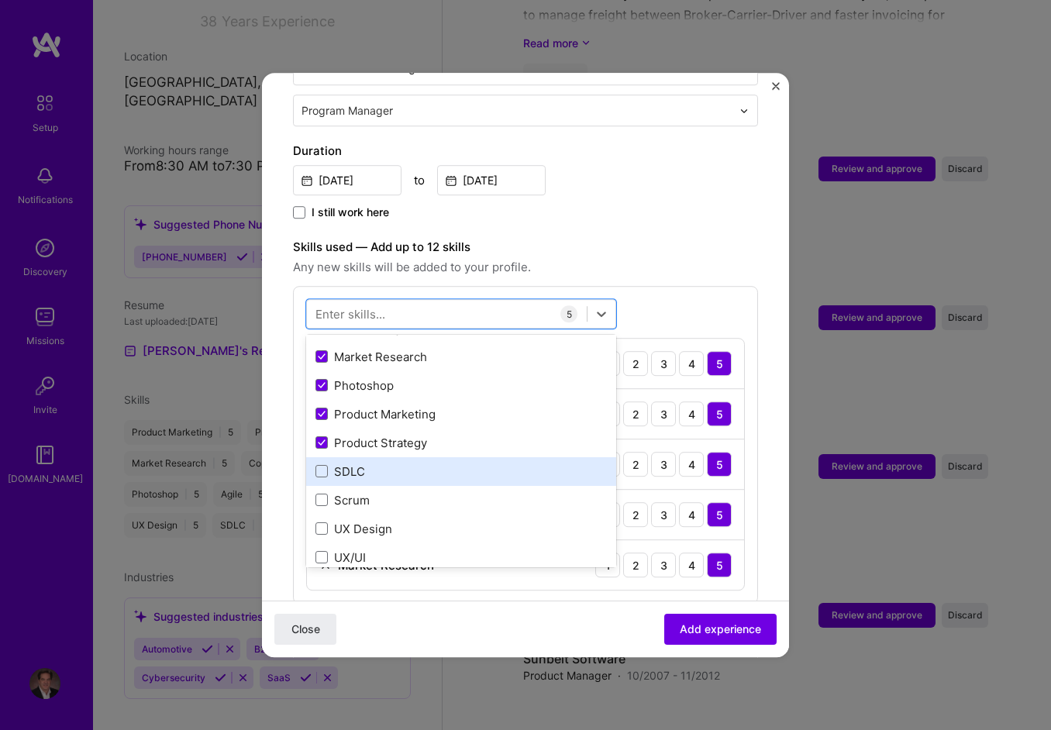
click at [347, 464] on div "SDLC" at bounding box center [462, 472] width 292 height 16
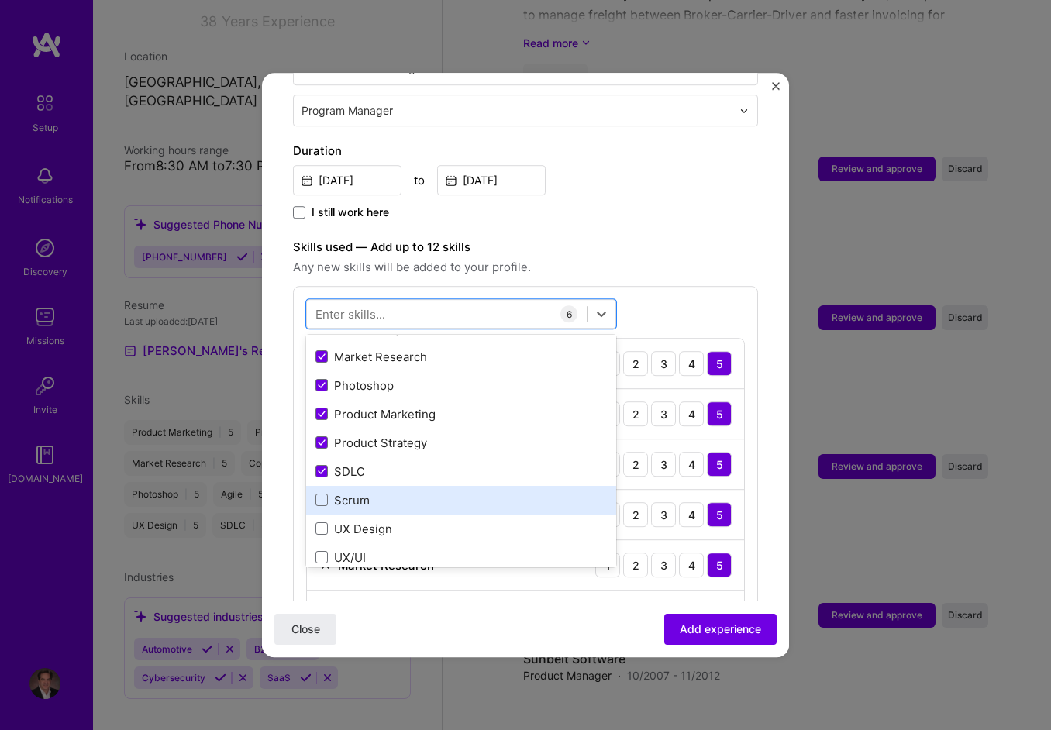
click at [350, 492] on div "Scrum" at bounding box center [462, 500] width 292 height 16
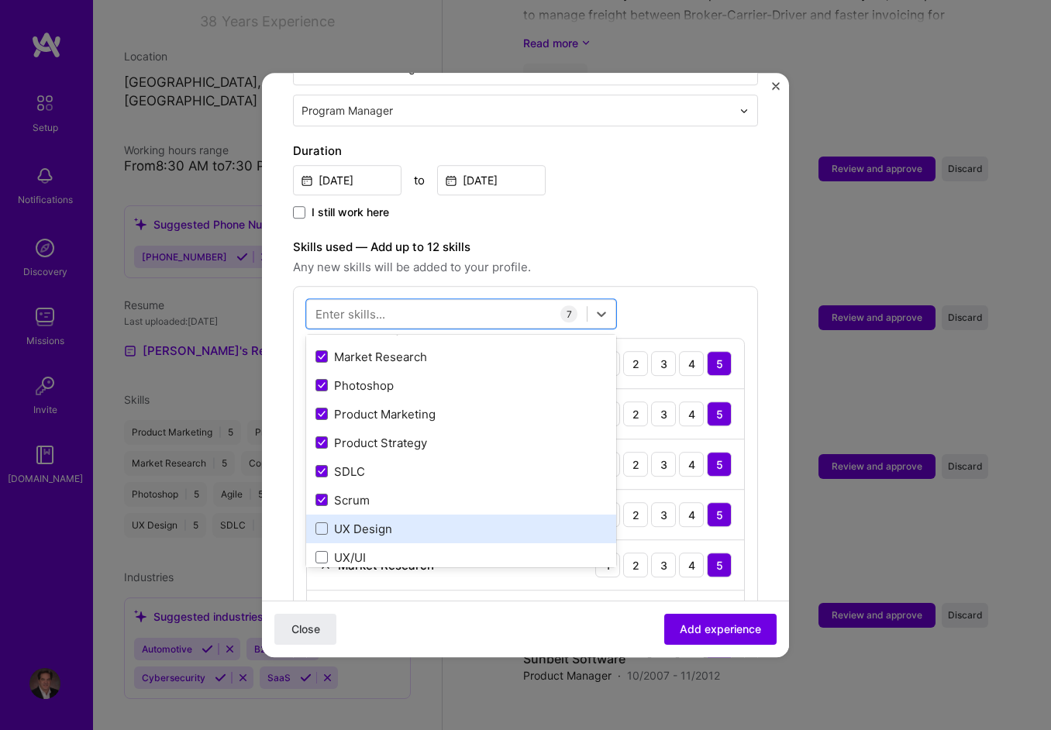
click at [354, 521] on div "UX Design" at bounding box center [462, 529] width 292 height 16
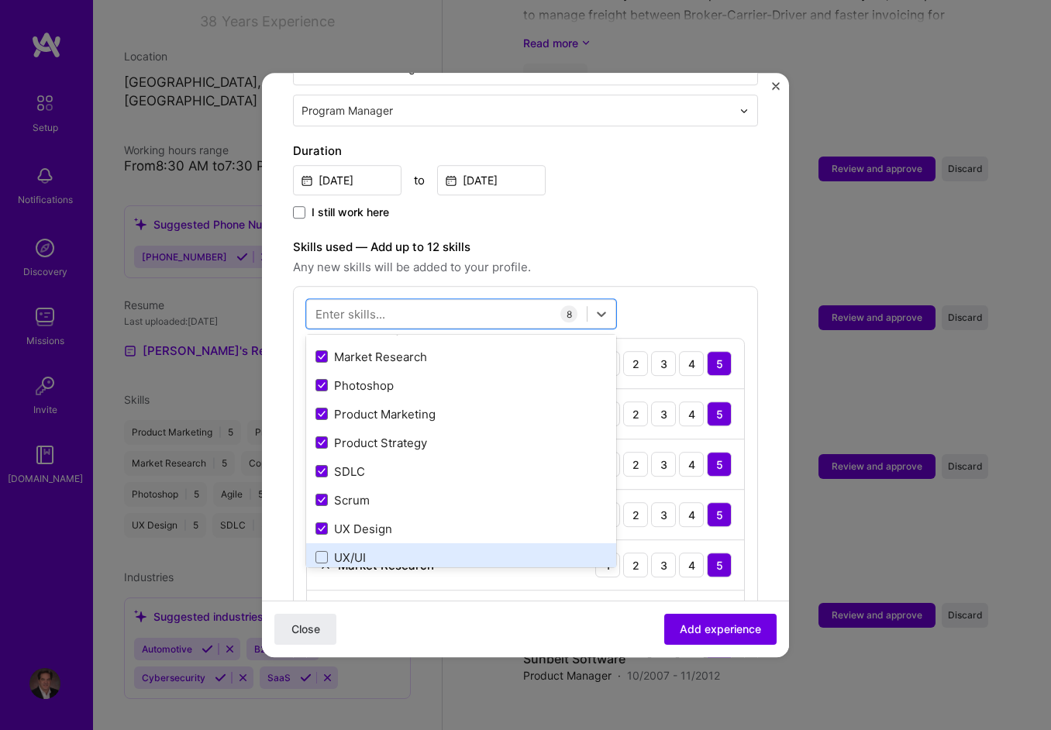
click at [353, 550] on div "UX/UI" at bounding box center [462, 558] width 292 height 16
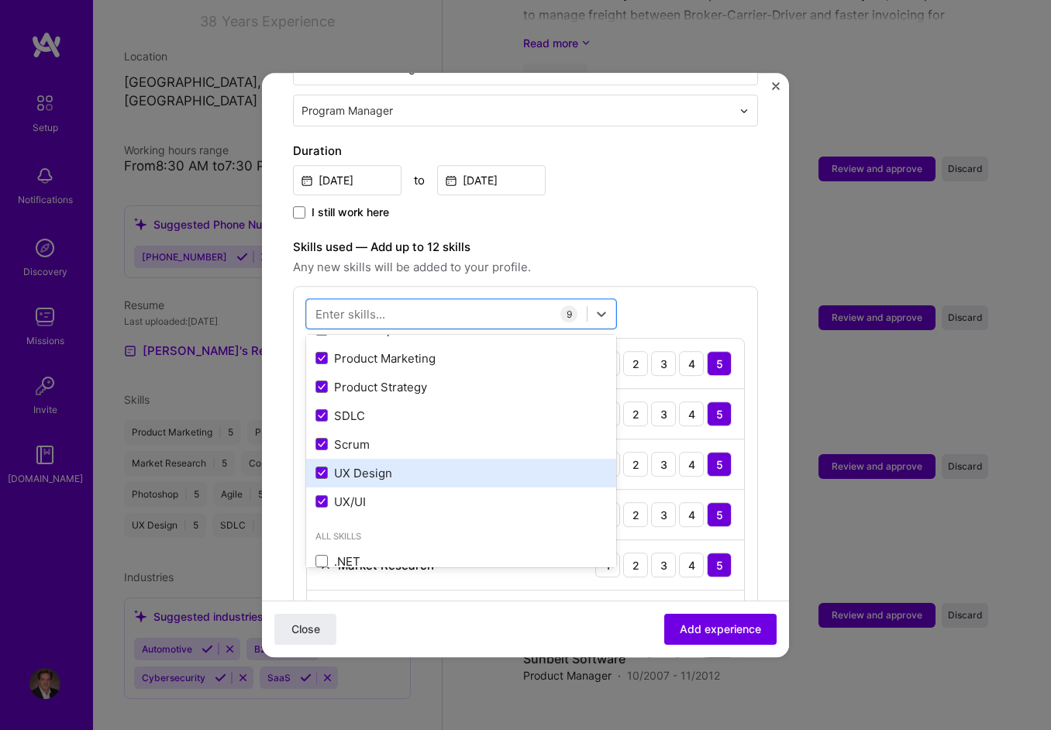
scroll to position [233, 0]
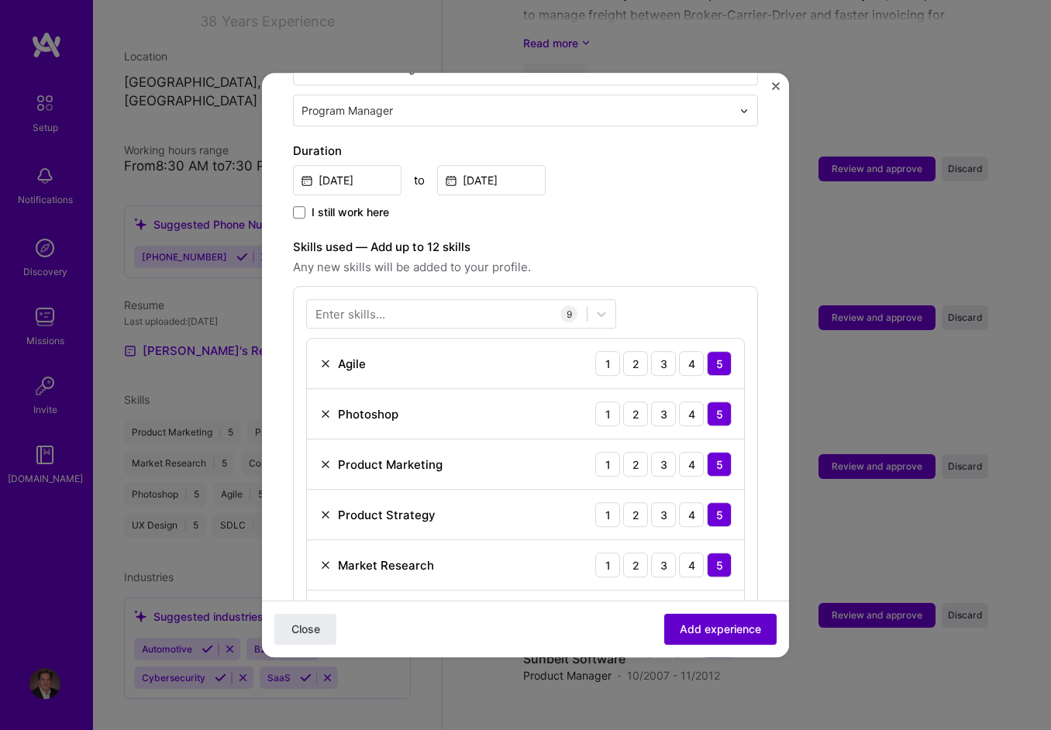
click at [699, 627] on span "Add experience" at bounding box center [720, 630] width 81 height 16
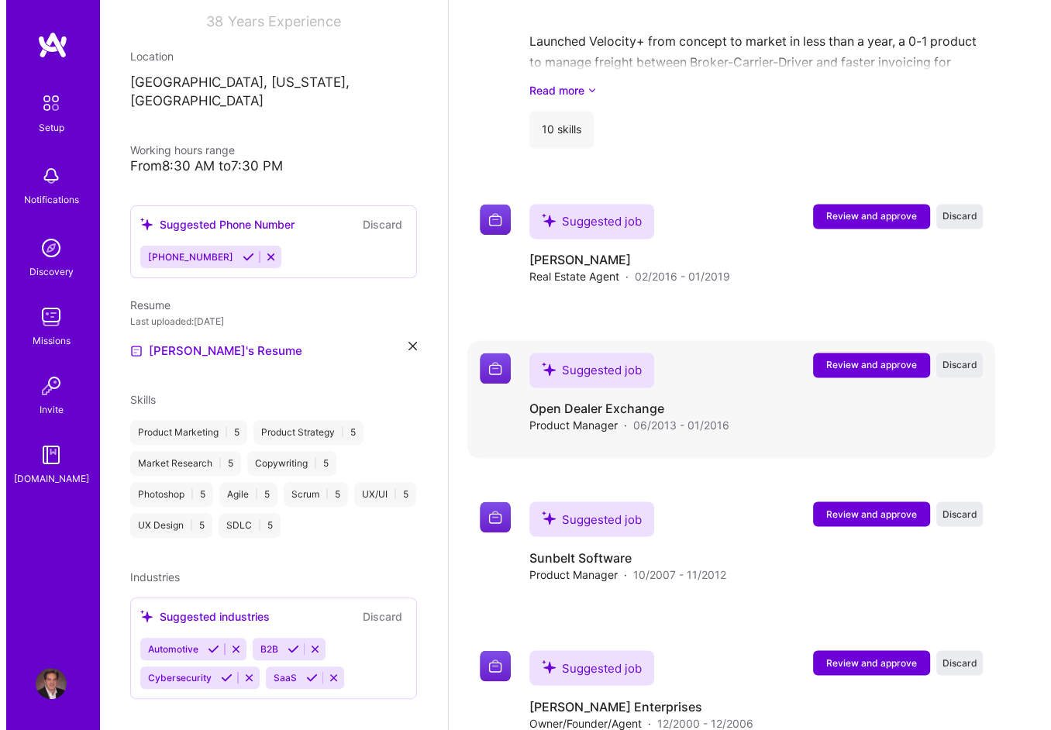
scroll to position [2057, 0]
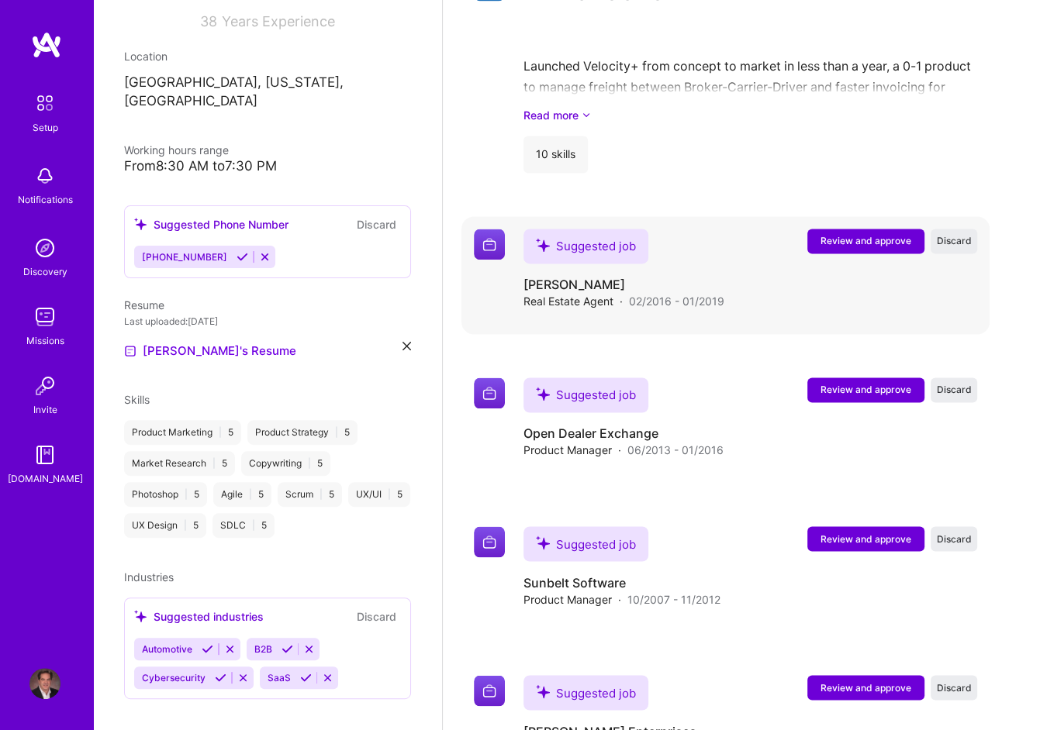
click at [865, 236] on span "Review and approve" at bounding box center [865, 240] width 91 height 13
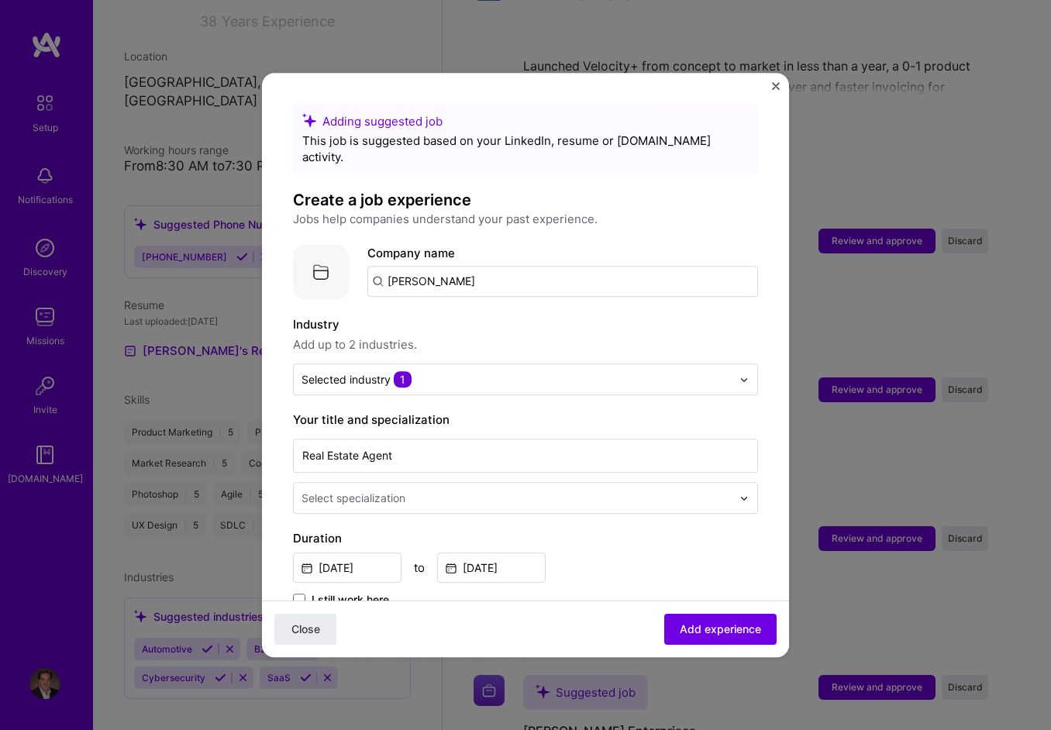
click at [487, 266] on input "[PERSON_NAME]" at bounding box center [563, 281] width 391 height 31
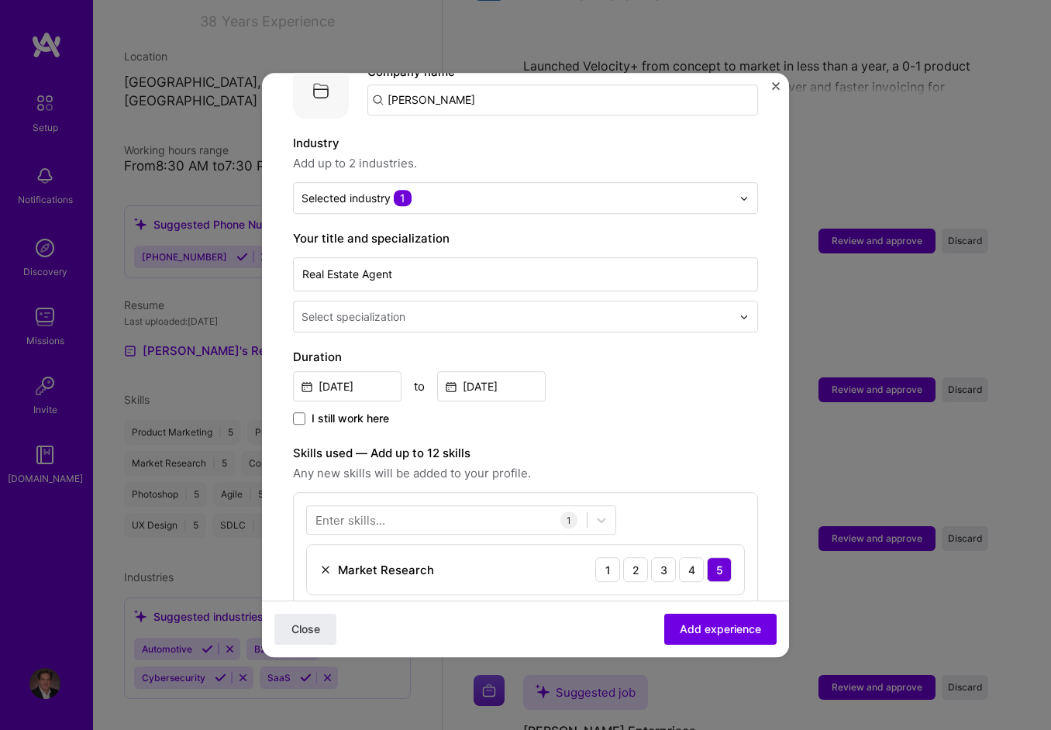
scroll to position [310, 0]
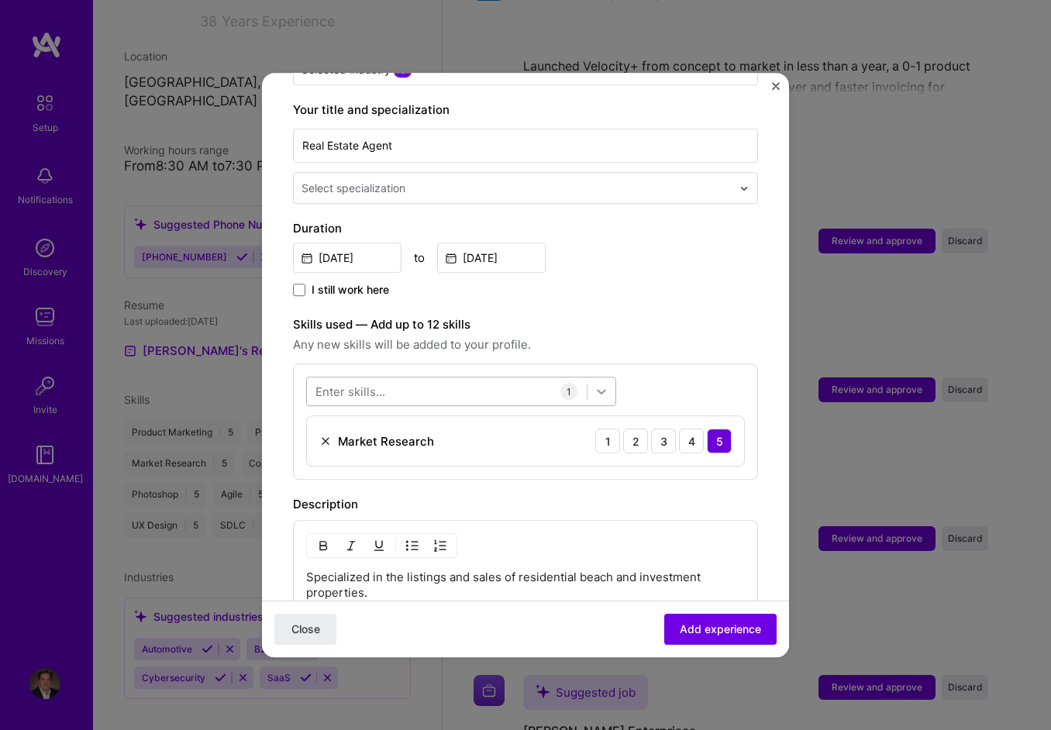
click at [600, 384] on icon at bounding box center [602, 392] width 16 height 16
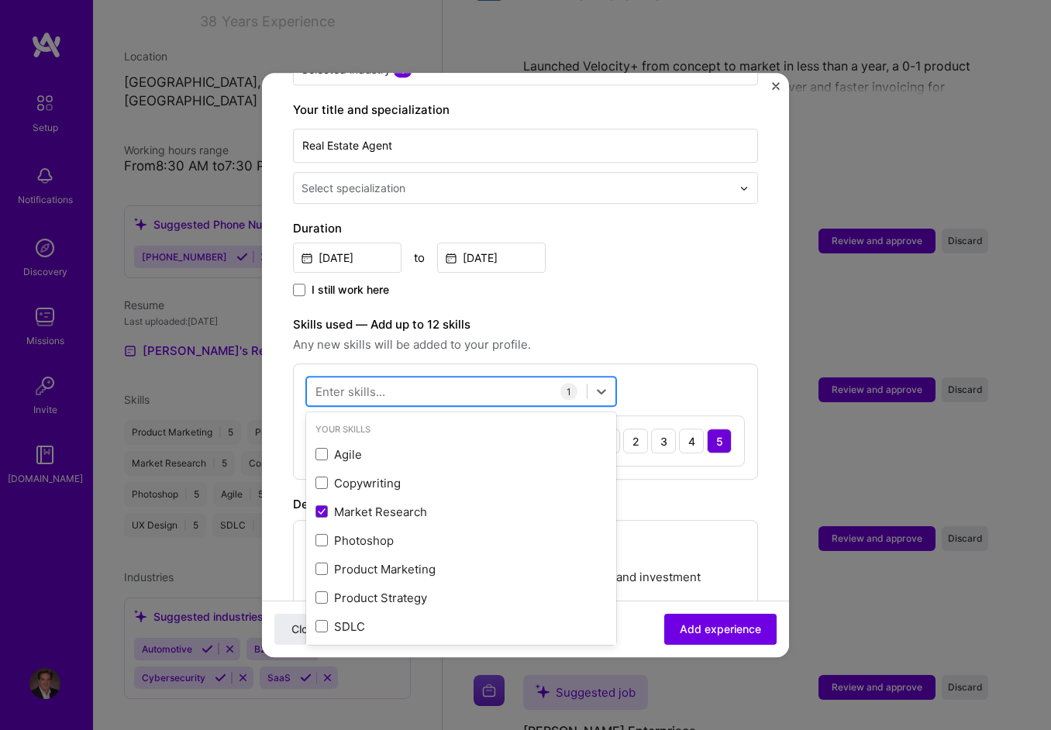
click at [459, 379] on div at bounding box center [447, 392] width 280 height 26
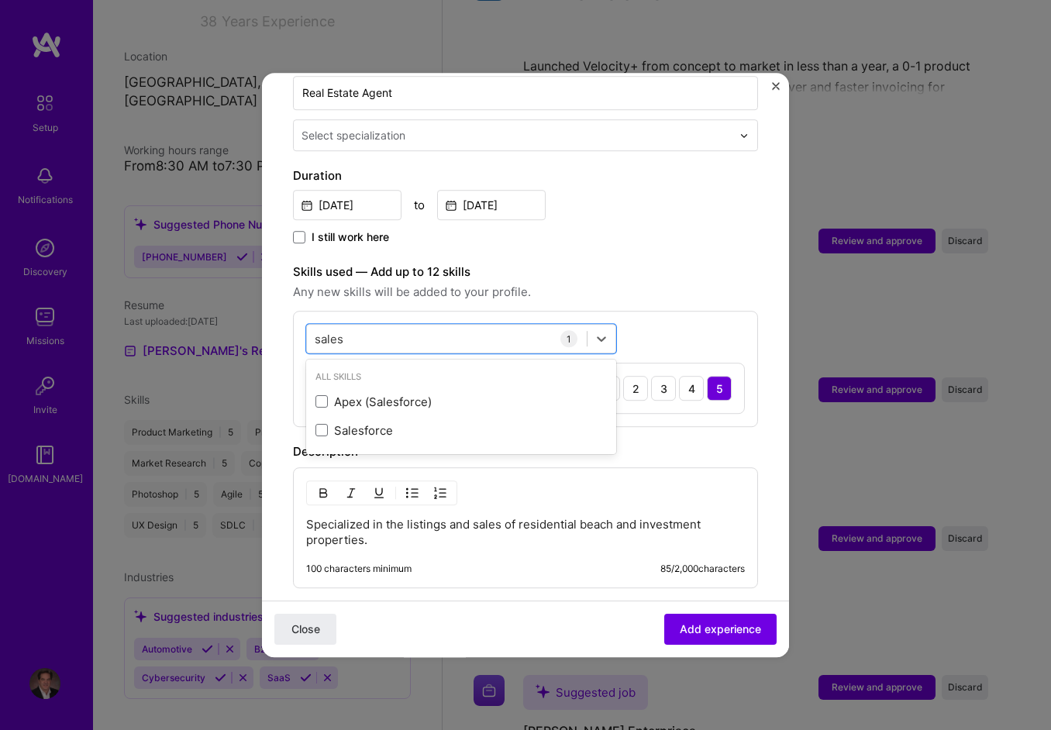
scroll to position [388, 0]
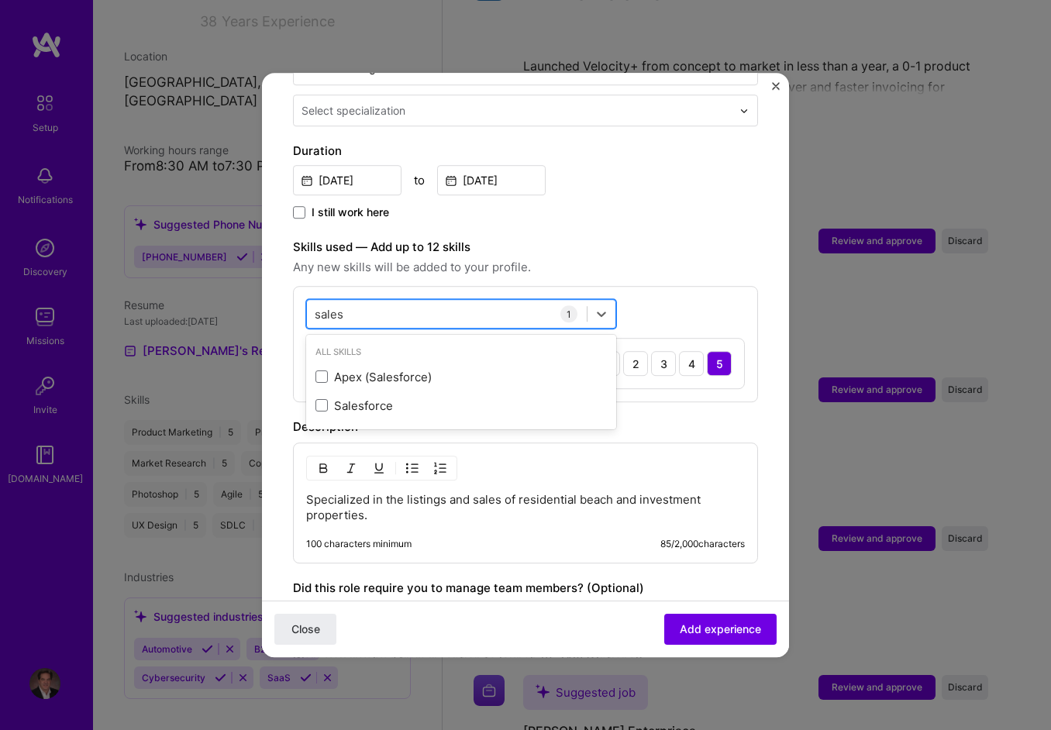
click at [361, 302] on div "sales sales" at bounding box center [447, 315] width 280 height 26
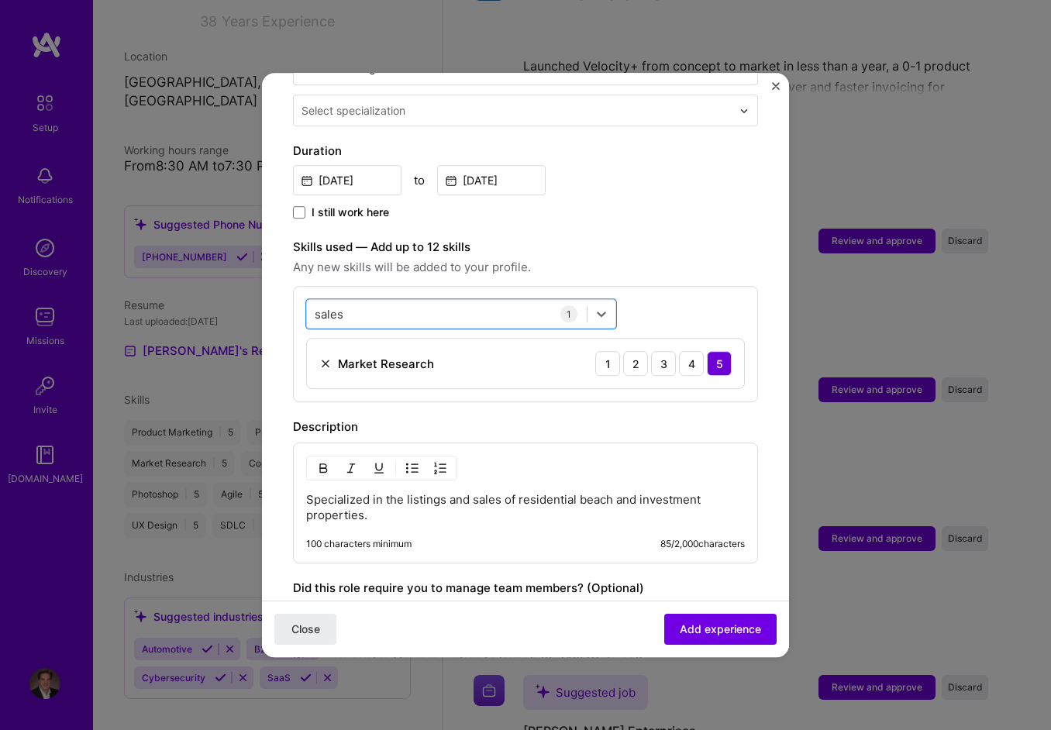
drag, startPoint x: 362, startPoint y: 300, endPoint x: 268, endPoint y: 289, distance: 94.4
click at [268, 289] on form "Adding suggested job This job is suggested based on your LinkedIn, resume or [D…" at bounding box center [525, 307] width 527 height 1183
type input "s"
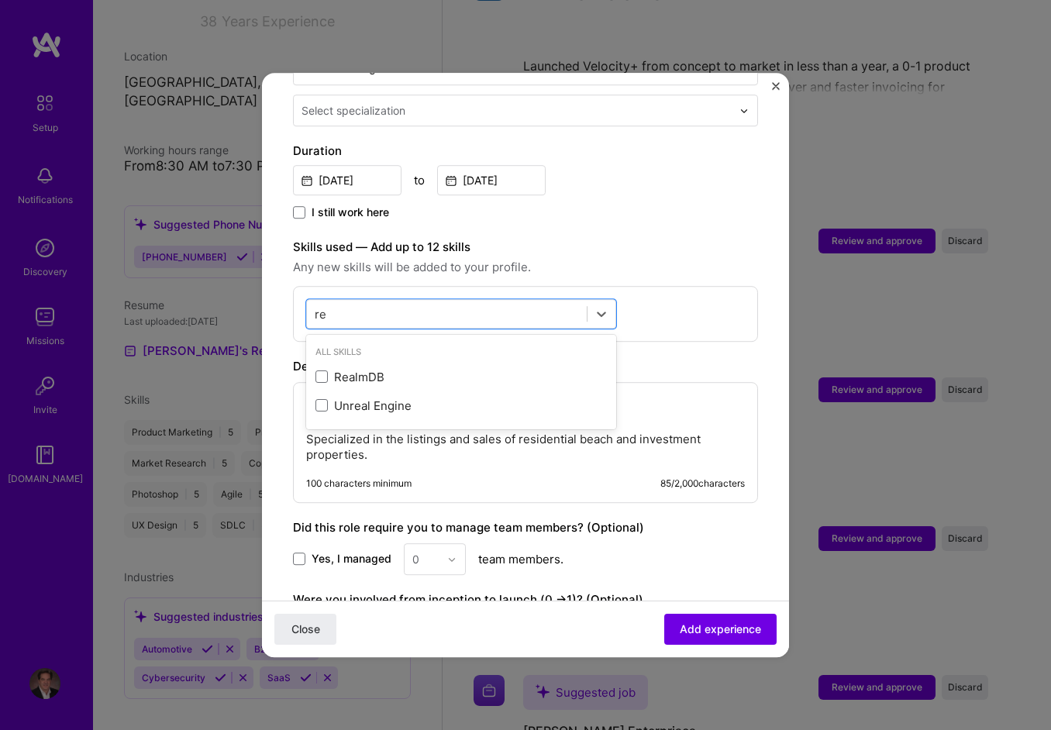
type input "r"
drag, startPoint x: 342, startPoint y: 291, endPoint x: 247, endPoint y: 289, distance: 95.4
click at [247, 289] on div "Adding suggested job This job is suggested based on your LinkedIn, resume or [D…" at bounding box center [525, 365] width 1051 height 730
type input "s"
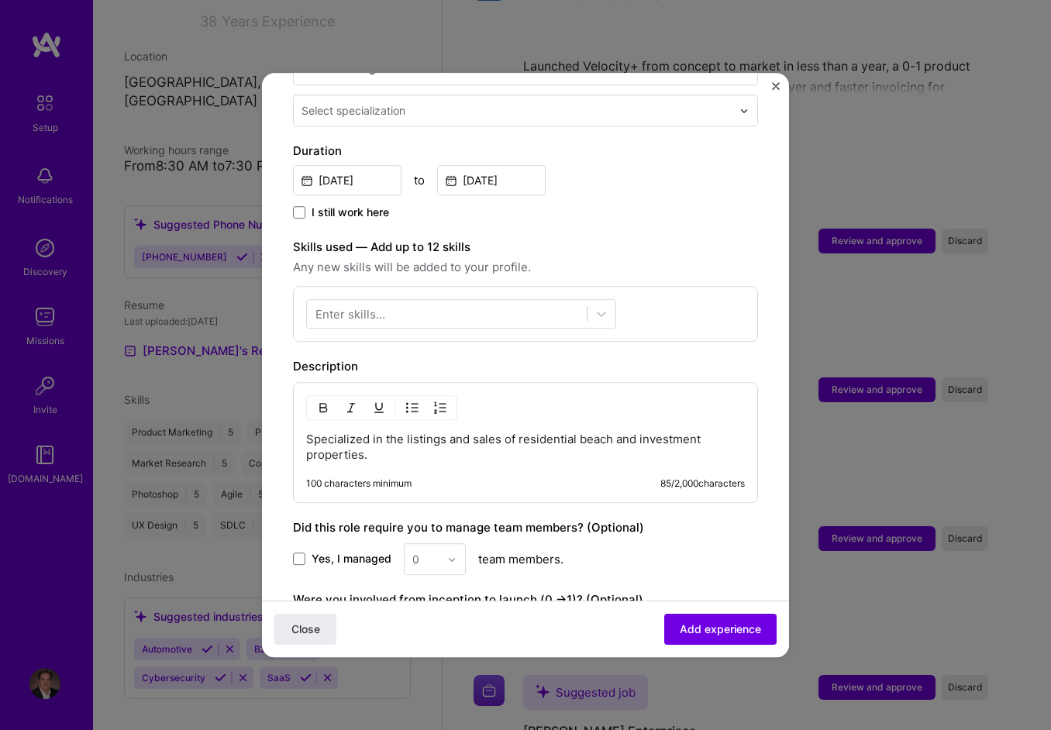
click at [619, 258] on span "Any new skills will be added to your profile." at bounding box center [525, 267] width 465 height 19
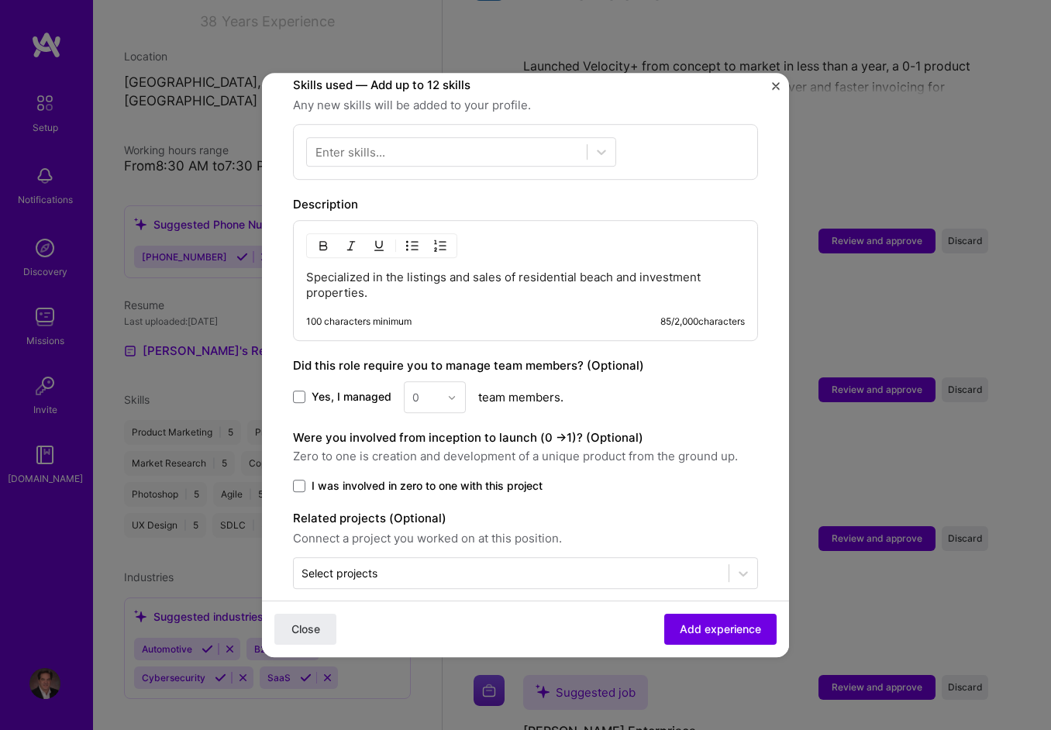
scroll to position [551, 0]
click at [701, 629] on span "Add experience" at bounding box center [720, 630] width 81 height 16
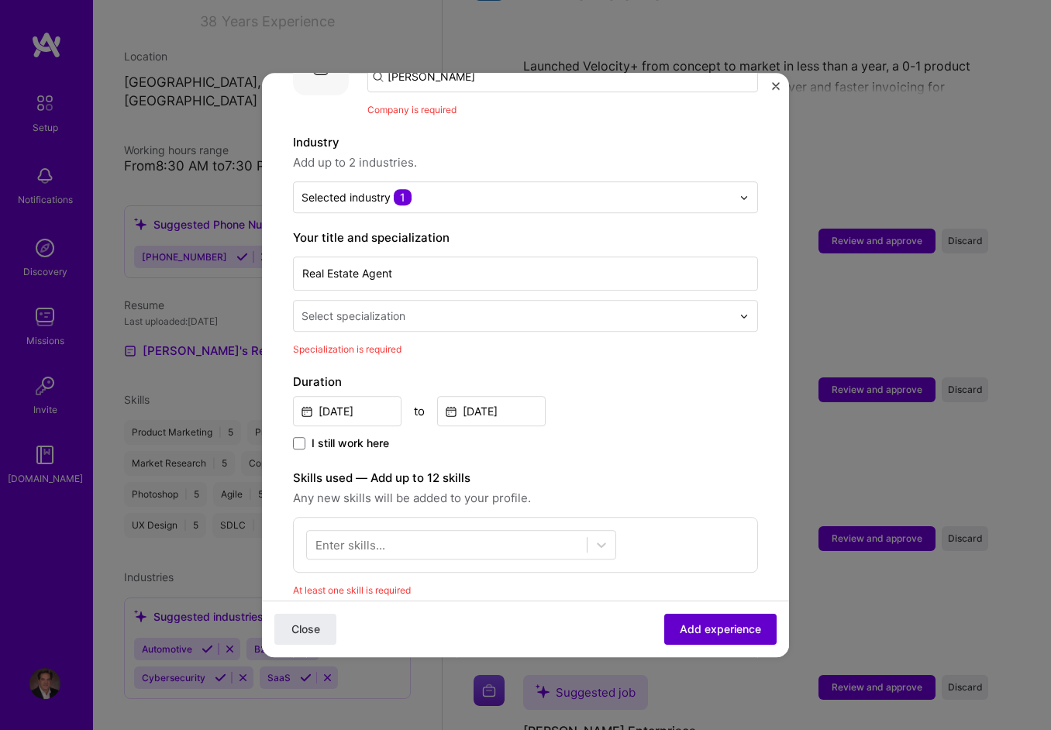
scroll to position [155, 0]
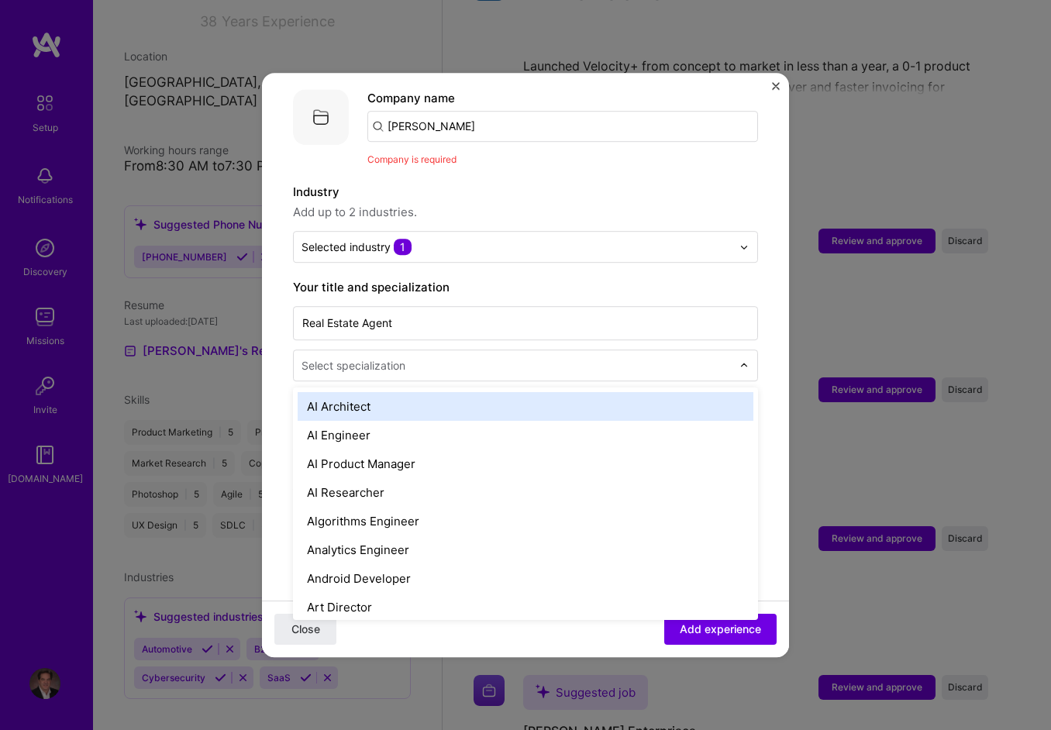
click at [404, 357] on div "Select specialization" at bounding box center [354, 365] width 104 height 16
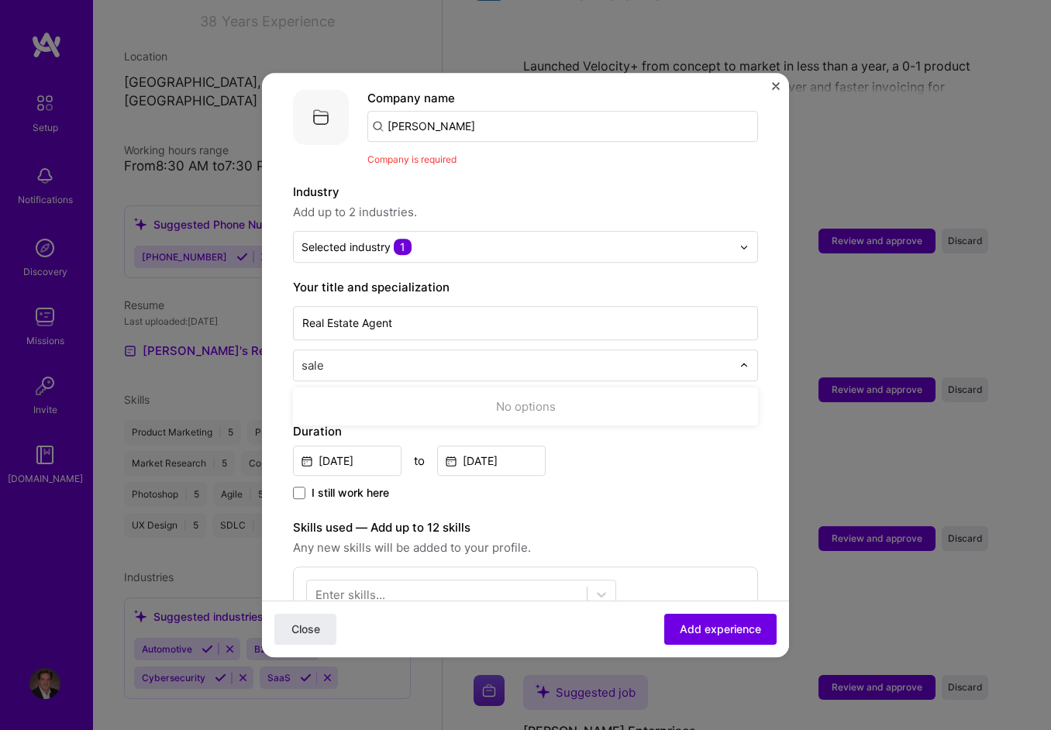
type input "sales"
click button "Close" at bounding box center [305, 629] width 62 height 31
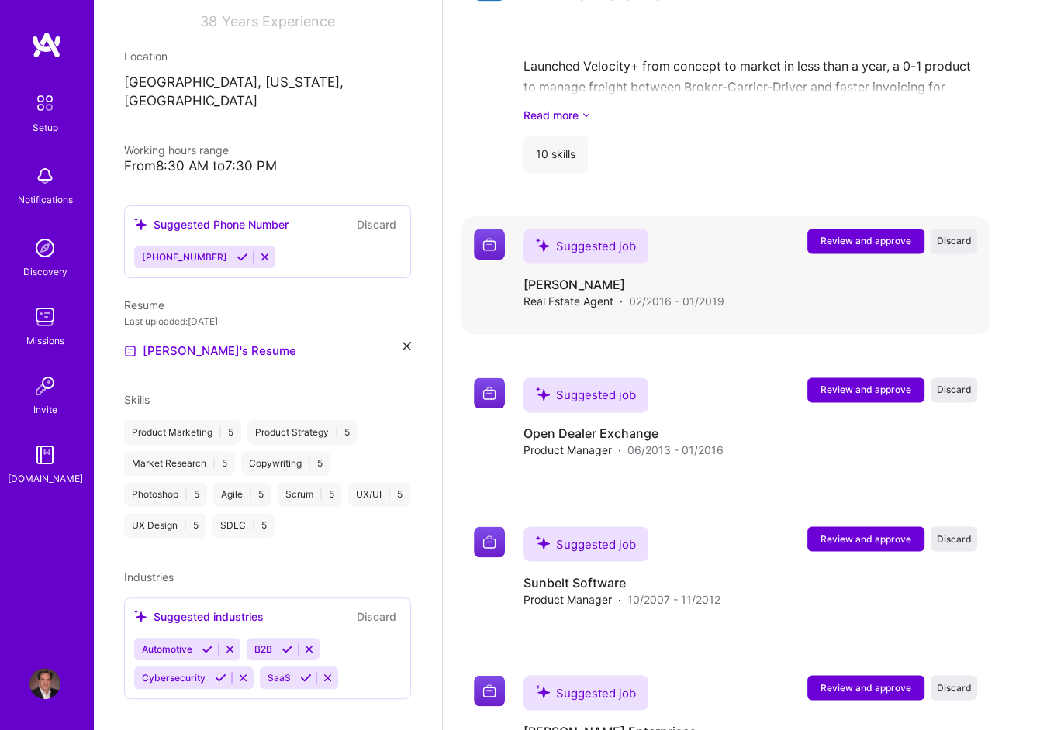
click at [878, 236] on span "Review and approve" at bounding box center [865, 240] width 91 height 13
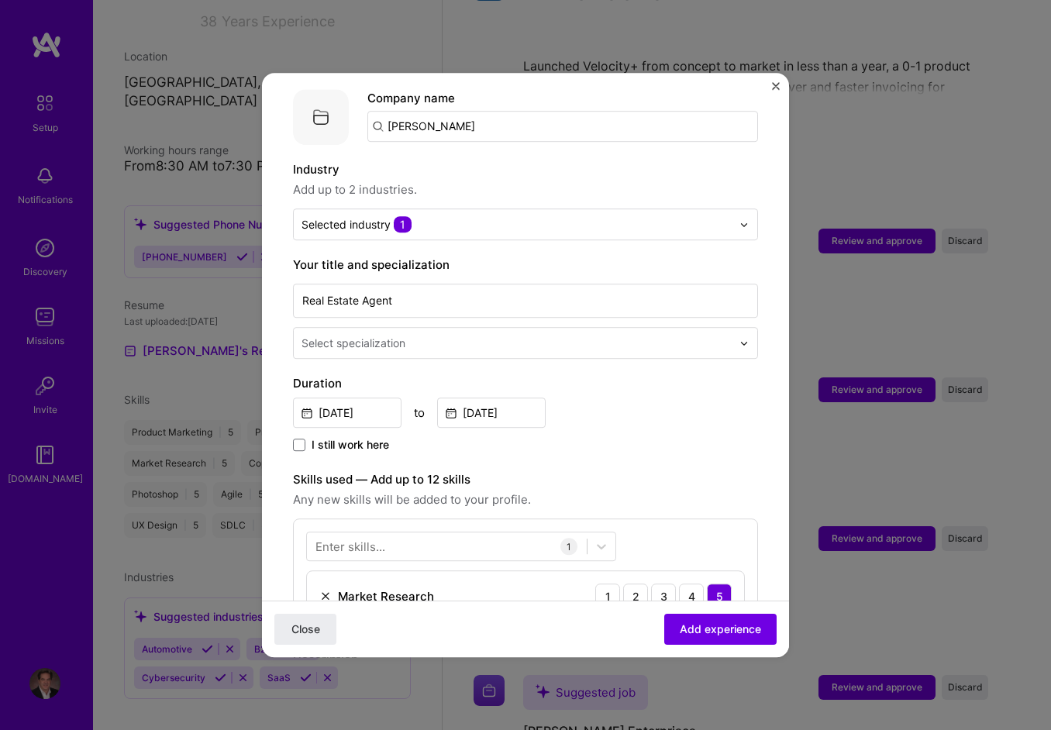
click at [478, 335] on input "text" at bounding box center [518, 343] width 433 height 16
type input "s"
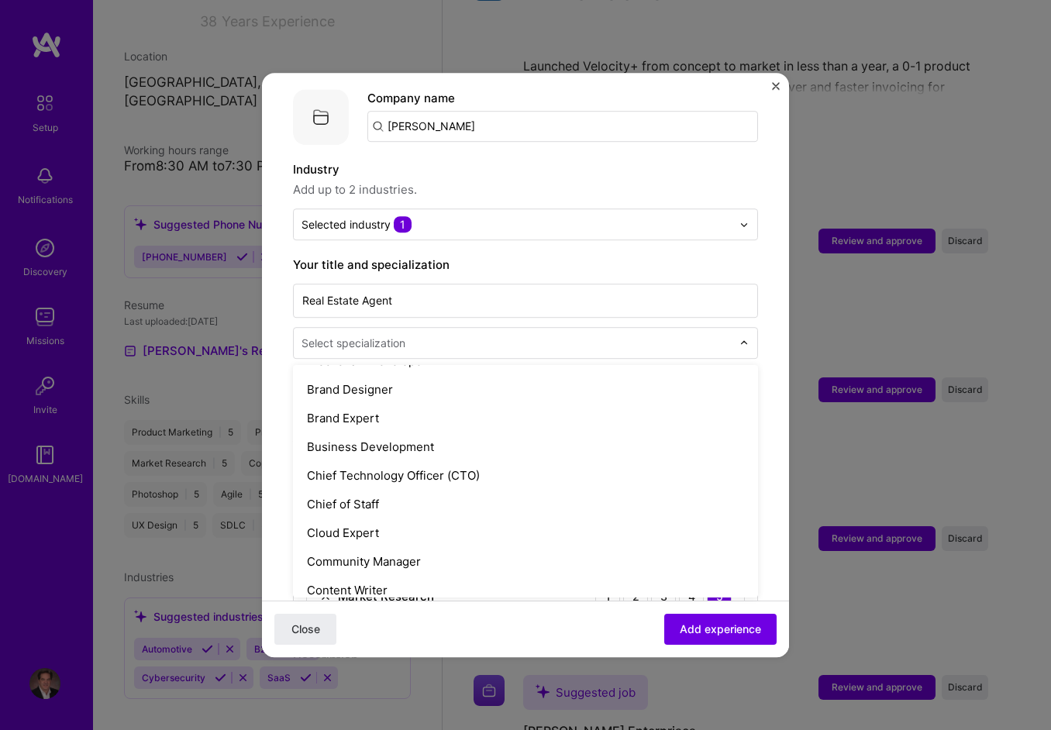
scroll to position [312, 0]
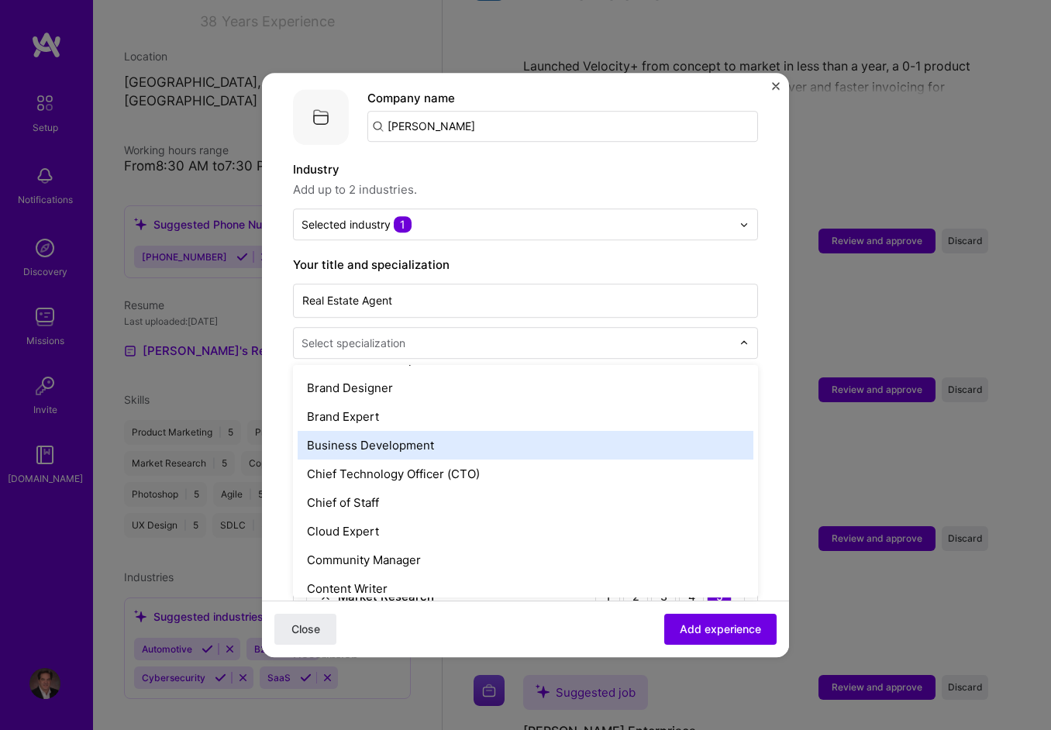
click at [426, 431] on div "Business Development" at bounding box center [526, 445] width 456 height 29
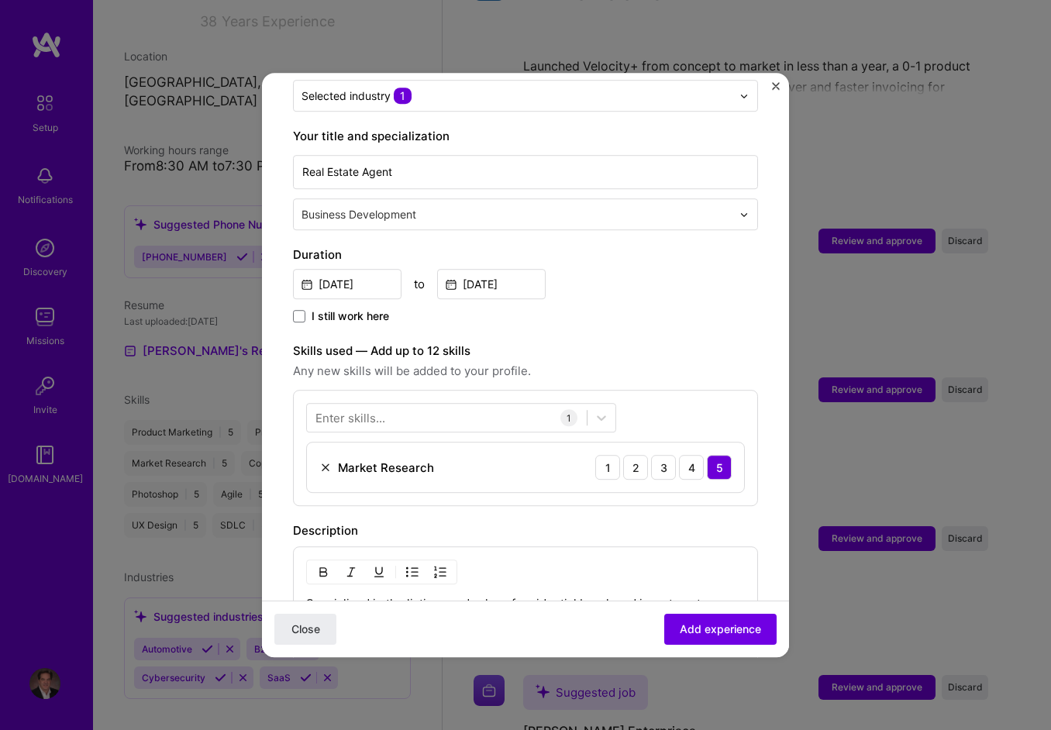
scroll to position [310, 0]
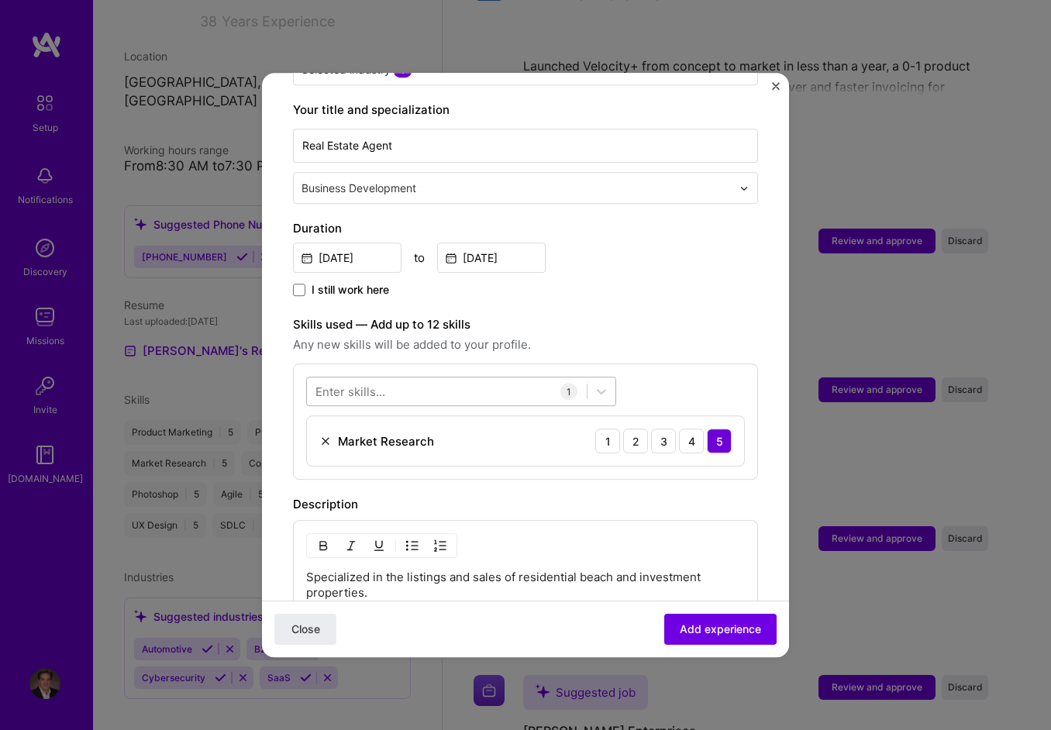
click at [478, 379] on div at bounding box center [447, 392] width 280 height 26
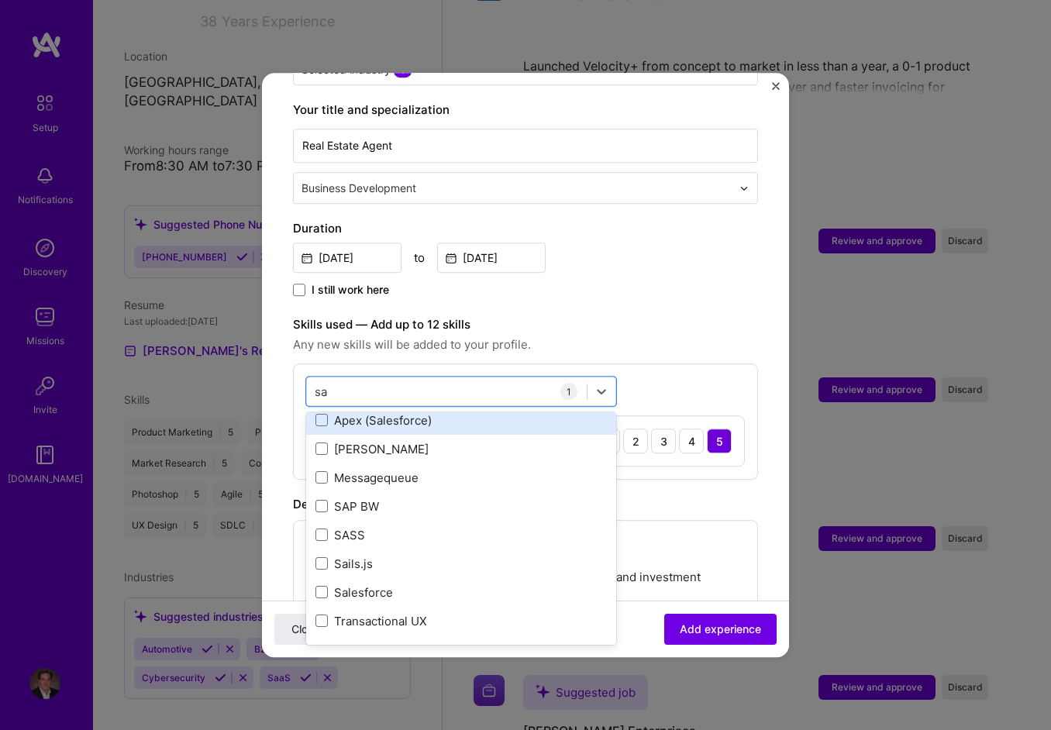
scroll to position [0, 0]
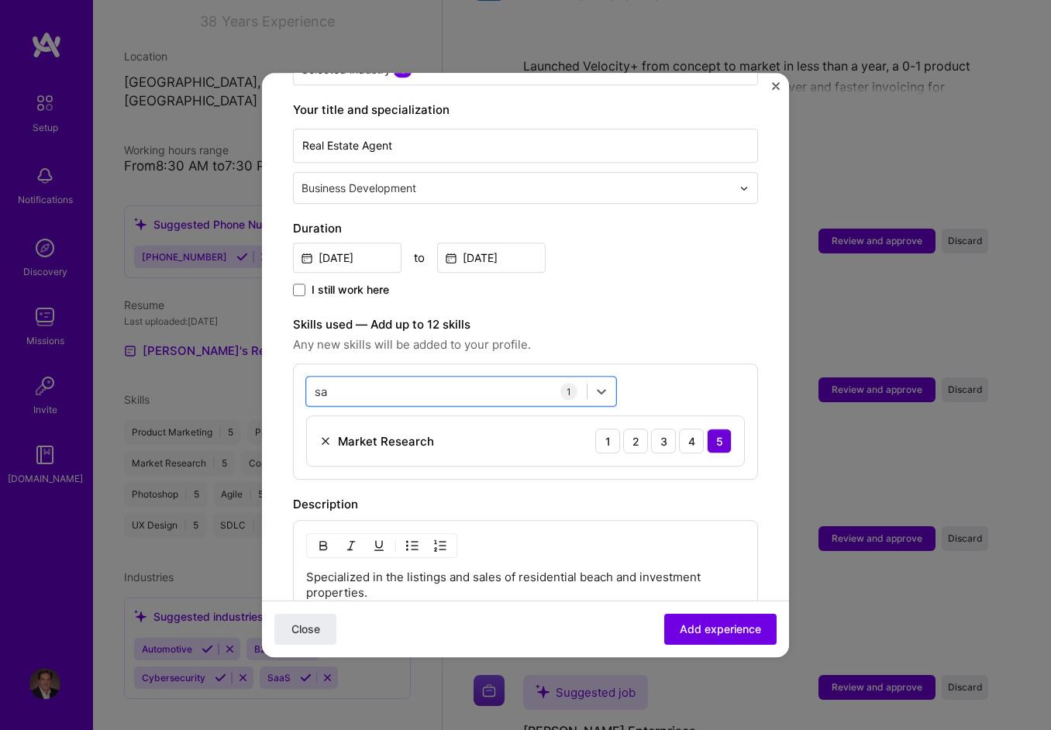
drag, startPoint x: 360, startPoint y: 374, endPoint x: 269, endPoint y: 372, distance: 90.7
click at [269, 372] on form "Adding suggested job This job is suggested based on your LinkedIn, resume or [D…" at bounding box center [525, 385] width 527 height 1183
type input "s"
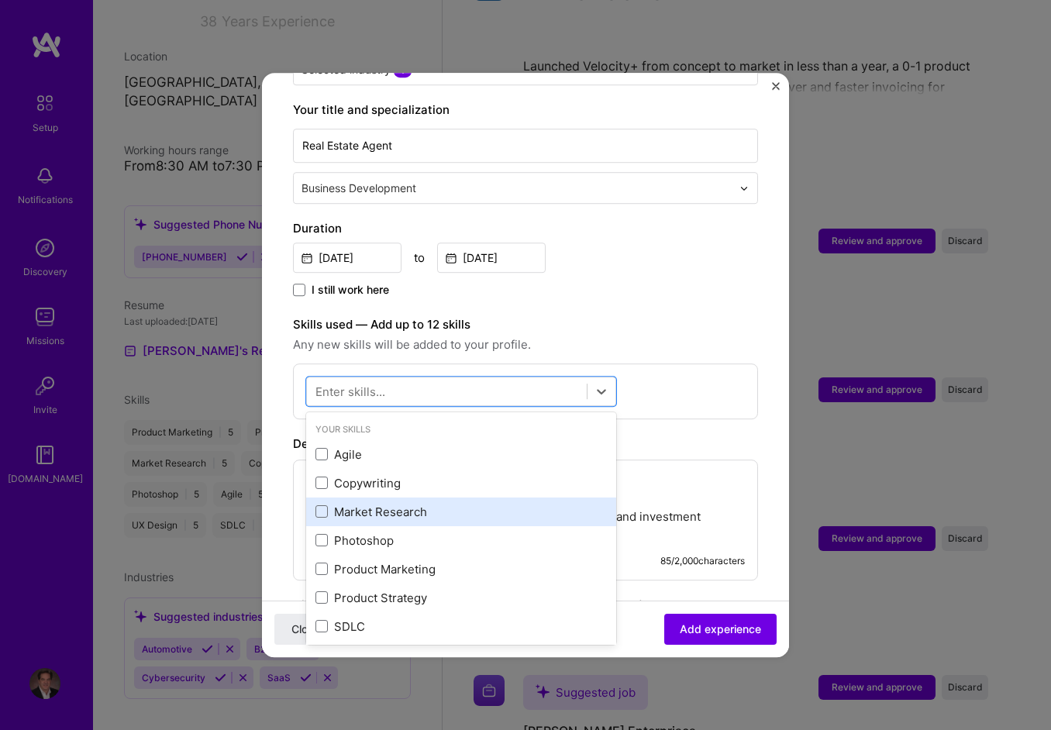
click at [329, 504] on div "Market Research" at bounding box center [462, 512] width 292 height 16
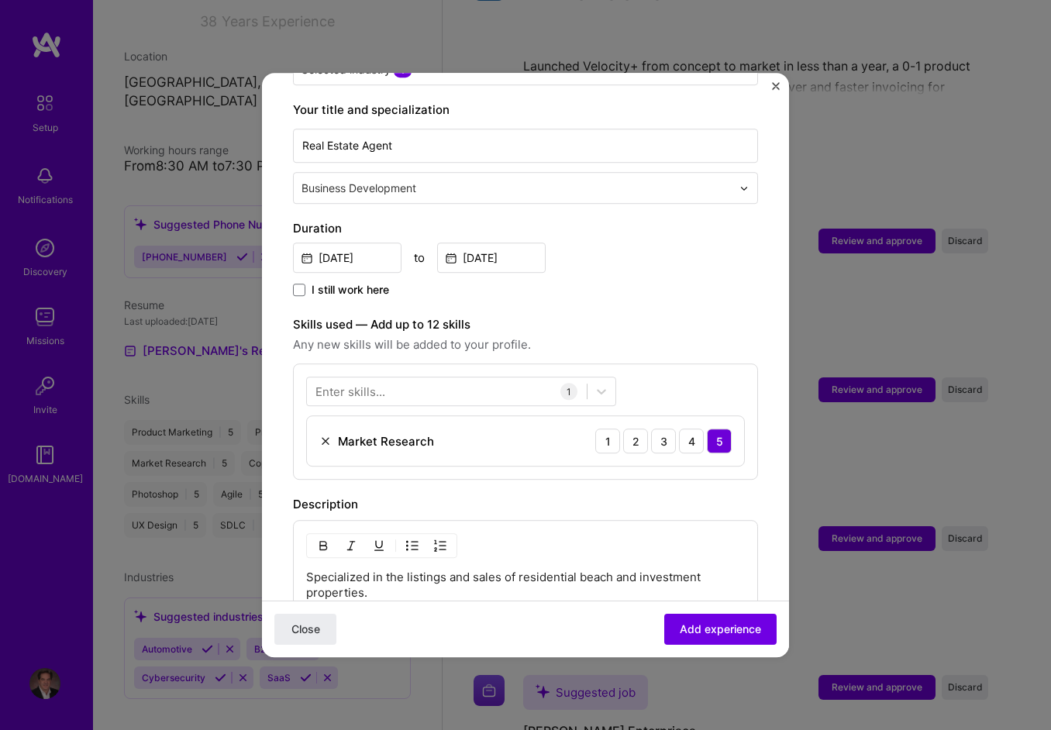
click at [641, 294] on div "Adding suggested job This job is suggested based on your LinkedIn, resume or [D…" at bounding box center [525, 342] width 465 height 1096
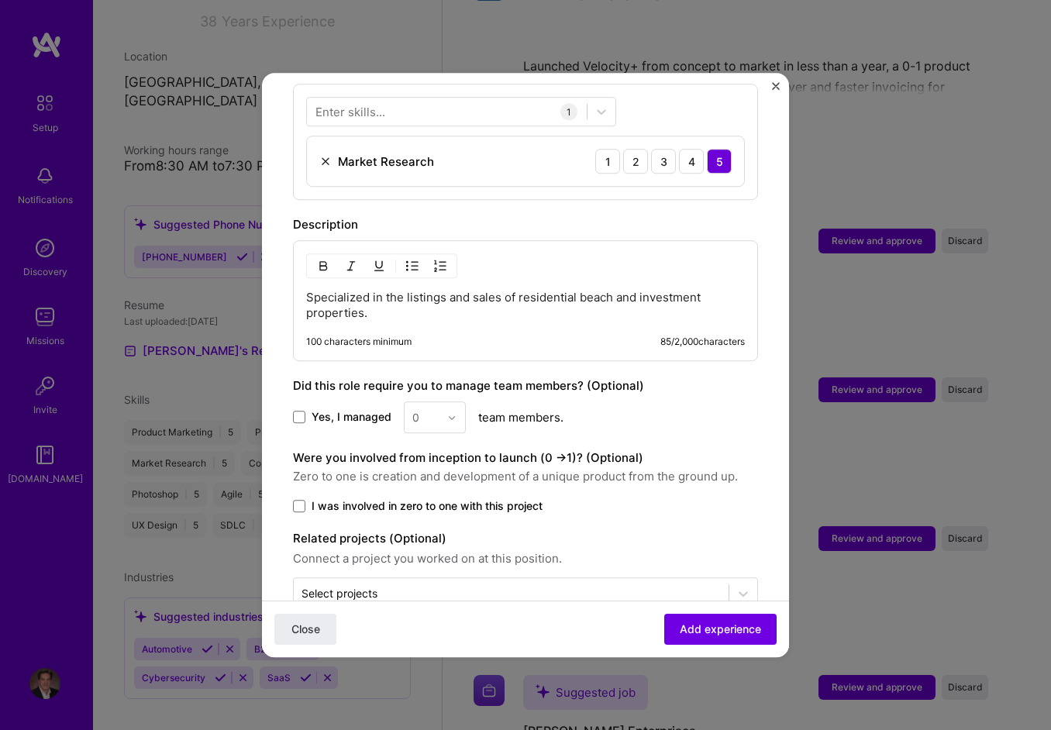
scroll to position [611, 0]
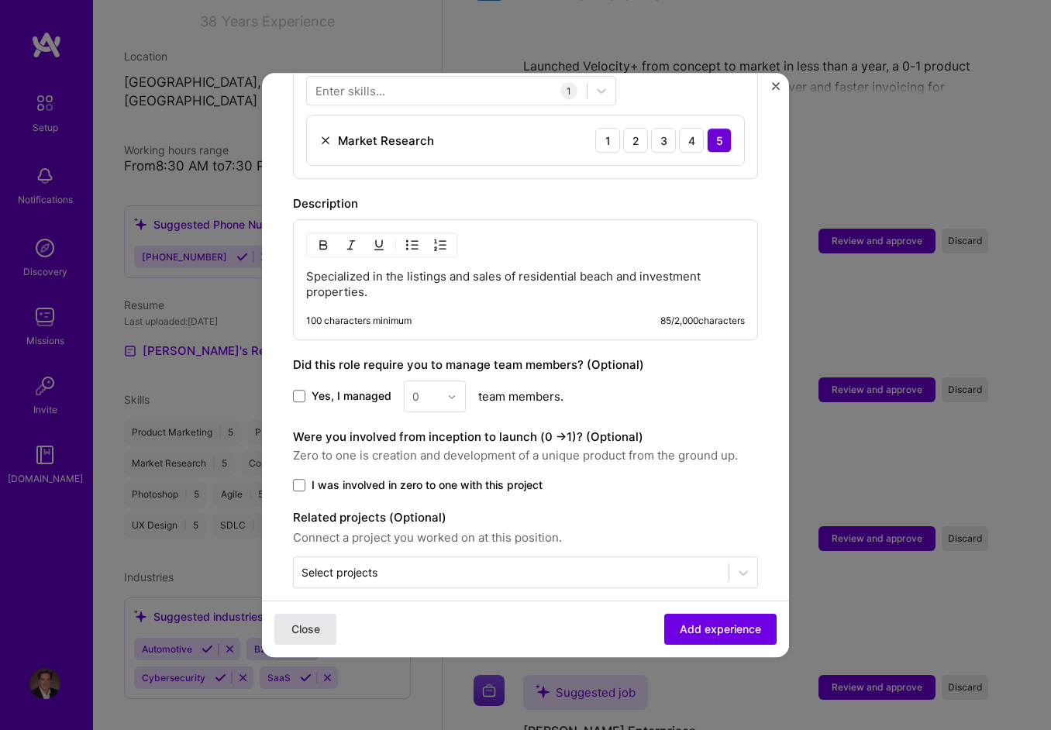
click at [307, 635] on span "Close" at bounding box center [306, 630] width 29 height 16
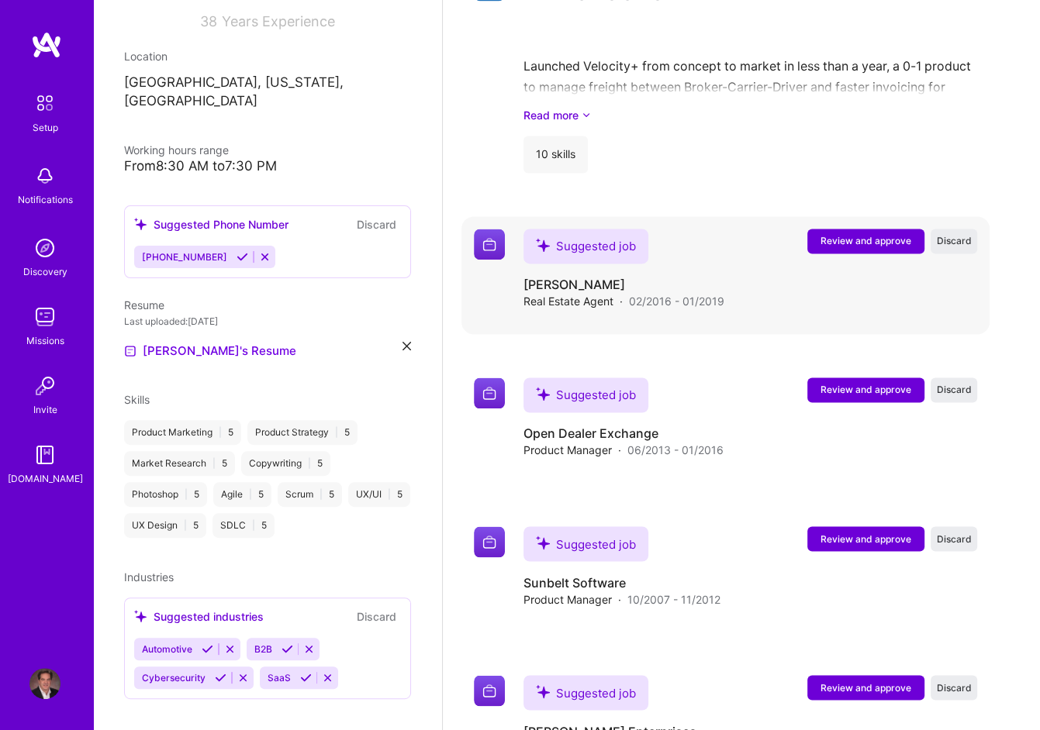
click at [883, 236] on span "Review and approve" at bounding box center [865, 240] width 91 height 13
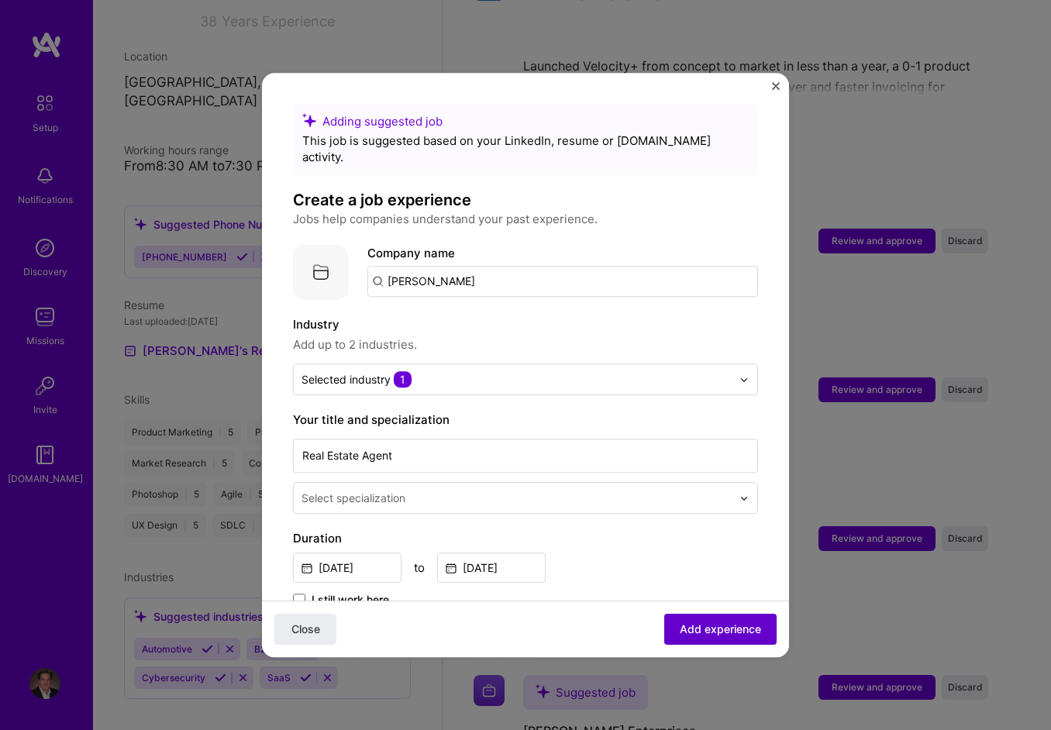
click at [707, 626] on span "Add experience" at bounding box center [720, 630] width 81 height 16
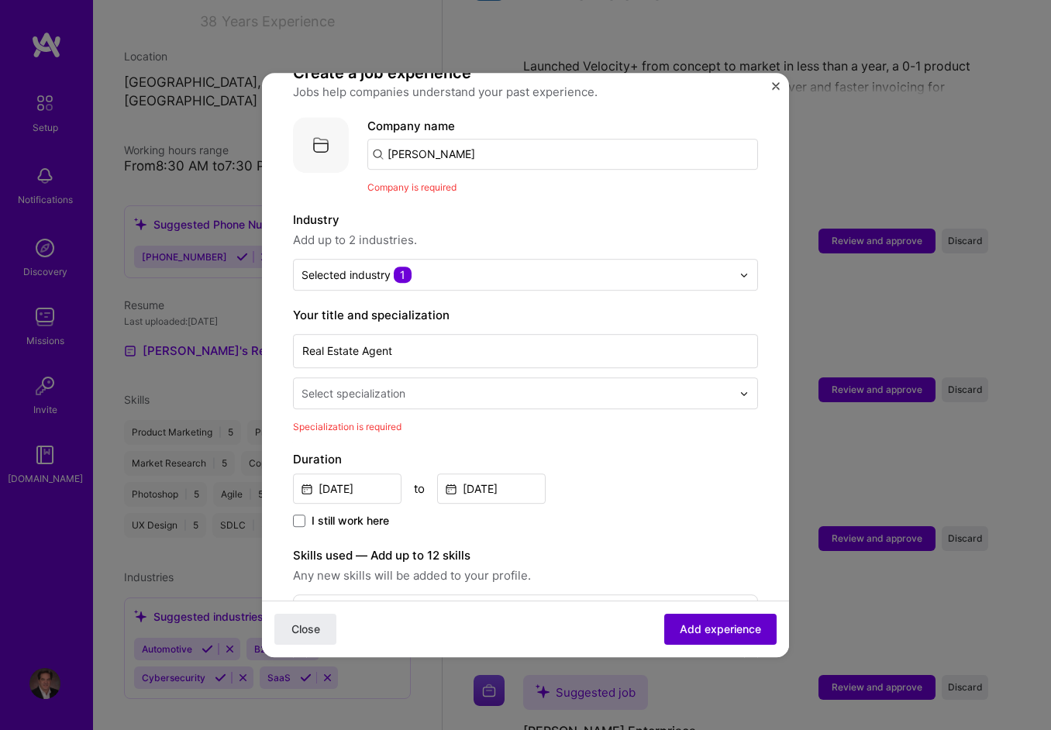
scroll to position [155, 0]
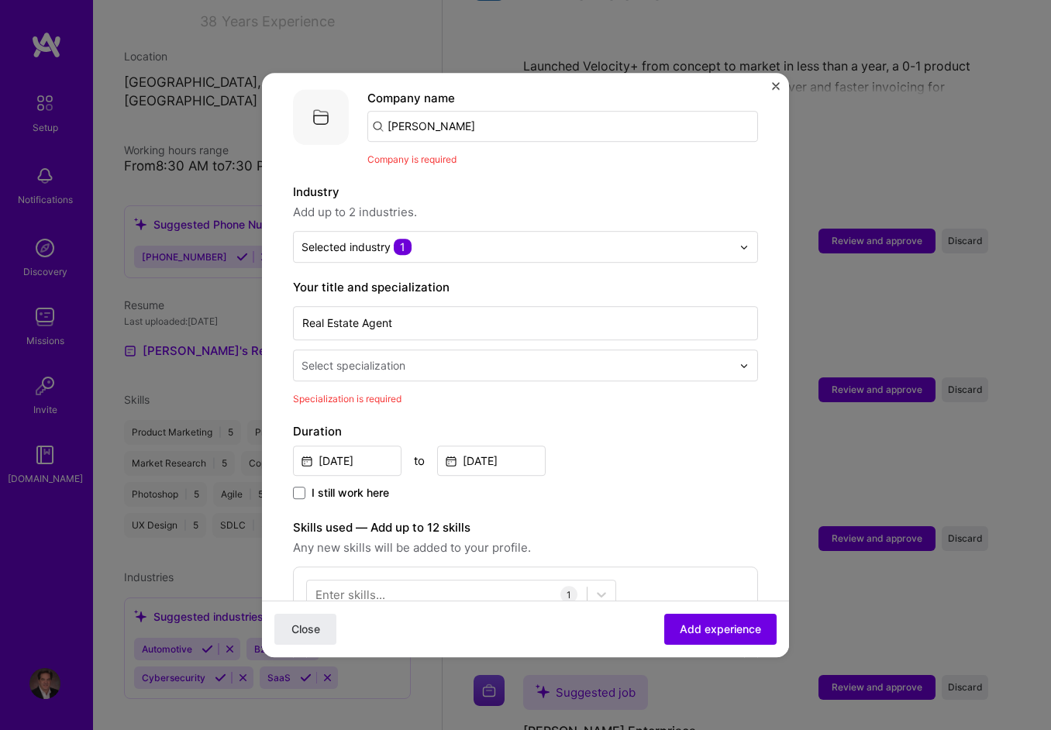
click at [530, 357] on input "text" at bounding box center [518, 365] width 433 height 16
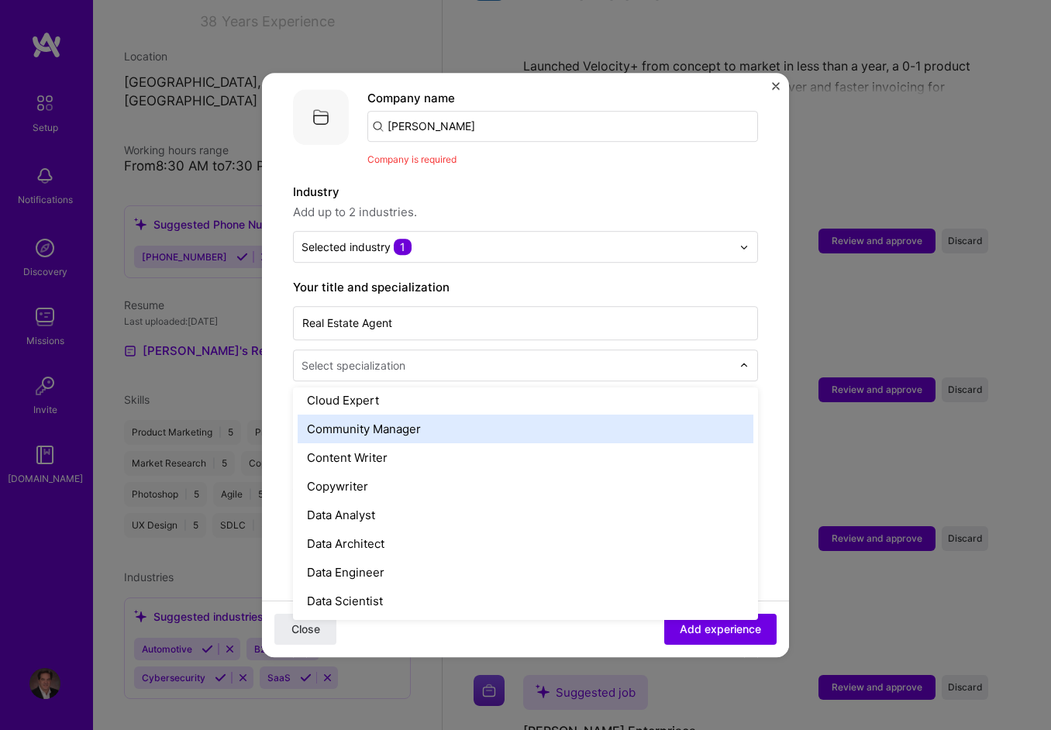
scroll to position [388, 0]
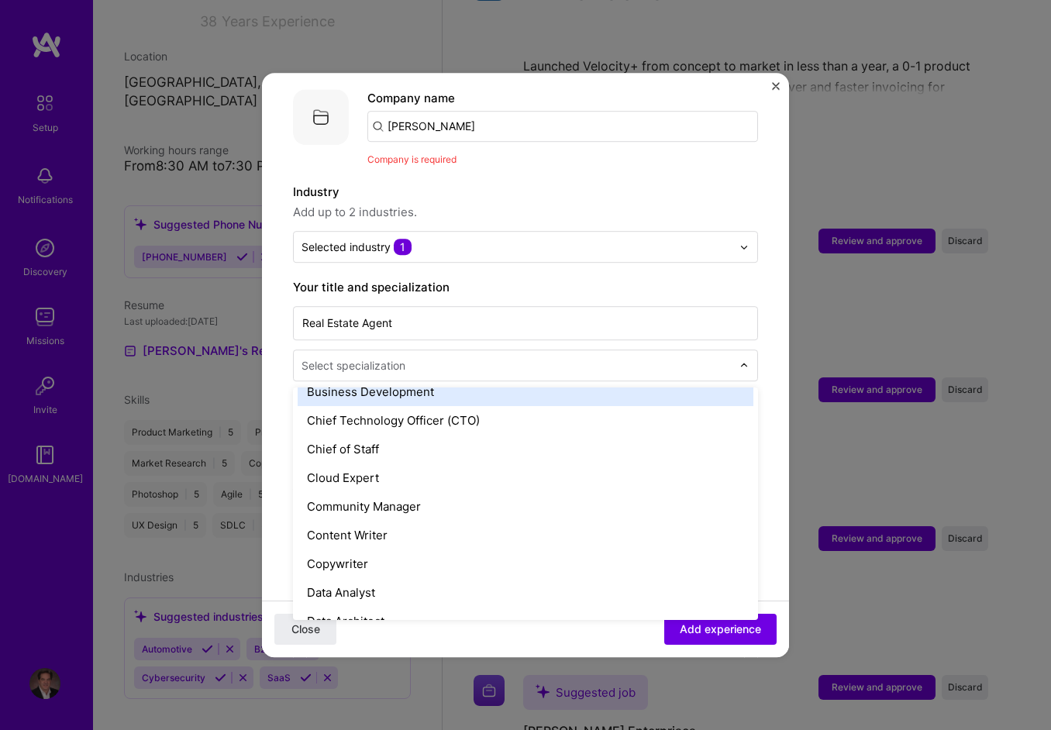
click at [454, 378] on div "Business Development" at bounding box center [526, 392] width 456 height 29
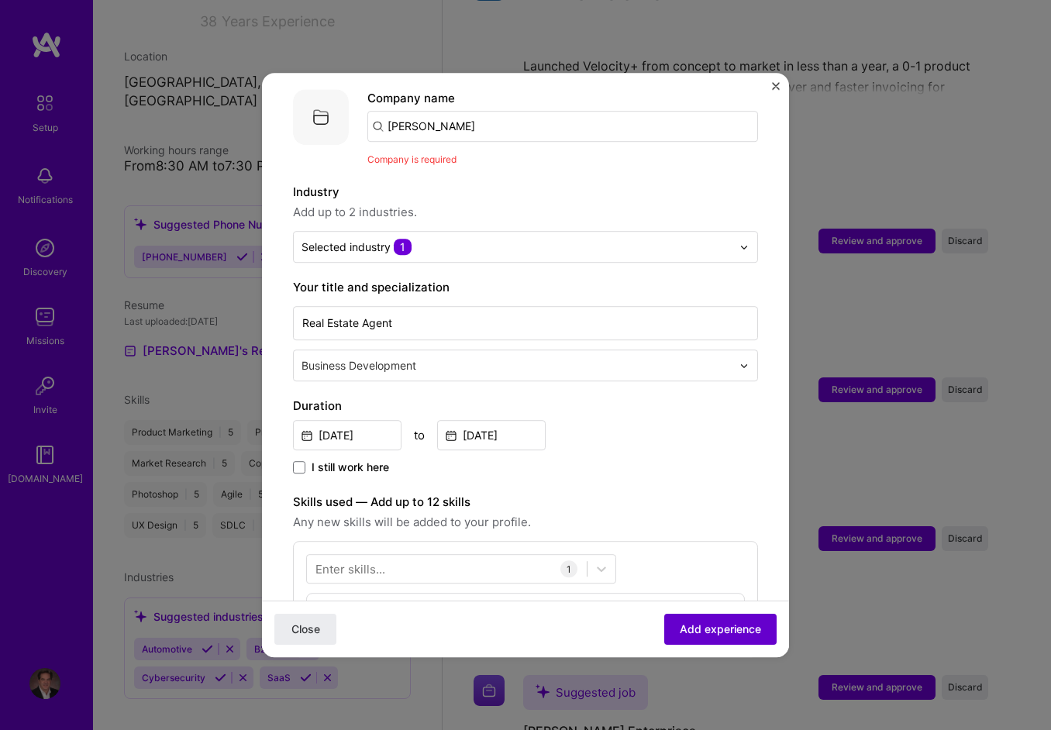
click at [712, 626] on span "Add experience" at bounding box center [720, 630] width 81 height 16
click at [452, 111] on input "[PERSON_NAME]" at bounding box center [563, 126] width 391 height 31
click at [439, 154] on span "Company is required" at bounding box center [412, 160] width 89 height 12
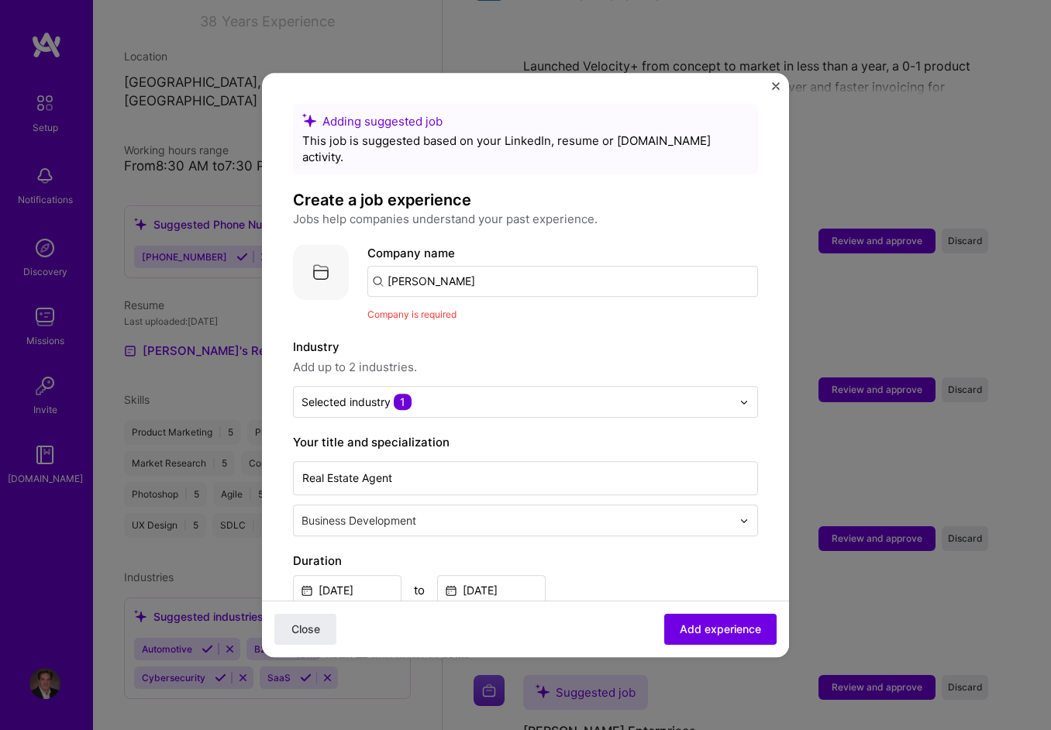
drag, startPoint x: 462, startPoint y: 263, endPoint x: 327, endPoint y: 259, distance: 135.0
click at [330, 258] on div "Company logo Company name [PERSON_NAME] Company is required" at bounding box center [525, 283] width 465 height 78
type input "r"
type input "[PERSON_NAME]"
click button "Close" at bounding box center [305, 629] width 62 height 31
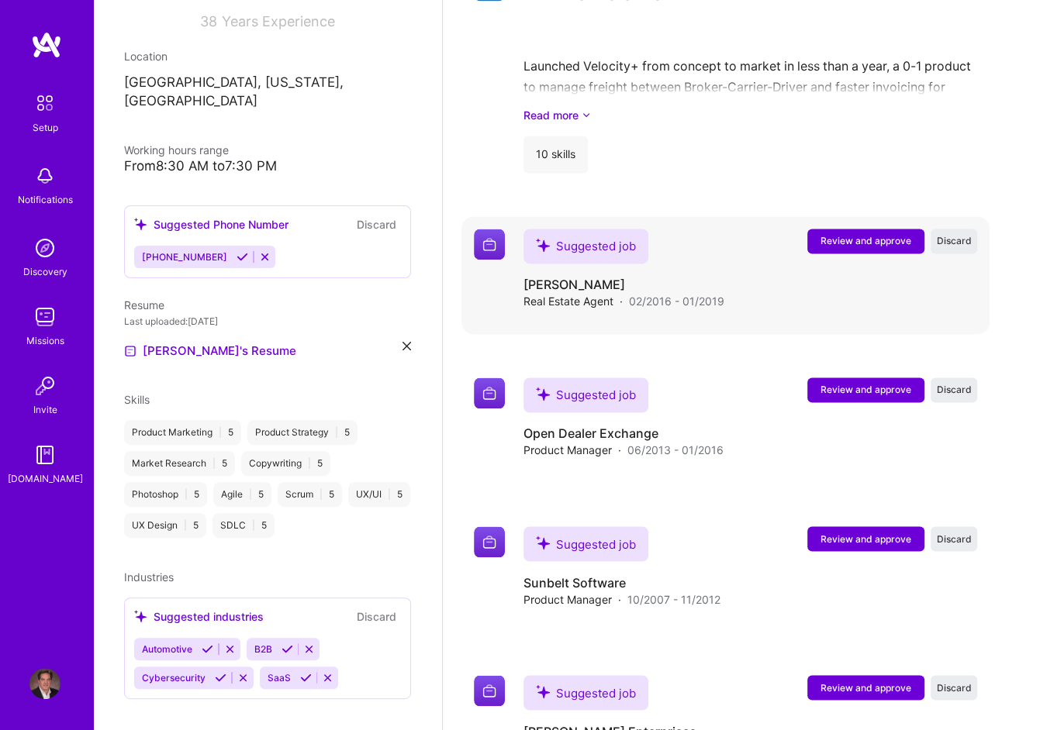
click at [858, 234] on span "Review and approve" at bounding box center [865, 240] width 91 height 13
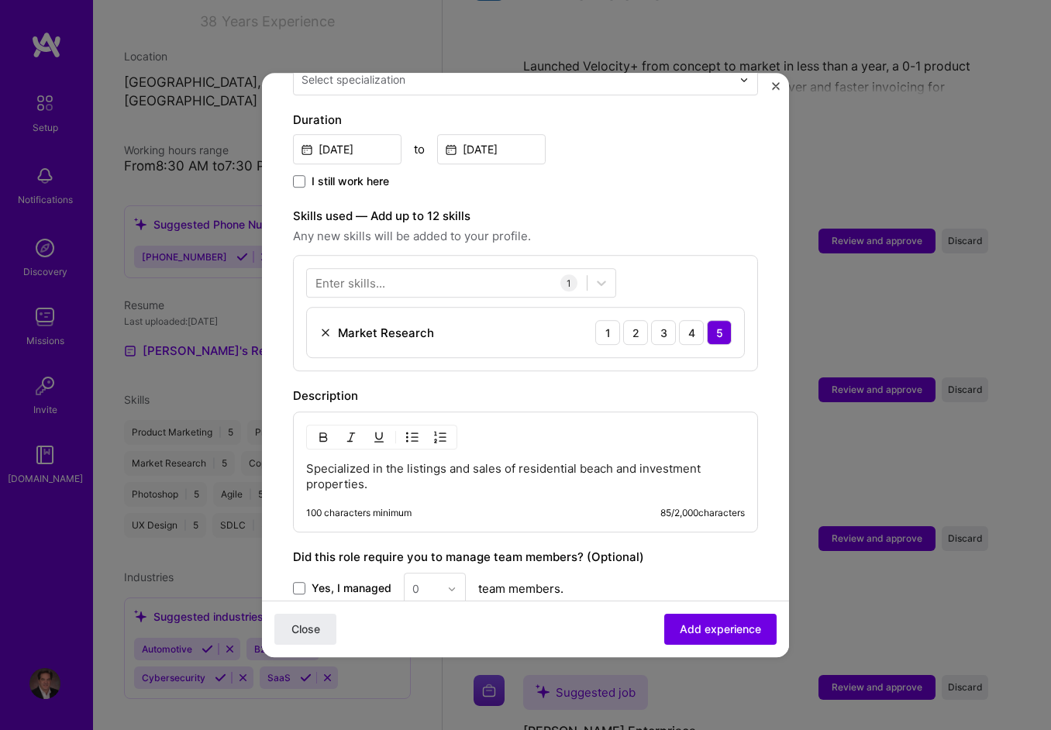
scroll to position [611, 0]
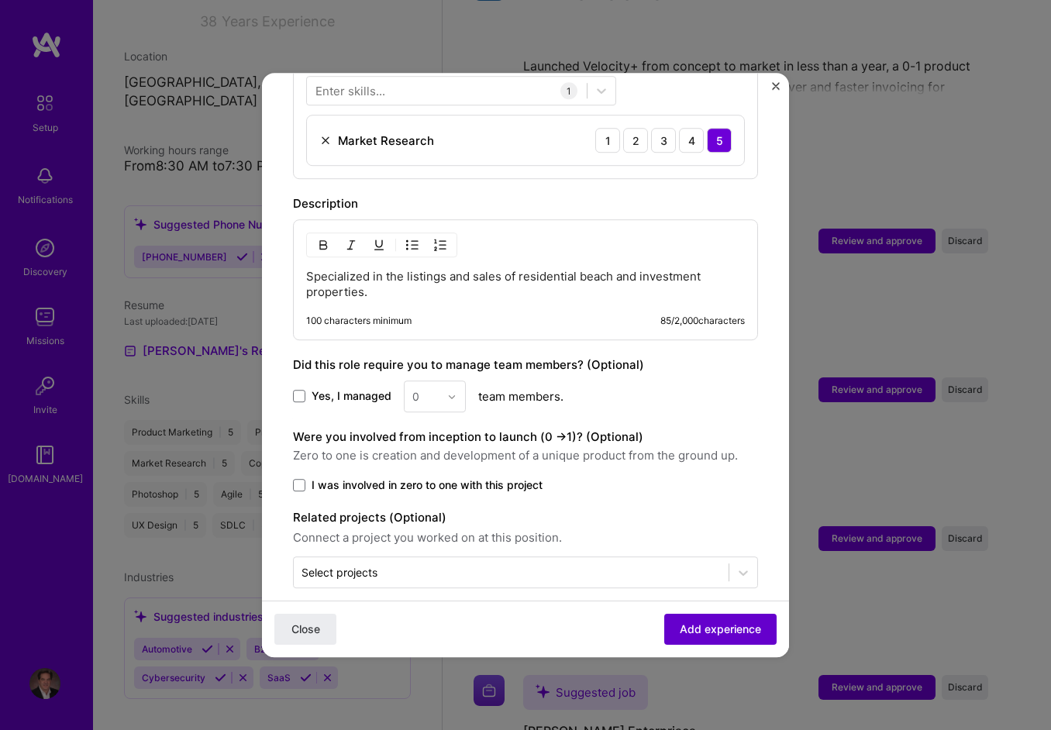
click at [717, 623] on span "Add experience" at bounding box center [720, 630] width 81 height 16
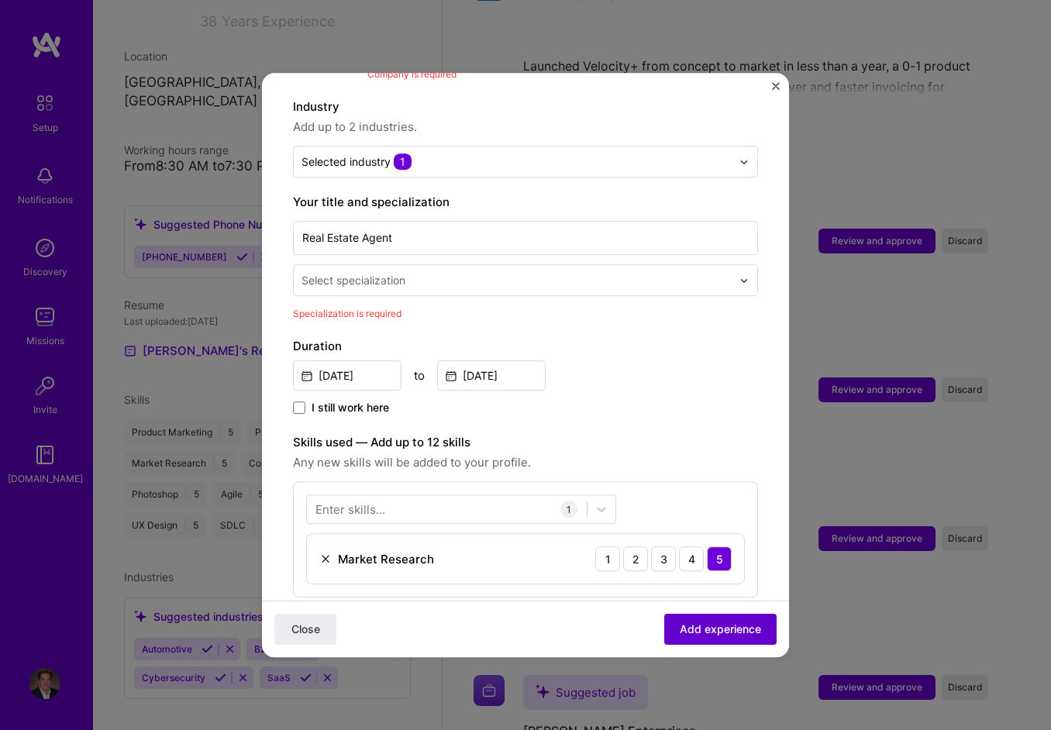
scroll to position [155, 0]
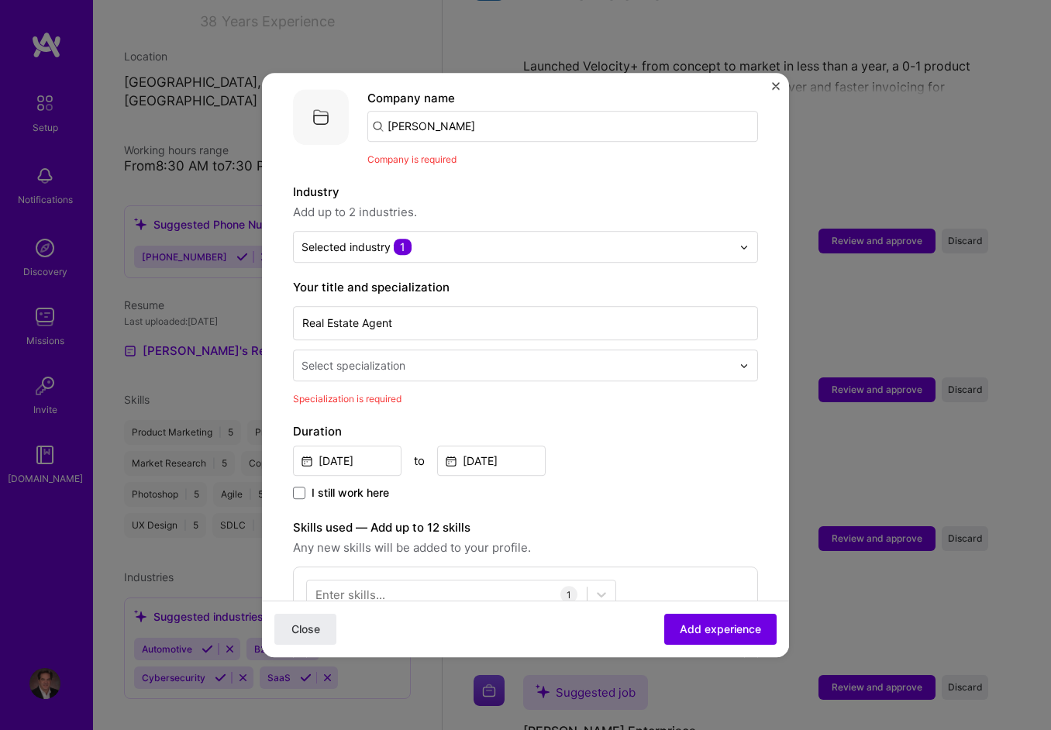
click at [410, 356] on div at bounding box center [518, 365] width 433 height 19
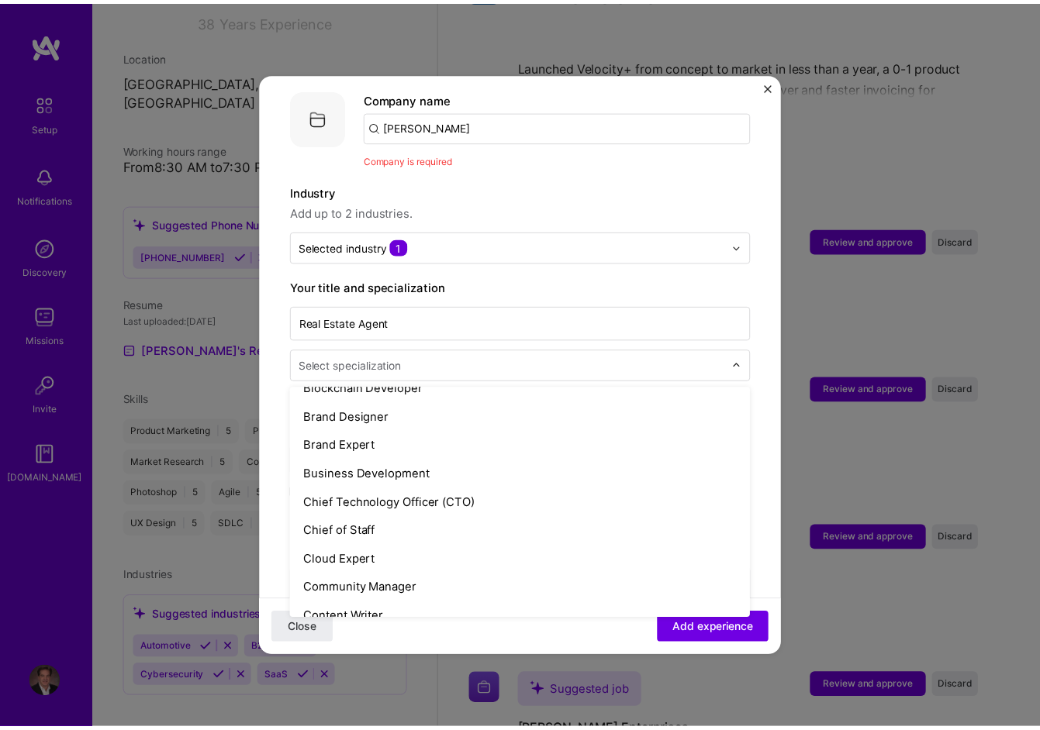
scroll to position [310, 0]
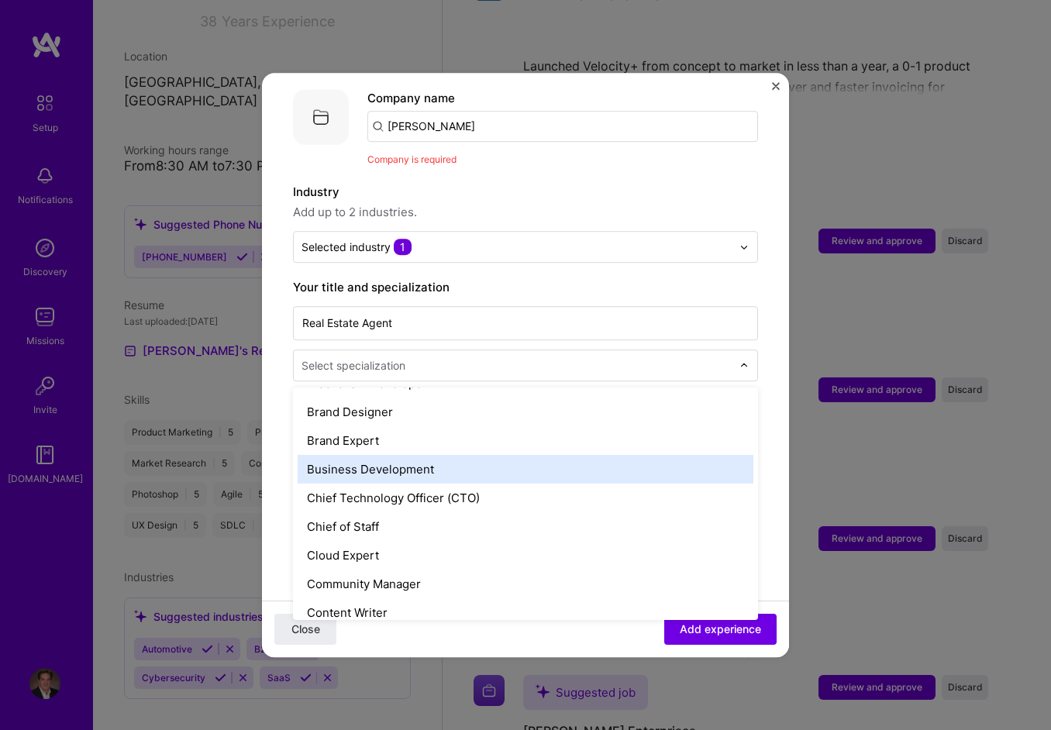
click at [388, 455] on div "Business Development" at bounding box center [526, 469] width 456 height 29
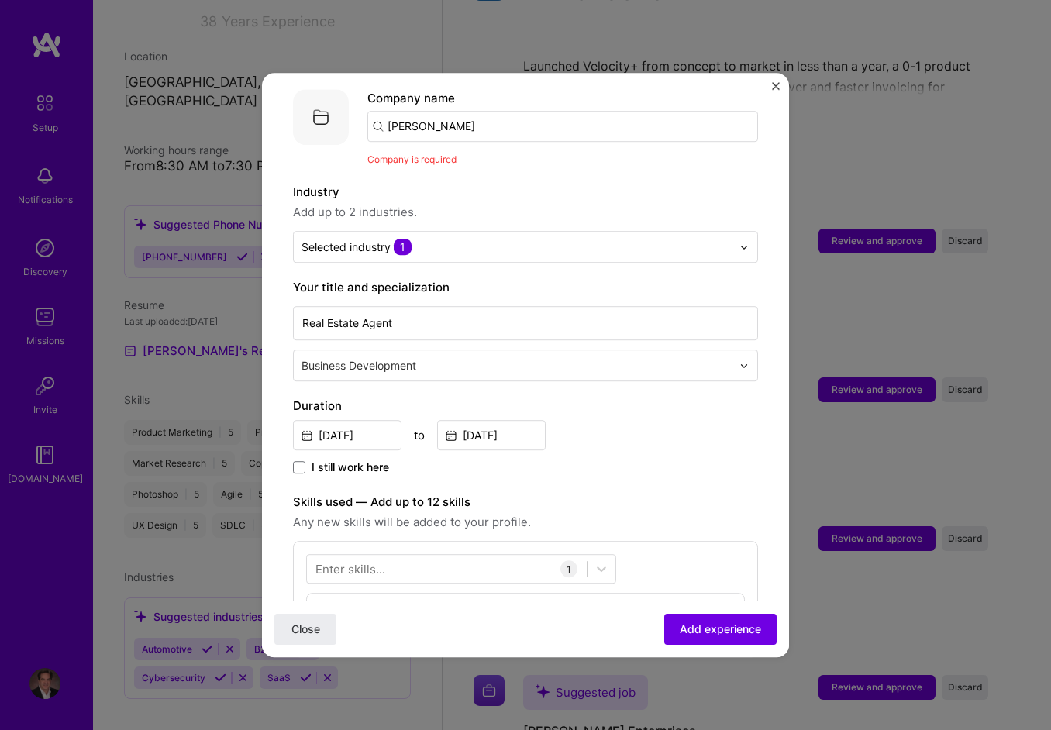
click at [491, 111] on input "[PERSON_NAME]" at bounding box center [563, 126] width 391 height 31
click at [376, 111] on input "[PERSON_NAME]" at bounding box center [563, 126] width 391 height 31
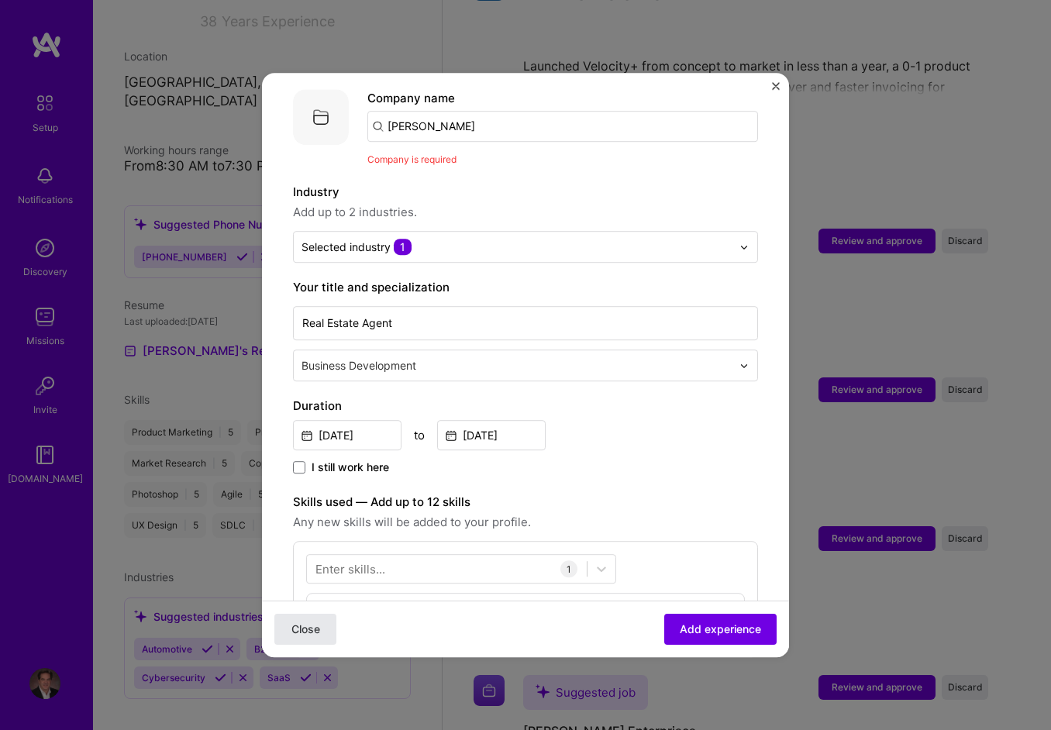
click at [316, 629] on span "Close" at bounding box center [306, 630] width 29 height 16
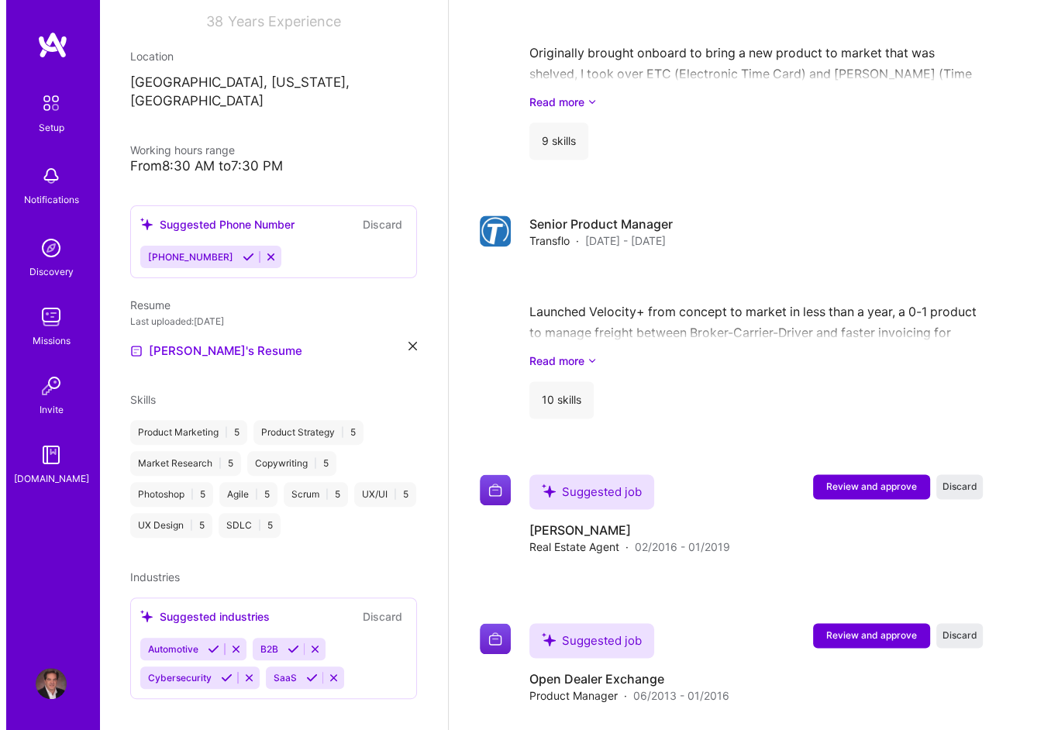
scroll to position [2094, 0]
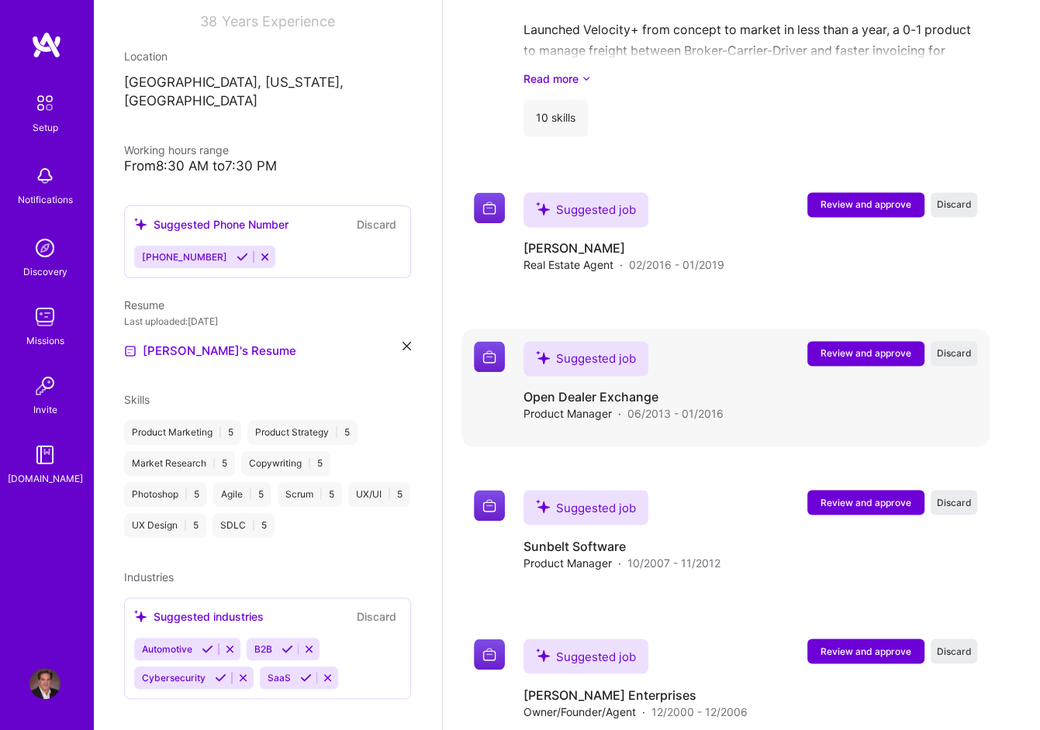
click at [884, 341] on button "Review and approve" at bounding box center [865, 353] width 117 height 25
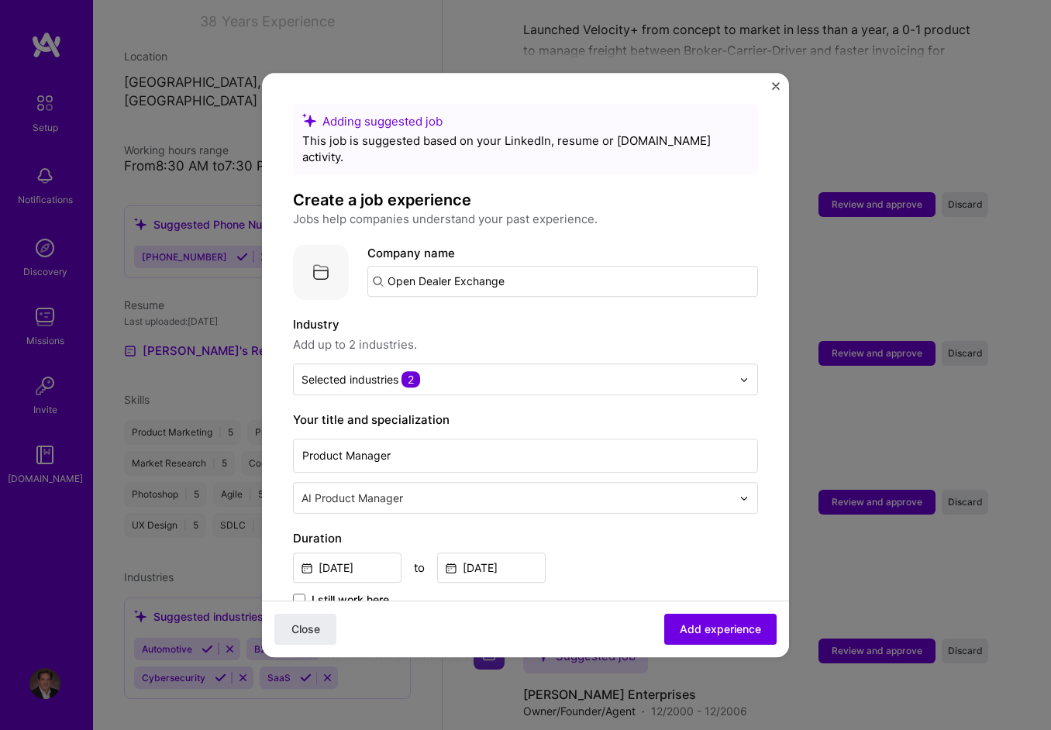
drag, startPoint x: 546, startPoint y: 269, endPoint x: 271, endPoint y: 269, distance: 274.5
click at [271, 269] on form "Adding suggested job This job is suggested based on your LinkedIn, resume or [D…" at bounding box center [525, 728] width 527 height 1249
type input "open dealer exchange"
click button "Close" at bounding box center [305, 629] width 62 height 31
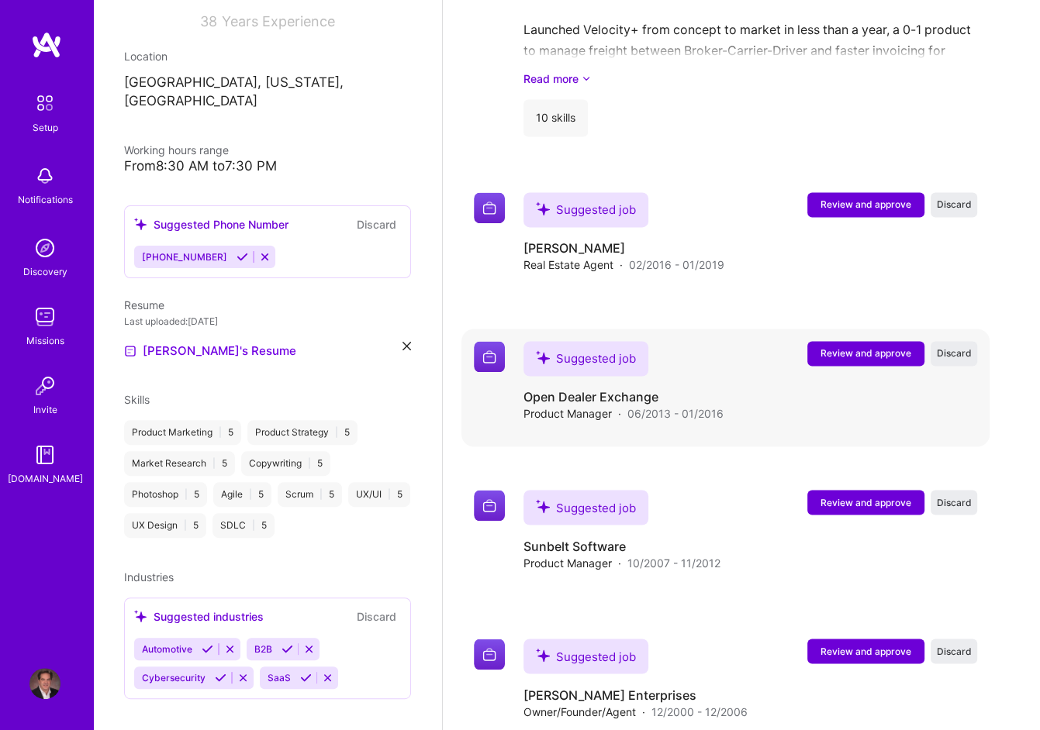
click at [867, 352] on span "Review and approve" at bounding box center [865, 353] width 91 height 13
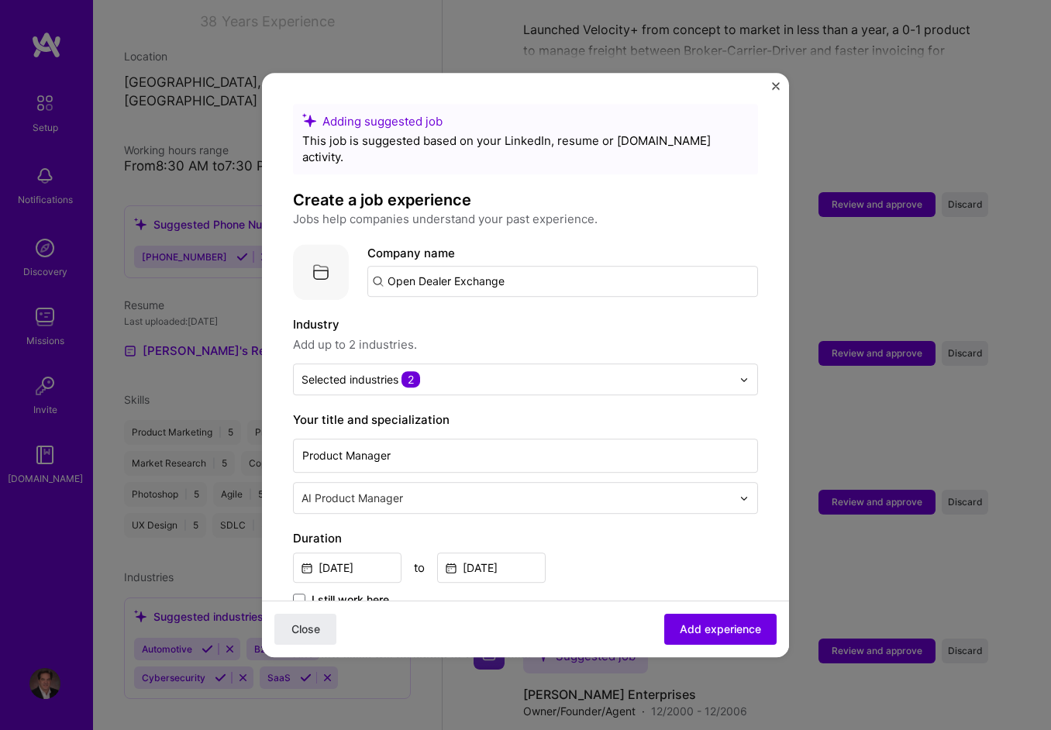
click at [527, 266] on input "Open Dealer Exchange" at bounding box center [563, 281] width 391 height 31
click at [328, 252] on img at bounding box center [321, 272] width 56 height 56
click at [377, 266] on input "Open Dealer Exchange" at bounding box center [563, 281] width 391 height 31
drag, startPoint x: 391, startPoint y: 264, endPoint x: 584, endPoint y: 266, distance: 193.1
click at [584, 266] on input "Open Dealer Exchange" at bounding box center [563, 281] width 391 height 31
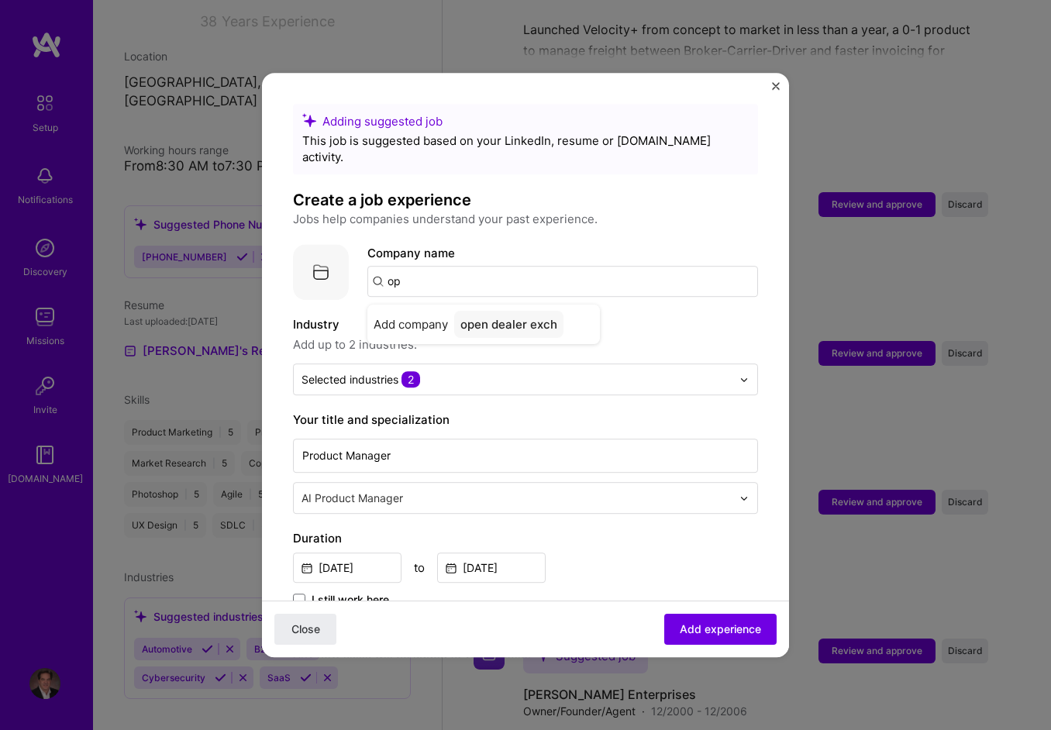
type input "o"
type input "Open Dealer Exchange"
click at [539, 311] on div "Open Dealer Exchange" at bounding box center [524, 324] width 141 height 27
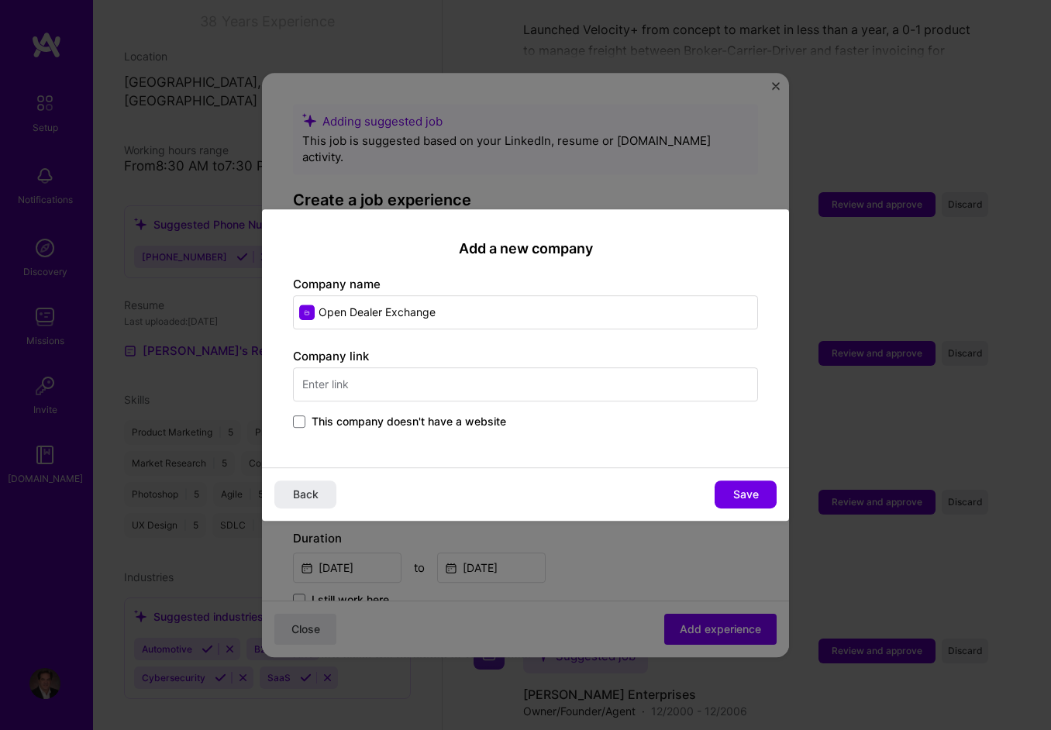
click at [454, 373] on input "text" at bounding box center [525, 385] width 465 height 34
type input "[URL][DOMAIN_NAME]"
click at [751, 492] on span "Save" at bounding box center [747, 495] width 26 height 16
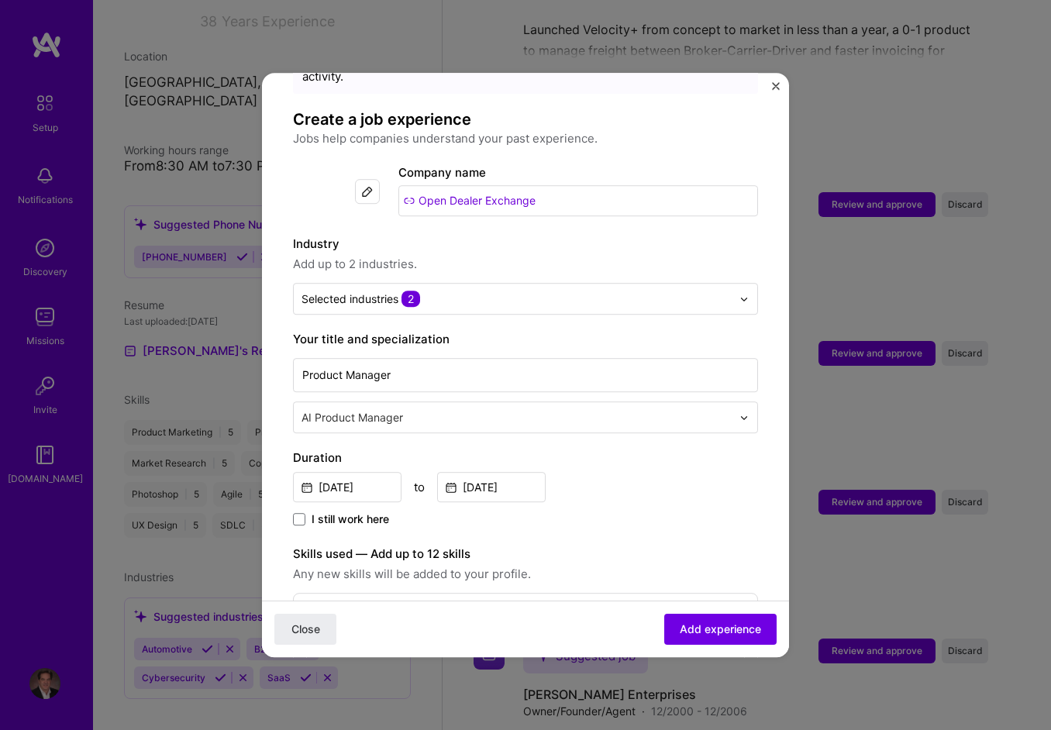
scroll to position [155, 0]
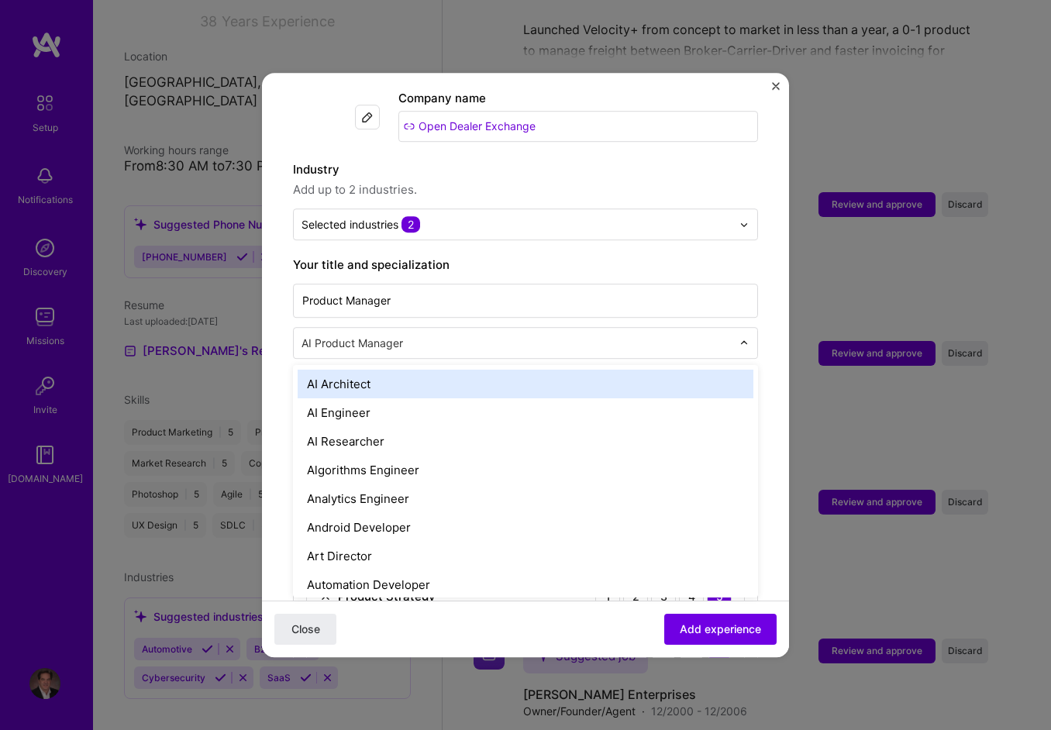
click at [423, 335] on input "text" at bounding box center [518, 343] width 433 height 16
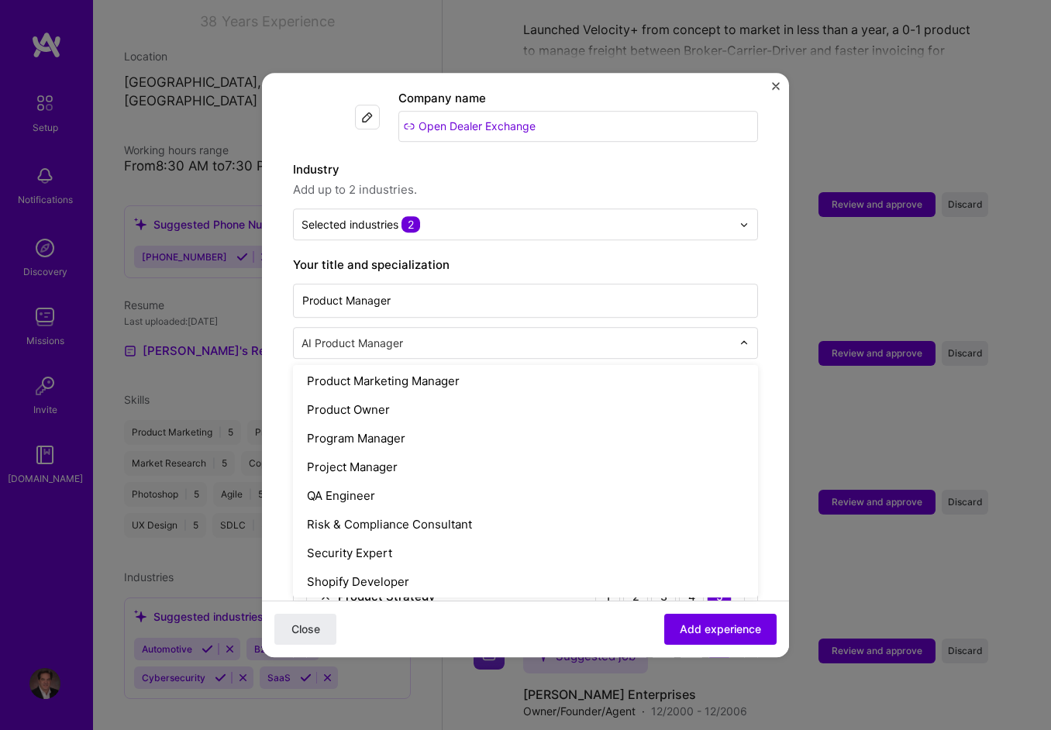
scroll to position [1444, 0]
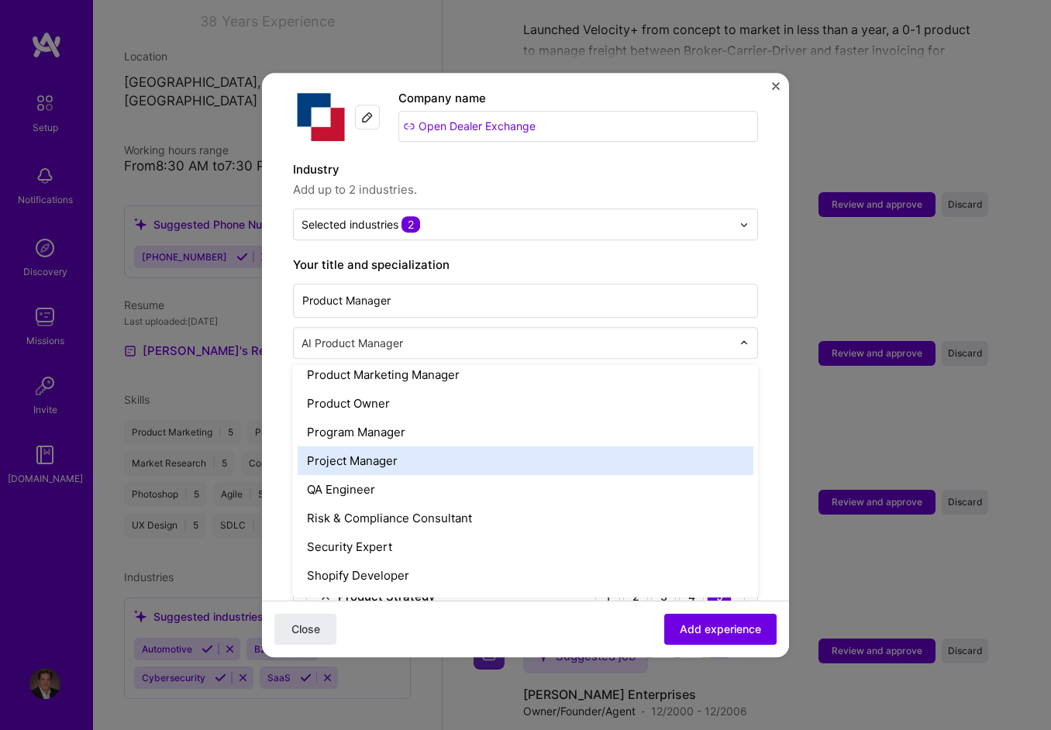
click at [372, 447] on div "Project Manager" at bounding box center [526, 461] width 456 height 29
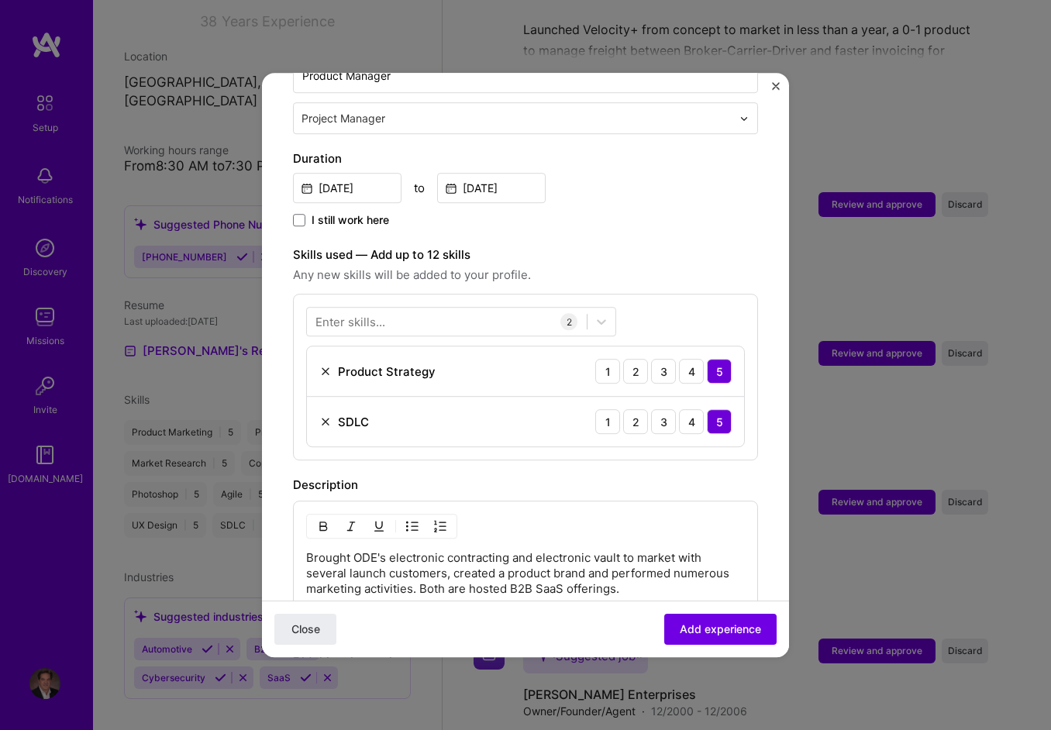
scroll to position [388, 0]
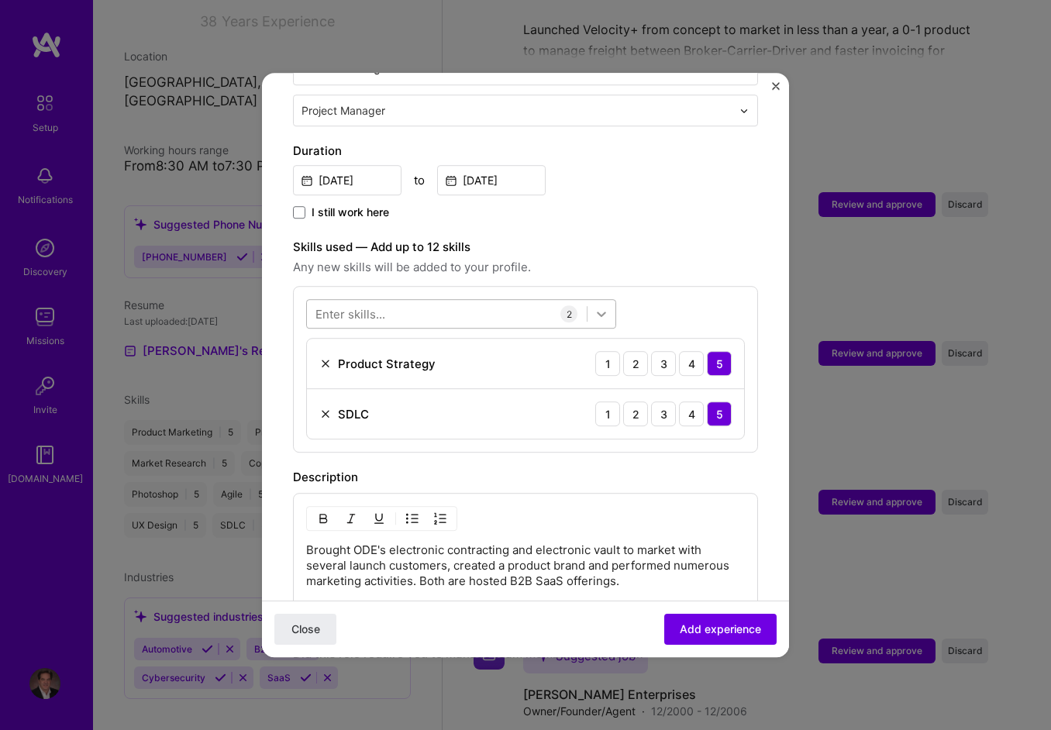
click at [595, 306] on icon at bounding box center [602, 314] width 16 height 16
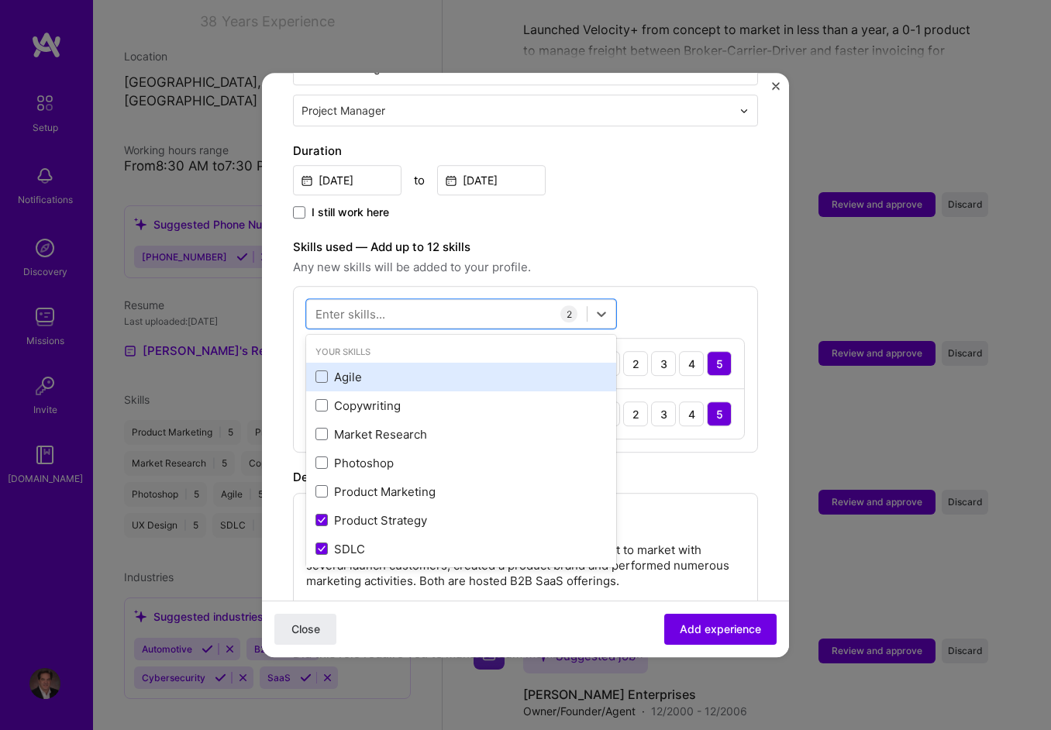
click at [350, 369] on div "Agile" at bounding box center [462, 377] width 292 height 16
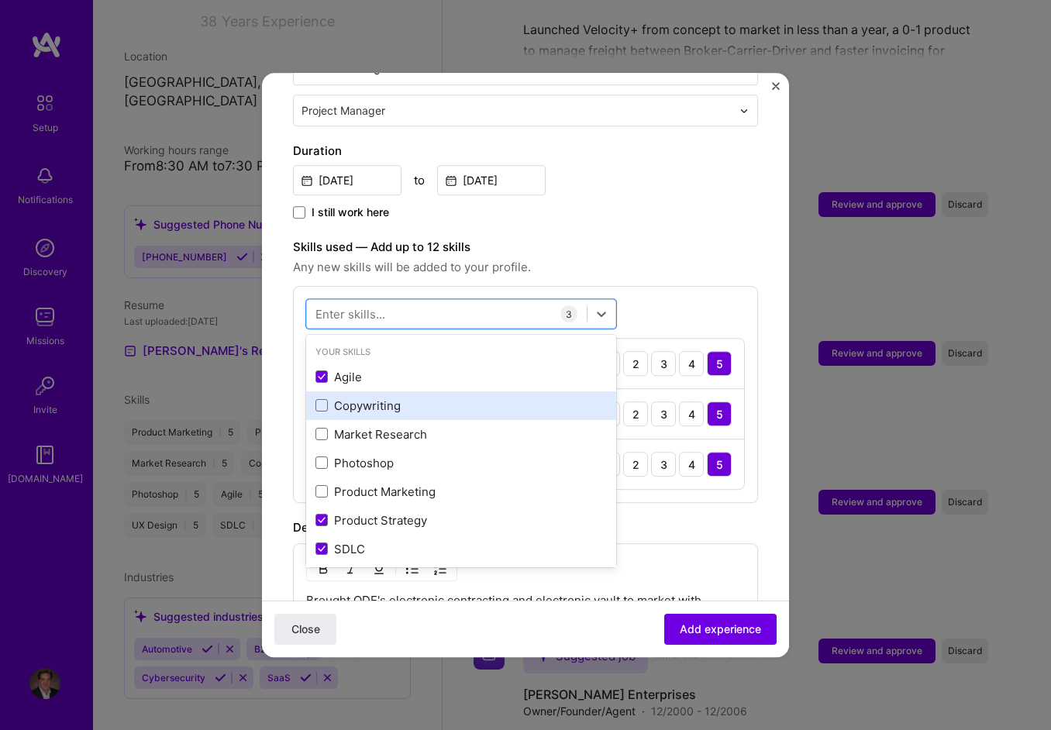
click at [370, 398] on div "Copywriting" at bounding box center [462, 406] width 292 height 16
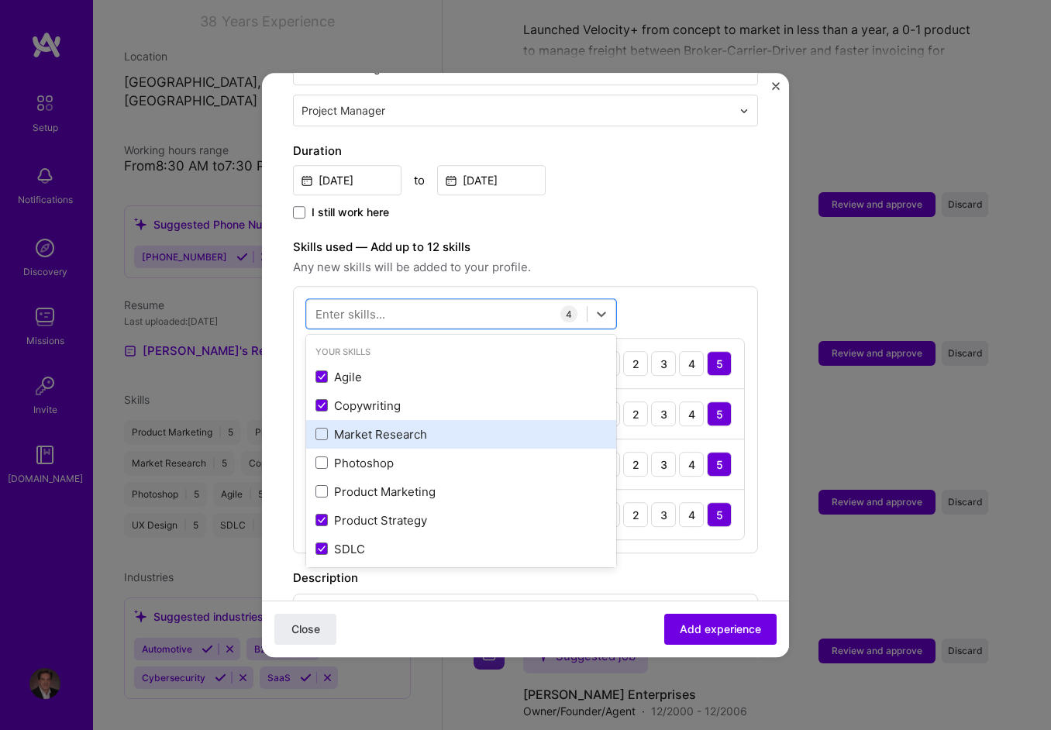
click at [382, 426] on div "Market Research" at bounding box center [462, 434] width 292 height 16
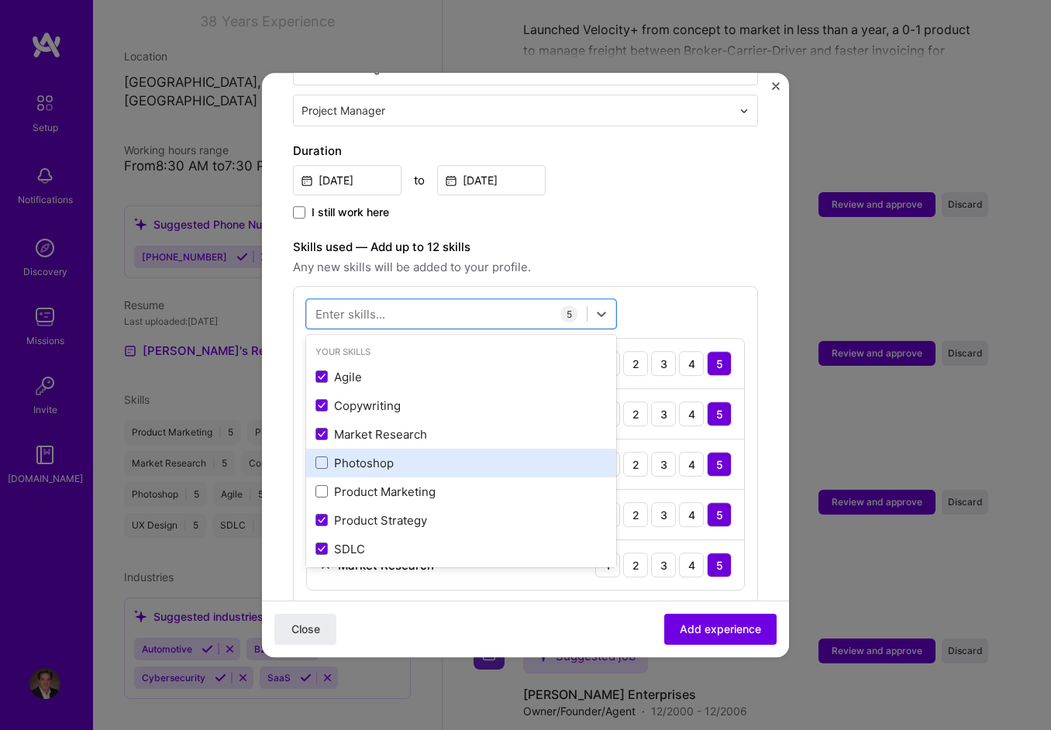
click at [372, 456] on div "Photoshop" at bounding box center [461, 463] width 310 height 29
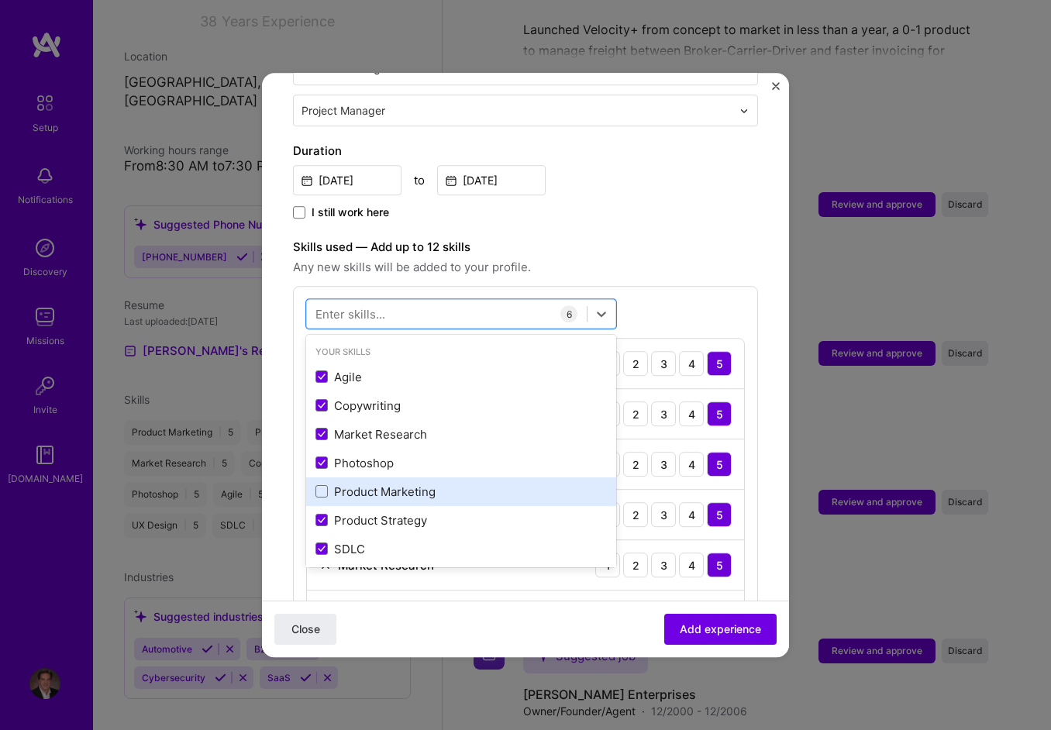
click at [371, 484] on div "Product Marketing" at bounding box center [462, 492] width 292 height 16
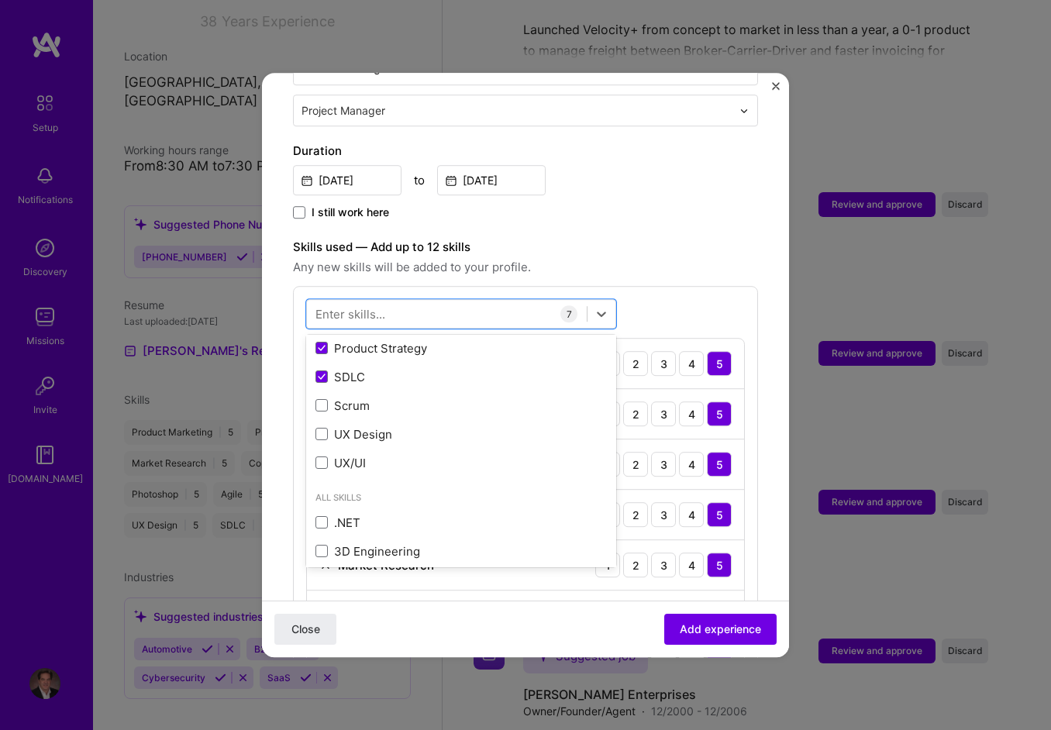
scroll to position [233, 0]
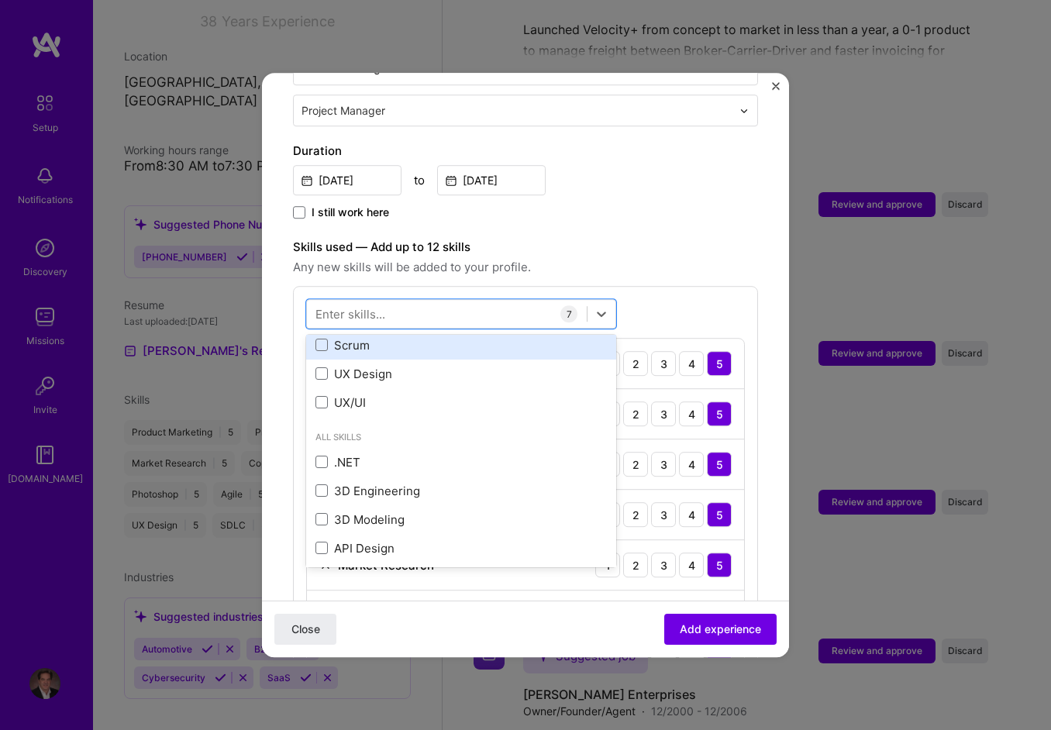
click at [352, 337] on div "Scrum" at bounding box center [462, 345] width 292 height 16
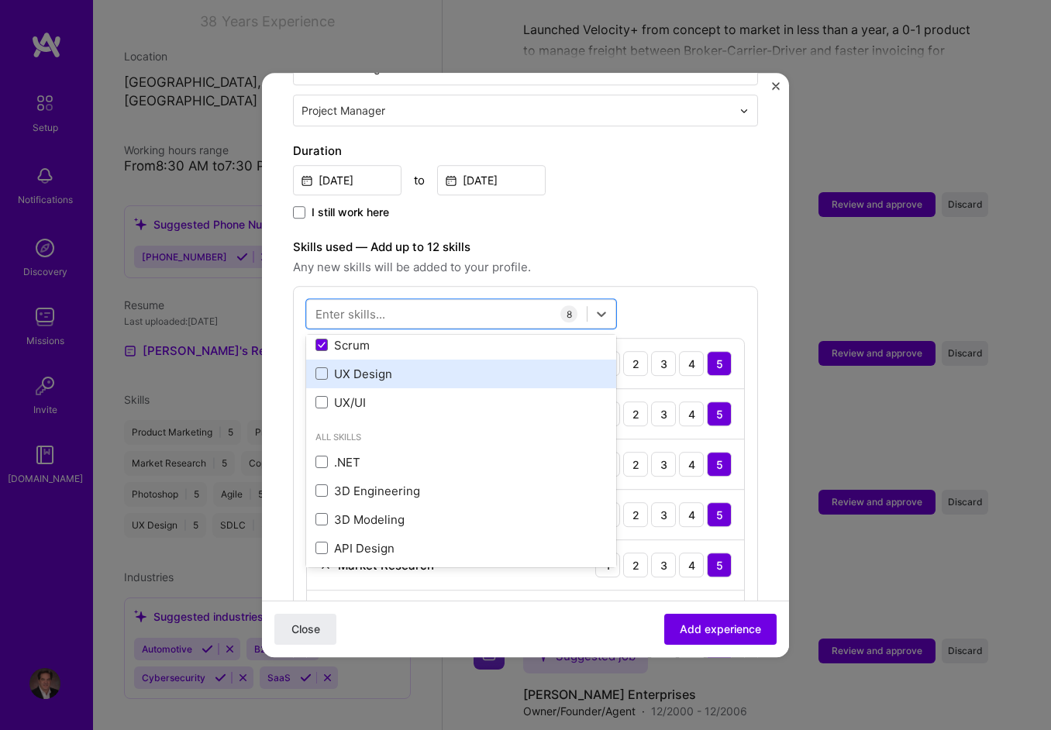
click at [355, 366] on div "UX Design" at bounding box center [462, 374] width 292 height 16
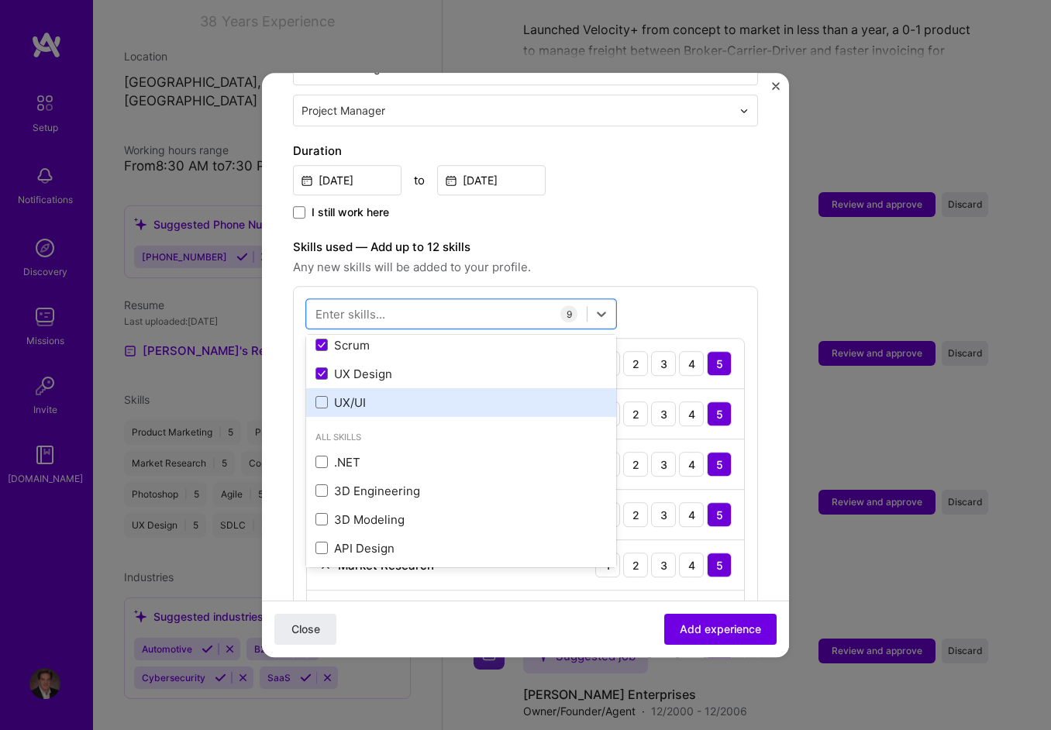
click at [363, 395] on div "UX/UI" at bounding box center [462, 403] width 292 height 16
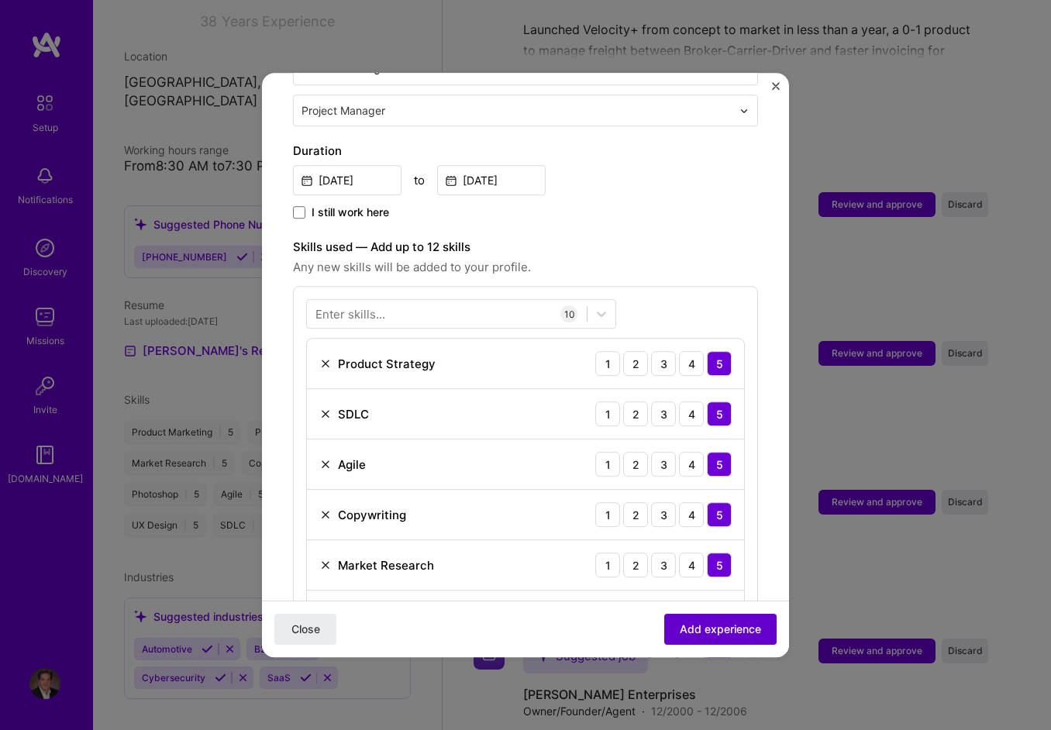
click at [684, 620] on button "Add experience" at bounding box center [721, 629] width 112 height 31
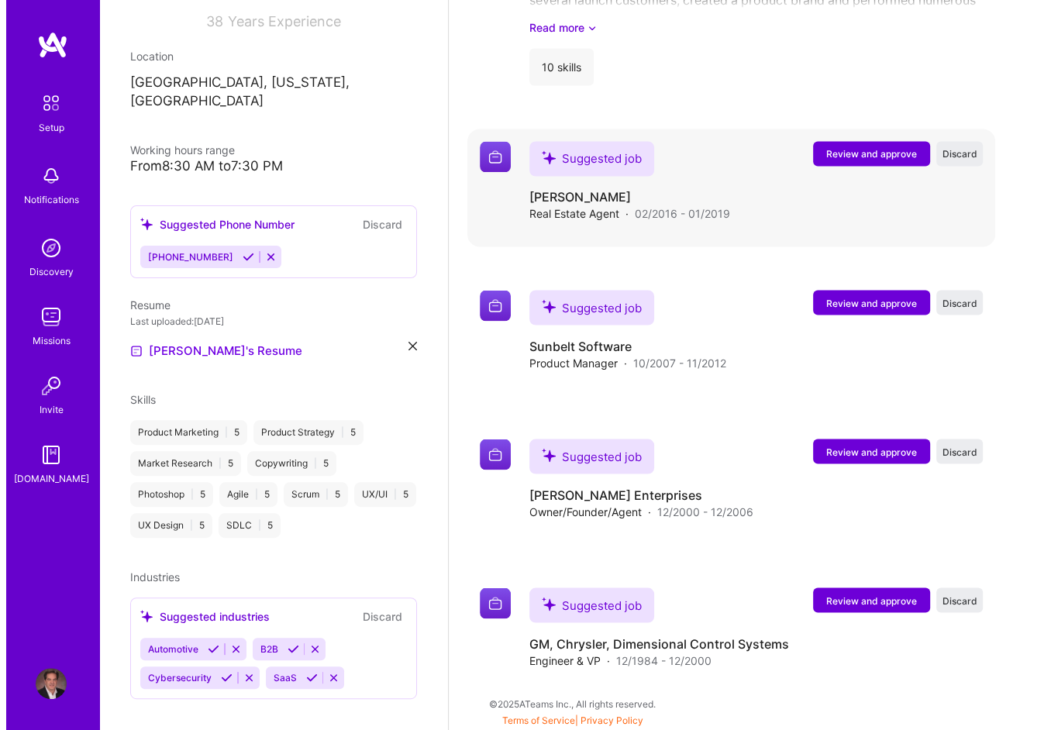
scroll to position [2377, 0]
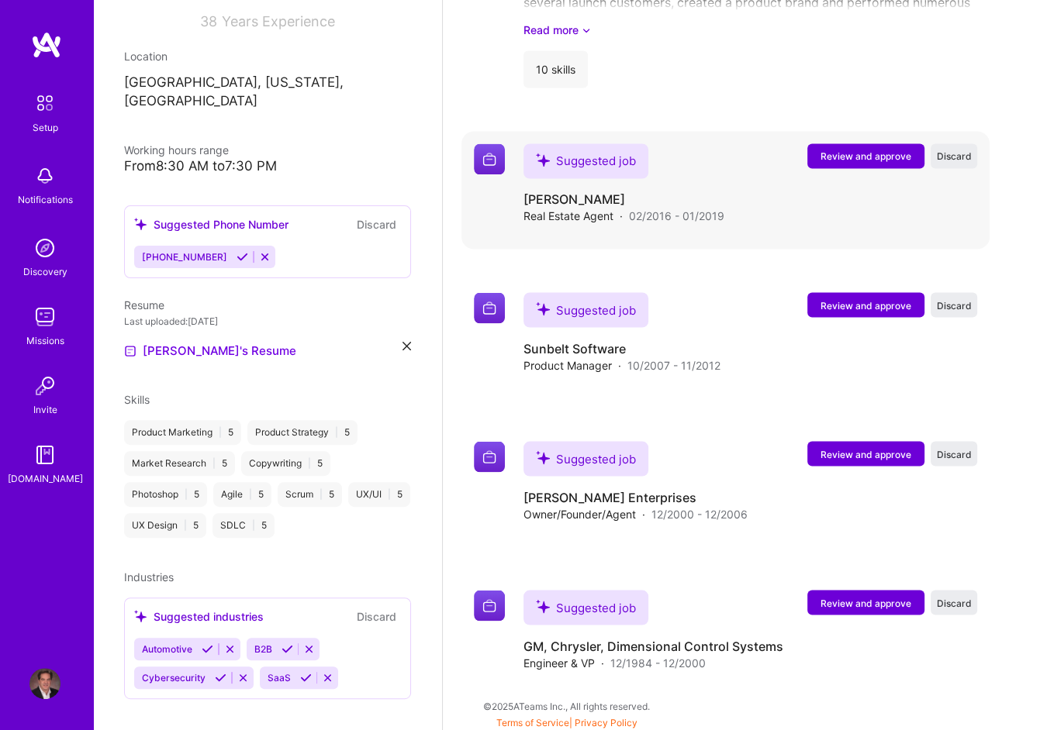
click at [867, 151] on span "Review and approve" at bounding box center [865, 156] width 91 height 13
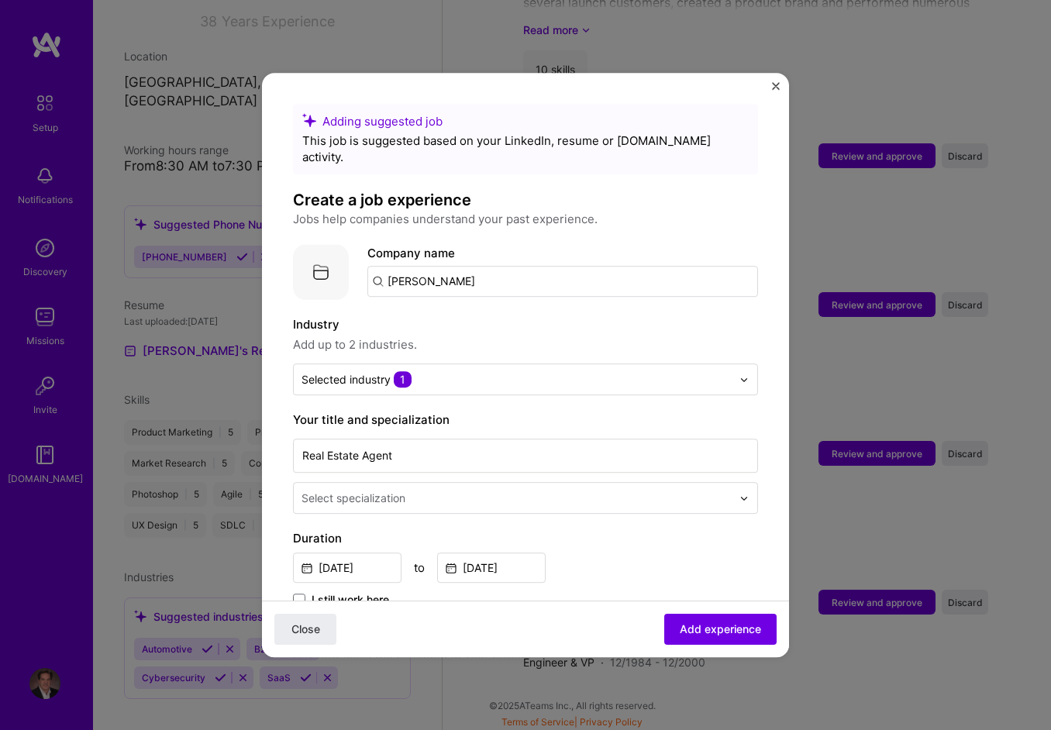
click at [464, 269] on input "[PERSON_NAME]" at bounding box center [563, 281] width 391 height 31
click at [389, 266] on input "[PERSON_NAME]" at bounding box center [563, 281] width 391 height 31
drag, startPoint x: 389, startPoint y: 266, endPoint x: 508, endPoint y: 257, distance: 119.0
click at [508, 266] on input "[PERSON_NAME]" at bounding box center [563, 281] width 391 height 31
type input "[PERSON_NAME]"
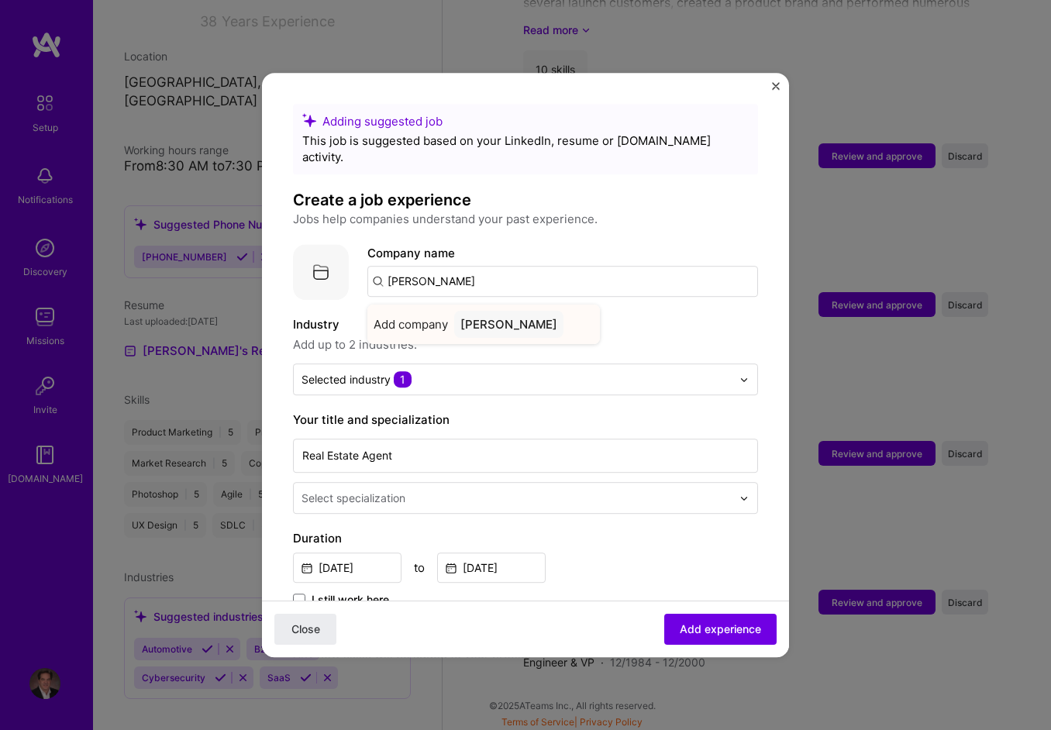
click at [502, 311] on div "[PERSON_NAME]" at bounding box center [508, 324] width 109 height 27
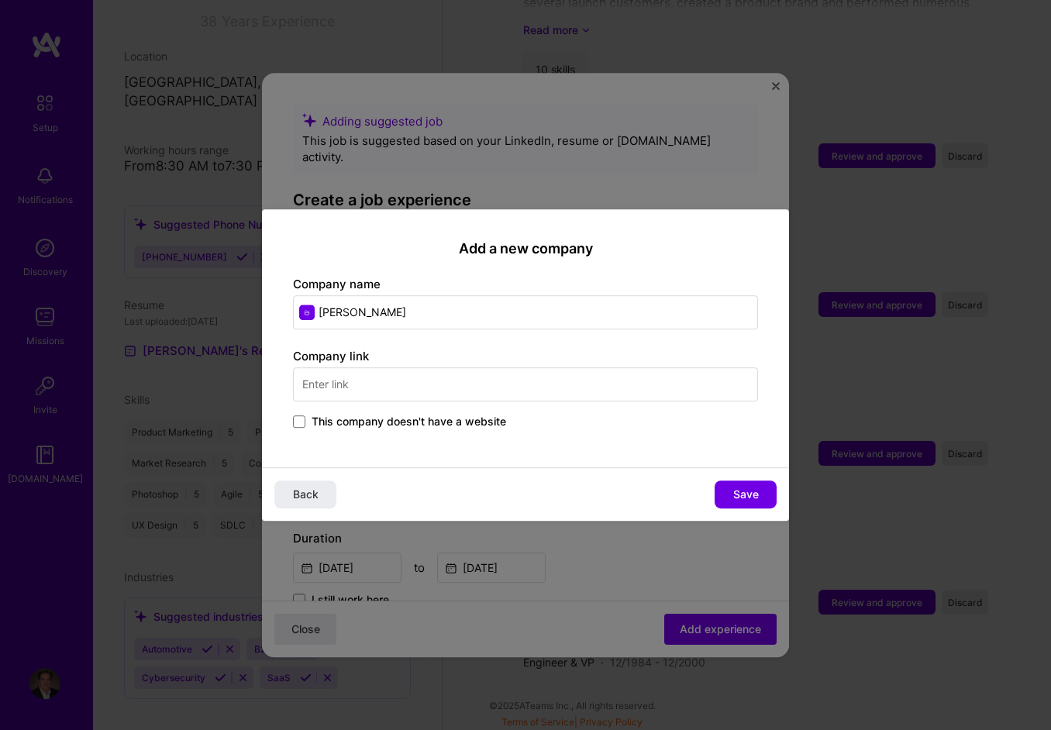
click at [398, 380] on input "text" at bounding box center [525, 385] width 465 height 34
type input "[URL][DOMAIN_NAME]"
click at [741, 487] on span "Save" at bounding box center [747, 495] width 26 height 16
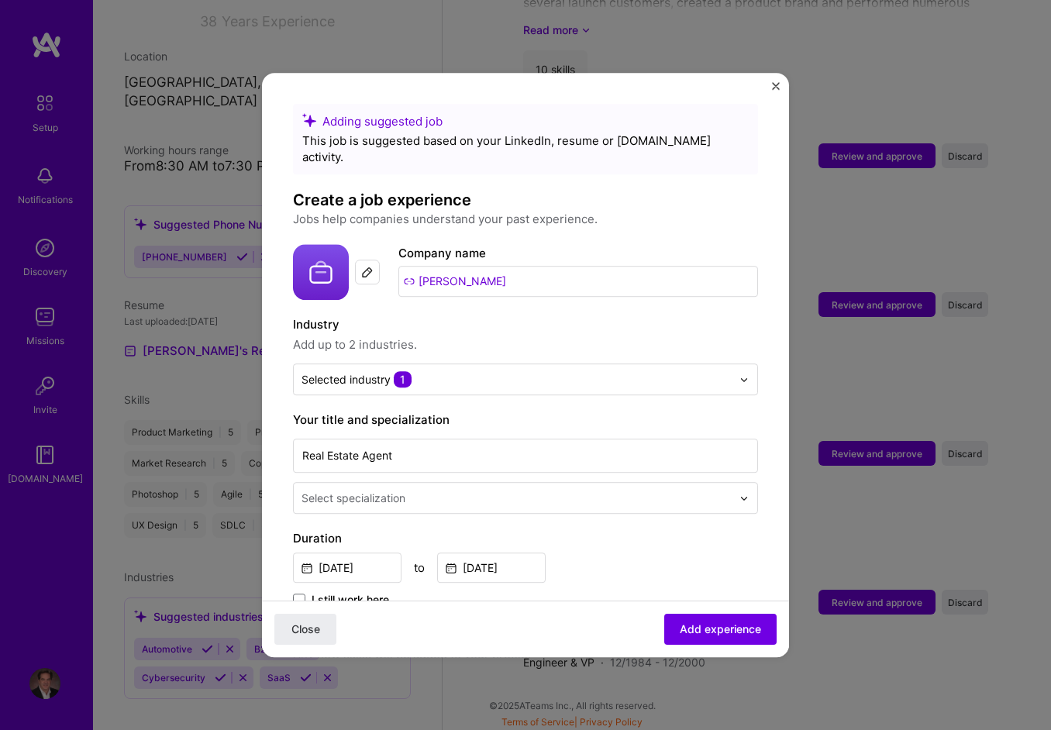
scroll to position [155, 0]
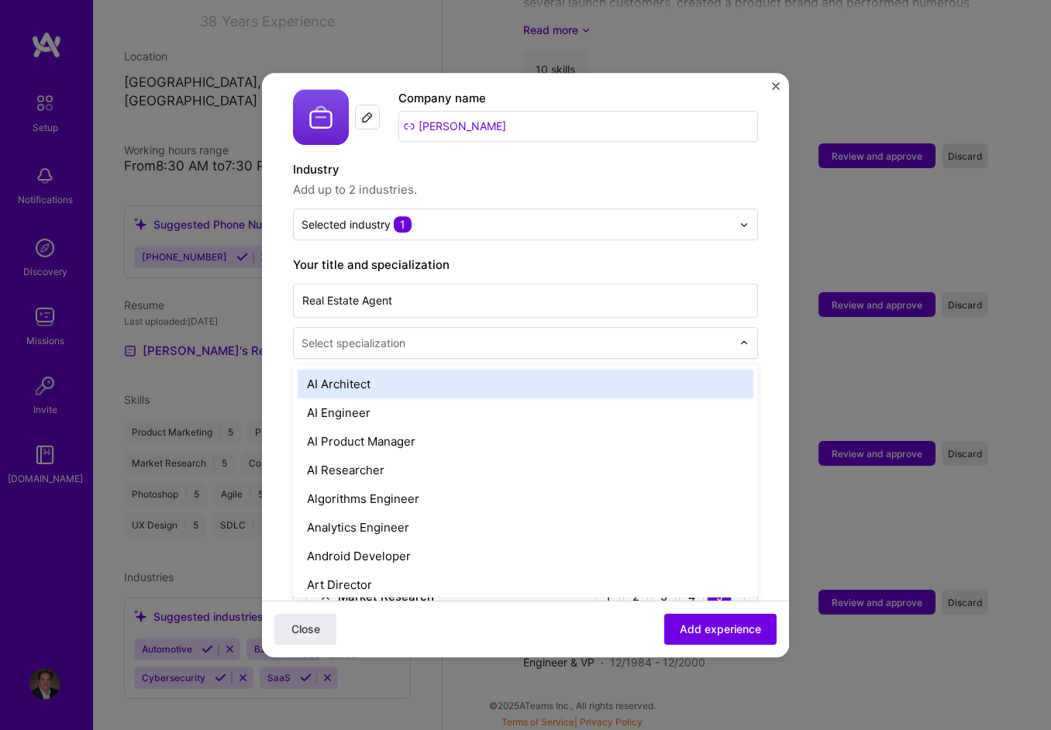
click at [456, 335] on input "text" at bounding box center [518, 343] width 433 height 16
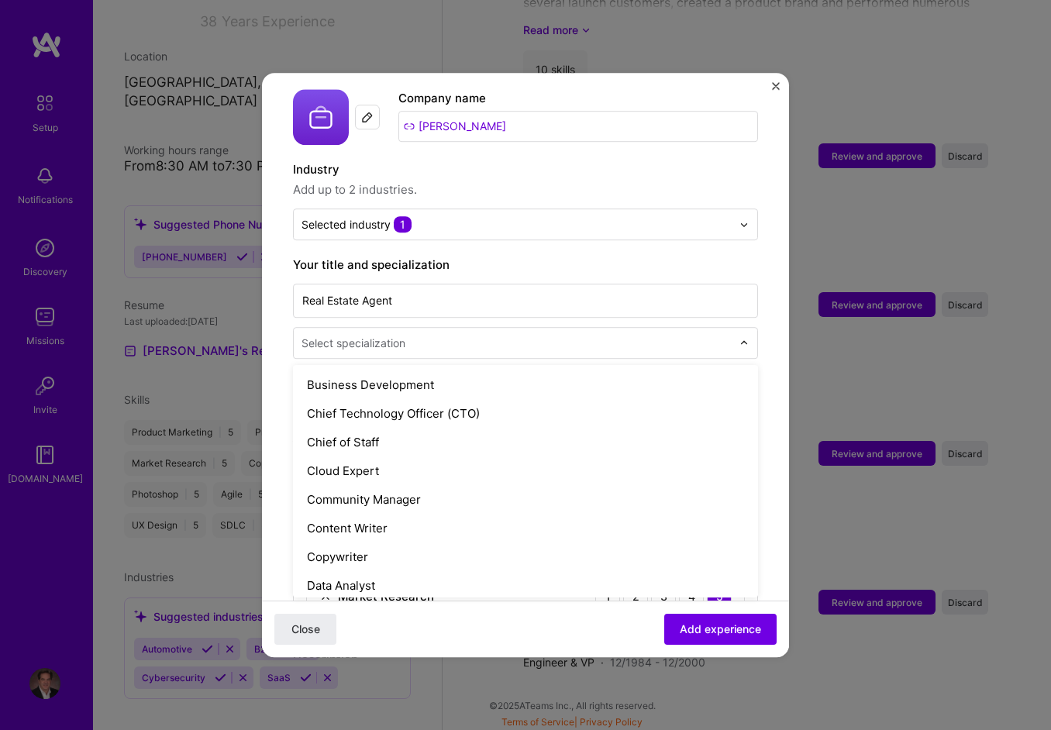
scroll to position [388, 0]
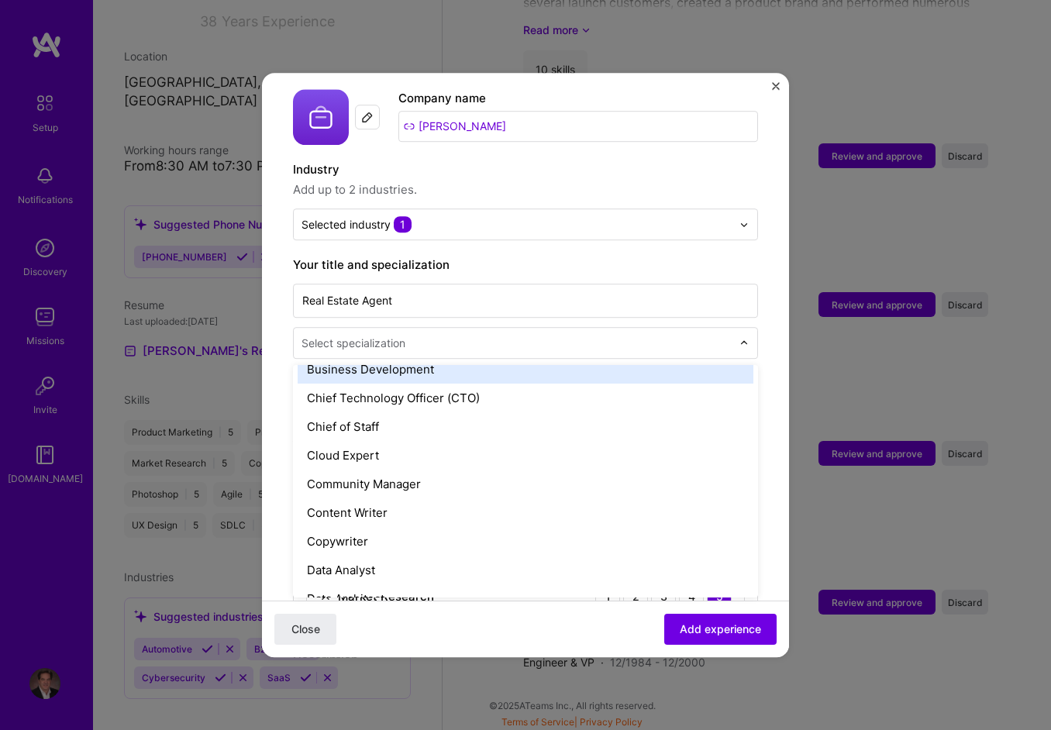
click at [403, 356] on div "Business Development" at bounding box center [526, 369] width 456 height 29
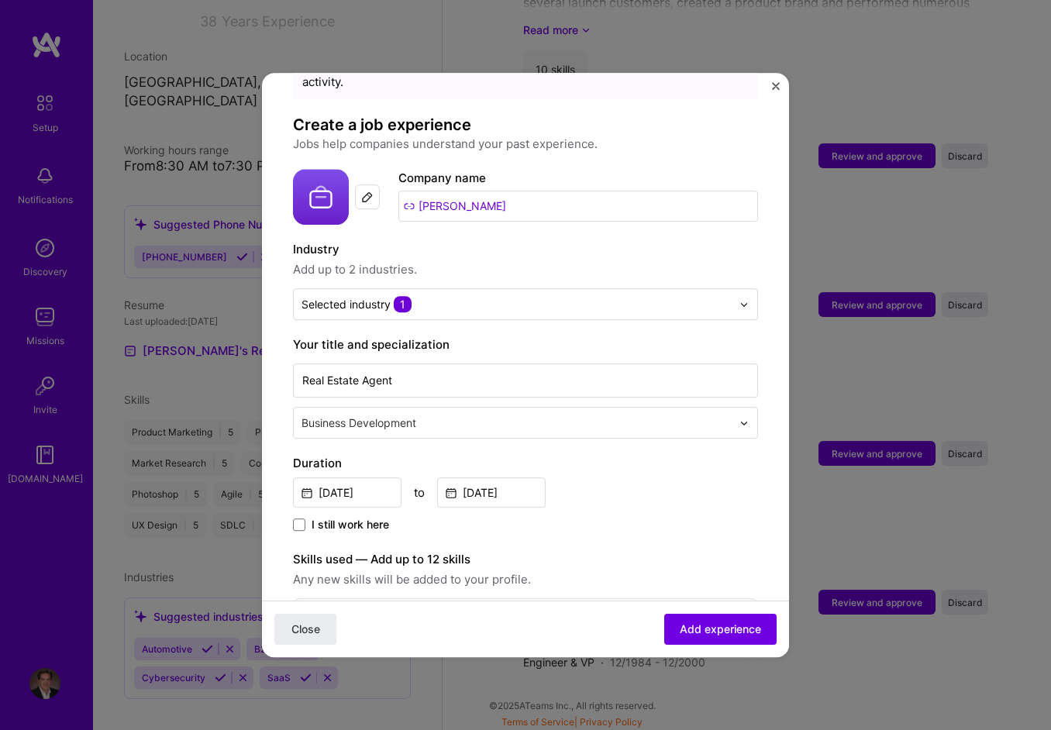
scroll to position [0, 0]
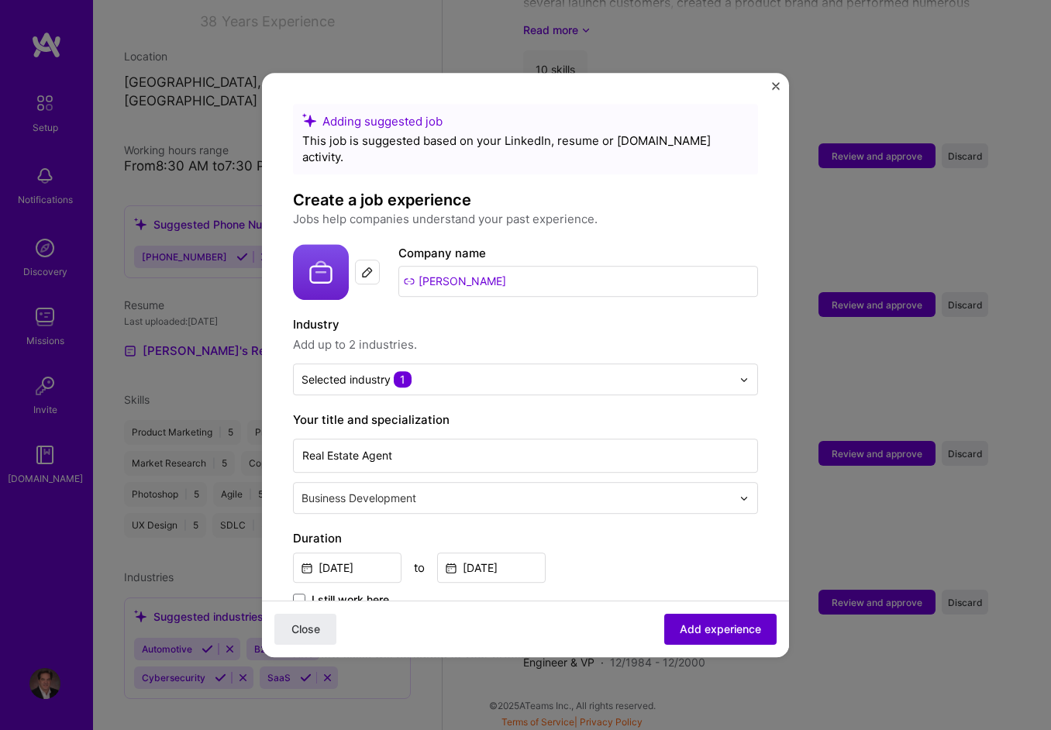
click at [709, 628] on span "Add experience" at bounding box center [720, 630] width 81 height 16
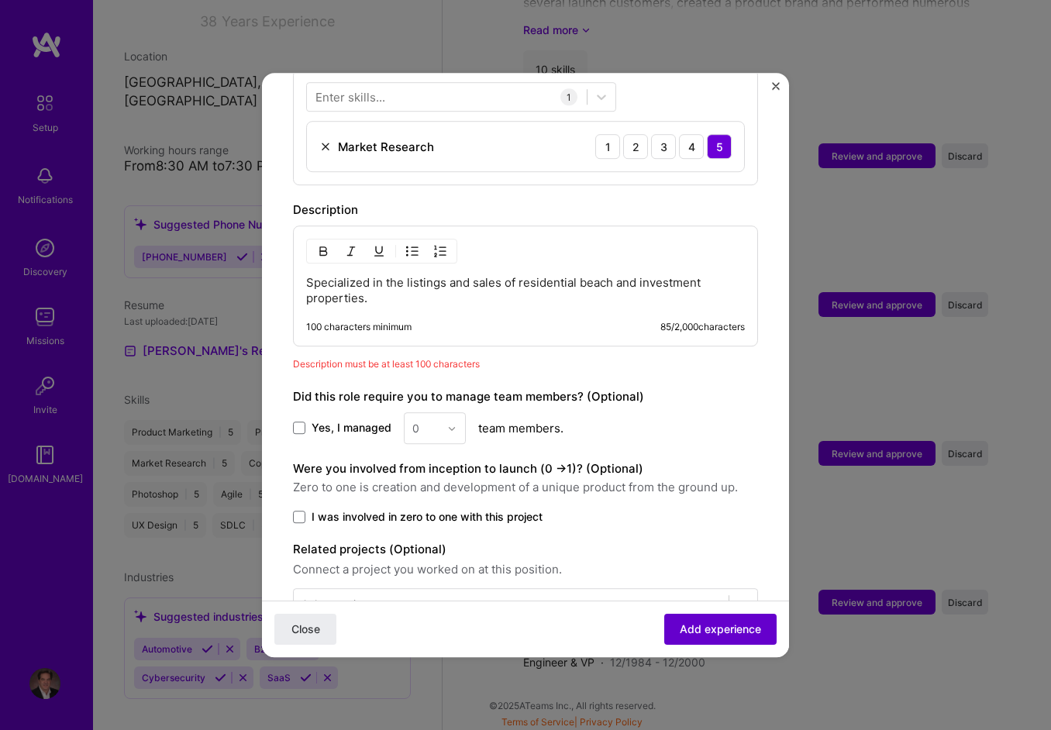
scroll to position [611, 0]
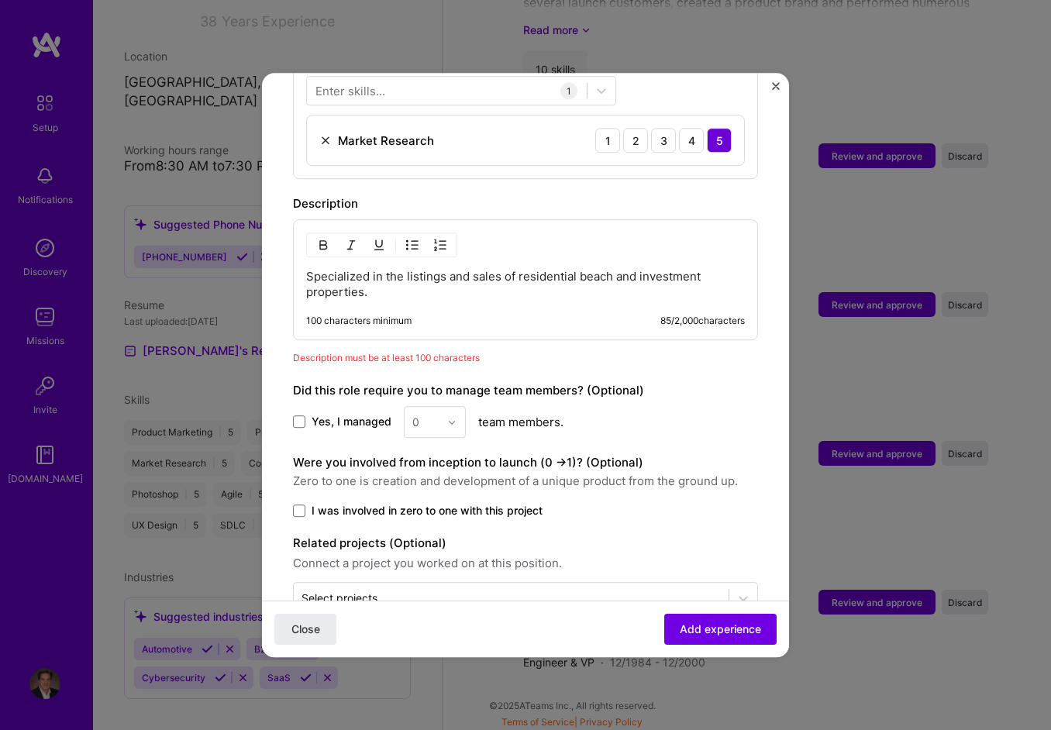
click at [500, 315] on div "100 characters minimum 85 / 2,000 characters" at bounding box center [525, 321] width 439 height 12
click at [419, 292] on div "Specialized in the listings and sales of residential beach and investment prope…" at bounding box center [525, 279] width 465 height 121
click at [385, 291] on div "Specialized in the listings and sales of residential beach and investment prope…" at bounding box center [525, 279] width 465 height 121
click at [385, 278] on p "Specialized in the listings and sales of residential beach and investment prope…" at bounding box center [525, 284] width 439 height 31
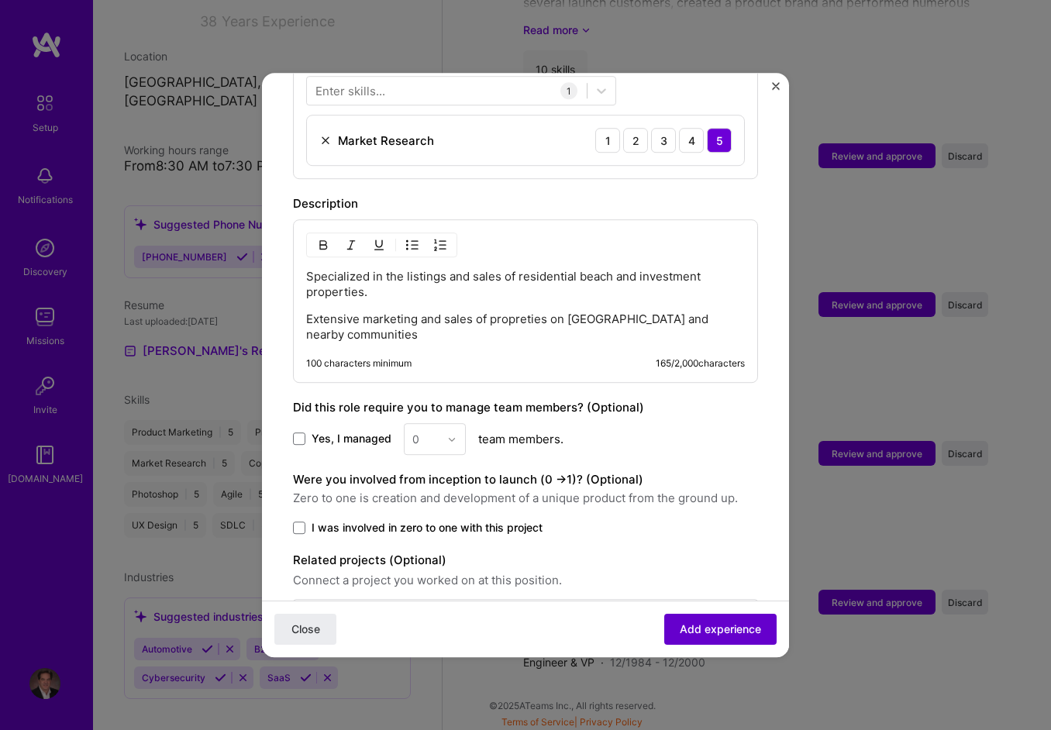
click at [722, 623] on span "Add experience" at bounding box center [720, 630] width 81 height 16
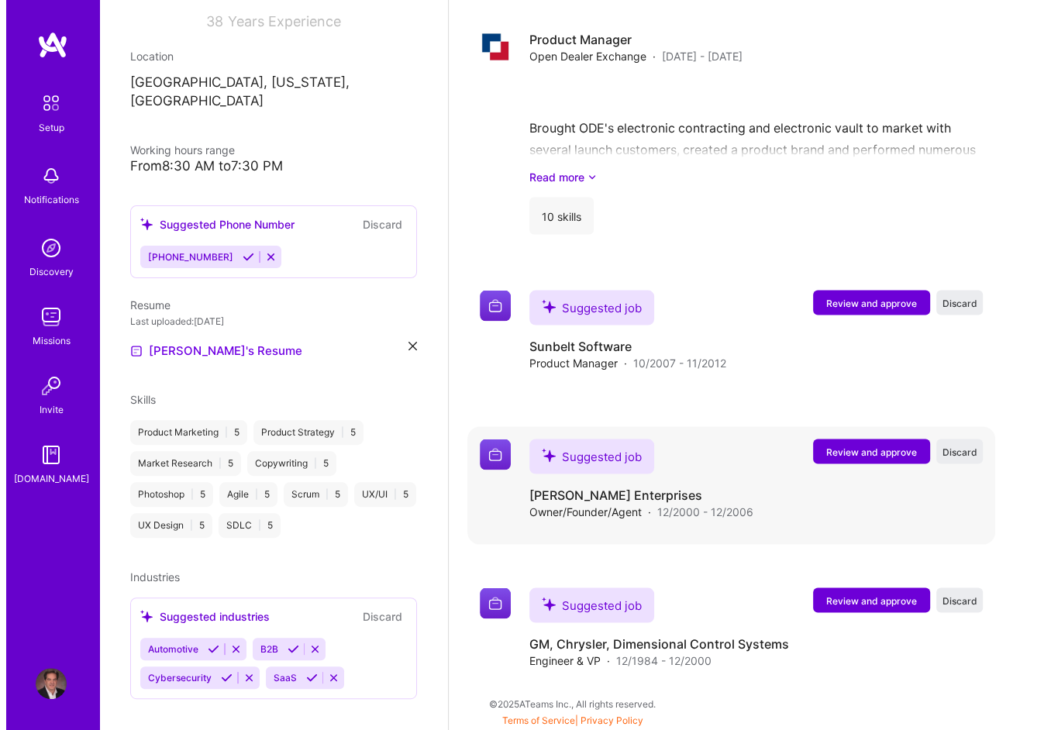
scroll to position [2472, 0]
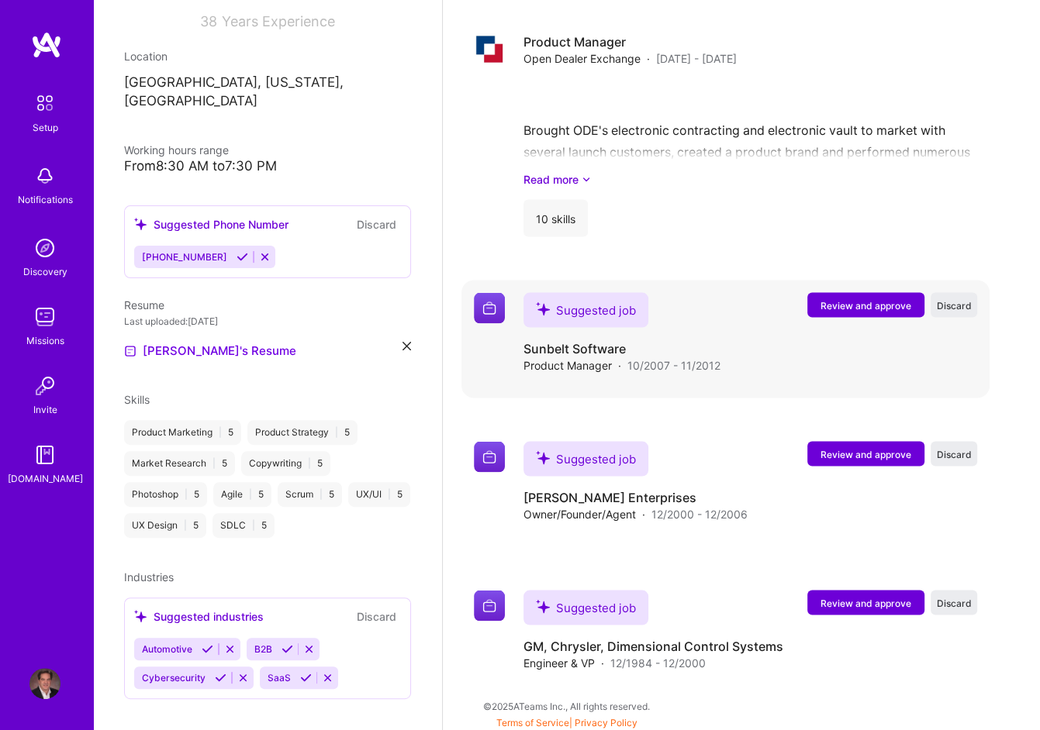
click at [872, 302] on span "Review and approve" at bounding box center [865, 305] width 91 height 13
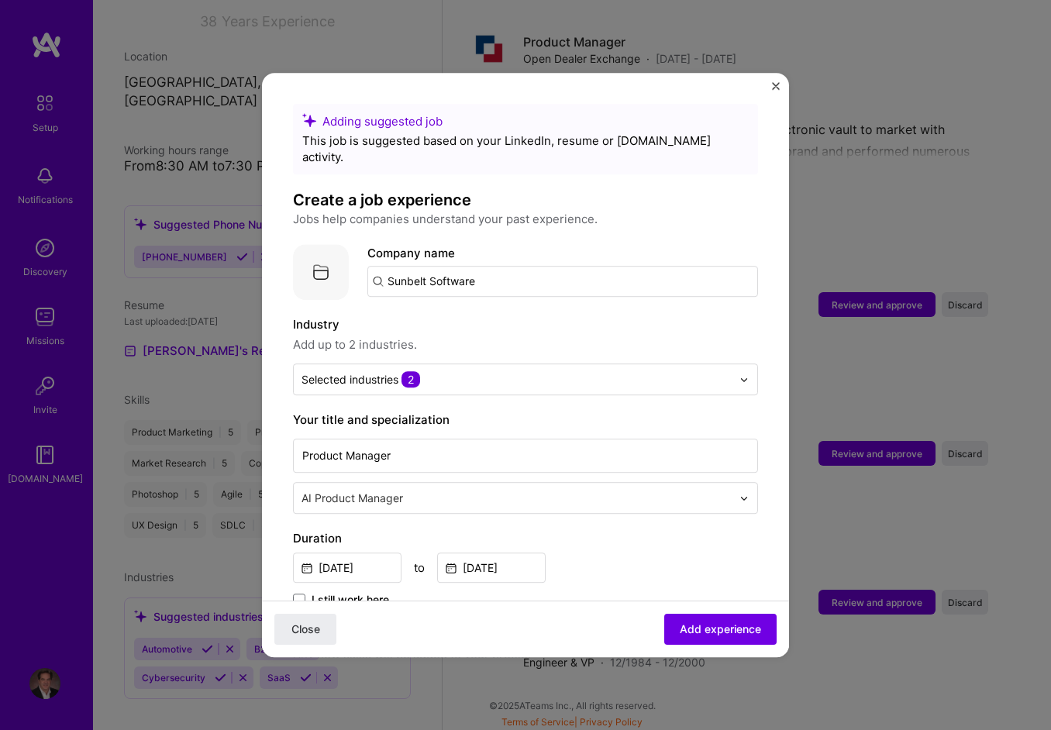
click at [422, 266] on input "Sunbelt Software" at bounding box center [563, 281] width 391 height 31
click at [496, 267] on input "Sunbelt Software" at bounding box center [563, 281] width 391 height 31
drag, startPoint x: 496, startPoint y: 267, endPoint x: 316, endPoint y: 269, distance: 179.9
click at [316, 269] on div "Company logo Company name Sunbelt Software" at bounding box center [525, 272] width 465 height 56
type input "Sunbelt Software"
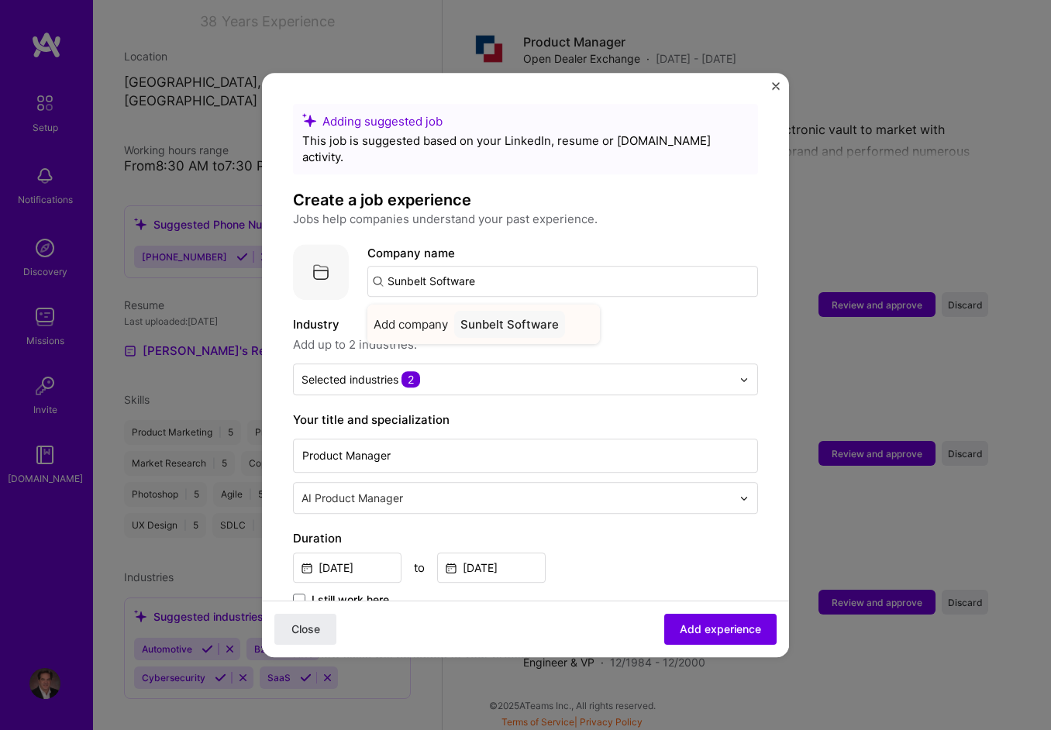
click at [509, 311] on div "Sunbelt Software" at bounding box center [509, 324] width 111 height 27
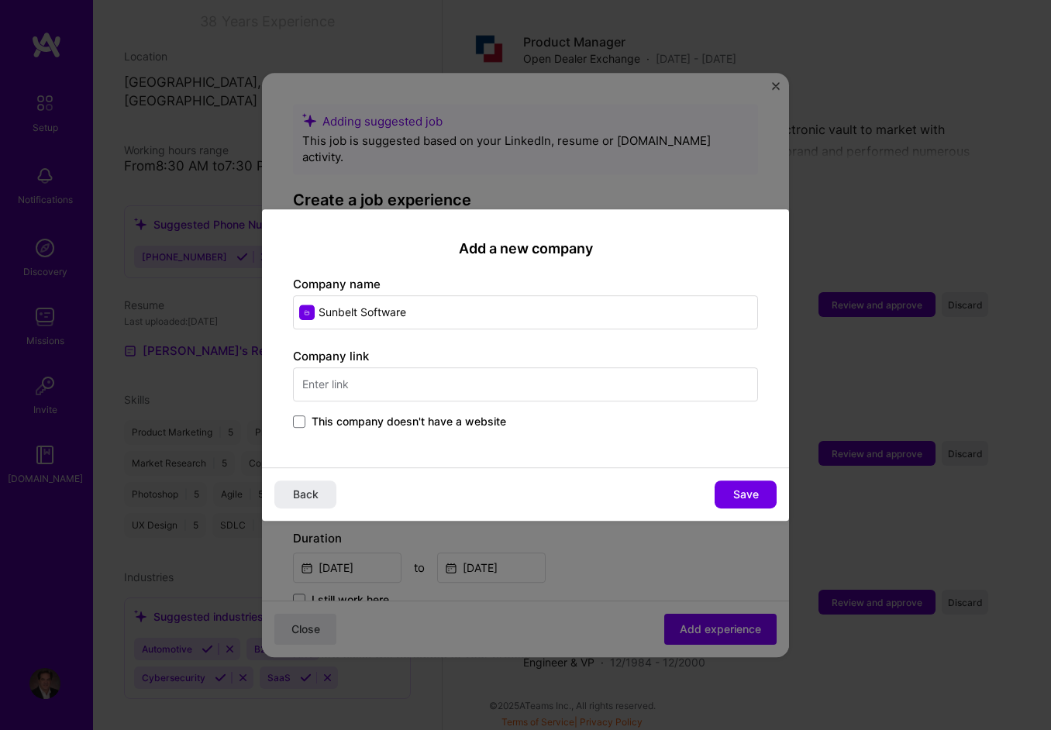
click at [375, 421] on span "This company doesn't have a website" at bounding box center [409, 422] width 195 height 16
click at [0, 0] on input "This company doesn't have a website" at bounding box center [0, 0] width 0 height 0
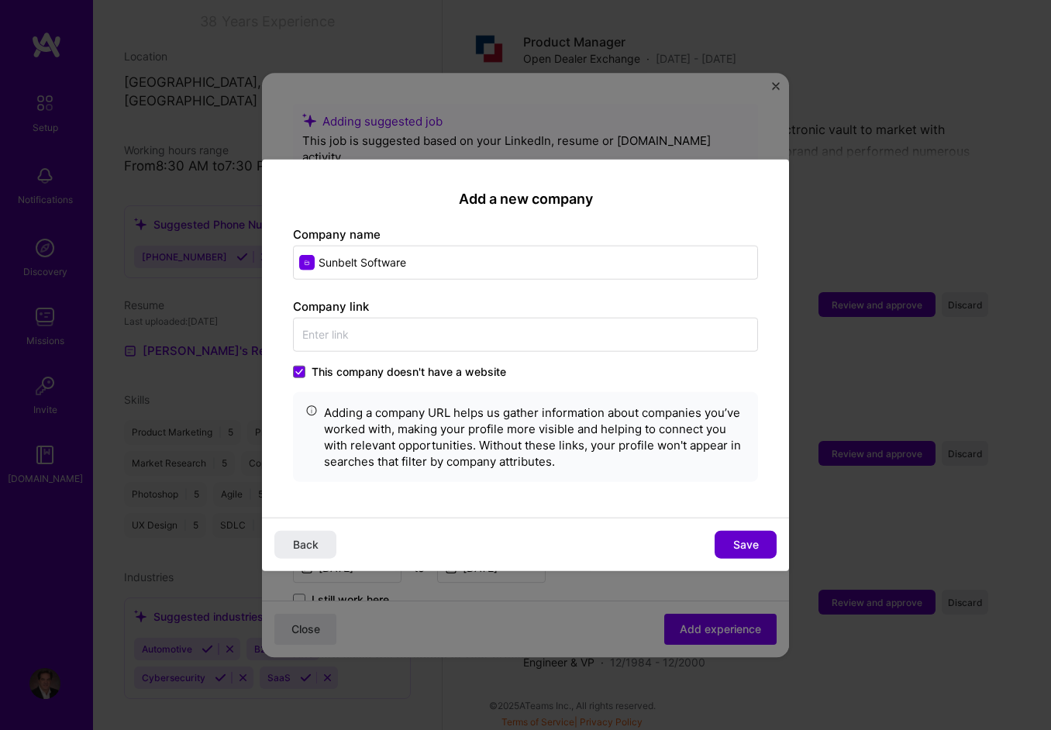
click at [745, 538] on span "Save" at bounding box center [747, 545] width 26 height 16
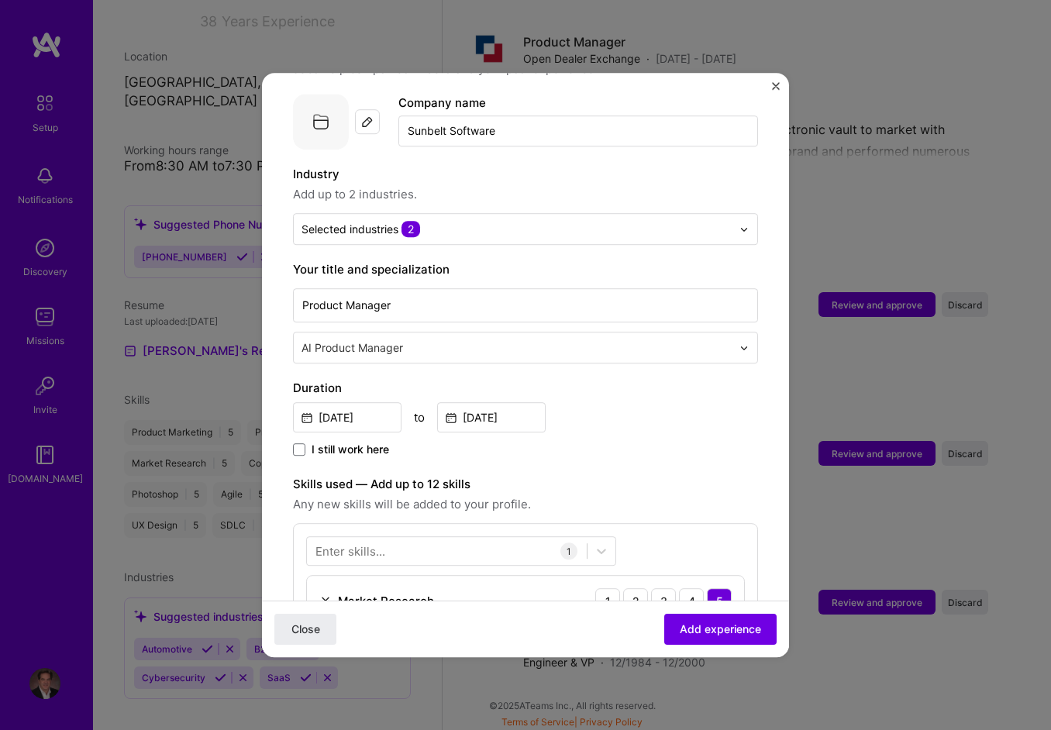
scroll to position [155, 0]
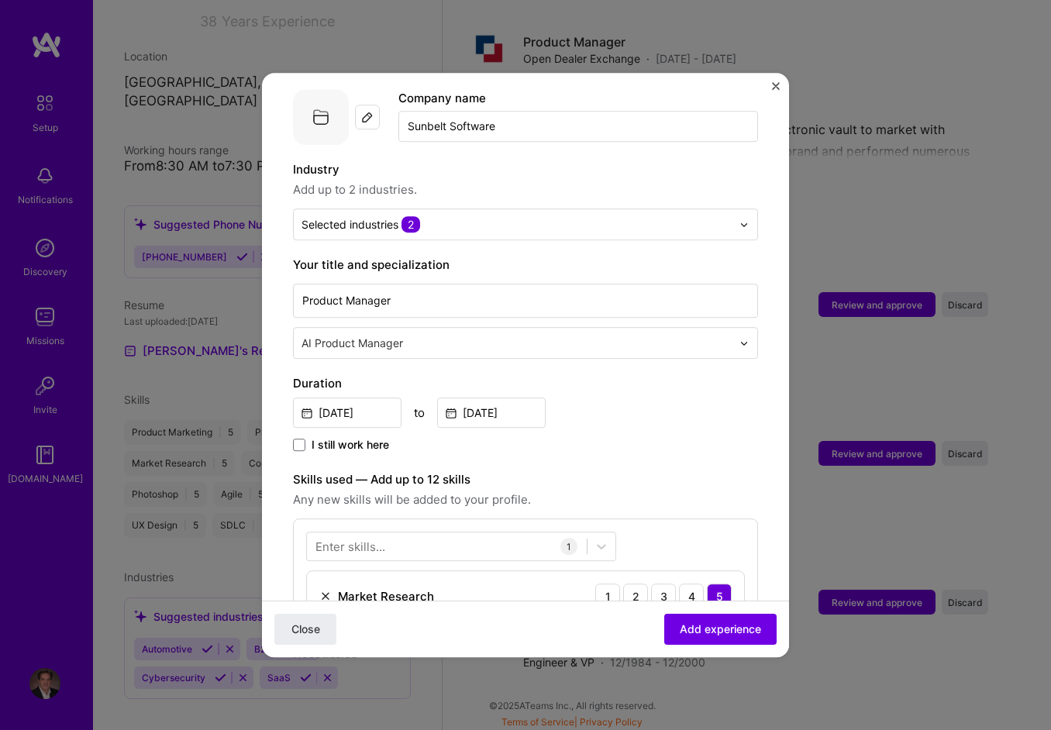
click at [419, 335] on input "text" at bounding box center [518, 343] width 433 height 16
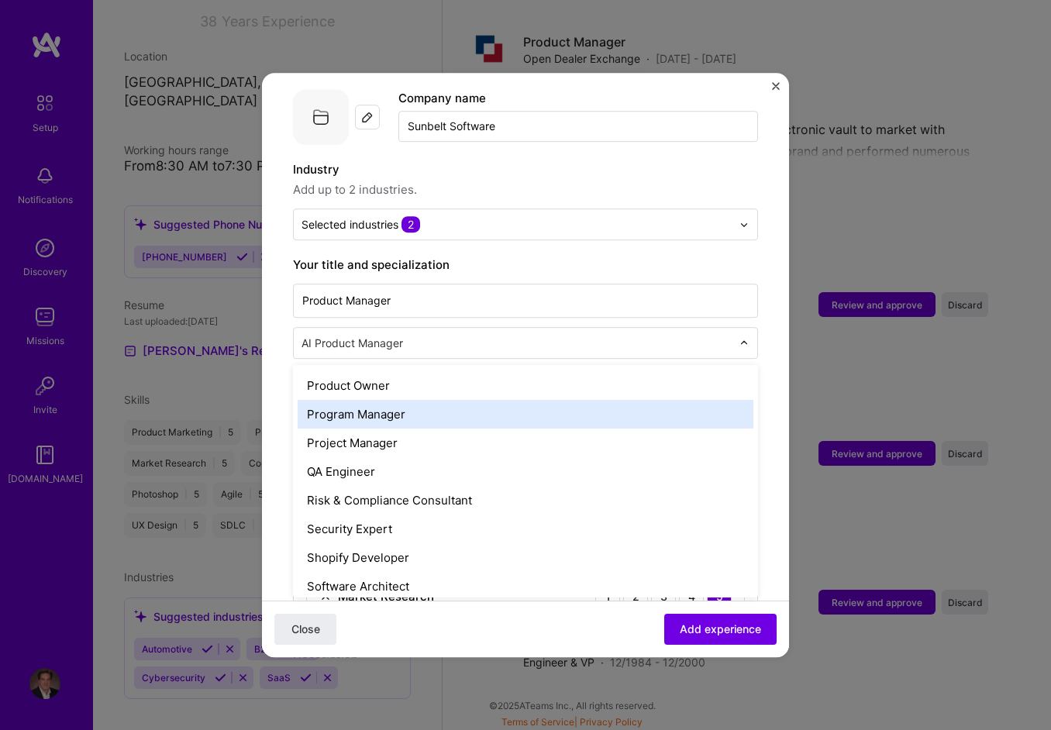
scroll to position [1384, 0]
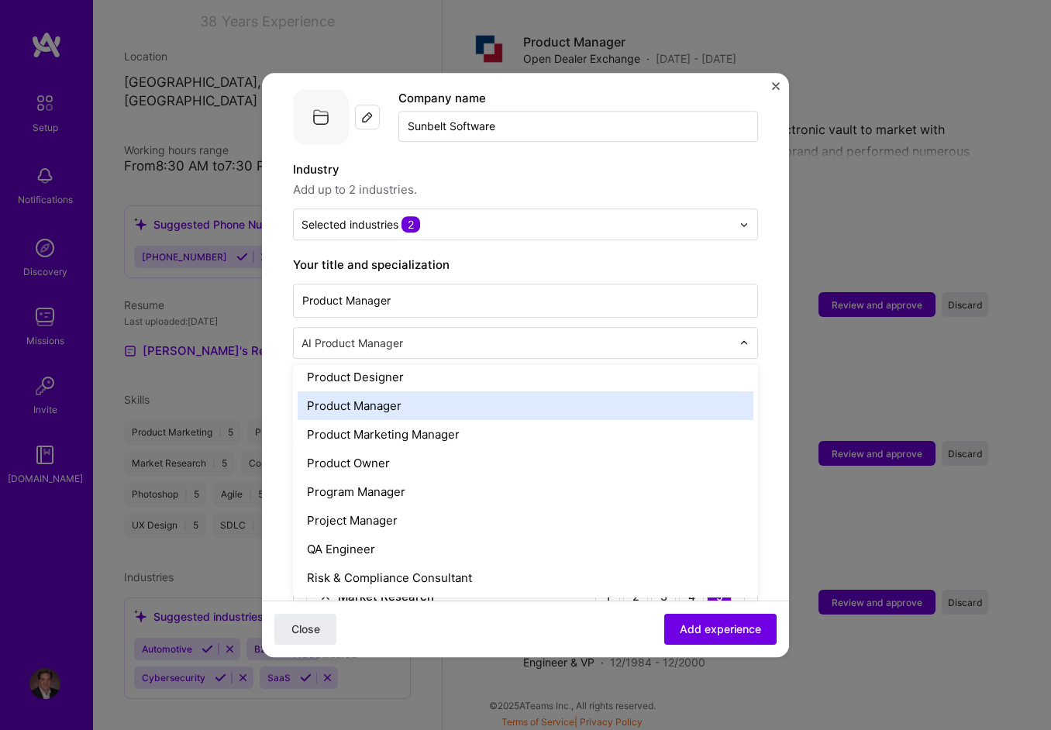
click at [399, 392] on div "Product Manager" at bounding box center [526, 406] width 456 height 29
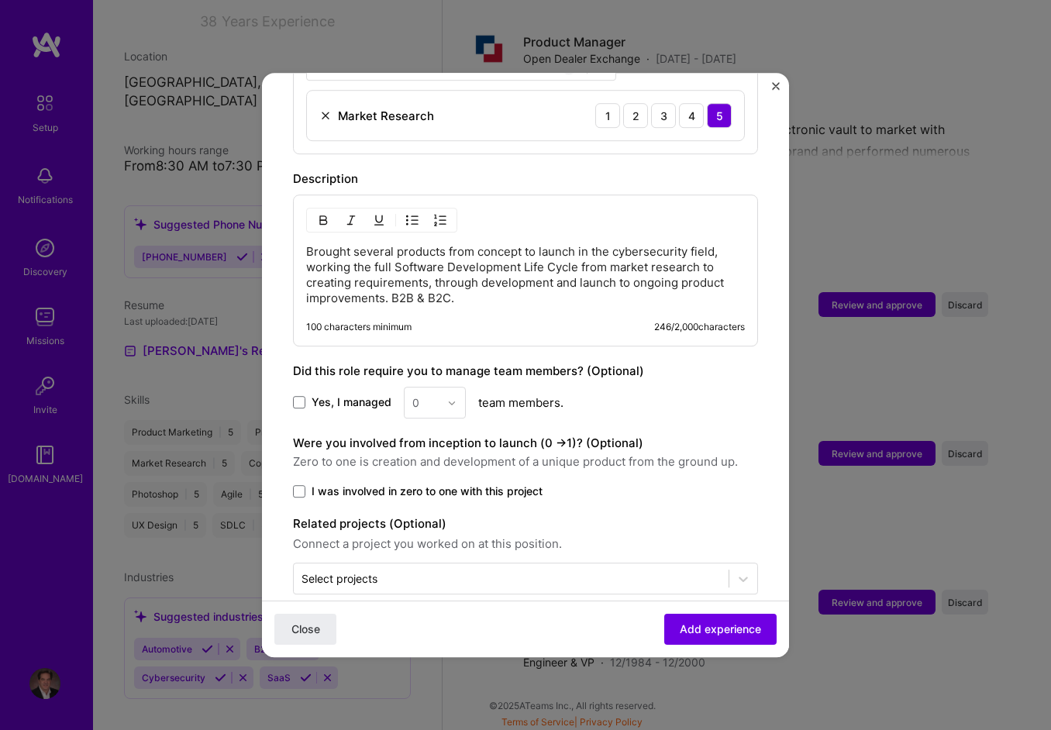
scroll to position [642, 0]
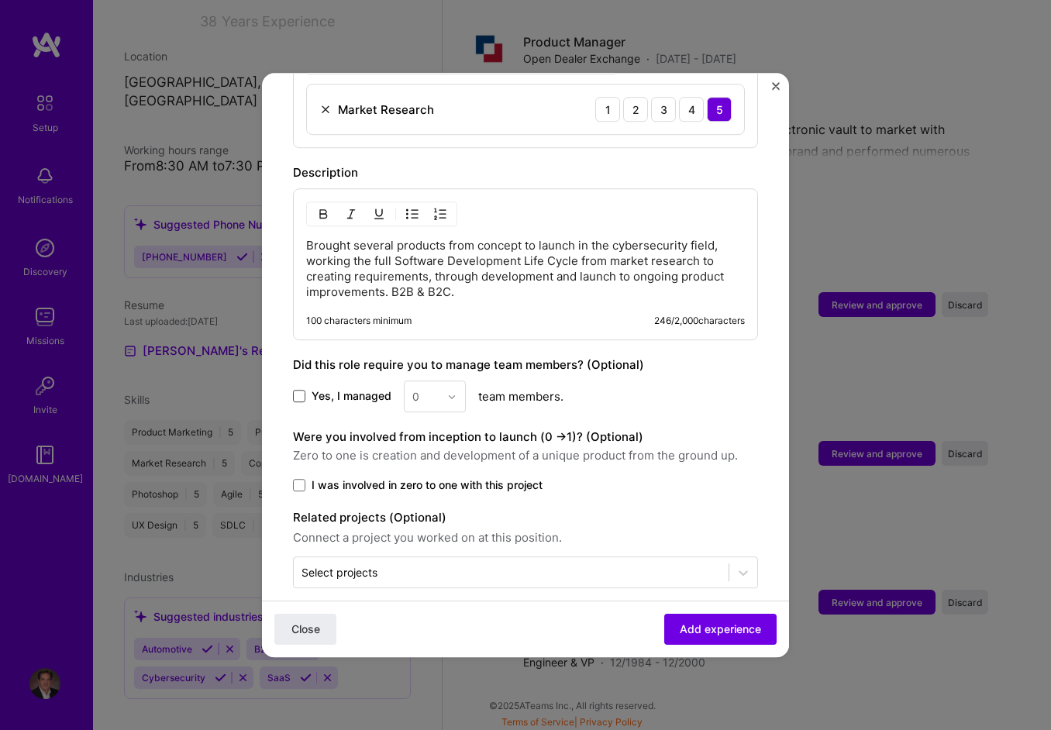
click at [301, 391] on span at bounding box center [299, 397] width 12 height 12
click at [0, 0] on input "Yes, I managed" at bounding box center [0, 0] width 0 height 0
click at [450, 392] on img at bounding box center [451, 396] width 9 height 9
click at [433, 506] on div "12" at bounding box center [435, 520] width 53 height 29
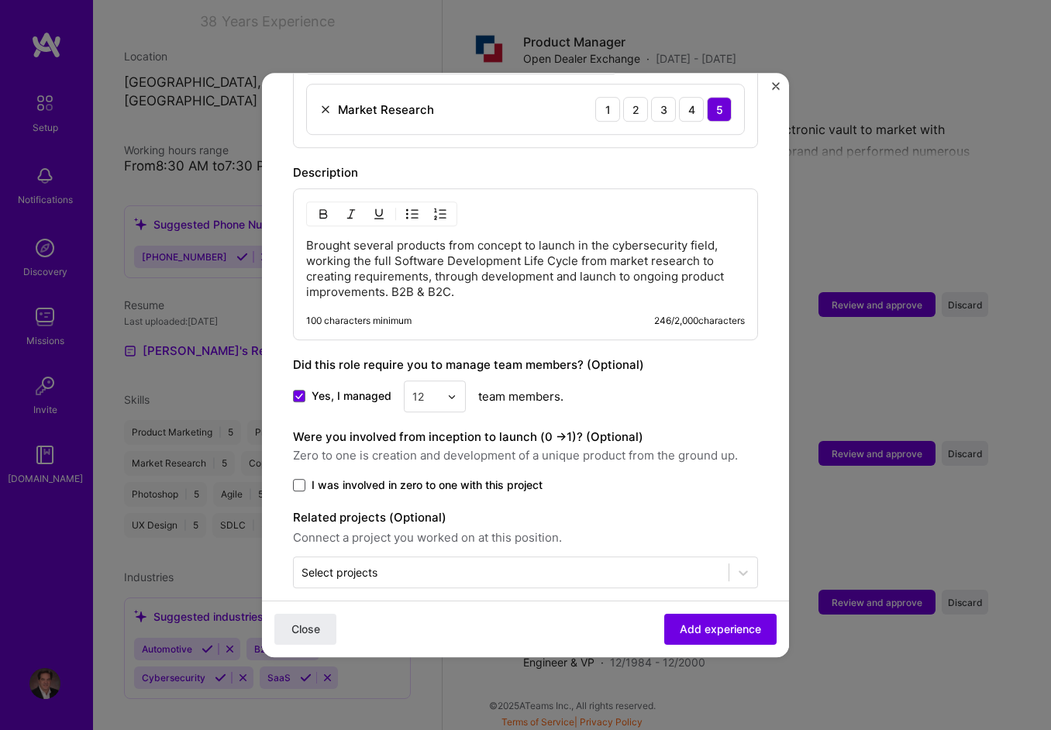
click at [301, 479] on span at bounding box center [299, 485] width 12 height 12
click at [0, 0] on input "I was involved in zero to one with this project" at bounding box center [0, 0] width 0 height 0
click at [707, 620] on button "Add experience" at bounding box center [721, 629] width 112 height 31
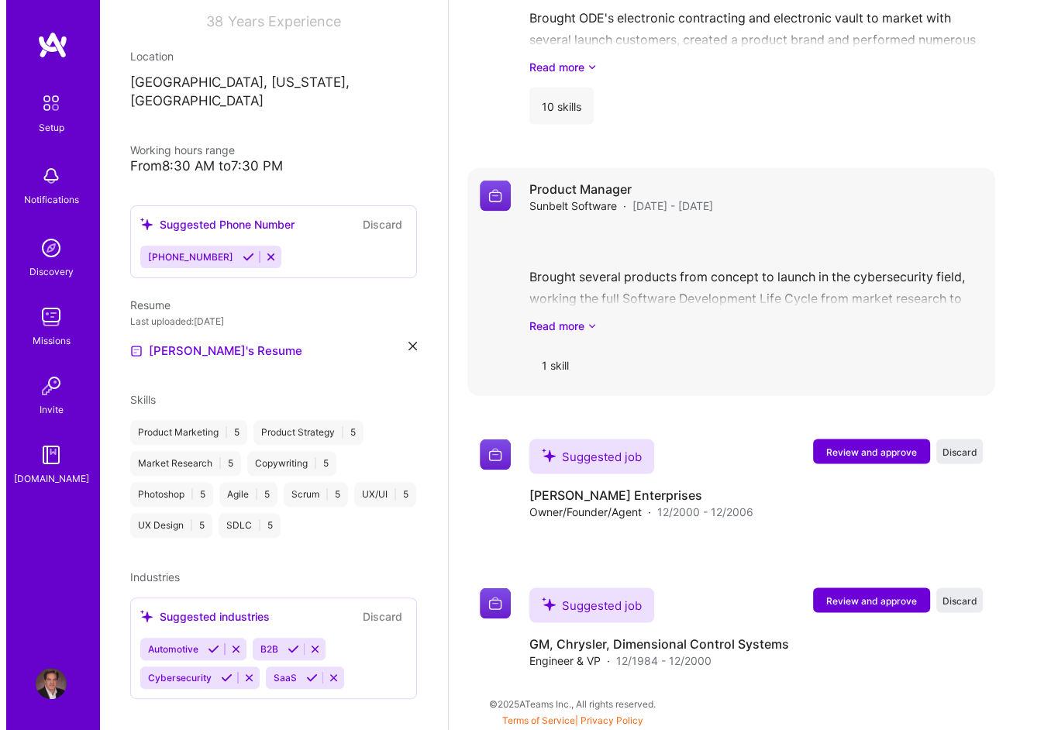
scroll to position [2582, 0]
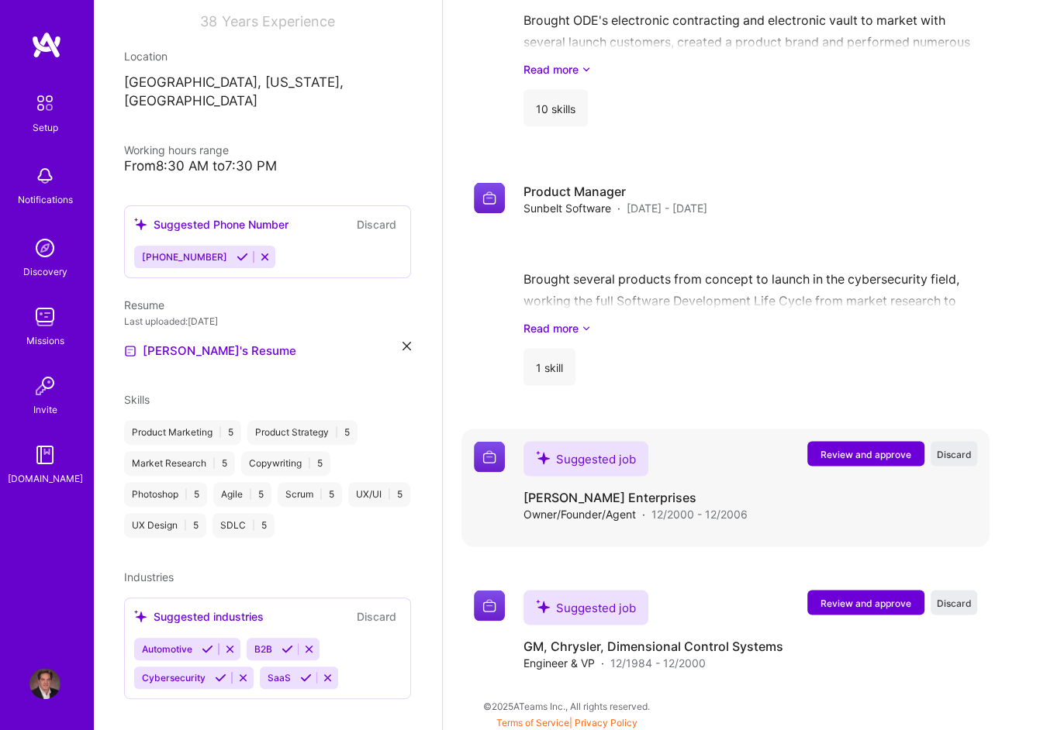
click at [876, 448] on span "Review and approve" at bounding box center [865, 453] width 91 height 13
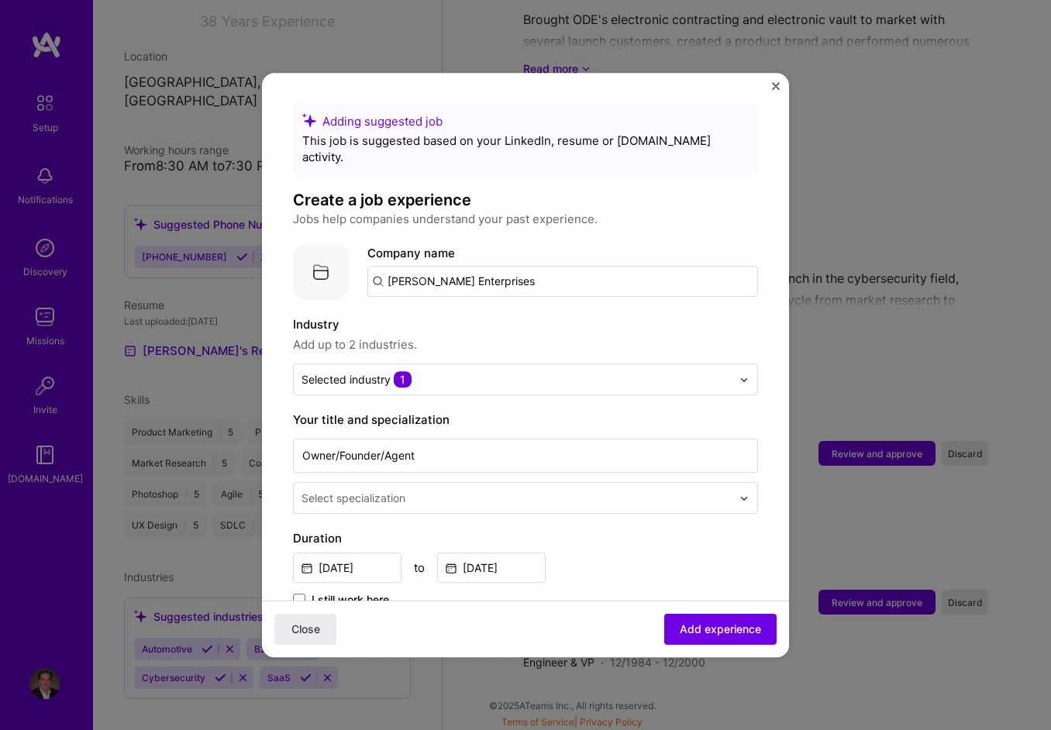
click at [506, 269] on input "[PERSON_NAME] Enterprises" at bounding box center [563, 281] width 391 height 31
drag, startPoint x: 518, startPoint y: 267, endPoint x: 347, endPoint y: 250, distance: 171.4
click at [347, 250] on div "Company logo Company name [PERSON_NAME] Enterprises" at bounding box center [525, 272] width 465 height 56
type input "[PERSON_NAME] Enterprises"
click button "Close" at bounding box center [305, 629] width 62 height 31
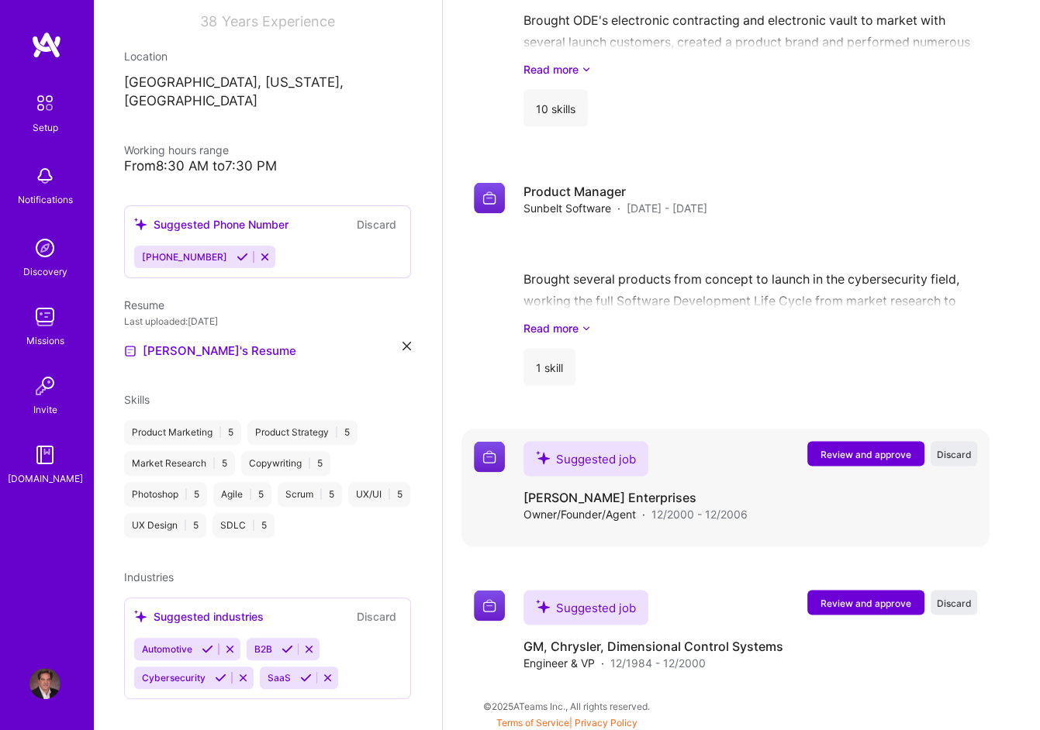
click at [879, 449] on span "Review and approve" at bounding box center [865, 453] width 91 height 13
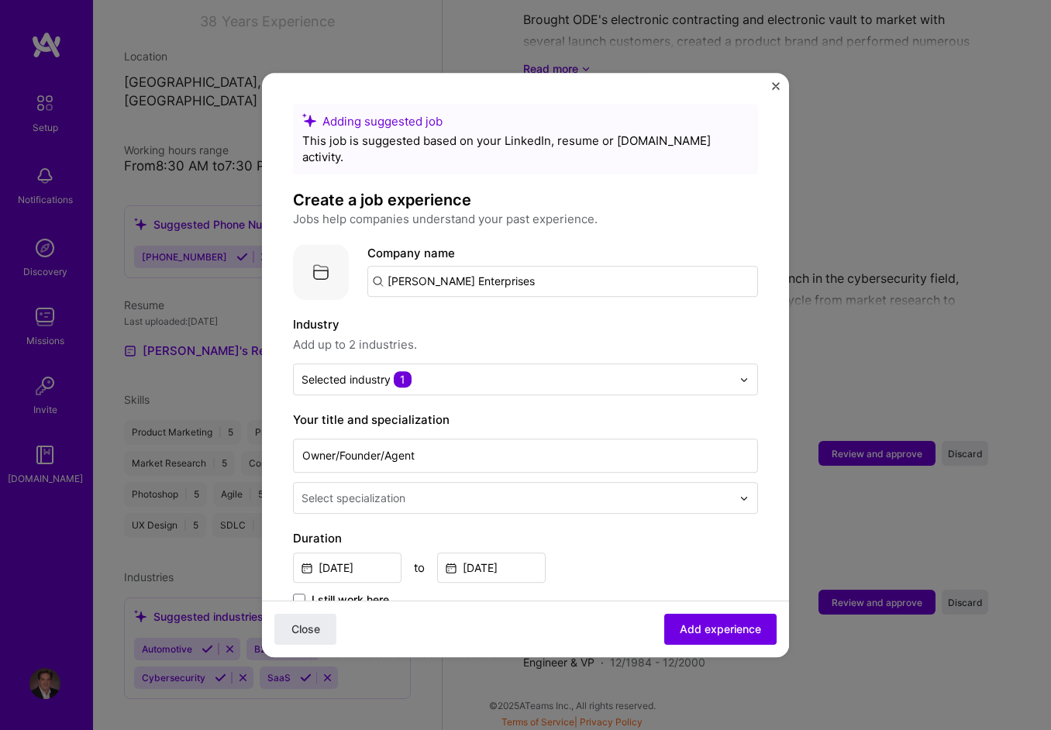
click at [508, 266] on input "[PERSON_NAME] Enterprises" at bounding box center [563, 281] width 391 height 31
drag, startPoint x: 508, startPoint y: 261, endPoint x: 177, endPoint y: 267, distance: 331.1
click at [177, 267] on div "Adding suggested job This job is suggested based on your LinkedIn, resume or [D…" at bounding box center [525, 365] width 1051 height 730
type input "[PERSON_NAME] Enterprises"
click at [489, 311] on div "[PERSON_NAME] Enterprises" at bounding box center [542, 324] width 177 height 27
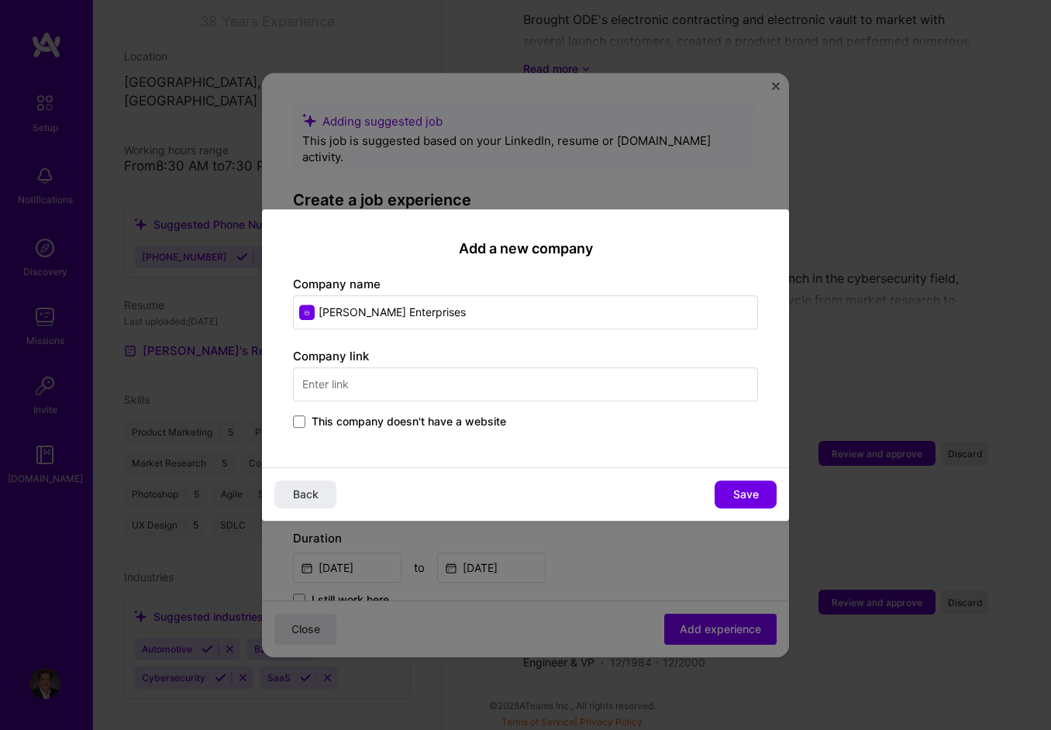
click at [326, 415] on span "This company doesn't have a website" at bounding box center [409, 422] width 195 height 16
click at [0, 0] on input "This company doesn't have a website" at bounding box center [0, 0] width 0 height 0
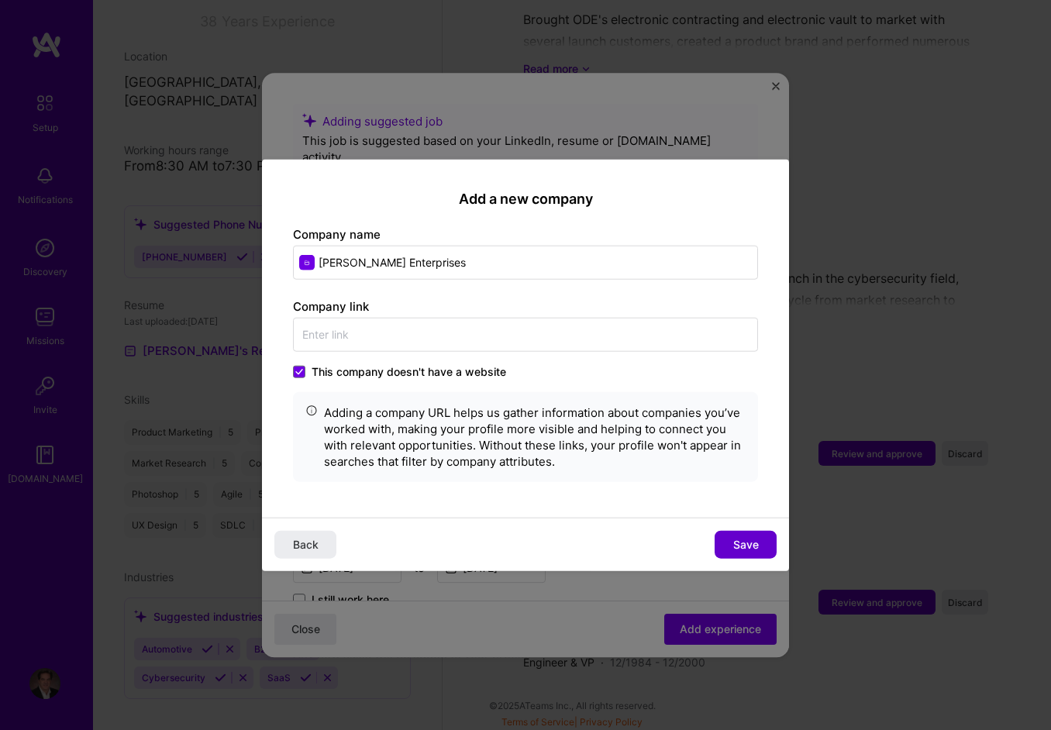
click at [751, 546] on span "Save" at bounding box center [747, 545] width 26 height 16
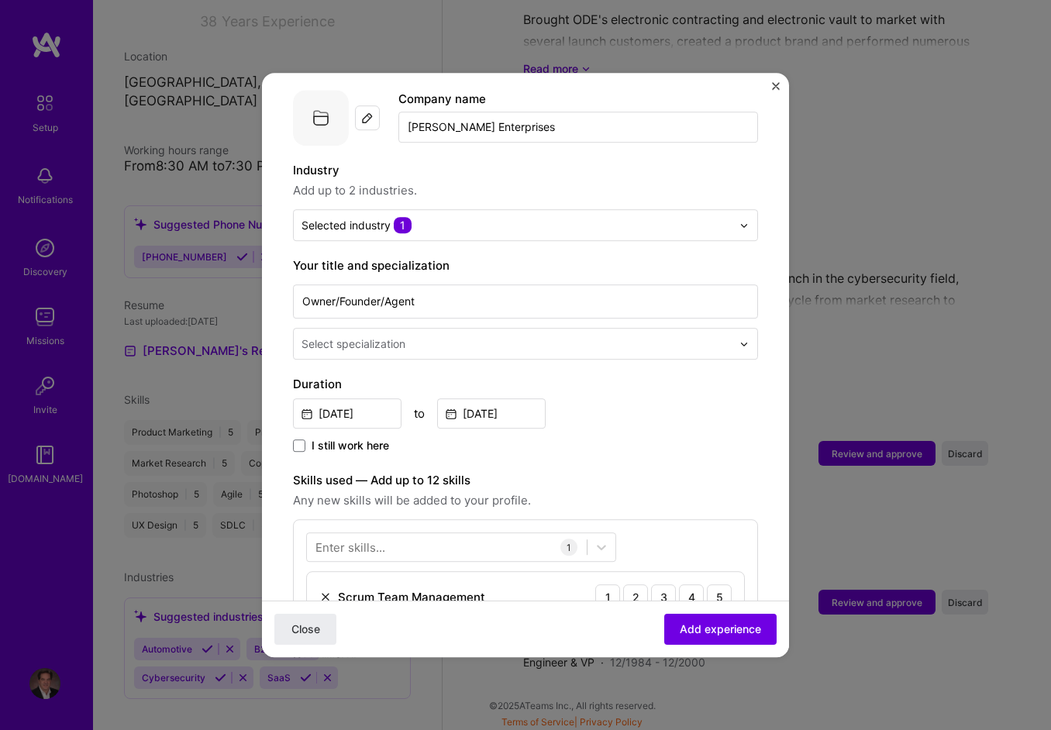
scroll to position [155, 0]
click at [447, 335] on input "text" at bounding box center [518, 343] width 433 height 16
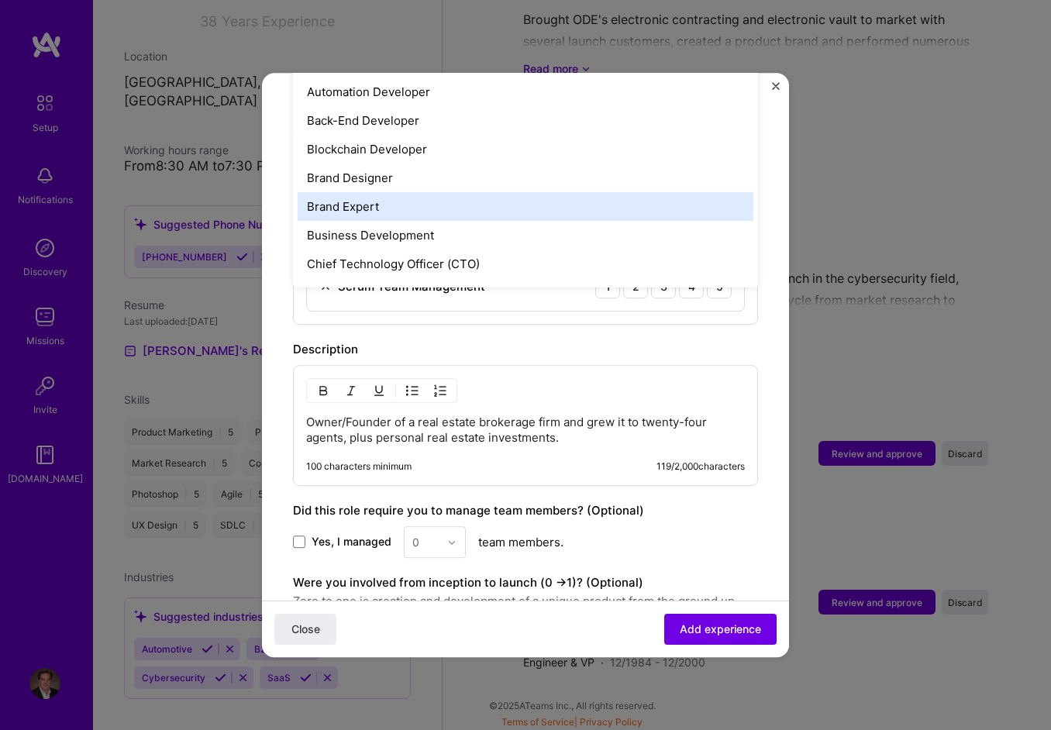
scroll to position [233, 0]
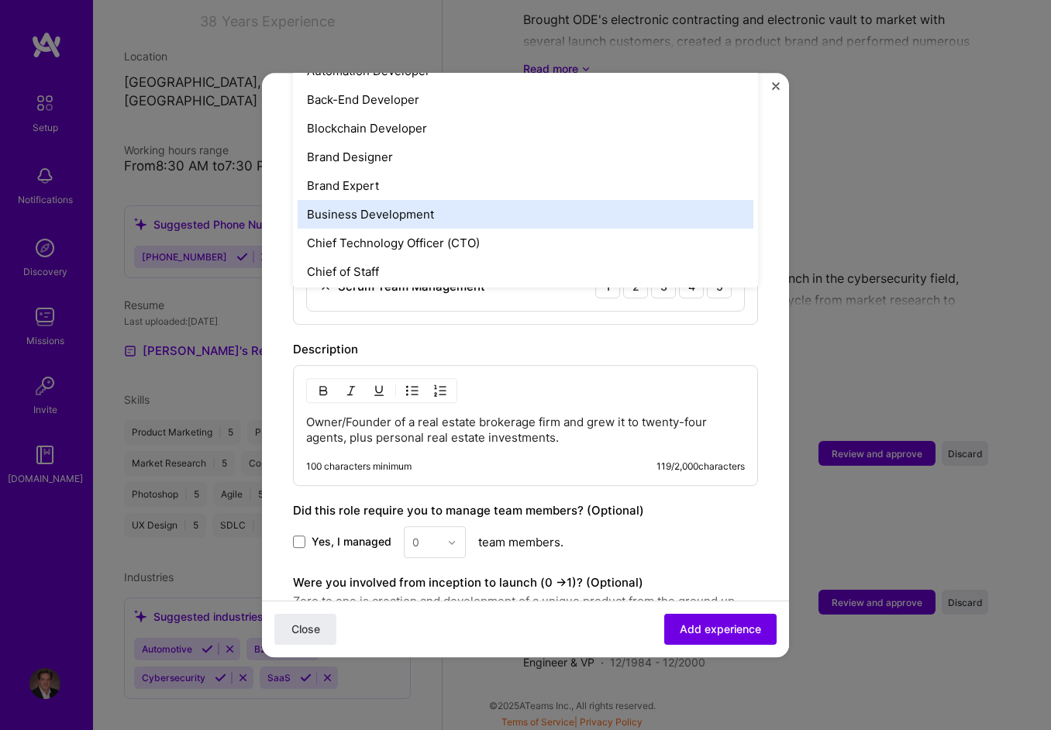
click at [402, 200] on div "Business Development" at bounding box center [526, 214] width 456 height 29
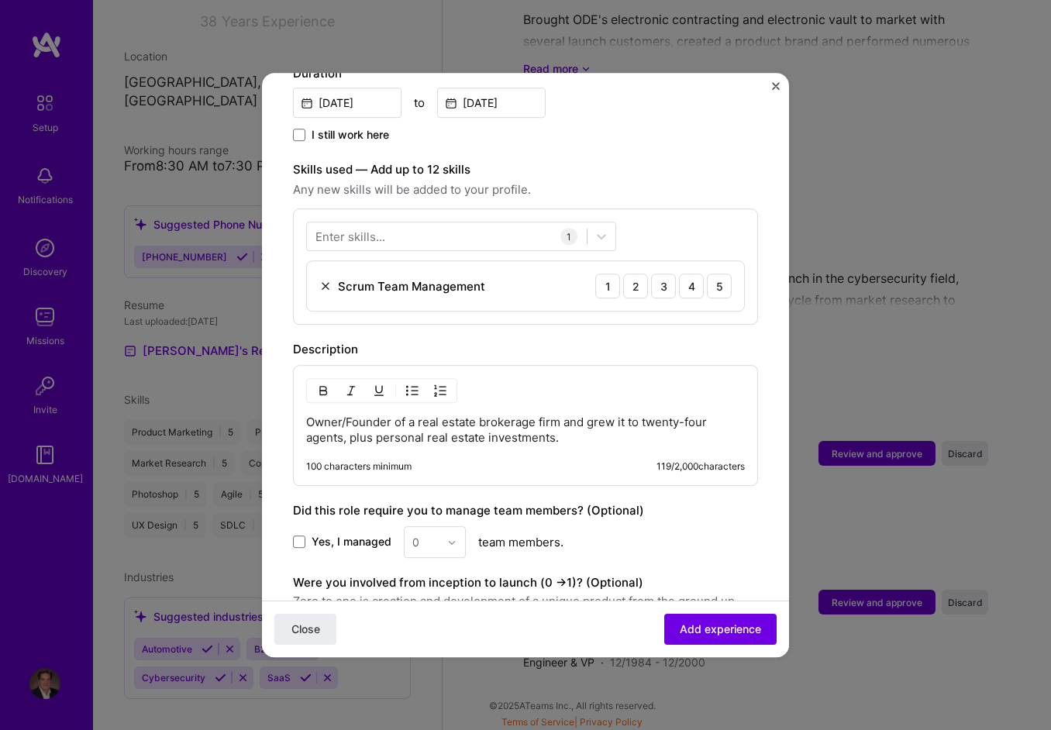
click at [698, 181] on span "Any new skills will be added to your profile." at bounding box center [525, 190] width 465 height 19
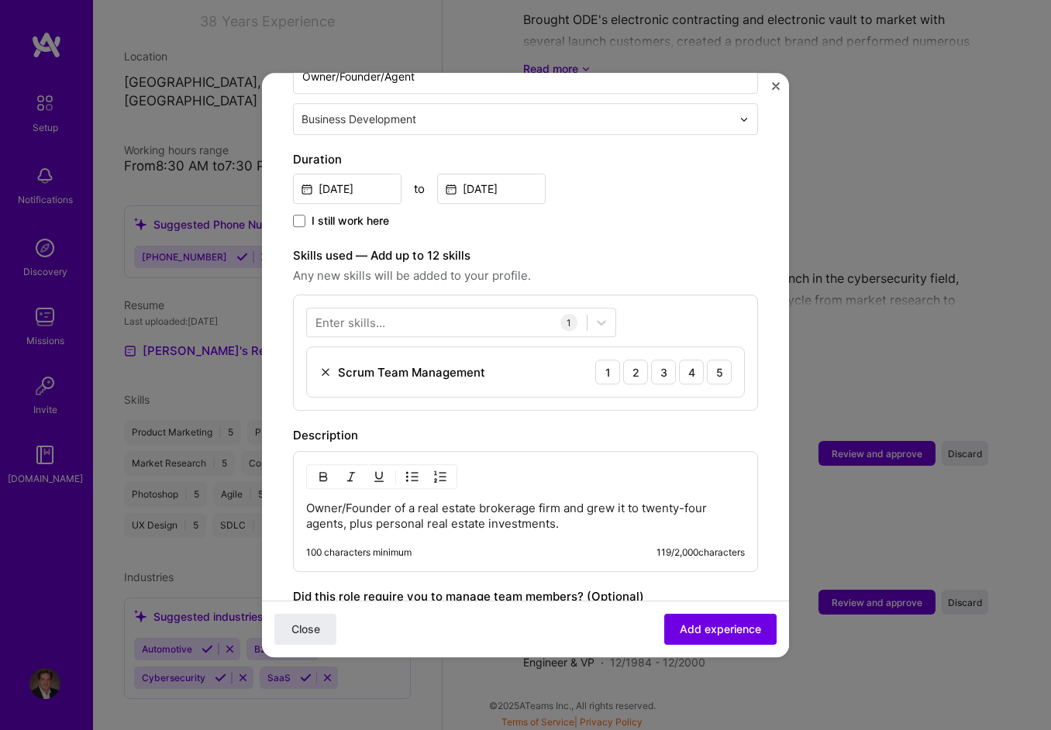
scroll to position [378, 0]
click at [326, 367] on img at bounding box center [325, 373] width 12 height 12
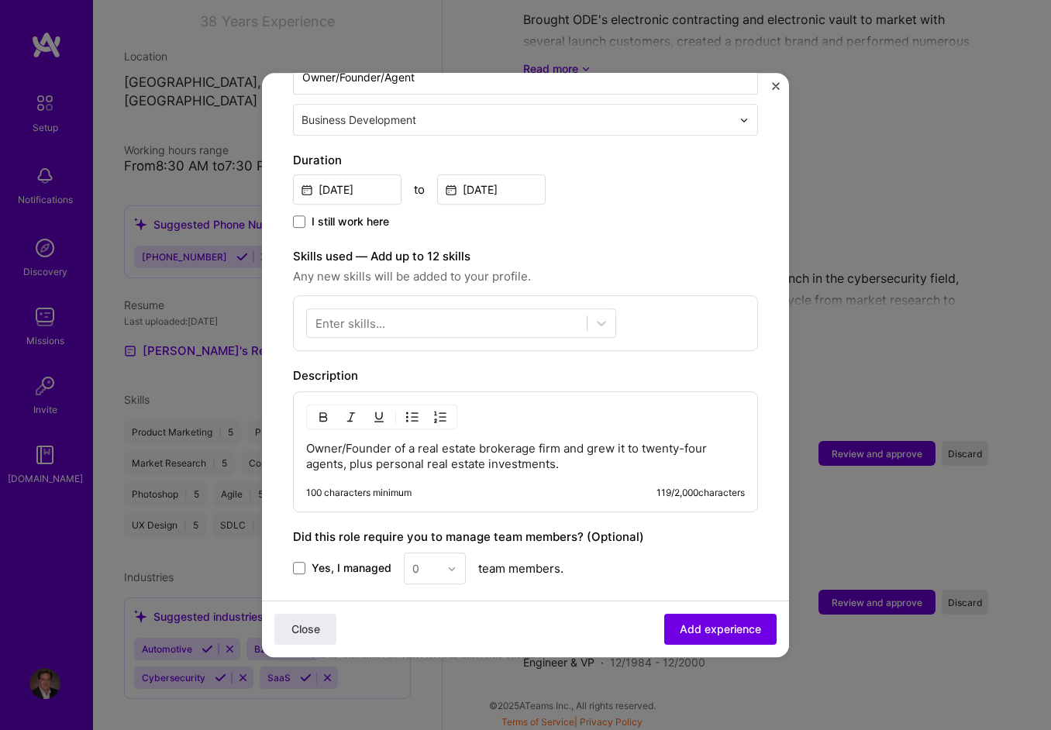
click at [380, 316] on div "Enter skills..." at bounding box center [351, 324] width 70 height 16
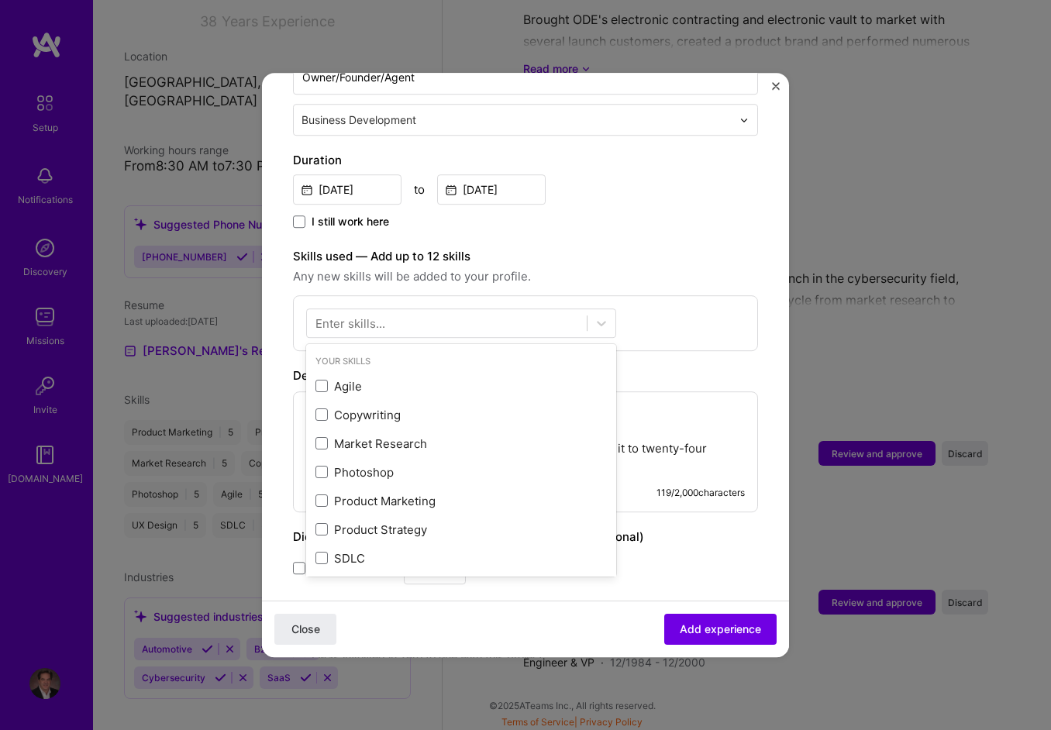
click at [380, 316] on div "Enter skills..." at bounding box center [351, 324] width 70 height 16
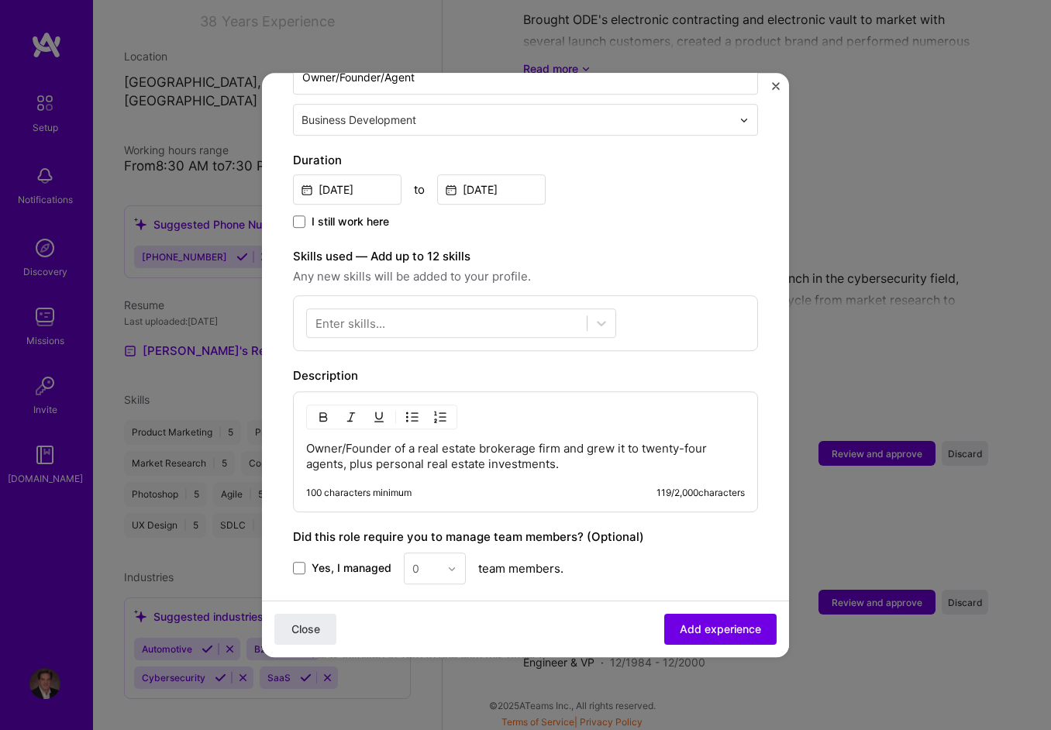
click at [381, 316] on div "Enter skills..." at bounding box center [351, 324] width 70 height 16
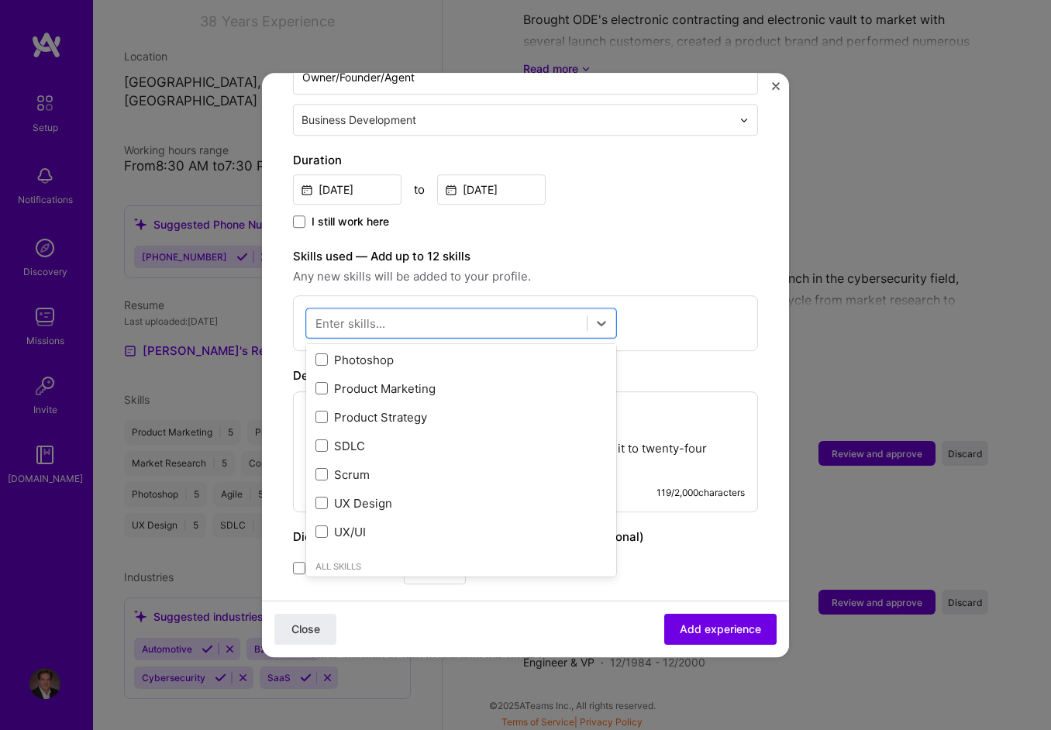
scroll to position [0, 0]
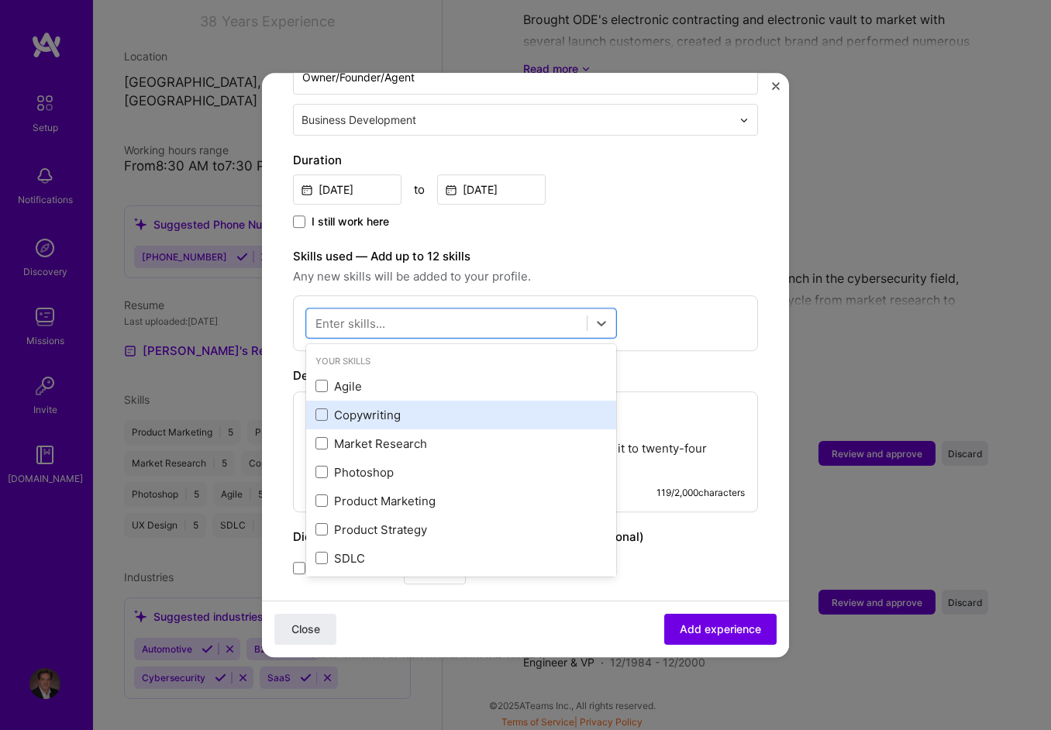
click at [377, 407] on div "Copywriting" at bounding box center [462, 415] width 292 height 16
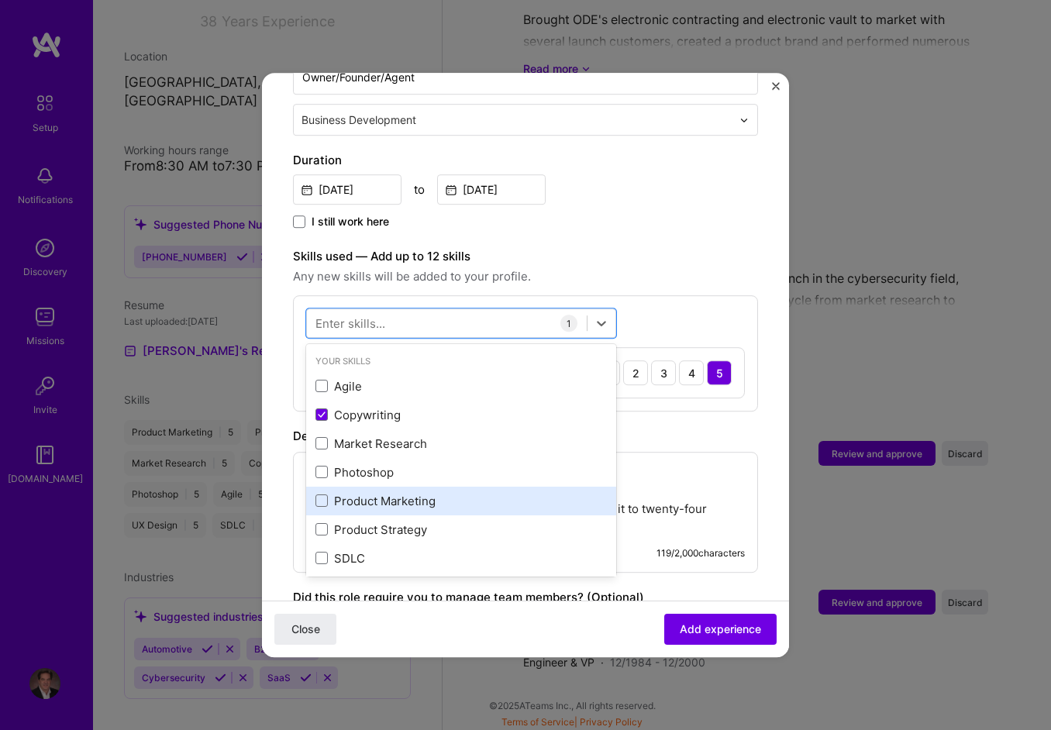
click at [394, 493] on div "Product Marketing" at bounding box center [462, 501] width 292 height 16
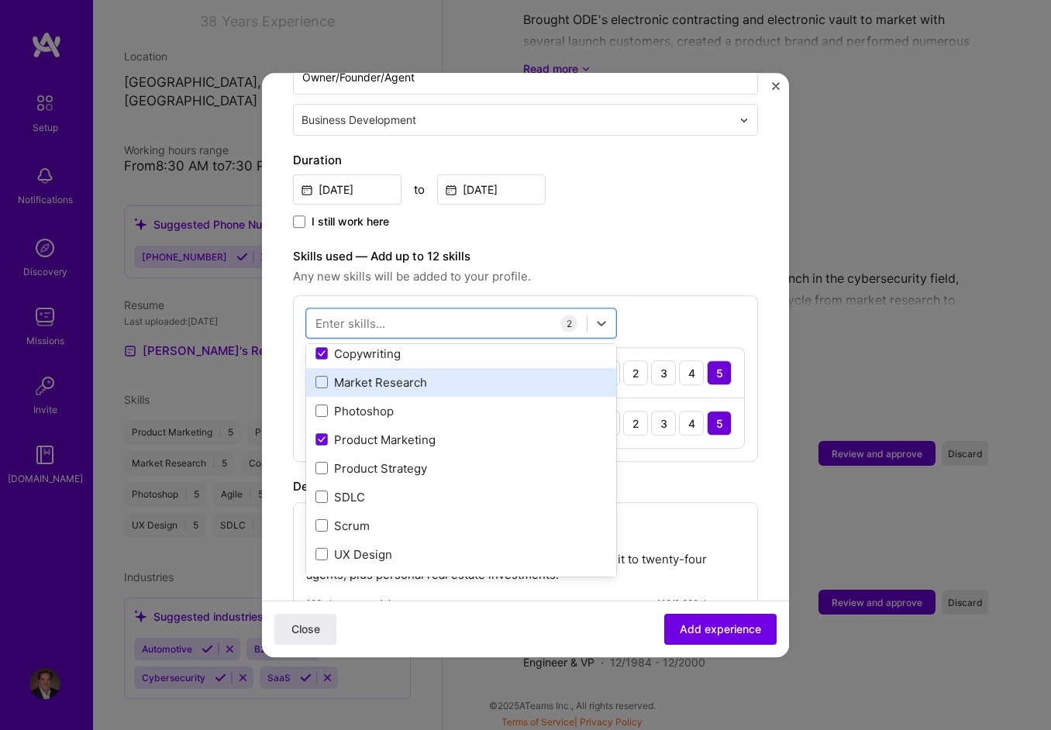
scroll to position [155, 0]
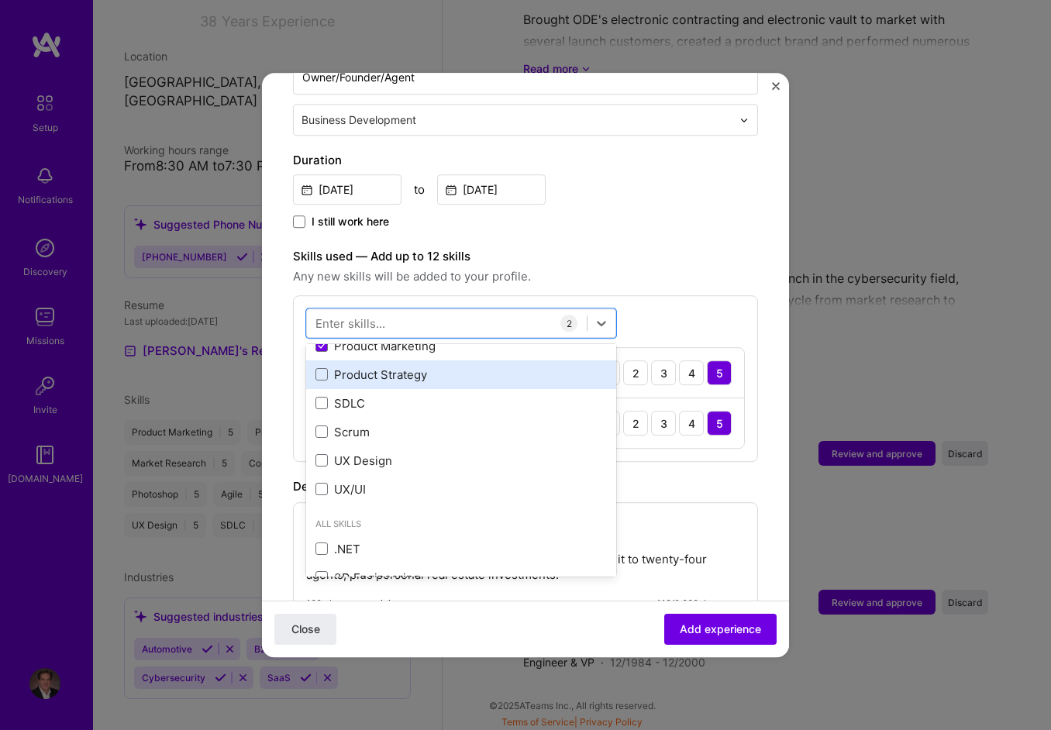
click at [412, 367] on div "Product Strategy" at bounding box center [462, 375] width 292 height 16
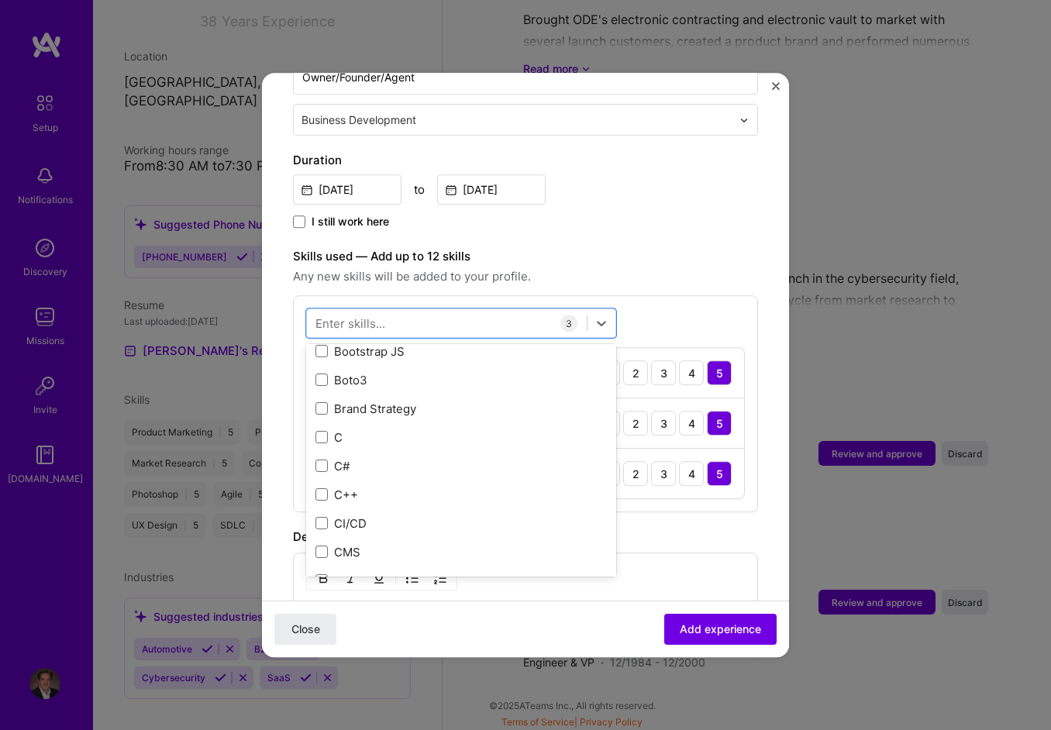
scroll to position [1861, 0]
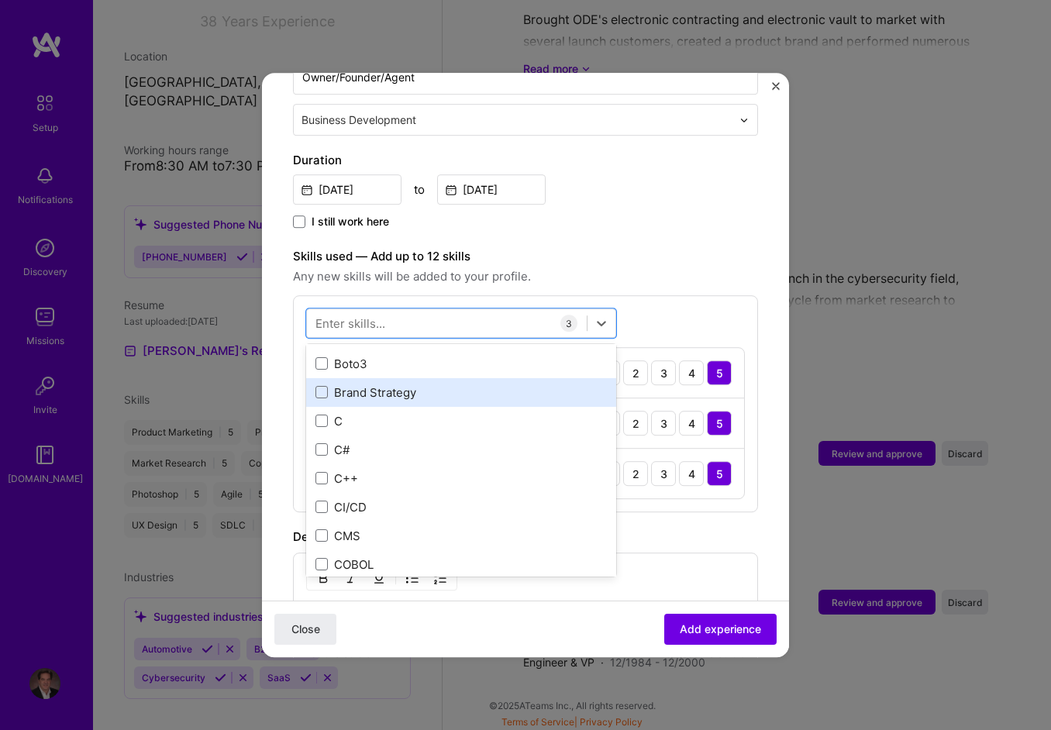
click at [433, 385] on div "Brand Strategy" at bounding box center [462, 393] width 292 height 16
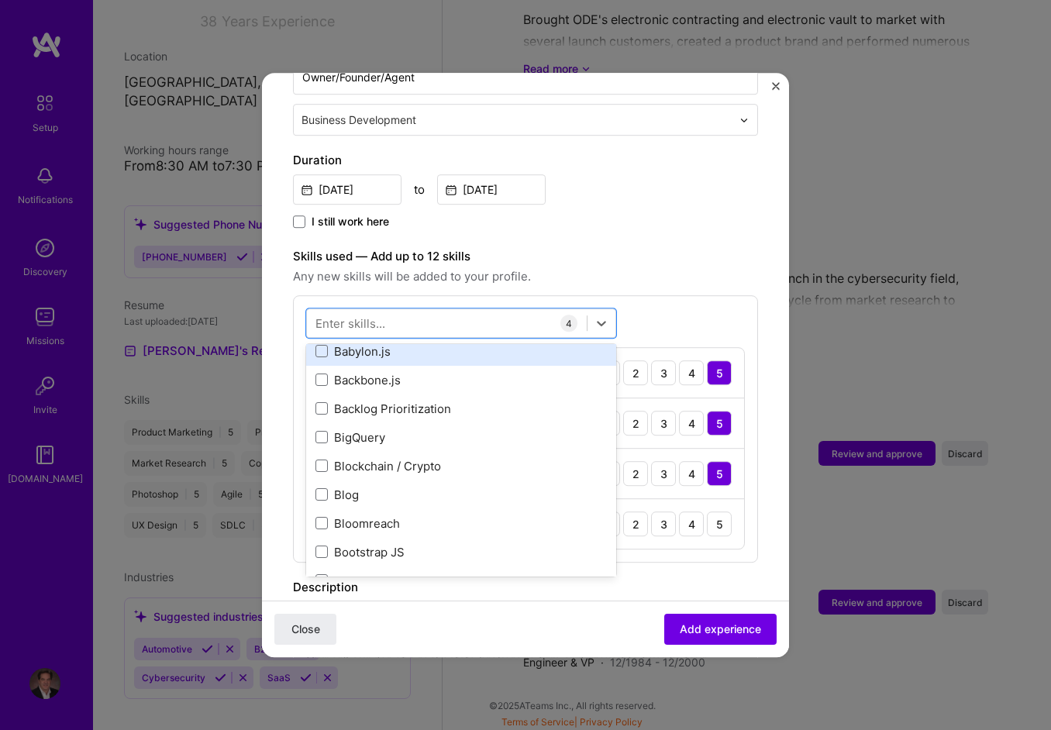
scroll to position [1783, 0]
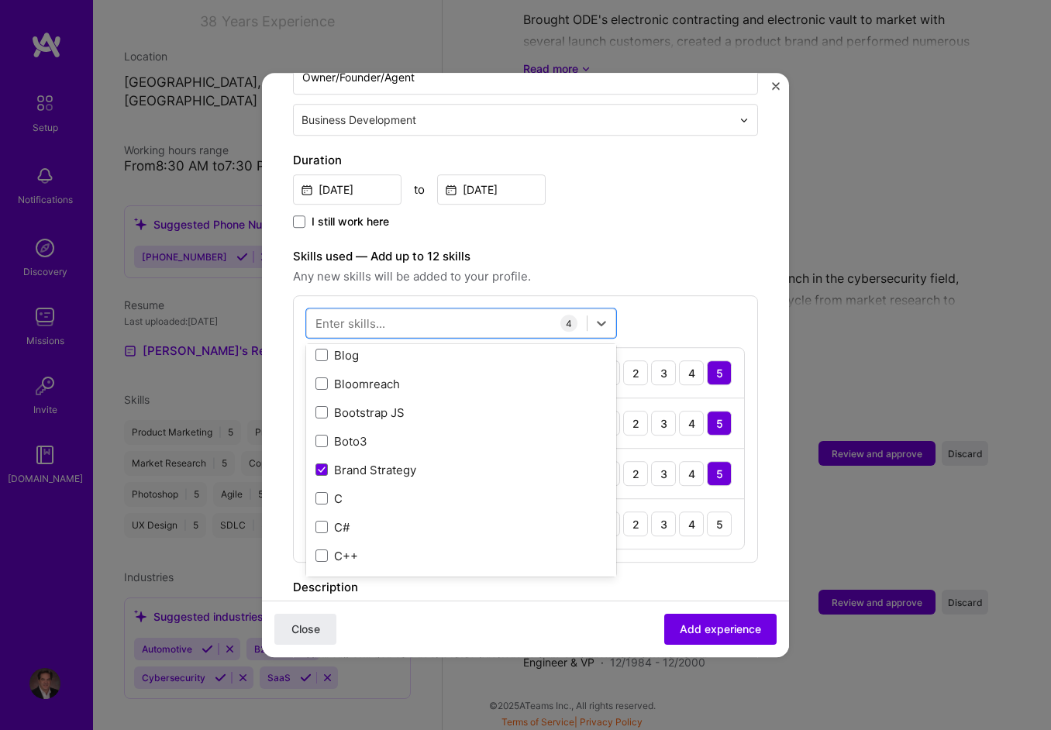
click at [649, 578] on div "Description" at bounding box center [525, 587] width 465 height 19
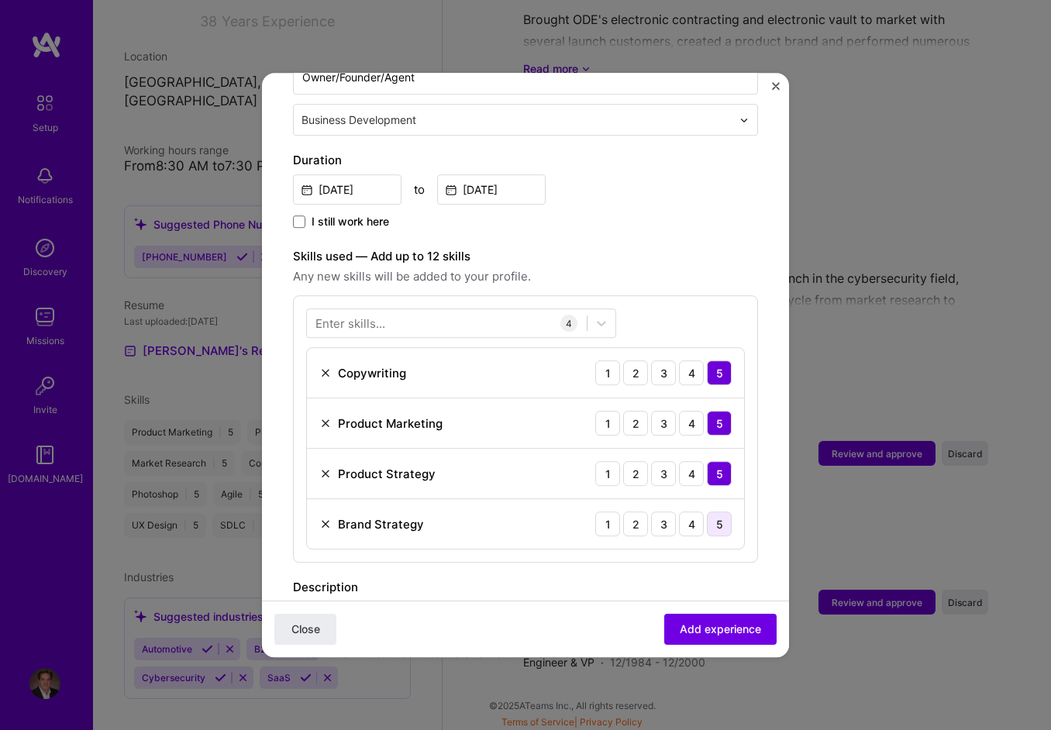
click at [714, 512] on div "5" at bounding box center [719, 524] width 25 height 25
click at [706, 628] on span "Add experience" at bounding box center [720, 630] width 81 height 16
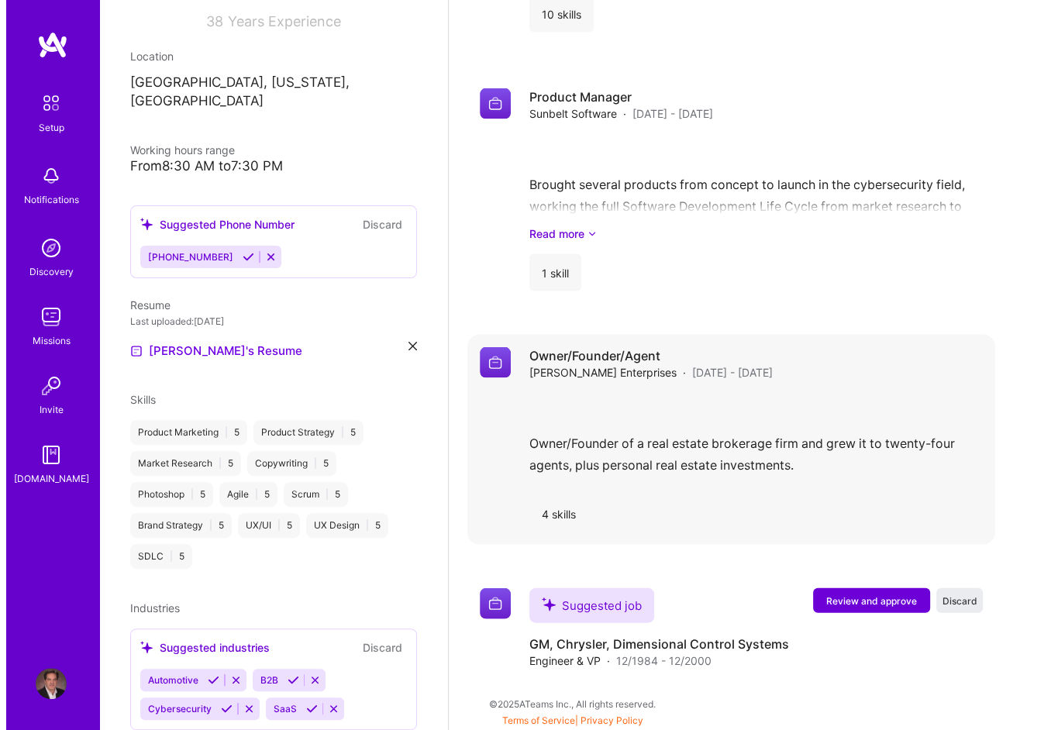
scroll to position [2674, 0]
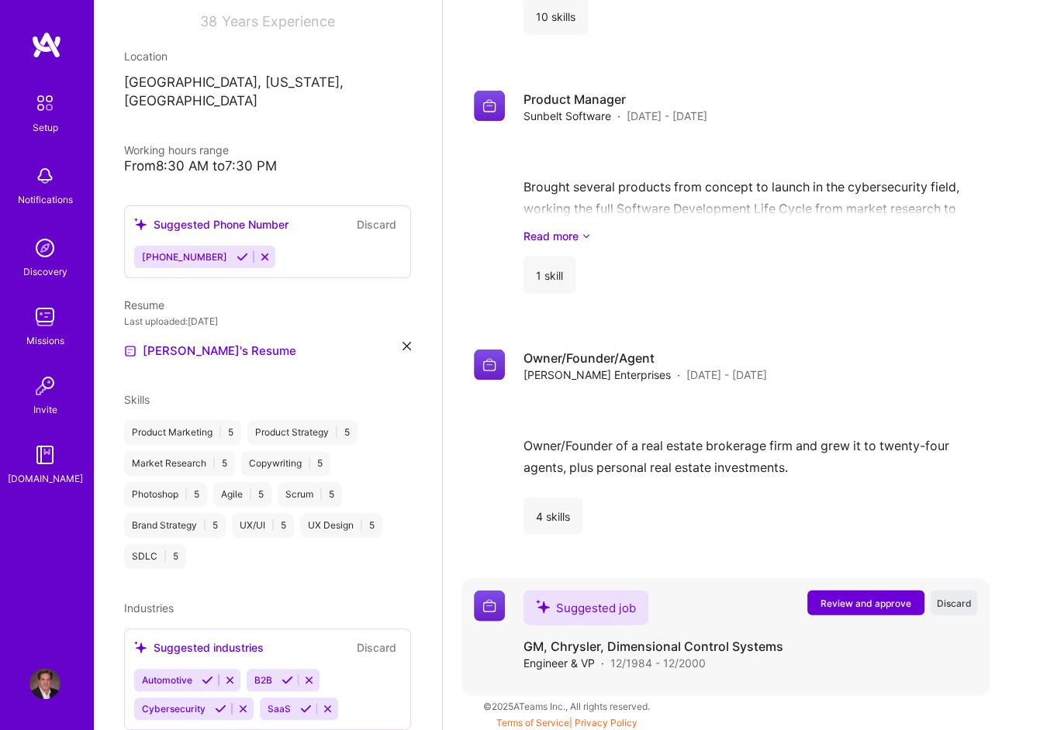
click at [883, 602] on span "Review and approve" at bounding box center [865, 603] width 91 height 13
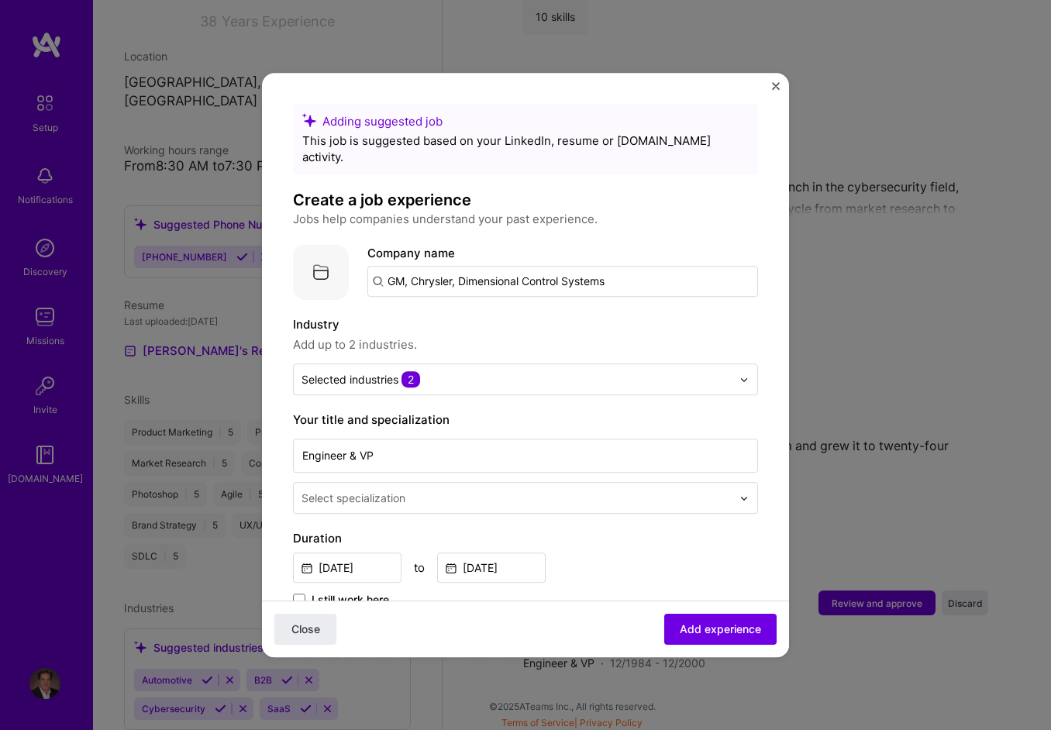
drag, startPoint x: 617, startPoint y: 263, endPoint x: 278, endPoint y: 255, distance: 338.9
click at [278, 255] on form "Adding suggested job This job is suggested based on your LinkedIn, resume or [D…" at bounding box center [525, 673] width 527 height 1138
click at [439, 271] on input "GM, Chrysler, Dimensional Control Systems" at bounding box center [563, 281] width 391 height 31
drag, startPoint x: 622, startPoint y: 266, endPoint x: 353, endPoint y: 261, distance: 269.1
click at [353, 261] on div "Company logo Company name GM, Chrysler, Dimensional Control Systems" at bounding box center [525, 272] width 465 height 56
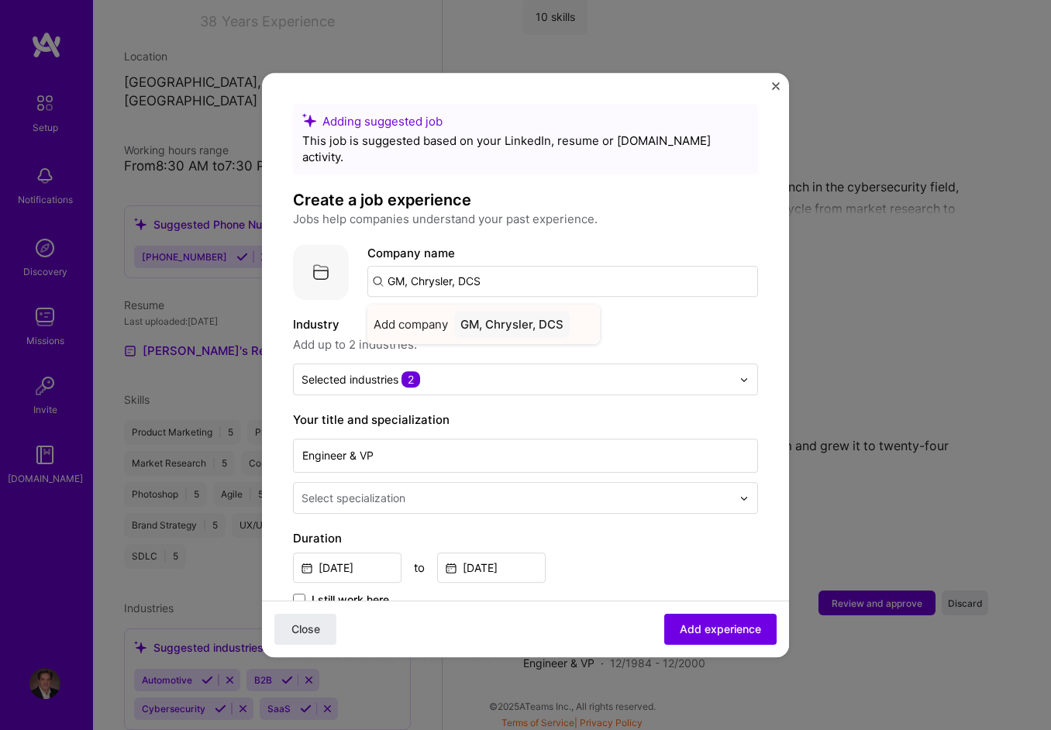
type input "GM, Chrysler, DCS"
click at [530, 311] on div "GM, Chrysler, DCS" at bounding box center [512, 324] width 116 height 27
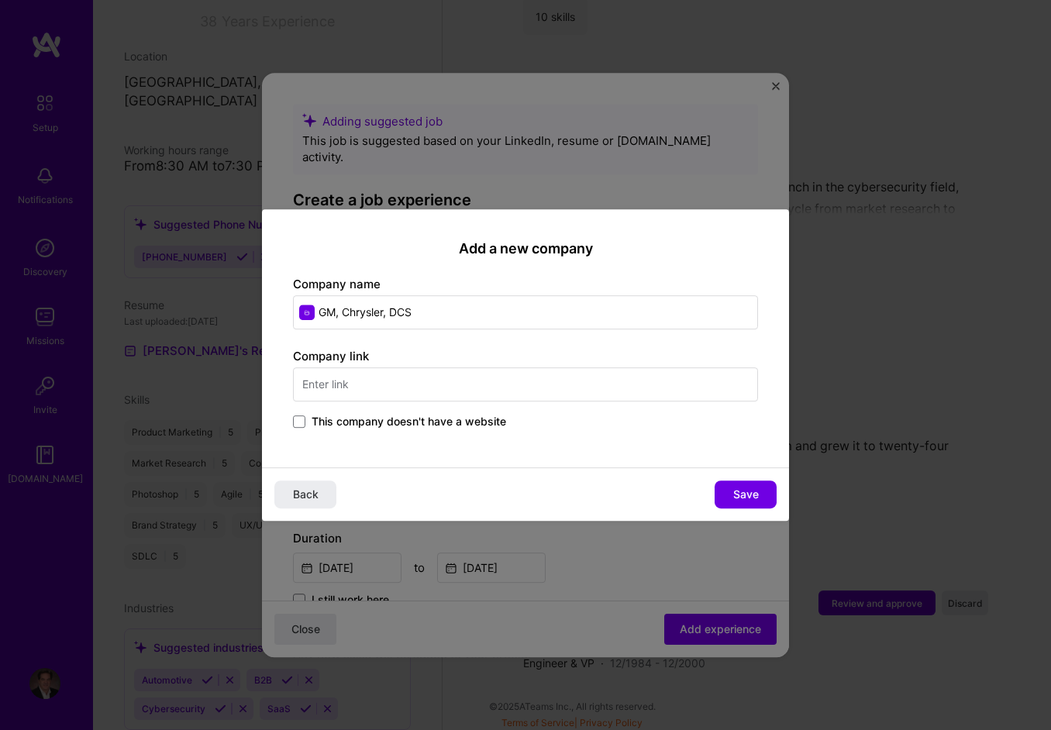
click at [412, 378] on input "text" at bounding box center [525, 385] width 465 height 34
type input "[DOMAIN_NAME]"
click at [392, 428] on span "Dimensional Control Systems" at bounding box center [421, 424] width 163 height 16
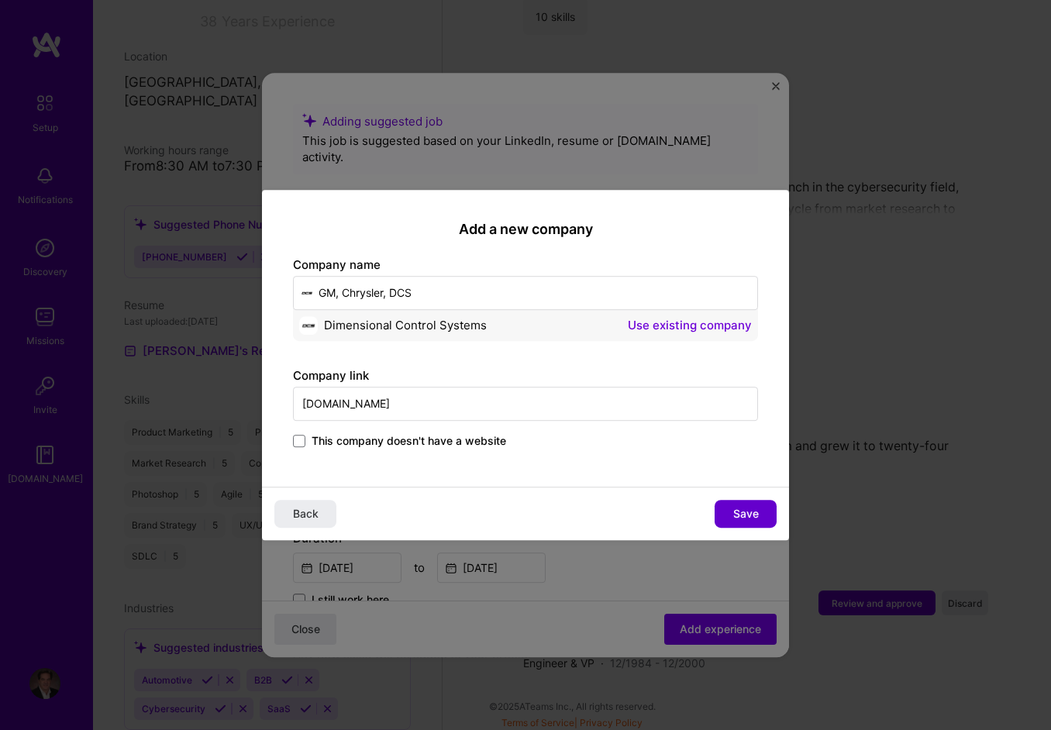
click at [747, 513] on span "Save" at bounding box center [747, 514] width 26 height 16
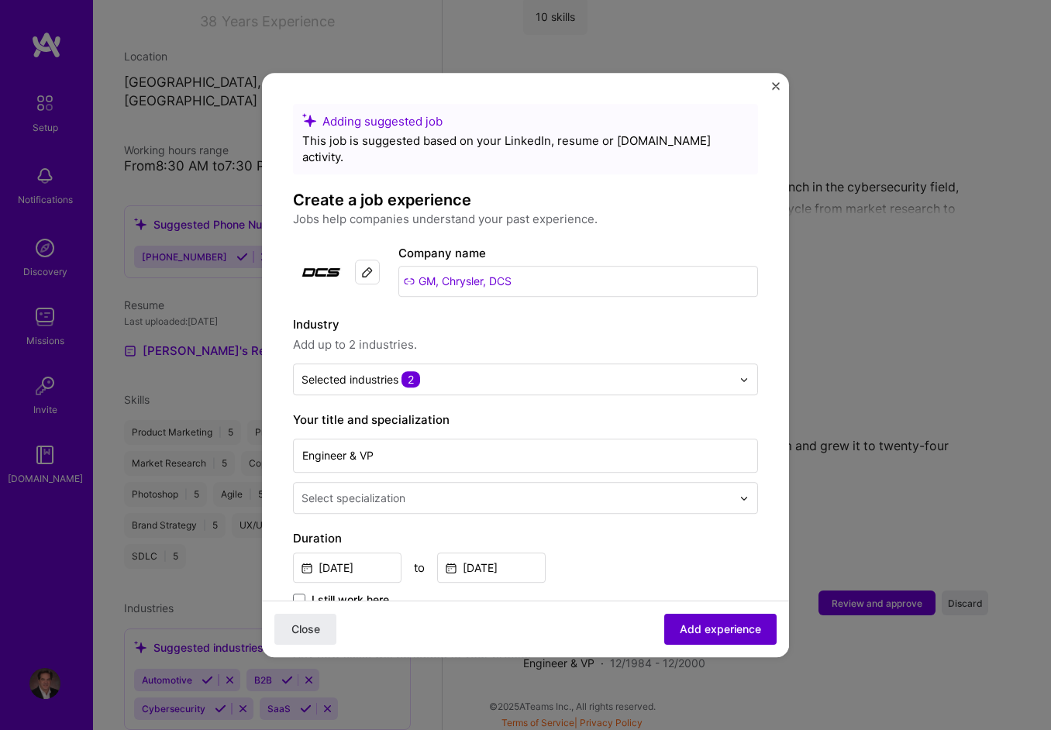
click at [705, 625] on span "Add experience" at bounding box center [720, 630] width 81 height 16
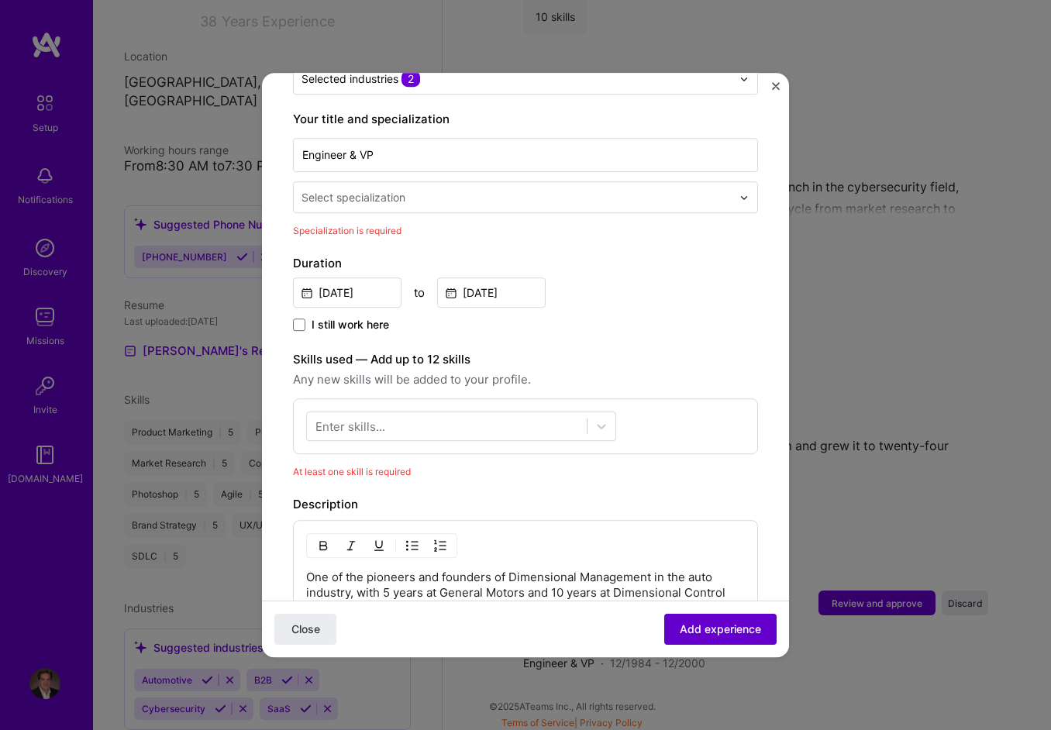
scroll to position [321, 0]
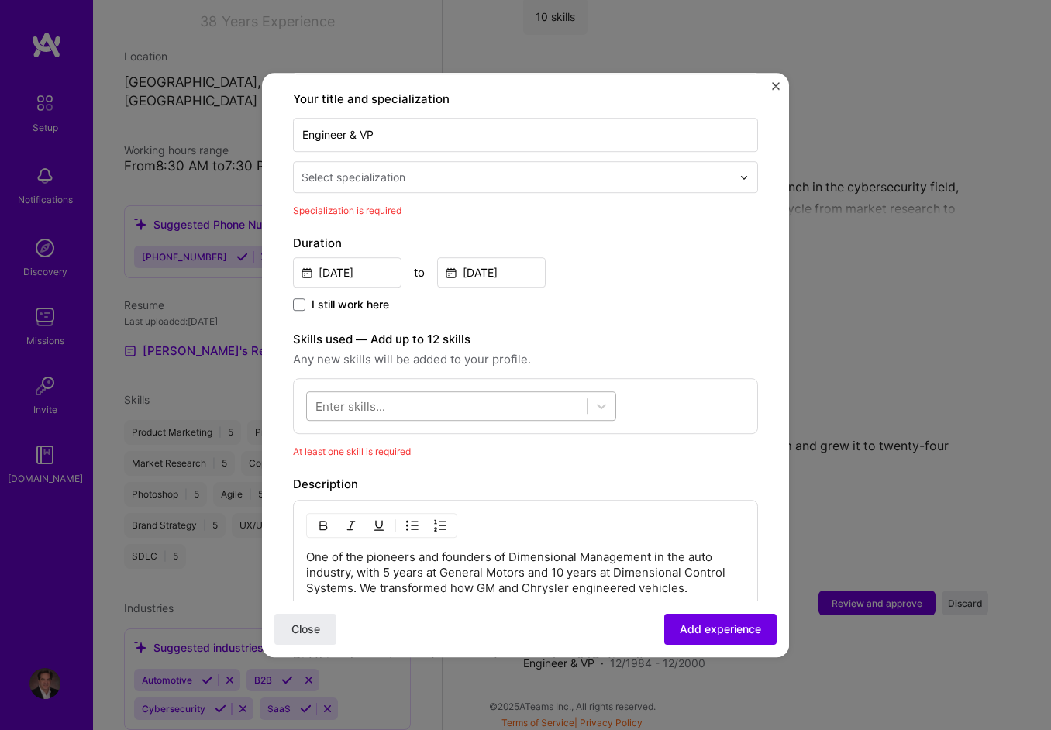
click at [410, 394] on div at bounding box center [447, 407] width 280 height 26
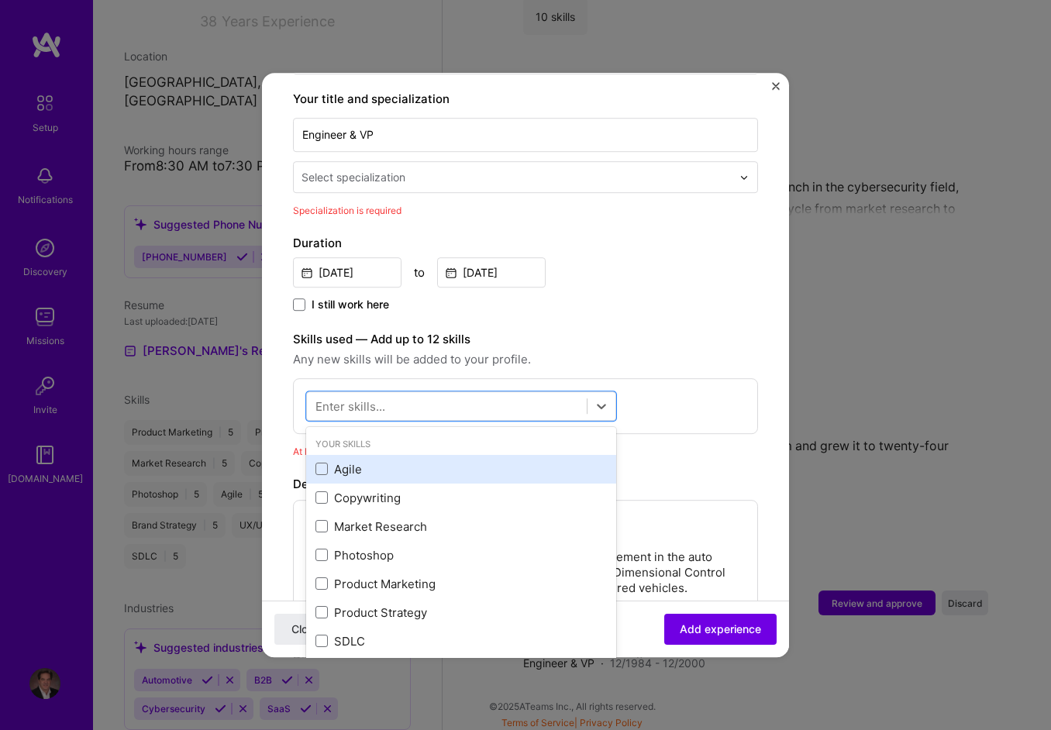
click at [344, 461] on div "Agile" at bounding box center [462, 469] width 292 height 16
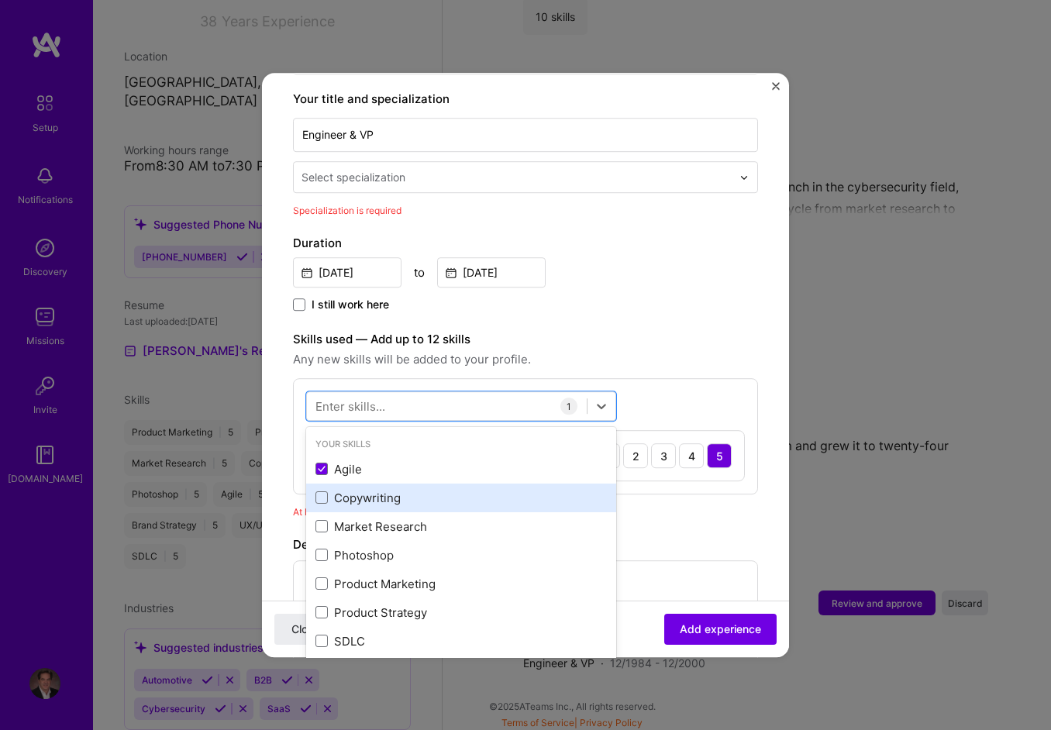
click at [347, 490] on div "Copywriting" at bounding box center [462, 498] width 292 height 16
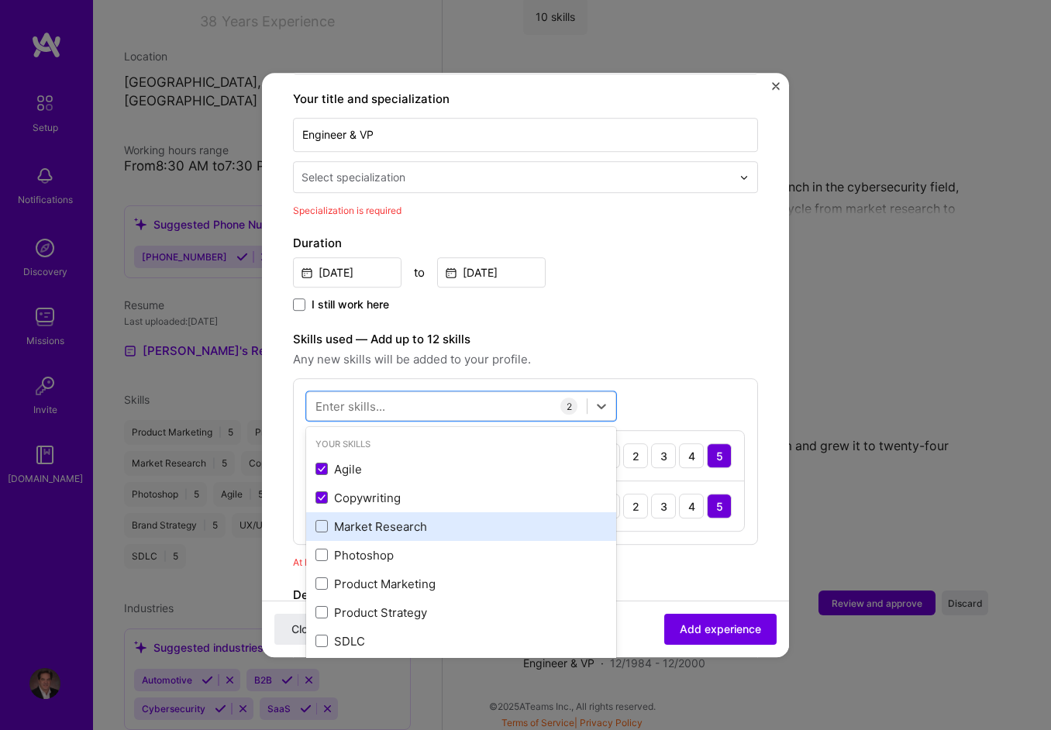
click at [360, 519] on div "Market Research" at bounding box center [462, 527] width 292 height 16
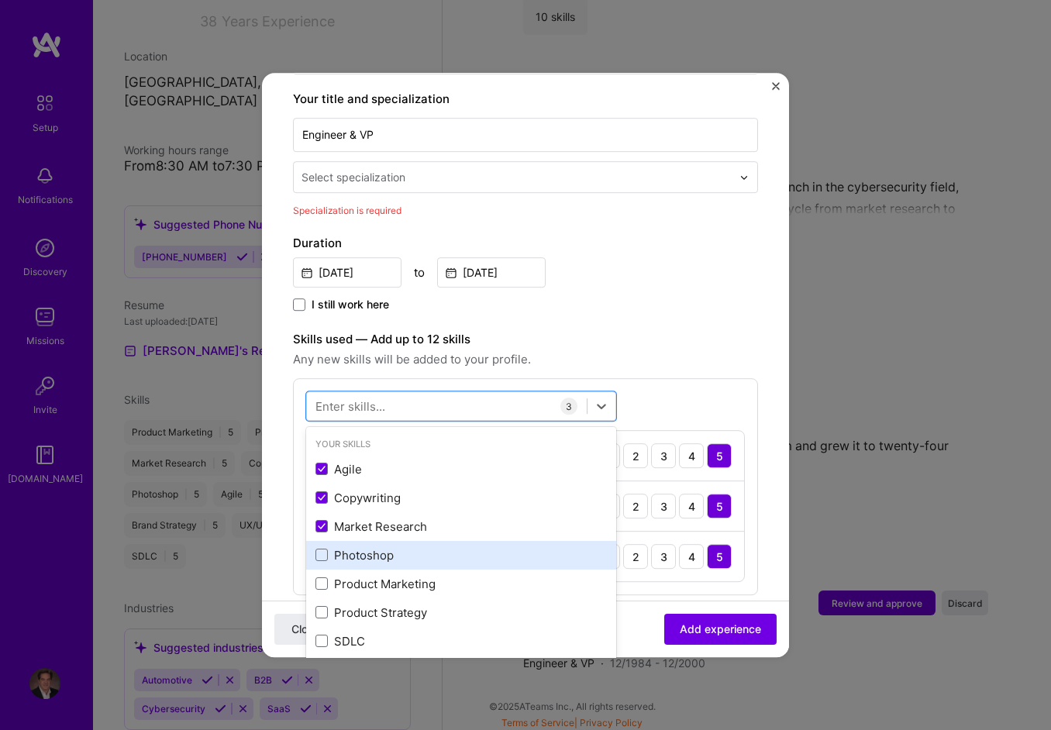
click at [359, 547] on div "Photoshop" at bounding box center [462, 555] width 292 height 16
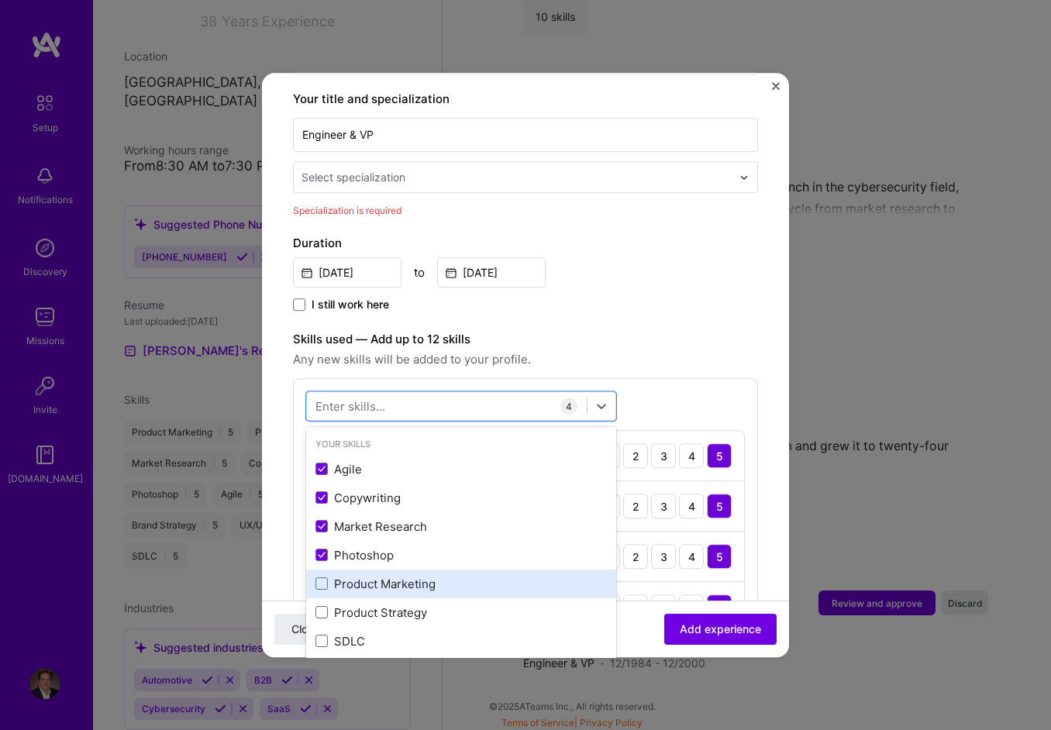
click at [355, 576] on div "Product Marketing" at bounding box center [462, 584] width 292 height 16
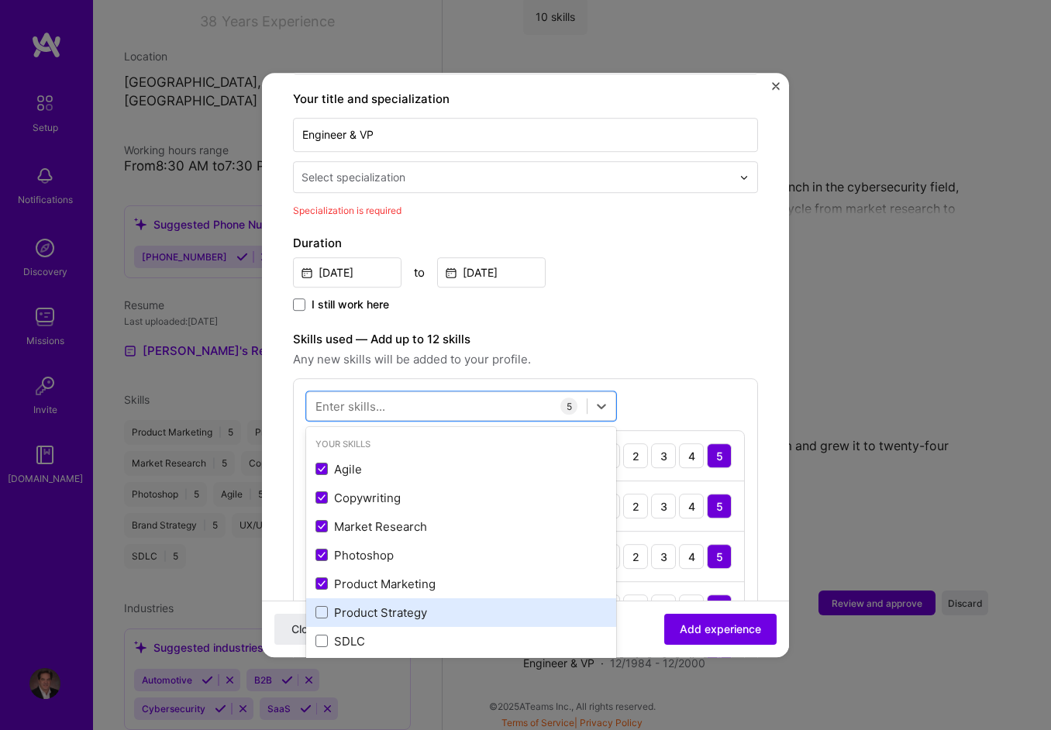
click at [358, 605] on div "Product Strategy" at bounding box center [462, 613] width 292 height 16
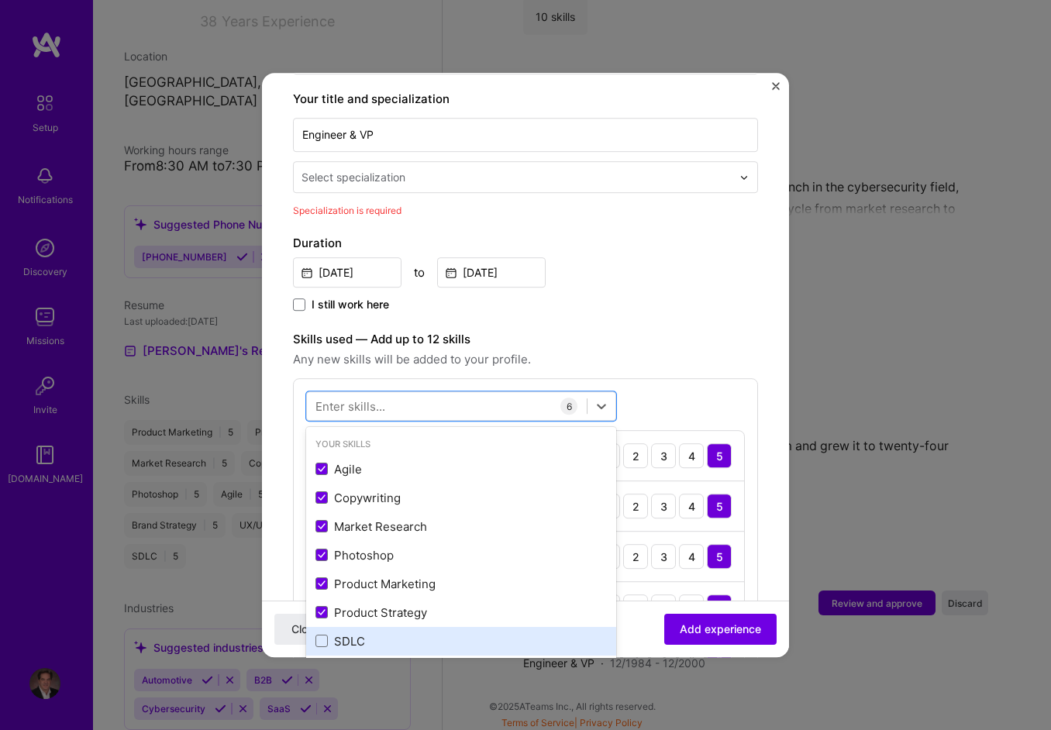
click at [352, 633] on div "SDLC" at bounding box center [462, 641] width 292 height 16
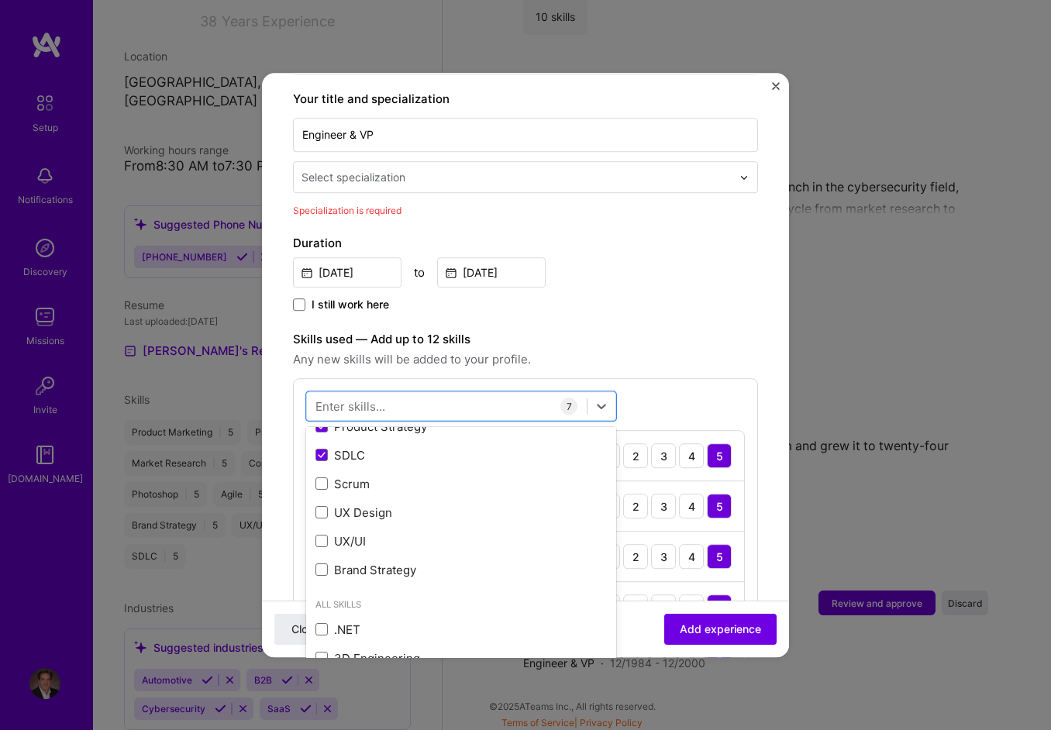
scroll to position [233, 0]
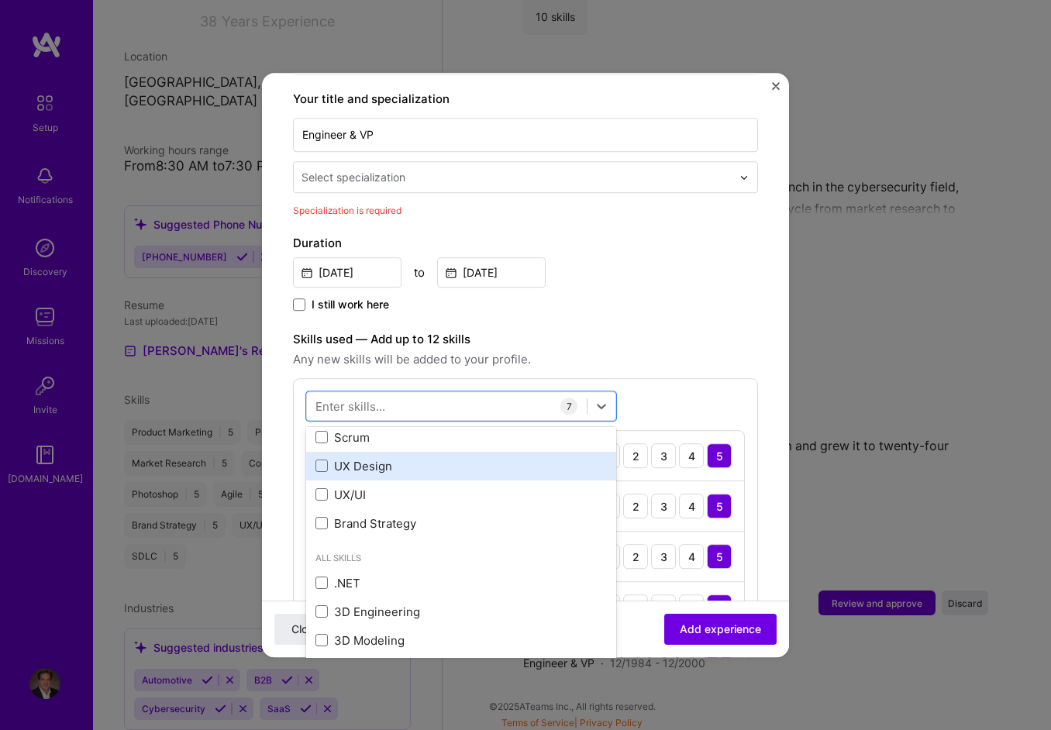
click at [366, 458] on div "UX Design" at bounding box center [462, 466] width 292 height 16
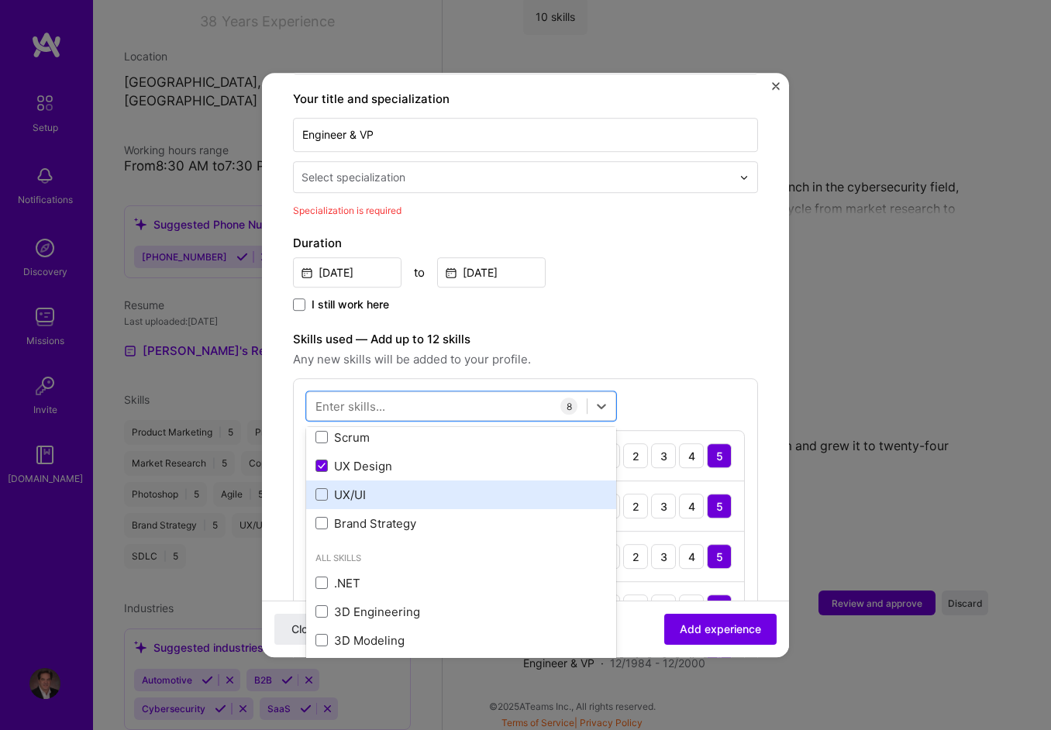
click at [366, 487] on div "UX/UI" at bounding box center [462, 495] width 292 height 16
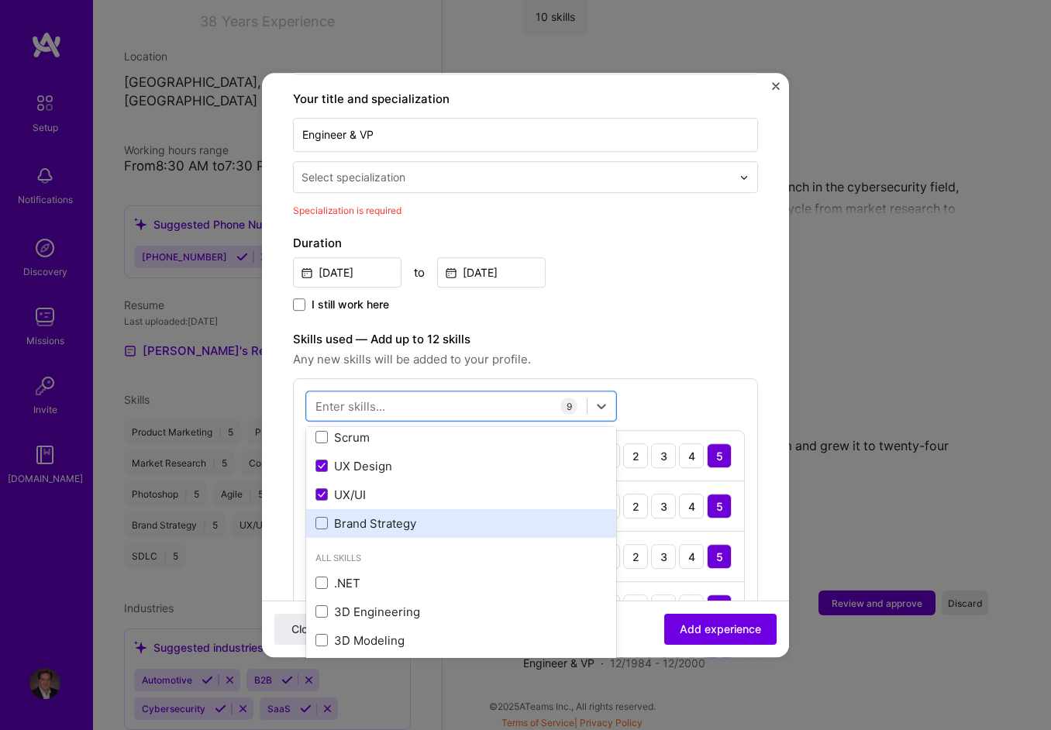
click at [382, 516] on div "Brand Strategy" at bounding box center [462, 524] width 292 height 16
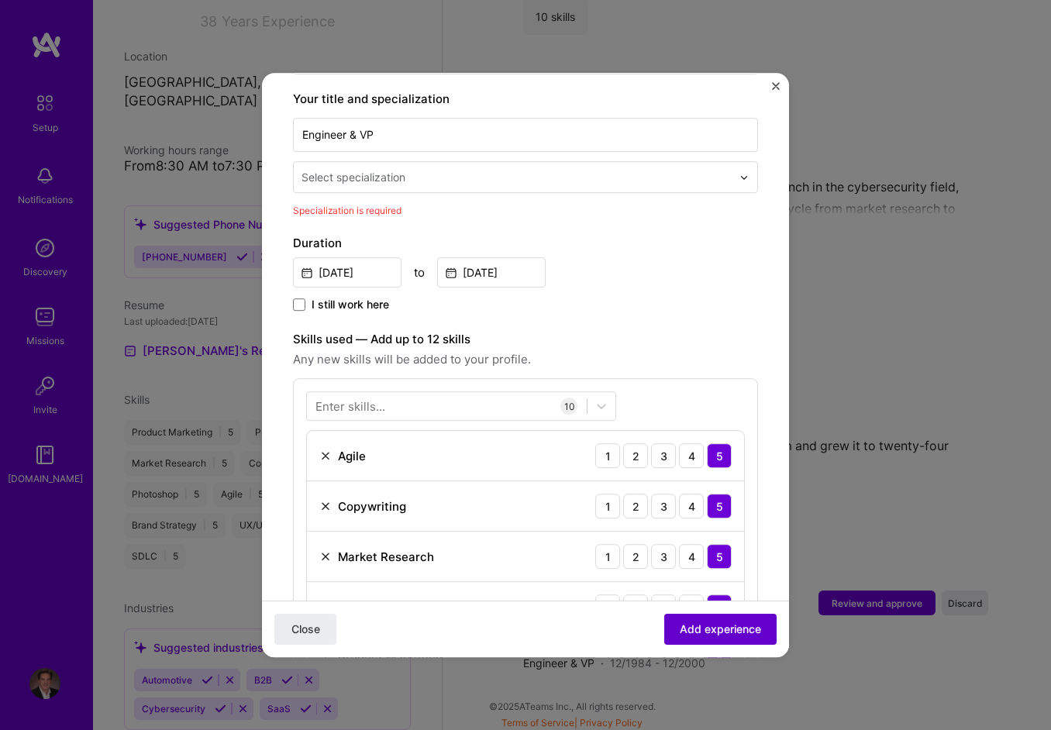
click at [702, 627] on span "Add experience" at bounding box center [720, 630] width 81 height 16
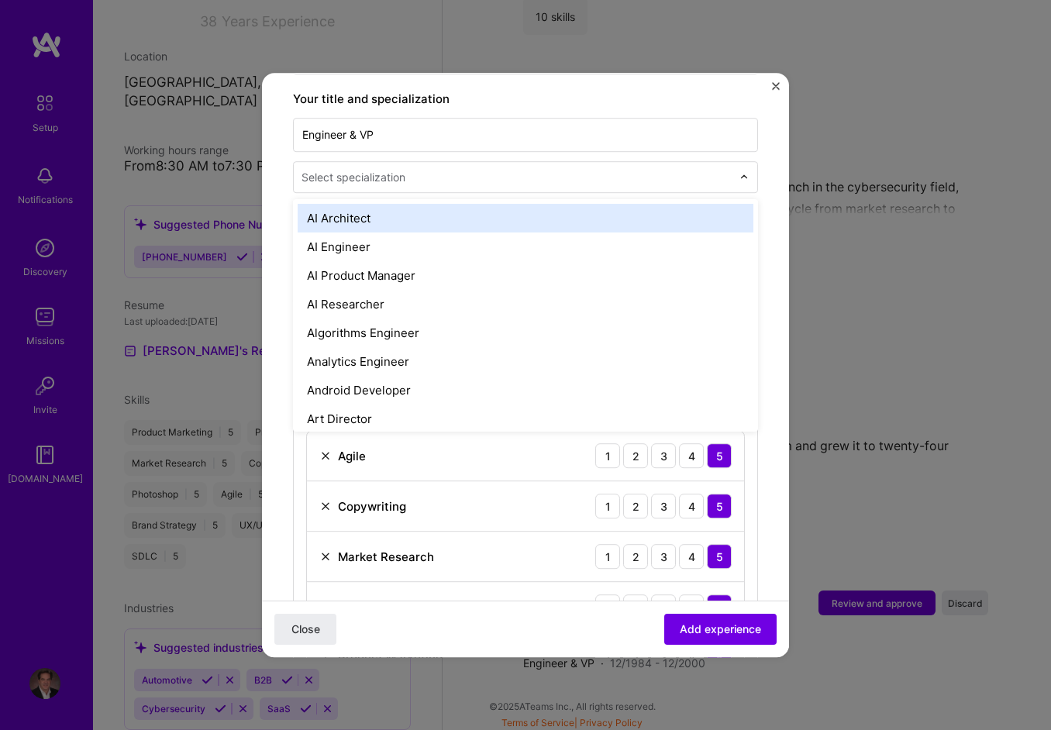
click at [437, 162] on div "Select specialization" at bounding box center [517, 177] width 446 height 30
click at [434, 169] on input "text" at bounding box center [518, 177] width 433 height 16
type input "ex"
click at [367, 204] on div "Brand Expert" at bounding box center [526, 218] width 456 height 29
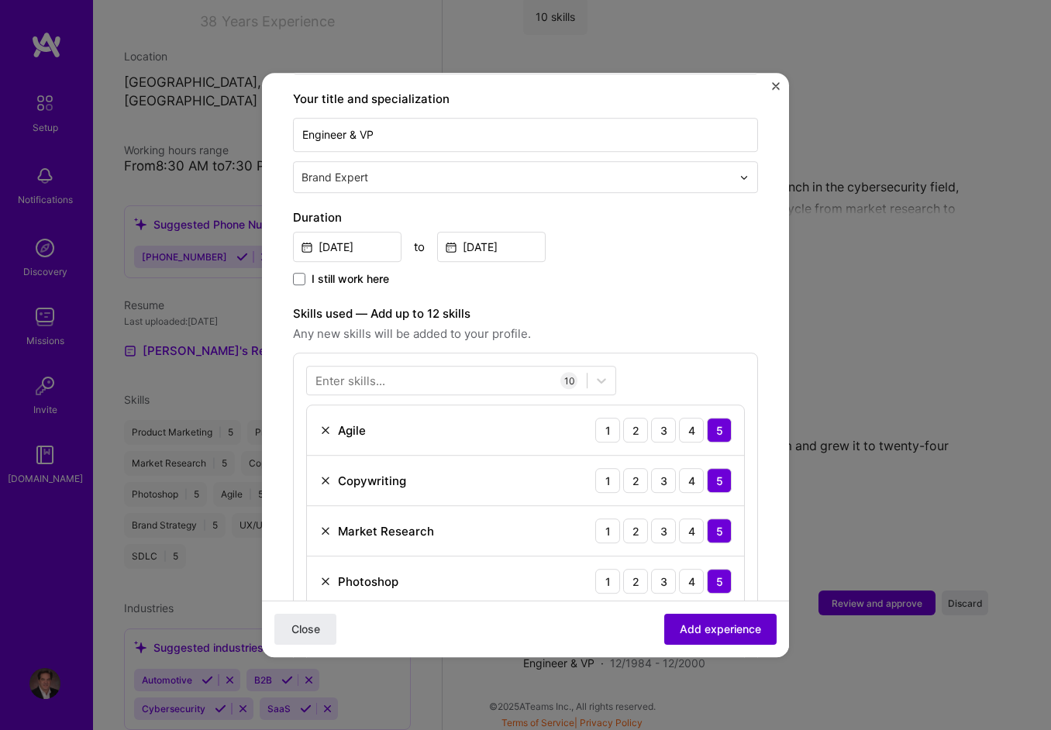
click at [707, 630] on span "Add experience" at bounding box center [720, 630] width 81 height 16
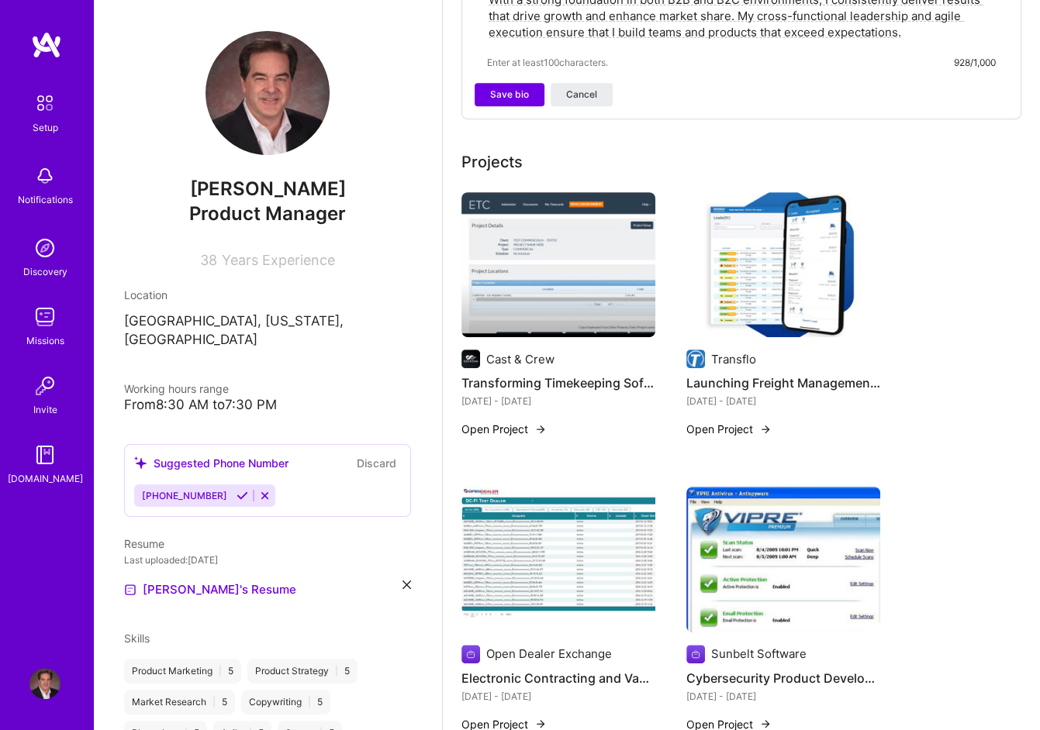
scroll to position [0, 0]
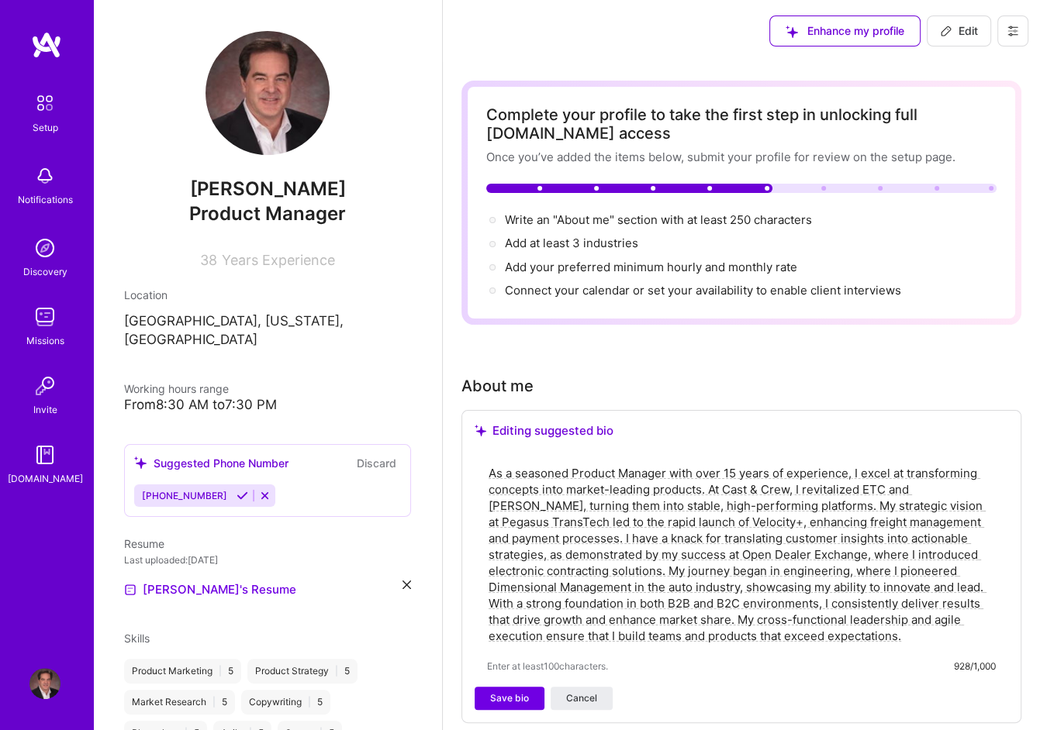
click at [788, 187] on div at bounding box center [741, 188] width 510 height 9
click at [744, 263] on span "Add your preferred minimum hourly and monthly rate →" at bounding box center [658, 267] width 306 height 15
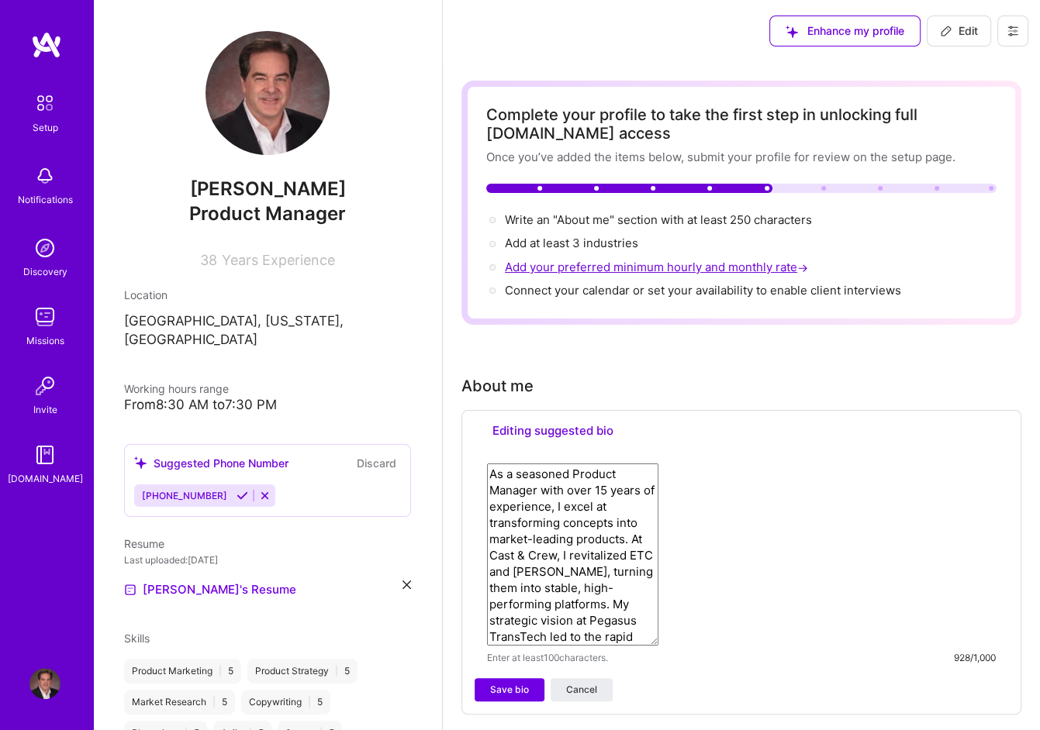
select select "US"
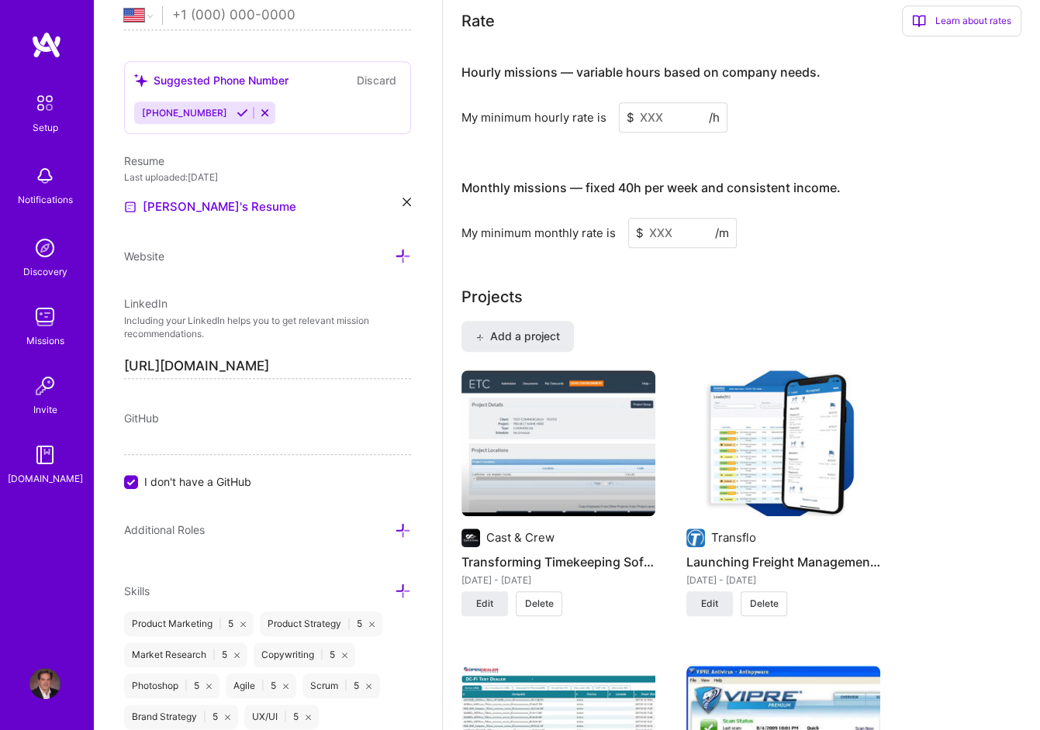
scroll to position [1053, 0]
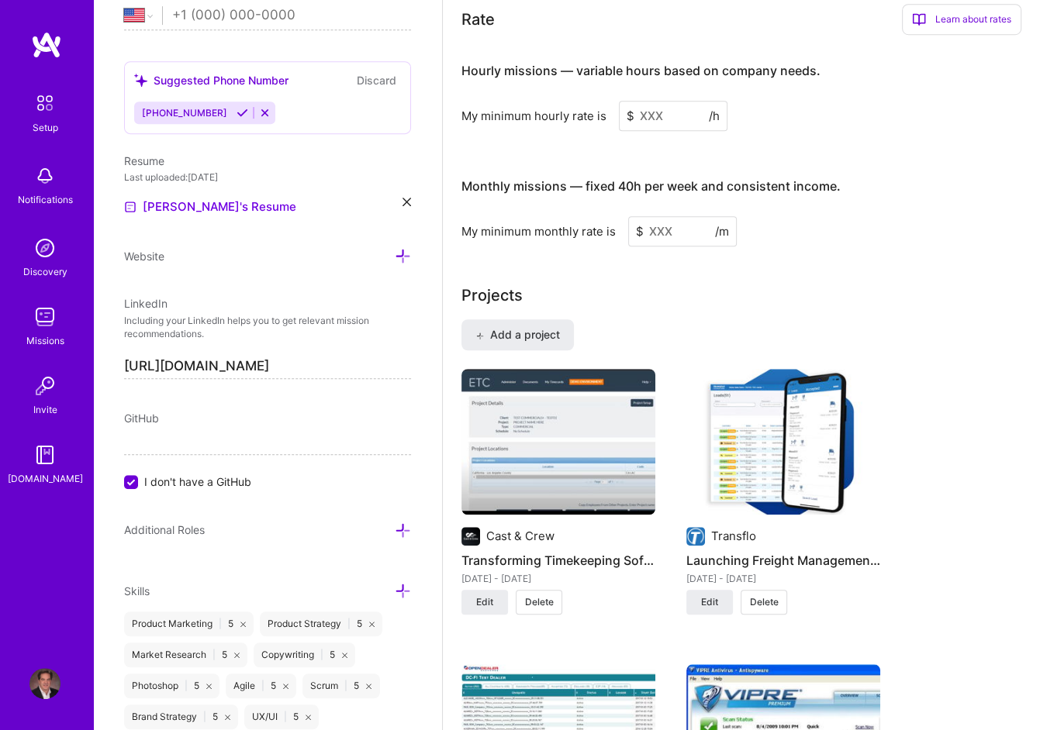
drag, startPoint x: 692, startPoint y: 223, endPoint x: 568, endPoint y: 226, distance: 123.3
click at [568, 226] on div "My minimum monthly rate is $ /m" at bounding box center [741, 231] width 560 height 30
type input "2"
type input "12000"
drag, startPoint x: 670, startPoint y: 114, endPoint x: 613, endPoint y: 117, distance: 56.7
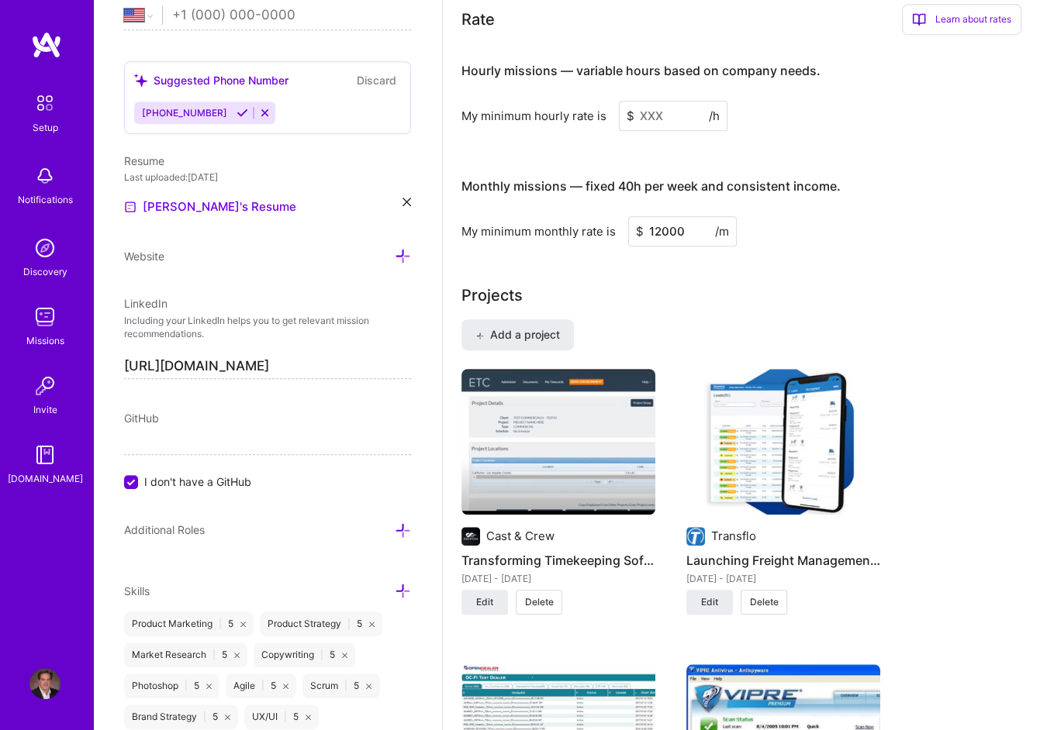
click at [613, 117] on div "My minimum hourly rate is $ /h" at bounding box center [741, 116] width 560 height 30
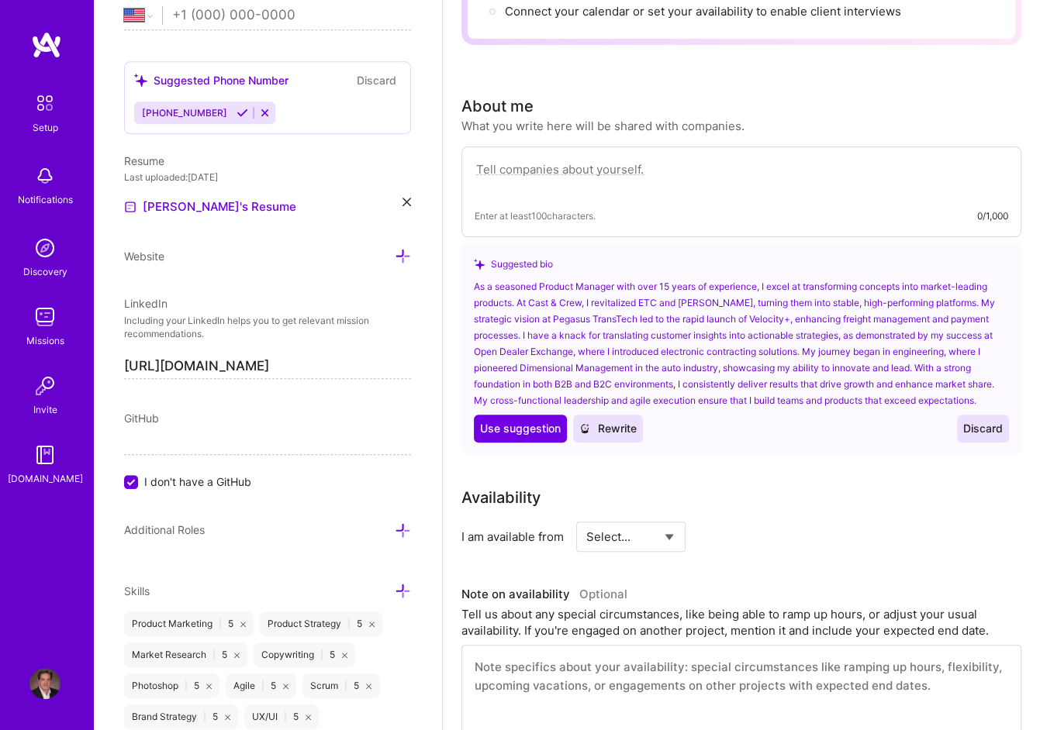
scroll to position [0, 0]
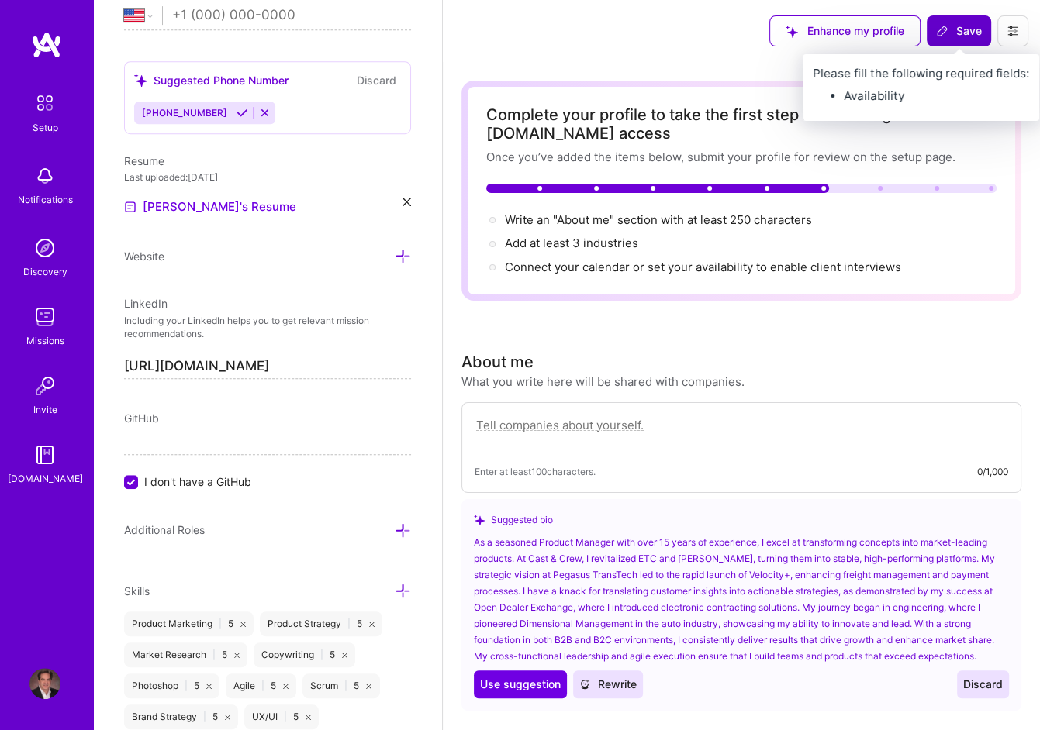
type input "75"
click at [958, 33] on span "Save" at bounding box center [959, 31] width 46 height 16
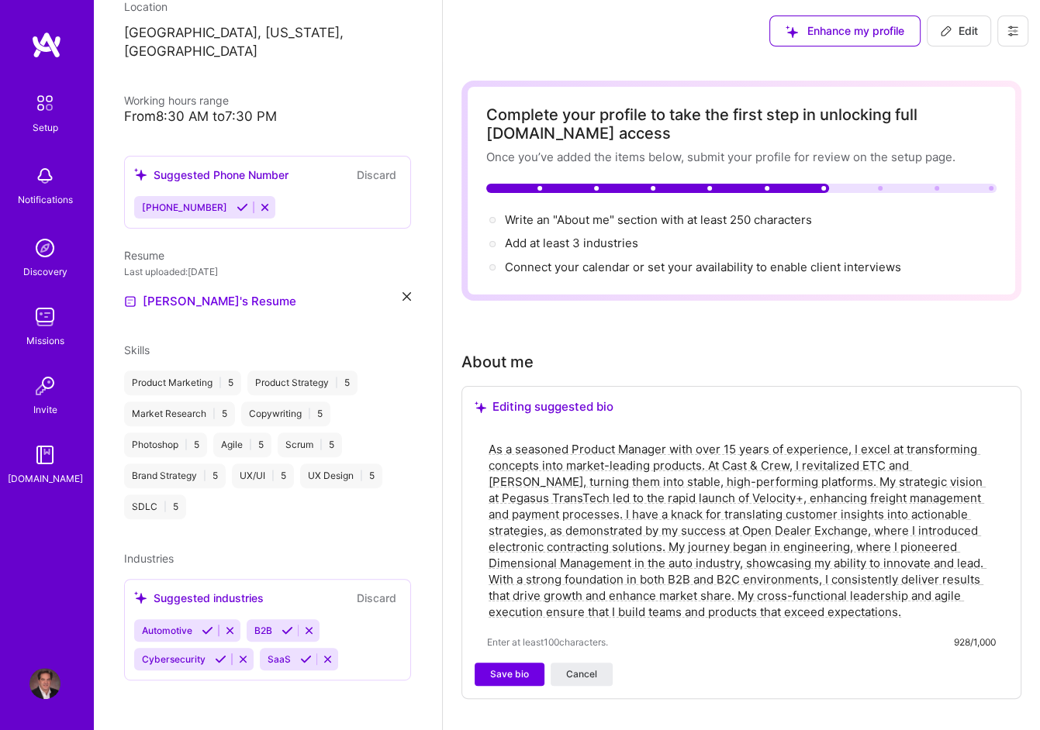
scroll to position [270, 0]
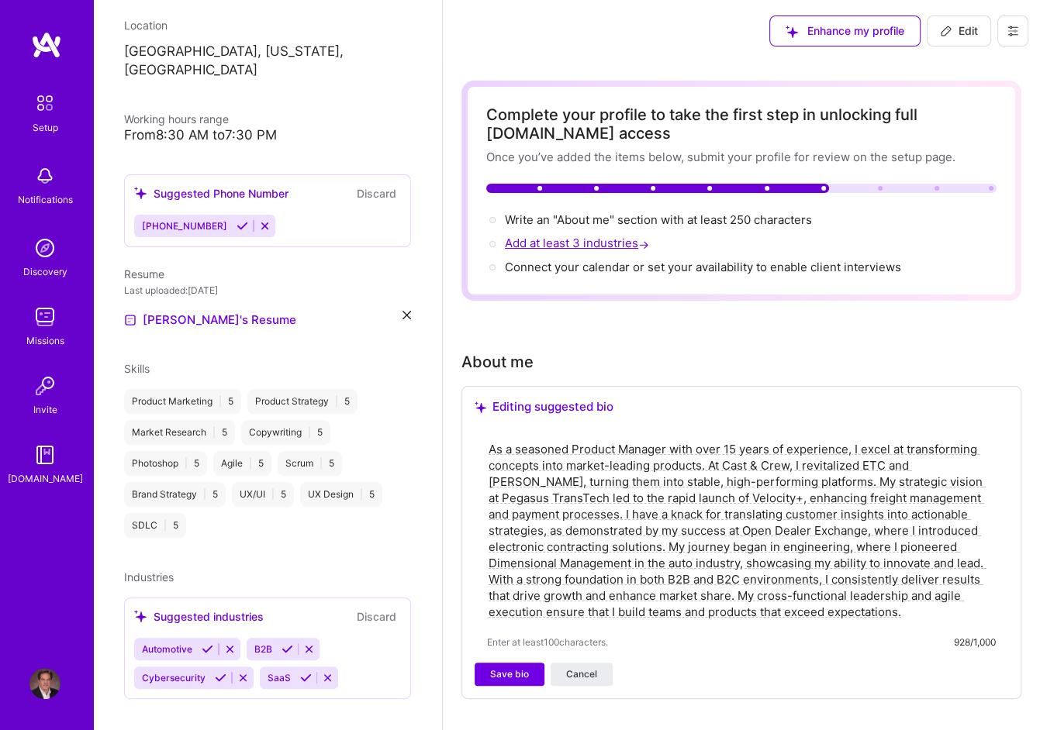
click at [544, 241] on span "Add at least 3 industries →" at bounding box center [578, 243] width 147 height 15
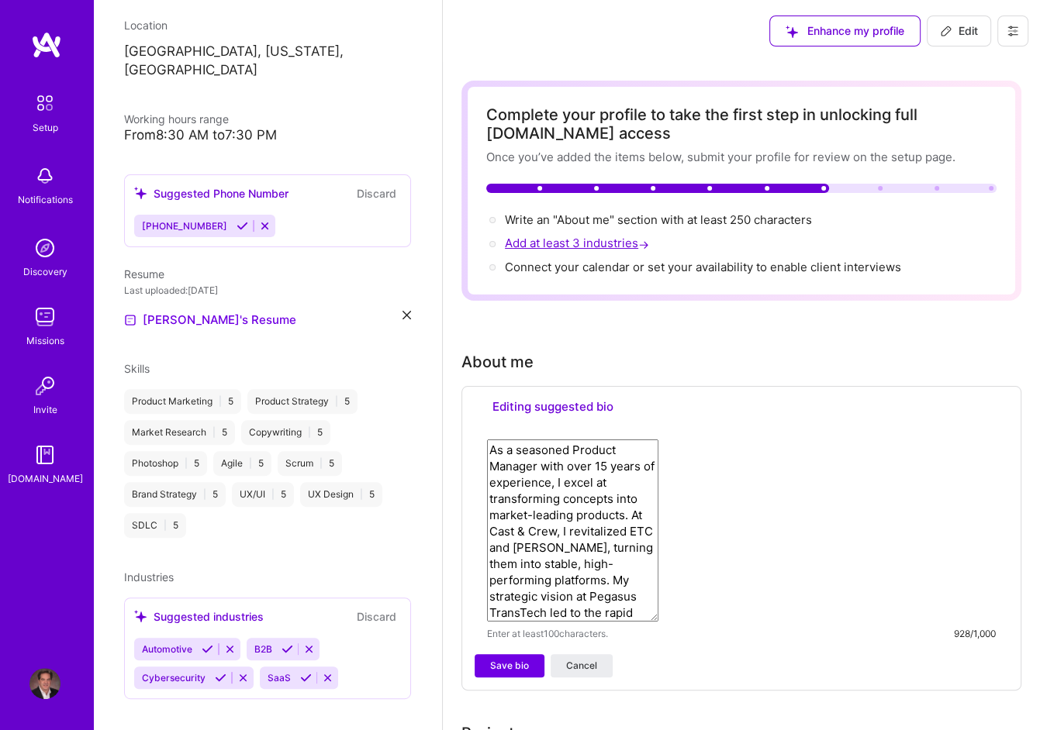
select select "US"
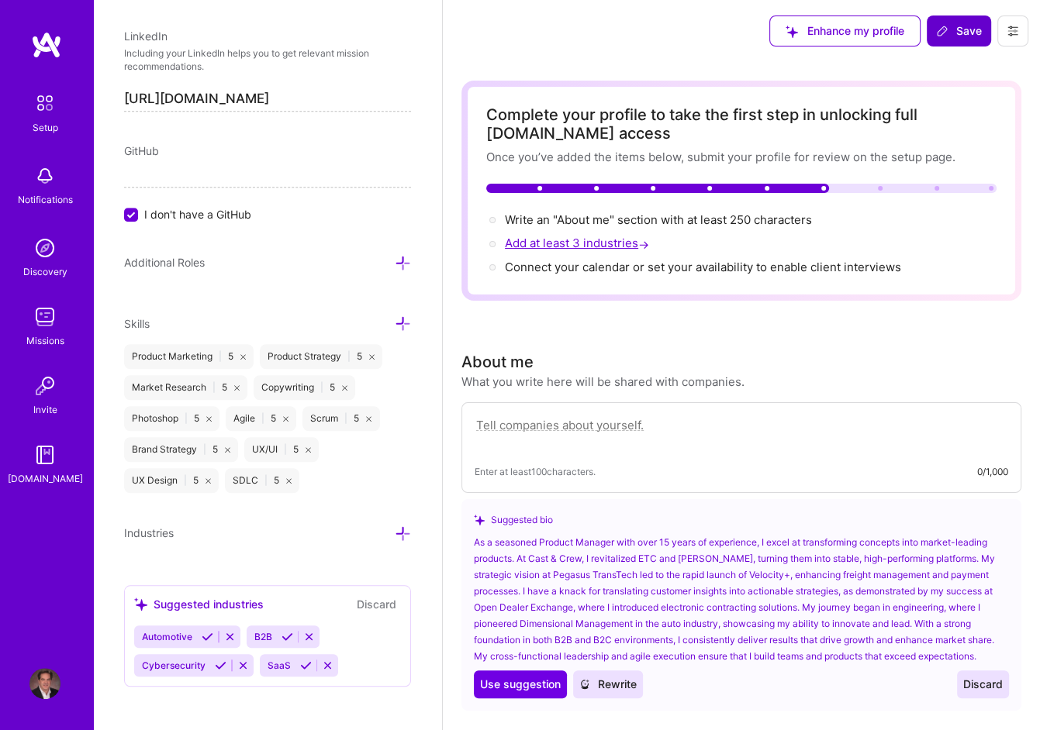
scroll to position [903, 0]
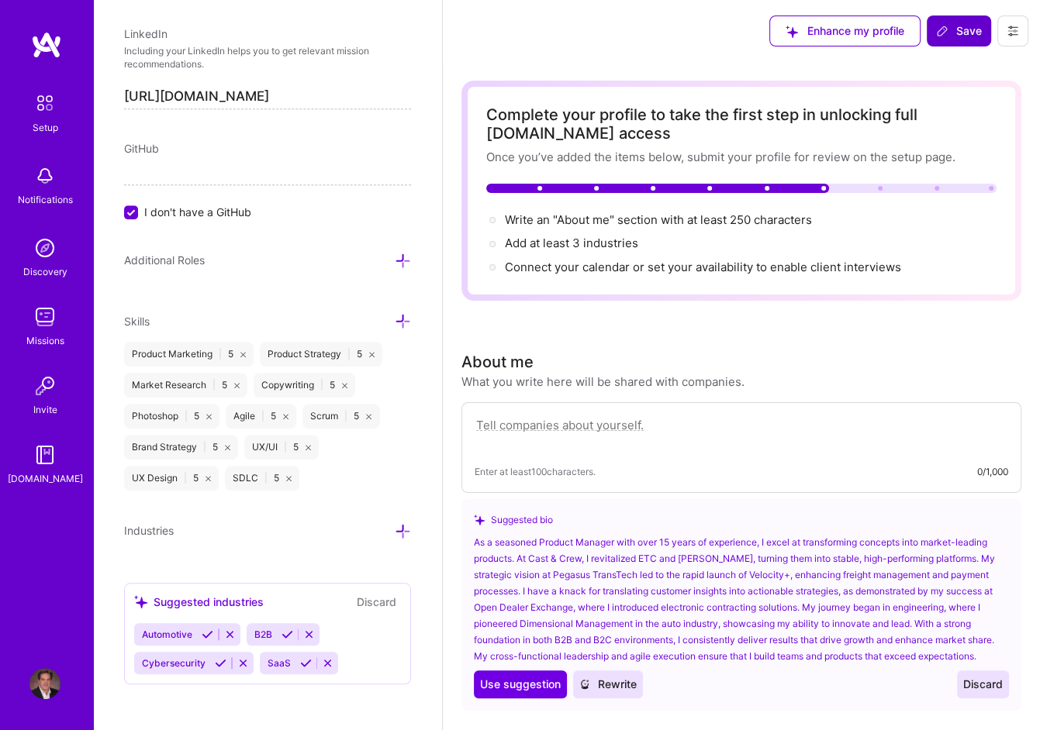
click at [351, 663] on div "Automotive B2B Cybersecurity SaaS" at bounding box center [267, 648] width 267 height 51
click at [395, 523] on icon at bounding box center [403, 531] width 16 height 16
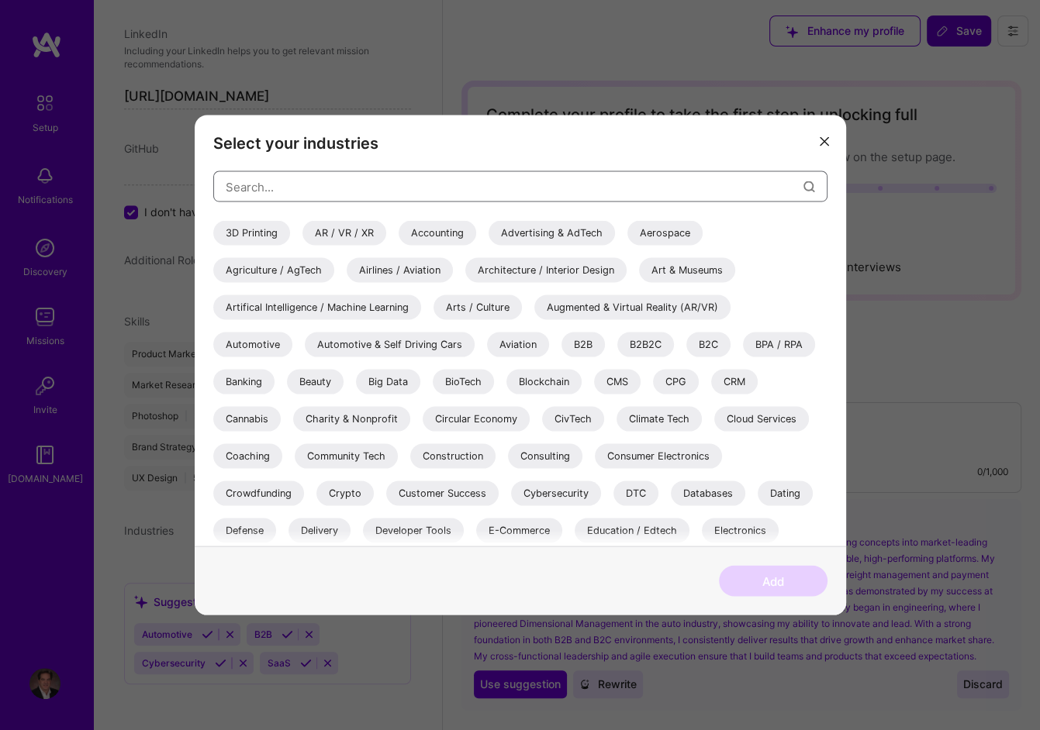
click at [324, 179] on input "modal" at bounding box center [515, 187] width 578 height 40
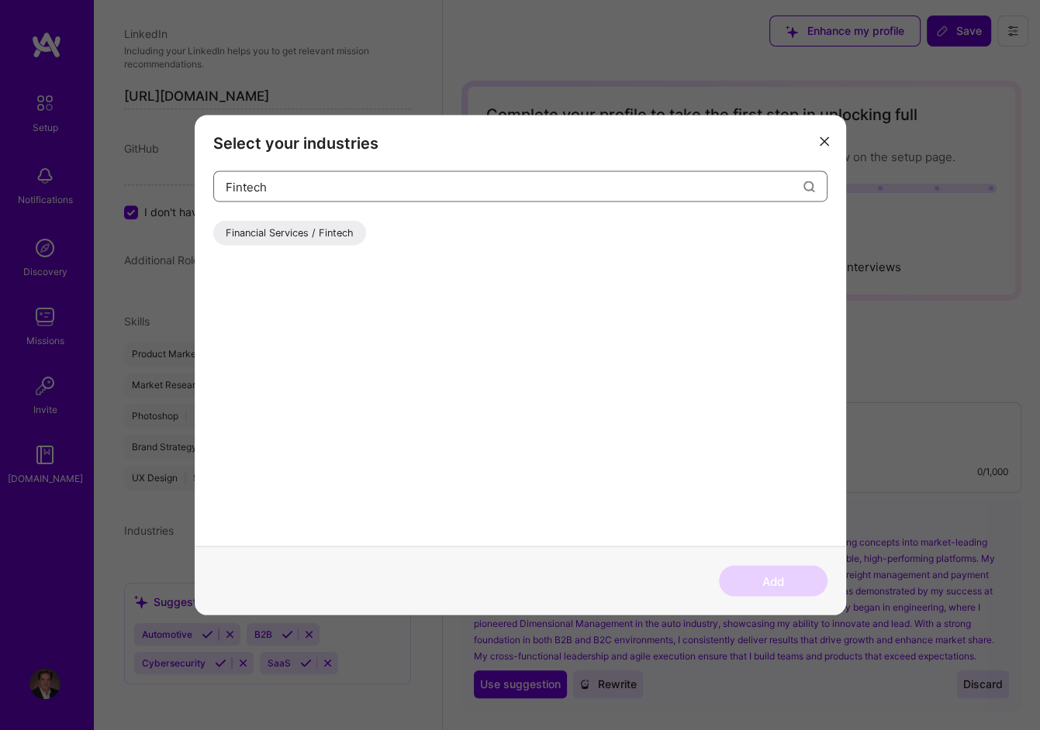
type input "Fintech"
click at [307, 230] on div "Financial Services / Fintech" at bounding box center [289, 233] width 153 height 25
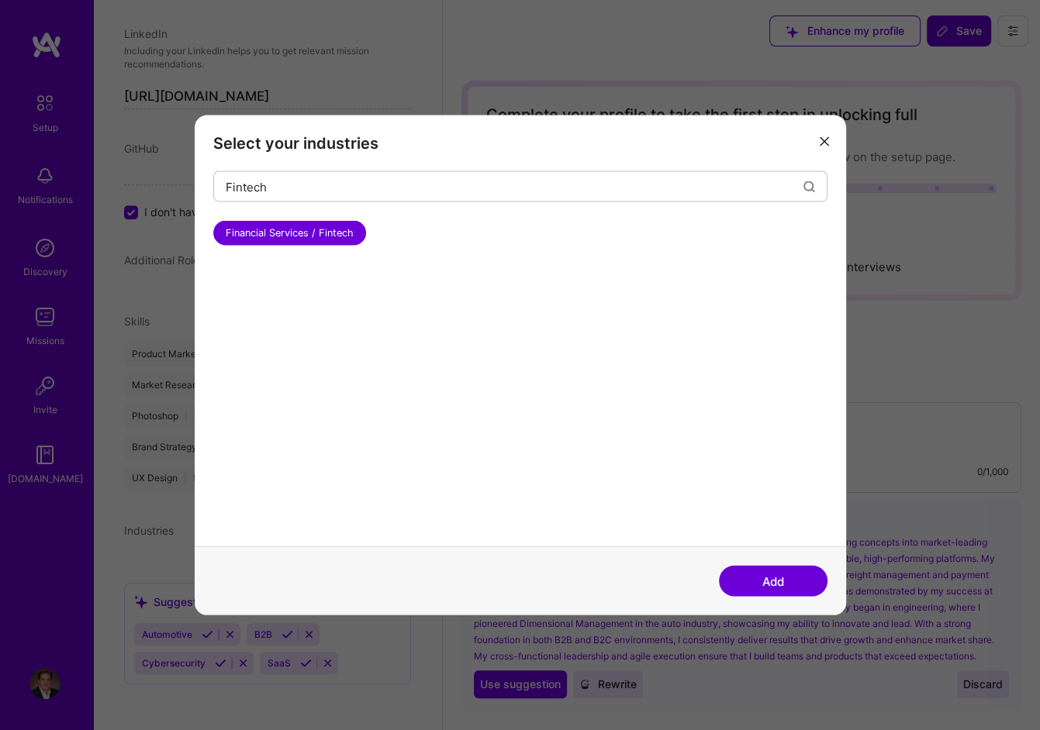
click at [789, 585] on button "Add" at bounding box center [773, 581] width 109 height 31
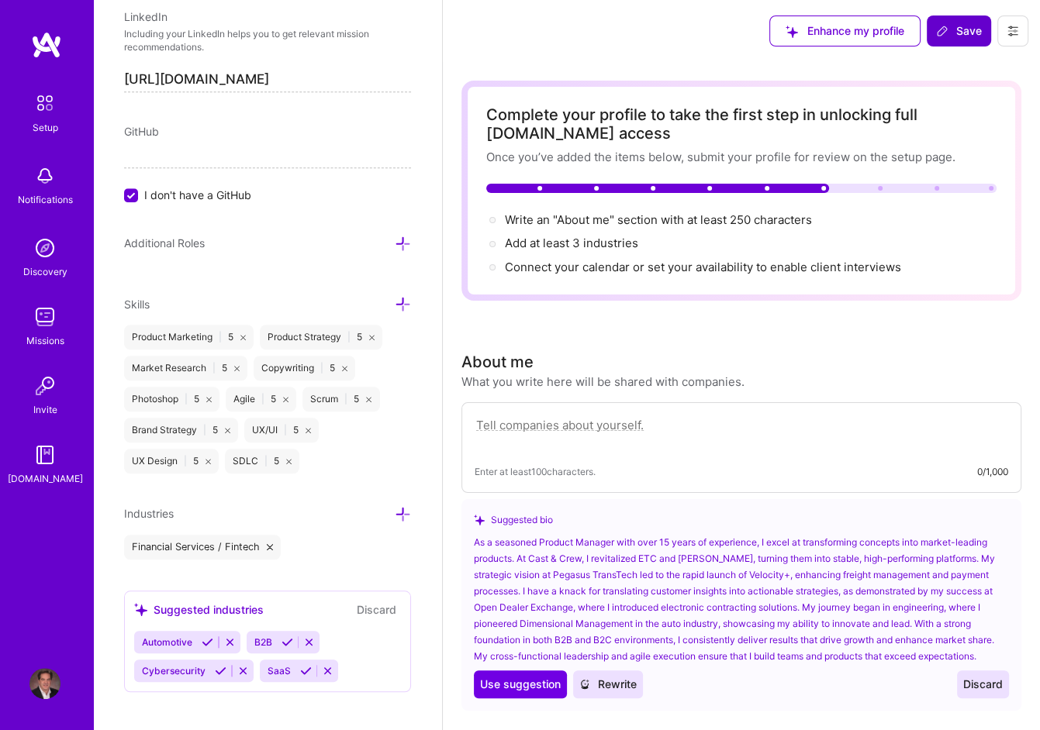
scroll to position [927, 0]
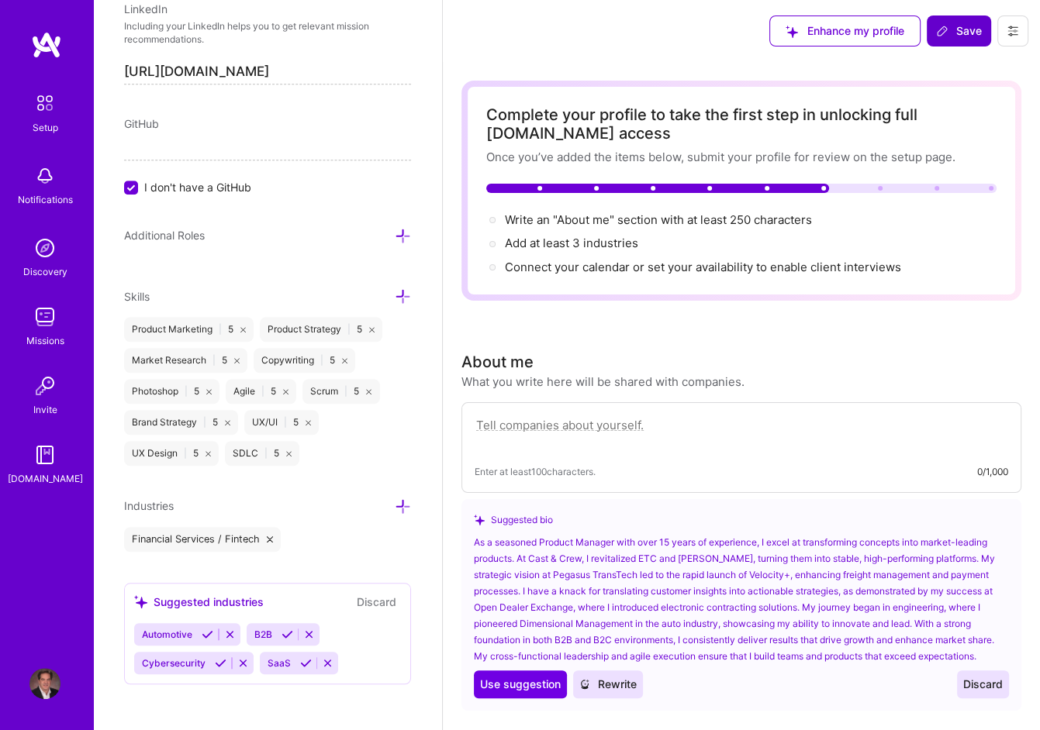
click at [174, 629] on span "Automotive" at bounding box center [167, 635] width 50 height 12
click at [264, 630] on span "B2B" at bounding box center [263, 635] width 18 height 12
click at [396, 501] on icon at bounding box center [403, 507] width 16 height 16
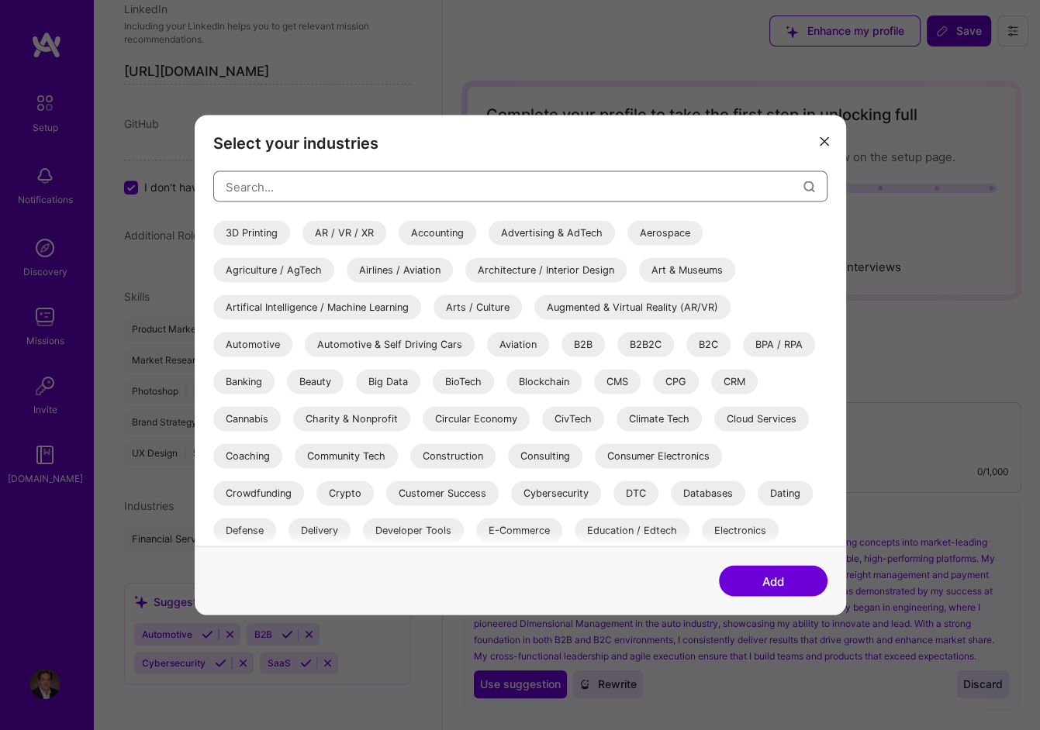
click at [415, 184] on input "modal" at bounding box center [515, 187] width 578 height 40
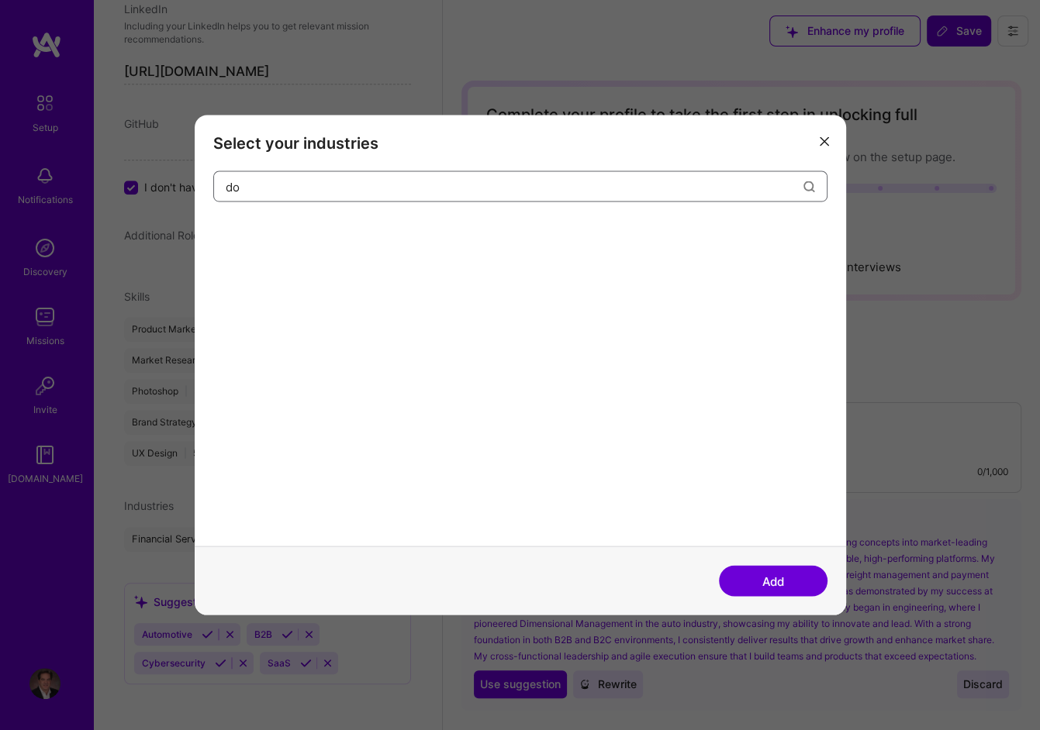
type input "d"
type input "o"
type input "t"
type input "f"
type input "T"
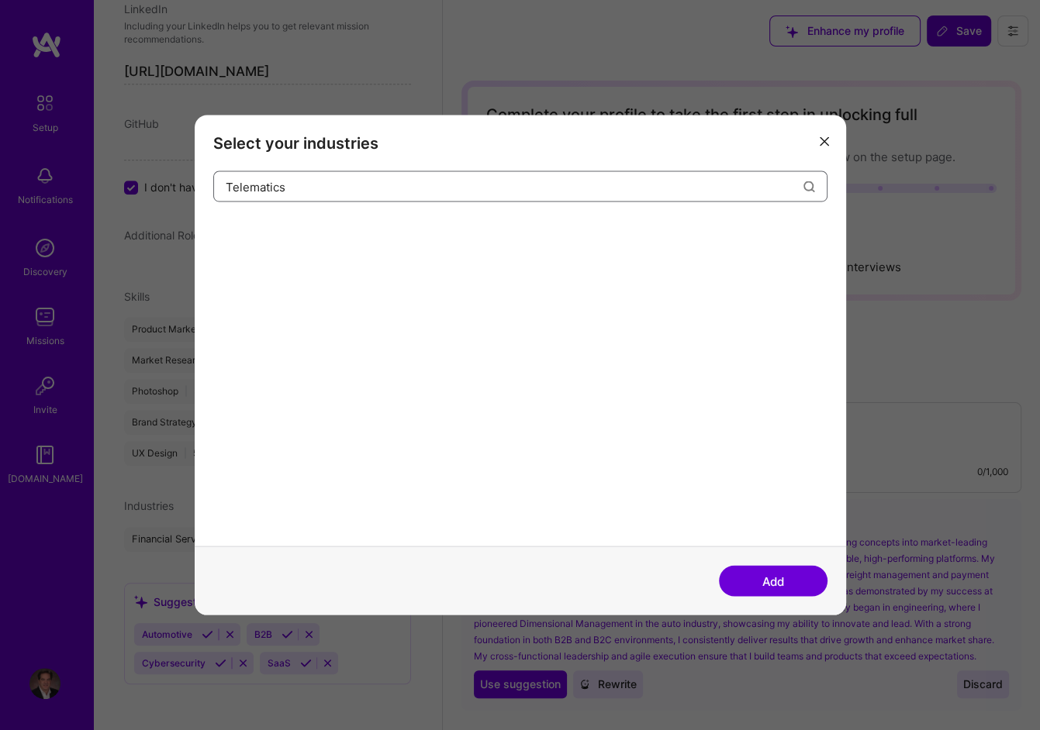
type input "Telematics"
click at [823, 136] on icon "modal" at bounding box center [824, 140] width 9 height 9
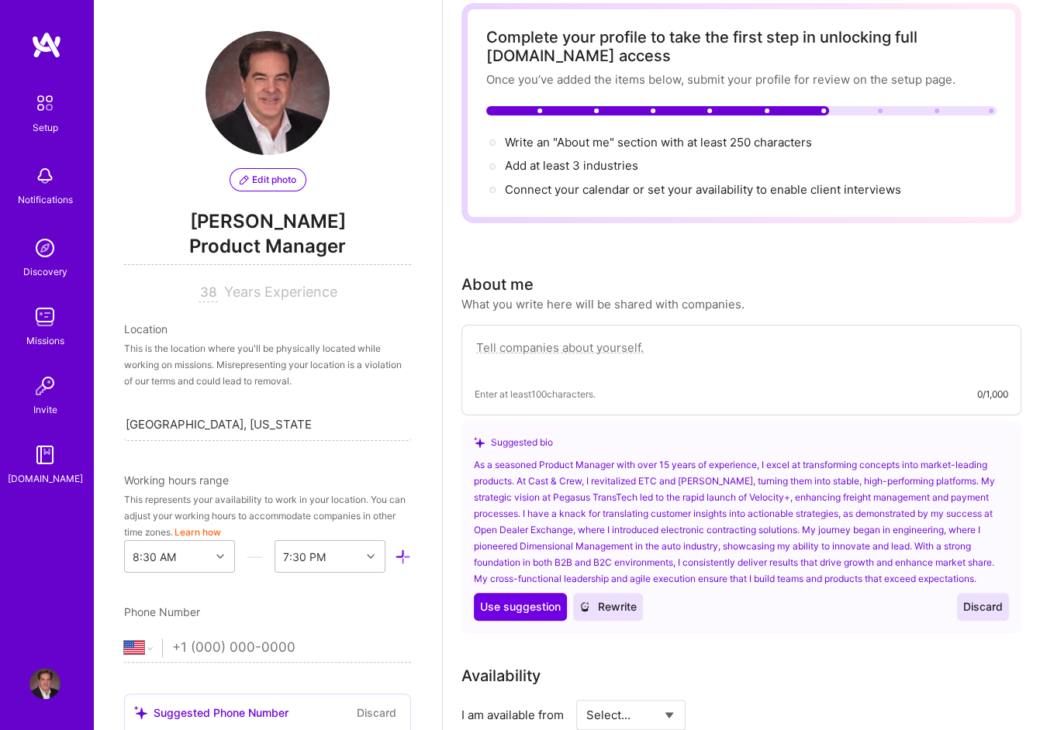
scroll to position [0, 0]
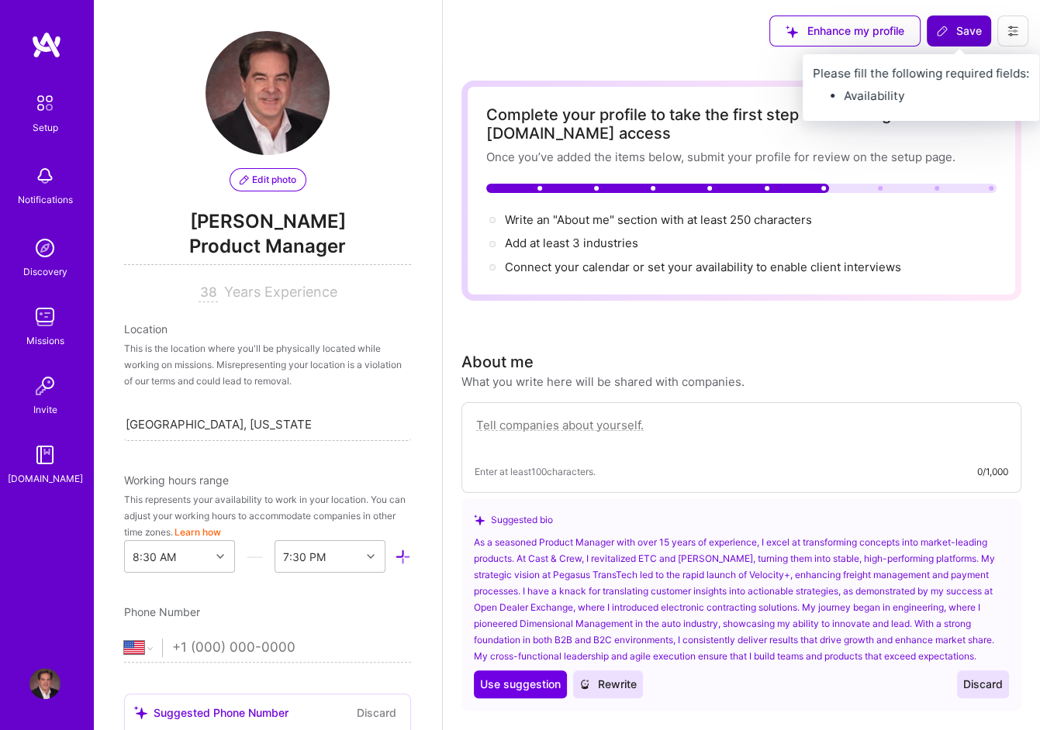
click at [960, 27] on span "Save" at bounding box center [959, 31] width 46 height 16
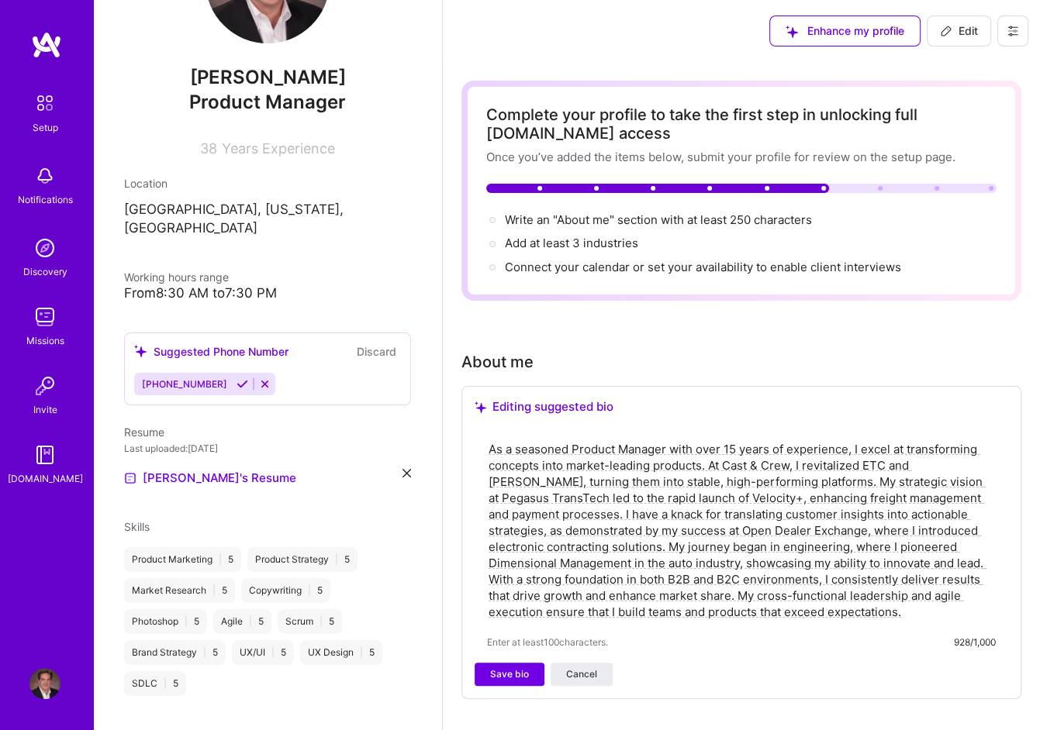
scroll to position [326, 0]
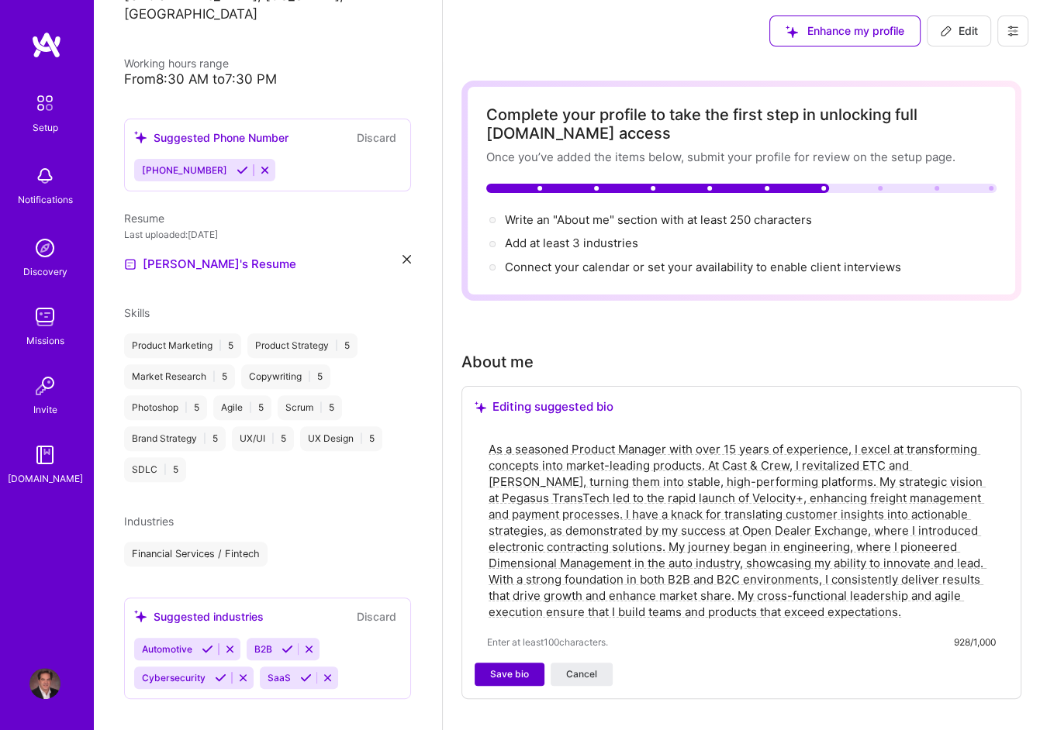
click at [507, 669] on span "Save bio" at bounding box center [509, 675] width 39 height 14
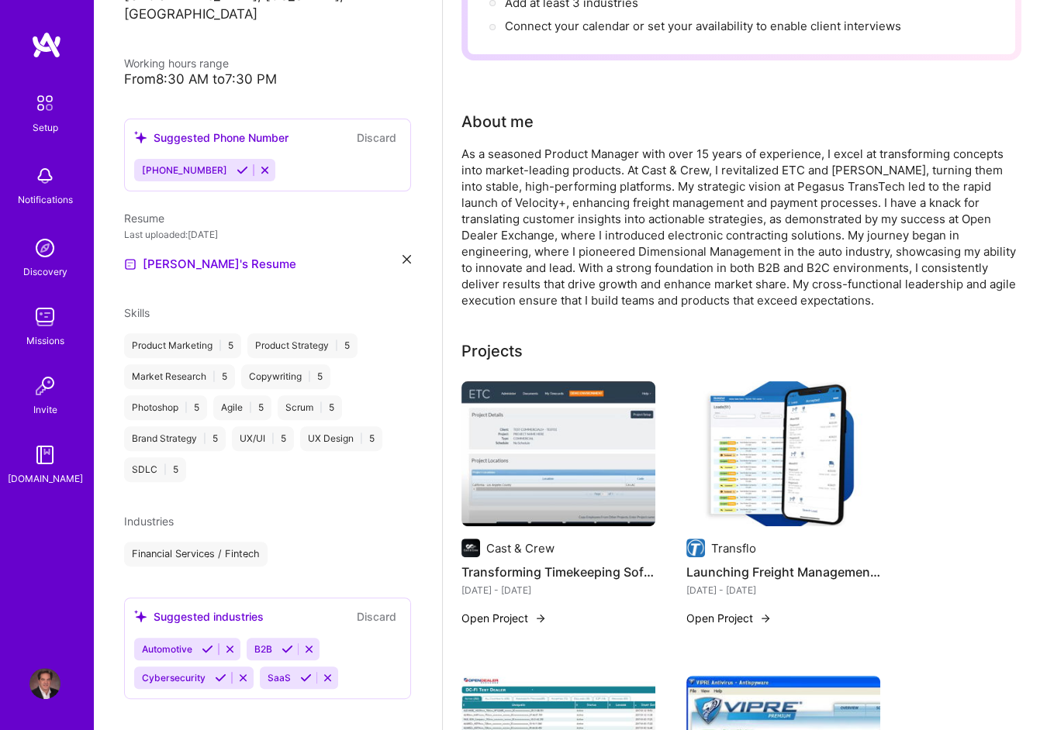
scroll to position [388, 0]
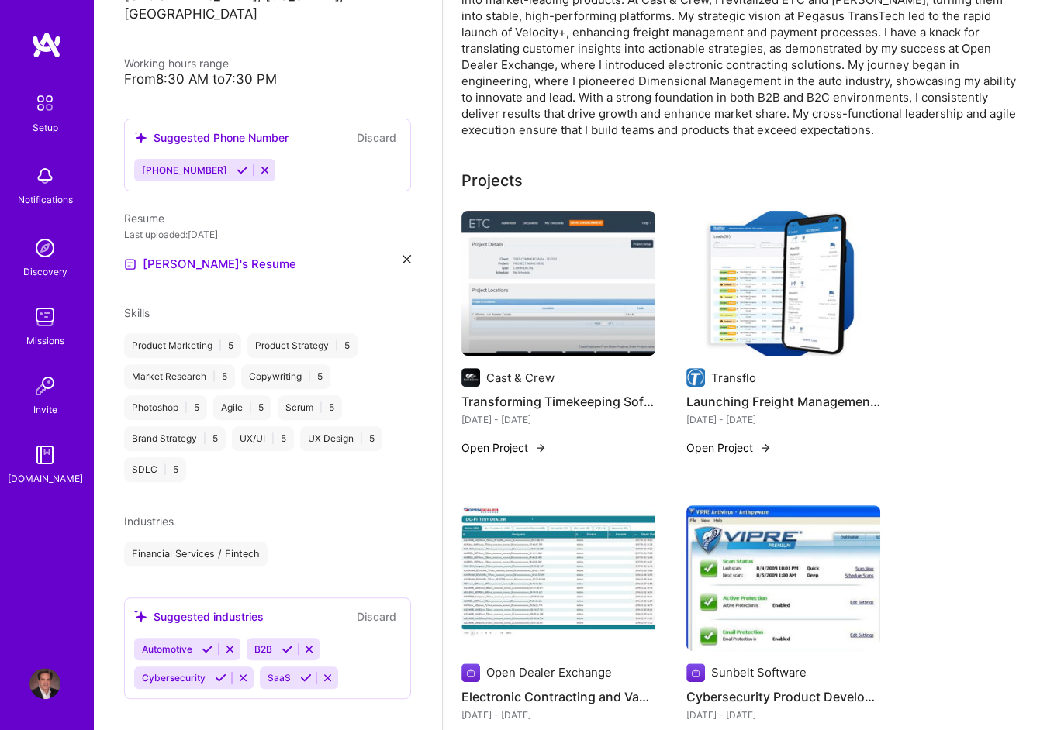
click at [361, 542] on div "Financial Services / Fintech" at bounding box center [267, 554] width 287 height 25
click at [270, 513] on div "Industries" at bounding box center [267, 521] width 287 height 16
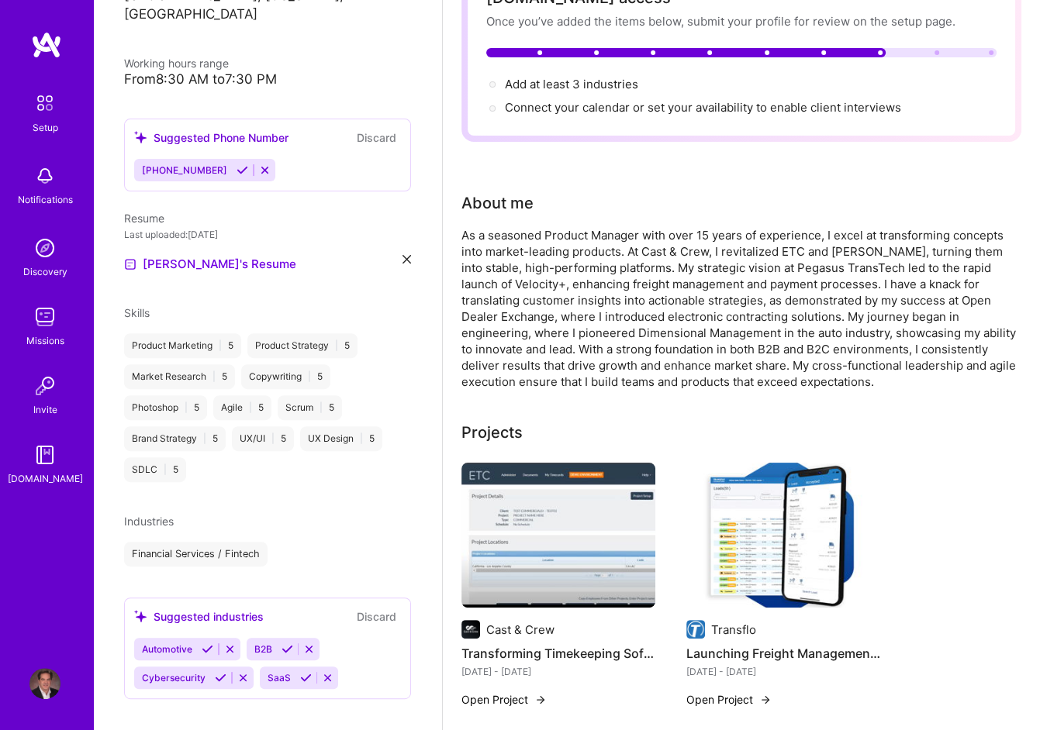
scroll to position [0, 0]
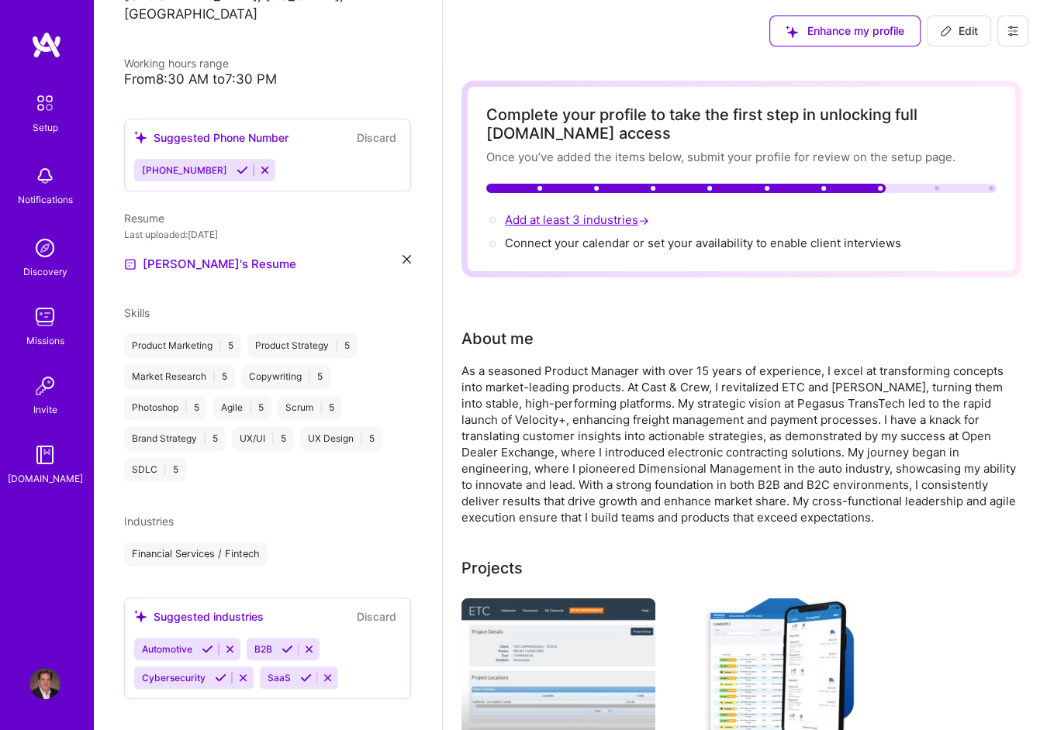
click at [606, 219] on span "Add at least 3 industries →" at bounding box center [578, 219] width 147 height 15
select select "US"
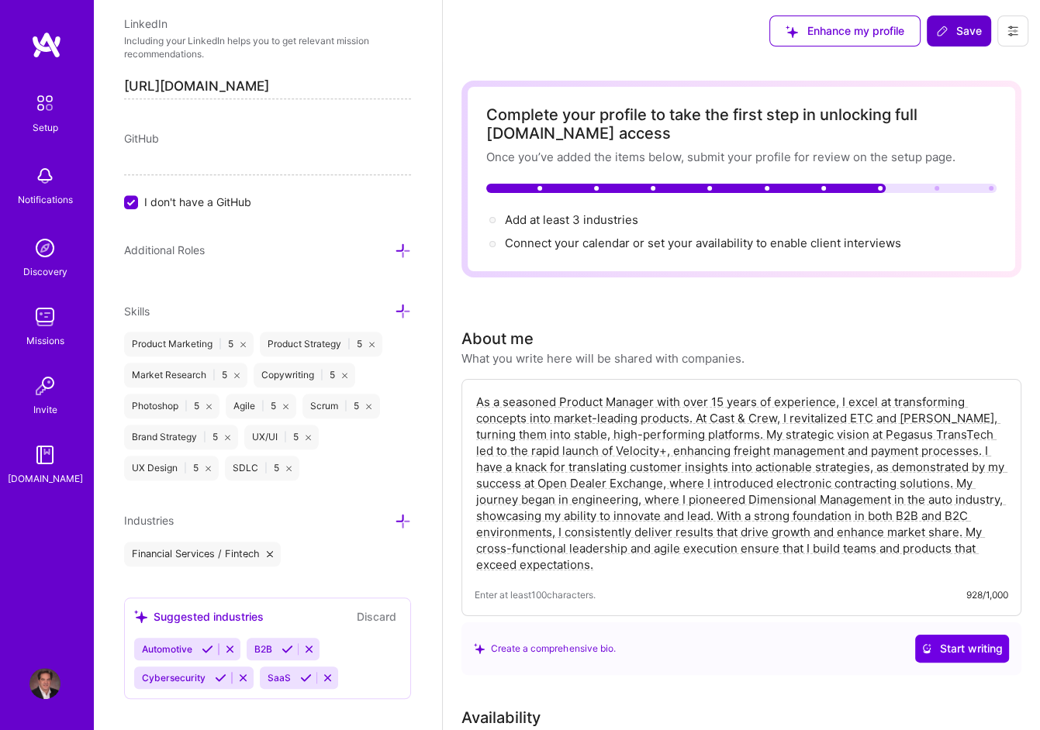
scroll to position [927, 0]
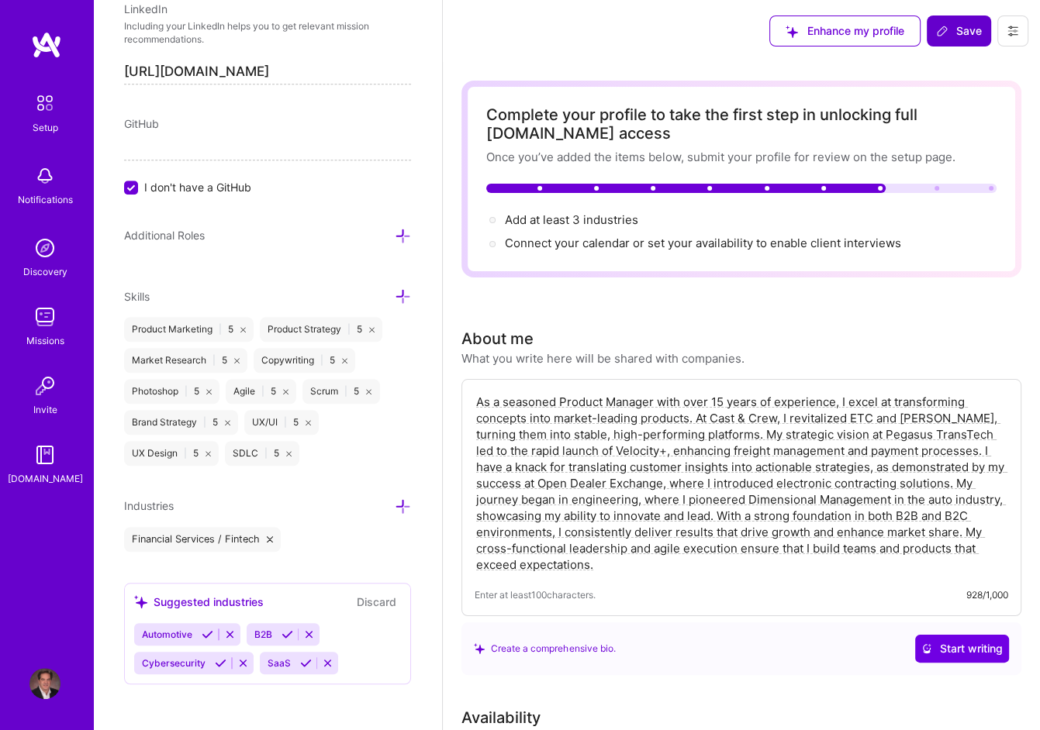
click at [394, 492] on div "Edit photo [PERSON_NAME] Product Manager 38 Years Experience Location This is t…" at bounding box center [267, 365] width 349 height 730
click at [395, 505] on icon at bounding box center [403, 507] width 16 height 16
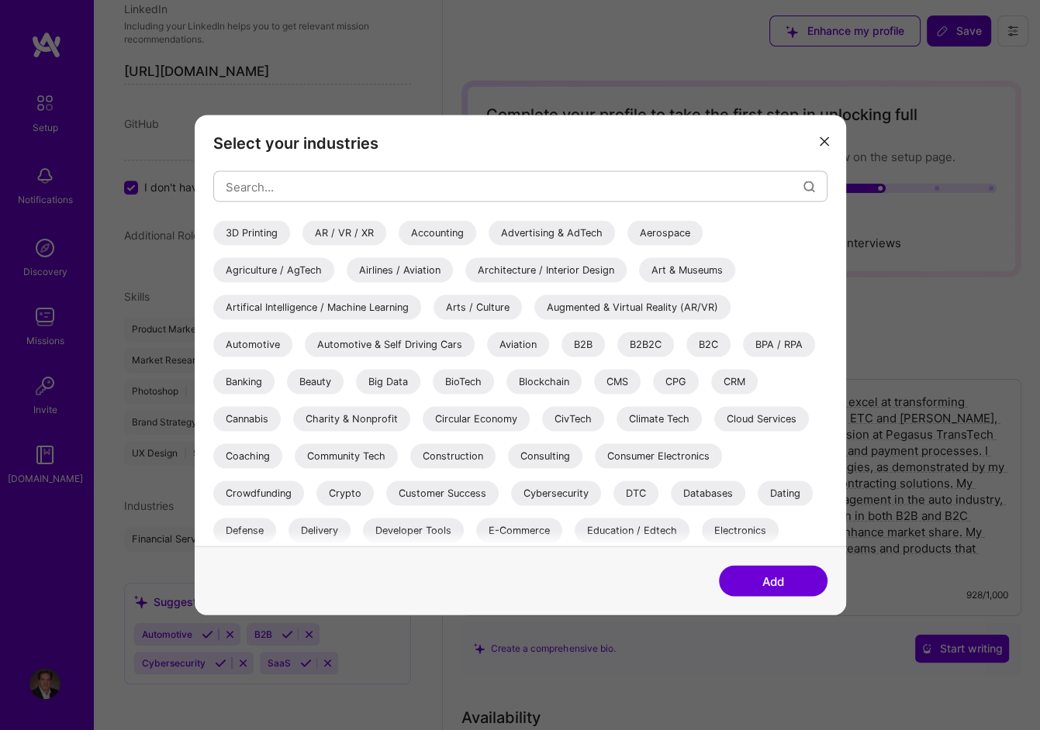
click at [257, 347] on div "Automotive" at bounding box center [252, 345] width 79 height 25
click at [542, 491] on div "Cybersecurity" at bounding box center [556, 494] width 90 height 25
click at [779, 581] on button "Add" at bounding box center [773, 581] width 109 height 31
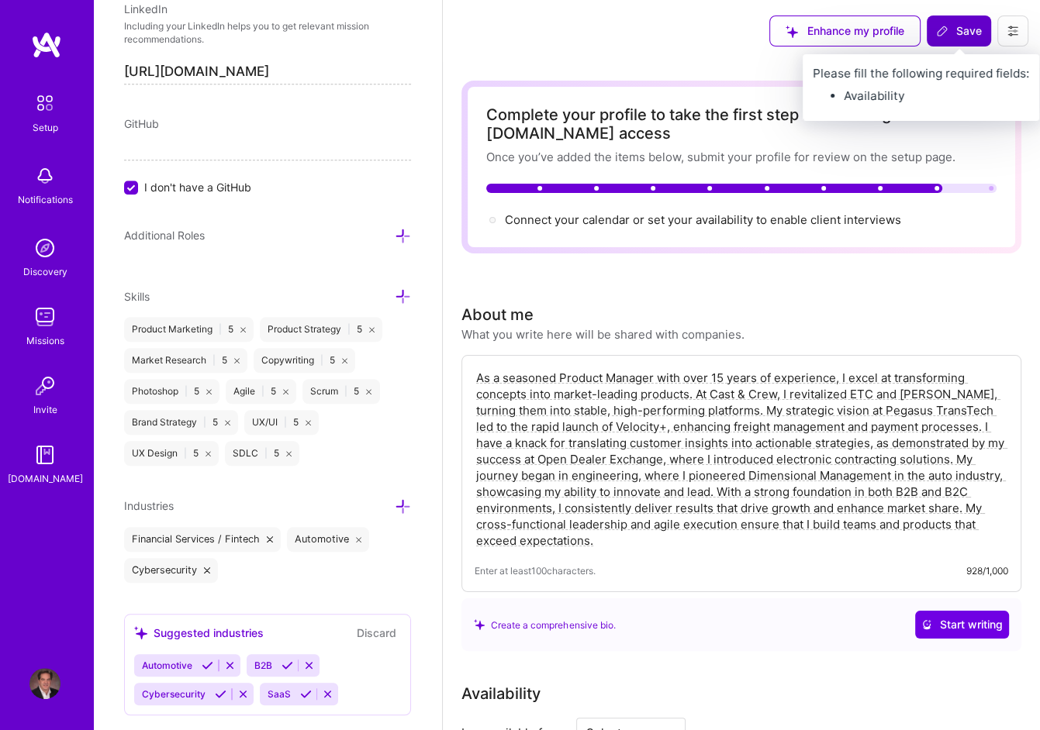
click at [954, 22] on button "Save" at bounding box center [959, 31] width 64 height 31
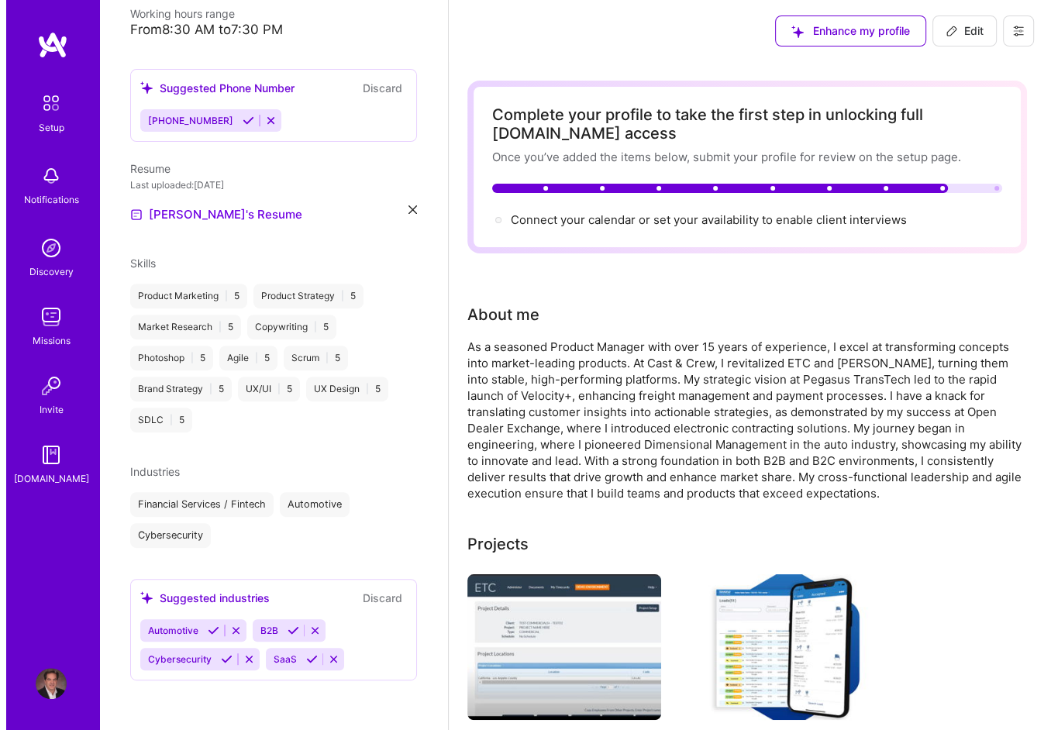
scroll to position [327, 0]
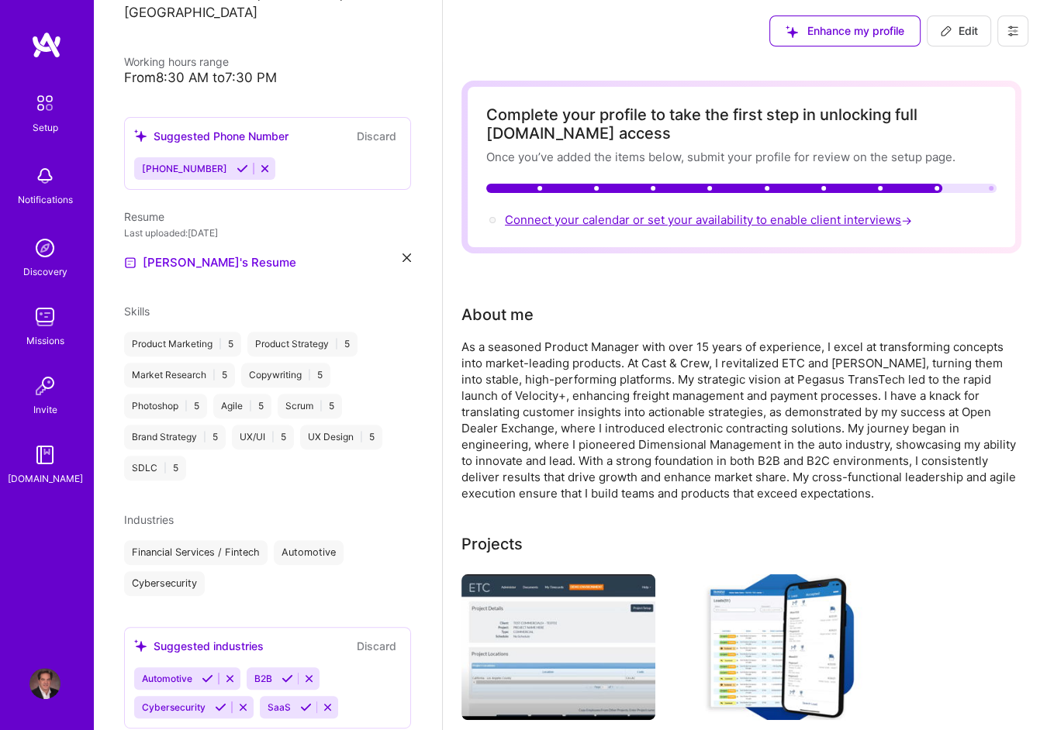
click at [657, 216] on span "Connect your calendar or set your availability to enable client interviews →" at bounding box center [710, 219] width 410 height 15
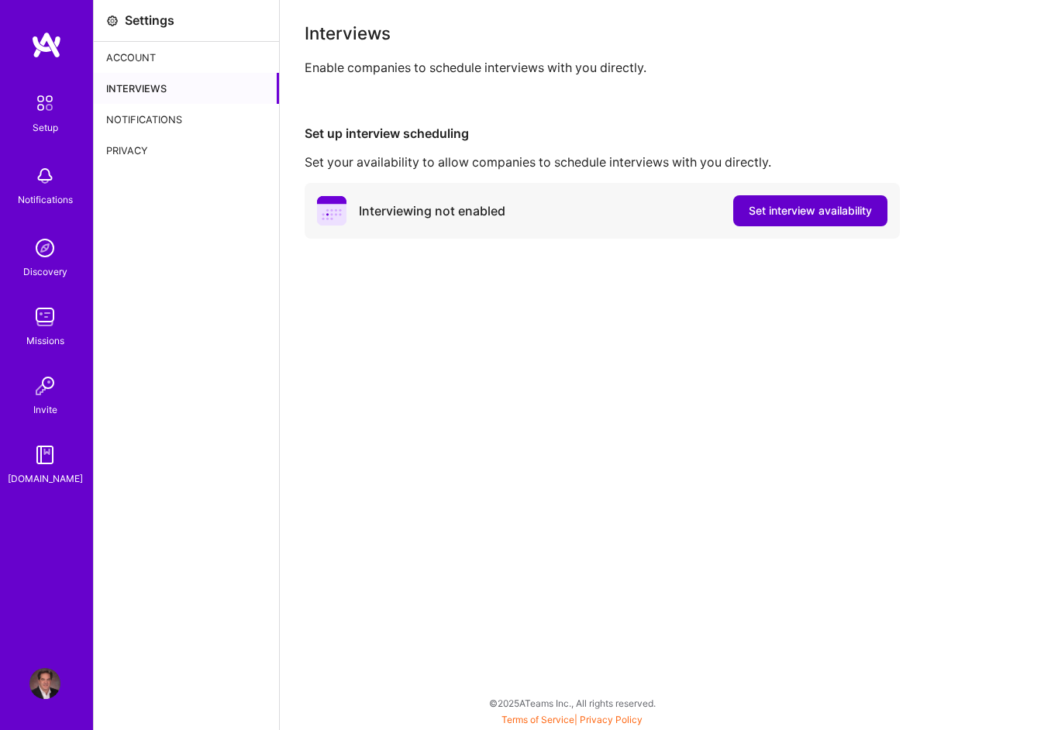
click at [805, 211] on span "Set interview availability" at bounding box center [810, 211] width 123 height 16
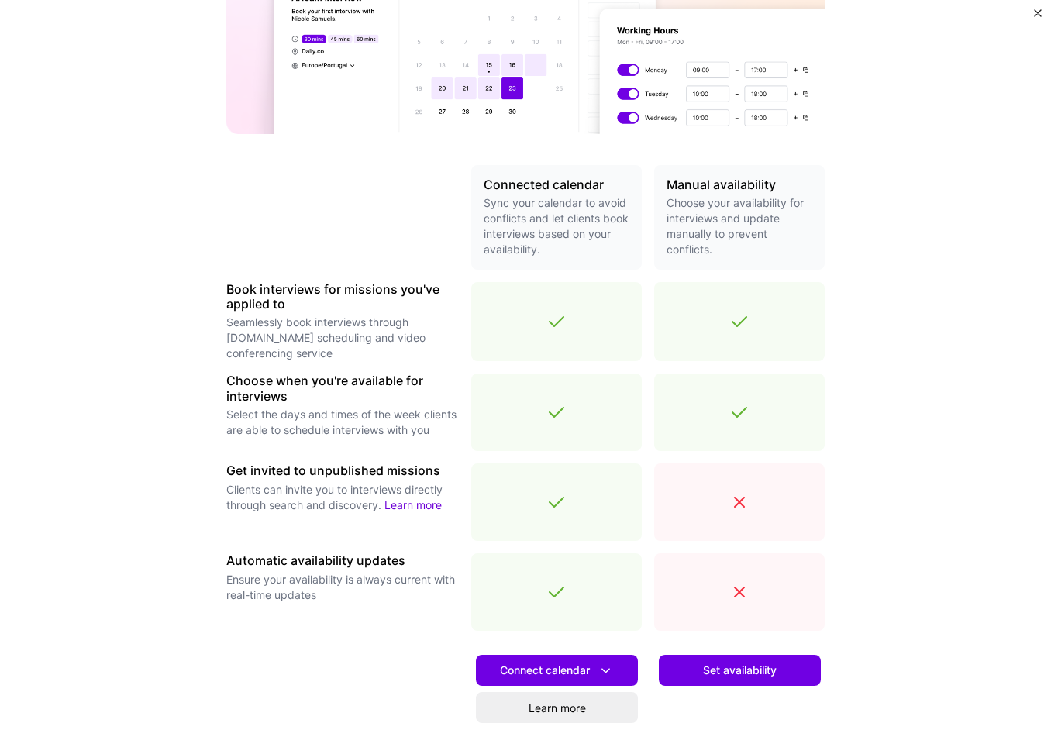
scroll to position [357, 0]
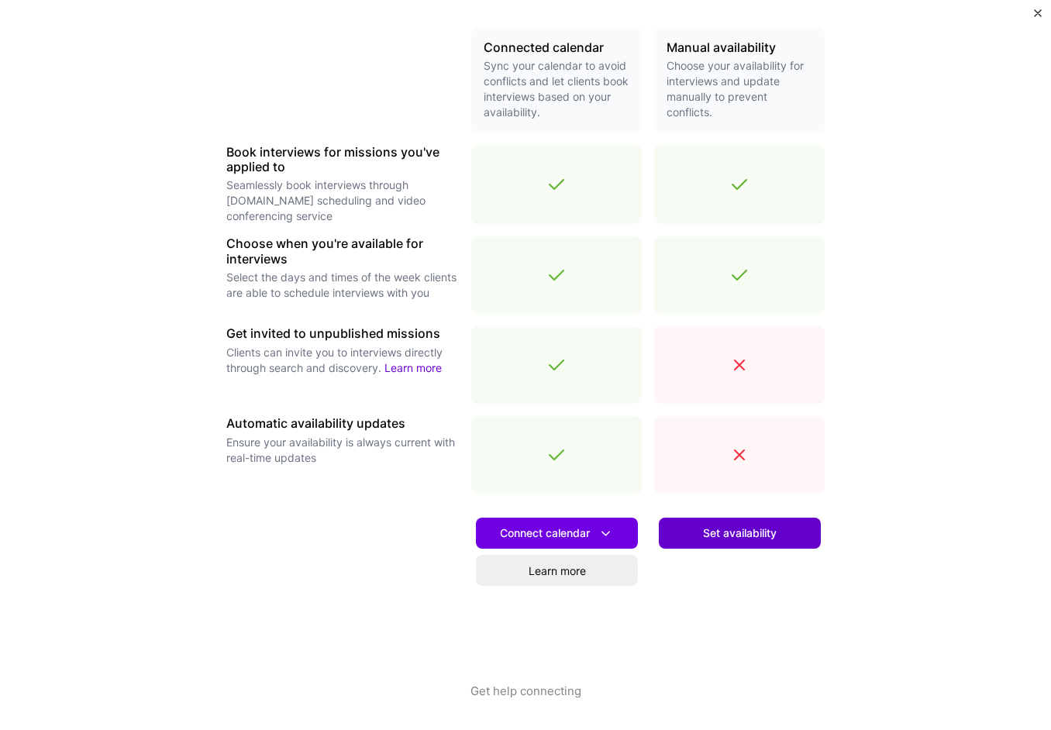
click at [732, 536] on span "Set availability" at bounding box center [740, 534] width 74 height 16
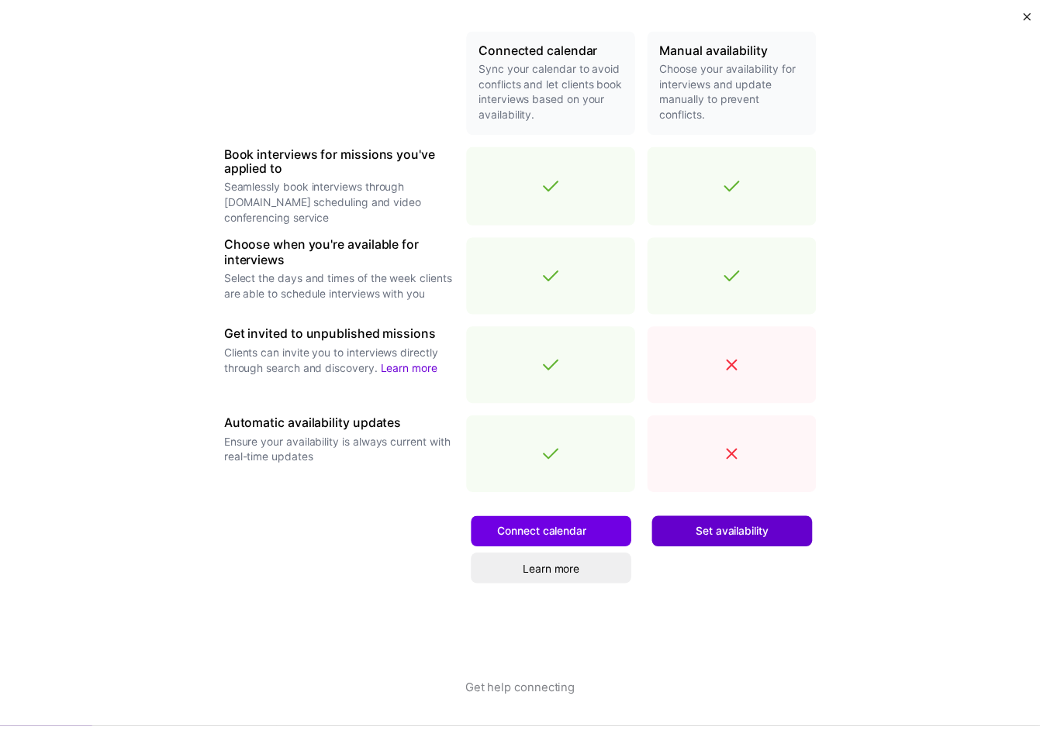
scroll to position [0, 0]
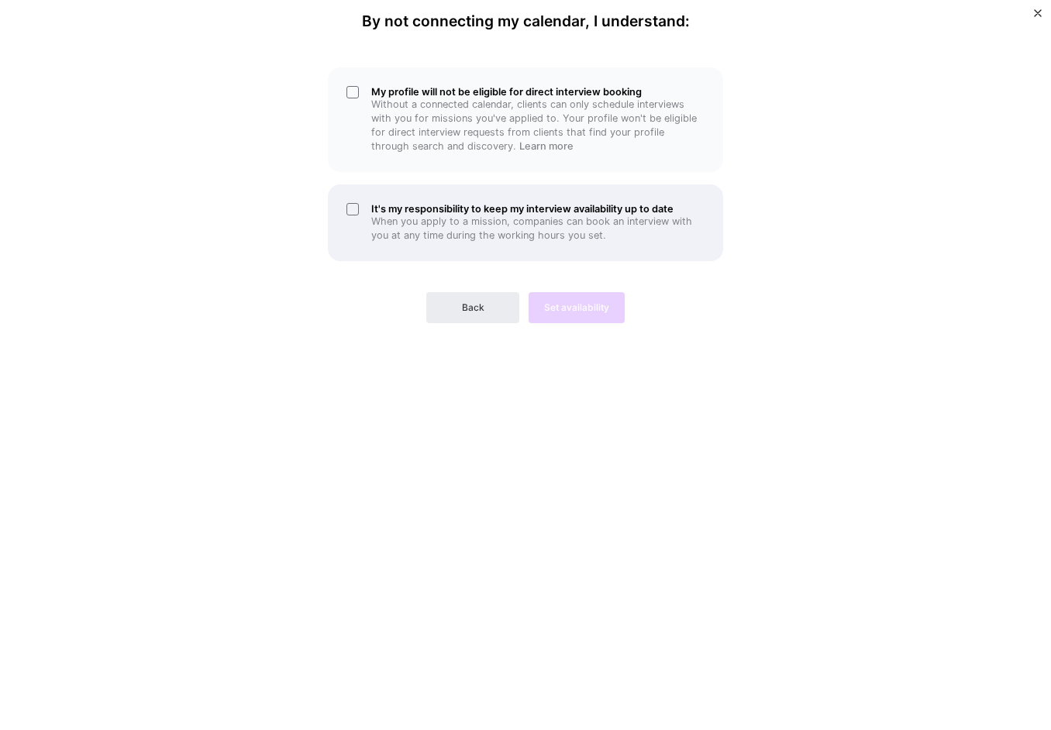
click at [354, 204] on div "It's my responsibility to keep my interview availability up to date When you ap…" at bounding box center [525, 223] width 395 height 77
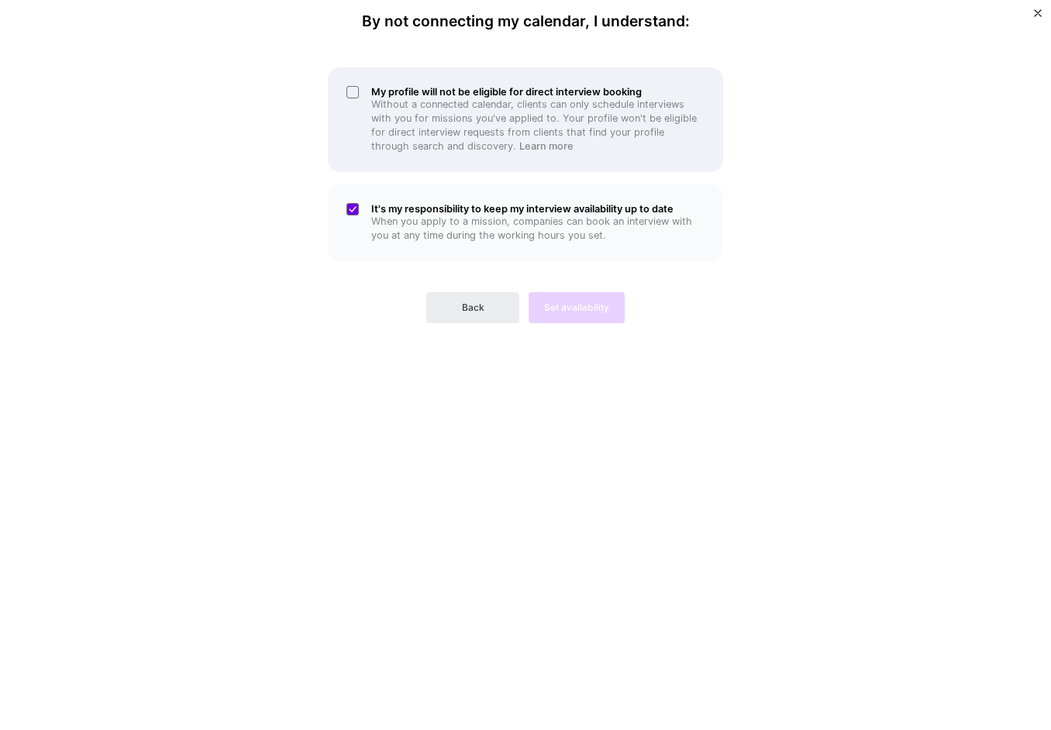
click at [359, 95] on div "My profile will not be eligible for direct interview booking Without a connecte…" at bounding box center [525, 119] width 395 height 105
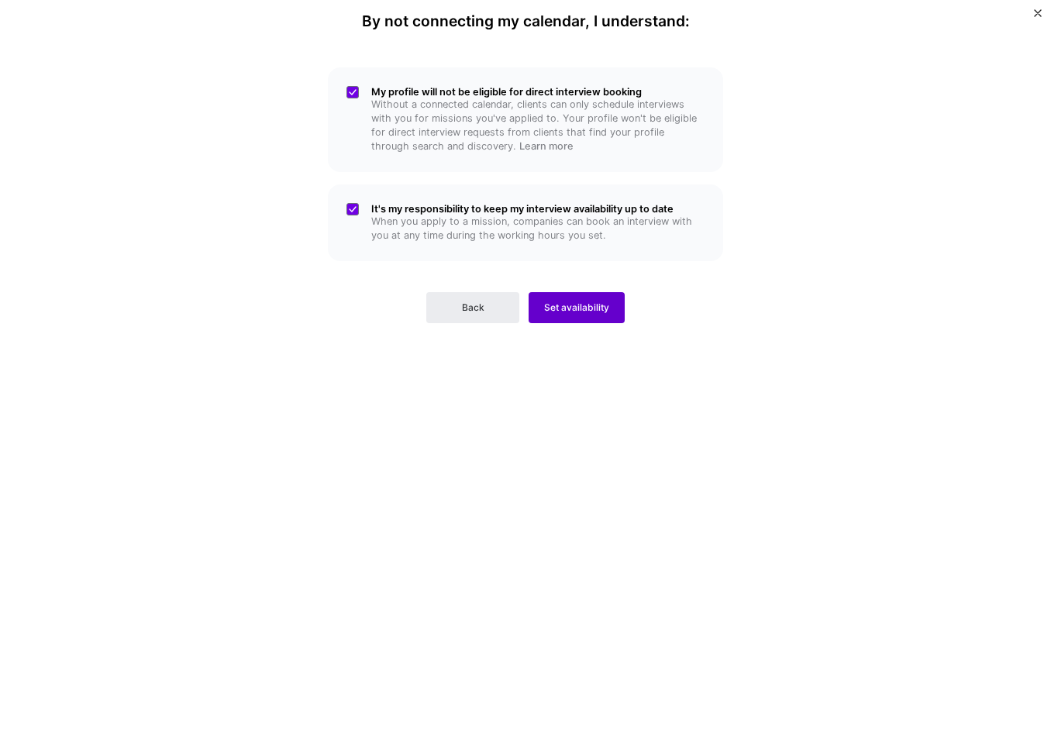
click at [595, 311] on span "Set availability" at bounding box center [576, 308] width 65 height 14
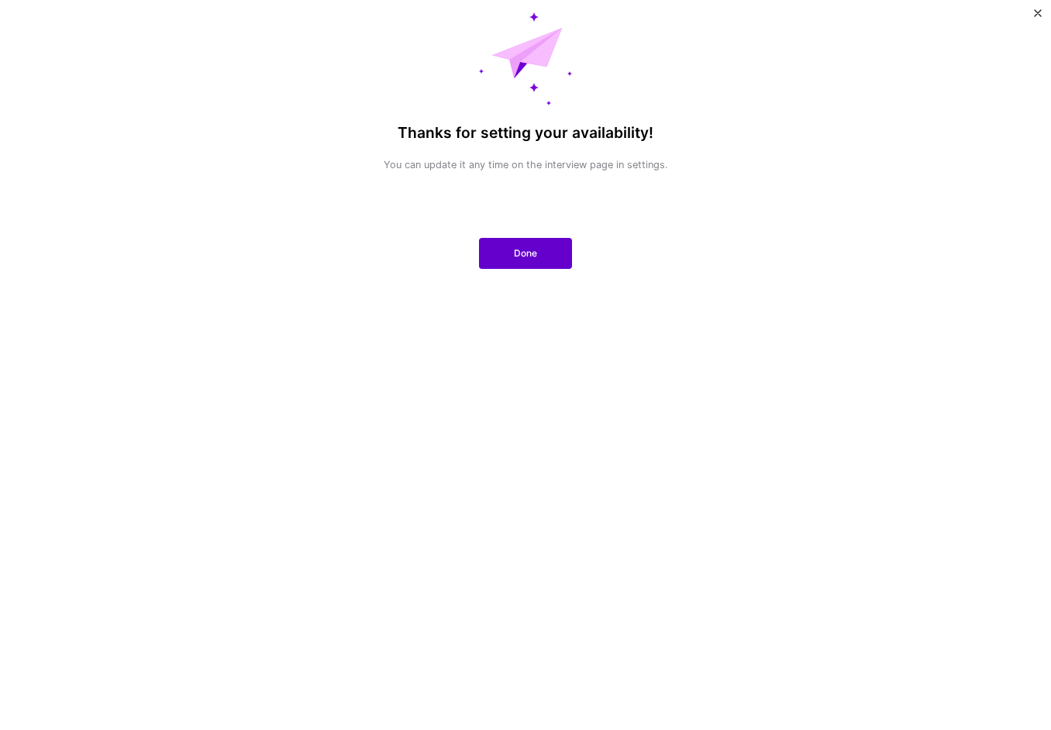
click at [540, 247] on button "Done" at bounding box center [525, 253] width 93 height 31
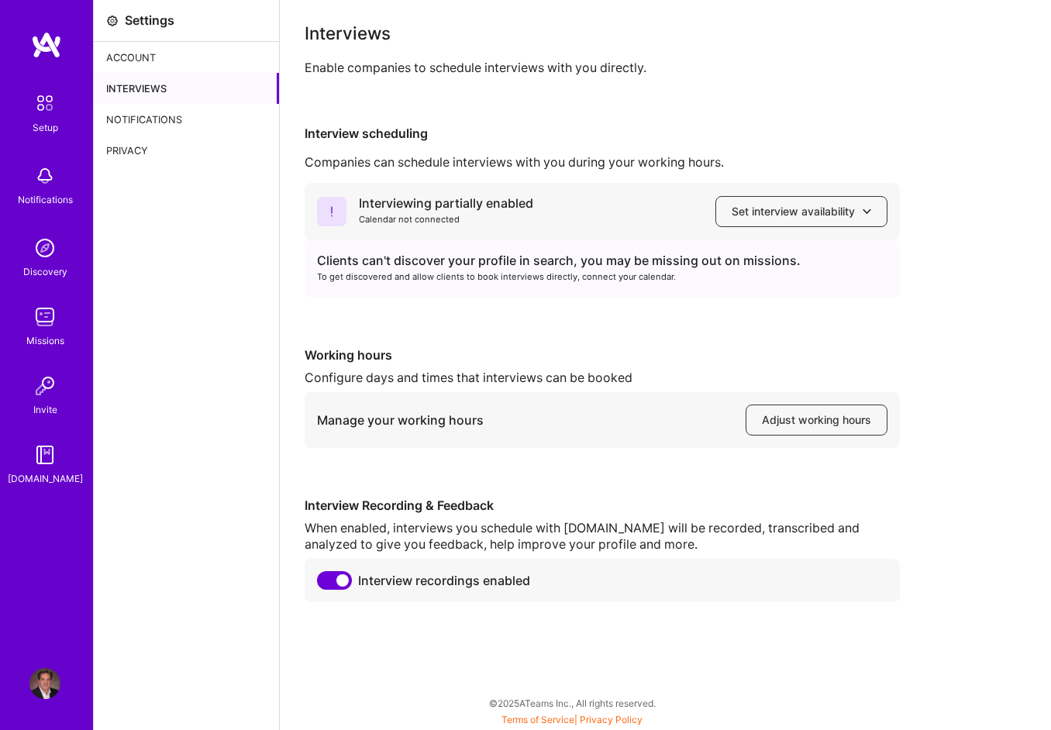
click at [47, 101] on img at bounding box center [45, 103] width 33 height 33
